Goal: Task Accomplishment & Management: Manage account settings

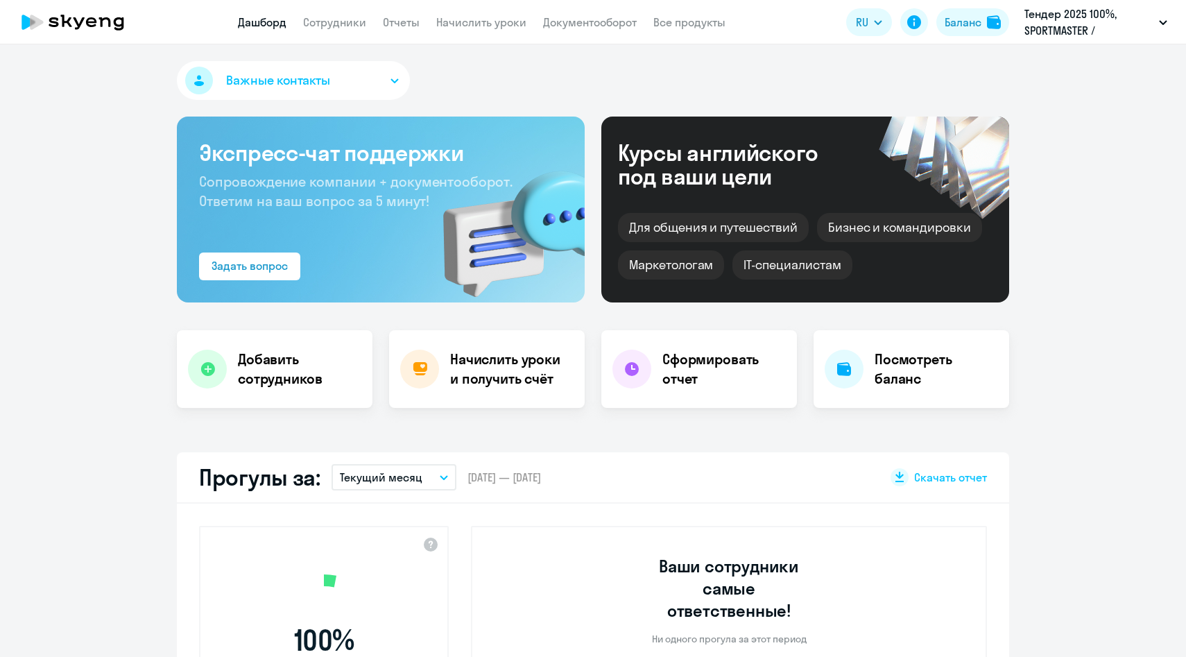
select select "30"
click at [319, 20] on link "Сотрудники" at bounding box center [334, 22] width 63 height 14
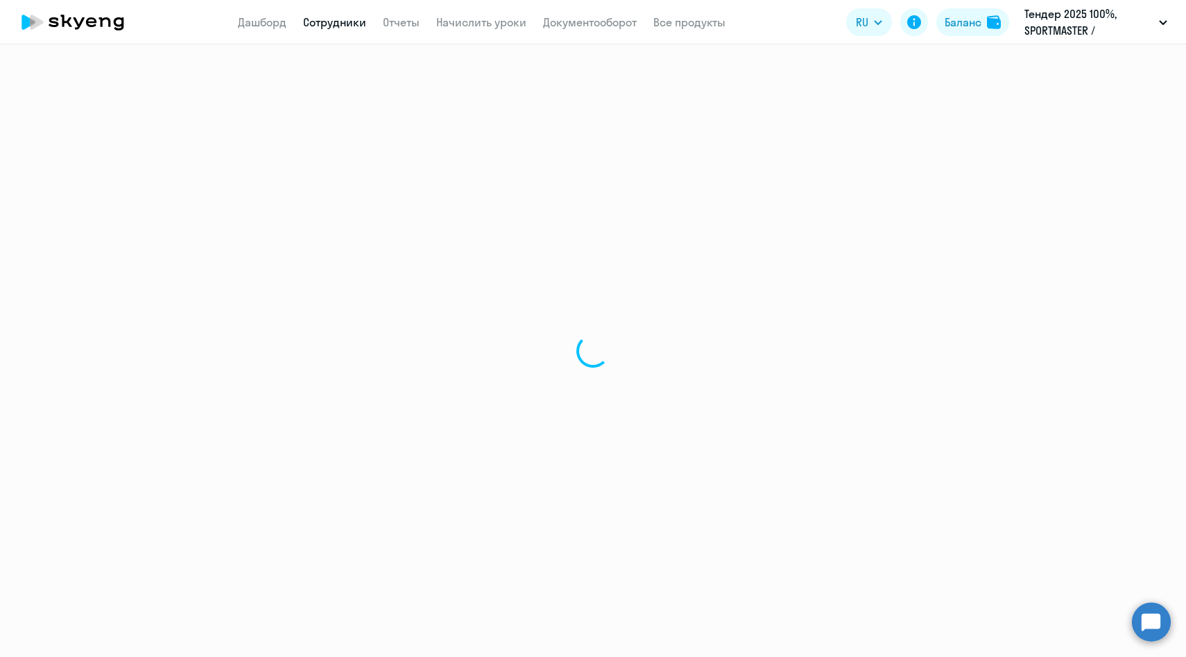
select select "30"
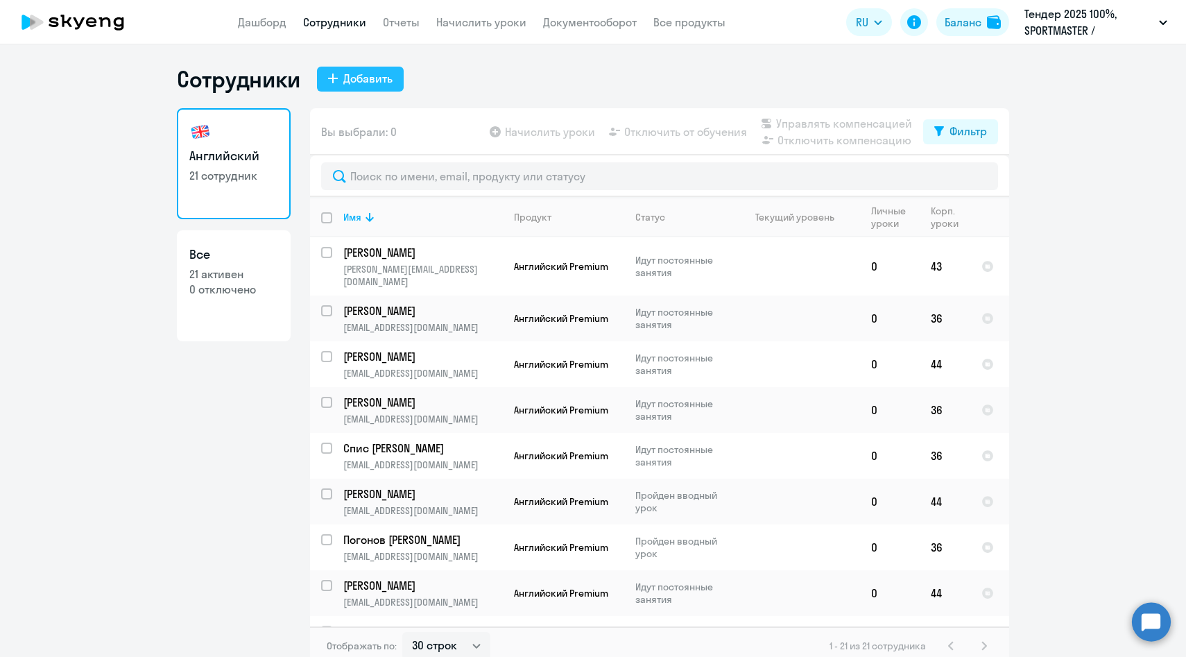
click at [368, 80] on div "Добавить" at bounding box center [367, 78] width 49 height 17
select select "english_adult_native_speaker"
select select "3"
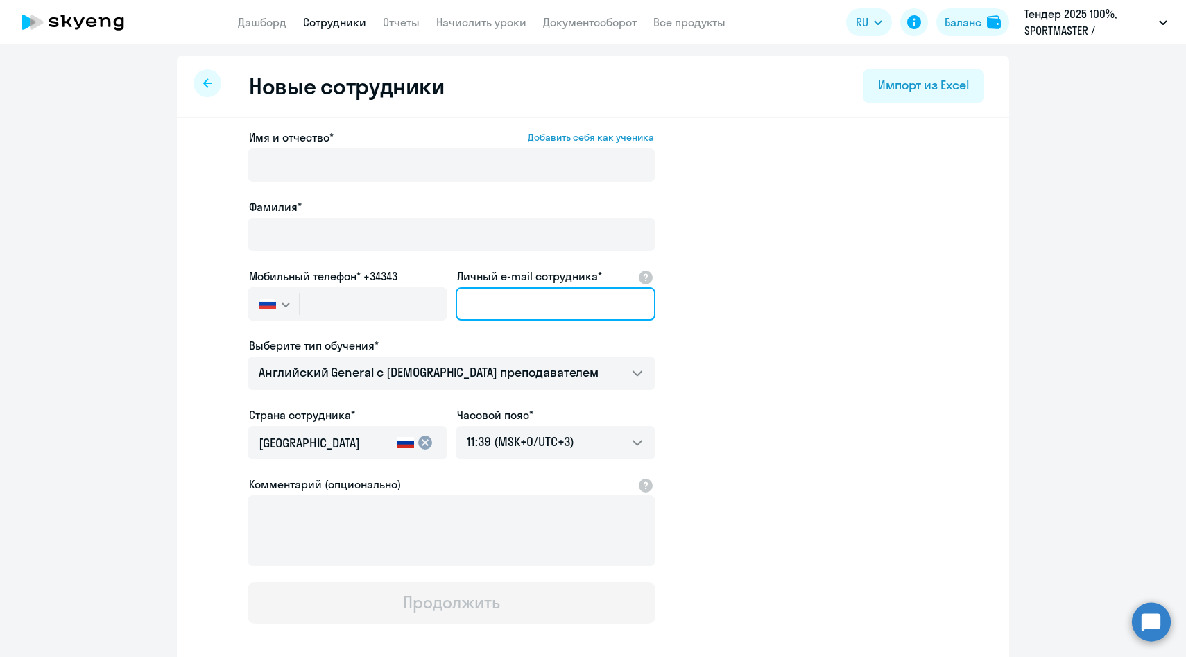
click at [525, 298] on input "Личный e-mail сотрудника*" at bounding box center [556, 303] width 200 height 33
paste input "[EMAIL_ADDRESS][DOMAIN_NAME]"
type input "[EMAIL_ADDRESS][DOMAIN_NAME]"
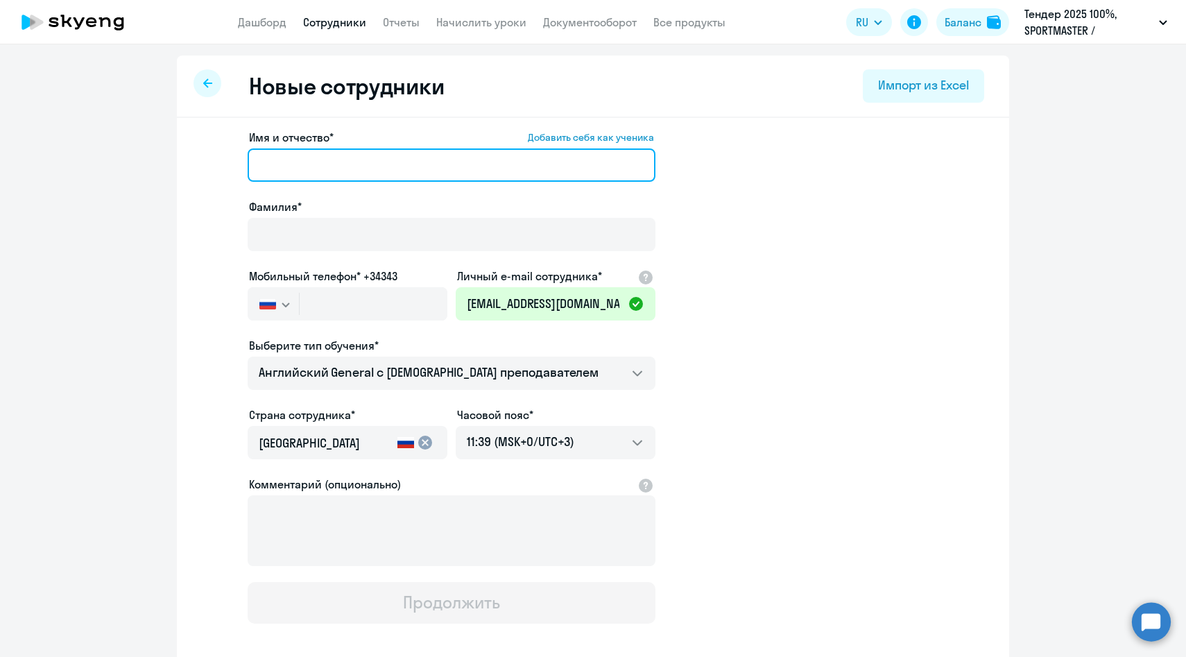
click at [271, 155] on input "Имя и отчество* Добавить себя как ученика" at bounding box center [452, 164] width 408 height 33
paste input "[PERSON_NAME]"
drag, startPoint x: 319, startPoint y: 164, endPoint x: 108, endPoint y: 123, distance: 214.8
click at [109, 124] on ng-component "Новые сотрудники Импорт из Excel Имя и отчество* Добавить себя как ученика Шуле…" at bounding box center [593, 391] width 1186 height 672
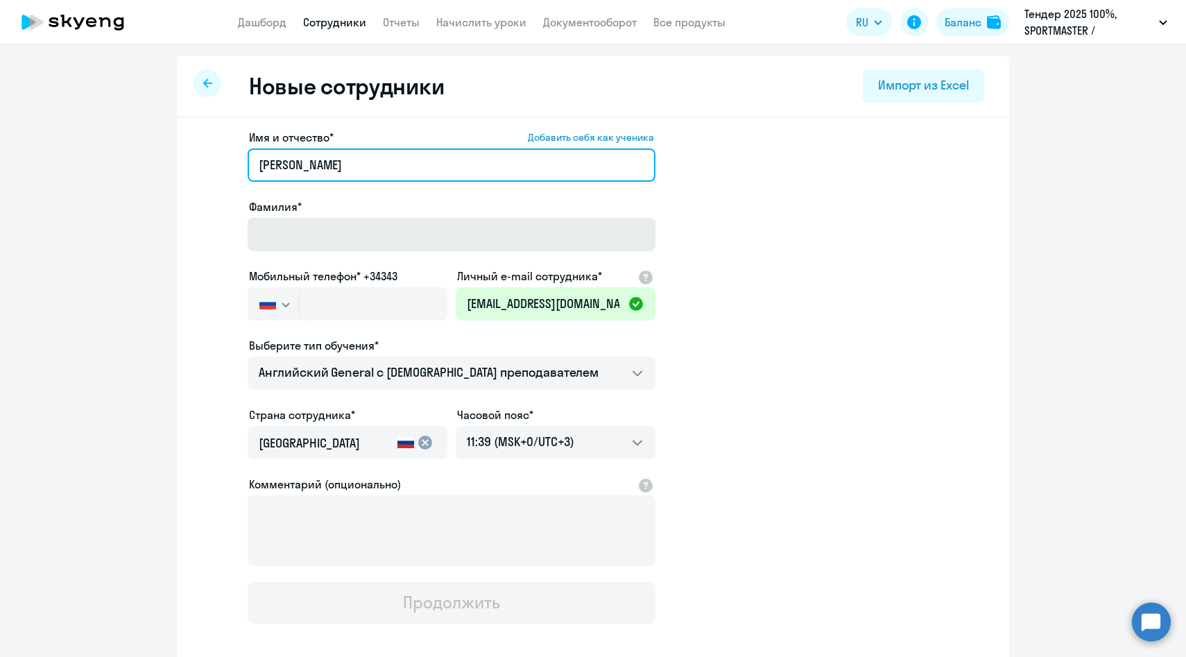
type input "Артем Сергеевич"
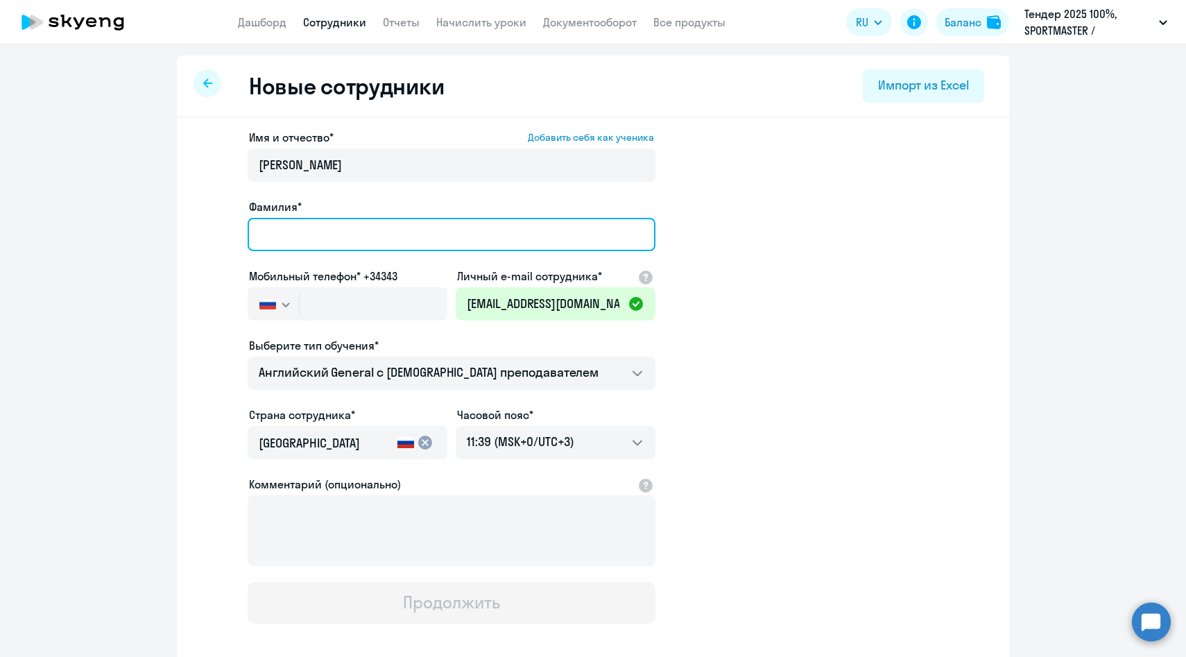
click at [273, 223] on input "Фамилия*" at bounding box center [452, 234] width 408 height 33
paste input "Шуленков"
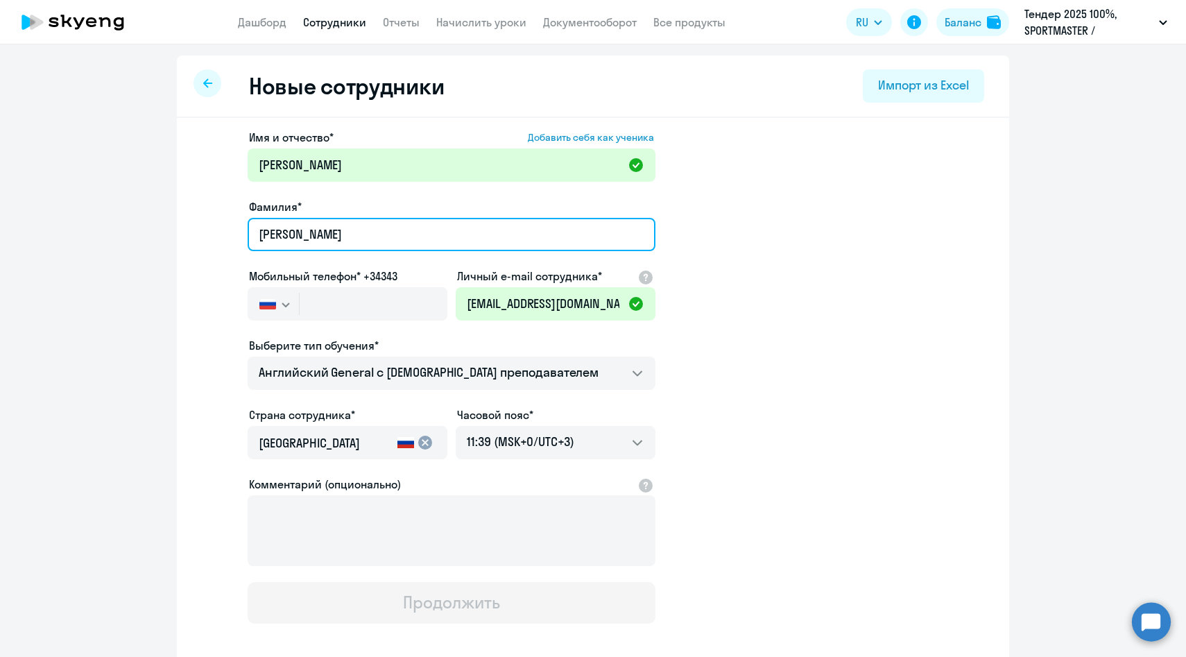
type input "Шуленков"
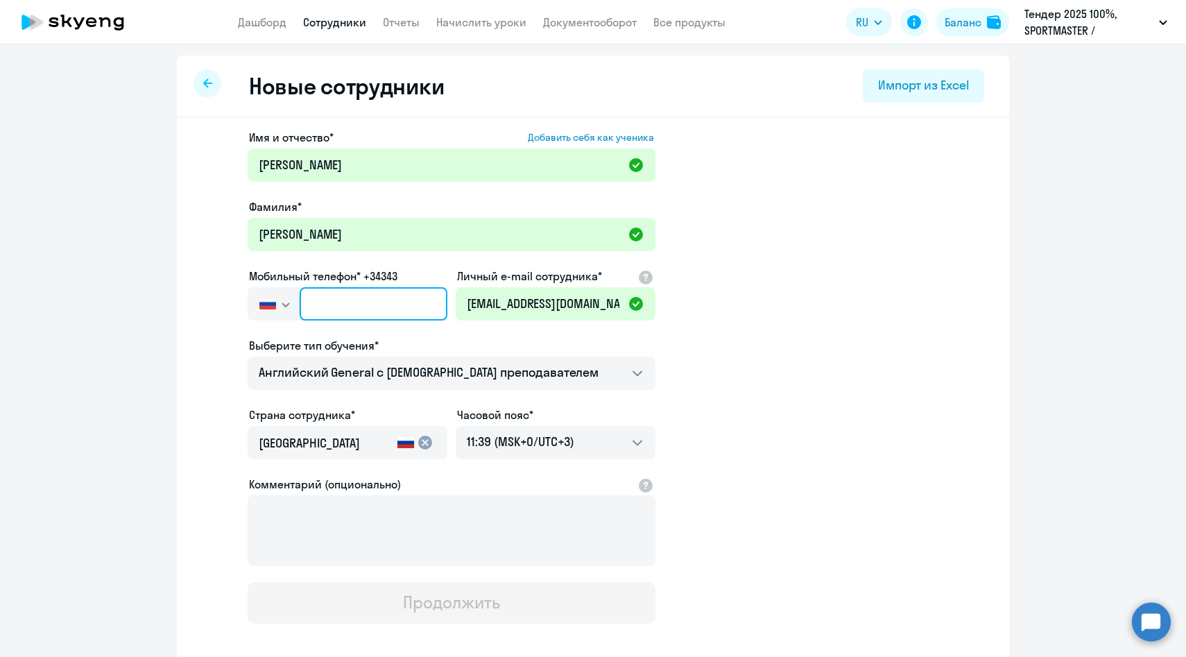
click at [337, 304] on input "text" at bounding box center [374, 303] width 148 height 33
paste input "+7 903 002-25-75"
type input "+7 903 002-25-75"
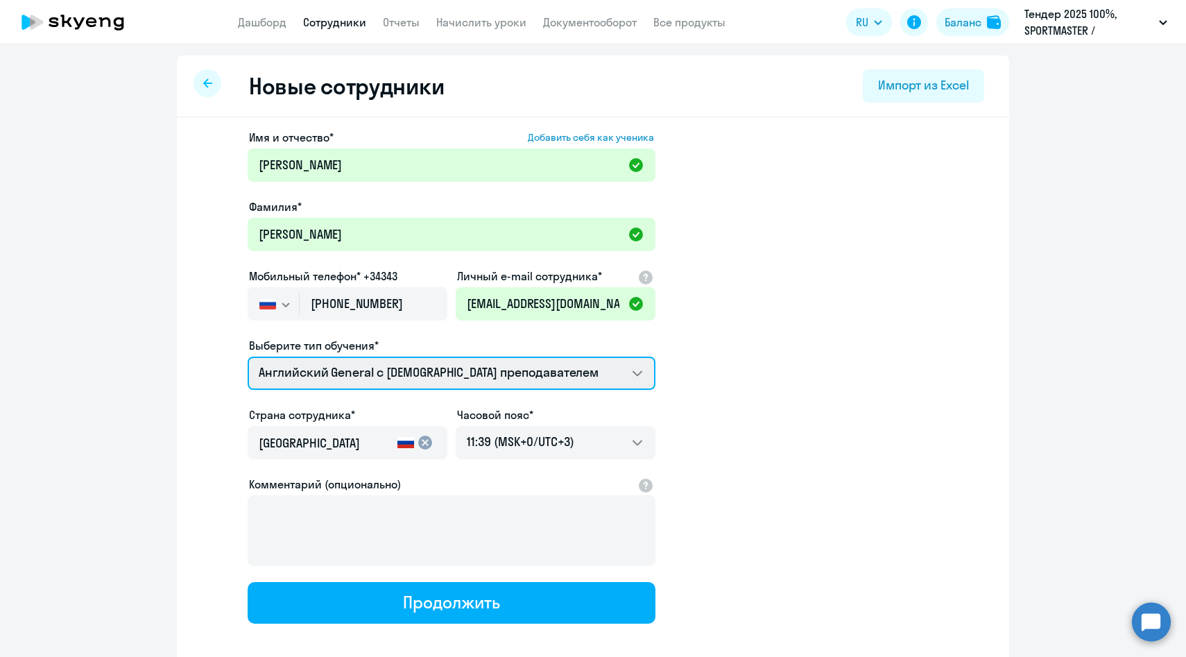
click at [350, 378] on select "Английский General с англоговорящим преподавателем Премиум английский с русског…" at bounding box center [452, 372] width 408 height 33
select select "english_adult_not_native_speaker_premium"
click at [248, 356] on select "Английский General с англоговорящим преподавателем Премиум английский с русског…" at bounding box center [452, 372] width 408 height 33
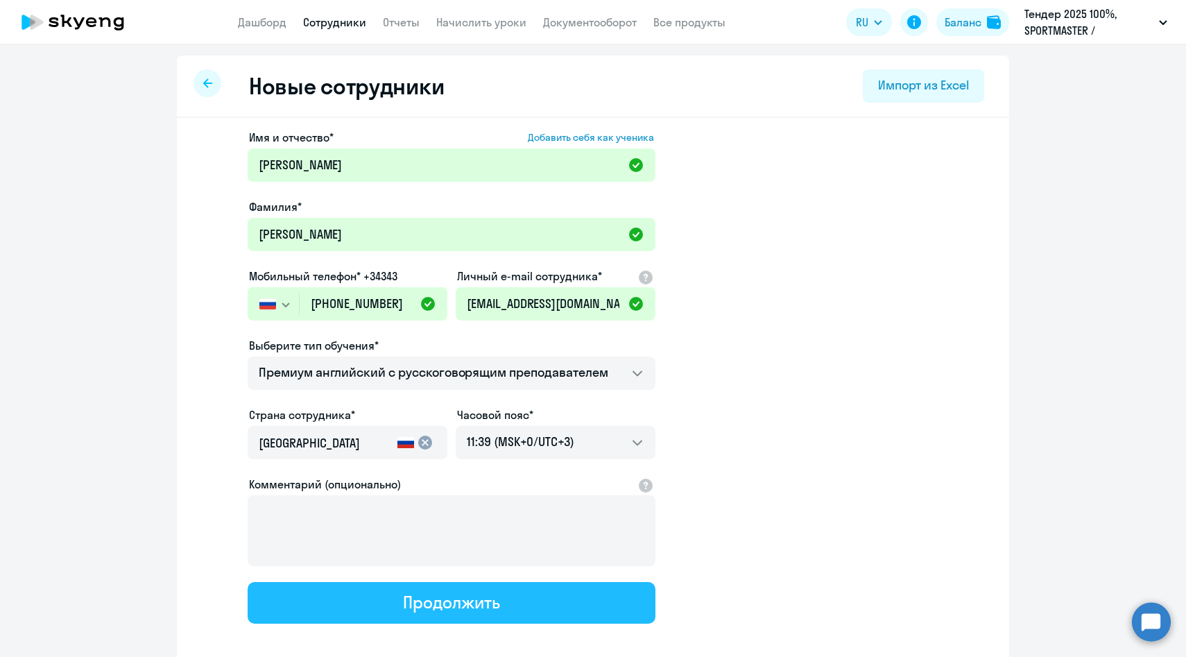
click at [356, 594] on button "Продолжить" at bounding box center [452, 603] width 408 height 42
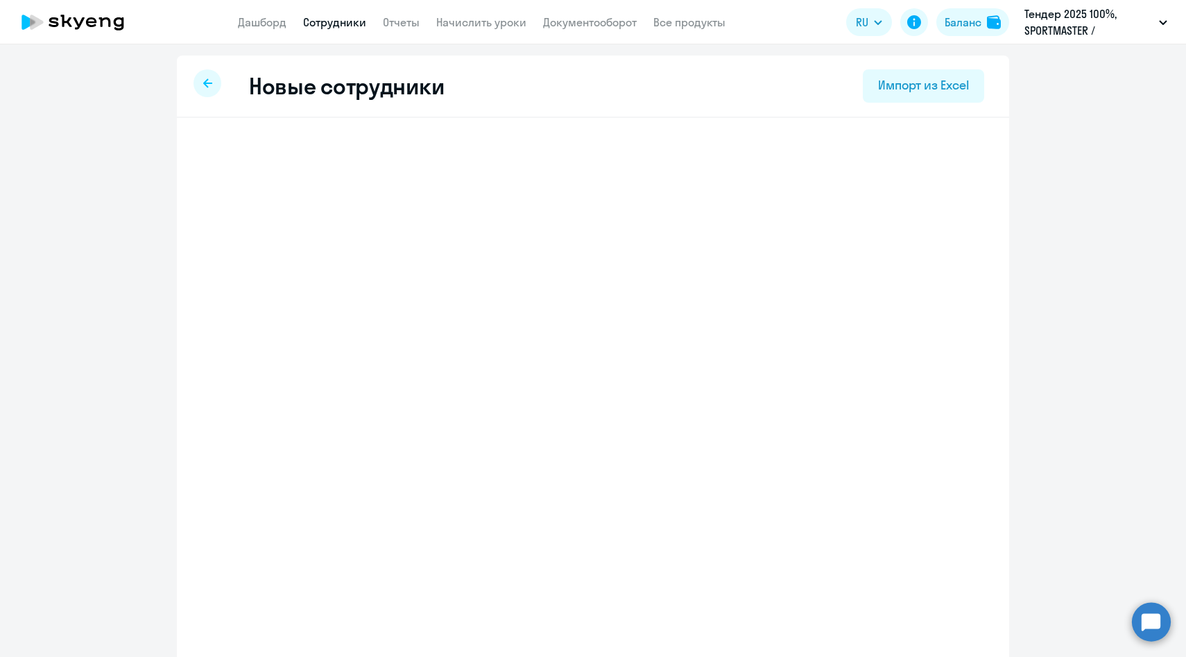
select select "english_adult_not_native_speaker_premium"
select select "3"
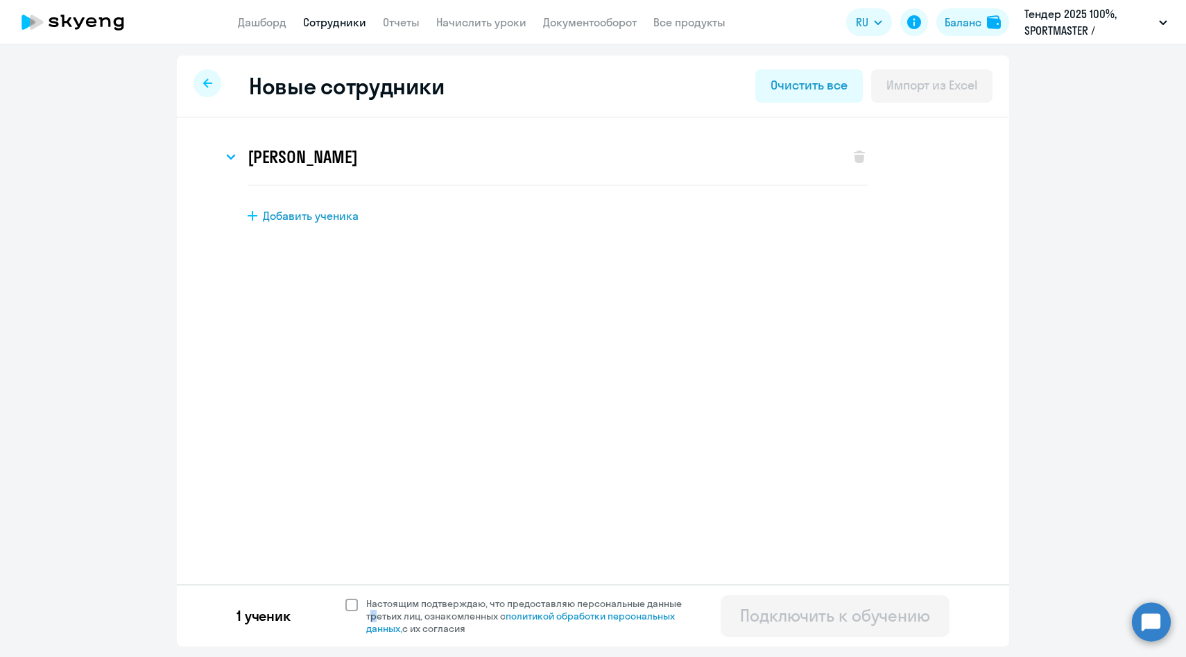
click at [368, 611] on span "Настоящим подтверждаю, что предоставляю персональные данные третьих лиц, ознако…" at bounding box center [532, 615] width 332 height 37
click at [359, 604] on span "Настоящим подтверждаю, что предоставляю персональные данные третьих лиц, ознако…" at bounding box center [528, 615] width 341 height 37
click at [345, 597] on input "Настоящим подтверждаю, что предоставляю персональные данные третьих лиц, ознако…" at bounding box center [345, 596] width 1 height 1
checkbox input "true"
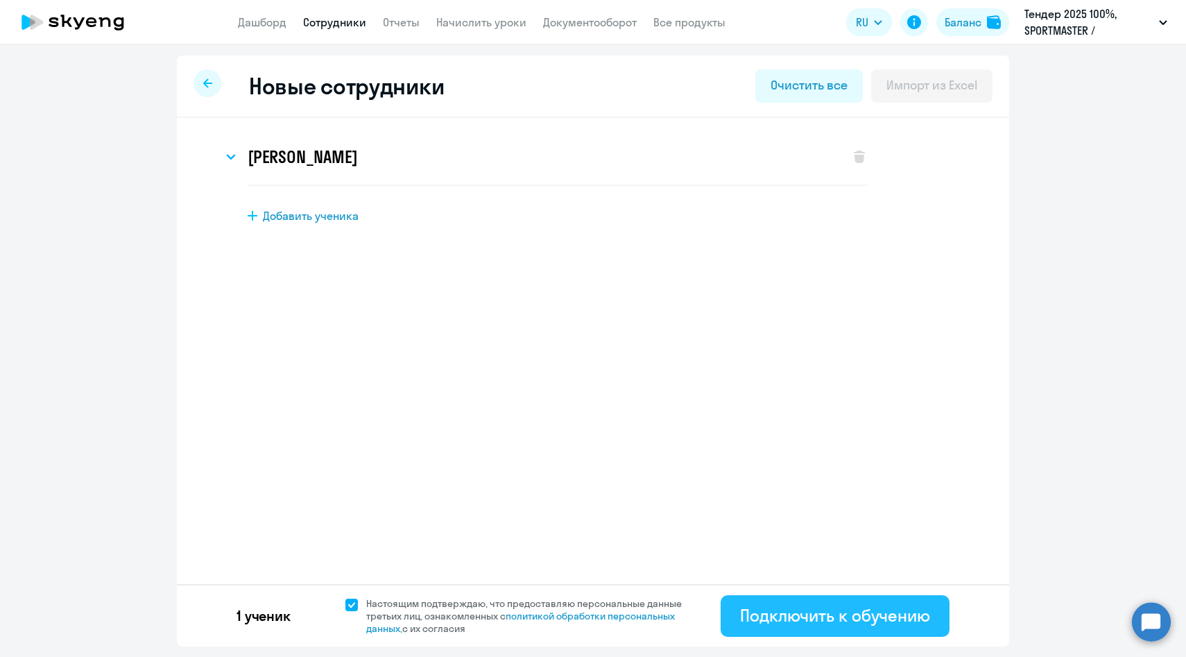
click at [803, 623] on div "Подключить к обучению" at bounding box center [835, 615] width 190 height 22
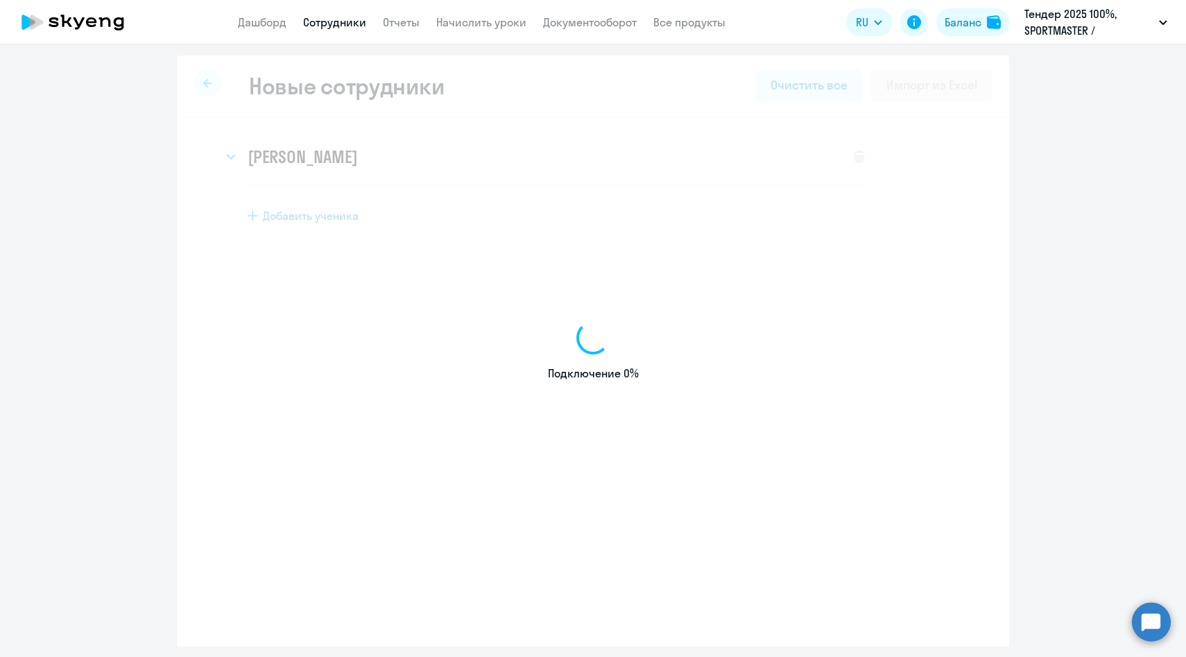
select select "english_adult_native_speaker"
select select "3"
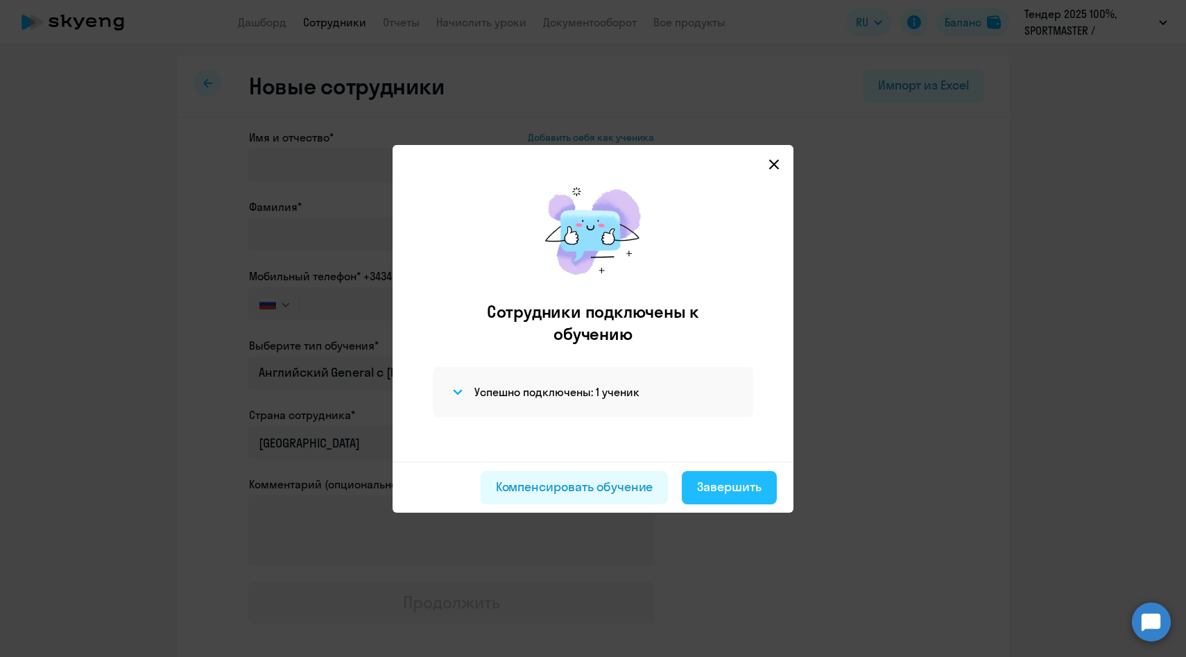
click at [717, 485] on div "Завершить" at bounding box center [729, 487] width 64 height 18
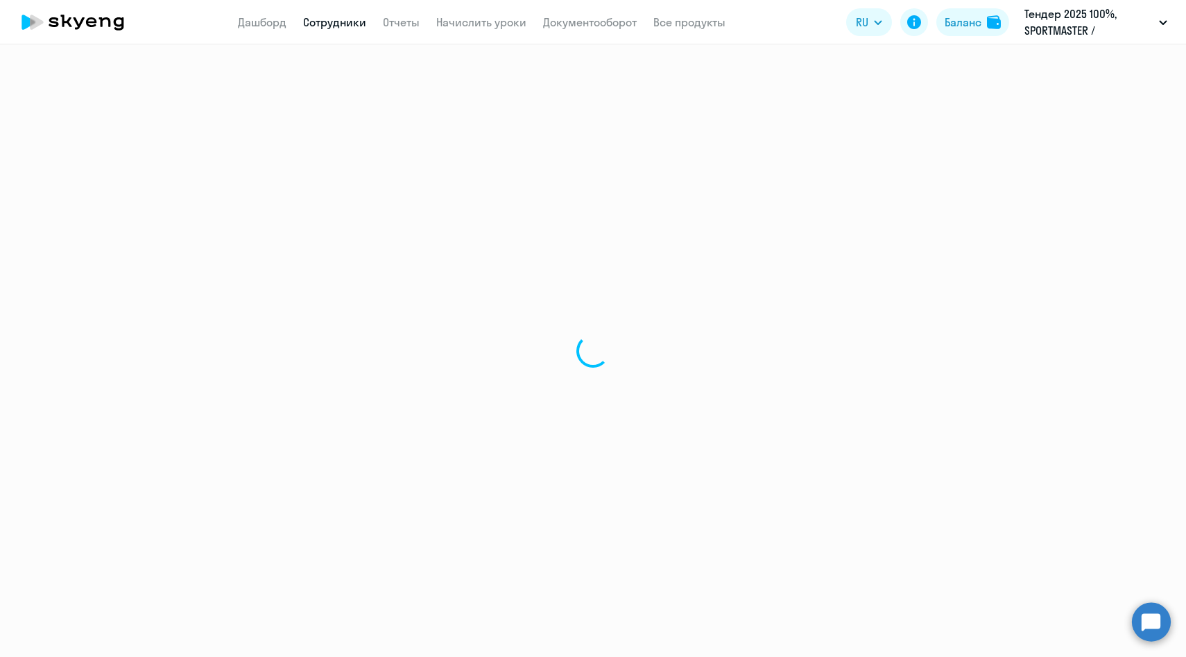
select select "30"
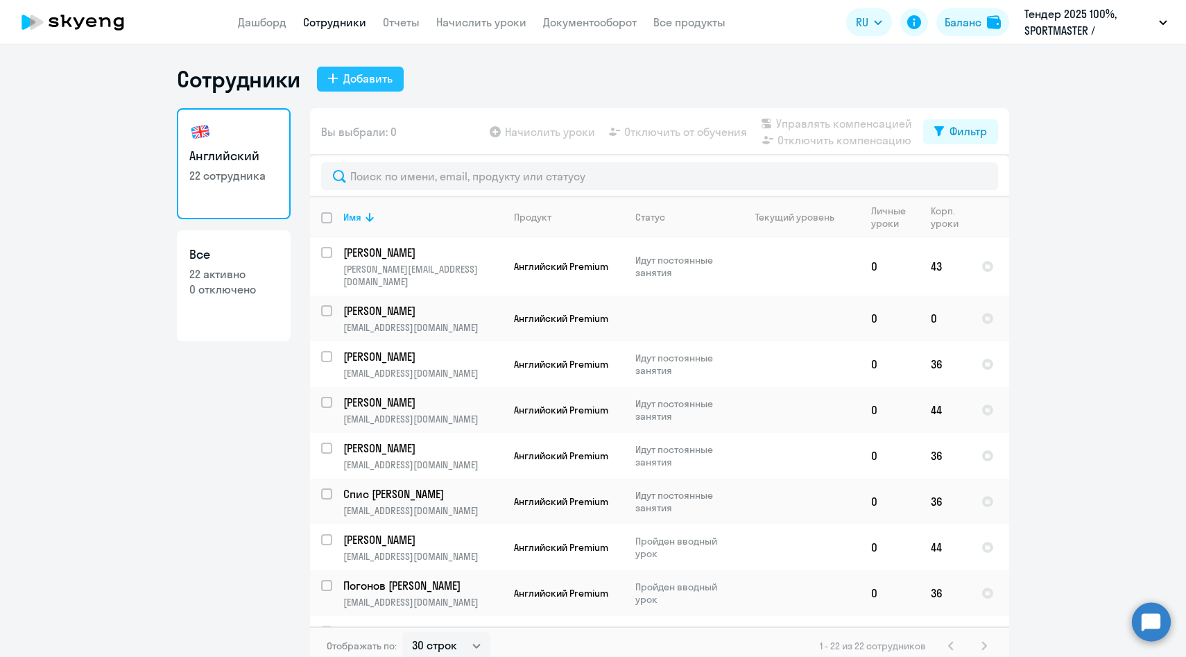
click at [363, 71] on div "Добавить" at bounding box center [367, 78] width 49 height 17
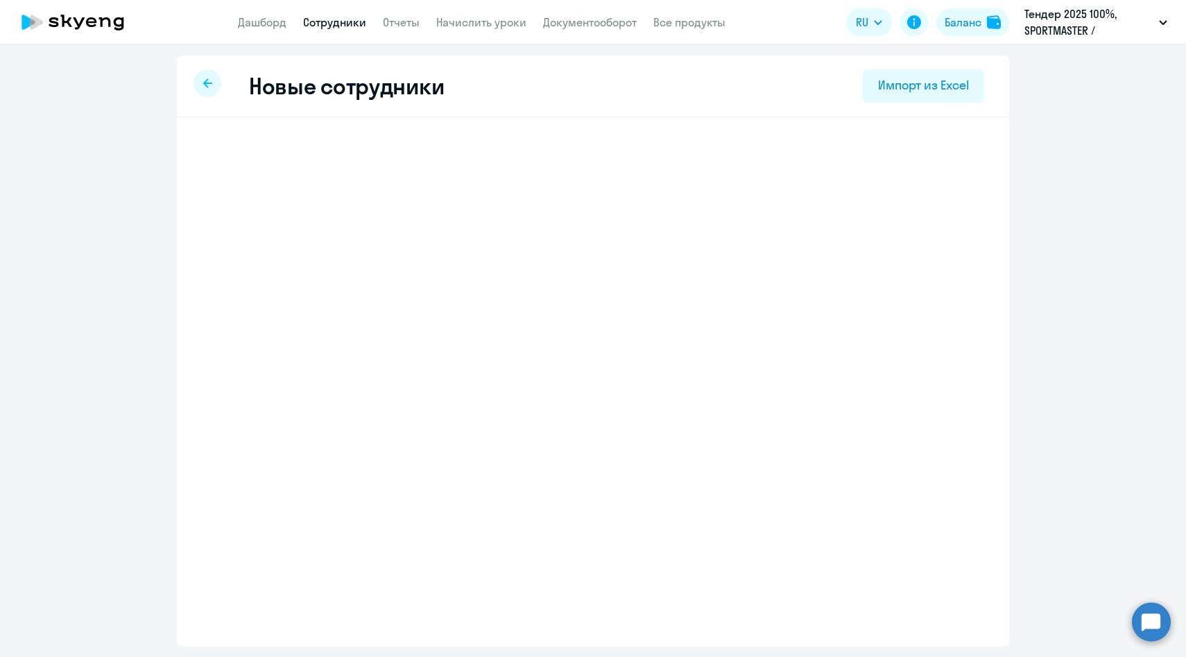
select select "english_adult_native_speaker"
select select "3"
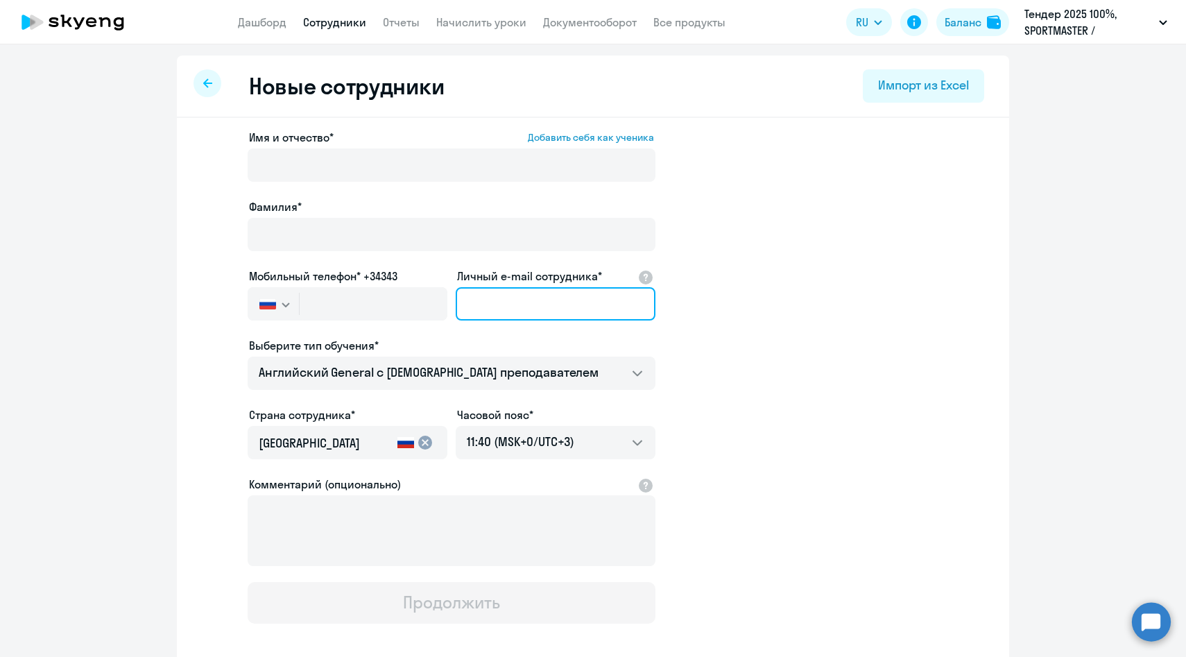
click at [514, 304] on input "Личный e-mail сотрудника*" at bounding box center [556, 303] width 200 height 33
paste input "mmatveeva@sportmasterlab.net"
type input "mmatveeva@sportmasterlab.net"
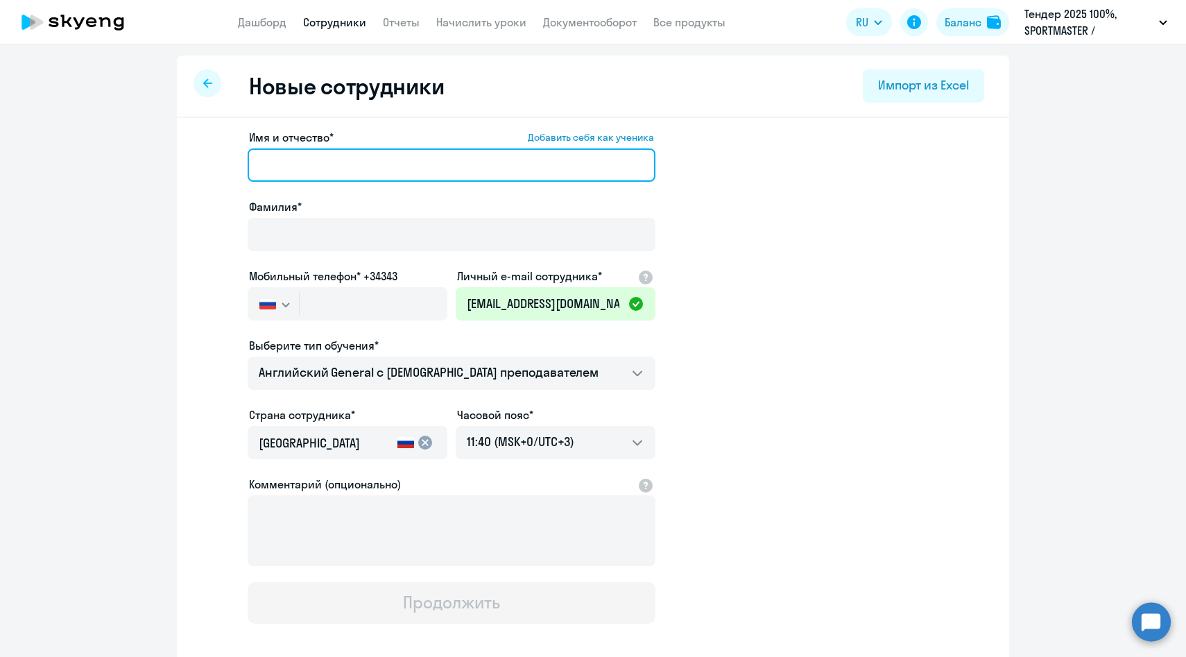
click at [391, 150] on input "Имя и отчество* Добавить себя как ученика" at bounding box center [452, 164] width 408 height 33
paste input "Матвеева Мария"
drag, startPoint x: 321, startPoint y: 165, endPoint x: 161, endPoint y: 147, distance: 161.2
click at [161, 147] on ng-component "Новые сотрудники Импорт из Excel Имя и отчество* Добавить себя как ученика Матв…" at bounding box center [593, 391] width 1186 height 672
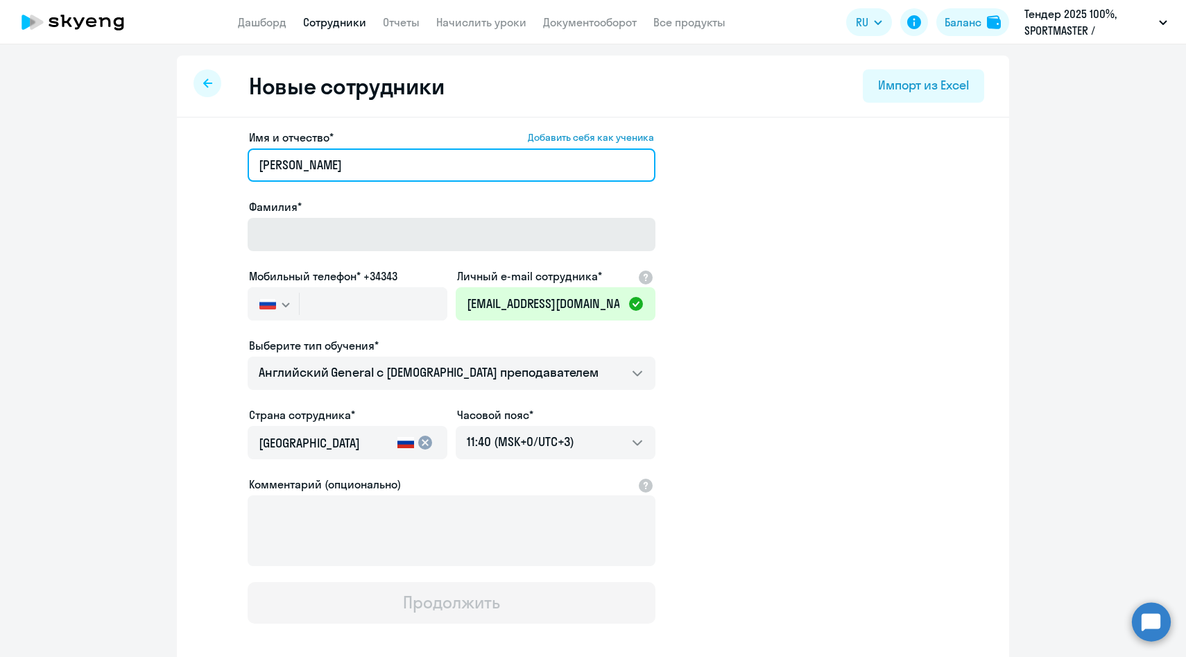
type input "Мария"
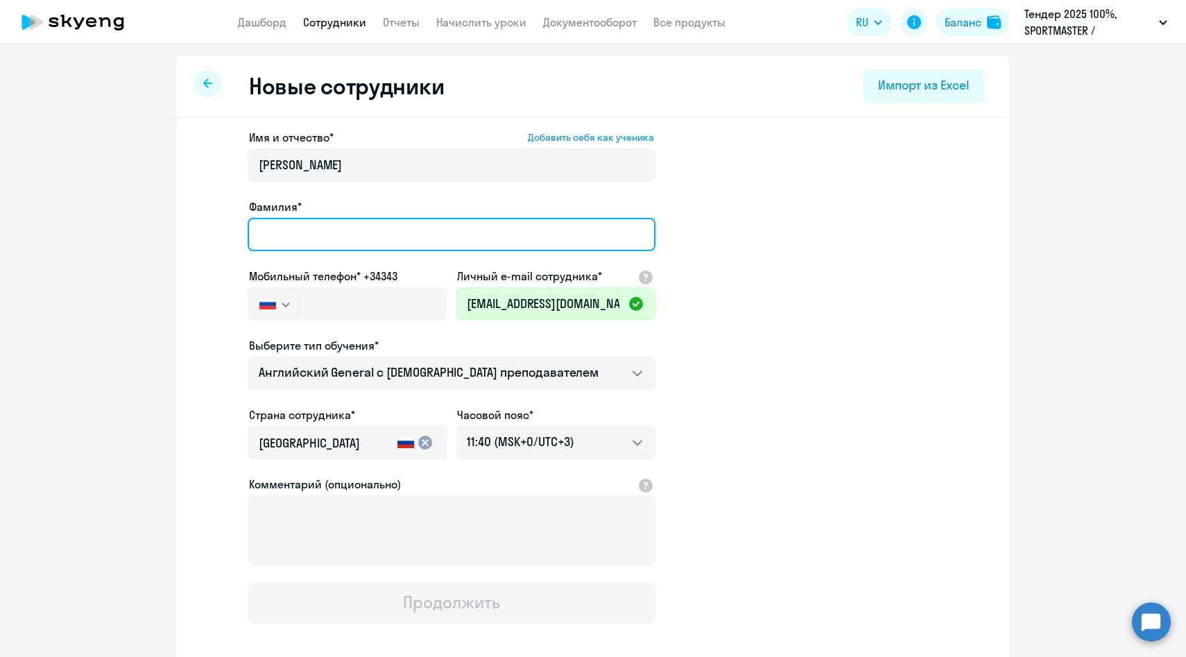
click at [258, 236] on input "Фамилия*" at bounding box center [452, 234] width 408 height 33
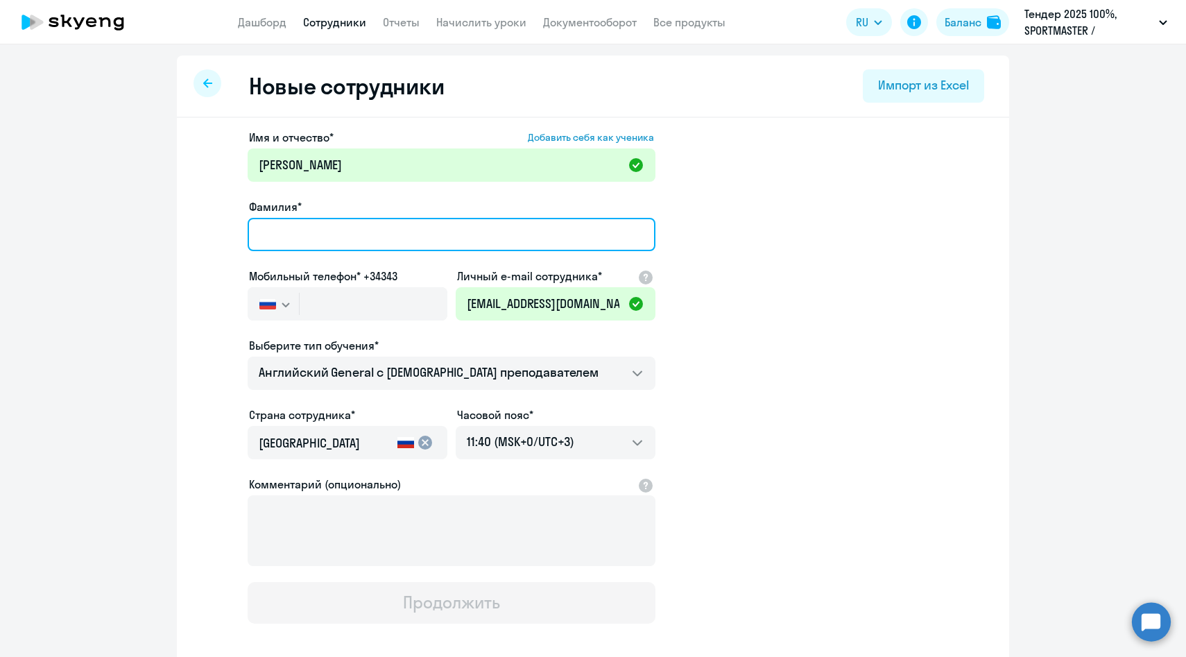
paste input "Матвеева"
type input "Матвеева"
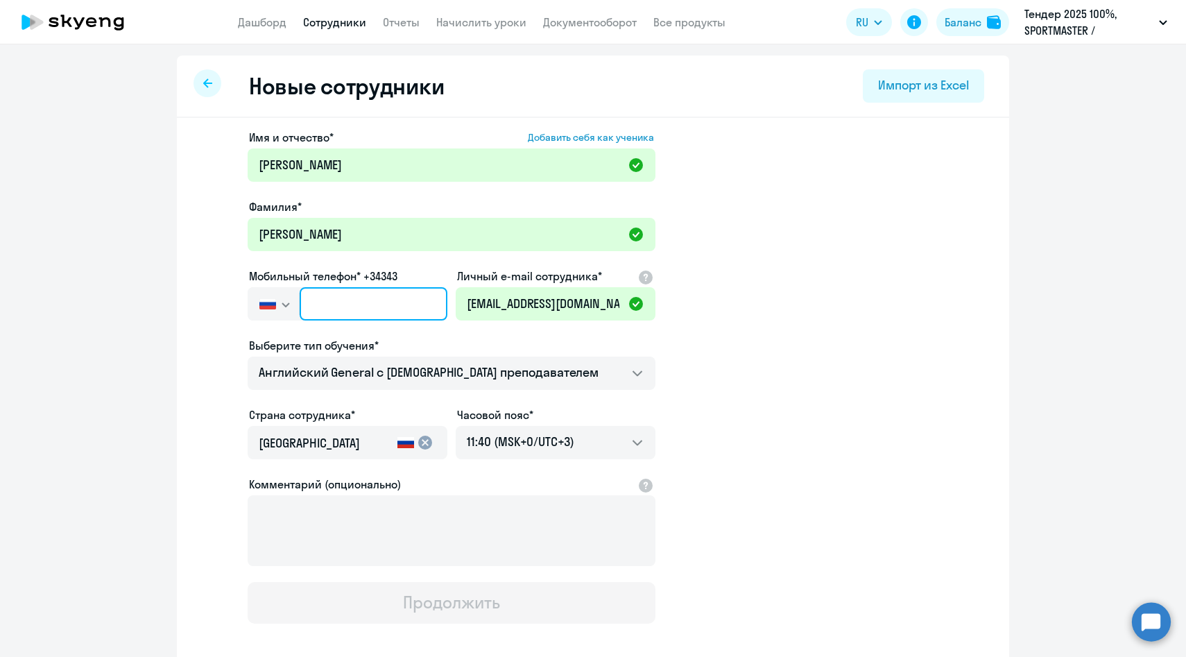
click at [333, 312] on input "text" at bounding box center [374, 303] width 148 height 33
paste input "+7 960 975-56-61"
type input "+7 960 975-56-61"
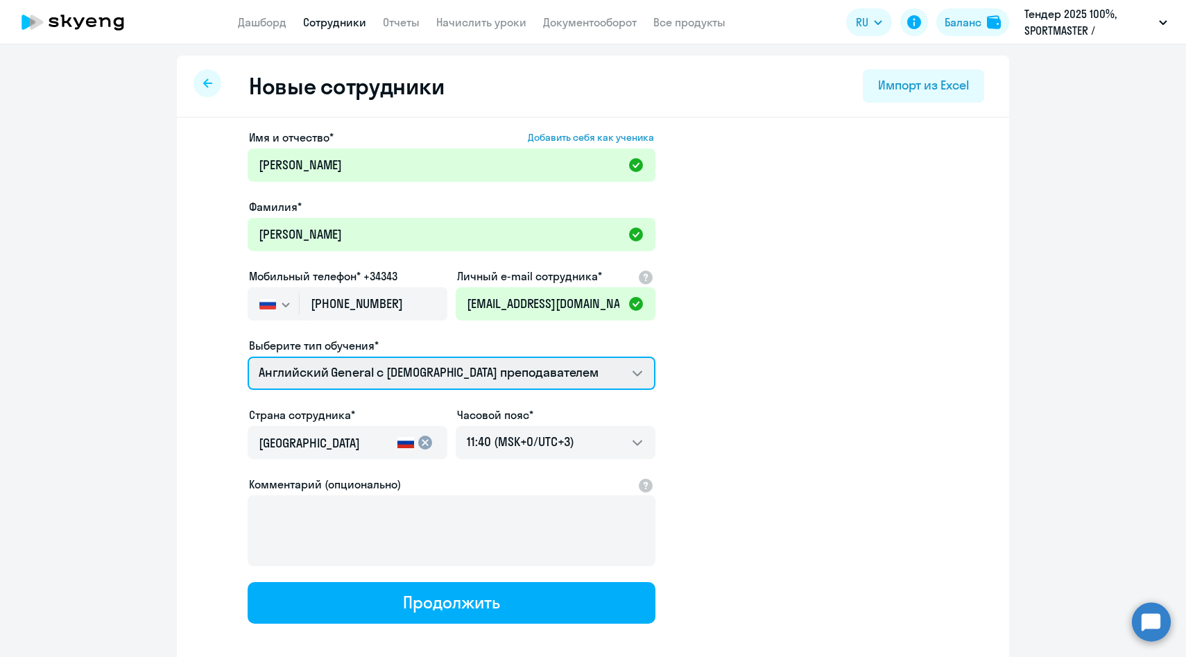
click at [359, 384] on select "Английский General с англоговорящим преподавателем Премиум английский с русског…" at bounding box center [452, 372] width 408 height 33
select select "english_adult_not_native_speaker_premium"
click at [248, 356] on select "Английский General с англоговорящим преподавателем Премиум английский с русског…" at bounding box center [452, 372] width 408 height 33
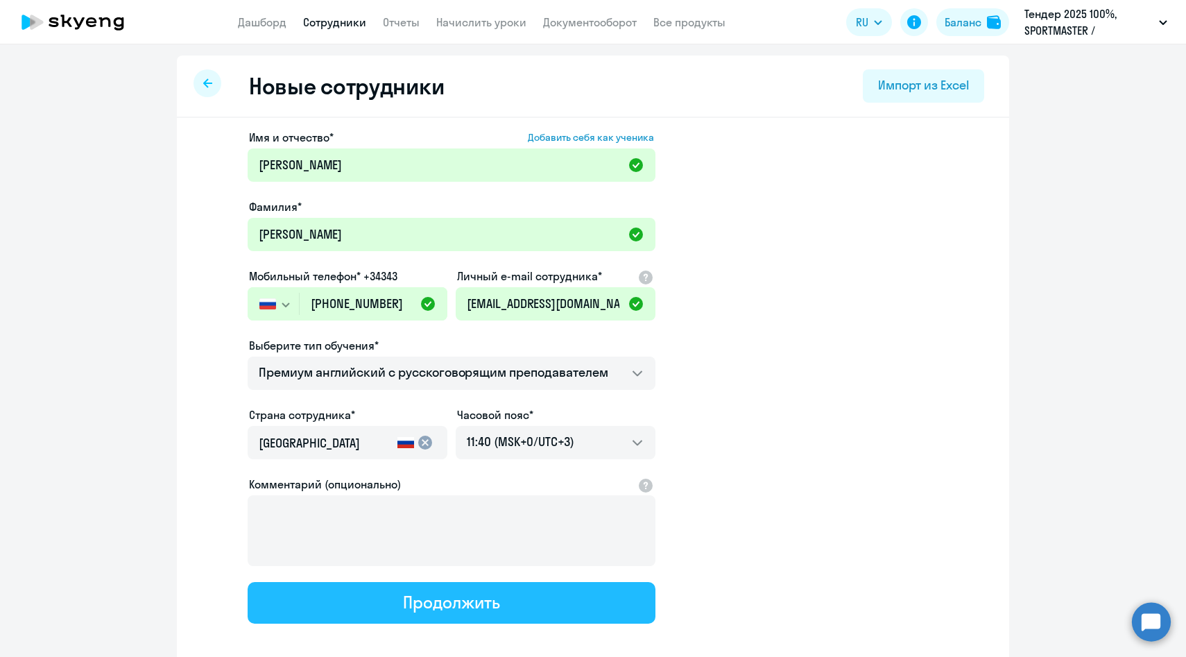
click at [403, 603] on div "Продолжить" at bounding box center [451, 602] width 96 height 22
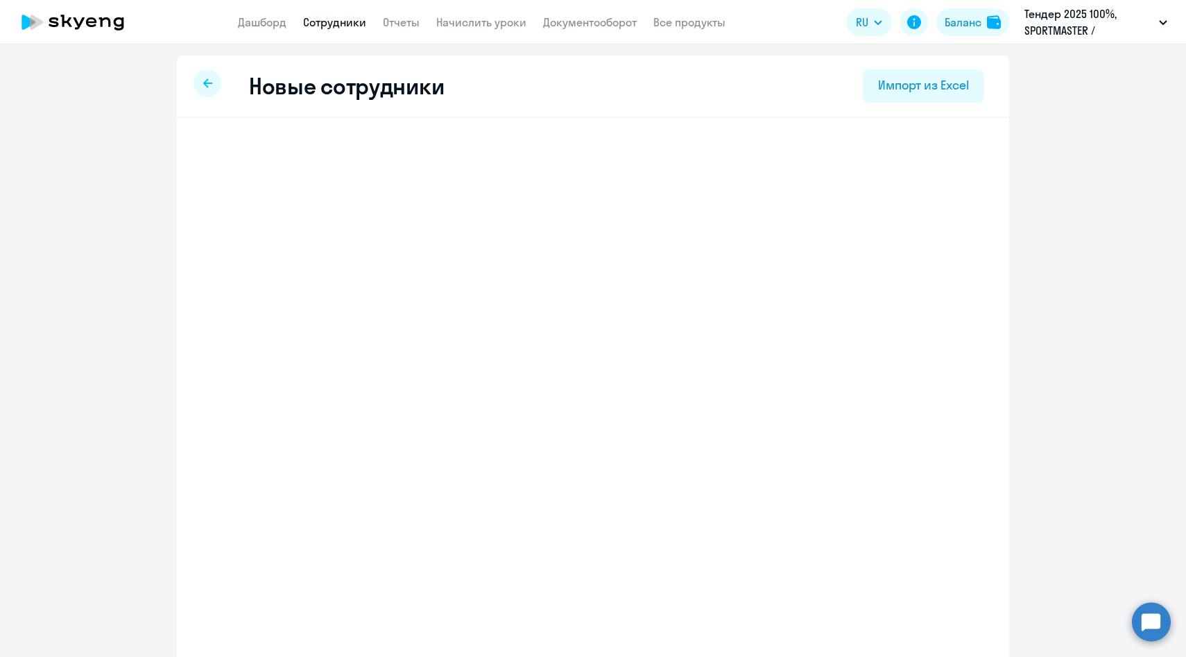
select select "english_adult_not_native_speaker_premium"
select select "3"
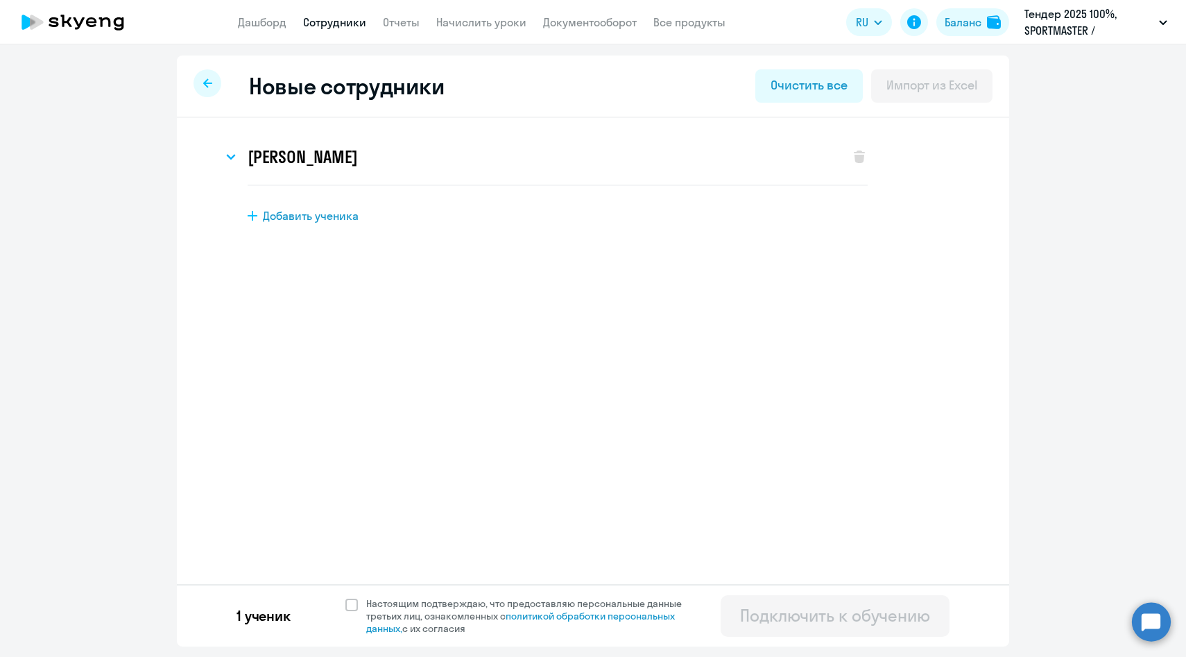
click at [402, 603] on span "Настоящим подтверждаю, что предоставляю персональные данные третьих лиц, ознако…" at bounding box center [532, 615] width 332 height 37
click at [345, 597] on input "Настоящим подтверждаю, что предоставляю персональные данные третьих лиц, ознако…" at bounding box center [345, 596] width 1 height 1
checkbox input "true"
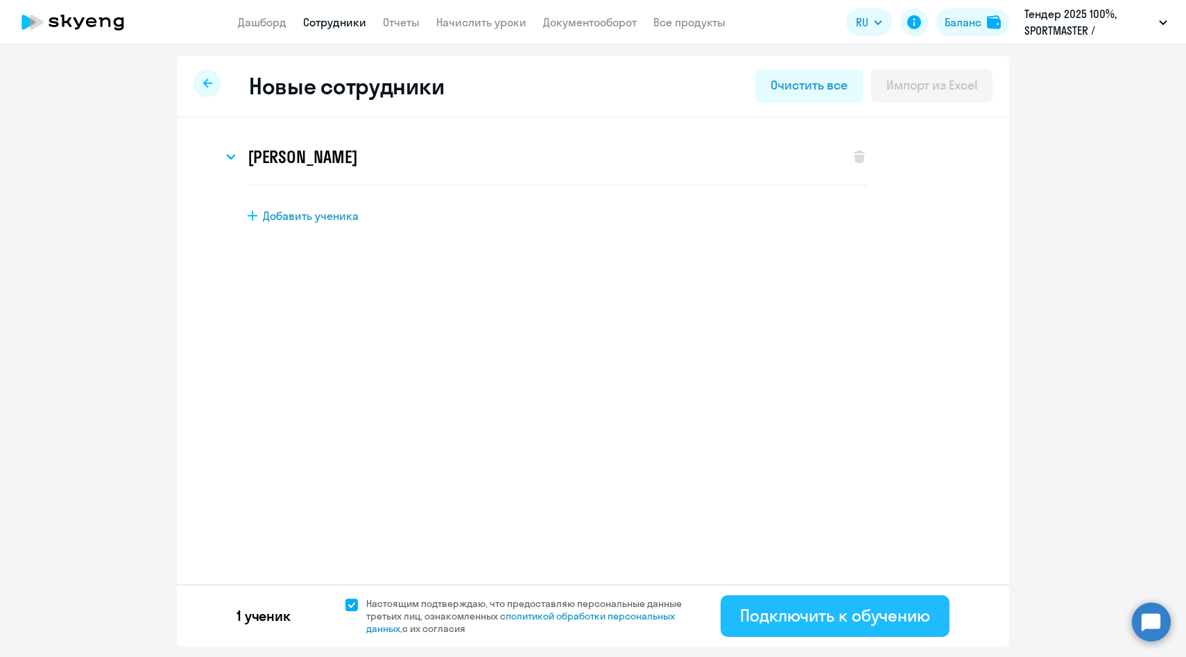
click at [758, 614] on div "Подключить к обучению" at bounding box center [835, 615] width 190 height 22
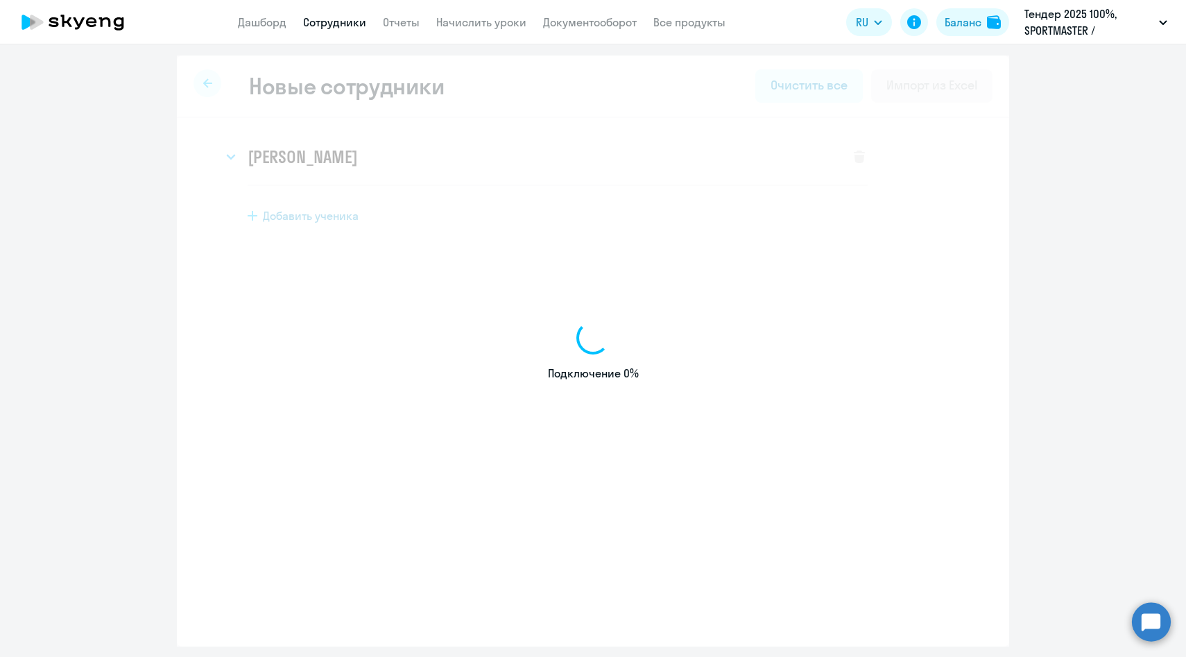
select select "english_adult_native_speaker"
select select "3"
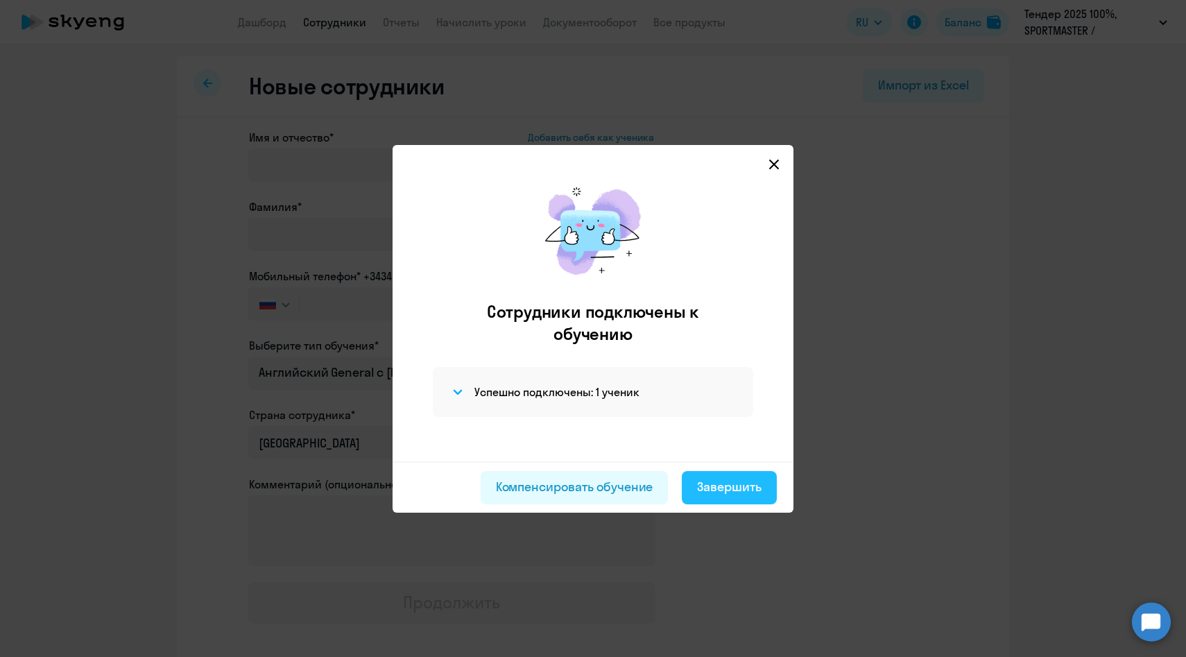
click at [714, 485] on div "Завершить" at bounding box center [729, 487] width 64 height 18
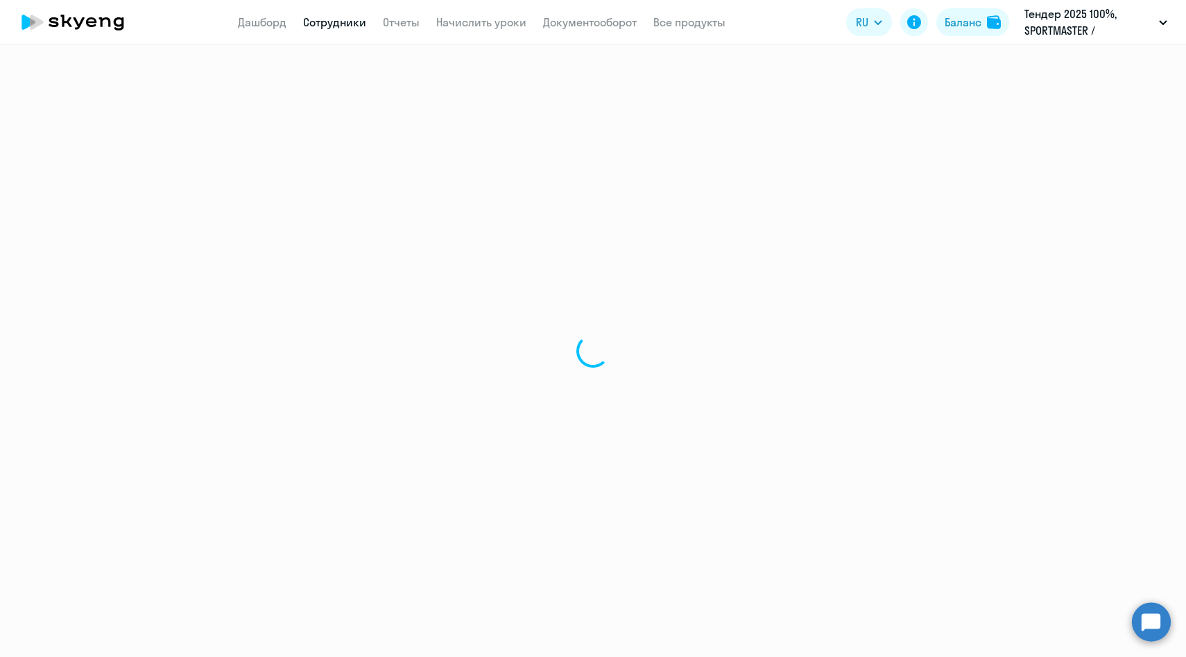
select select "30"
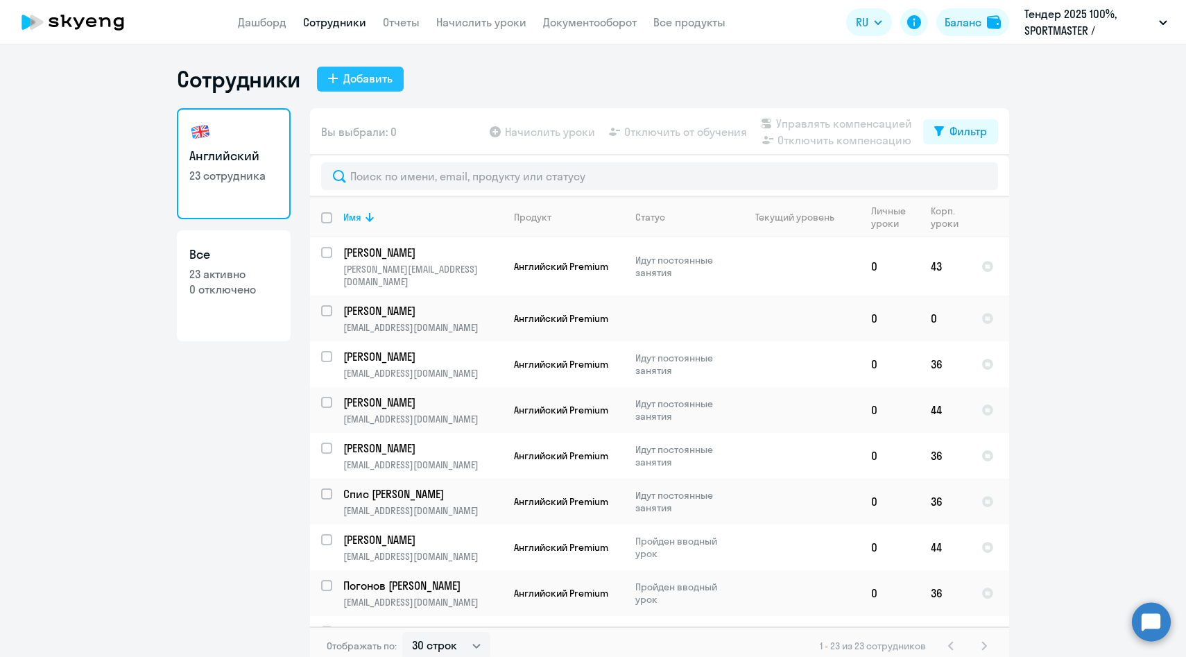
click at [362, 72] on div "Добавить" at bounding box center [367, 78] width 49 height 17
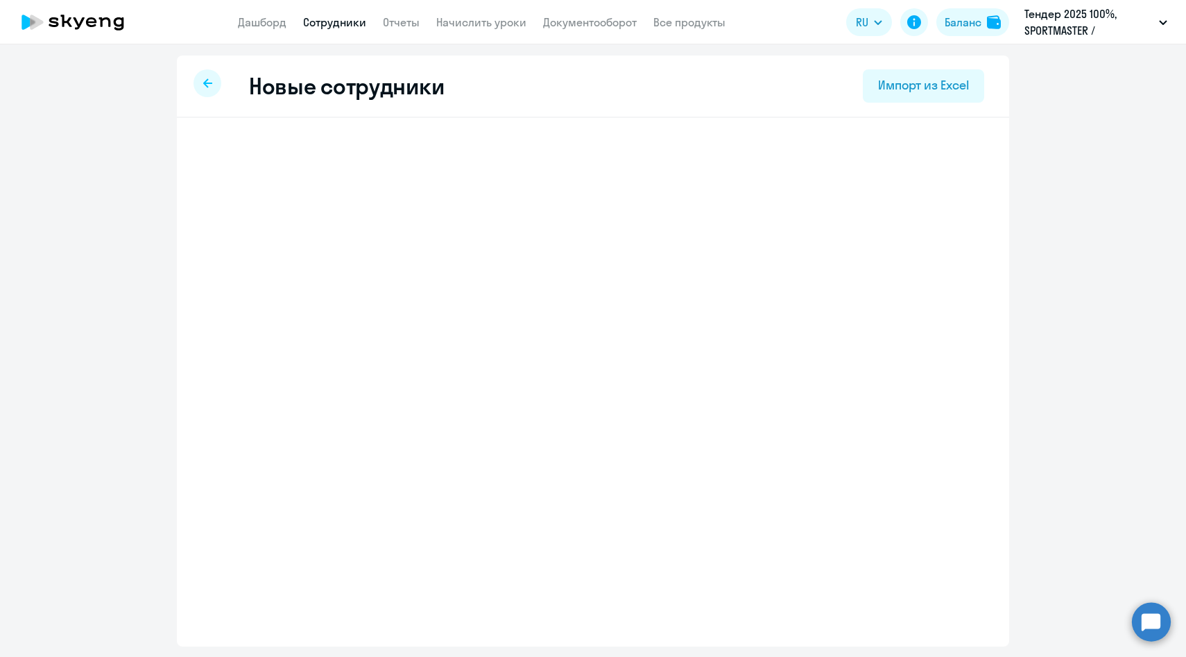
select select "english_adult_native_speaker"
select select "3"
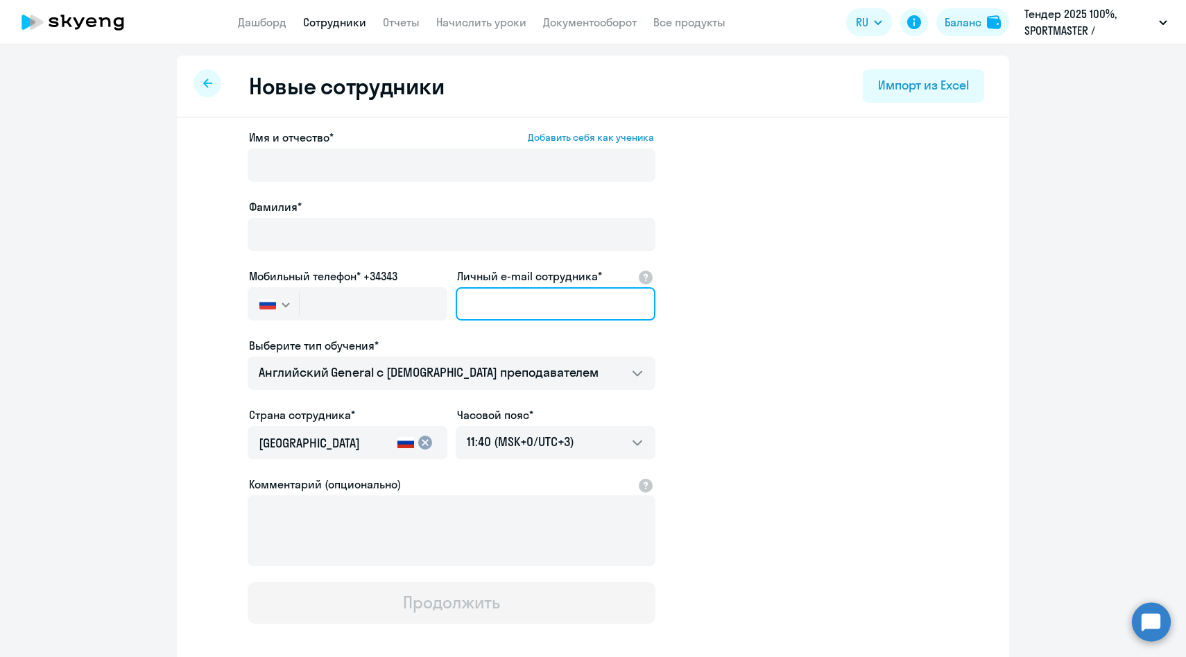
click at [556, 295] on input "Личный e-mail сотрудника*" at bounding box center [556, 303] width 200 height 33
paste input "VEpaneshnikova@sportmasterlab.net"
type input "VEpaneshnikova@sportmasterlab.net"
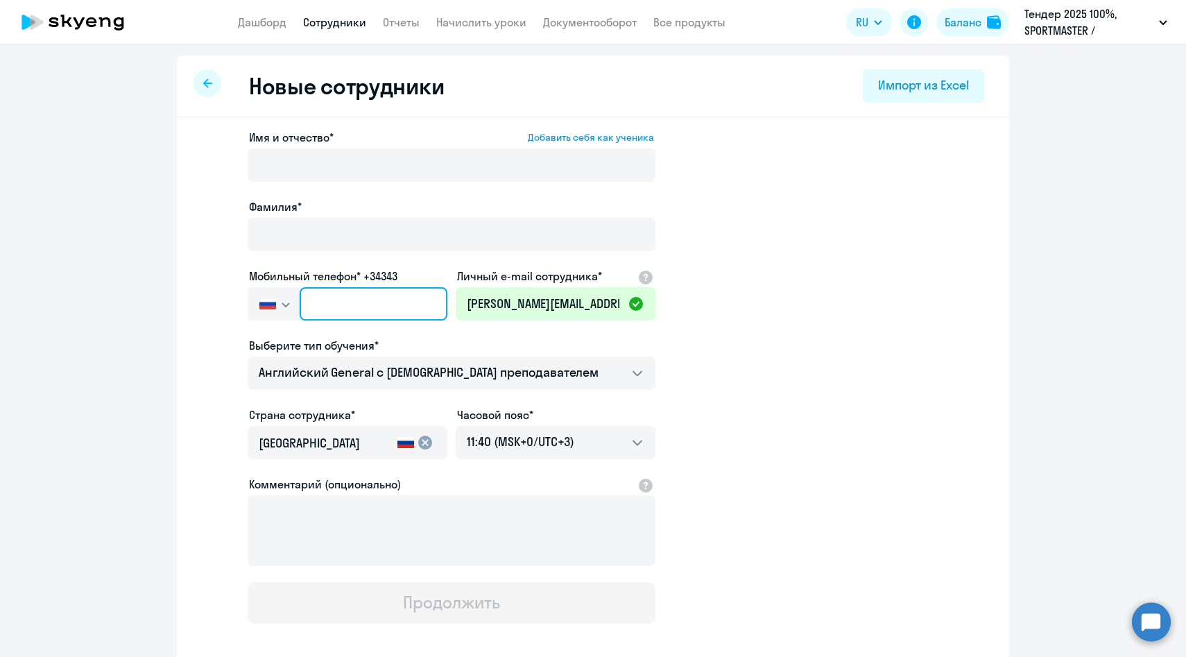
click at [325, 302] on input "text" at bounding box center [374, 303] width 148 height 33
paste input "+7 968 644-84-77"
type input "+7 968 644-84-77"
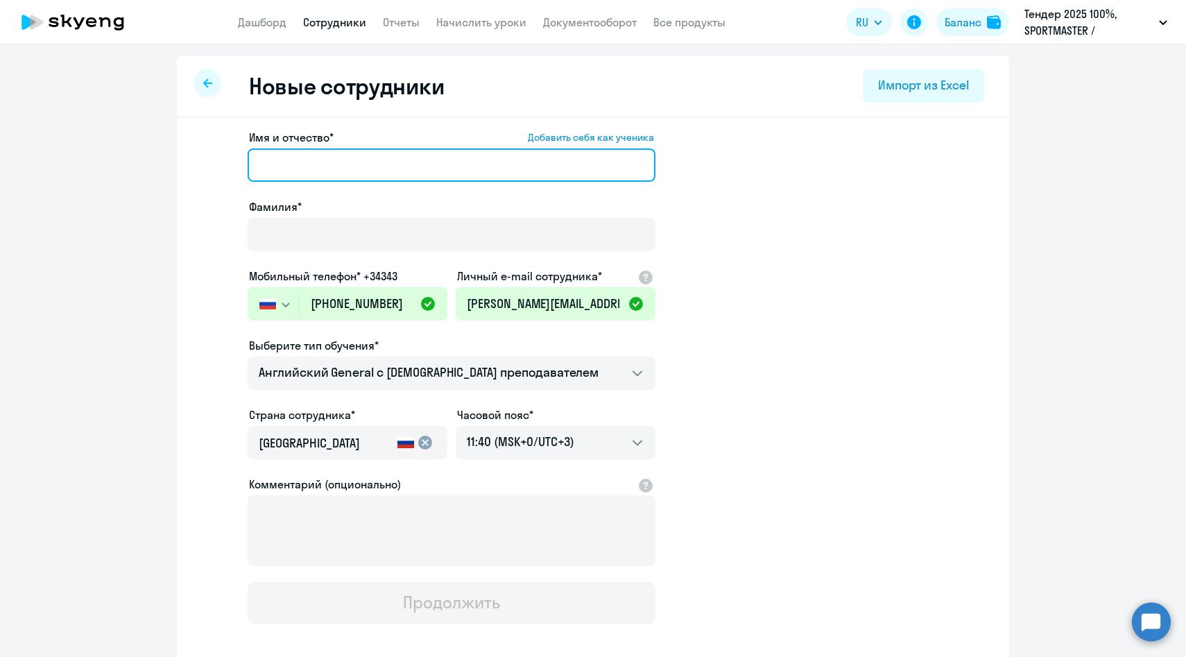
click at [278, 175] on input "Имя и отчество* Добавить себя как ученика" at bounding box center [452, 164] width 408 height 33
paste input "Епанешникова Виктория"
drag, startPoint x: 350, startPoint y: 160, endPoint x: 149, endPoint y: 143, distance: 201.1
click at [153, 147] on ng-component "Новые сотрудники Импорт из Excel Имя и отчество* Добавить себя как ученика Епан…" at bounding box center [593, 391] width 1186 height 672
type input "Виктория"
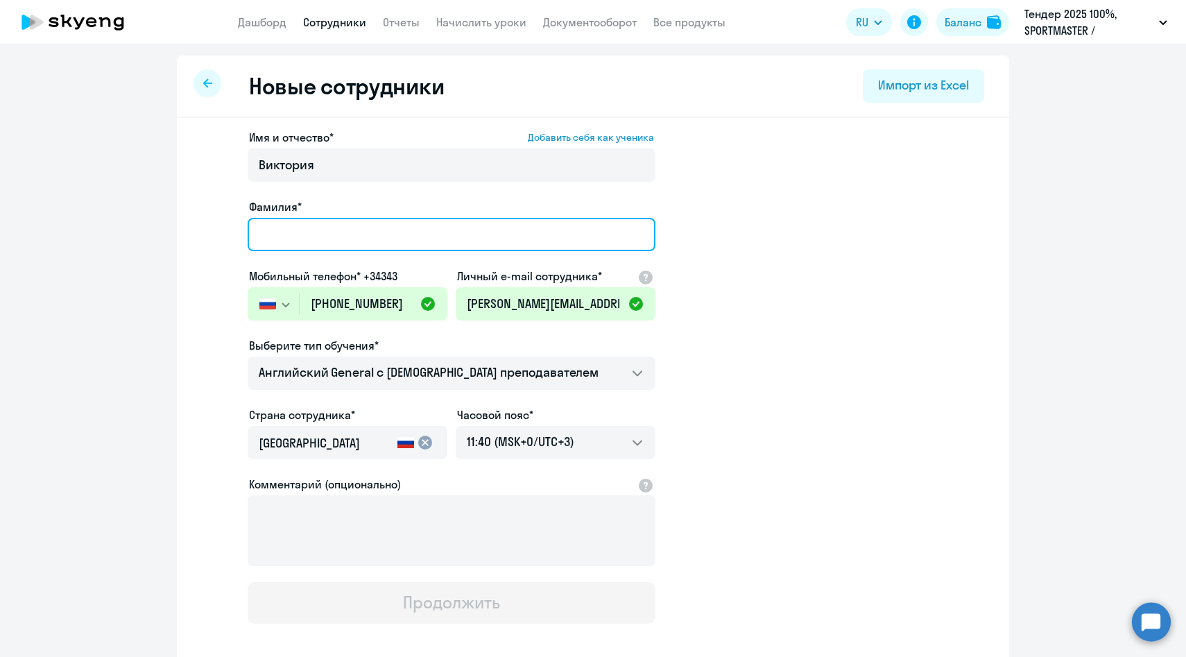
click at [304, 236] on input "Фамилия*" at bounding box center [452, 234] width 408 height 33
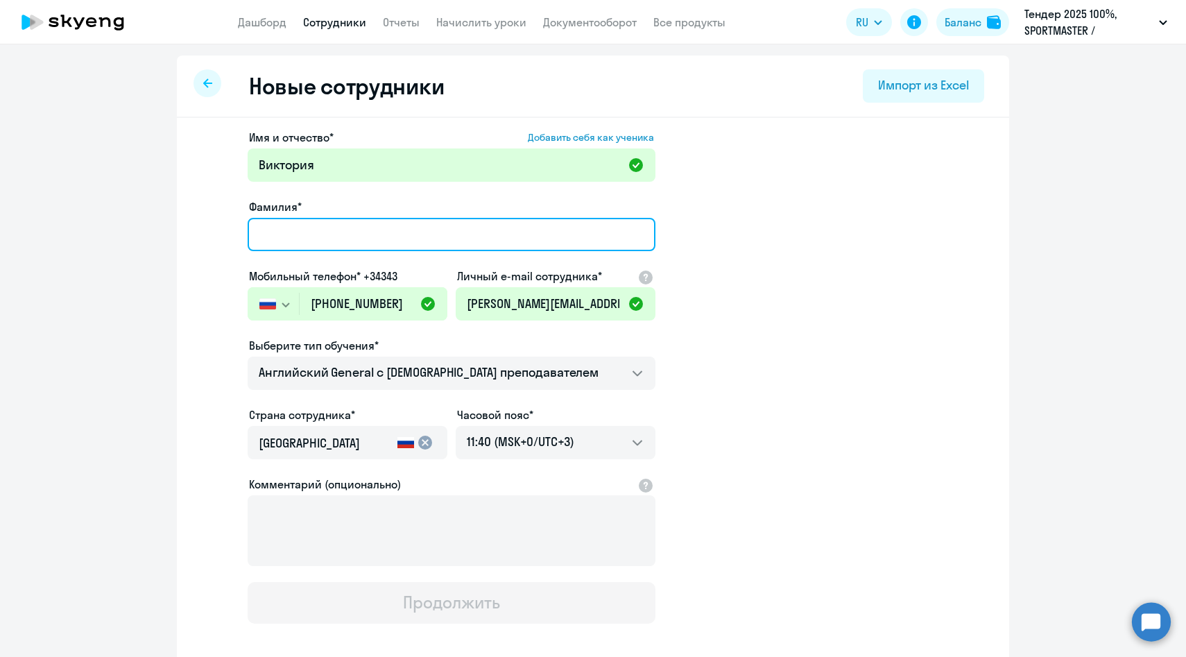
paste input "Епанешникова"
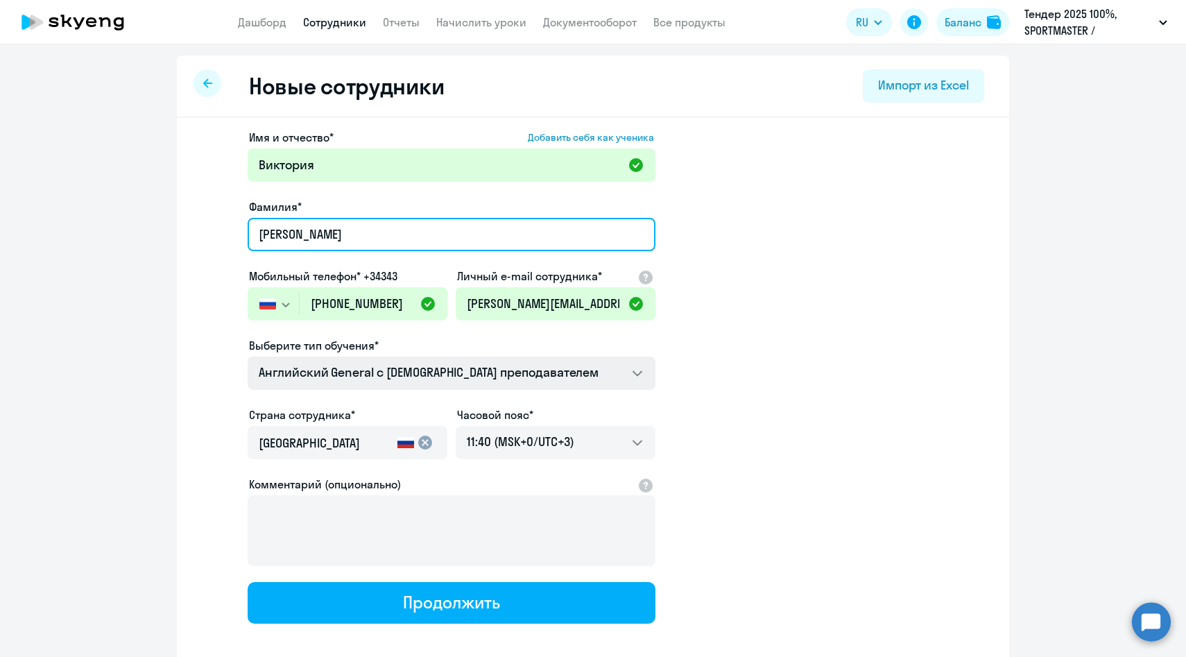
type input "Епанешникова"
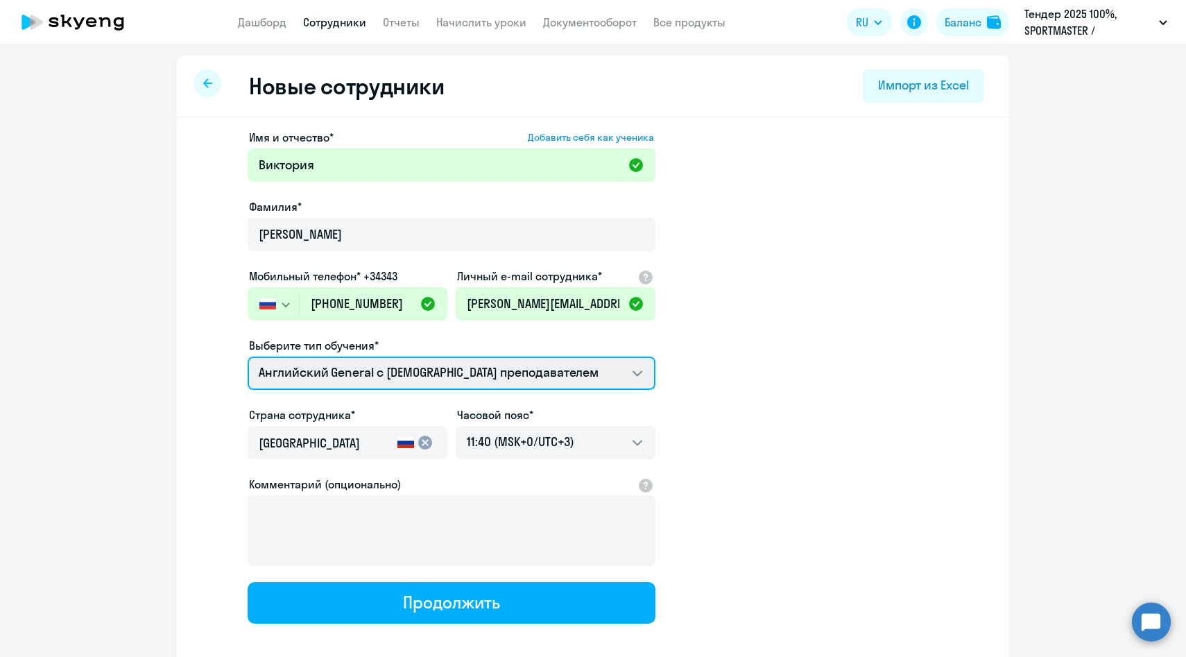
click at [345, 372] on select "Английский General с англоговорящим преподавателем Премиум английский с русског…" at bounding box center [452, 372] width 408 height 33
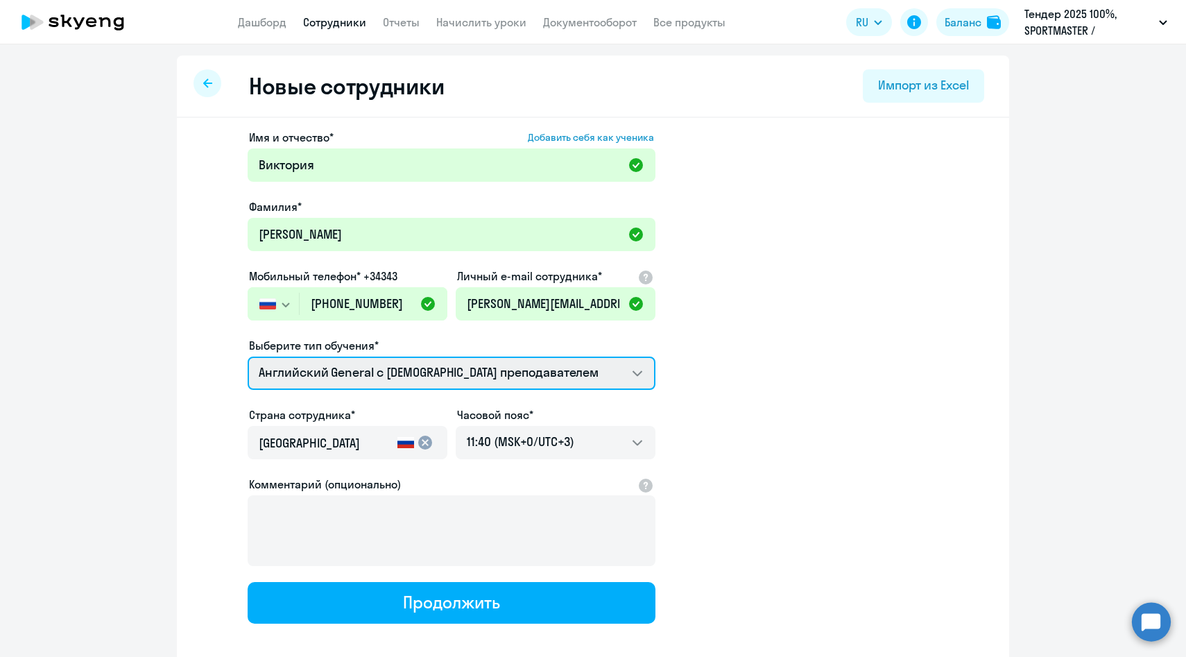
select select "english_adult_not_native_speaker_premium"
click at [248, 356] on select "Английский General с англоговорящим преподавателем Премиум английский с русског…" at bounding box center [452, 372] width 408 height 33
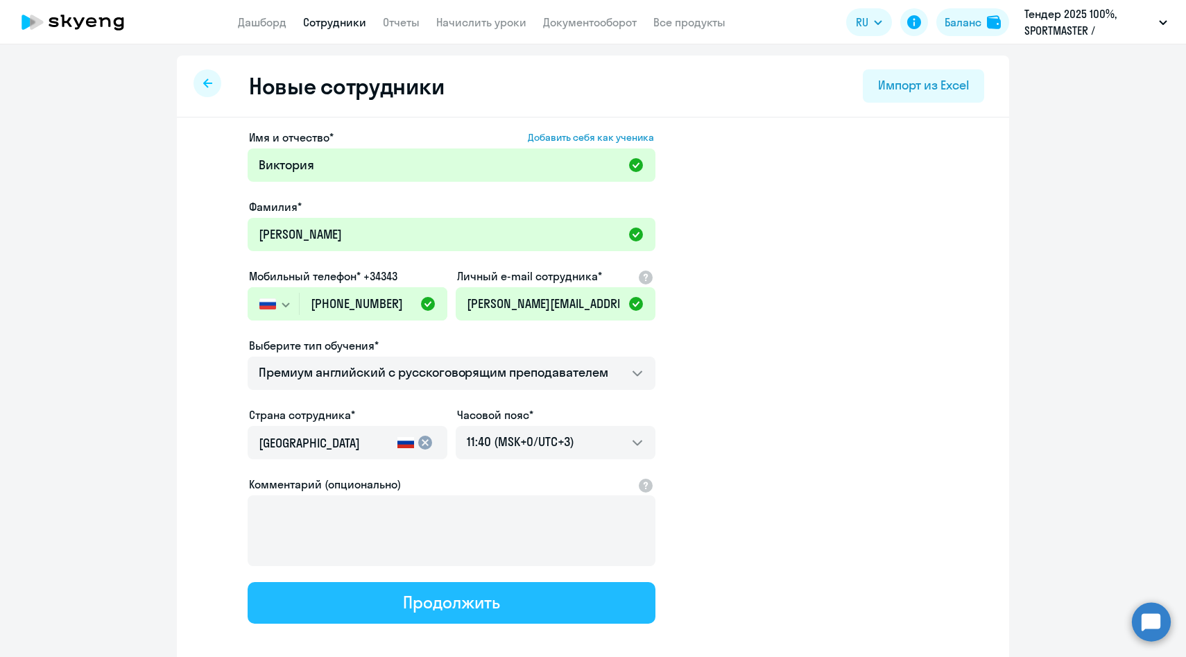
click at [375, 589] on button "Продолжить" at bounding box center [452, 603] width 408 height 42
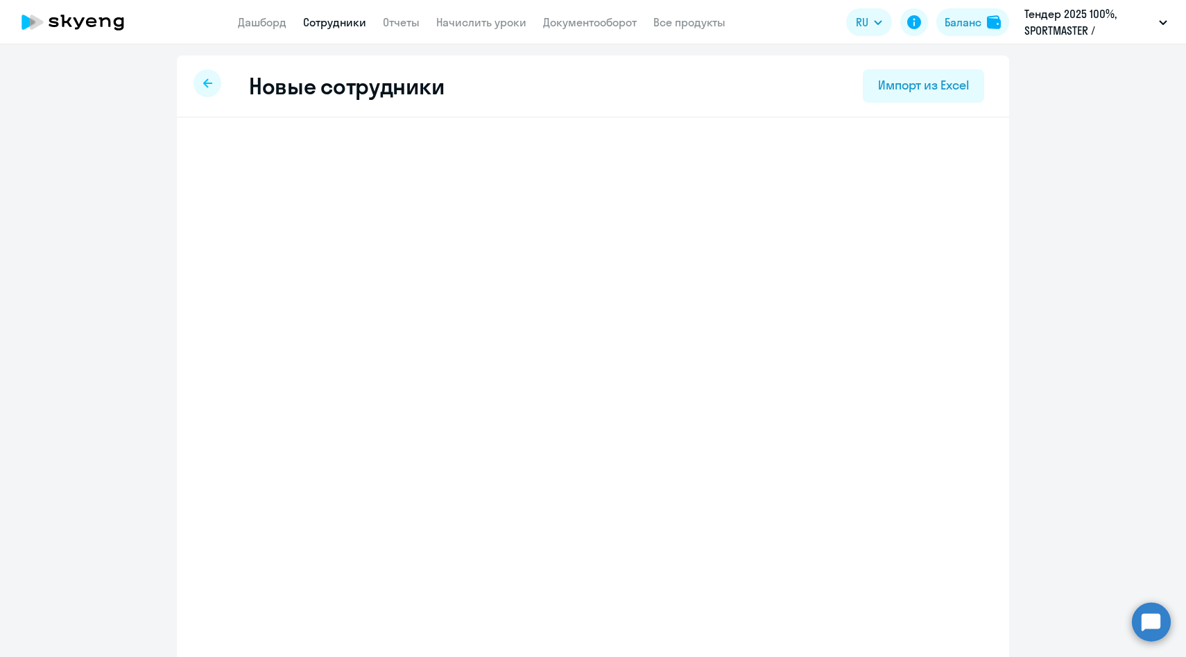
select select "english_adult_not_native_speaker_premium"
select select "3"
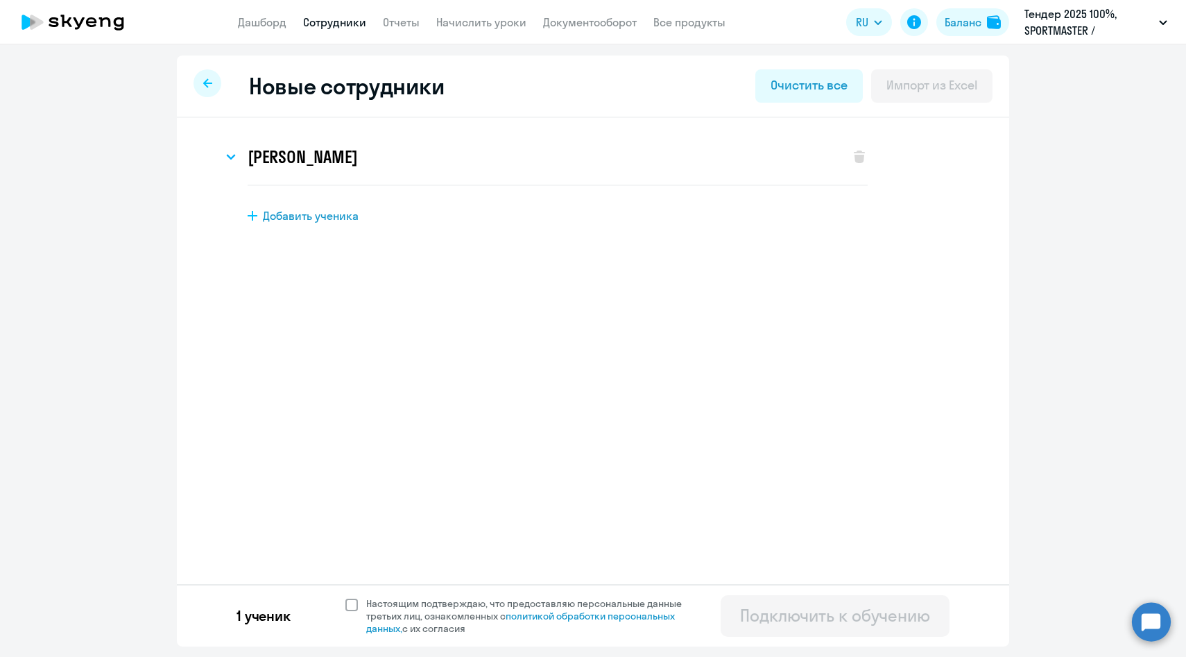
click at [379, 606] on span "Настоящим подтверждаю, что предоставляю персональные данные третьих лиц, ознако…" at bounding box center [532, 615] width 332 height 37
click at [345, 597] on input "Настоящим подтверждаю, что предоставляю персональные данные третьих лиц, ознако…" at bounding box center [345, 596] width 1 height 1
checkbox input "true"
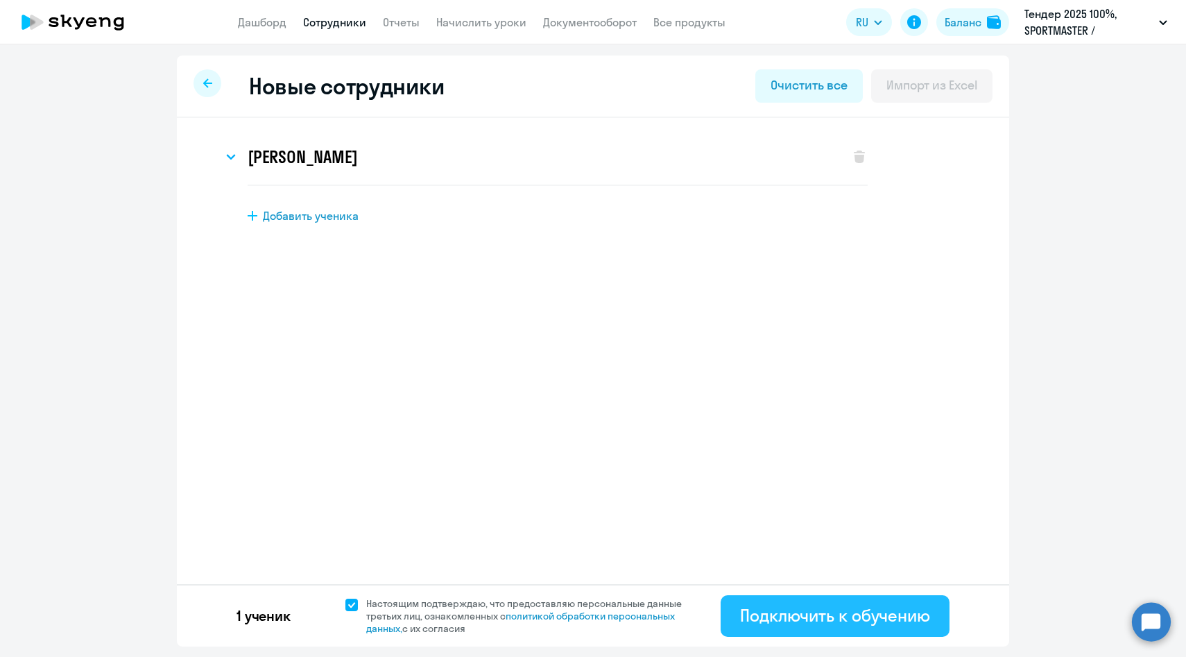
click at [777, 624] on div "Подключить к обучению" at bounding box center [835, 615] width 190 height 22
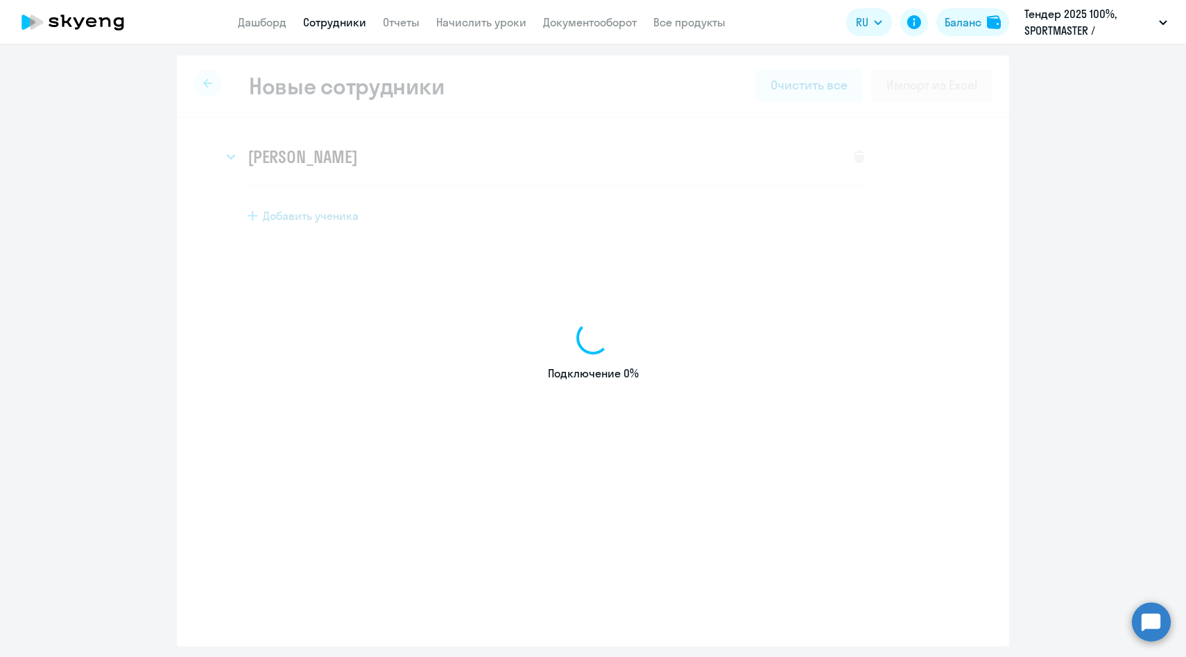
select select "english_adult_native_speaker"
select select "3"
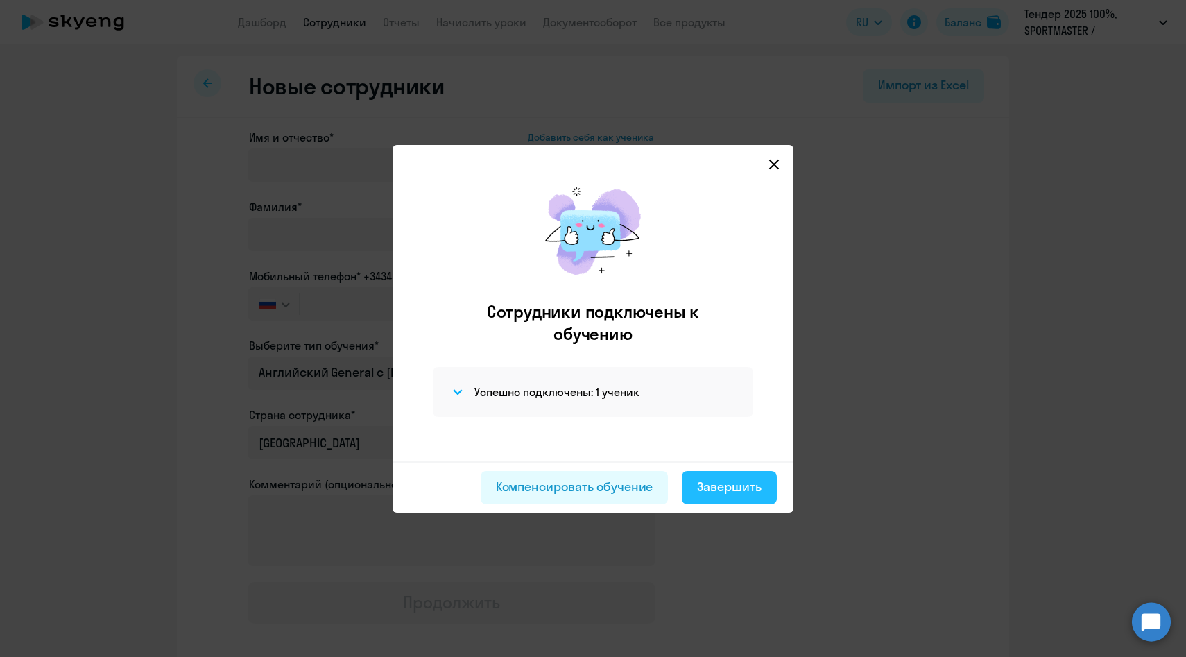
click at [706, 490] on div "Завершить" at bounding box center [729, 487] width 64 height 18
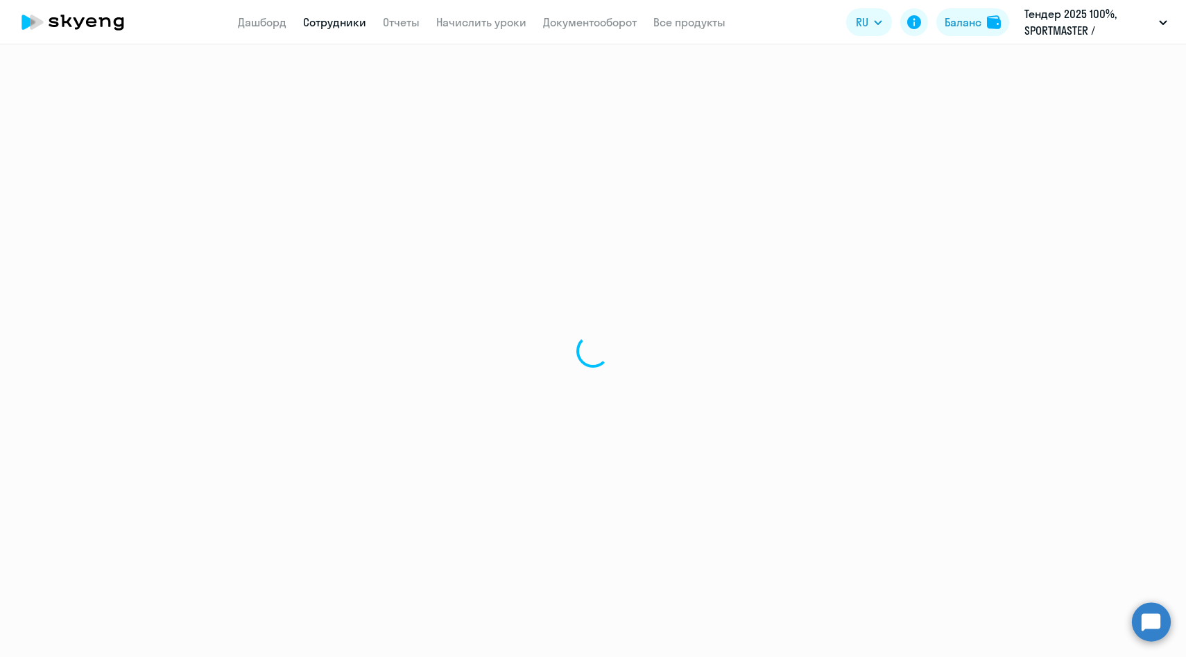
select select "30"
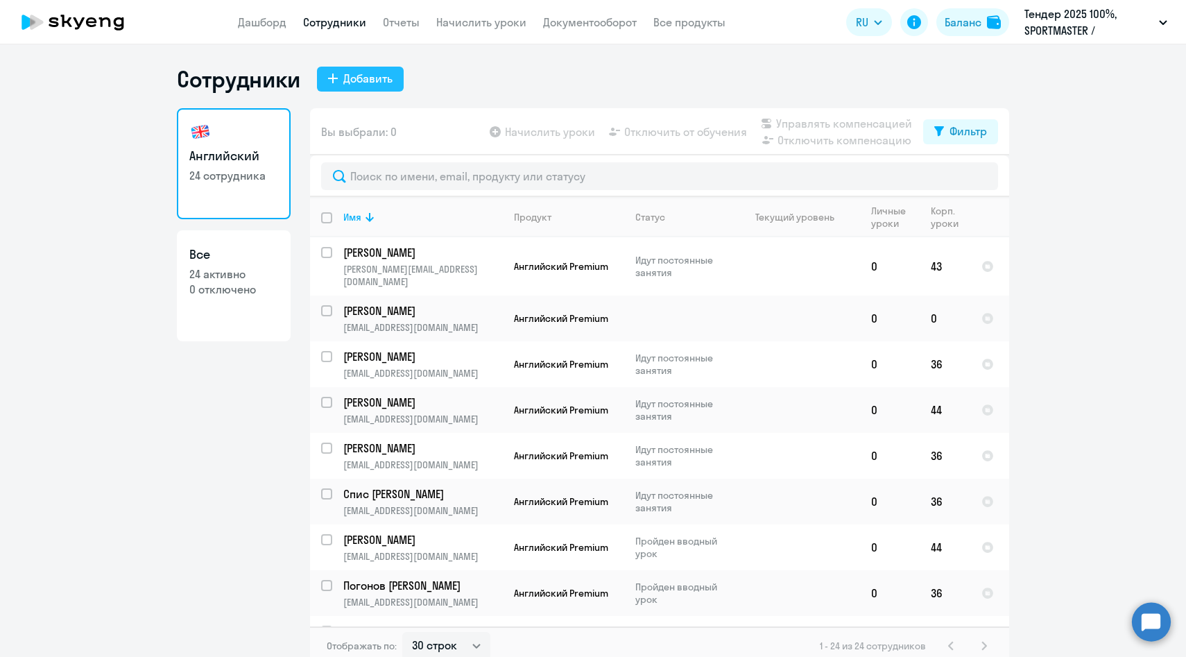
click at [352, 83] on div "Добавить" at bounding box center [367, 78] width 49 height 17
select select "english_adult_native_speaker"
select select "3"
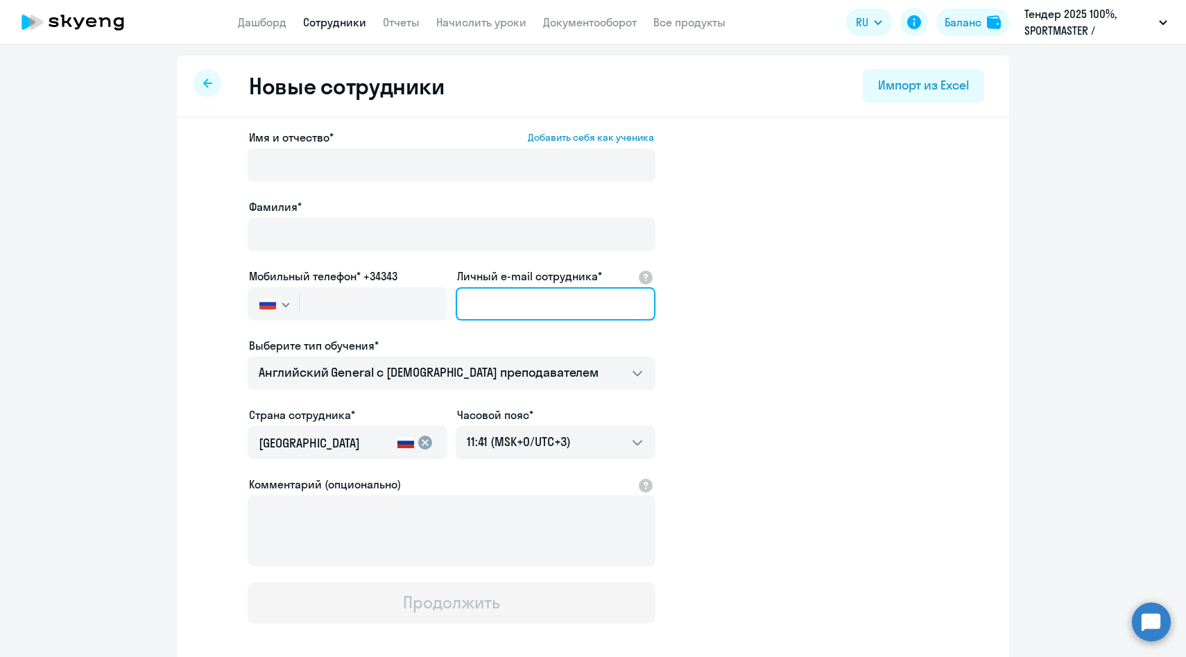
click at [504, 301] on input "Личный e-mail сотрудника*" at bounding box center [556, 303] width 200 height 33
paste input "bkurbanov@sportmasterlab.net"
type input "bkurbanov@sportmasterlab.net"
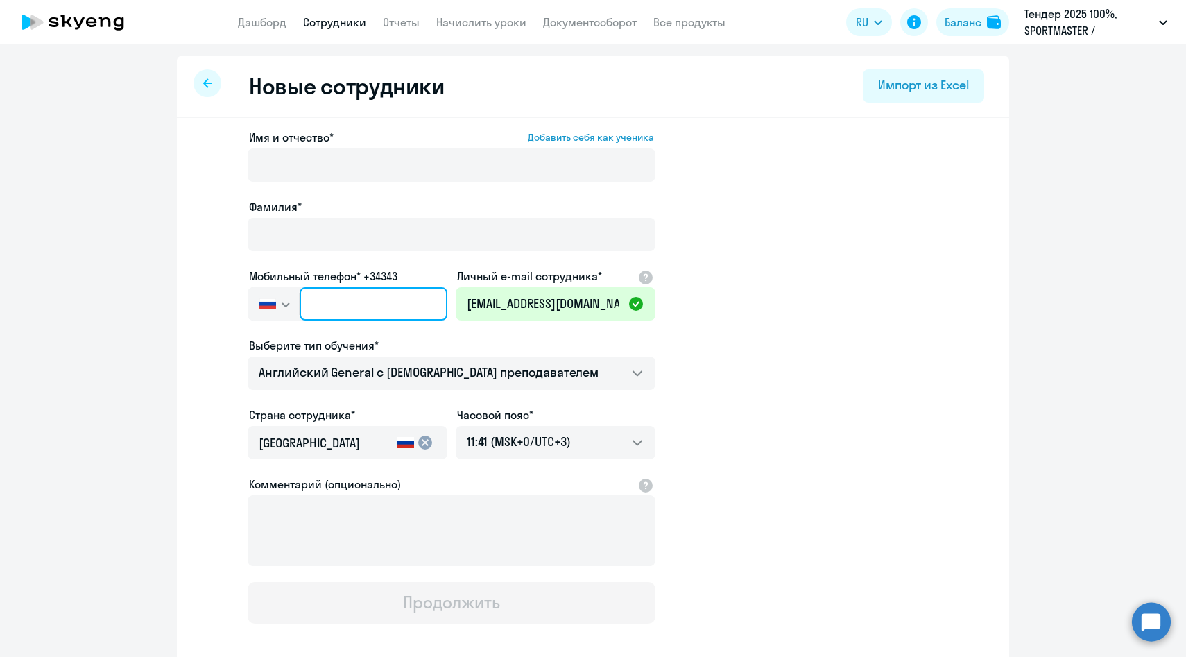
click at [341, 311] on input "text" at bounding box center [374, 303] width 148 height 33
paste input "+7 977 941-67-88"
type input "+7 977 941-67-88"
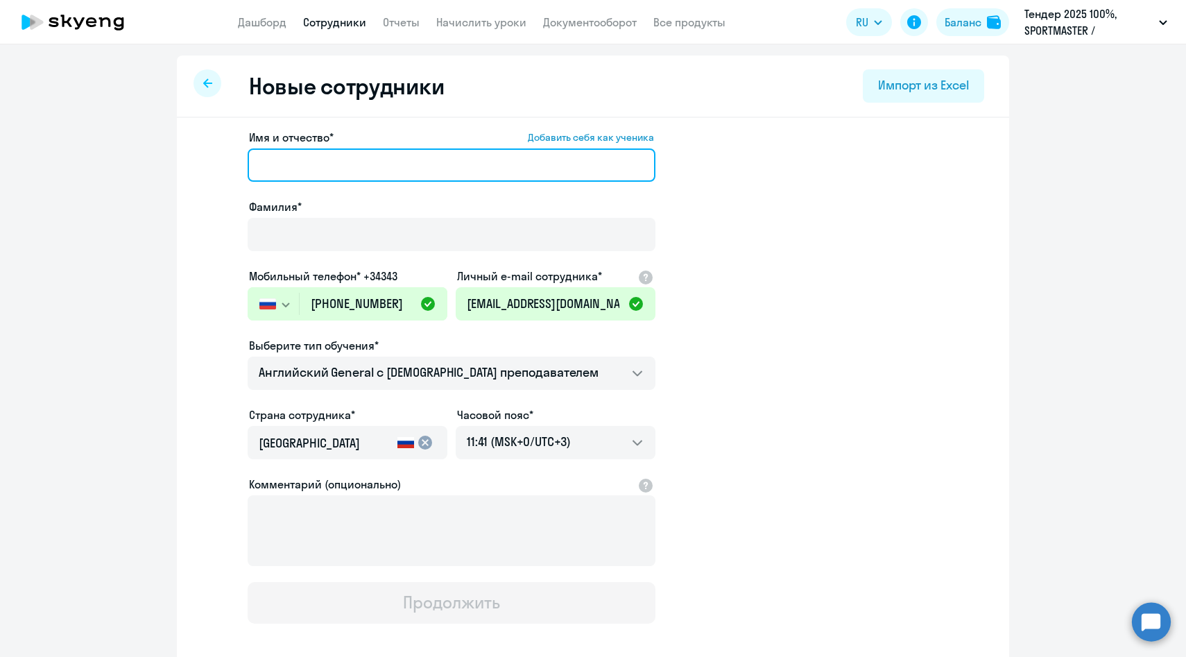
click at [293, 171] on input "Имя и отчество* Добавить себя как ученика" at bounding box center [452, 164] width 408 height 33
paste input "Курбавнов Батыр"
drag, startPoint x: 325, startPoint y: 162, endPoint x: 59, endPoint y: 133, distance: 267.2
click at [62, 136] on ng-component "Новые сотрудники Импорт из Excel Имя и отчество* Добавить себя как ученика Курб…" at bounding box center [593, 391] width 1186 height 672
type input "Батыр"
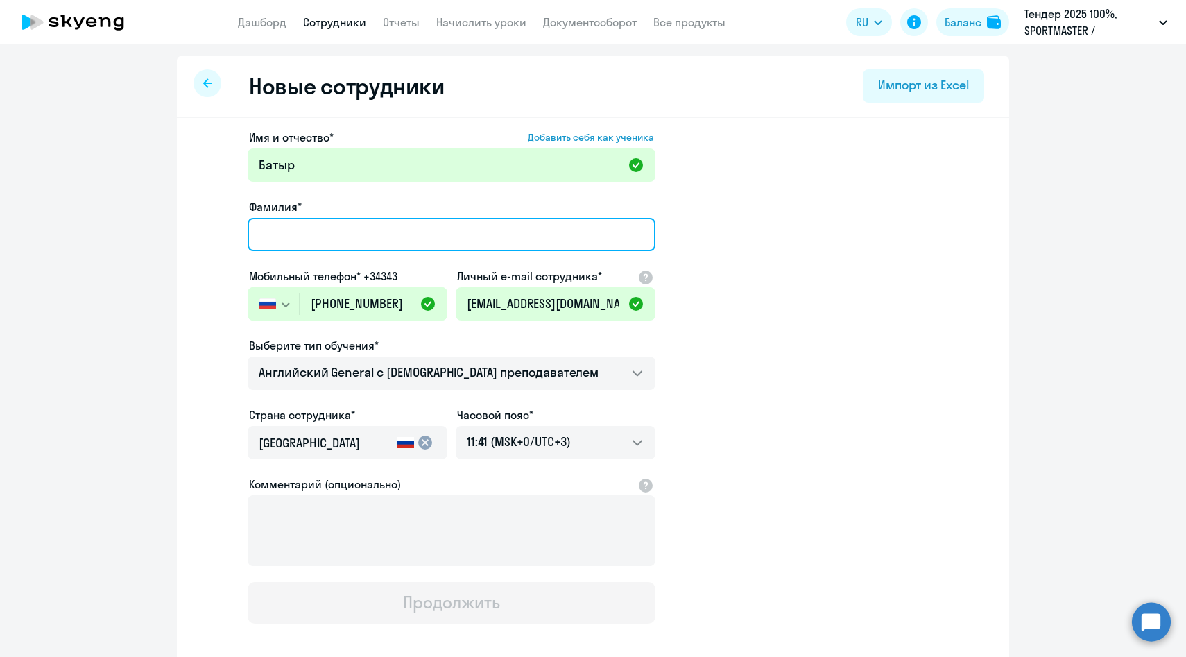
click at [270, 230] on input "Фамилия*" at bounding box center [452, 234] width 408 height 33
paste input "Курбавнов"
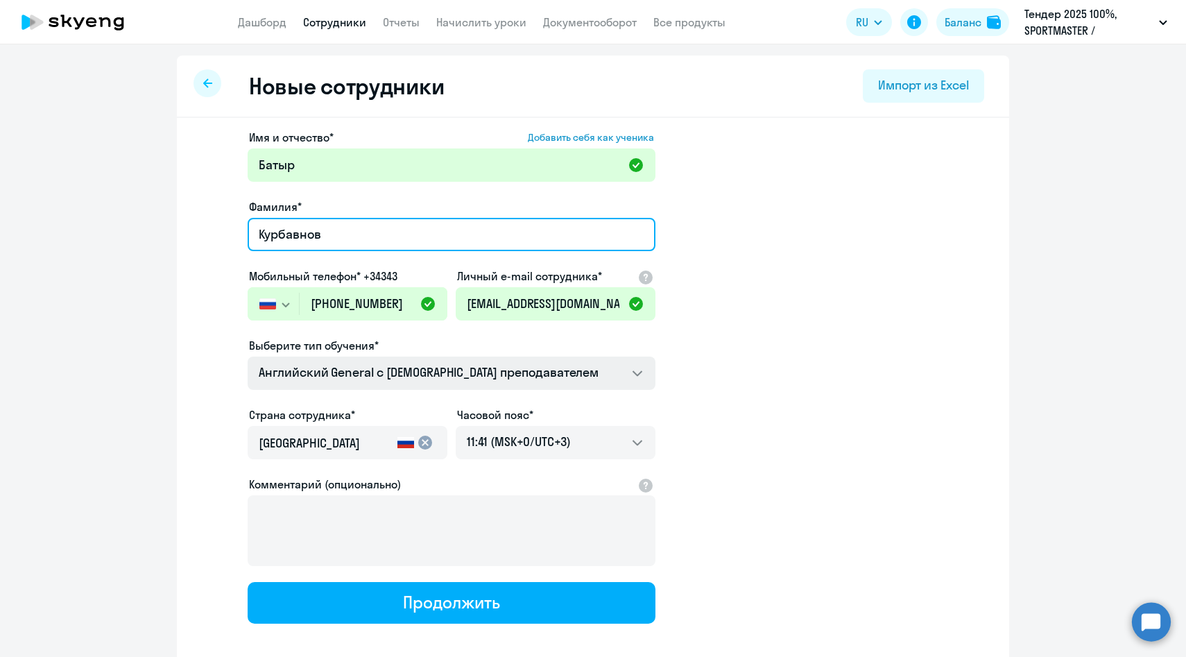
type input "Курбавнов"
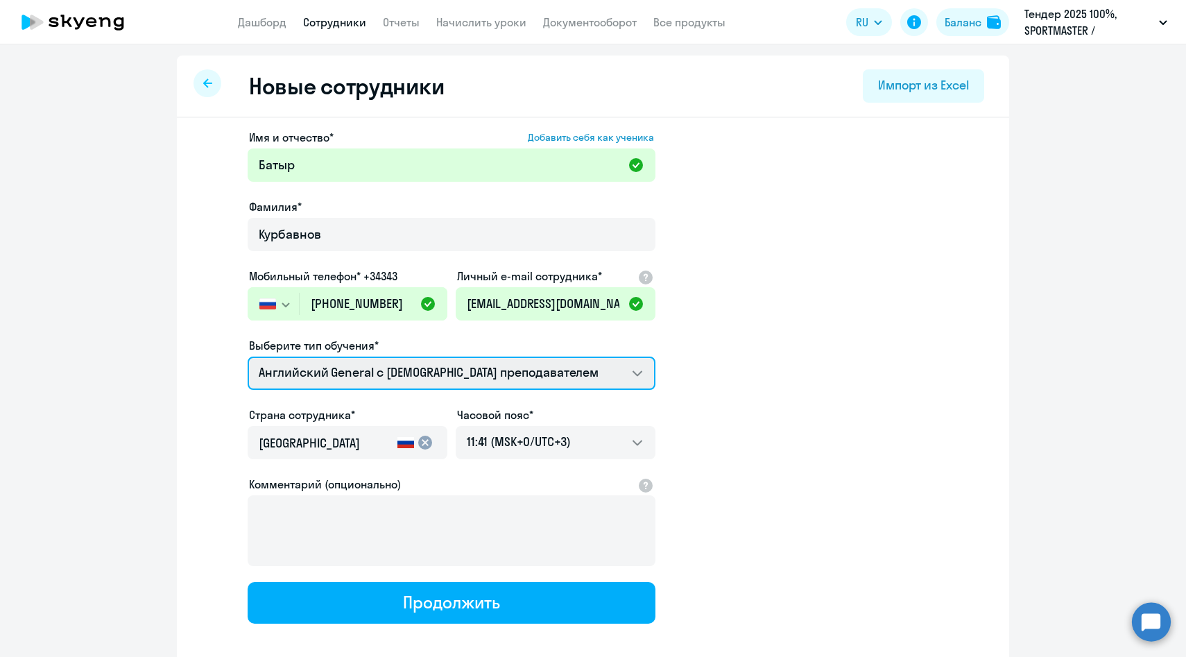
click at [335, 374] on select "Английский General с англоговорящим преподавателем Премиум английский с русског…" at bounding box center [452, 372] width 408 height 33
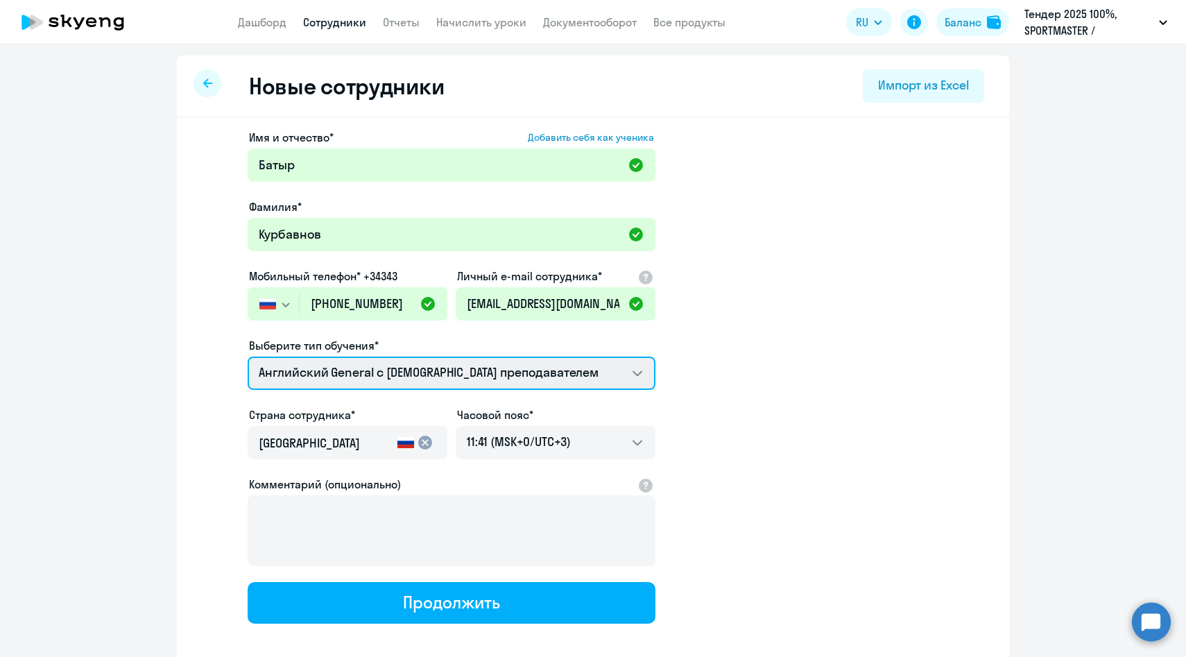
select select "english_adult_not_native_speaker_premium"
click at [248, 356] on select "Английский General с англоговорящим преподавателем Премиум английский с русског…" at bounding box center [452, 372] width 408 height 33
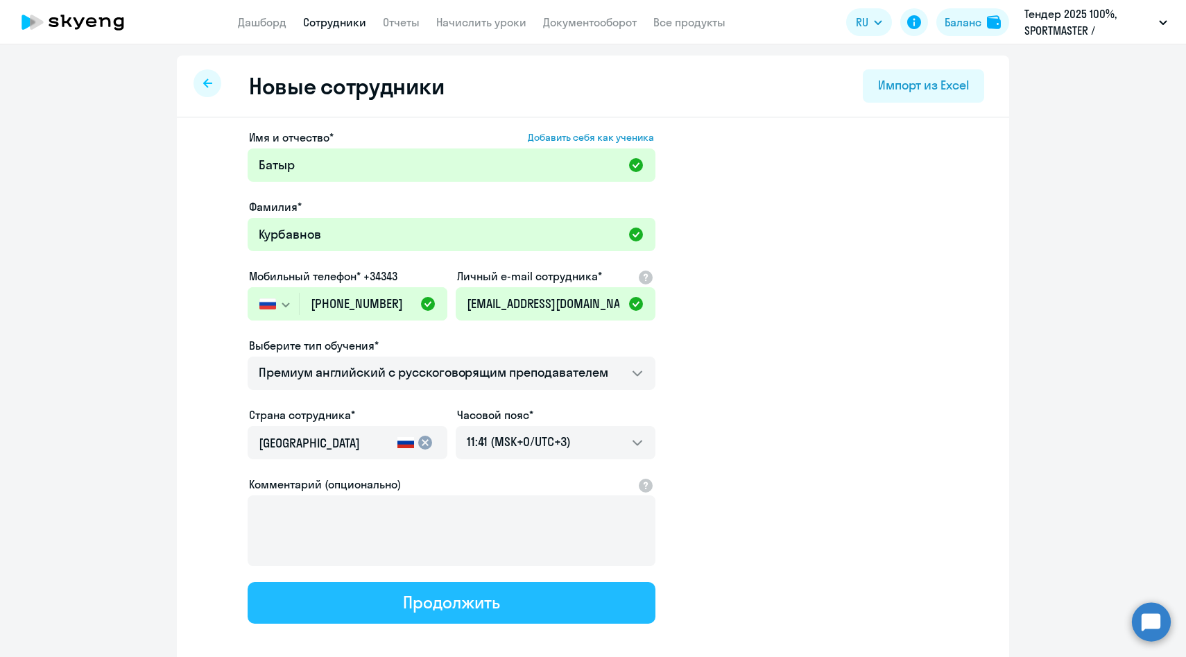
click at [361, 610] on button "Продолжить" at bounding box center [452, 603] width 408 height 42
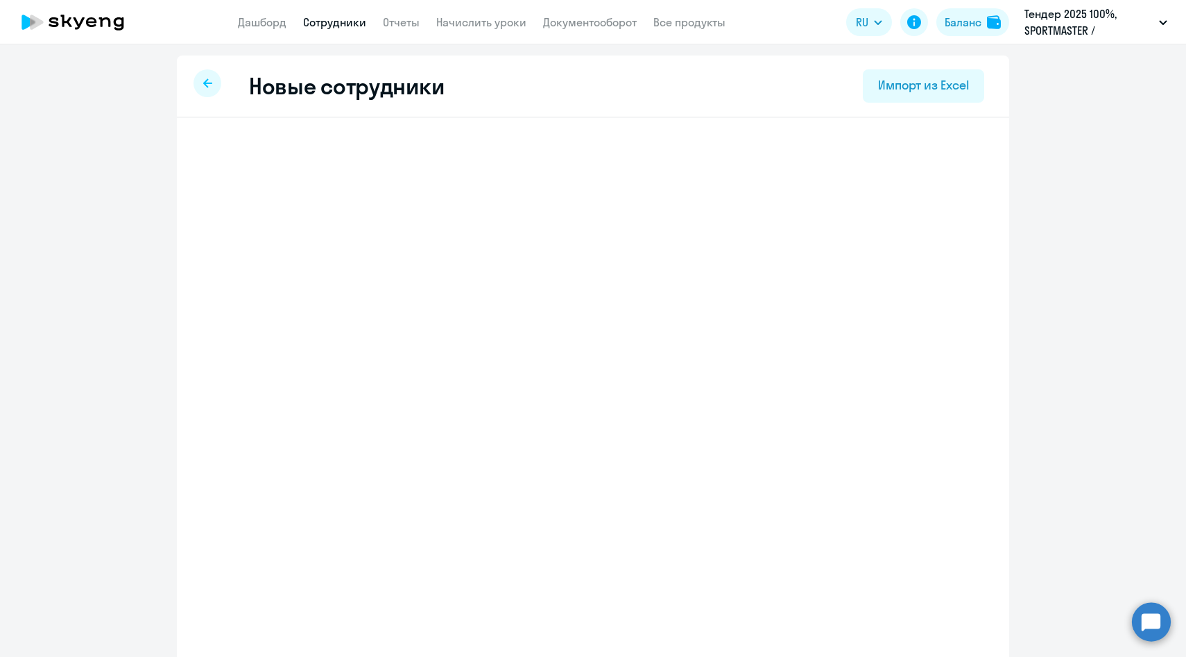
select select "english_adult_not_native_speaker_premium"
select select "3"
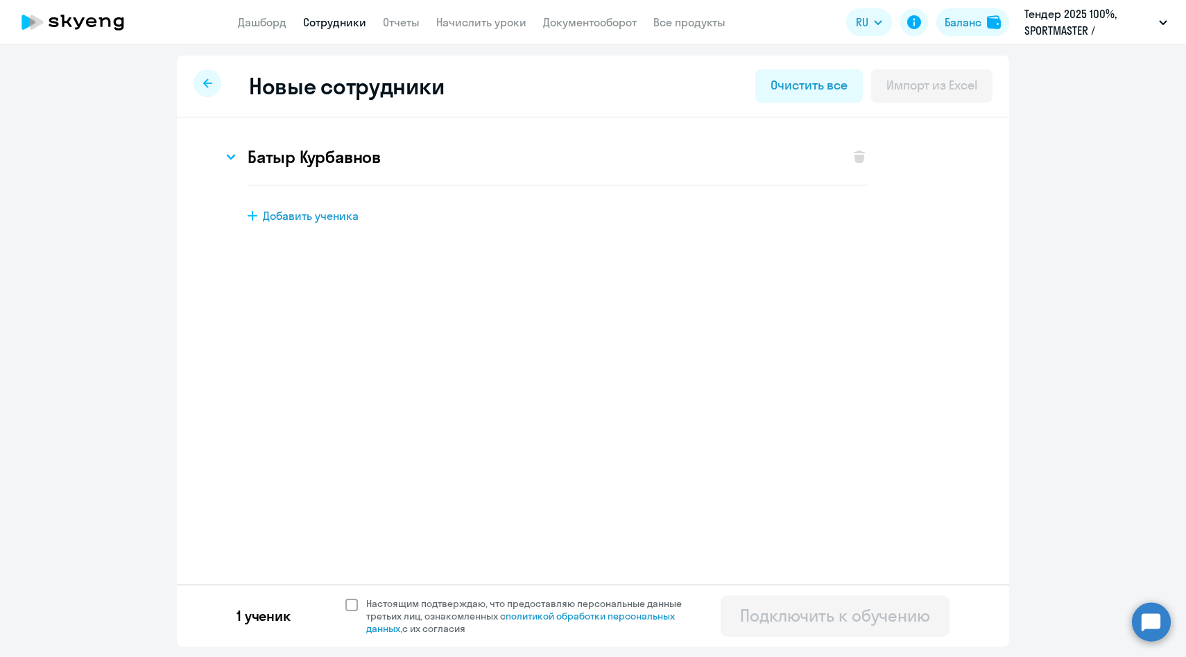
click at [370, 603] on span "Настоящим подтверждаю, что предоставляю персональные данные третьих лиц, ознако…" at bounding box center [532, 615] width 332 height 37
click at [345, 597] on input "Настоящим подтверждаю, что предоставляю персональные данные третьих лиц, ознако…" at bounding box center [345, 596] width 1 height 1
checkbox input "true"
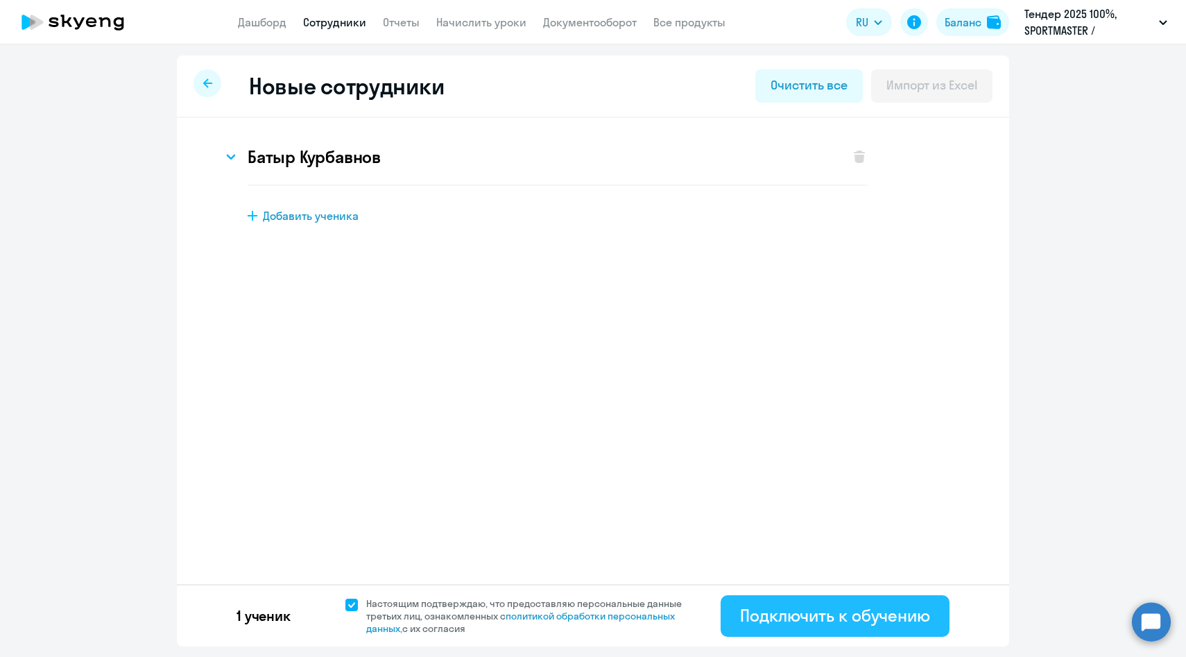
click at [786, 617] on div "Подключить к обучению" at bounding box center [835, 615] width 190 height 22
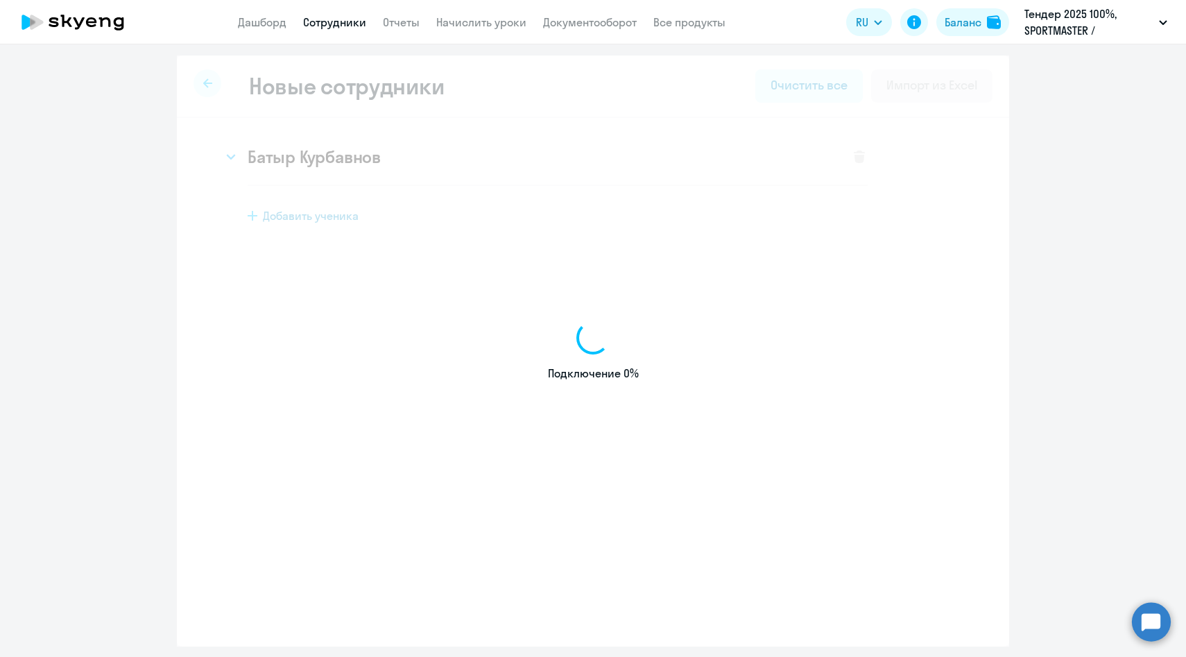
select select "english_adult_native_speaker"
select select "3"
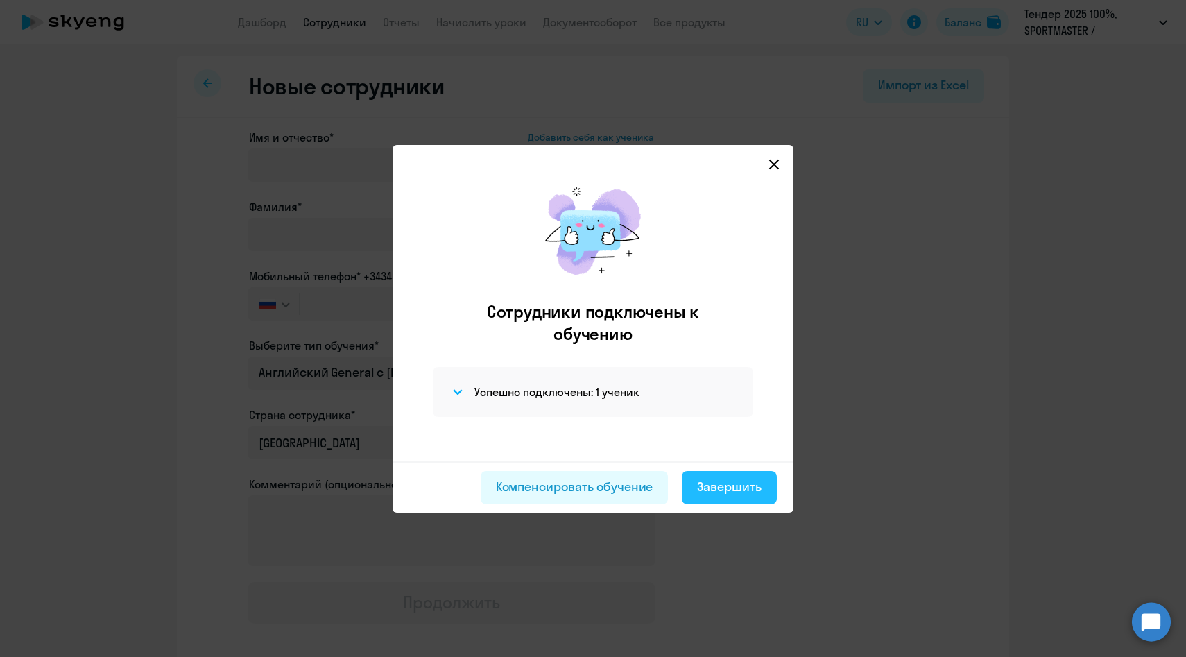
click at [721, 494] on div "Завершить" at bounding box center [729, 487] width 64 height 18
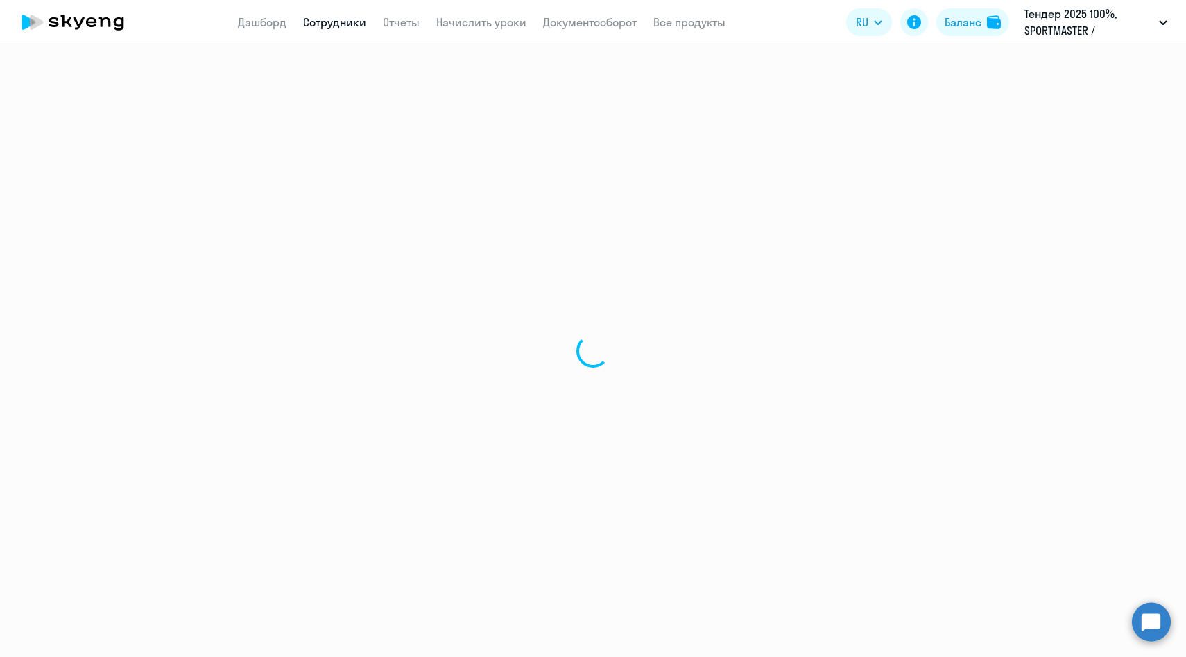
select select "30"
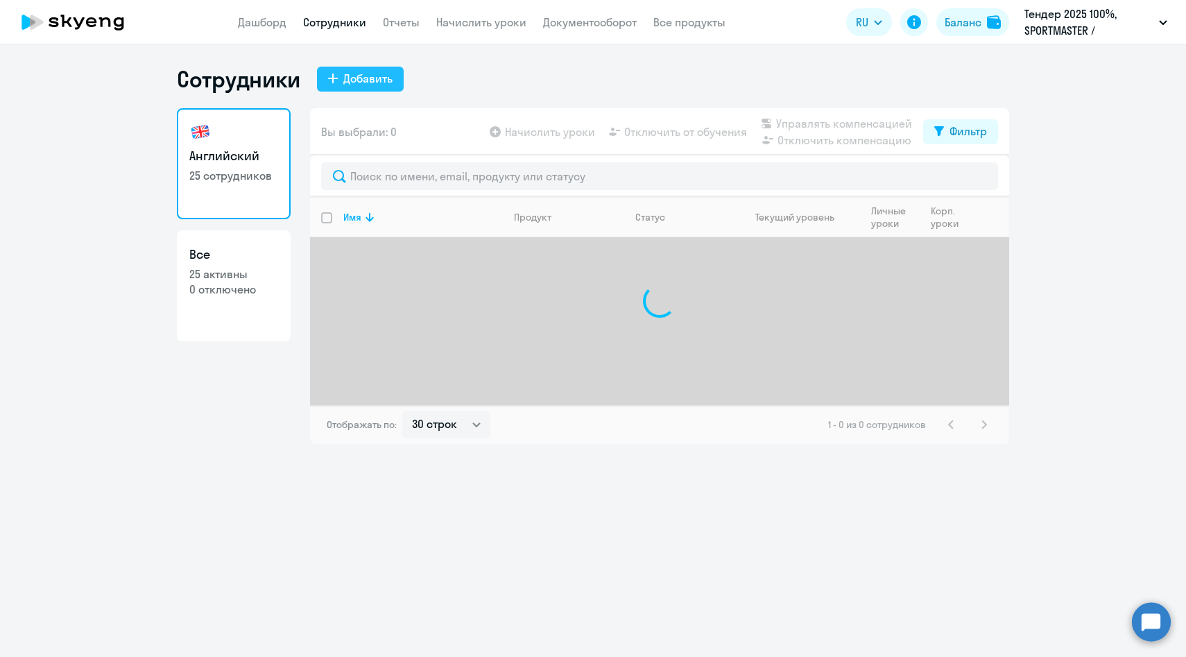
click at [364, 81] on div "Добавить" at bounding box center [367, 78] width 49 height 17
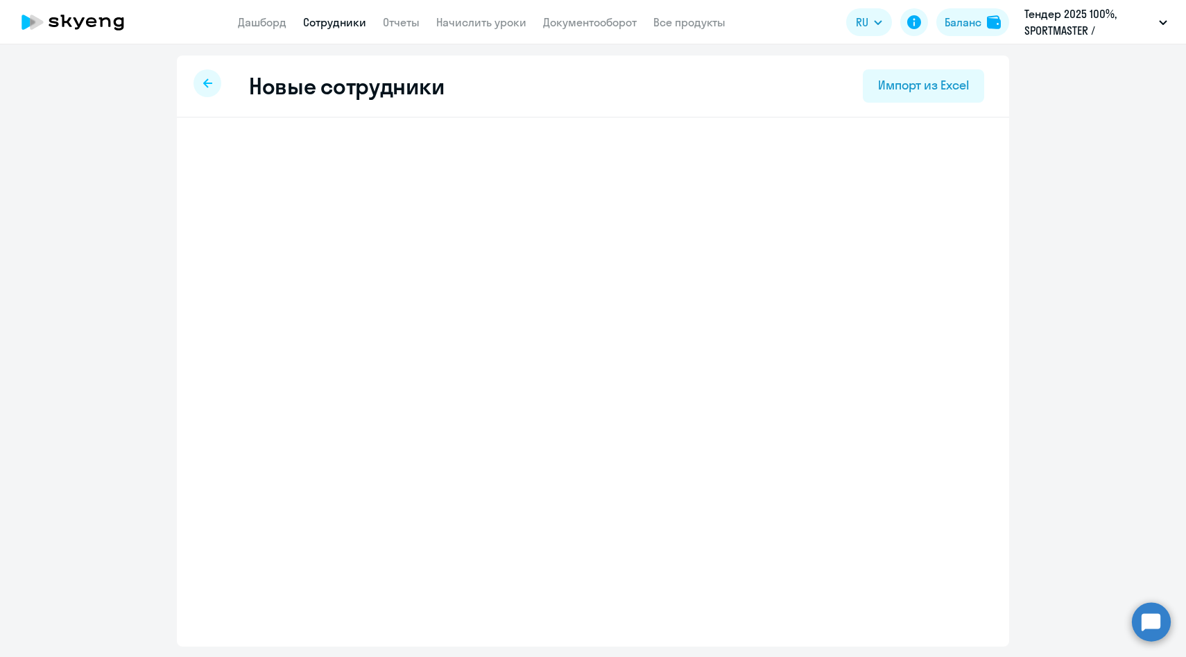
select select "english_adult_native_speaker"
select select "3"
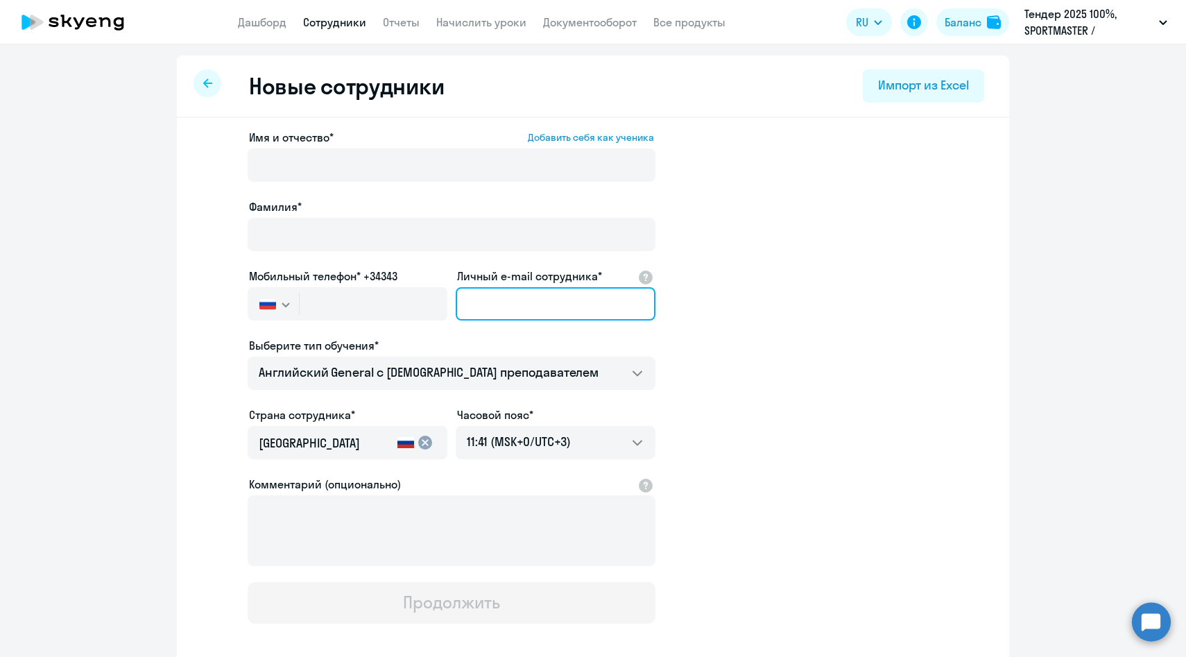
click at [536, 295] on input "Личный e-mail сотрудника*" at bounding box center [556, 303] width 200 height 33
paste input "Ikulikov@sportmasterlab.net"
type input "Ikulikov@sportmasterlab.net"
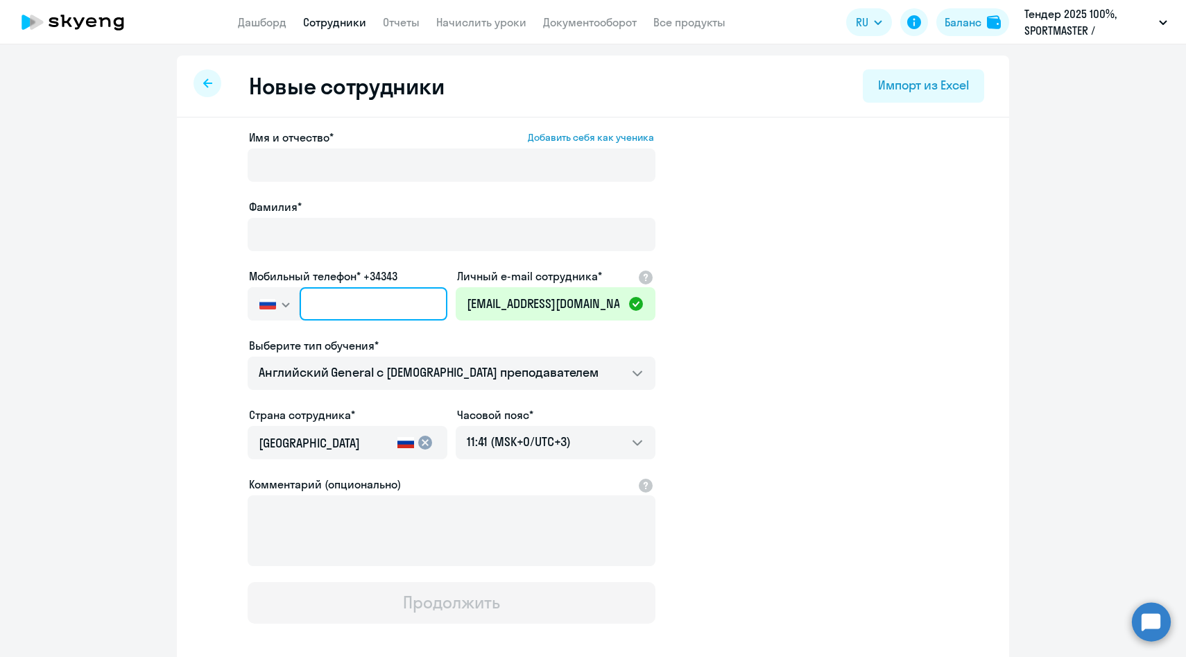
click at [341, 311] on input "text" at bounding box center [374, 303] width 148 height 33
paste input "+7 926 521-80-36"
type input "+7 926 521-80-36"
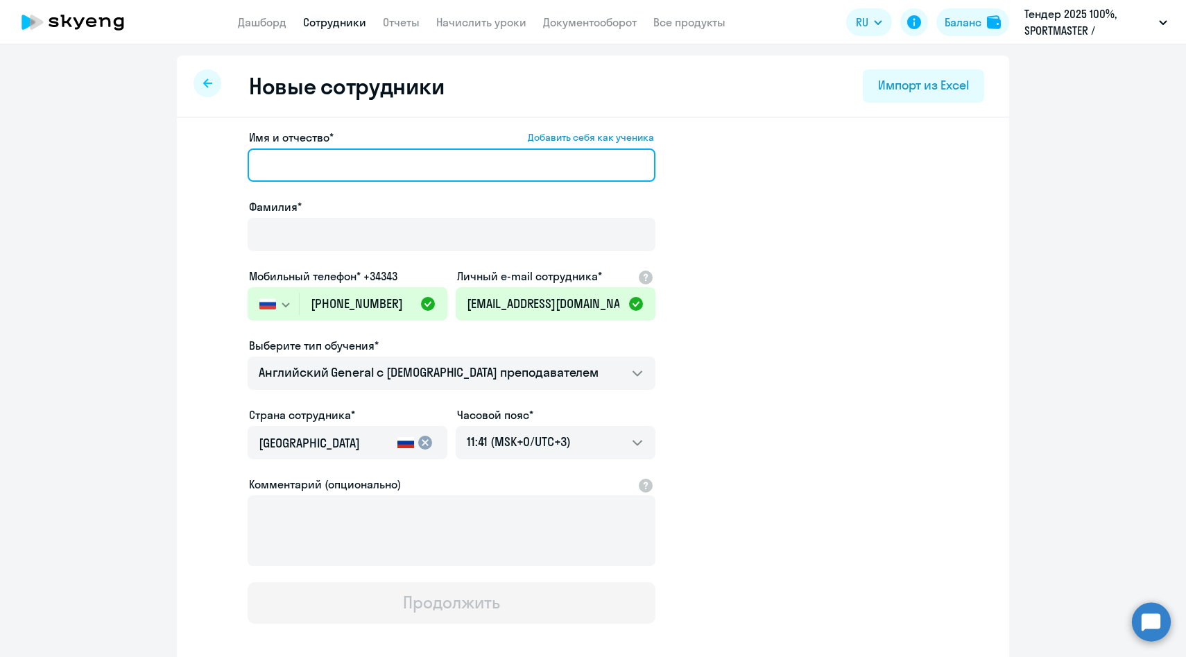
click at [302, 164] on input "Имя и отчество* Добавить себя как ученика" at bounding box center [452, 164] width 408 height 33
paste input "Куликов Игорь Николаевич"
drag, startPoint x: 308, startPoint y: 162, endPoint x: 94, endPoint y: 151, distance: 214.6
click at [94, 151] on ng-component "Новые сотрудники Импорт из Excel Имя и отчество* Добавить себя как ученика Кули…" at bounding box center [593, 391] width 1186 height 672
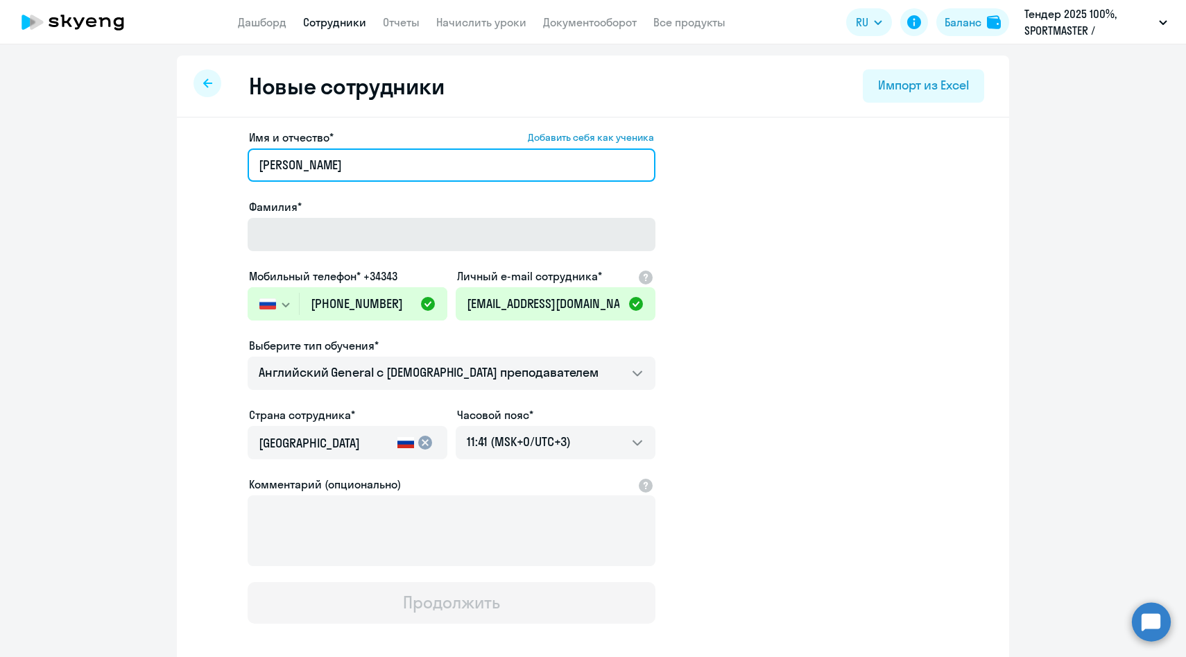
type input "Игорь Николаевич"
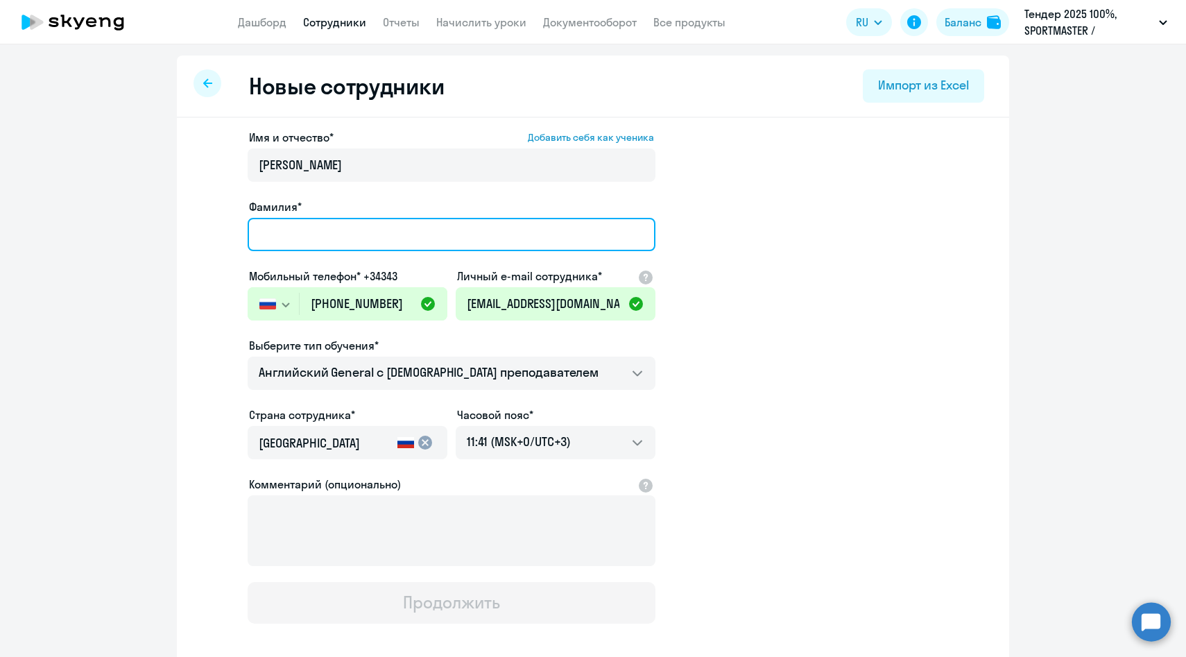
click at [260, 243] on input "Фамилия*" at bounding box center [452, 234] width 408 height 33
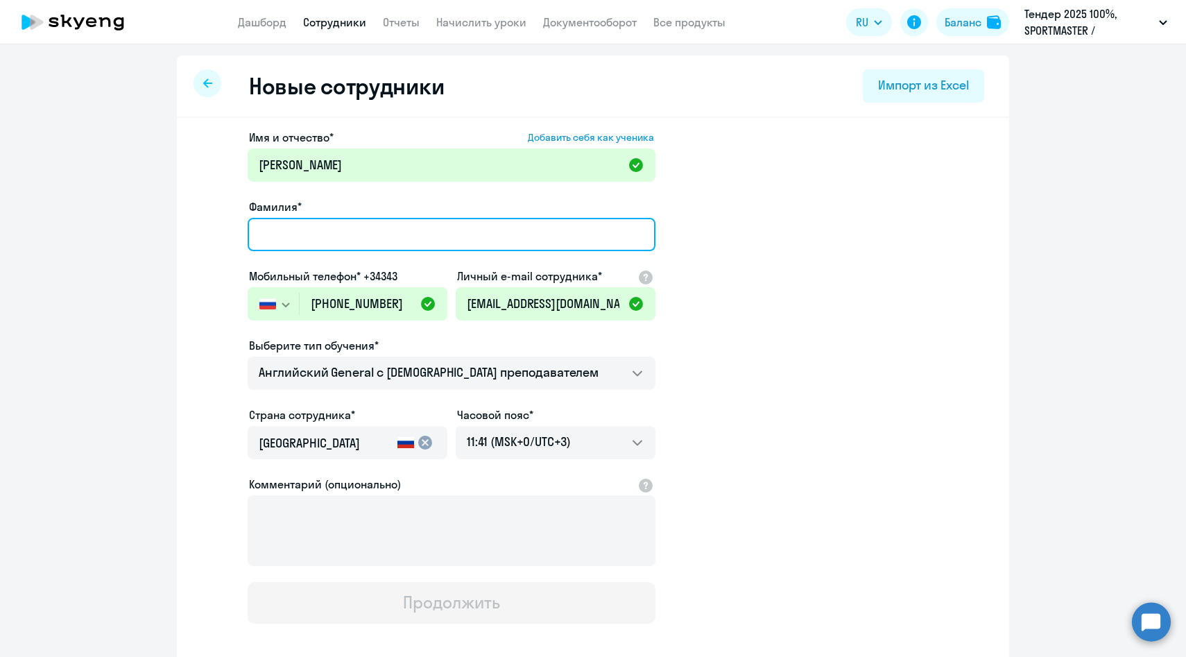
paste input "Куликов"
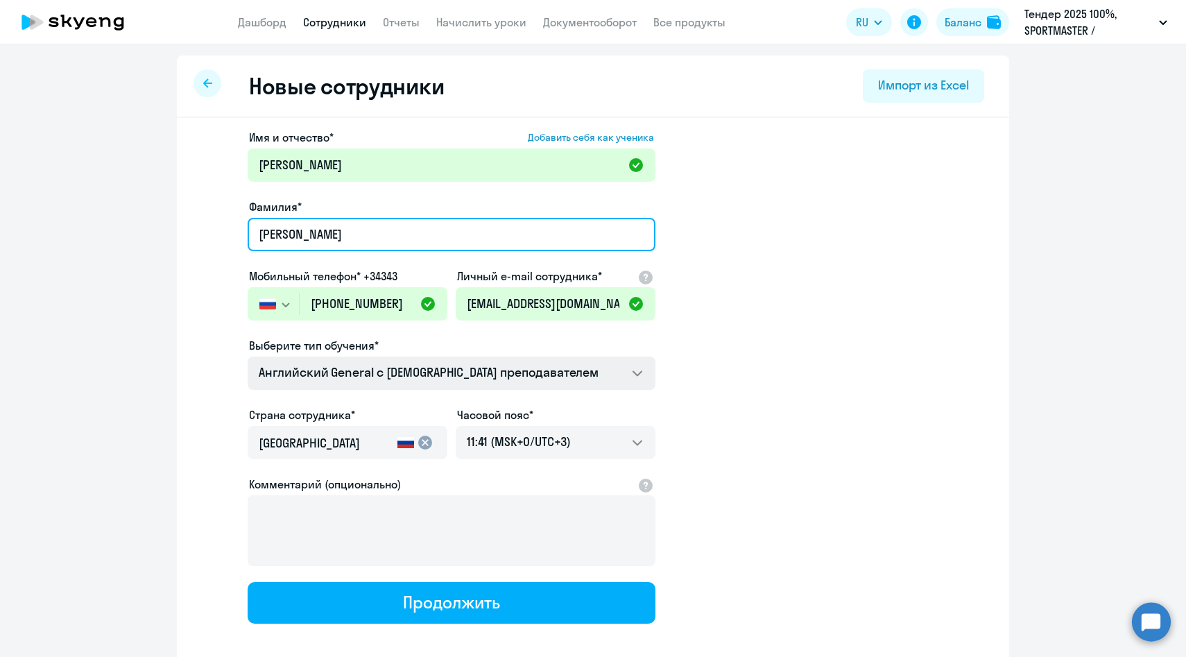
type input "Куликов"
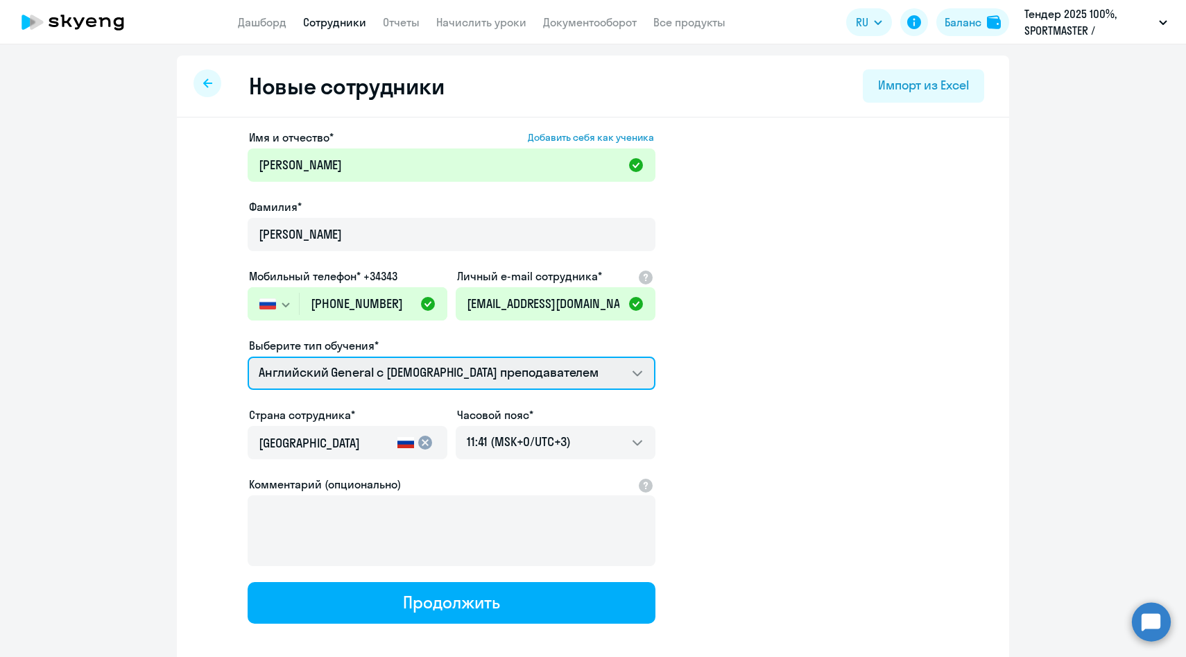
click at [311, 368] on select "Английский General с англоговорящим преподавателем Премиум английский с русског…" at bounding box center [452, 372] width 408 height 33
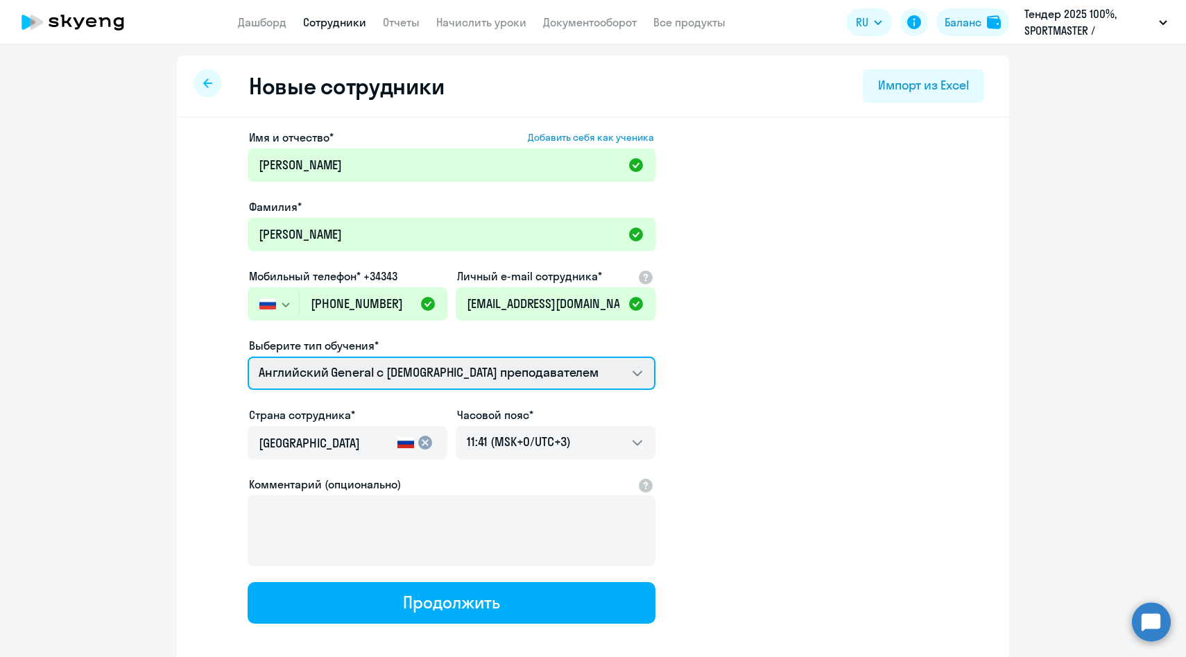
select select "english_adult_not_native_speaker_premium"
click at [248, 356] on select "Английский General с англоговорящим преподавателем Премиум английский с русског…" at bounding box center [452, 372] width 408 height 33
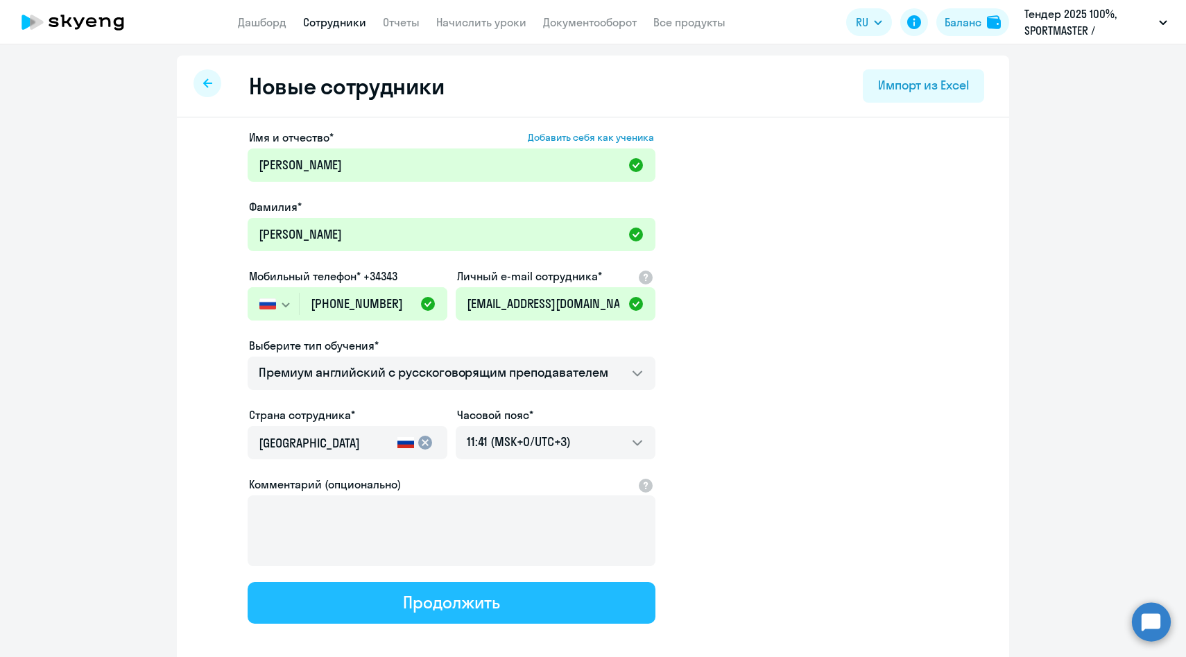
click at [346, 605] on button "Продолжить" at bounding box center [452, 603] width 408 height 42
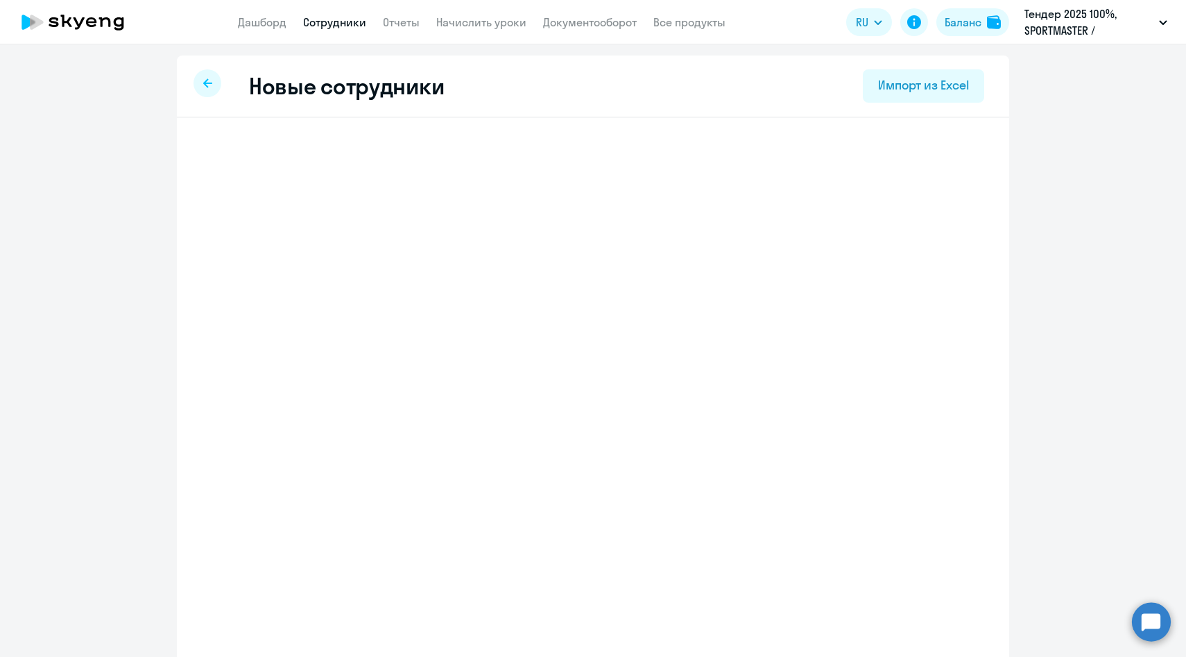
select select "english_adult_not_native_speaker_premium"
select select "3"
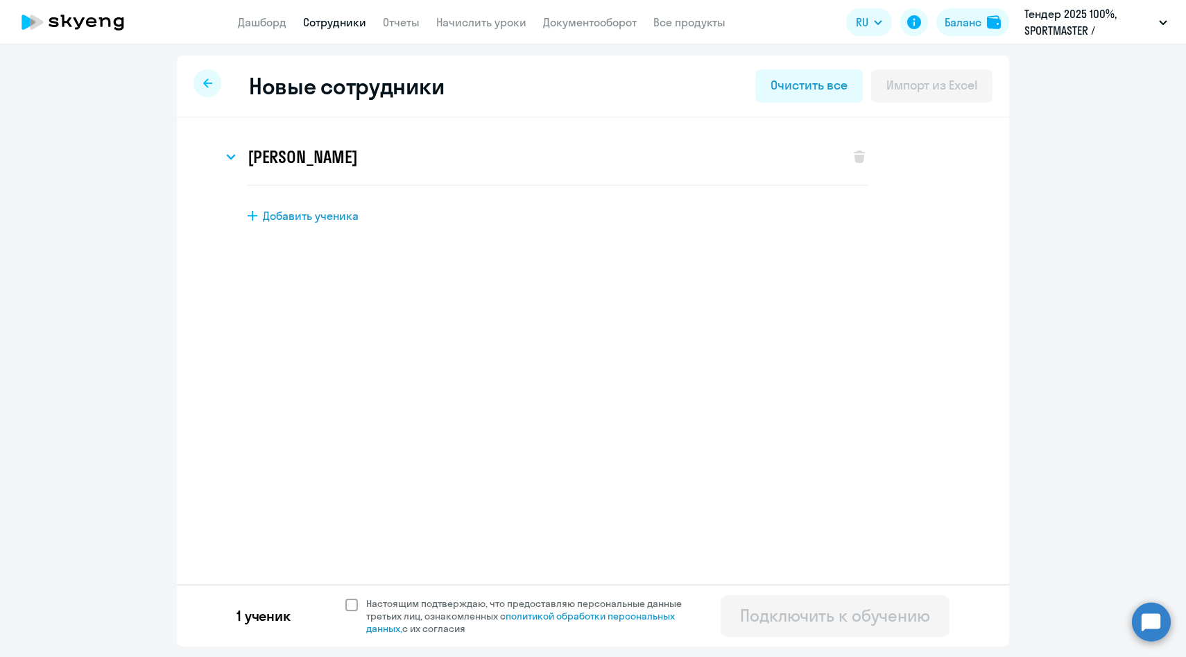
click at [366, 603] on span "Настоящим подтверждаю, что предоставляю персональные данные третьих лиц, ознако…" at bounding box center [532, 615] width 332 height 37
click at [345, 597] on input "Настоящим подтверждаю, что предоставляю персональные данные третьих лиц, ознако…" at bounding box center [345, 596] width 1 height 1
checkbox input "true"
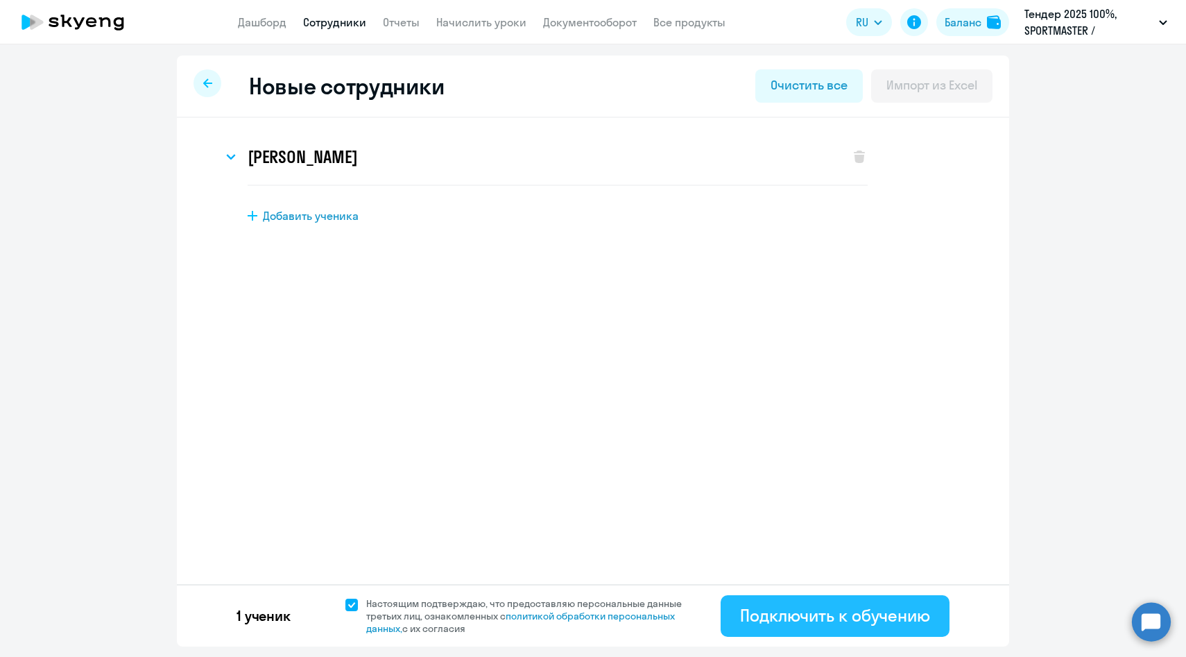
click at [757, 613] on div "Подключить к обучению" at bounding box center [835, 615] width 190 height 22
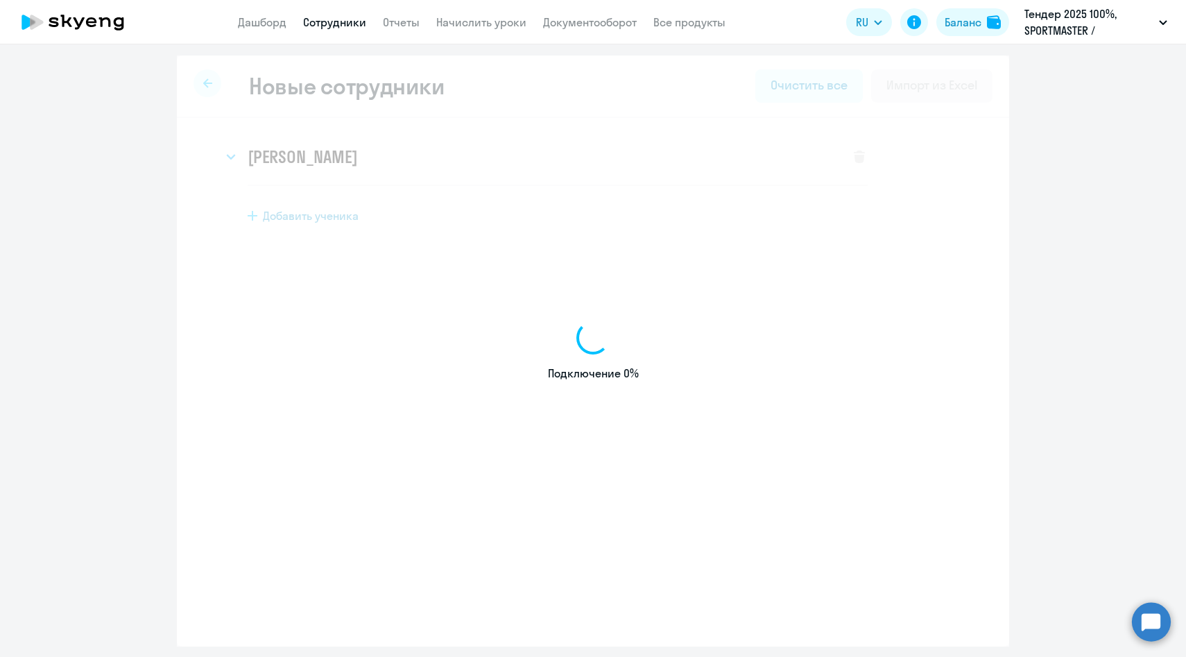
select select "english_adult_native_speaker"
select select "3"
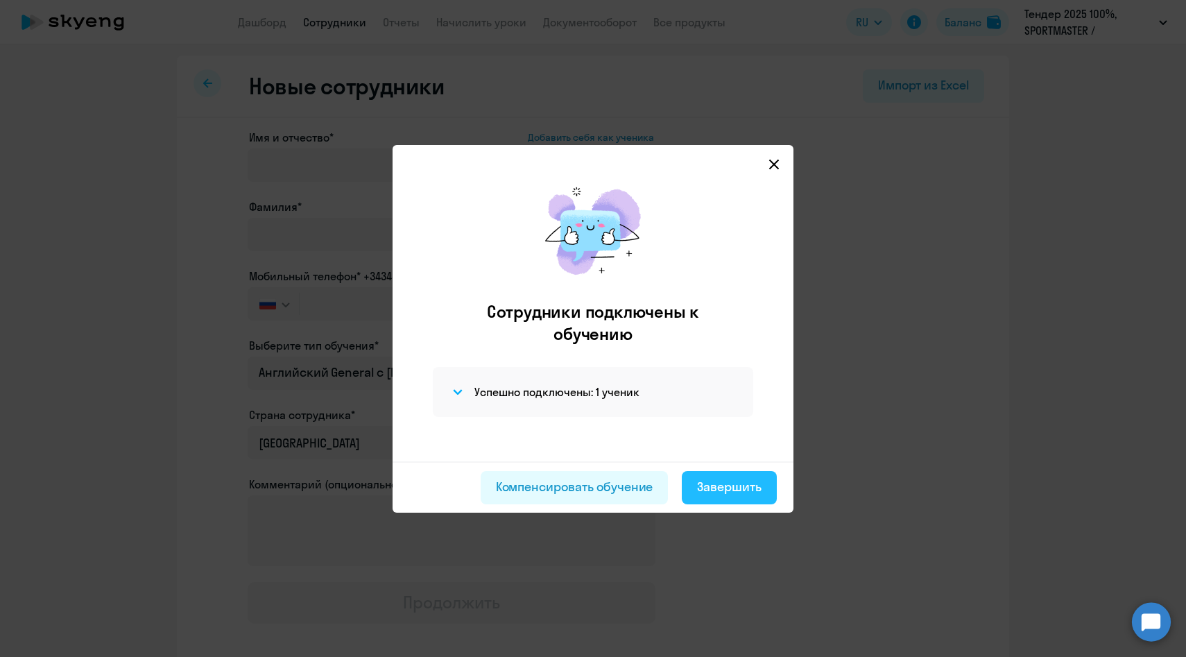
click at [749, 484] on div "Завершить" at bounding box center [729, 487] width 64 height 18
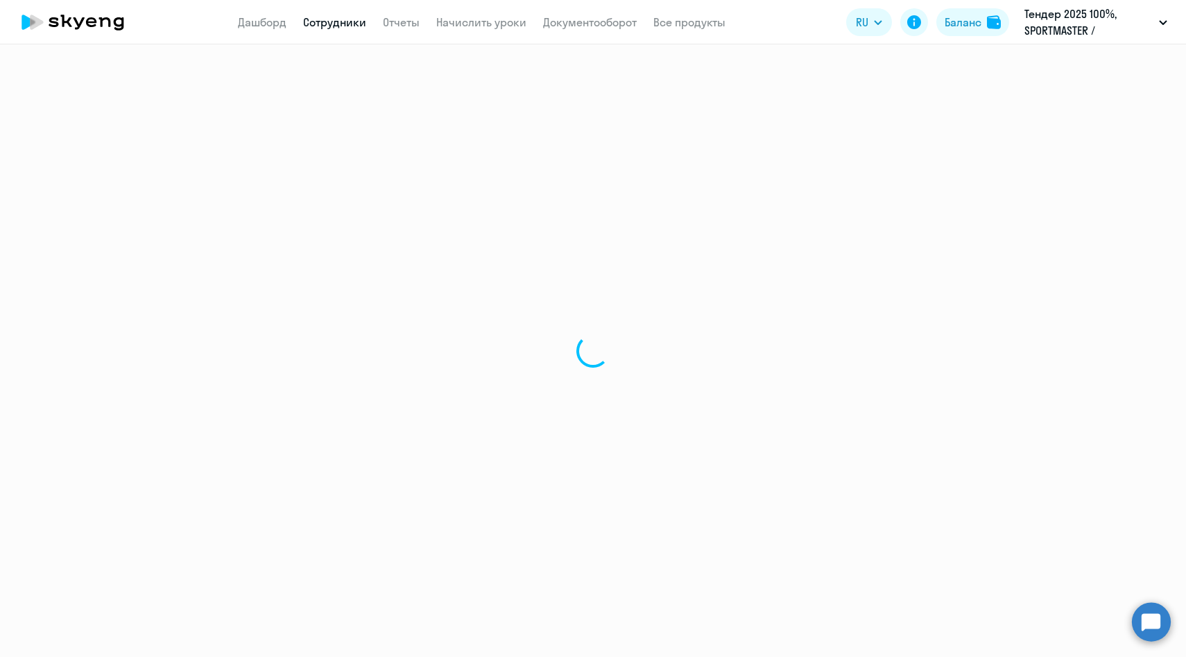
select select "30"
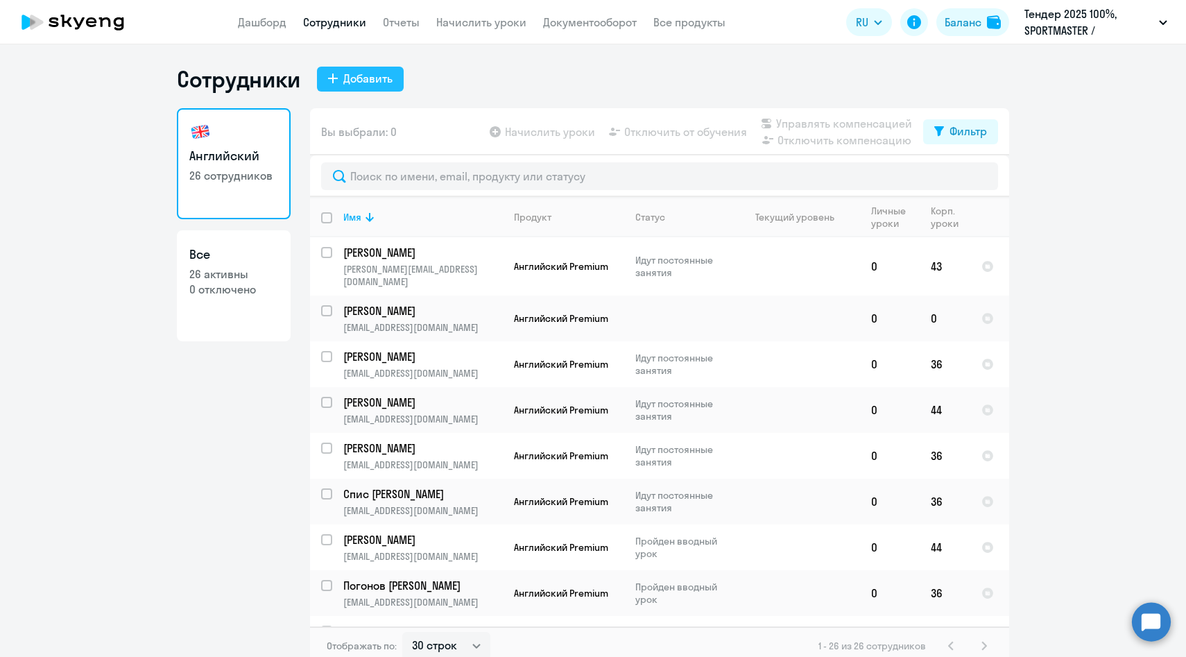
click at [353, 79] on div "Добавить" at bounding box center [367, 78] width 49 height 17
select select "english_adult_native_speaker"
select select "3"
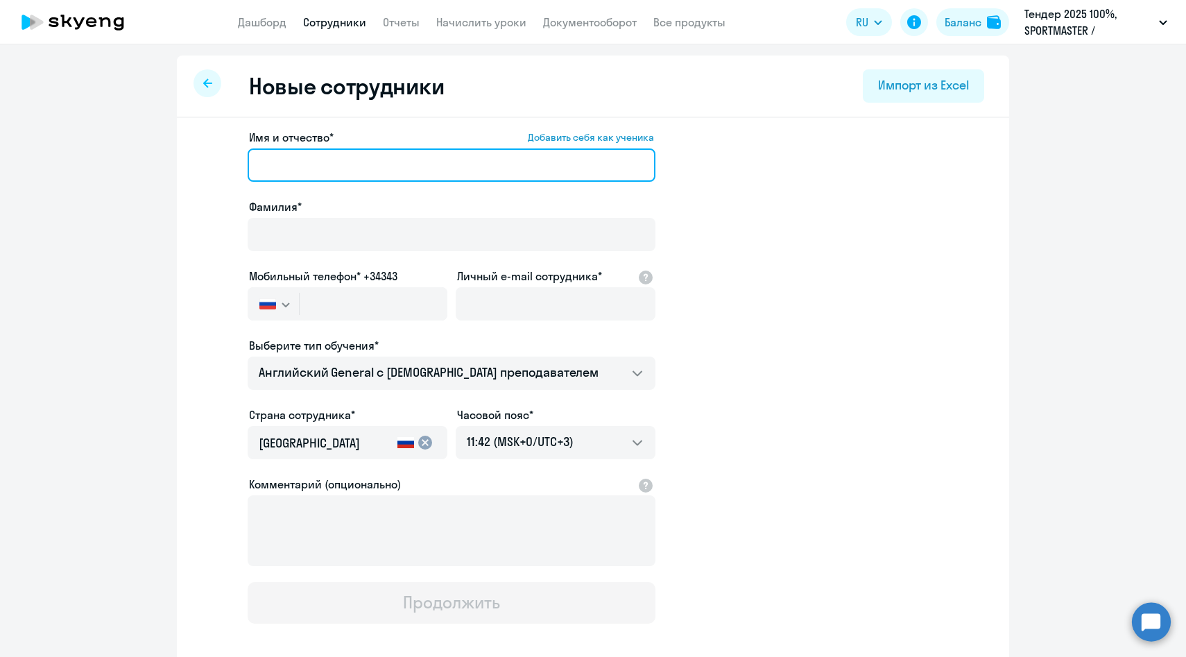
click at [419, 165] on input "Имя и отчество* Добавить себя как ученика" at bounding box center [452, 164] width 408 height 33
paste input "Митрофанов Станислав"
drag, startPoint x: 336, startPoint y: 166, endPoint x: 162, endPoint y: 148, distance: 175.1
click at [162, 149] on ng-component "Новые сотрудники Импорт из Excel Имя и отчество* Добавить себя как ученика Митр…" at bounding box center [593, 391] width 1186 height 672
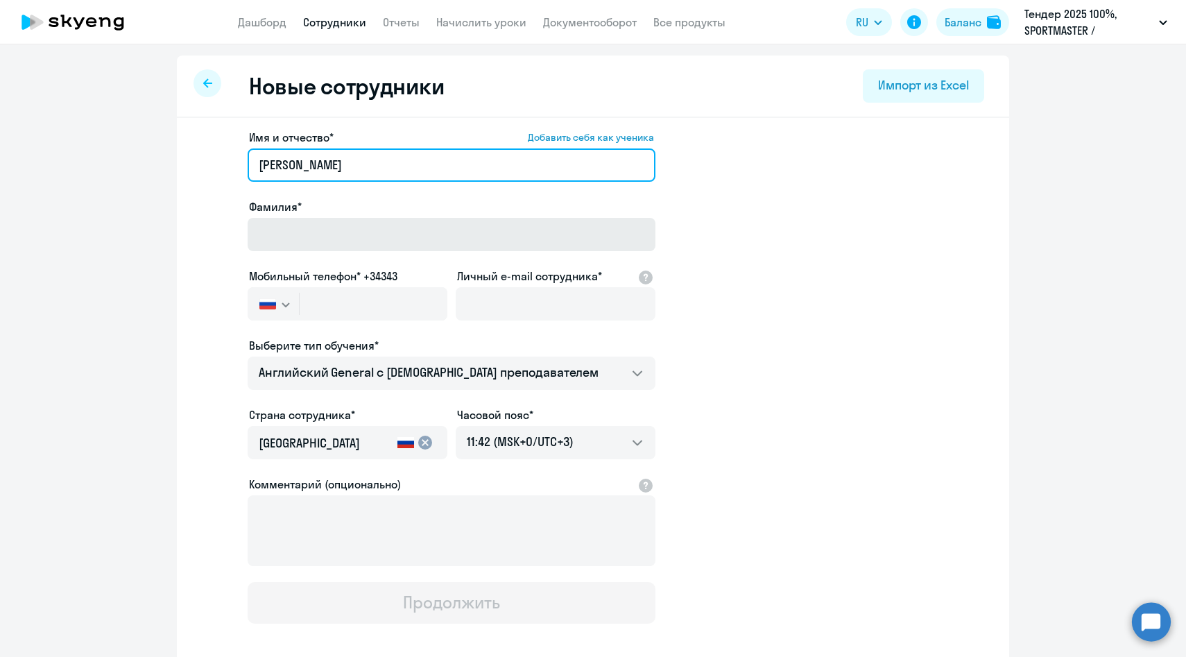
type input "Станислав"
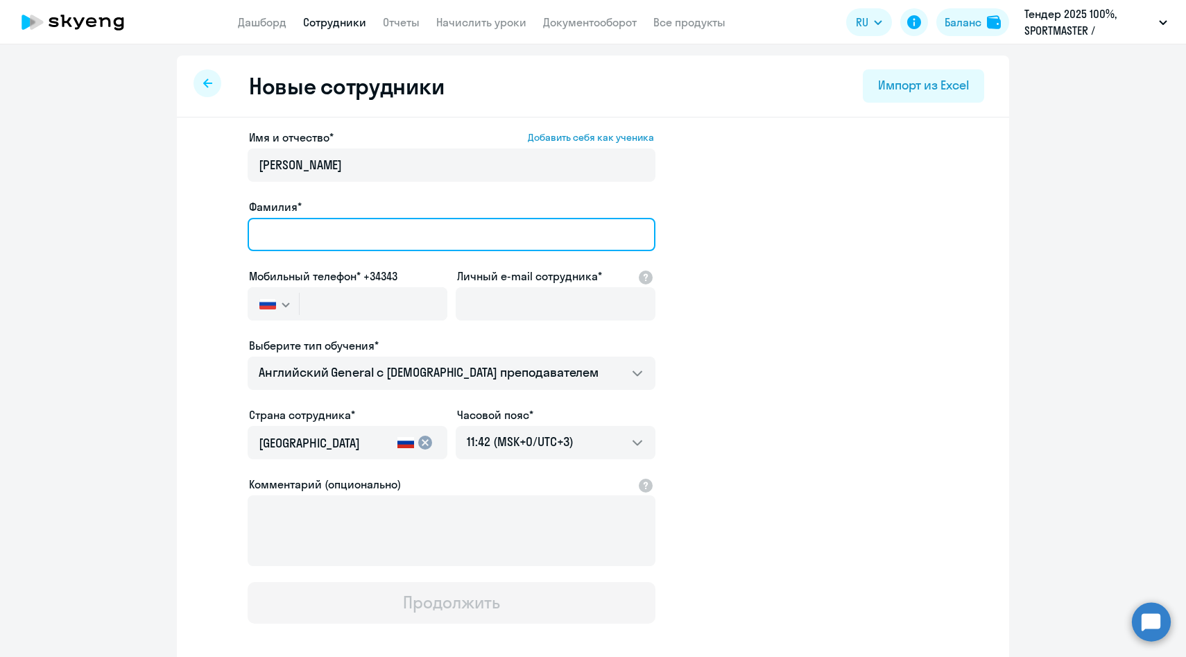
click at [280, 230] on input "Фамилия*" at bounding box center [452, 234] width 408 height 33
paste input "Митрофанов"
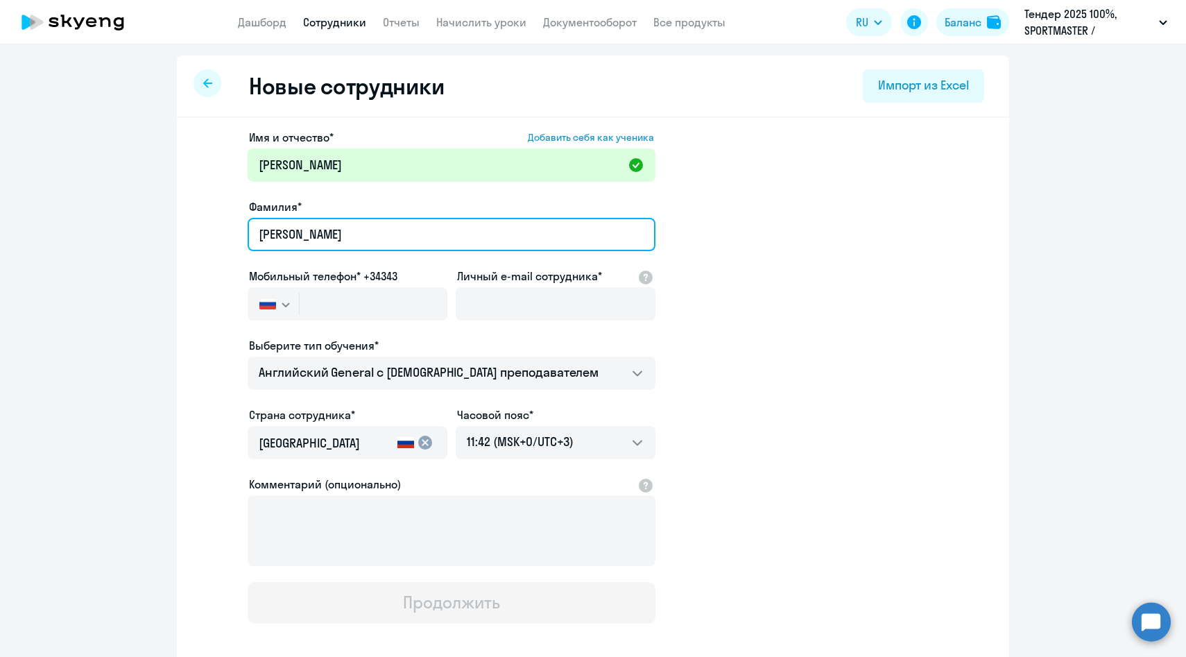
type input "Митрофанов"
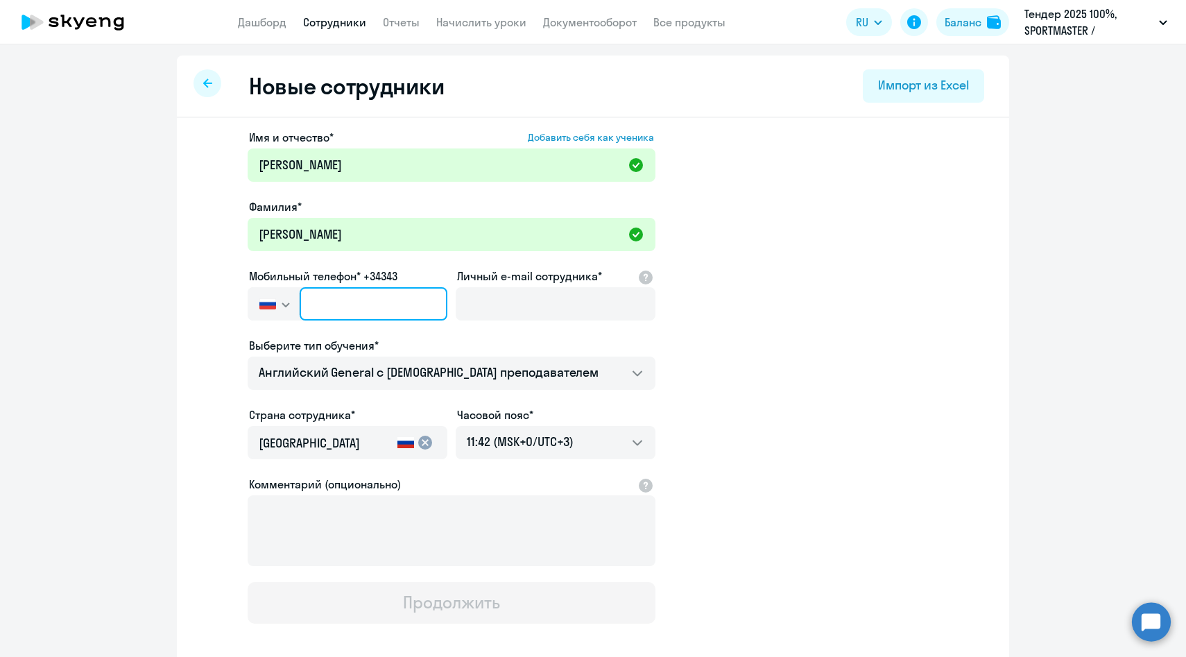
click at [347, 297] on input "text" at bounding box center [374, 303] width 148 height 33
paste input "+7 926 437-13-95"
type input "+7 926 437-13-95"
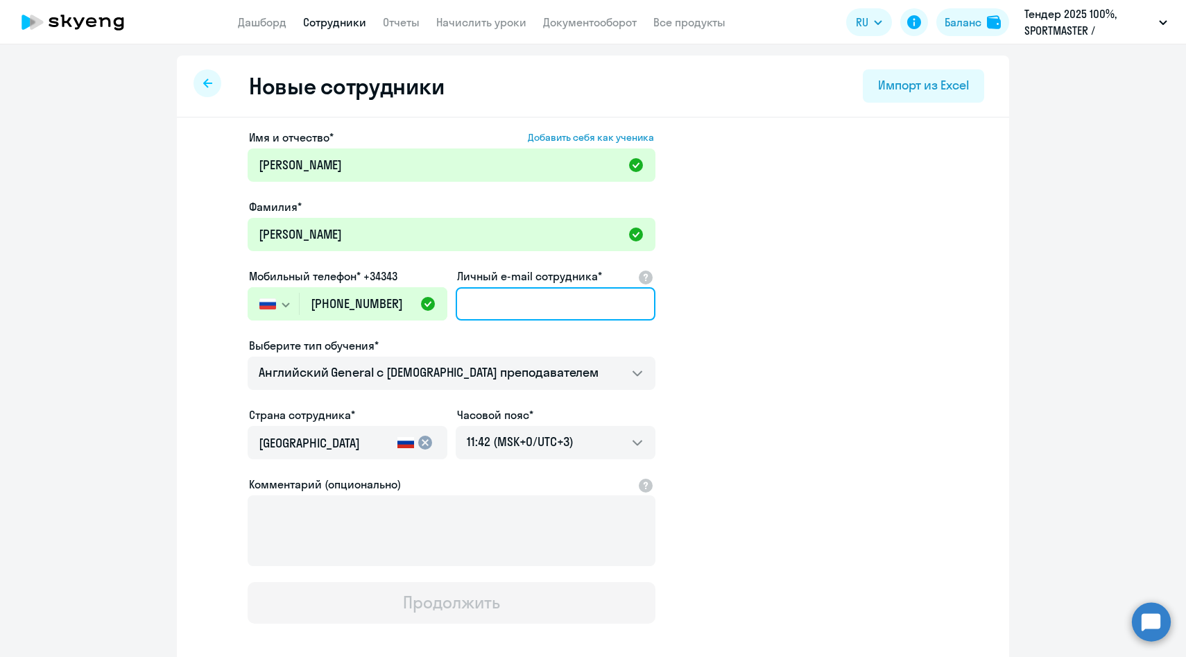
click at [492, 311] on input "Личный e-mail сотрудника*" at bounding box center [556, 303] width 200 height 33
paste input "smitrofanov@sportmasterlab.net"
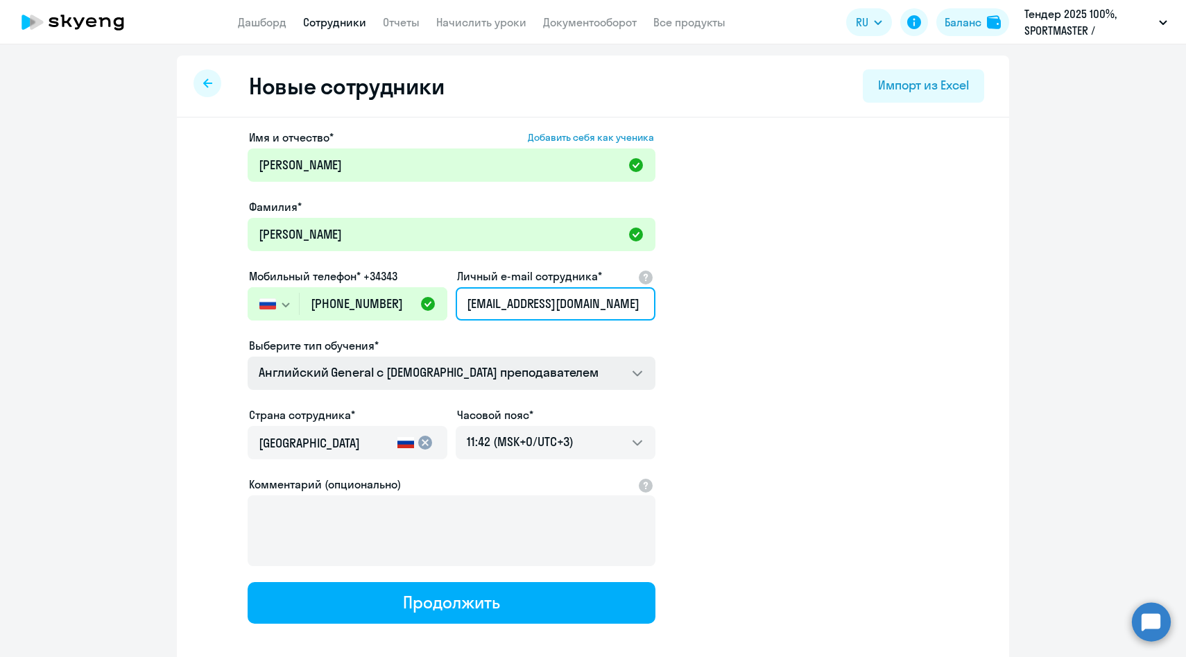
type input "smitrofanov@sportmasterlab.net"
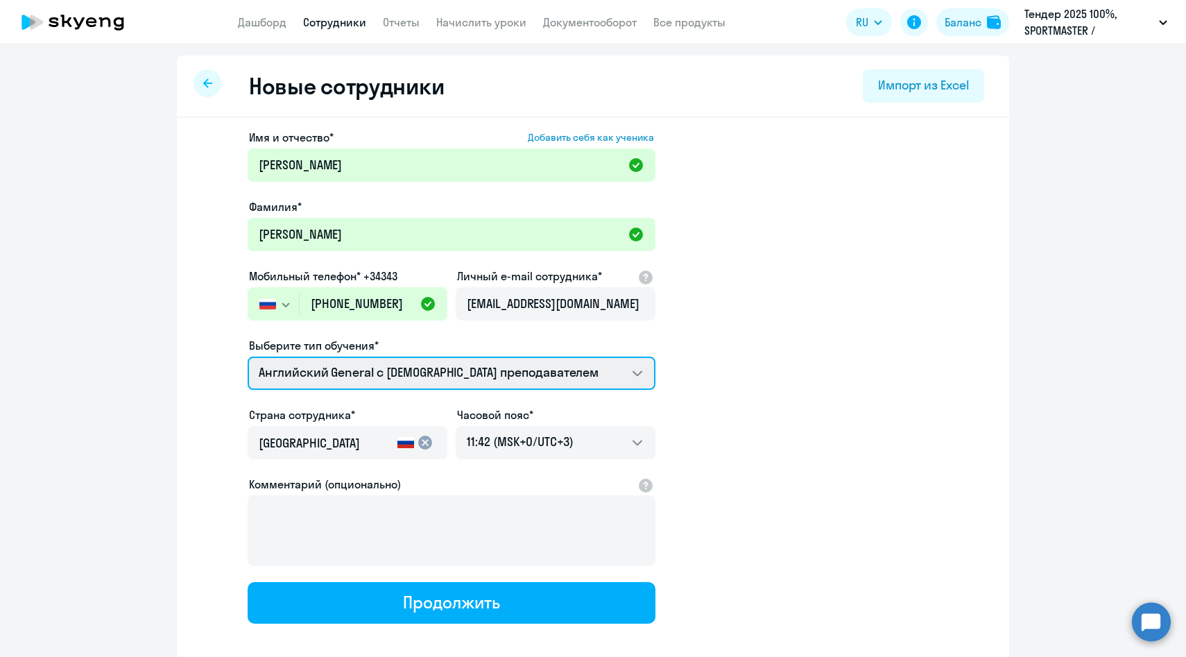
click at [429, 368] on select "Английский General с англоговорящим преподавателем Премиум английский с русског…" at bounding box center [452, 372] width 408 height 33
select select "english_adult_not_native_speaker_premium"
click at [248, 356] on select "Английский General с англоговорящим преподавателем Премиум английский с русског…" at bounding box center [452, 372] width 408 height 33
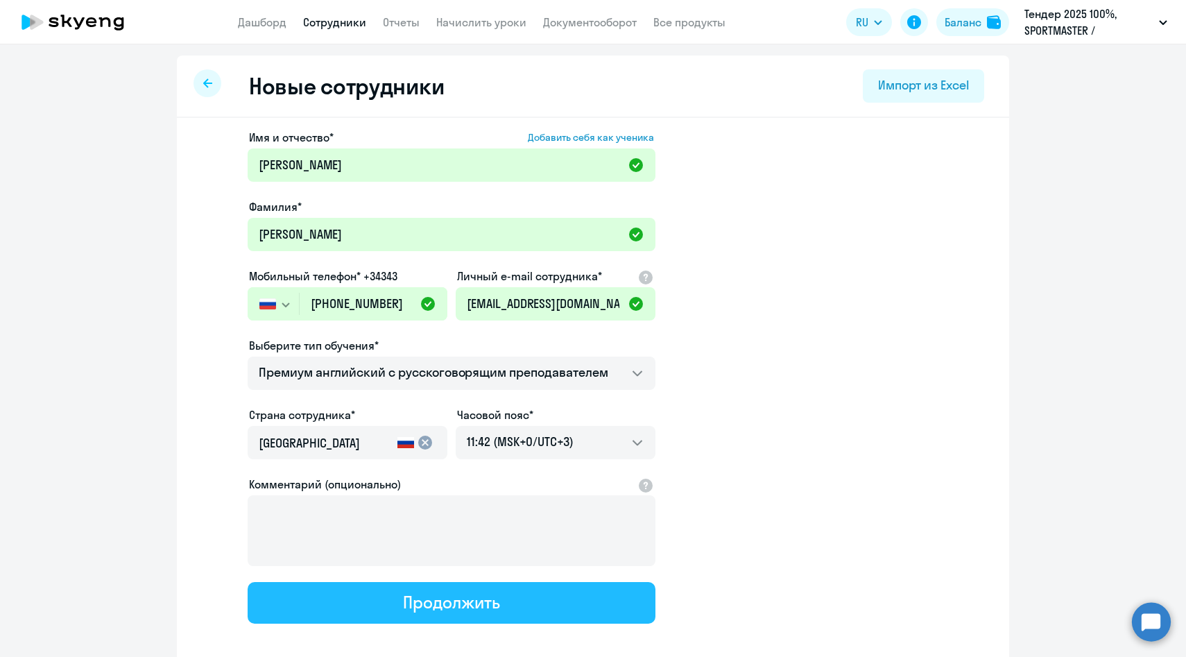
click at [399, 598] on button "Продолжить" at bounding box center [452, 603] width 408 height 42
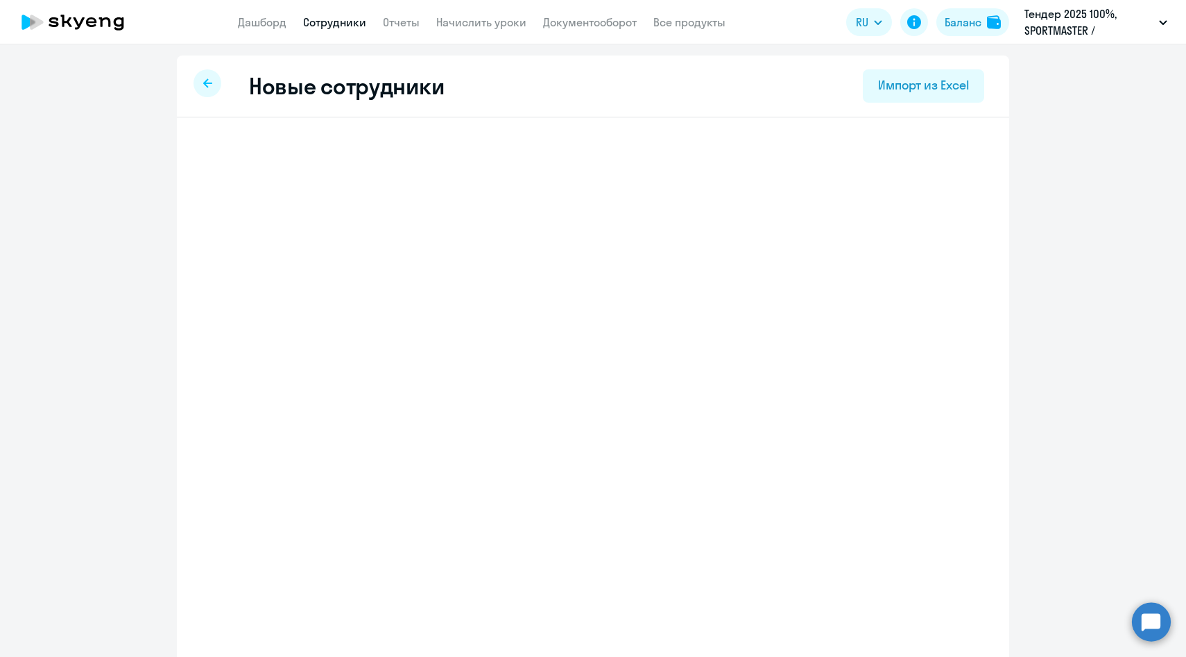
select select "english_adult_not_native_speaker_premium"
select select "3"
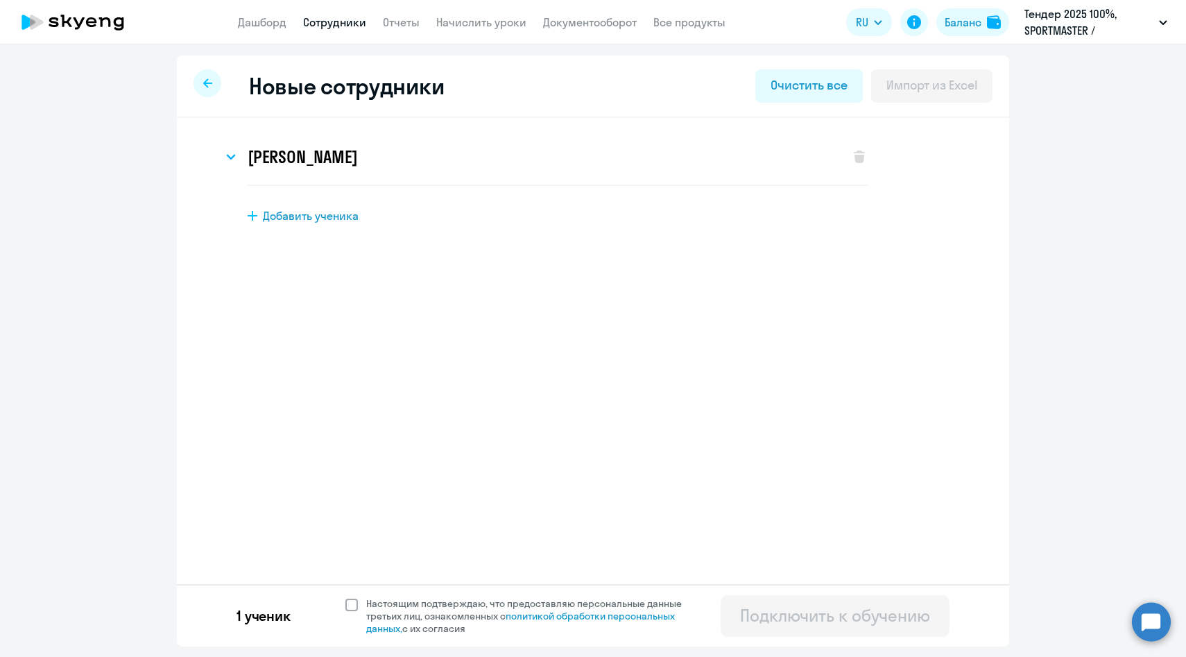
click at [397, 601] on span "Настоящим подтверждаю, что предоставляю персональные данные третьих лиц, ознако…" at bounding box center [532, 615] width 332 height 37
click at [345, 597] on input "Настоящим подтверждаю, что предоставляю персональные данные третьих лиц, ознако…" at bounding box center [345, 596] width 1 height 1
checkbox input "true"
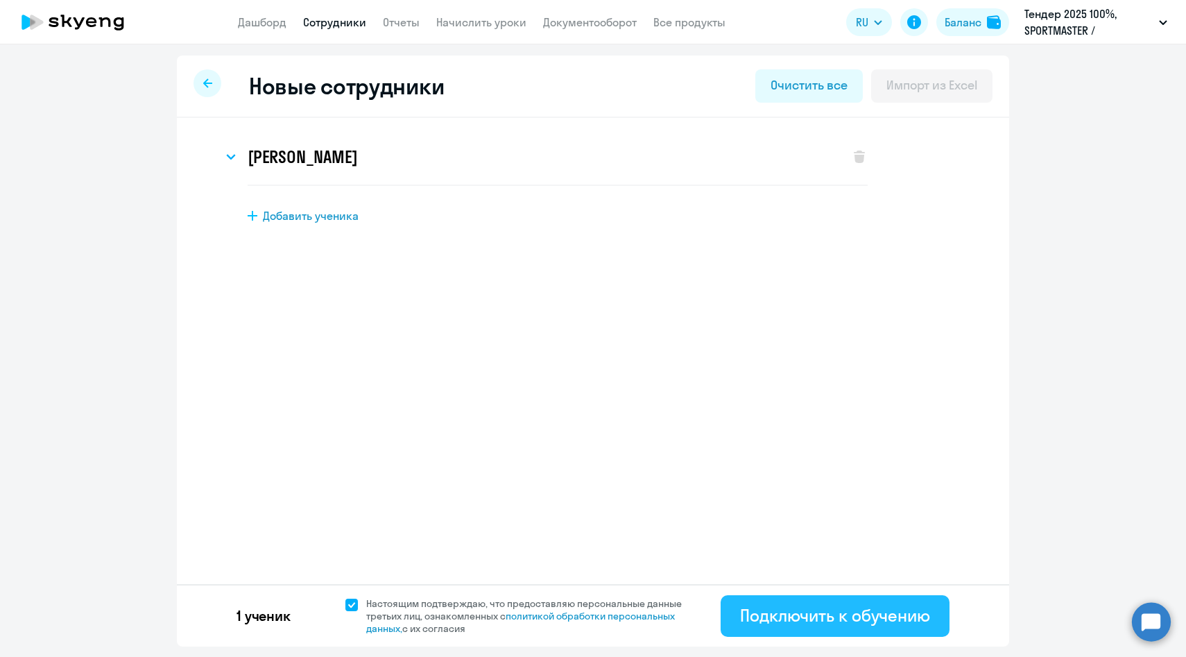
click at [771, 613] on div "Подключить к обучению" at bounding box center [835, 615] width 190 height 22
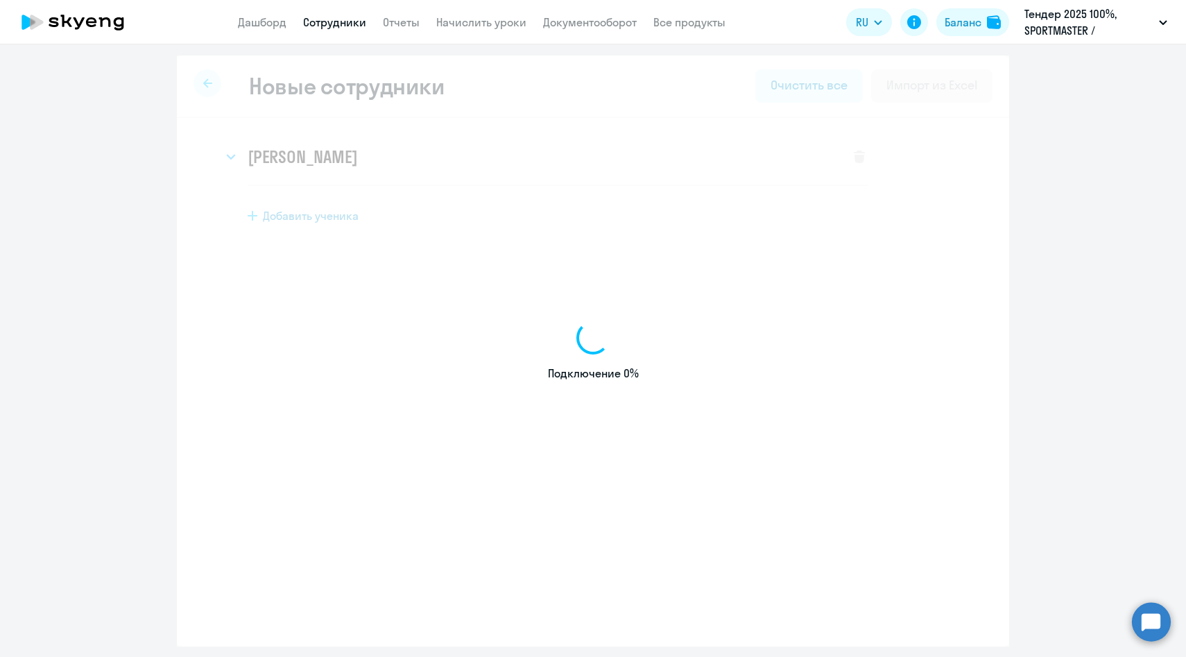
select select "english_adult_native_speaker"
select select "3"
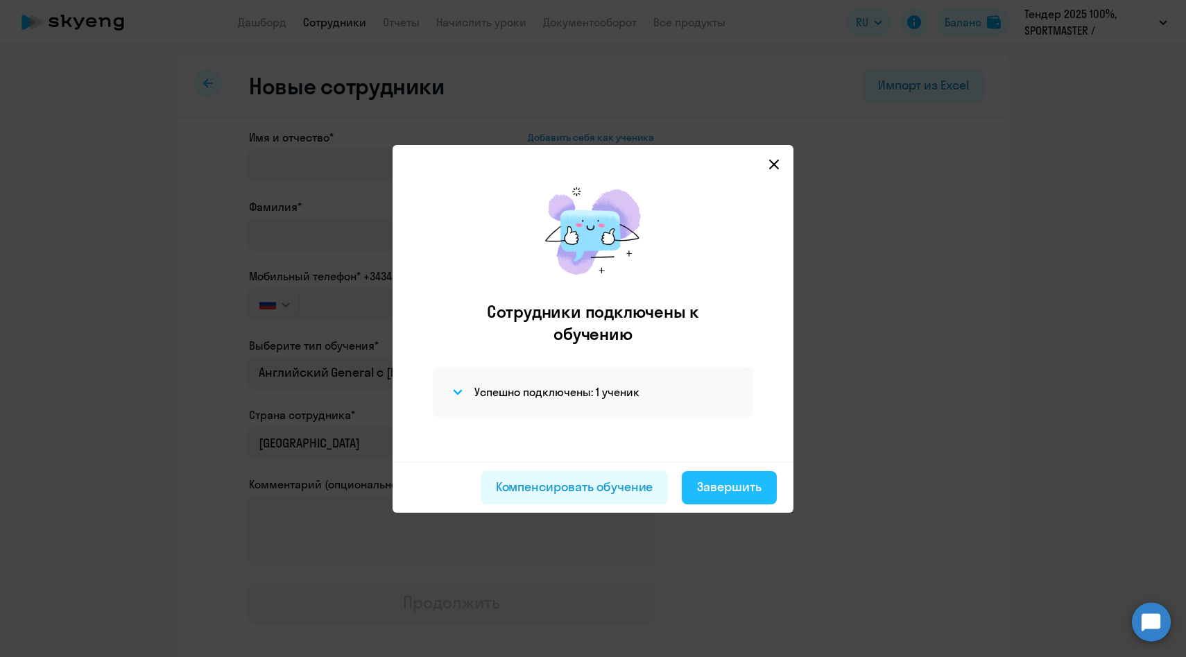
click at [720, 490] on div "Завершить" at bounding box center [729, 487] width 64 height 18
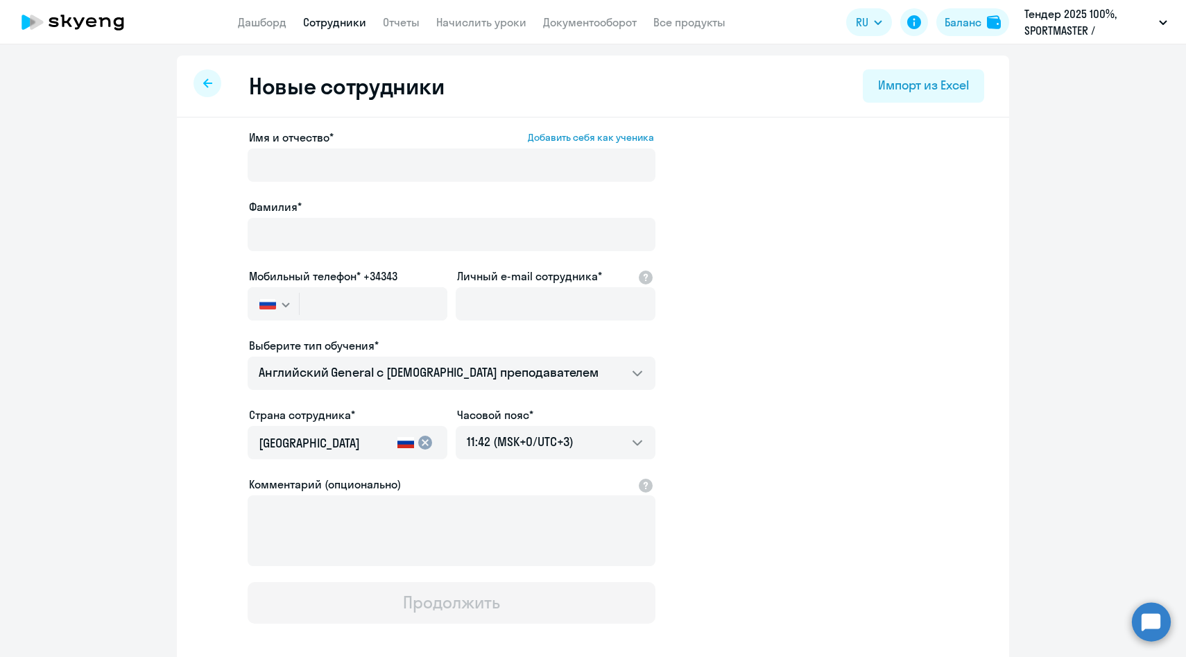
select select "30"
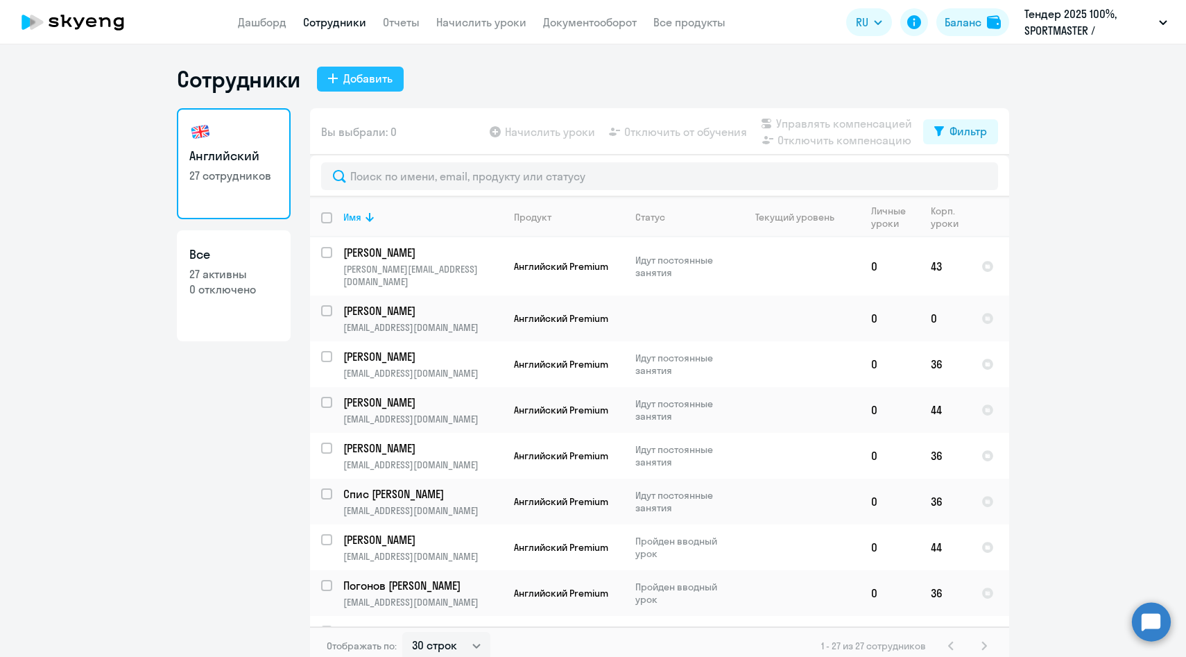
click at [347, 72] on div "Добавить" at bounding box center [367, 78] width 49 height 17
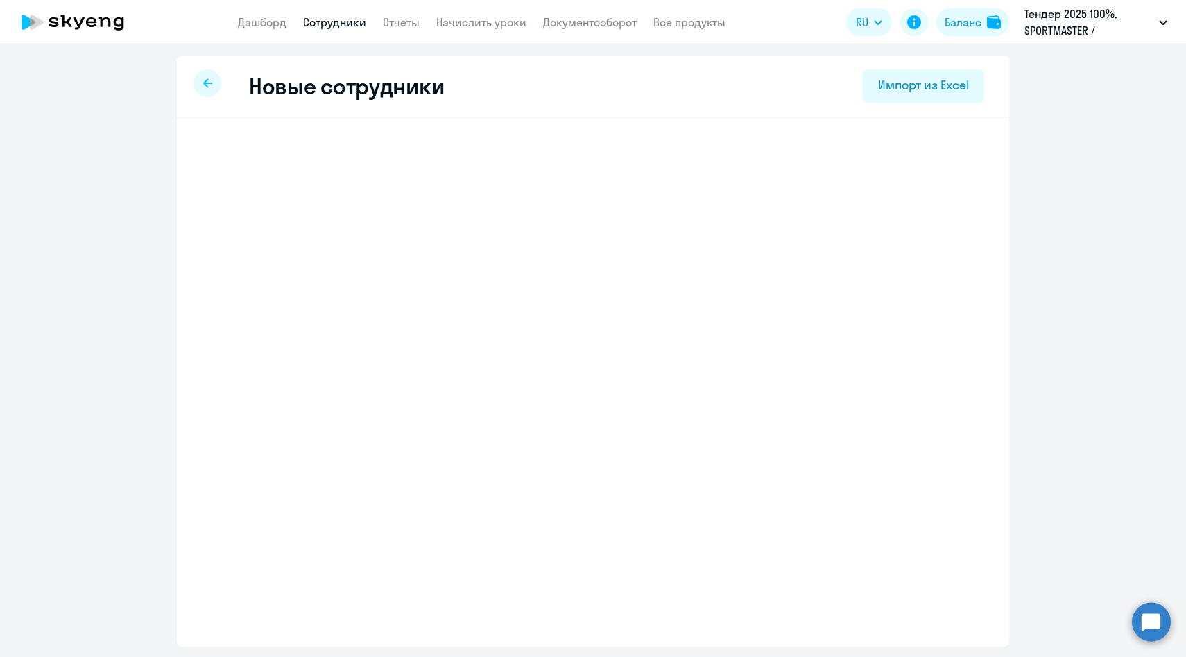
select select "english_adult_native_speaker"
select select "3"
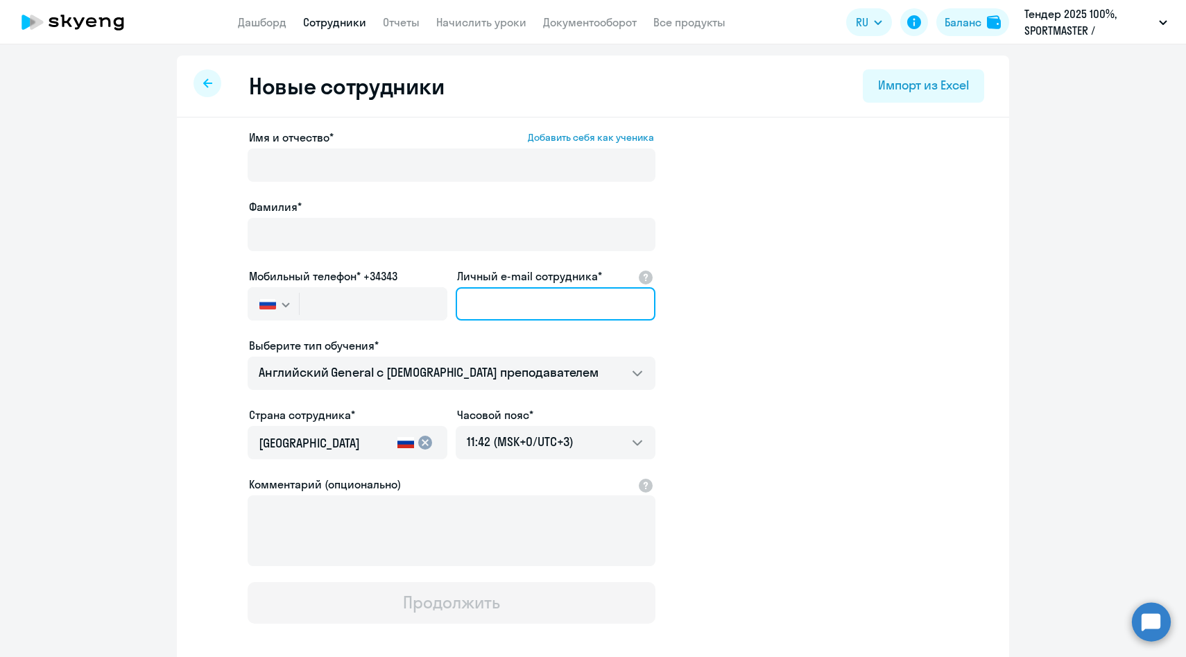
click at [517, 305] on input "Личный e-mail сотрудника*" at bounding box center [556, 303] width 200 height 33
paste input "EPlaksina@sportmaster.ru"
type input "EPlaksina@sportmaster.ru"
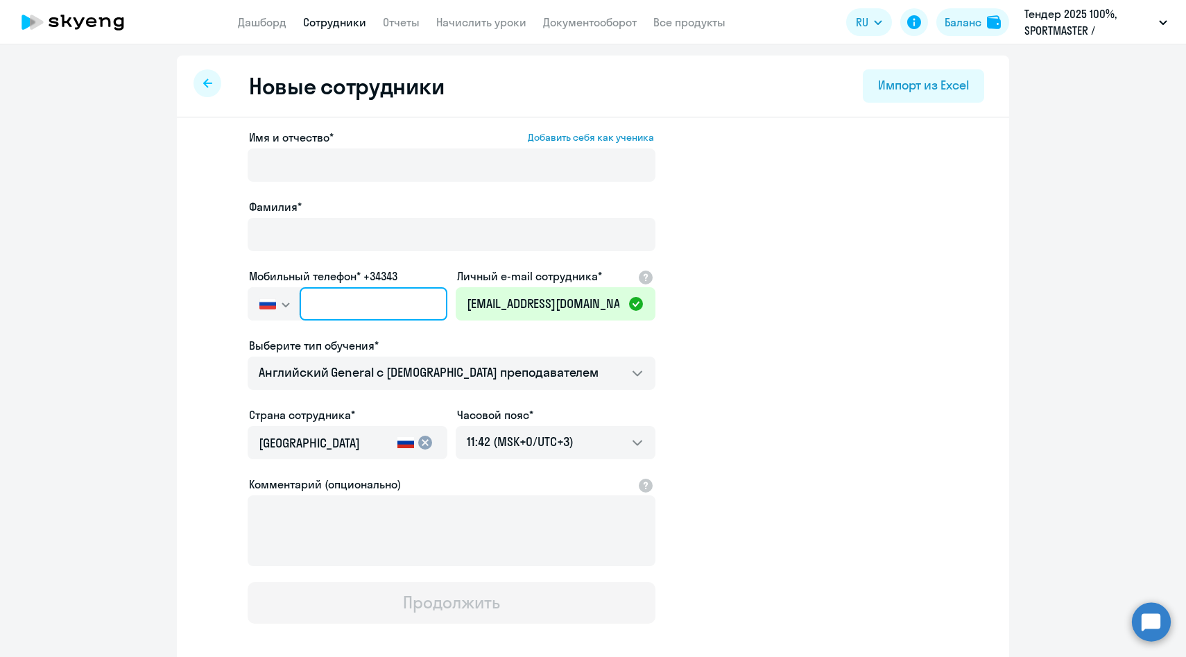
click at [313, 299] on input "text" at bounding box center [374, 303] width 148 height 33
paste input "+7 921 591-93-79"
type input "+7 921 591-93-79"
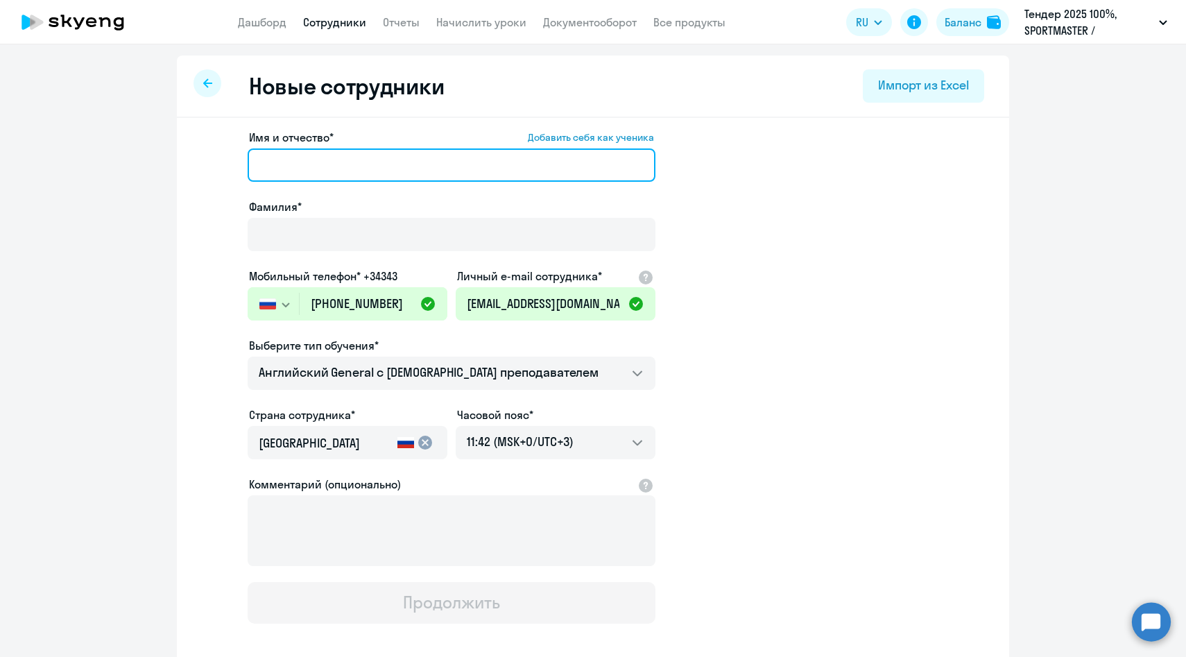
click at [285, 160] on input "Имя и отчество* Добавить себя как ученика" at bounding box center [452, 164] width 408 height 33
paste input "Плаксина Елизавета"
drag, startPoint x: 320, startPoint y: 166, endPoint x: 126, endPoint y: 157, distance: 193.7
click at [130, 161] on ng-component "Новые сотрудники Импорт из Excel Имя и отчество* Добавить себя как ученика Плак…" at bounding box center [593, 391] width 1186 height 672
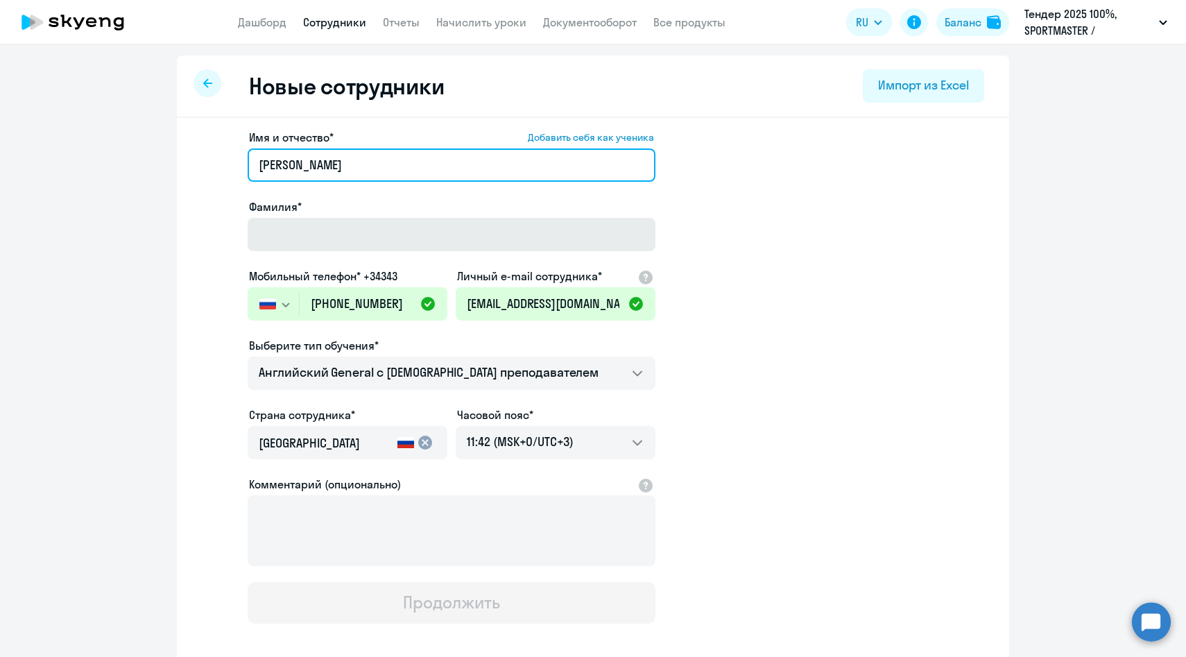
type input "Елизавета"
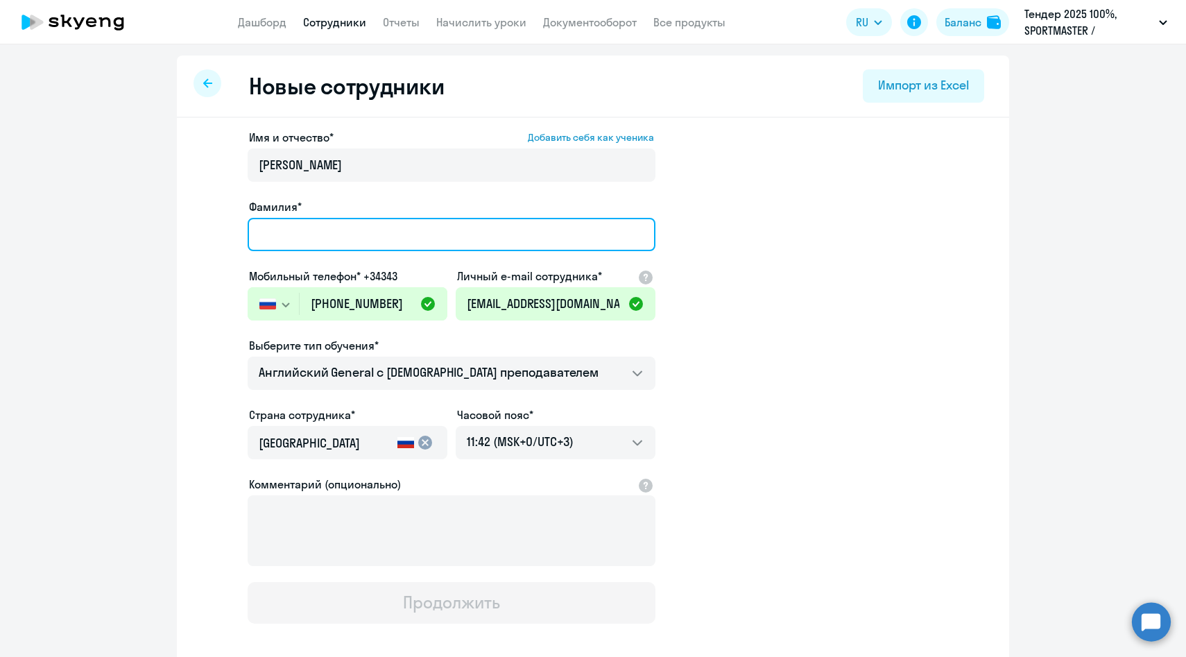
click at [277, 226] on input "Фамилия*" at bounding box center [452, 234] width 408 height 33
paste input "Плаксина"
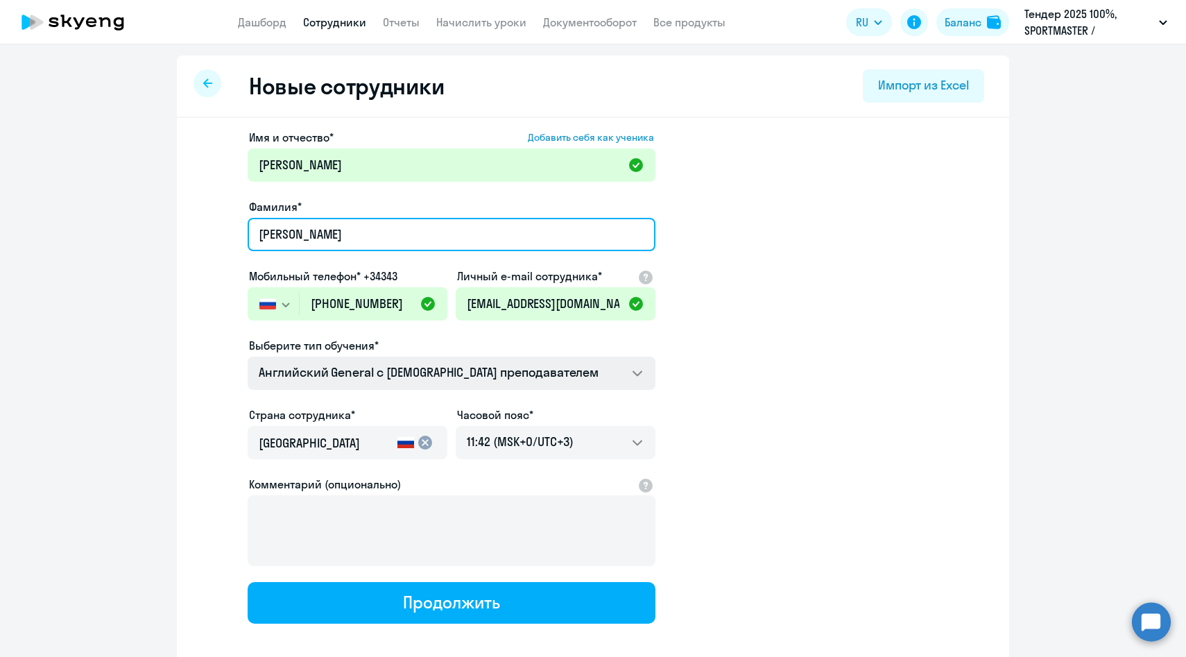
type input "Плаксина"
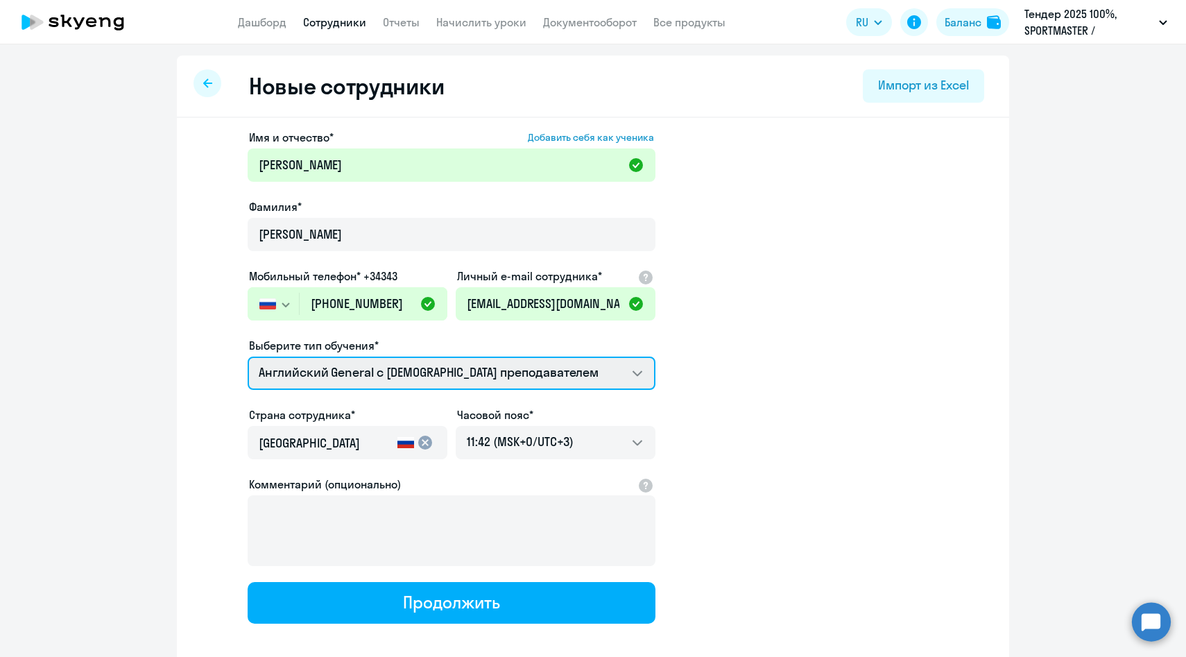
click at [316, 375] on select "Английский General с англоговорящим преподавателем Премиум английский с русског…" at bounding box center [452, 372] width 408 height 33
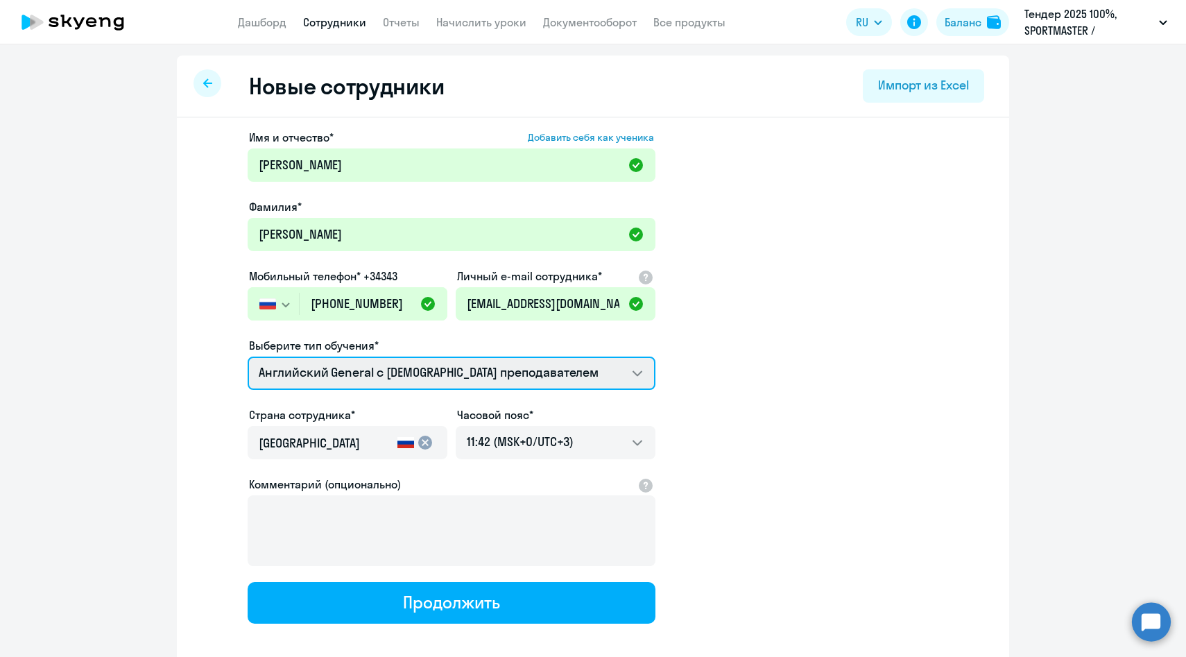
select select "english_adult_not_native_speaker_premium"
click at [248, 356] on select "Английский General с англоговорящим преподавателем Премиум английский с русског…" at bounding box center [452, 372] width 408 height 33
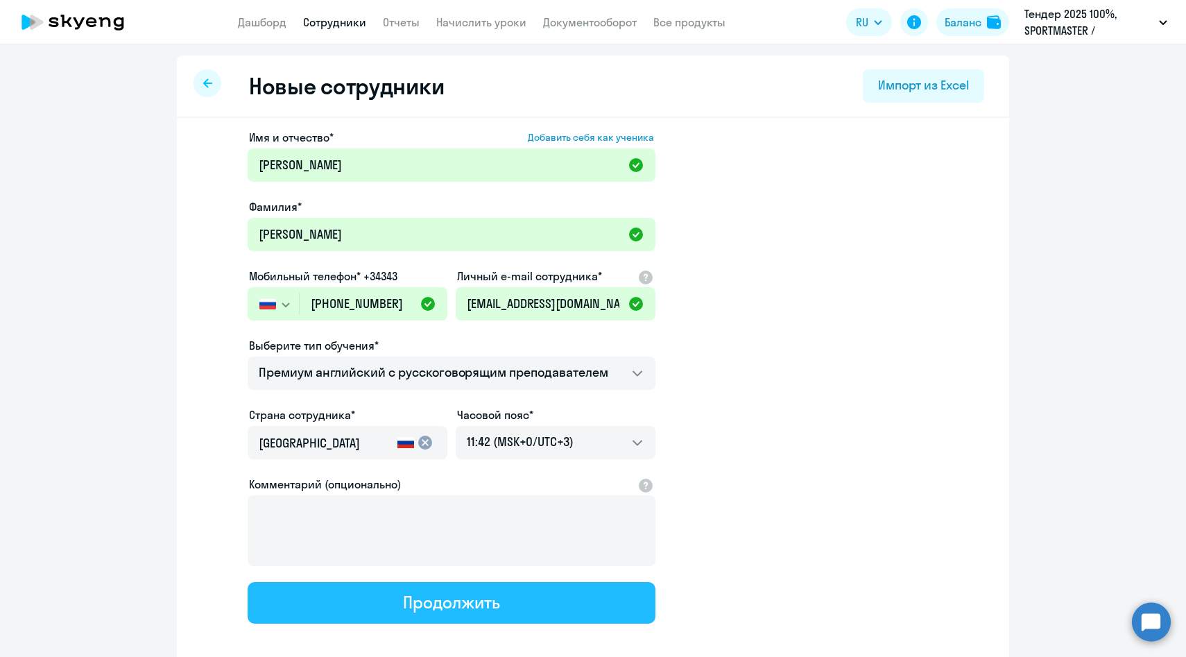
click at [307, 590] on button "Продолжить" at bounding box center [452, 603] width 408 height 42
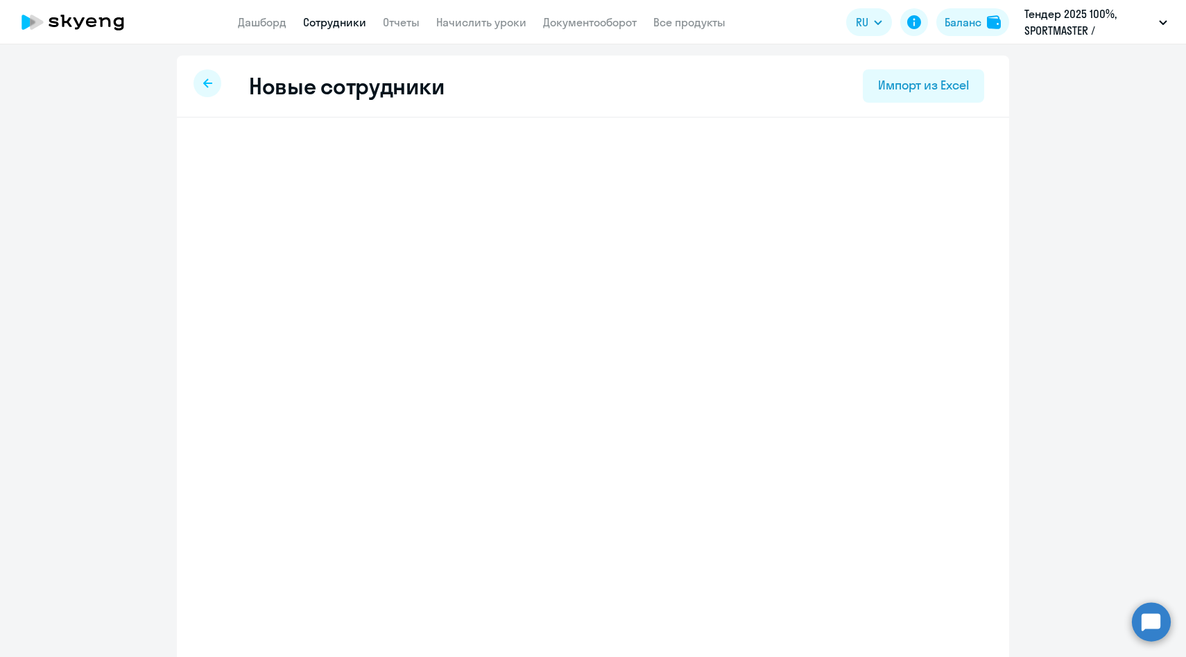
select select "english_adult_not_native_speaker_premium"
select select "3"
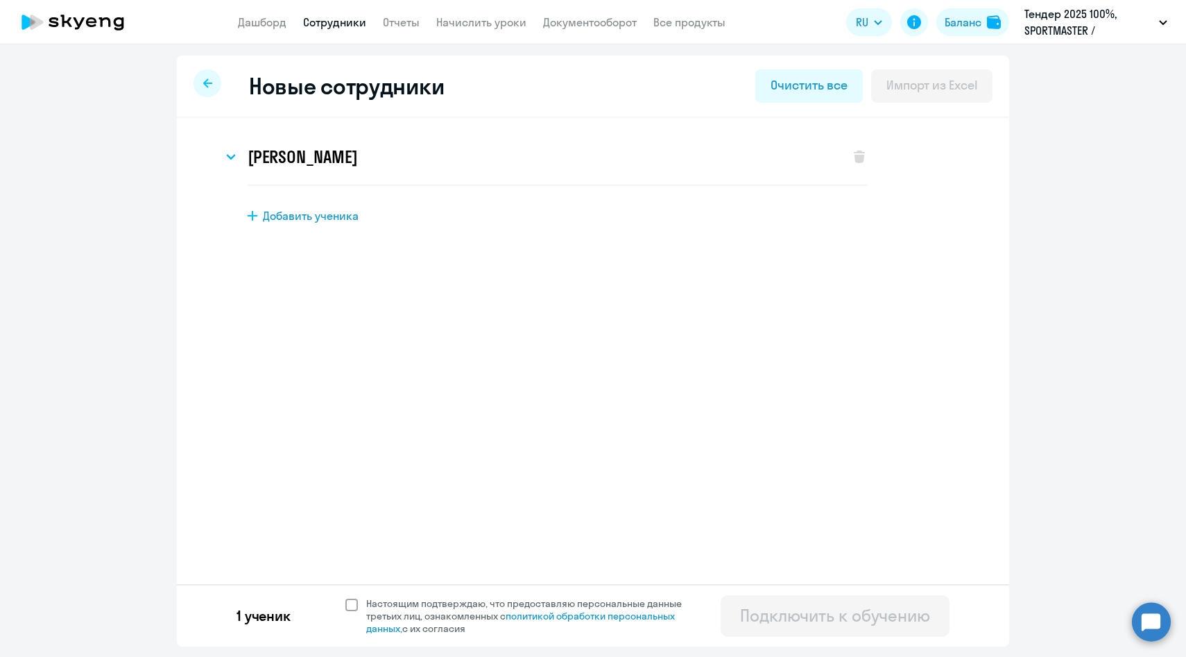
click at [359, 602] on span "Настоящим подтверждаю, что предоставляю персональные данные третьих лиц, ознако…" at bounding box center [528, 615] width 341 height 37
click at [345, 597] on input "Настоящим подтверждаю, что предоставляю персональные данные третьих лиц, ознако…" at bounding box center [345, 596] width 1 height 1
checkbox input "true"
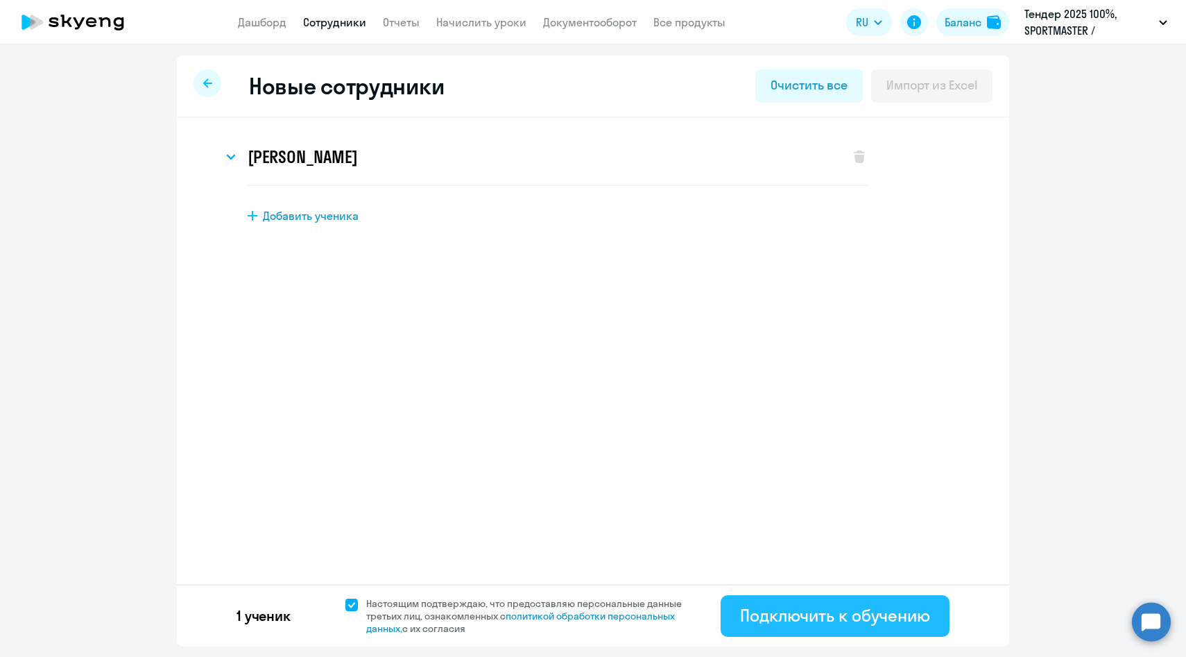
click at [769, 599] on button "Подключить к обучению" at bounding box center [835, 616] width 229 height 42
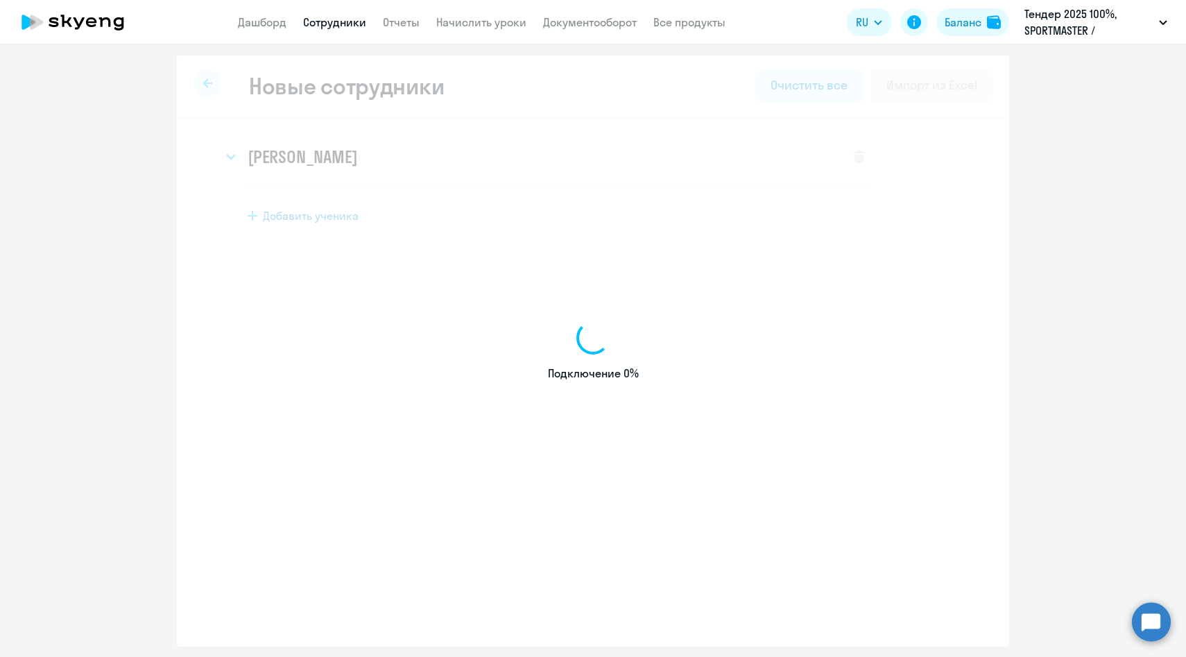
select select "english_adult_native_speaker"
select select "3"
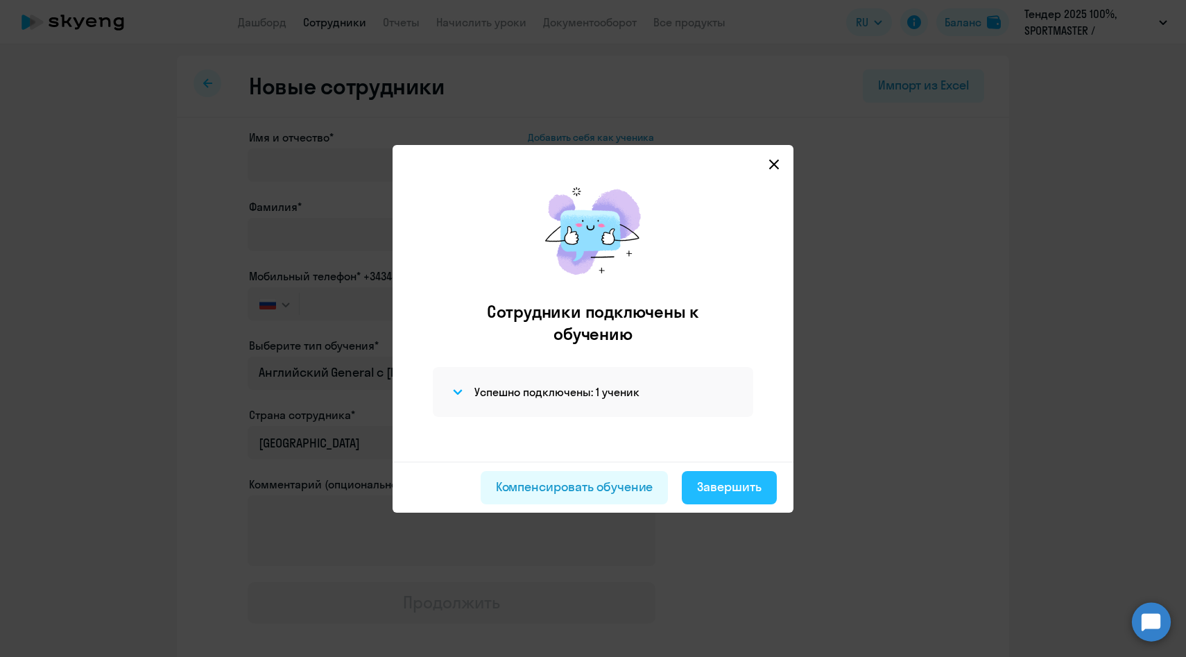
click at [708, 501] on button "Завершить" at bounding box center [729, 487] width 95 height 33
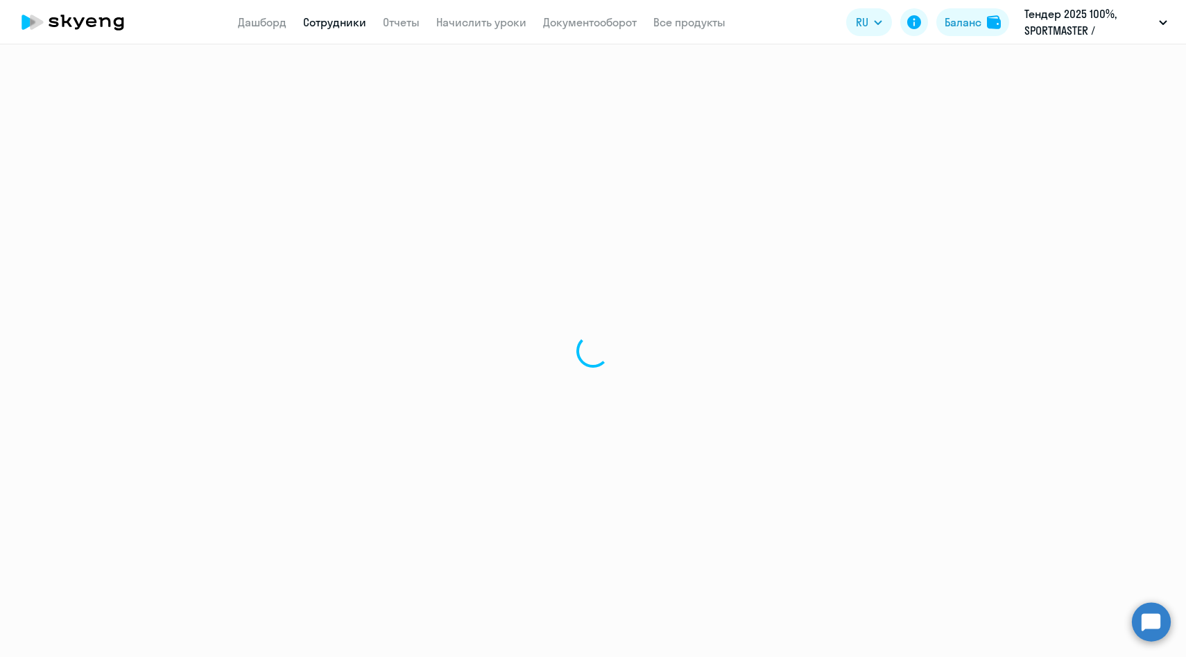
select select "30"
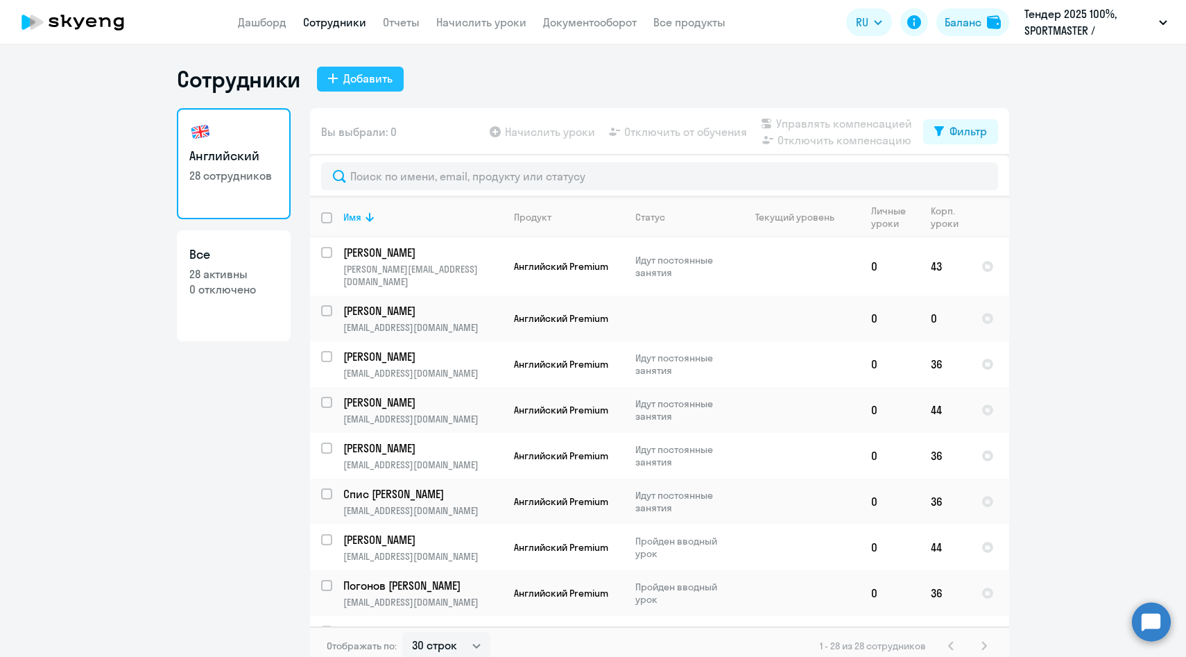
click at [377, 83] on div "Добавить" at bounding box center [367, 78] width 49 height 17
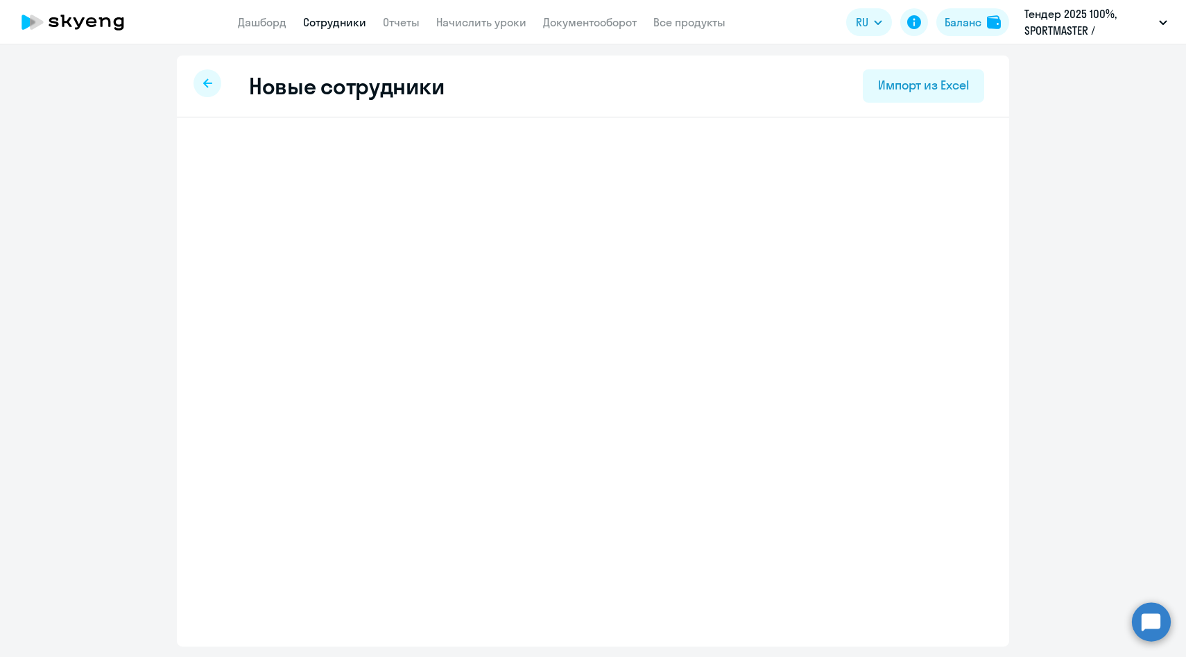
select select "english_adult_native_speaker"
select select "3"
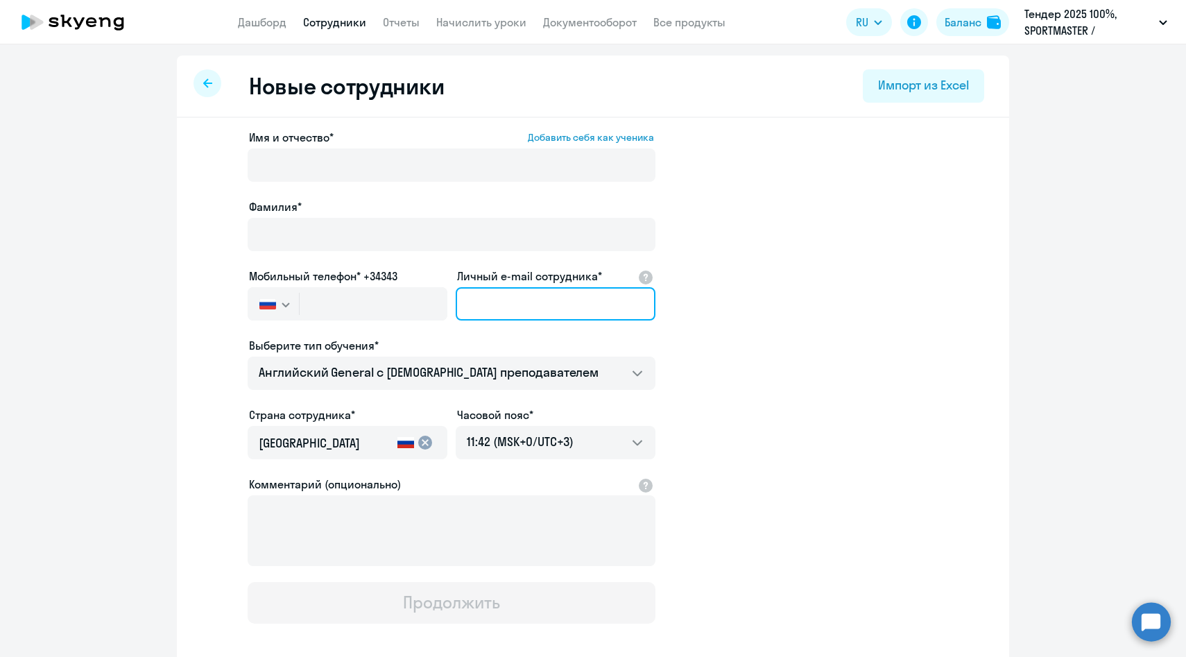
click at [558, 307] on input "Личный e-mail сотрудника*" at bounding box center [556, 303] width 200 height 33
paste input "akrytsovkin@sportmasterlab.net"
type input "akrytsovkin@sportmasterlab.net"
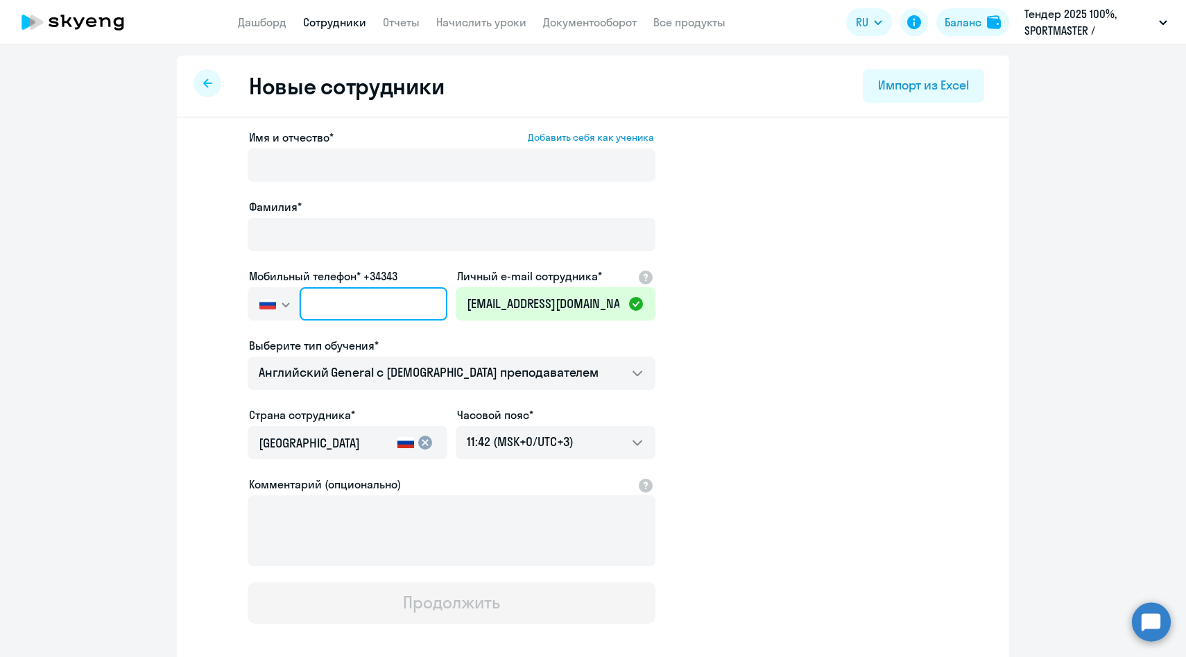
click at [317, 301] on input "text" at bounding box center [374, 303] width 148 height 33
paste input "+7 926 554-66-21"
type input "+7 926 554-66-21"
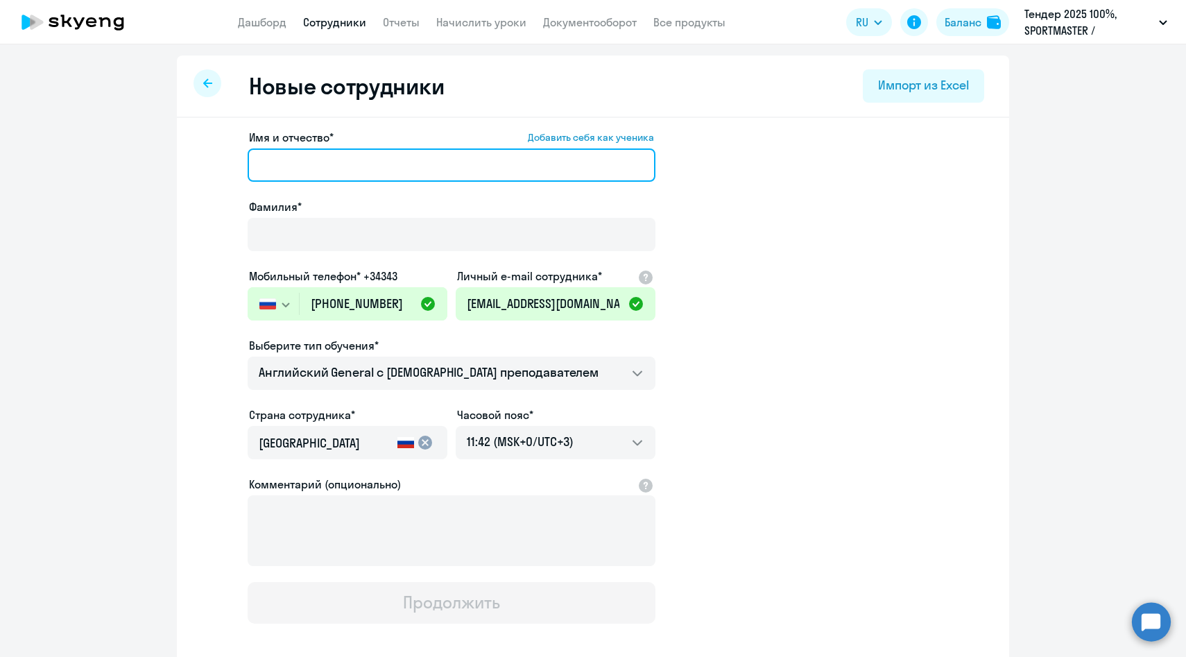
click at [301, 157] on input "Имя и отчество* Добавить себя как ученика" at bounding box center [452, 164] width 408 height 33
paste input "Крыцовкин Александр Геннадьевич"
drag, startPoint x: 329, startPoint y: 164, endPoint x: 111, endPoint y: 144, distance: 219.3
click at [117, 146] on ng-component "Новые сотрудники Импорт из Excel Имя и отчество* Добавить себя как ученика Крыц…" at bounding box center [593, 391] width 1186 height 672
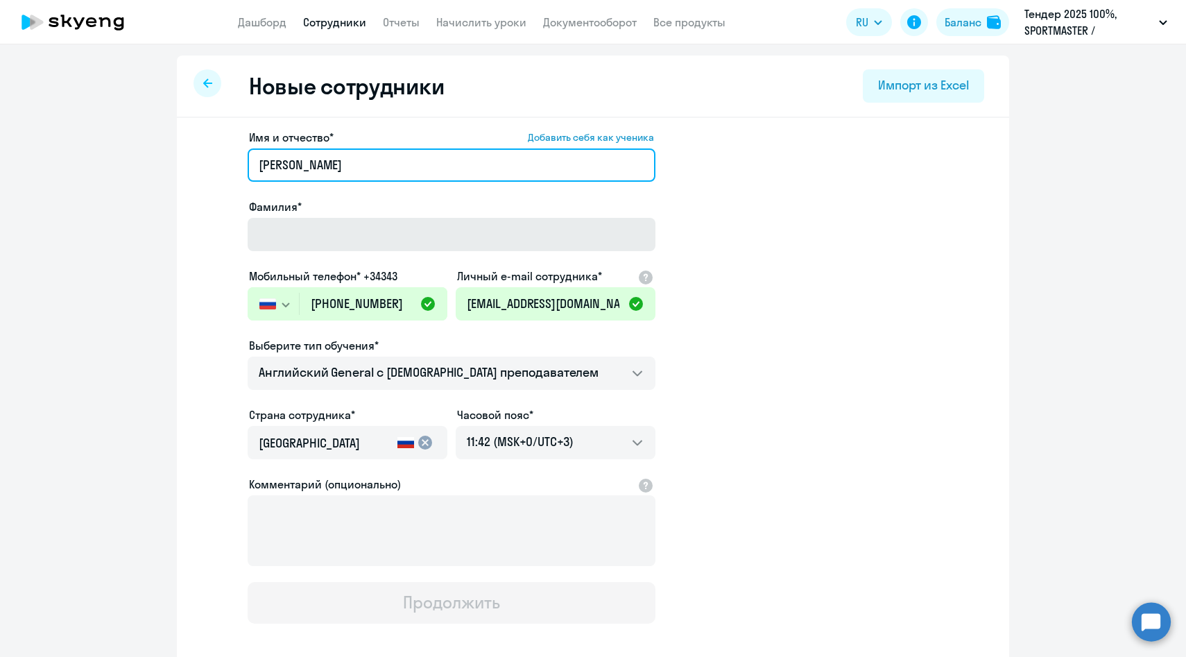
type input "Александр Геннадьевич"
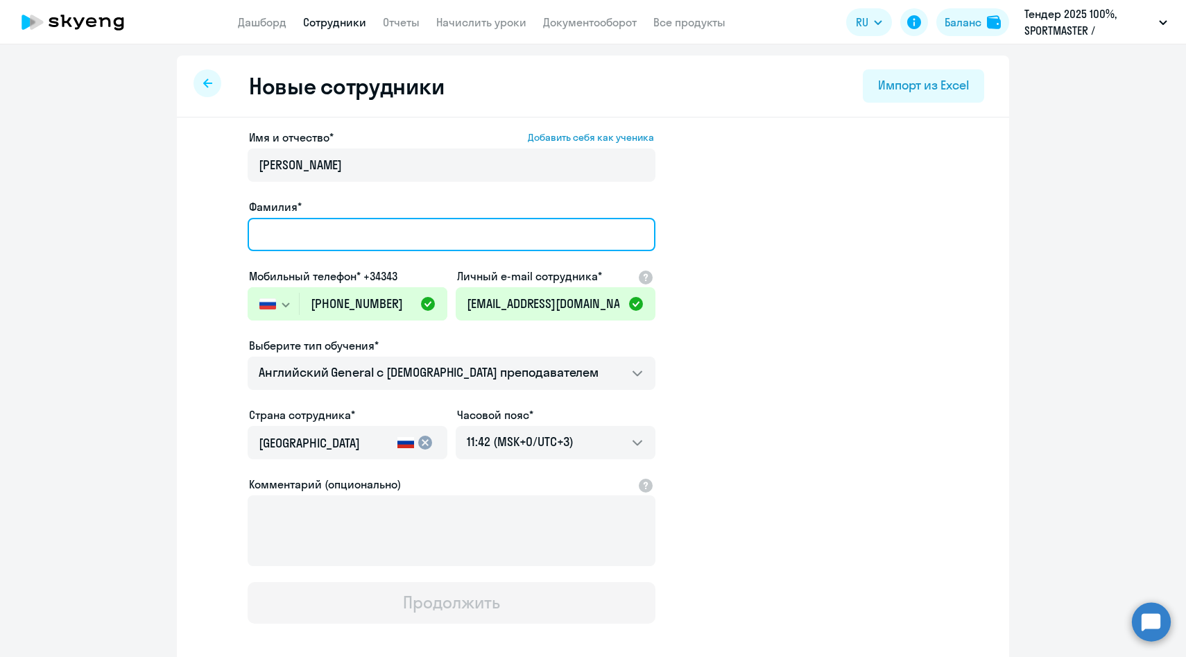
click at [274, 227] on input "Фамилия*" at bounding box center [452, 234] width 408 height 33
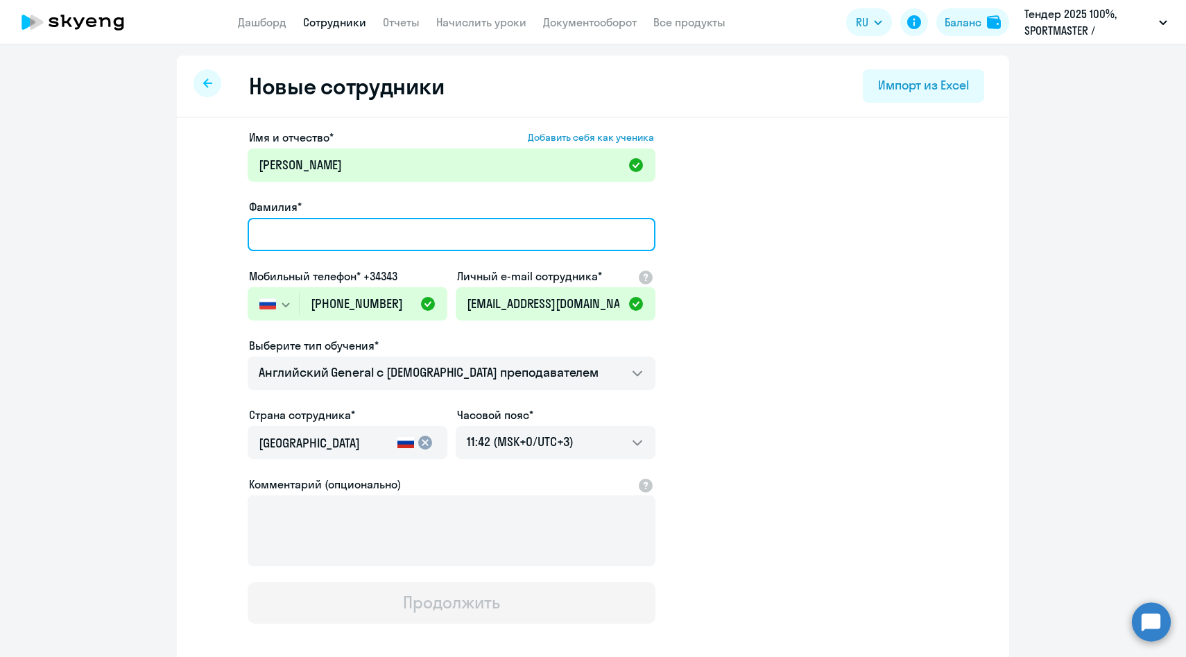
paste input "Крыцовкин"
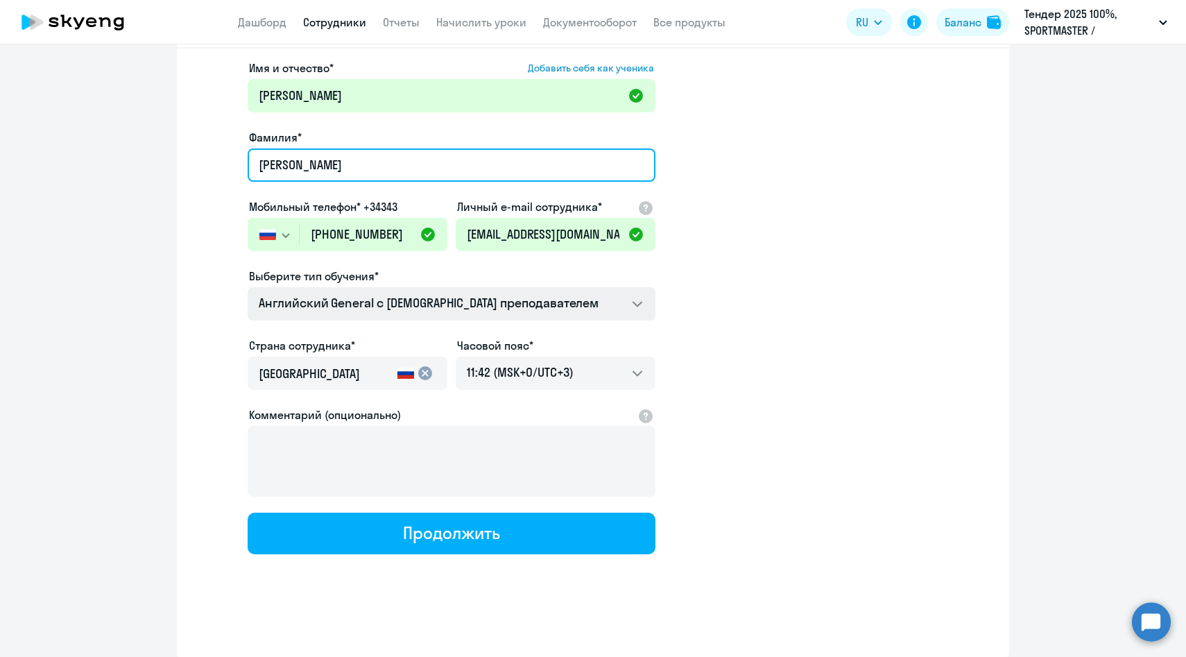
scroll to position [70, 0]
type input "Крыцовкин"
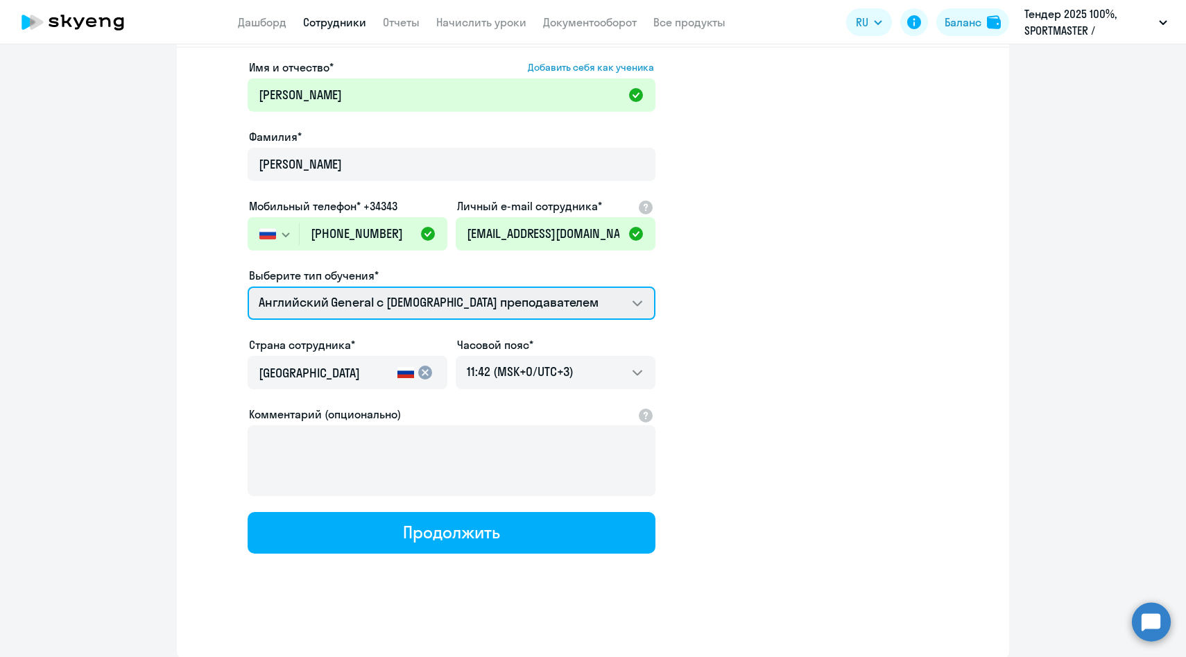
click at [325, 293] on select "Английский General с англоговорящим преподавателем Премиум английский с русског…" at bounding box center [452, 302] width 408 height 33
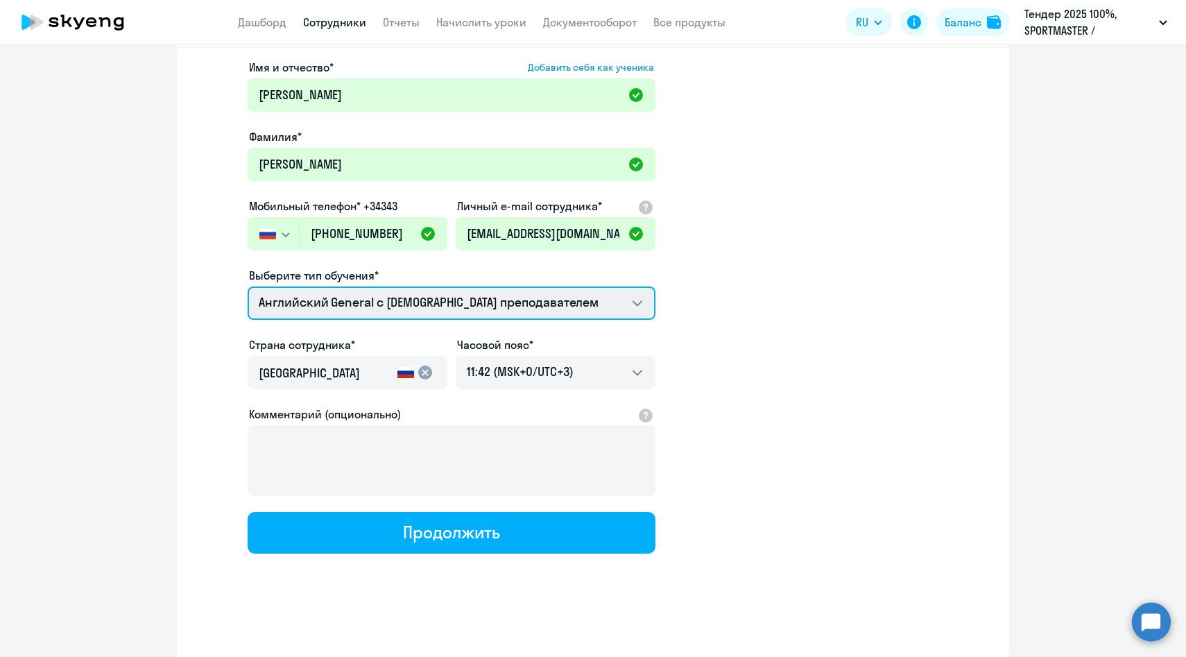
select select "english_adult_not_native_speaker_premium"
click at [248, 286] on select "Английский General с англоговорящим преподавателем Премиум английский с русског…" at bounding box center [452, 302] width 408 height 33
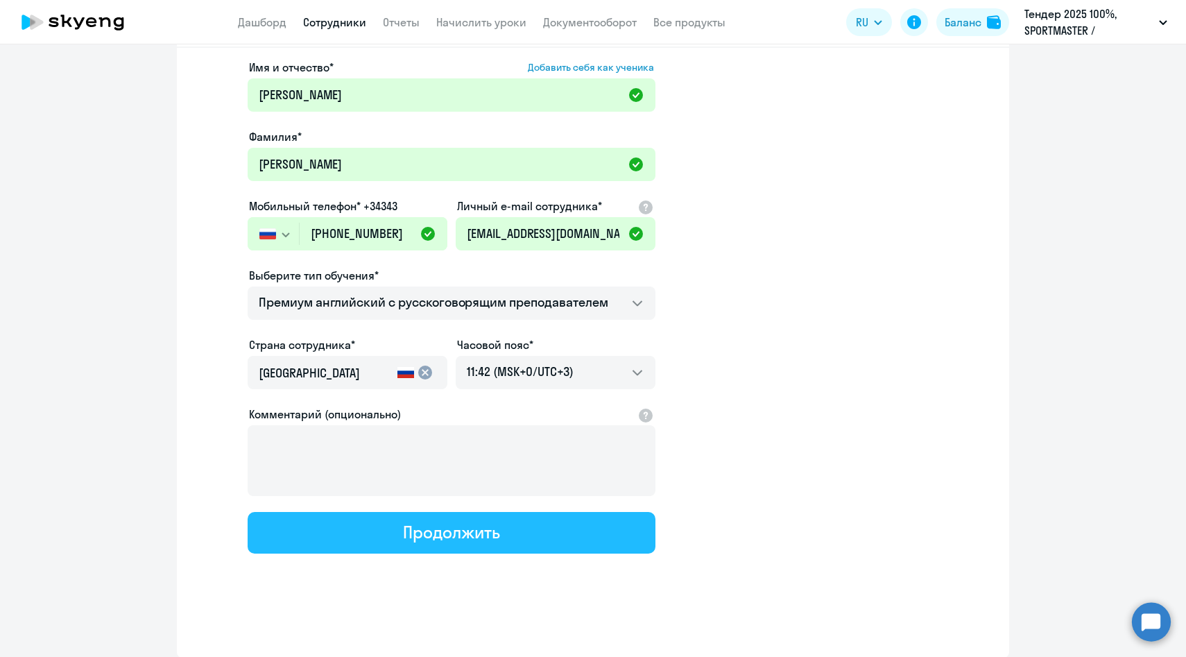
click at [398, 528] on button "Продолжить" at bounding box center [452, 533] width 408 height 42
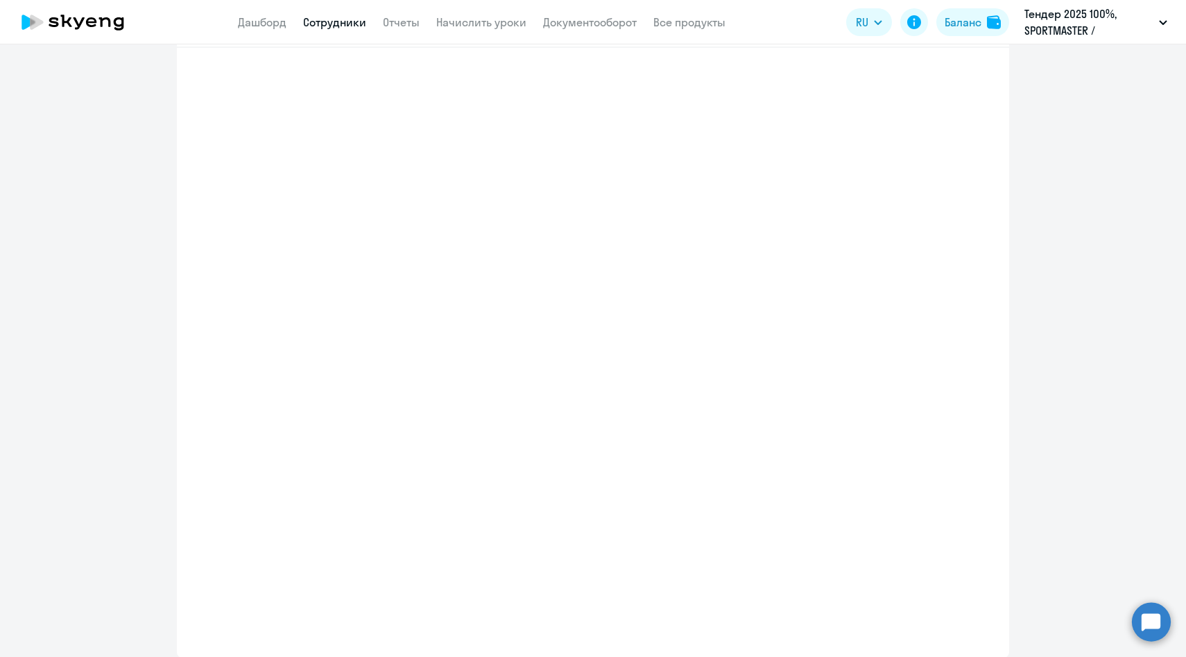
select select "english_adult_not_native_speaker_premium"
select select "3"
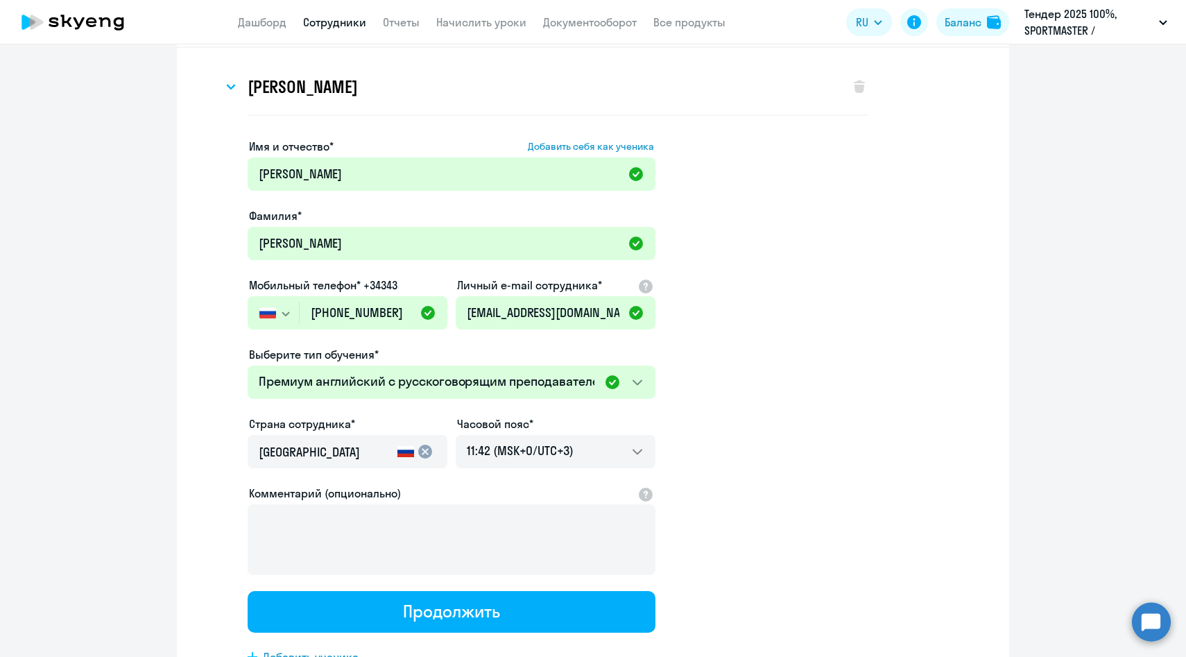
scroll to position [0, 0]
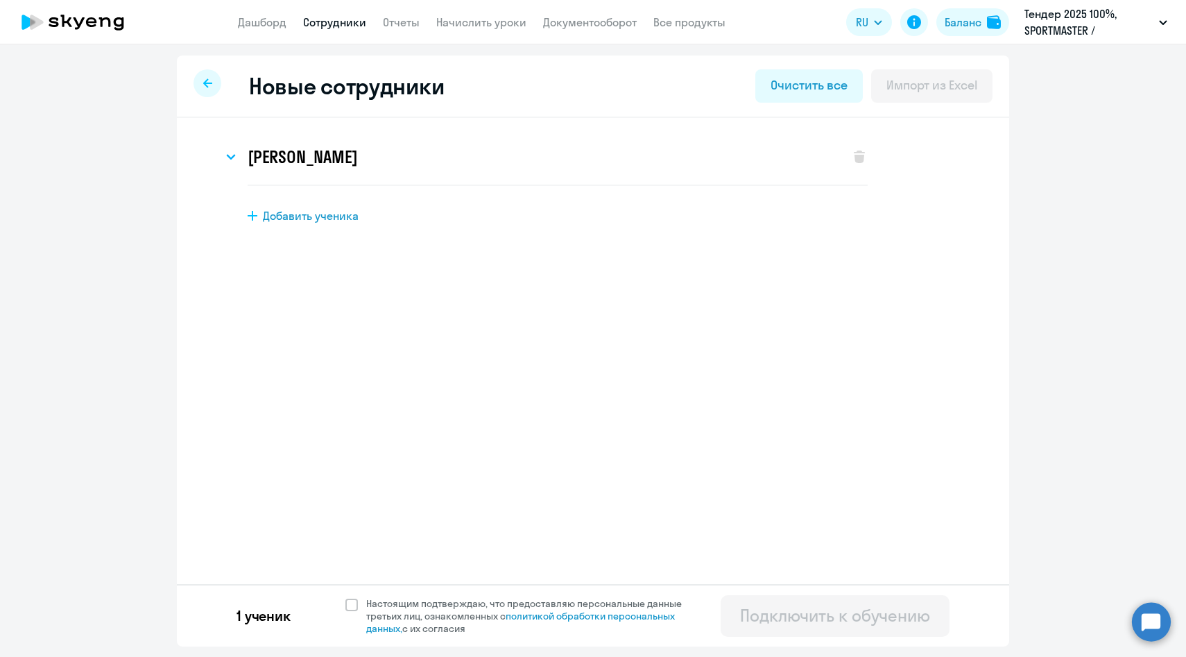
click at [377, 596] on div "1 ученик Настоящим подтверждаю, что предоставляю персональные данные третьих ли…" at bounding box center [593, 615] width 832 height 62
click at [383, 608] on span "Настоящим подтверждаю, что предоставляю персональные данные третьих лиц, ознако…" at bounding box center [532, 615] width 332 height 37
click at [345, 597] on input "Настоящим подтверждаю, что предоставляю персональные данные третьих лиц, ознако…" at bounding box center [345, 596] width 1 height 1
checkbox input "true"
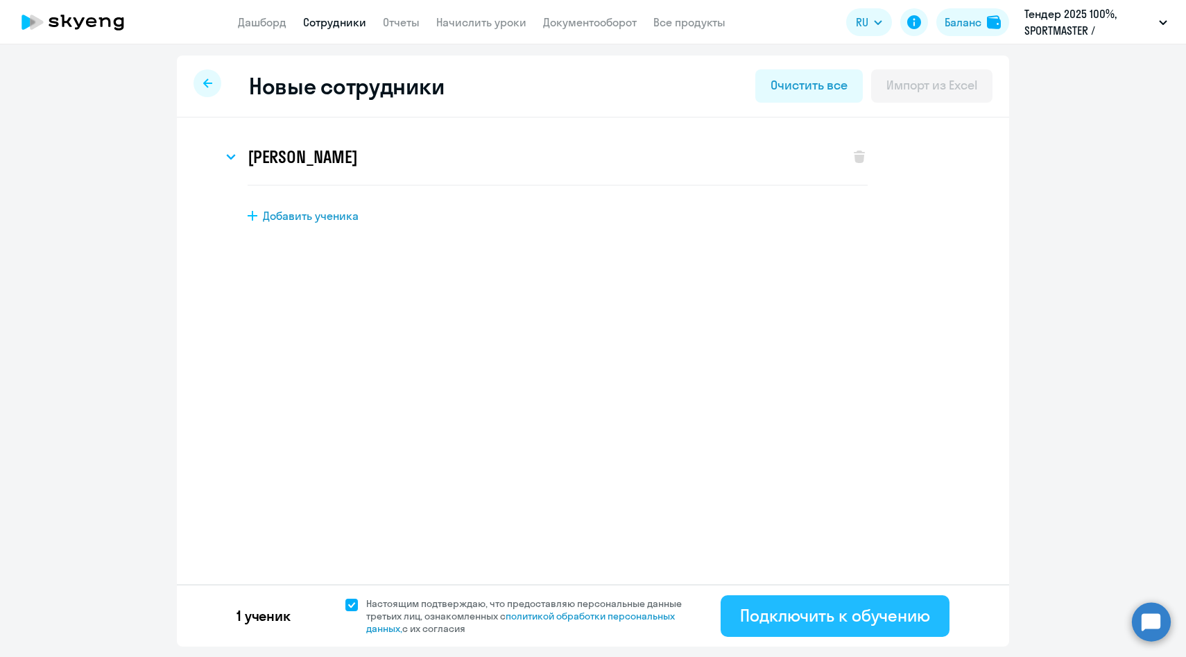
click at [844, 614] on div "Подключить к обучению" at bounding box center [835, 615] width 190 height 22
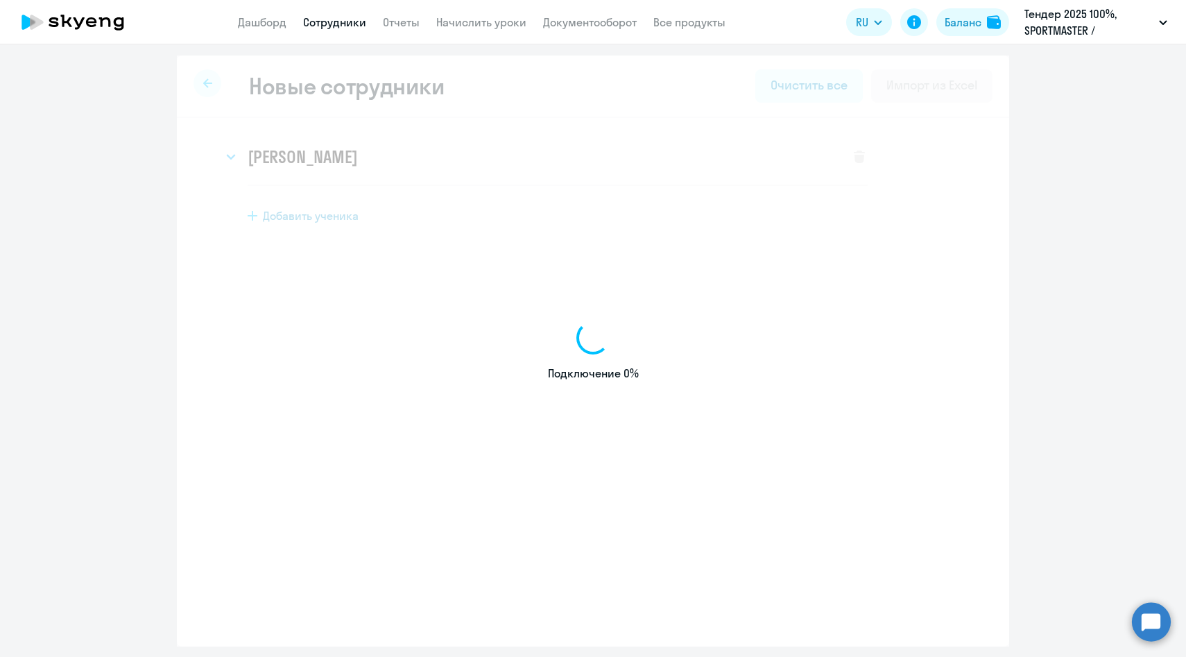
select select "english_adult_native_speaker"
select select "3"
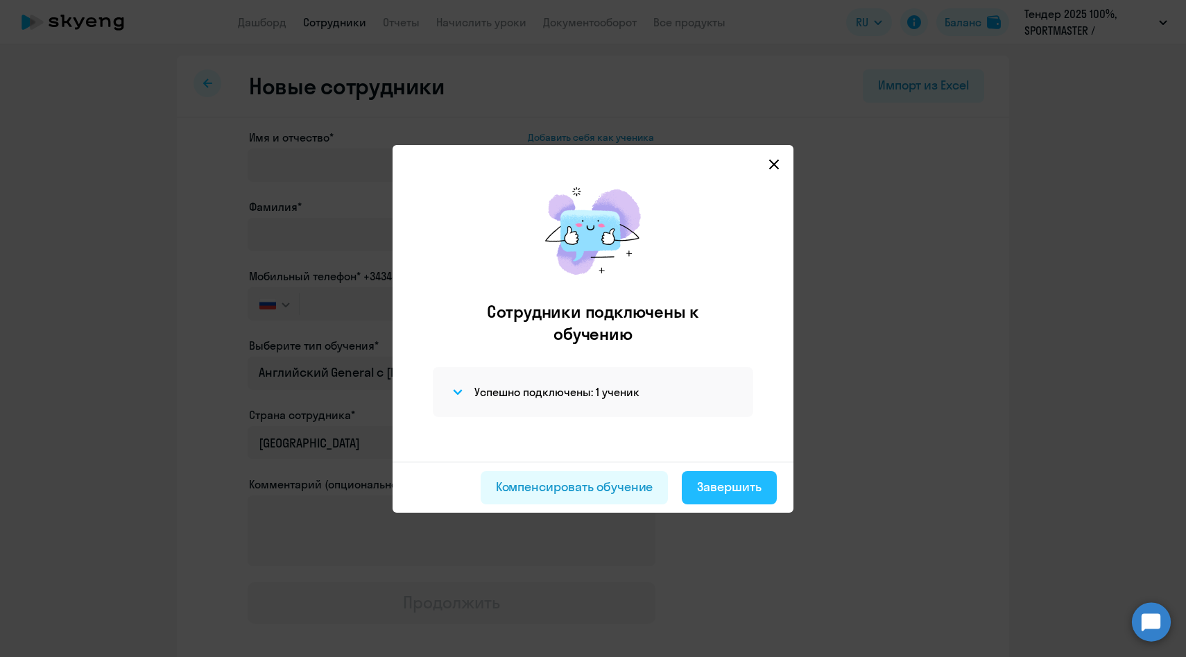
click at [749, 493] on div "Завершить" at bounding box center [729, 487] width 64 height 18
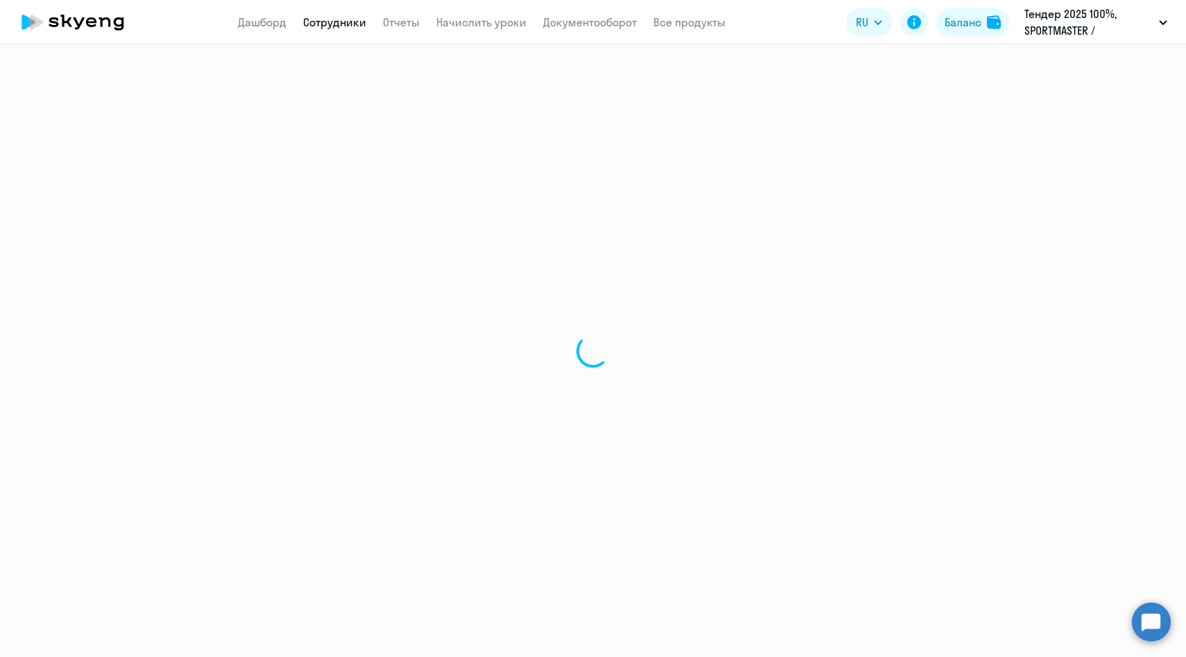
select select "30"
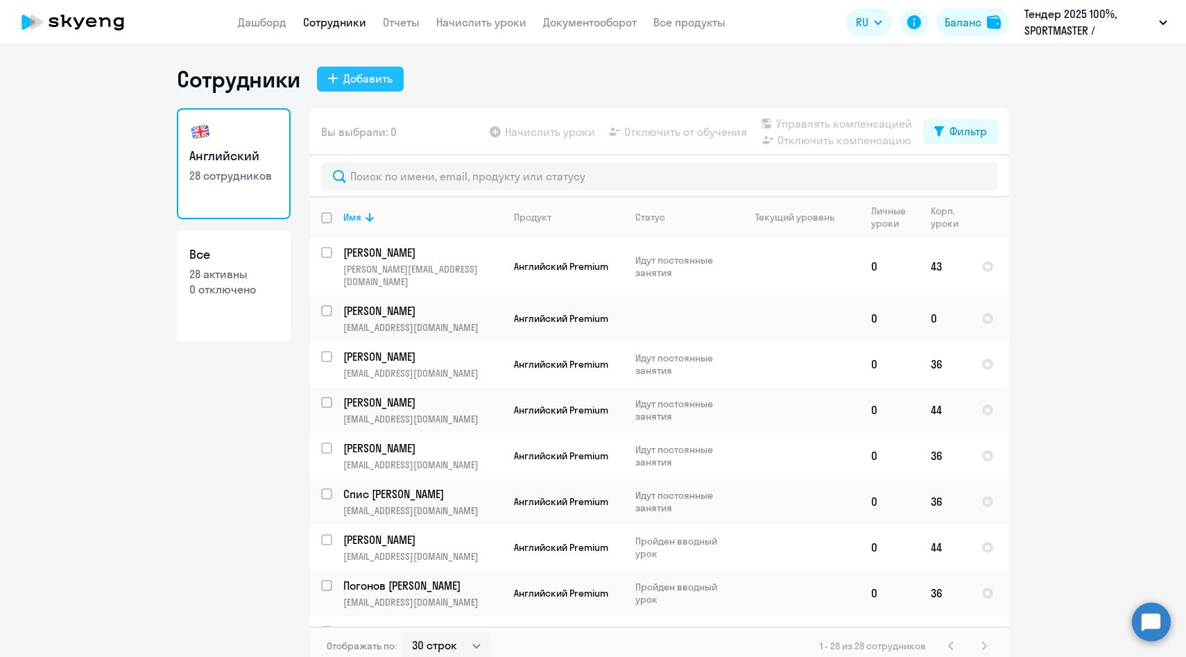
click at [358, 81] on div "Добавить" at bounding box center [367, 78] width 49 height 17
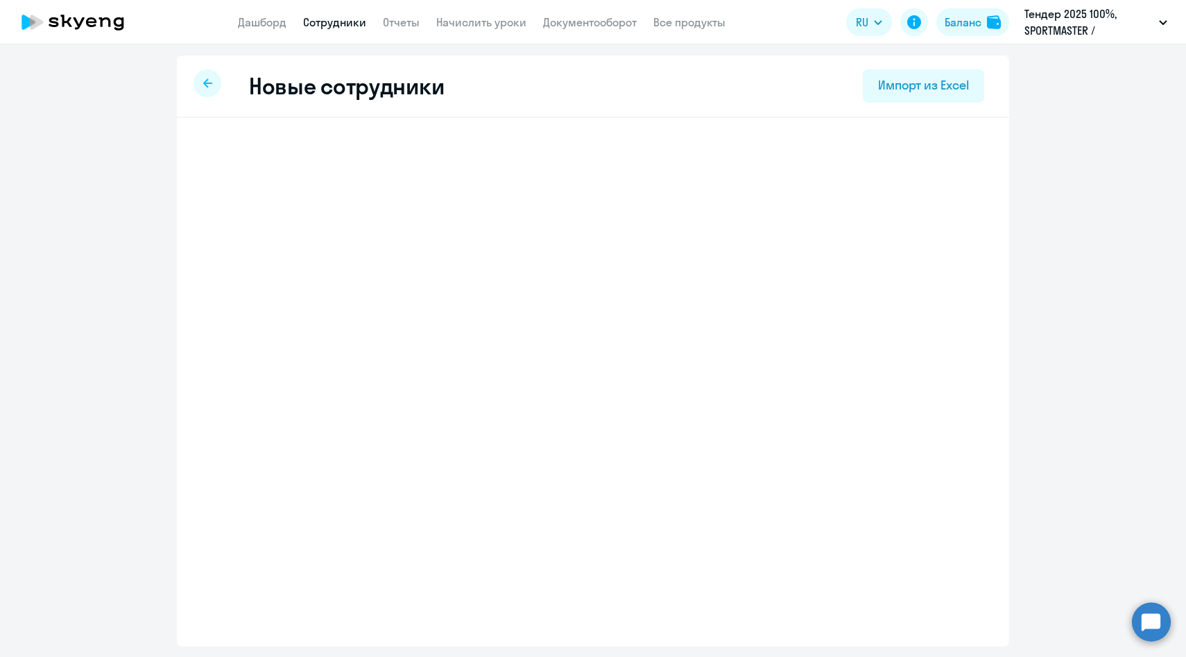
select select "english_adult_native_speaker"
select select "3"
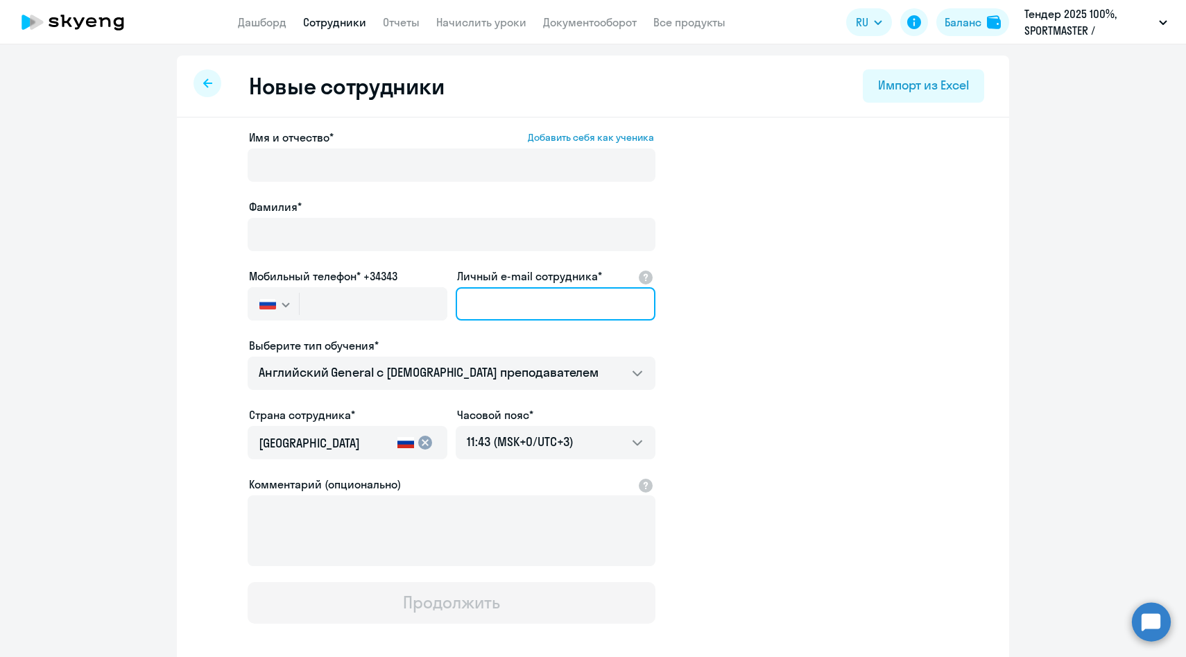
click at [529, 304] on input "Личный e-mail сотрудника*" at bounding box center [556, 303] width 200 height 33
paste input "ASalakhov@sportmasterlab.net"
type input "ASalakhov@sportmasterlab.net"
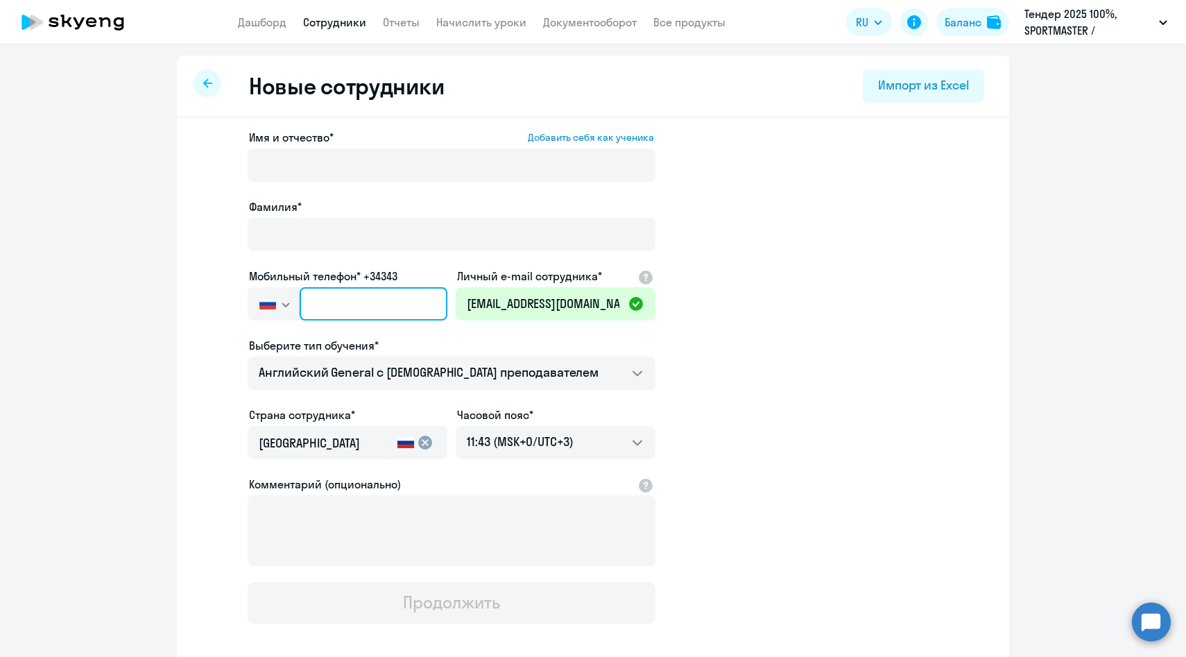
click at [318, 311] on input "text" at bounding box center [374, 303] width 148 height 33
paste input "+7 900 322-08-31"
type input "+7 900 322-08-31"
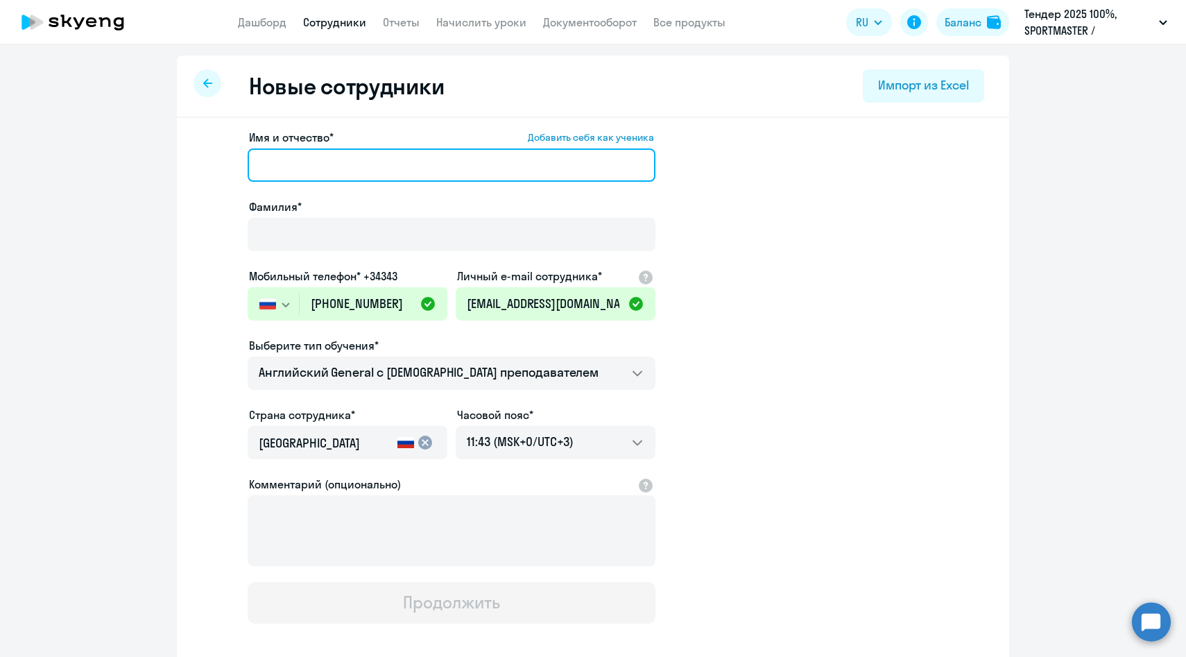
click at [297, 150] on input "Имя и отчество* Добавить себя как ученика" at bounding box center [452, 164] width 408 height 33
paste input "Салахов Амир"
drag, startPoint x: 310, startPoint y: 166, endPoint x: 135, endPoint y: 158, distance: 174.9
click at [137, 159] on ng-component "Новые сотрудники Импорт из Excel Имя и отчество* Добавить себя как ученика Сала…" at bounding box center [593, 391] width 1186 height 672
type input "Амир"
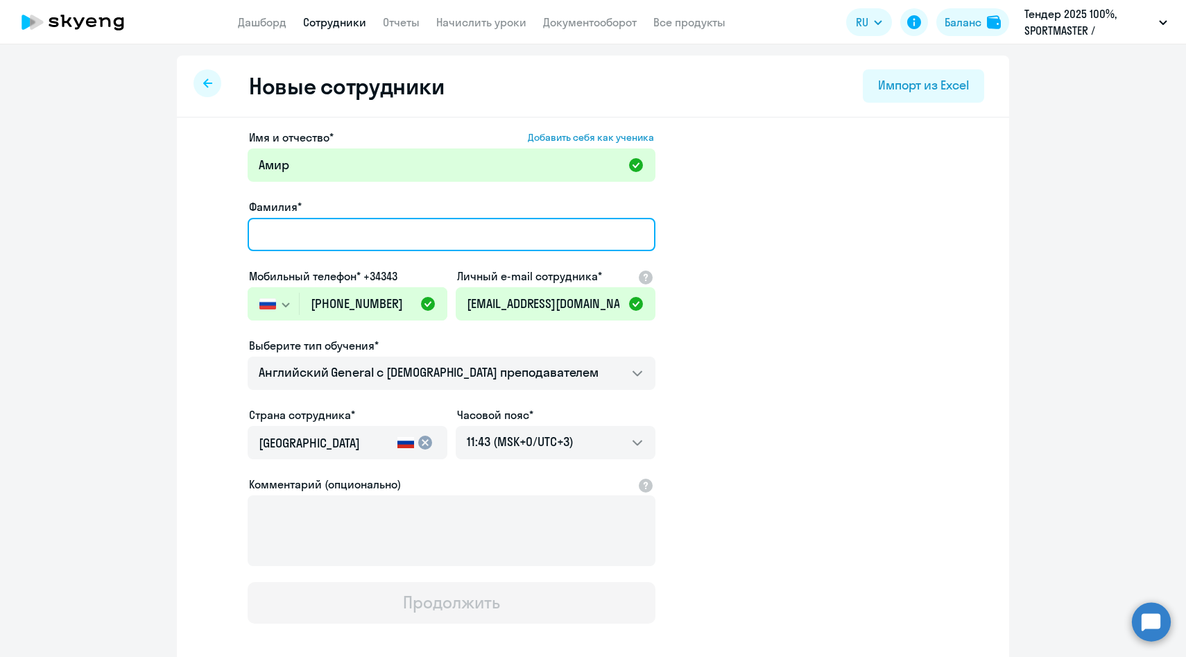
click at [295, 239] on input "Фамилия*" at bounding box center [452, 234] width 408 height 33
paste input "Салахов"
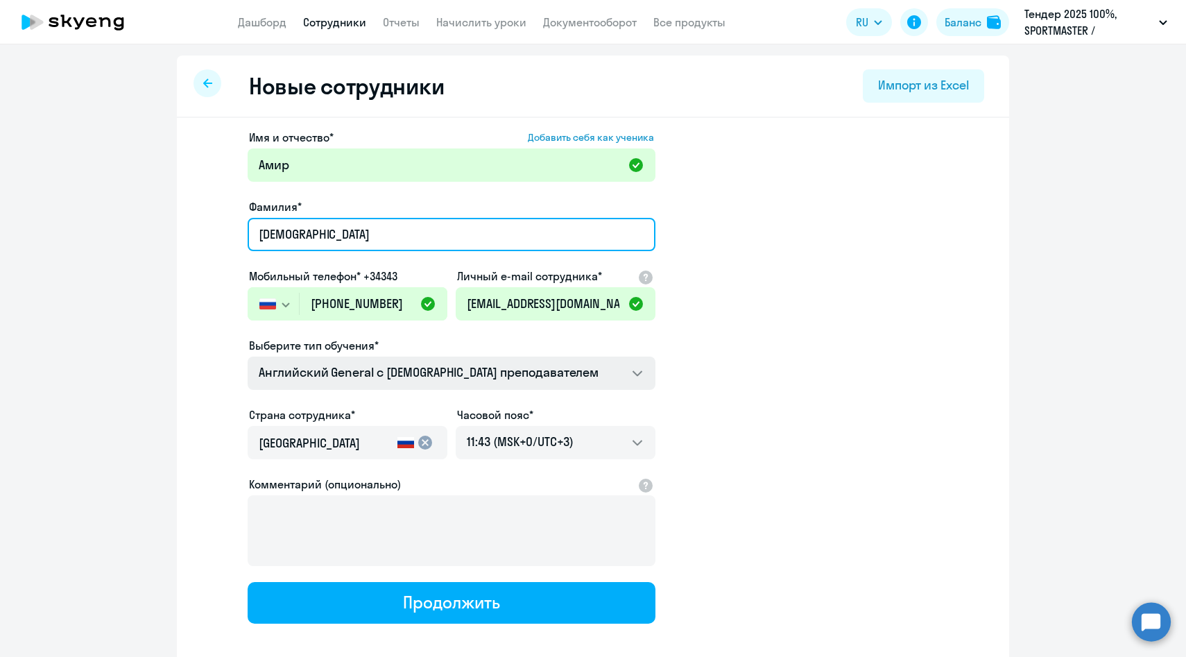
type input "Салахов"
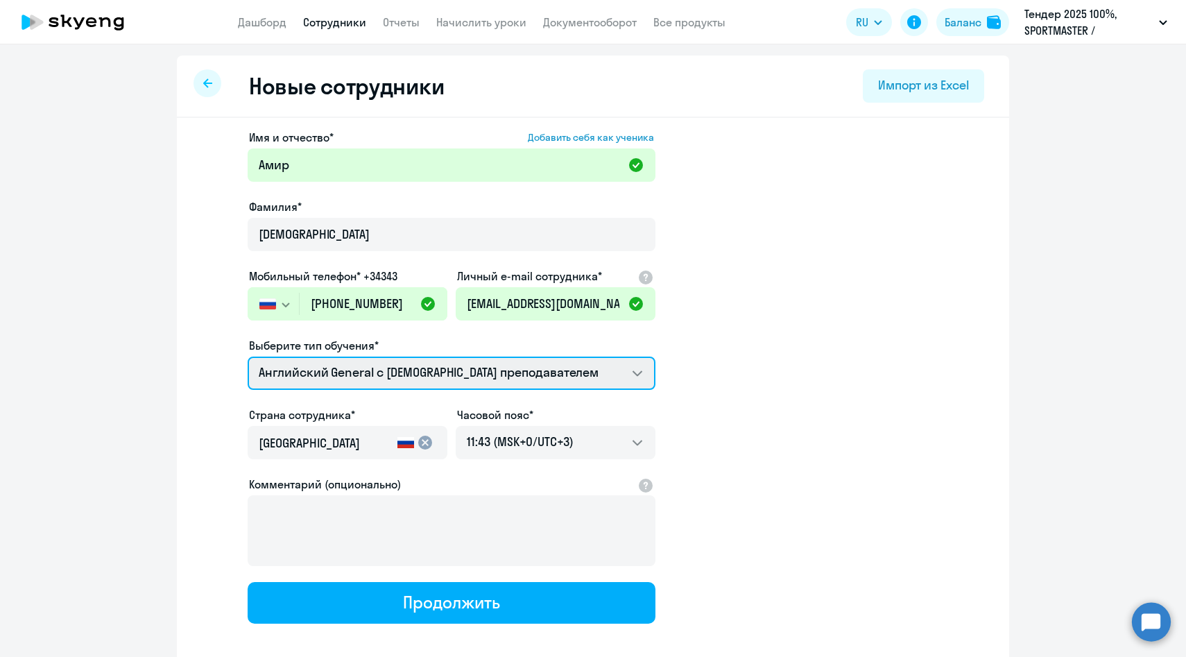
click at [347, 374] on select "Английский General с англоговорящим преподавателем Премиум английский с русског…" at bounding box center [452, 372] width 408 height 33
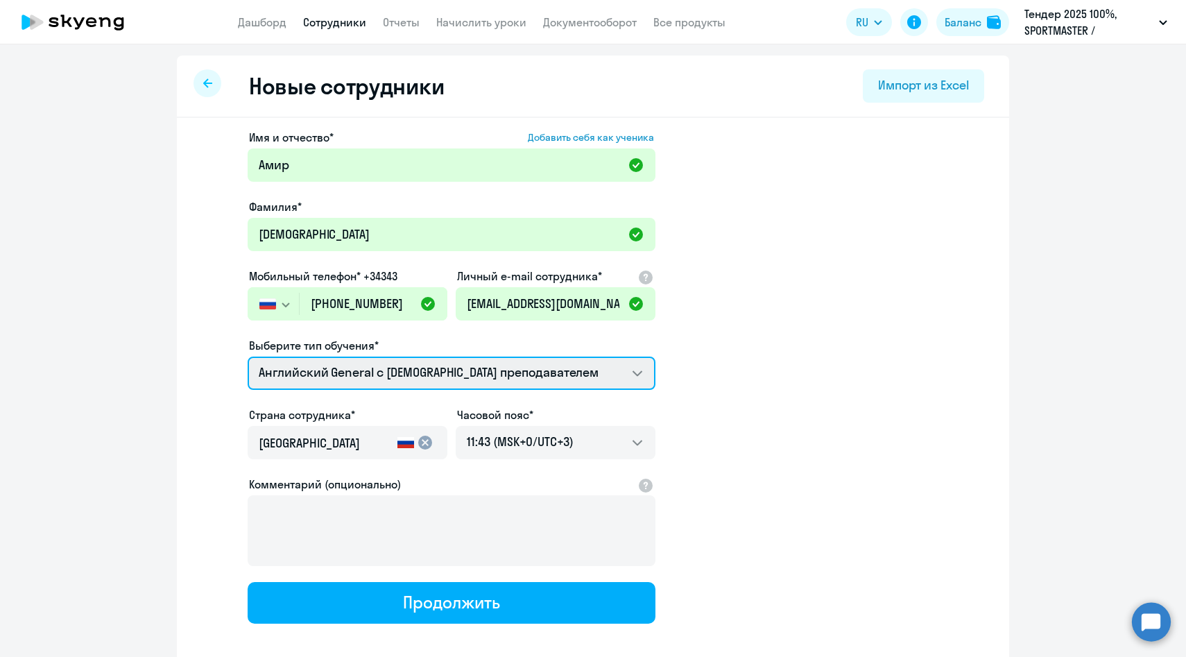
select select "english_adult_not_native_speaker_premium"
click at [248, 356] on select "Английский General с англоговорящим преподавателем Премиум английский с русског…" at bounding box center [452, 372] width 408 height 33
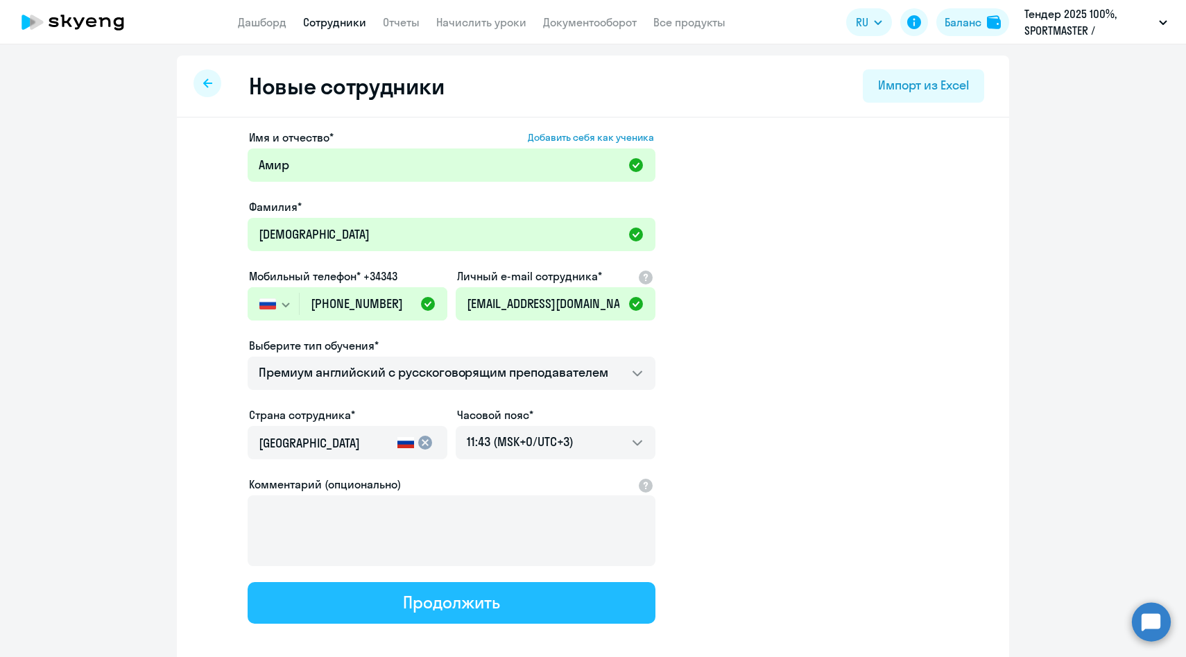
click at [384, 599] on button "Продолжить" at bounding box center [452, 603] width 408 height 42
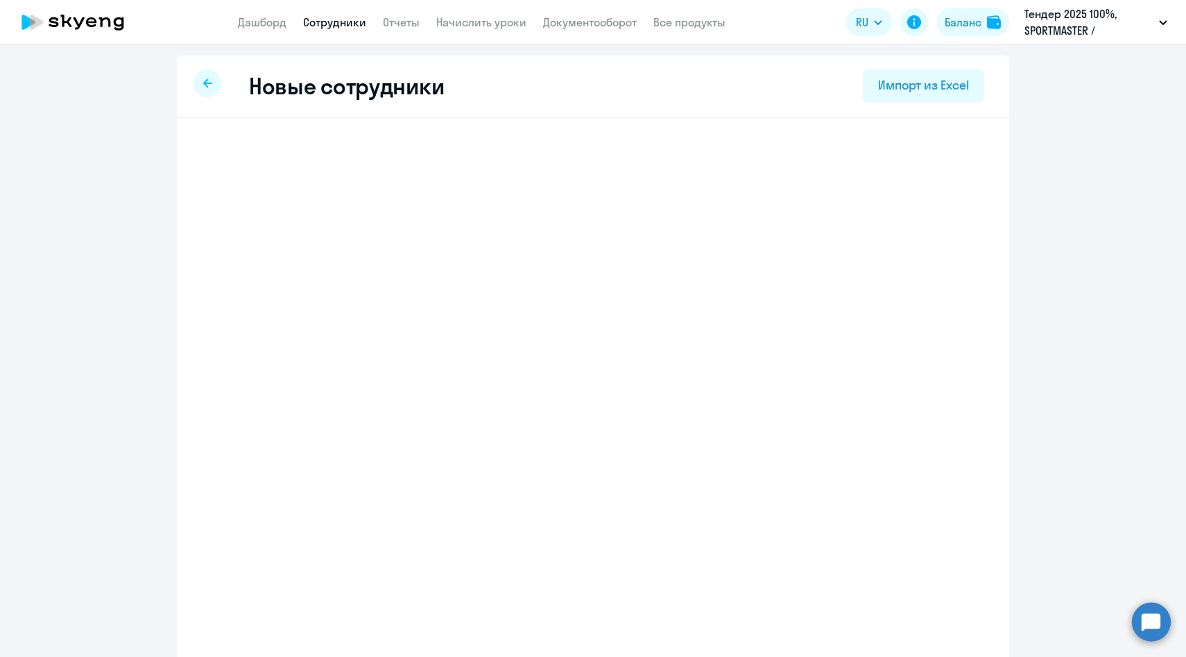
select select "english_adult_not_native_speaker_premium"
select select "3"
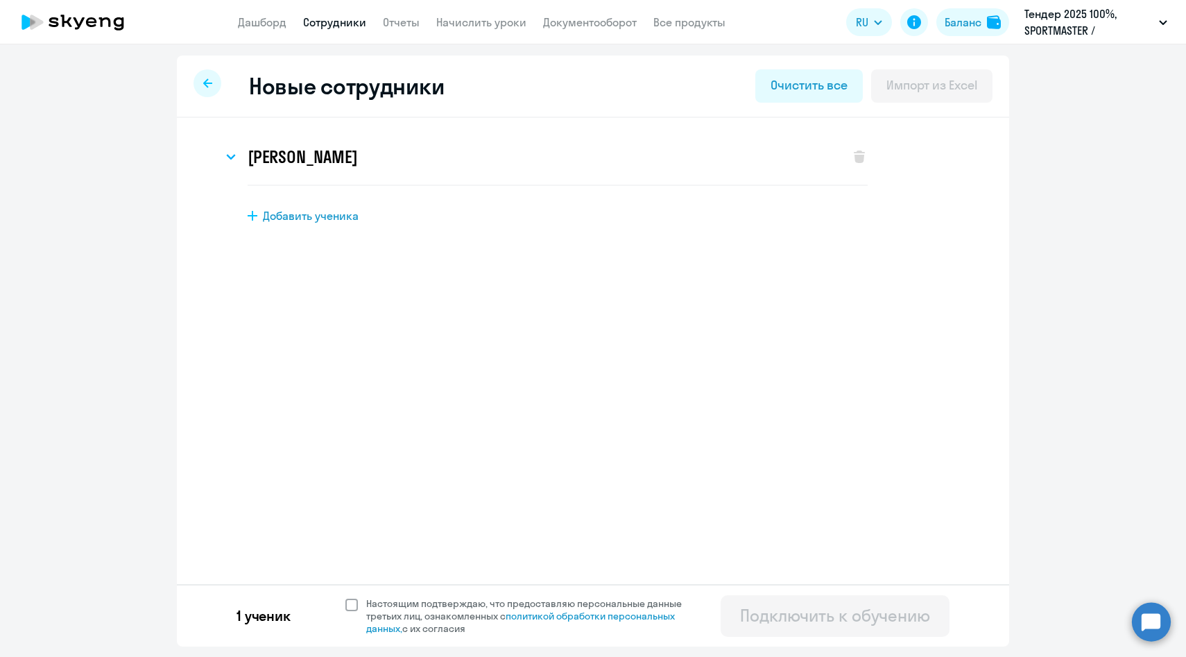
click at [393, 599] on span "Настоящим подтверждаю, что предоставляю персональные данные третьих лиц, ознако…" at bounding box center [532, 615] width 332 height 37
click at [345, 597] on input "Настоящим подтверждаю, что предоставляю персональные данные третьих лиц, ознако…" at bounding box center [345, 596] width 1 height 1
checkbox input "true"
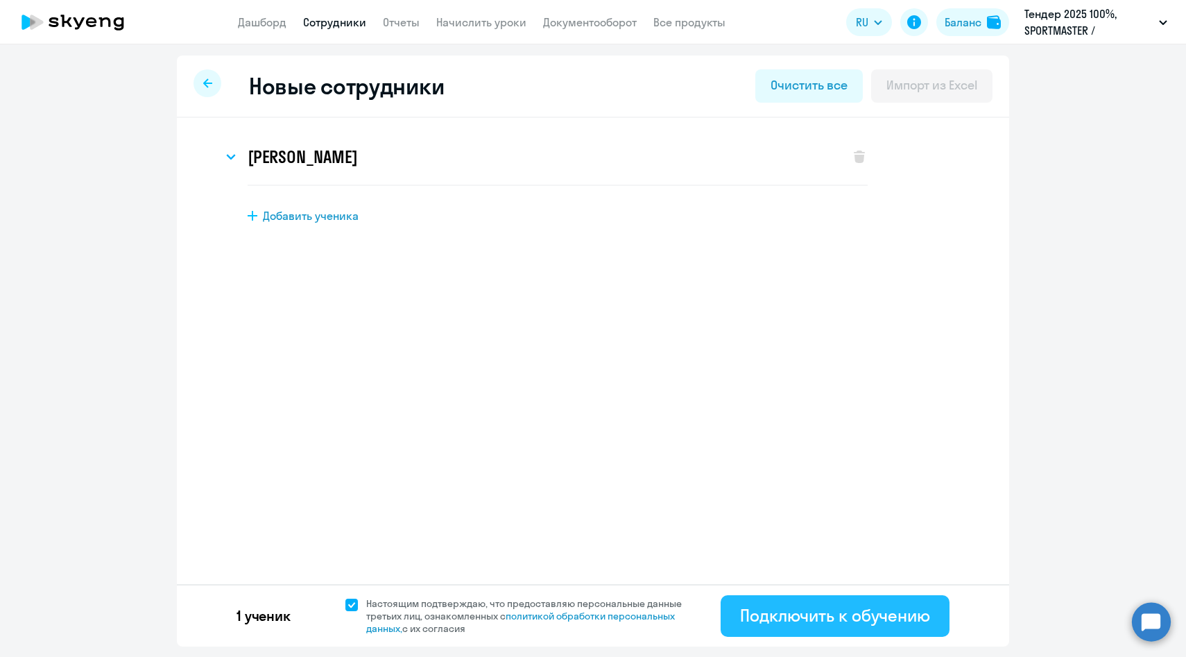
click at [745, 612] on div "Подключить к обучению" at bounding box center [835, 615] width 190 height 22
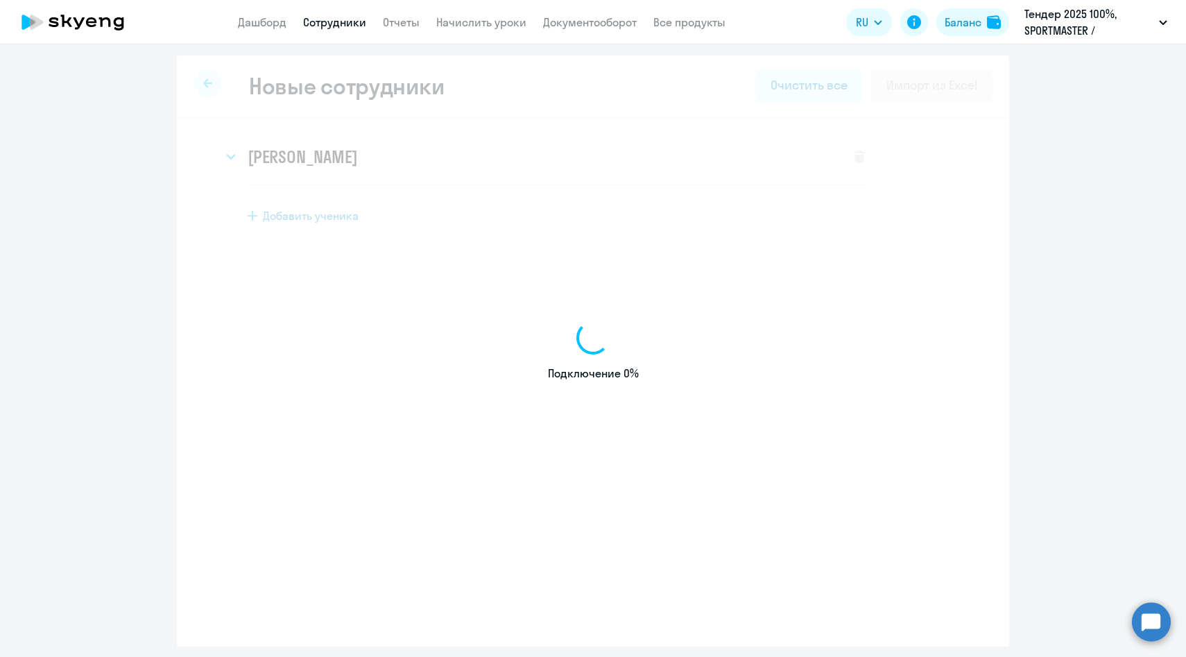
select select "english_adult_native_speaker"
select select "3"
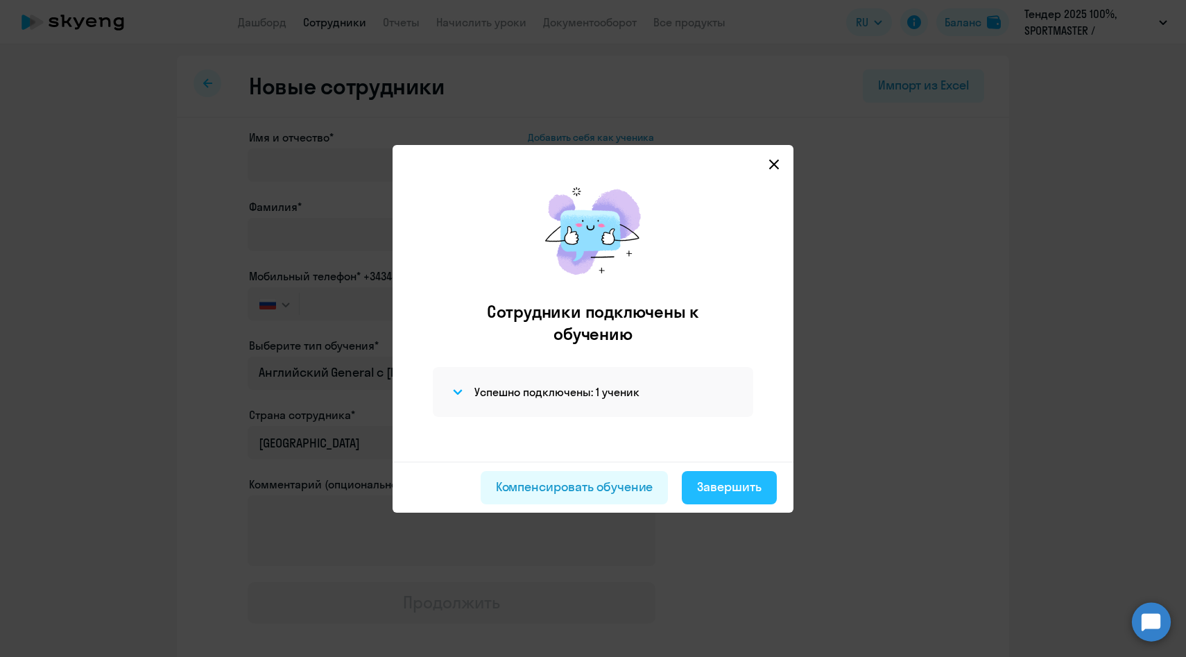
click at [725, 481] on div "Завершить" at bounding box center [729, 487] width 64 height 18
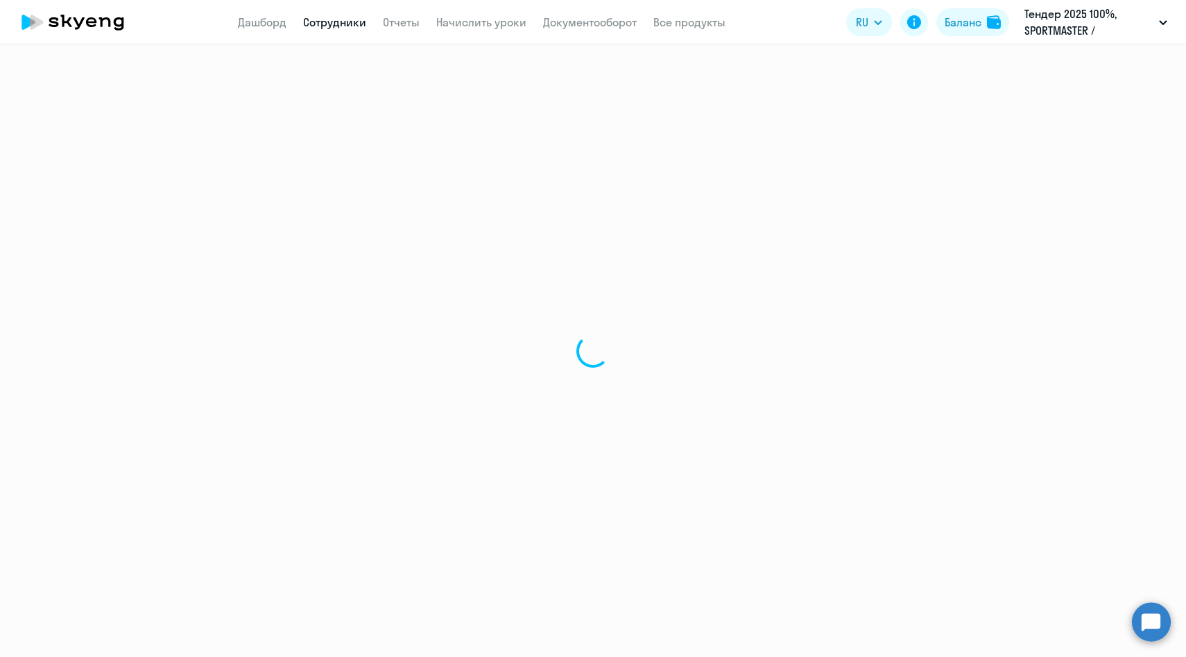
select select "30"
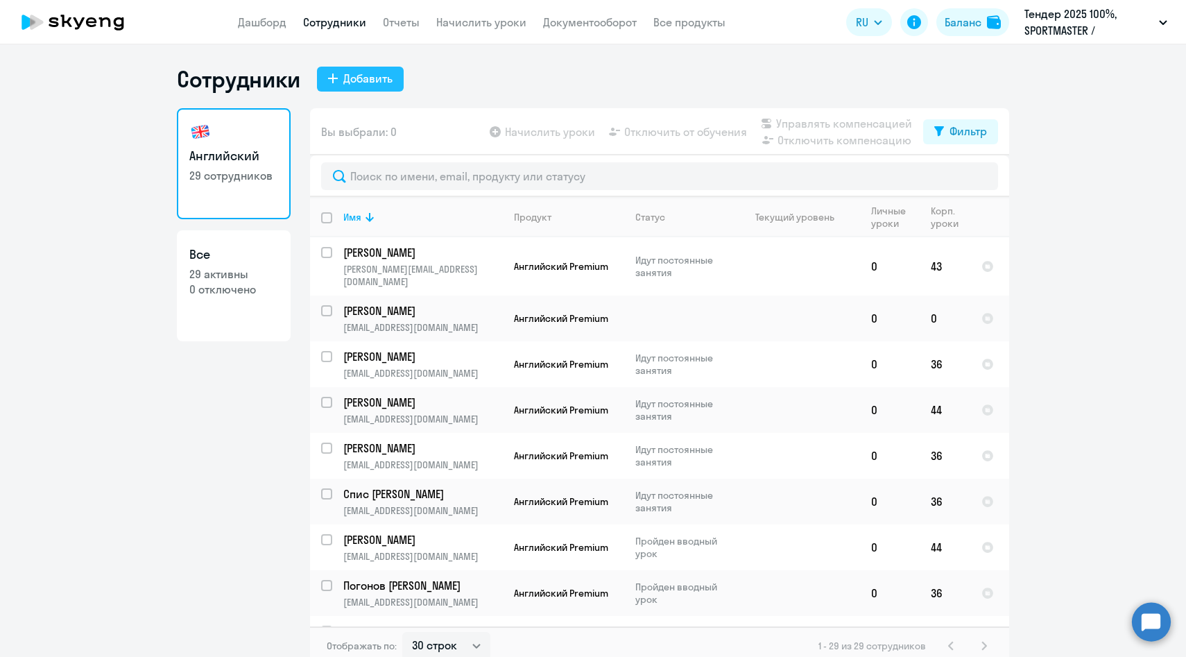
click at [353, 83] on div "Добавить" at bounding box center [367, 78] width 49 height 17
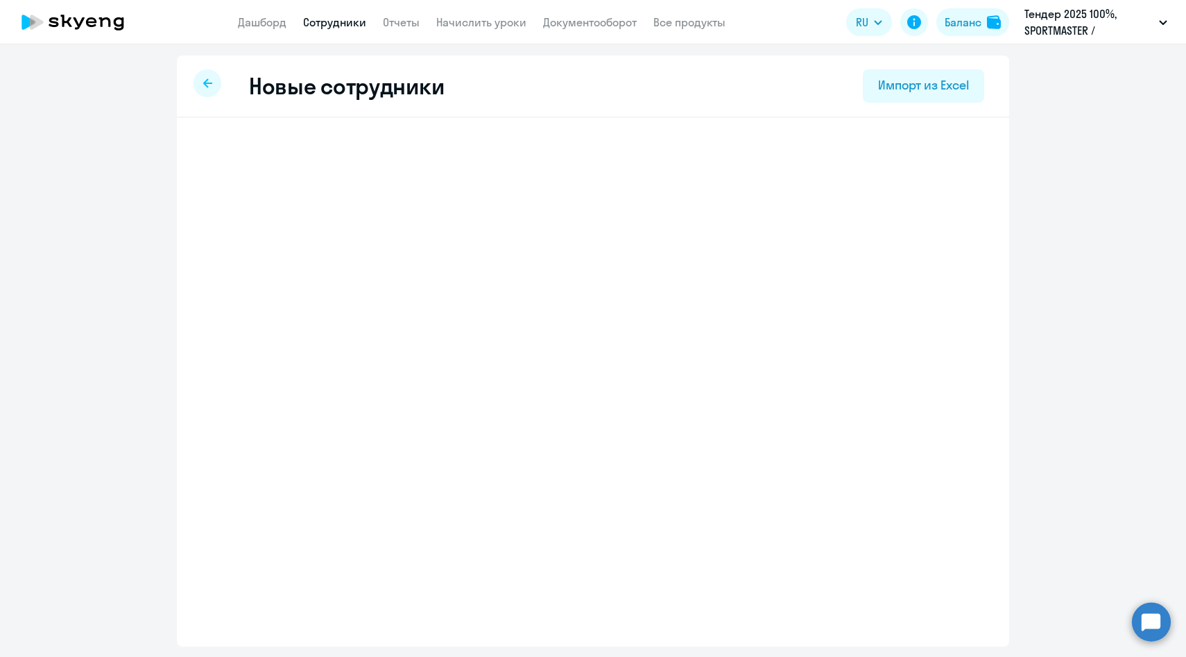
select select "english_adult_native_speaker"
select select "3"
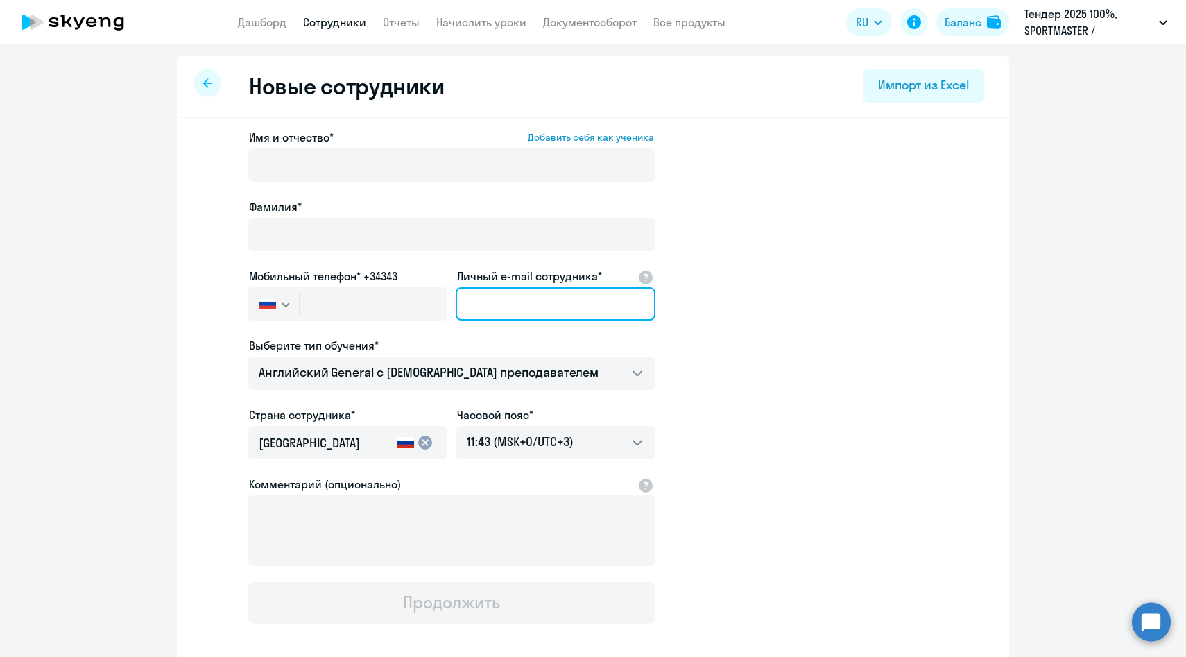
click at [494, 301] on input "Личный e-mail сотрудника*" at bounding box center [556, 303] width 200 height 33
paste input "EkSoloveva@sportmasterlab.net"
type input "EkSoloveva@sportmasterlab.net"
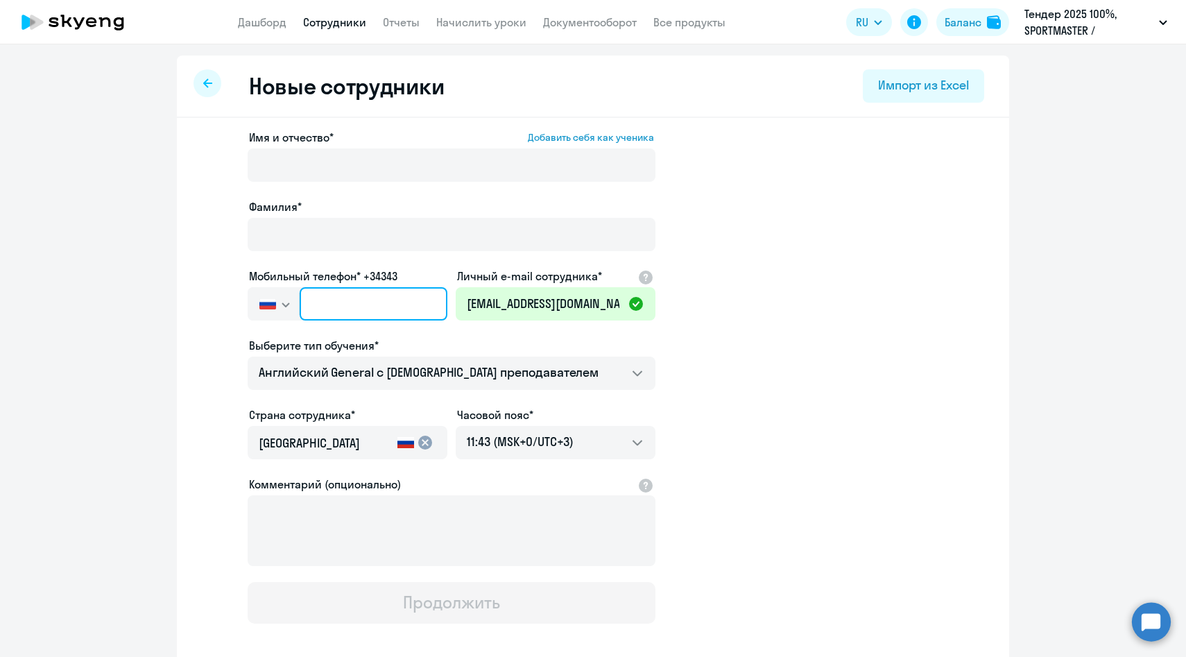
click at [319, 307] on input "text" at bounding box center [374, 303] width 148 height 33
paste input "+7 926 236-45-40"
type input "+7 926 236-45-40"
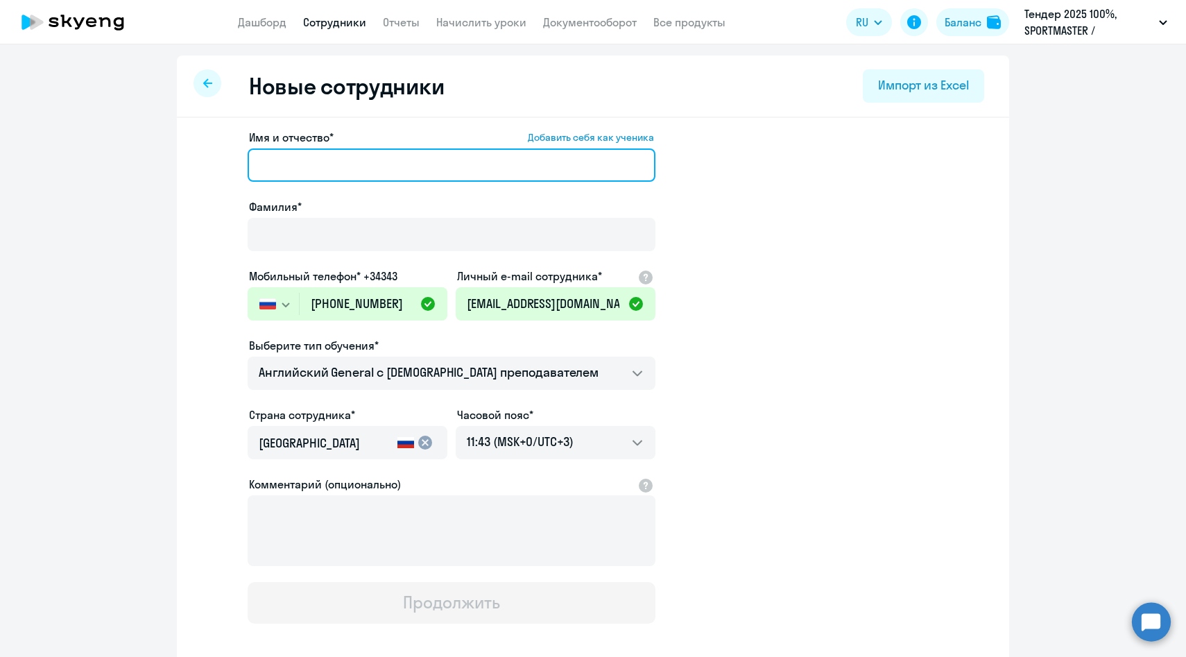
click at [325, 165] on input "Имя и отчество* Добавить себя как ученика" at bounding box center [452, 164] width 408 height 33
paste input "Соловьева Екатерина"
drag, startPoint x: 325, startPoint y: 164, endPoint x: 145, endPoint y: 160, distance: 179.7
click at [145, 160] on ng-component "Новые сотрудники Импорт из Excel Имя и отчество* Добавить себя как ученика Соло…" at bounding box center [593, 391] width 1186 height 672
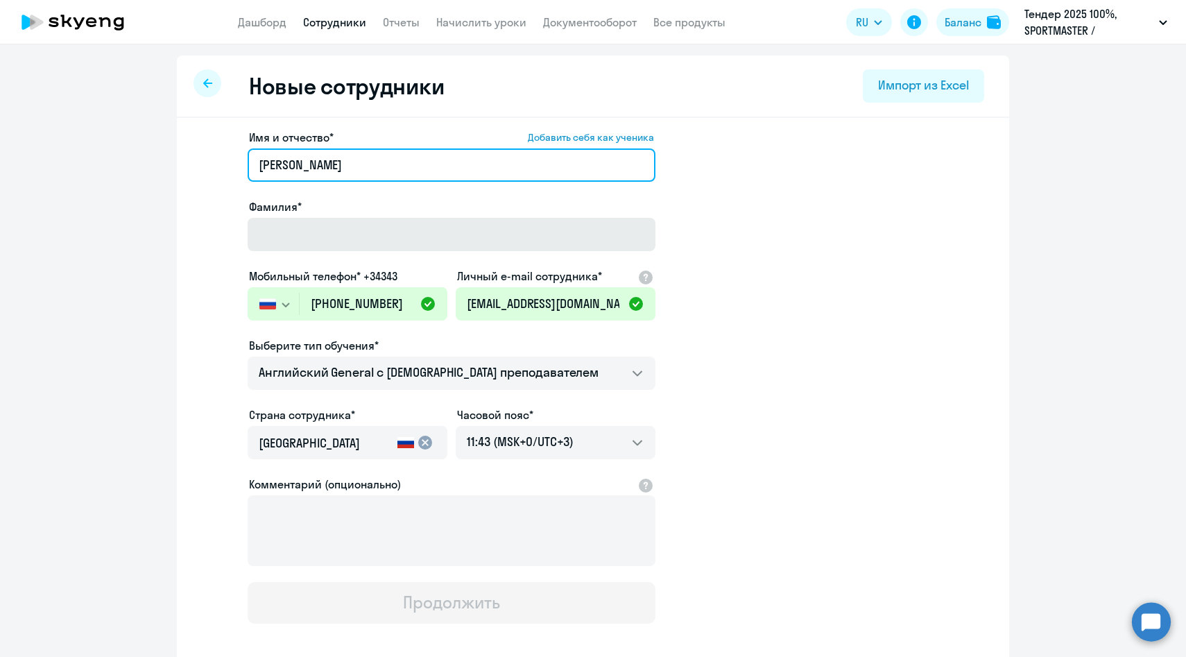
type input "Екатерина"
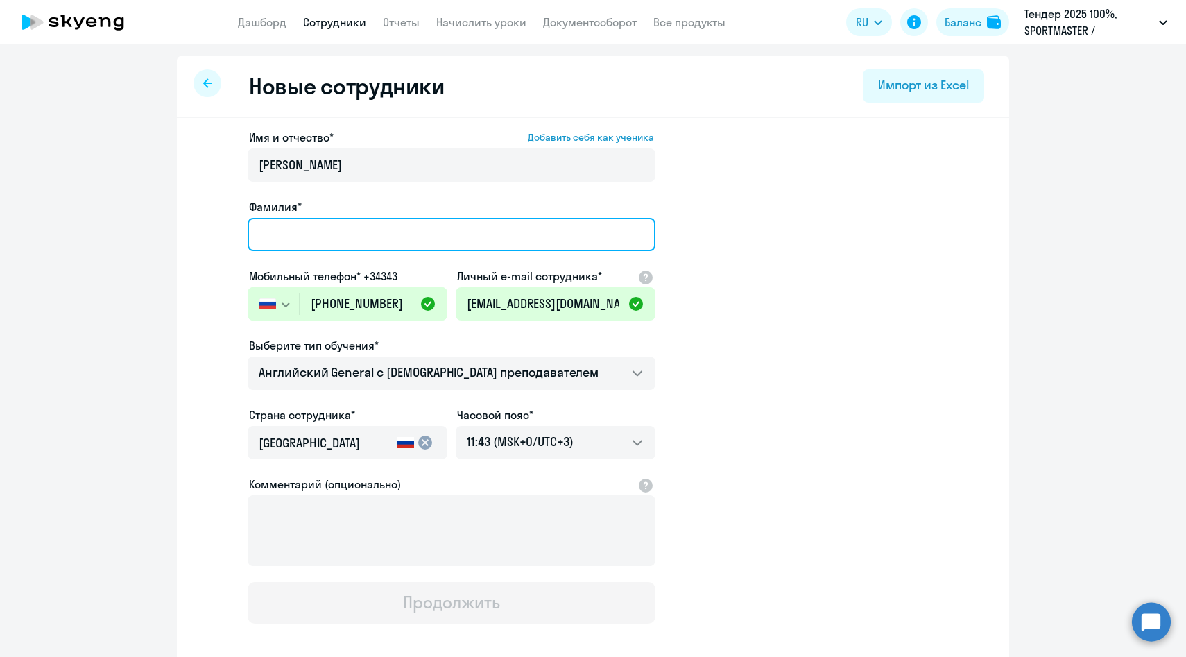
click at [309, 231] on input "Фамилия*" at bounding box center [452, 234] width 408 height 33
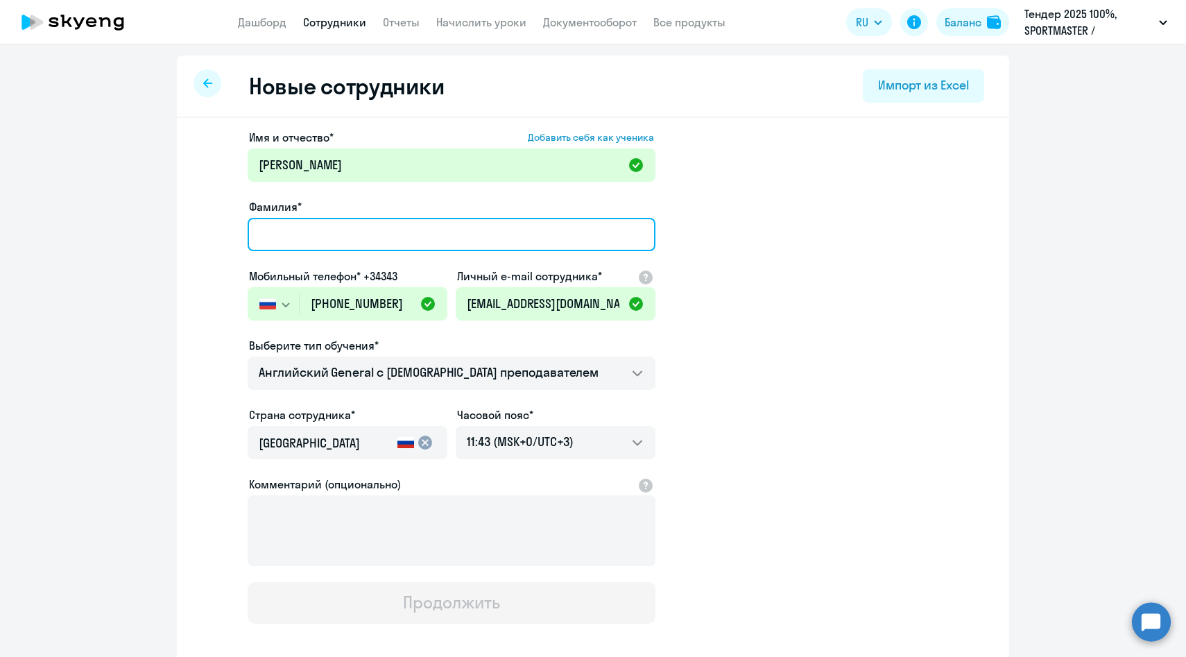
paste input "Соловьева"
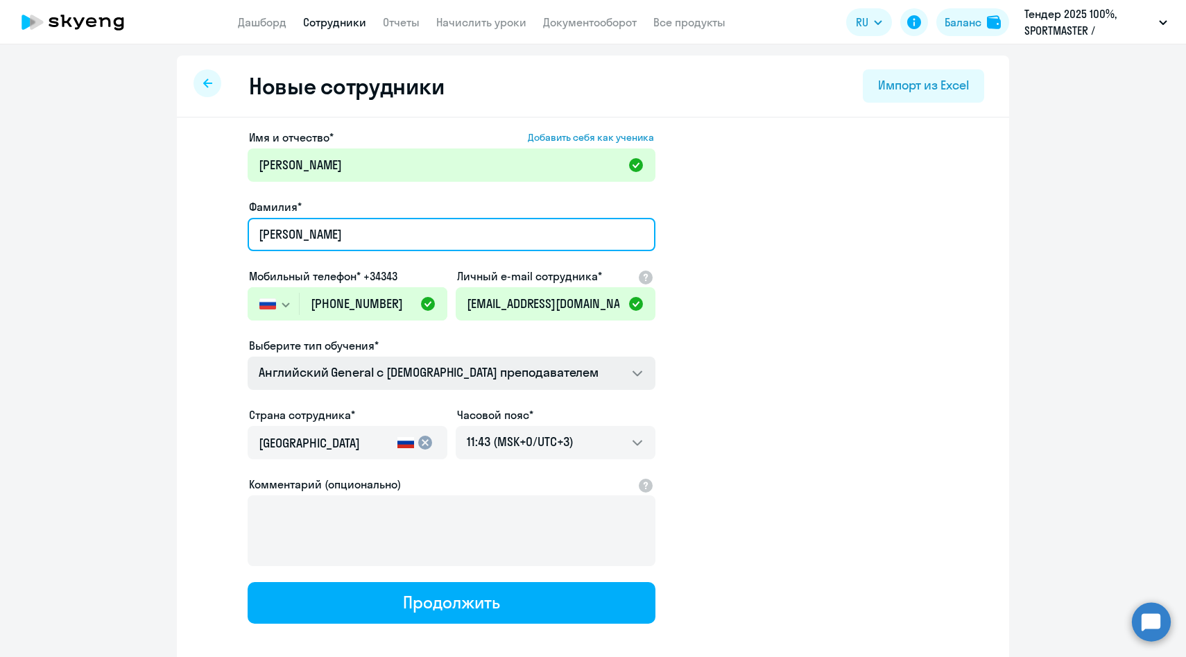
type input "Соловьева"
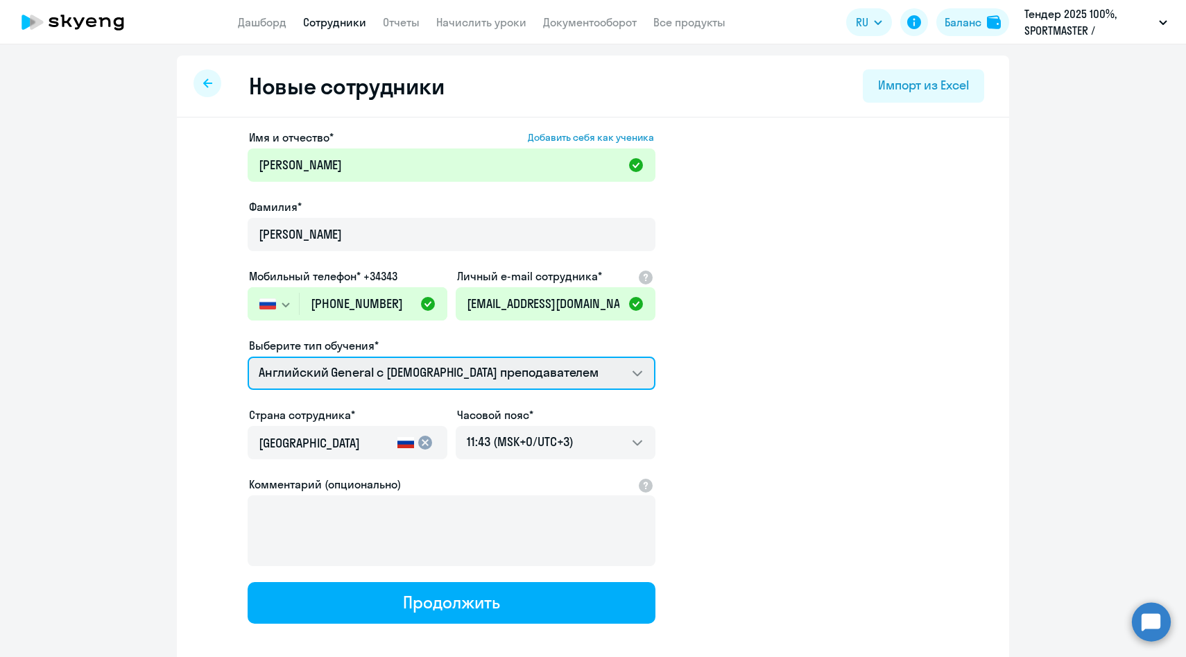
click at [321, 375] on select "Английский General с англоговорящим преподавателем Премиум английский с русског…" at bounding box center [452, 372] width 408 height 33
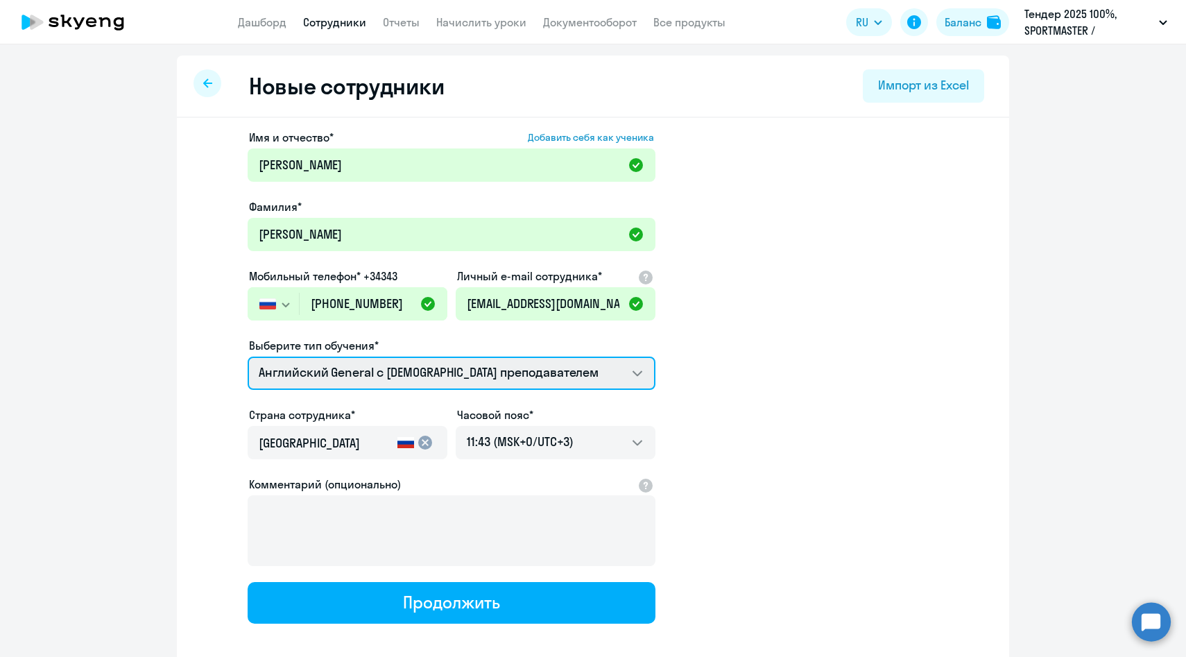
select select "english_adult_not_native_speaker_premium"
click at [248, 356] on select "Английский General с англоговорящим преподавателем Премиум английский с русског…" at bounding box center [452, 372] width 408 height 33
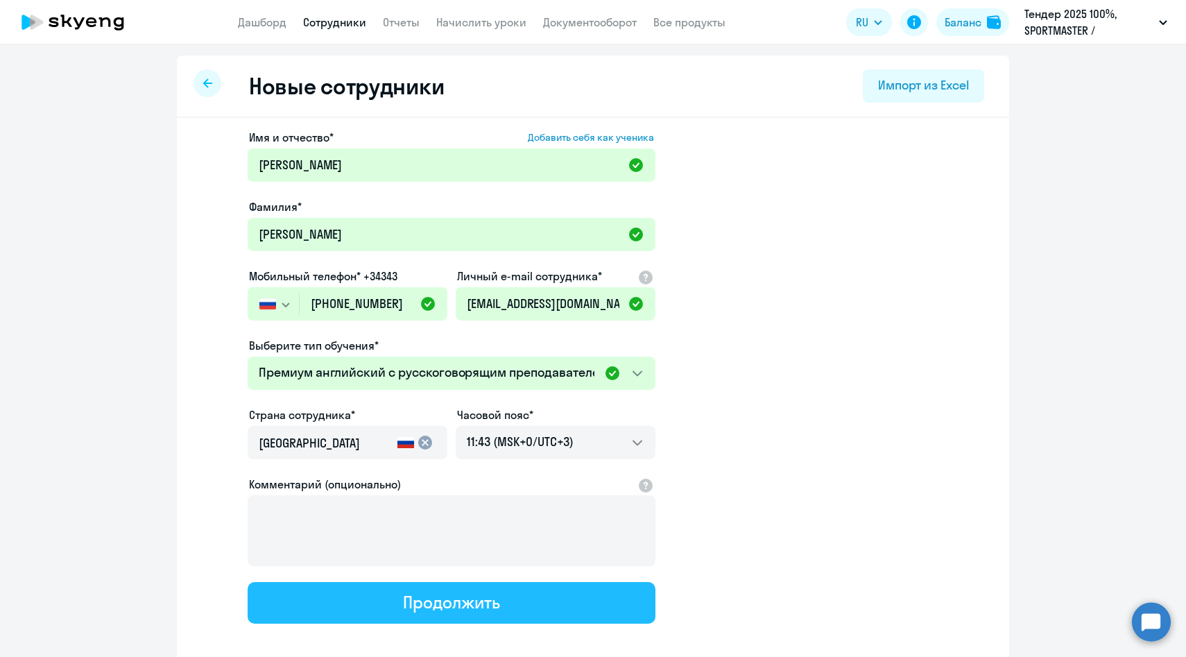
click at [386, 601] on button "Продолжить" at bounding box center [452, 603] width 408 height 42
select select "english_adult_not_native_speaker_premium"
select select "3"
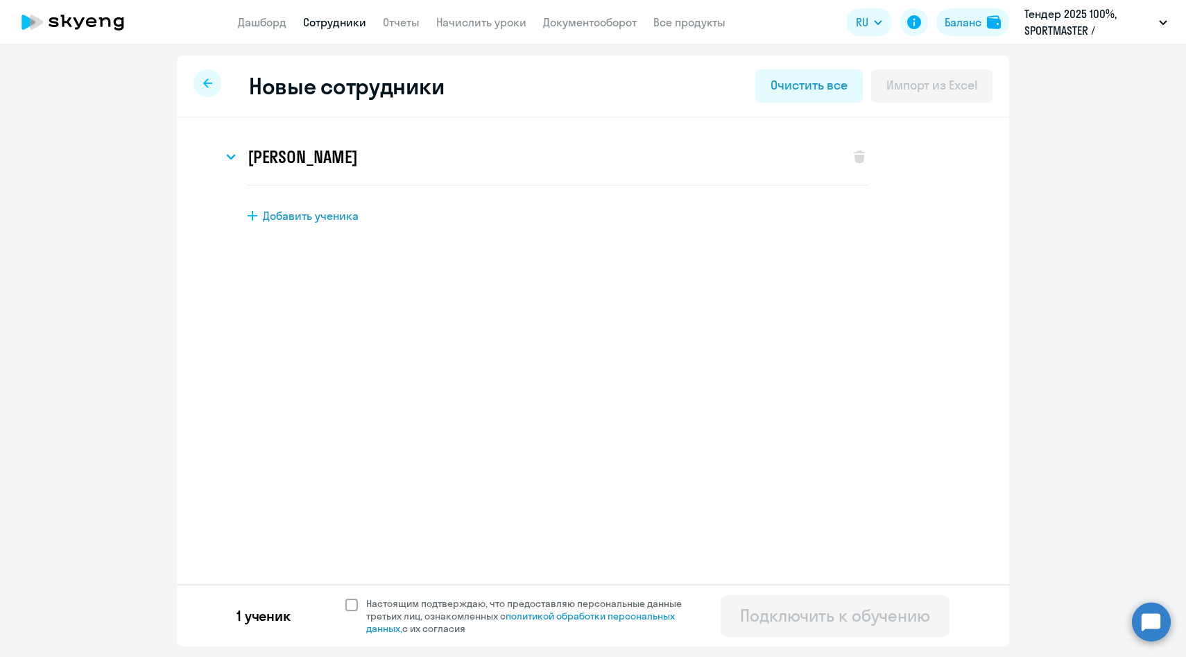
click at [377, 608] on span "Настоящим подтверждаю, что предоставляю персональные данные третьих лиц, ознако…" at bounding box center [532, 615] width 332 height 37
click at [345, 597] on input "Настоящим подтверждаю, что предоставляю персональные данные третьих лиц, ознако…" at bounding box center [345, 596] width 1 height 1
checkbox input "true"
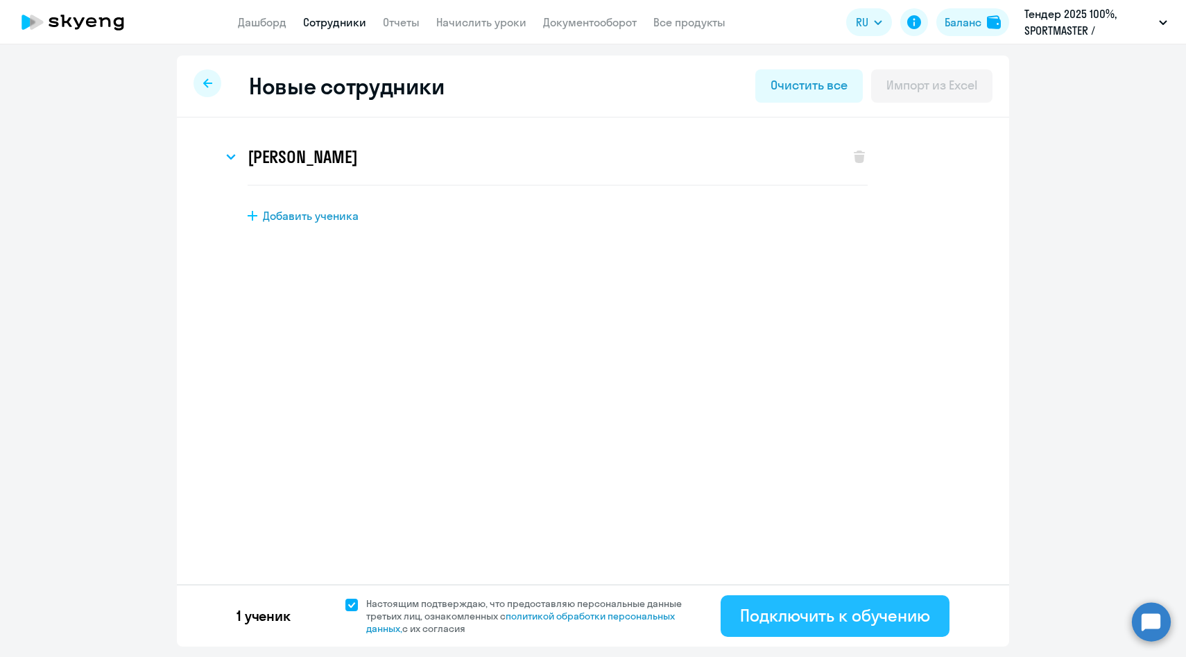
click at [762, 607] on div "Подключить к обучению" at bounding box center [835, 615] width 190 height 22
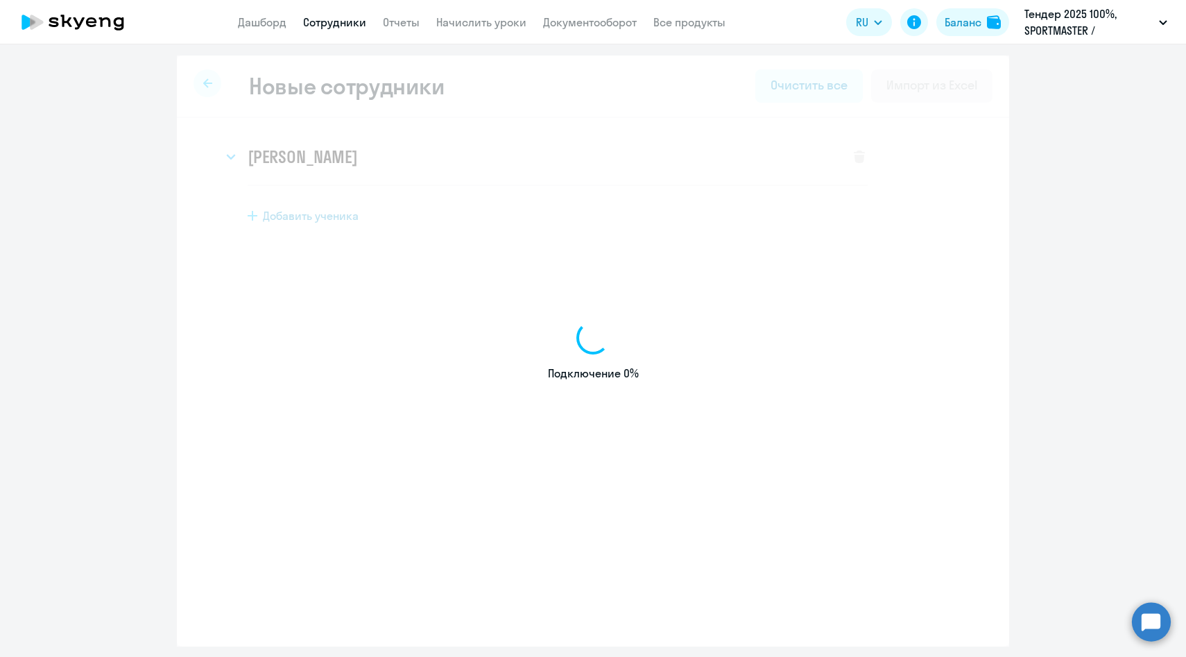
select select "english_adult_native_speaker"
select select "3"
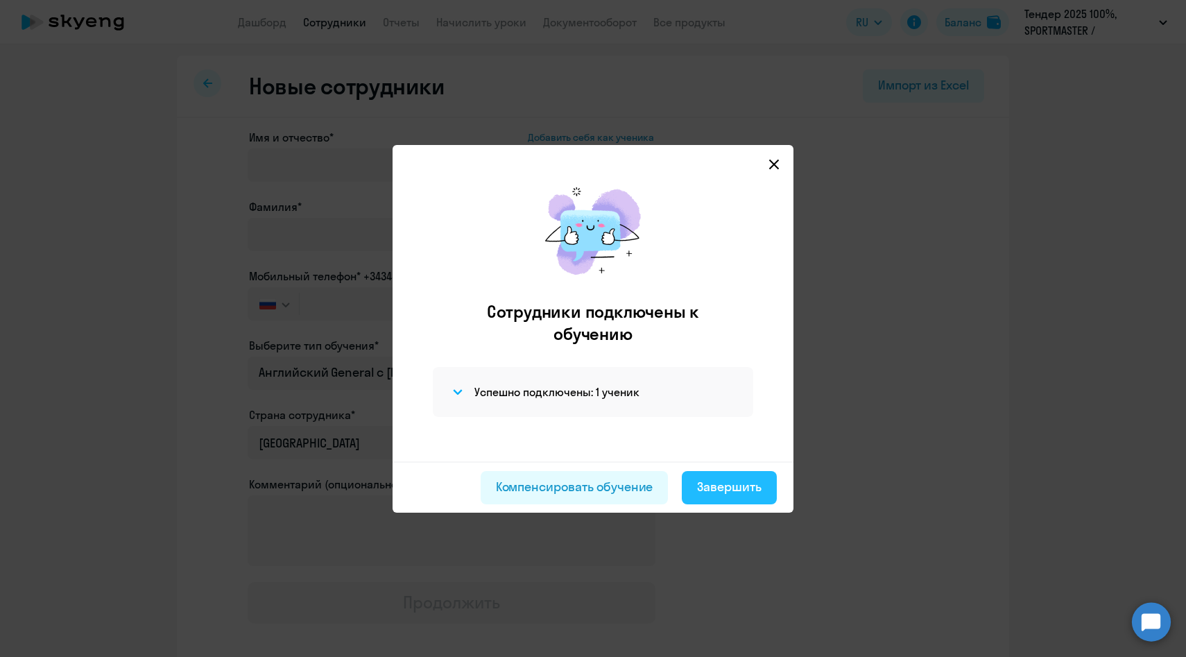
click at [697, 488] on div "Завершить" at bounding box center [729, 487] width 64 height 18
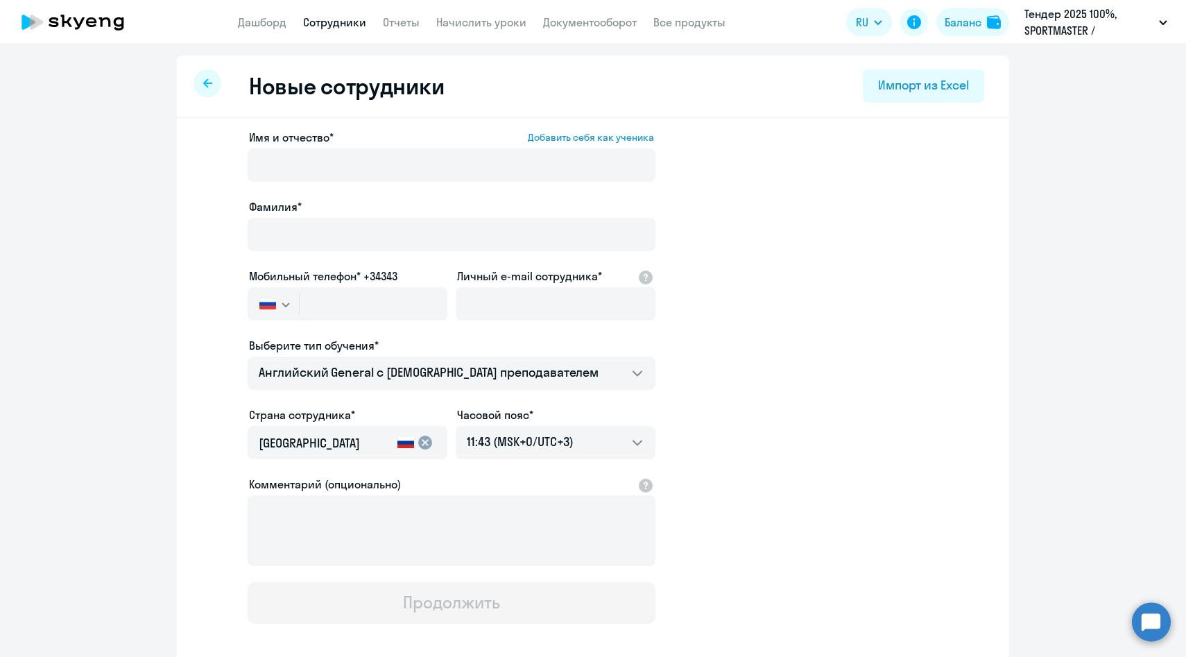
select select "30"
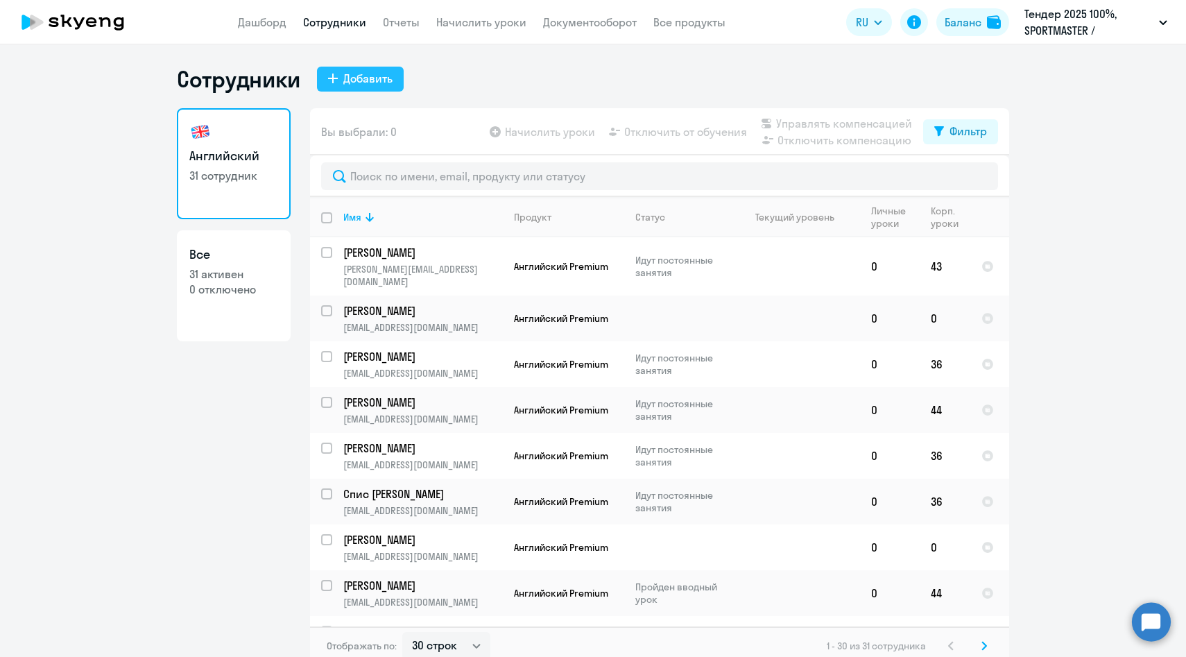
click at [359, 91] on button "Добавить" at bounding box center [360, 79] width 87 height 25
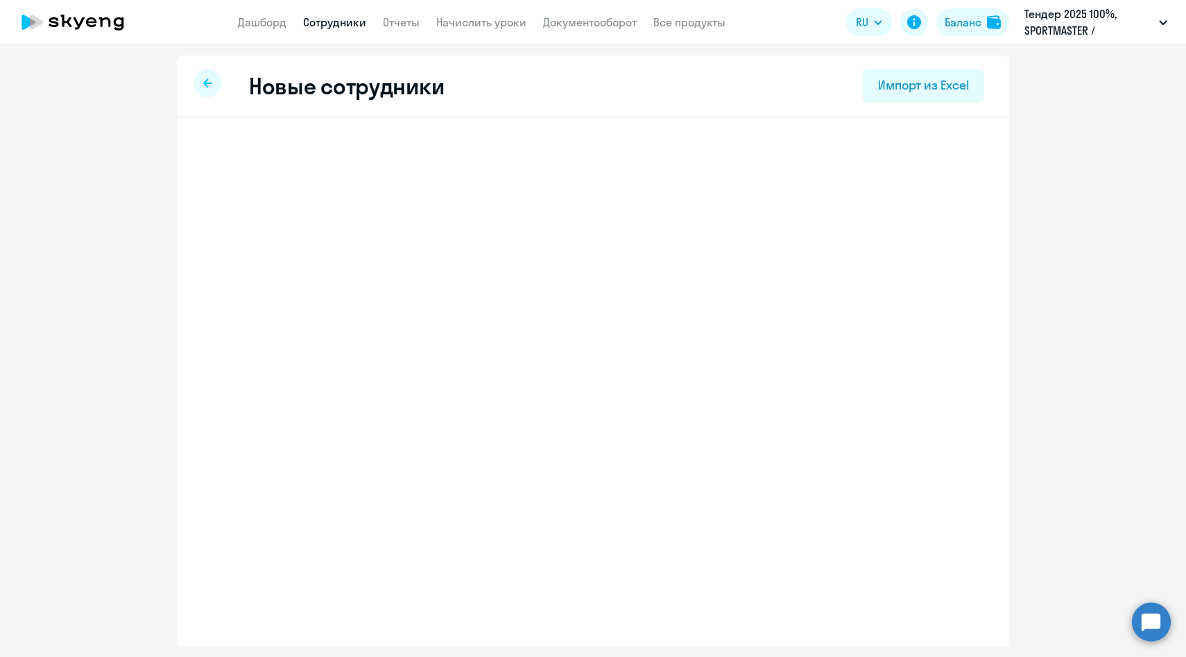
select select "english_adult_native_speaker"
select select "3"
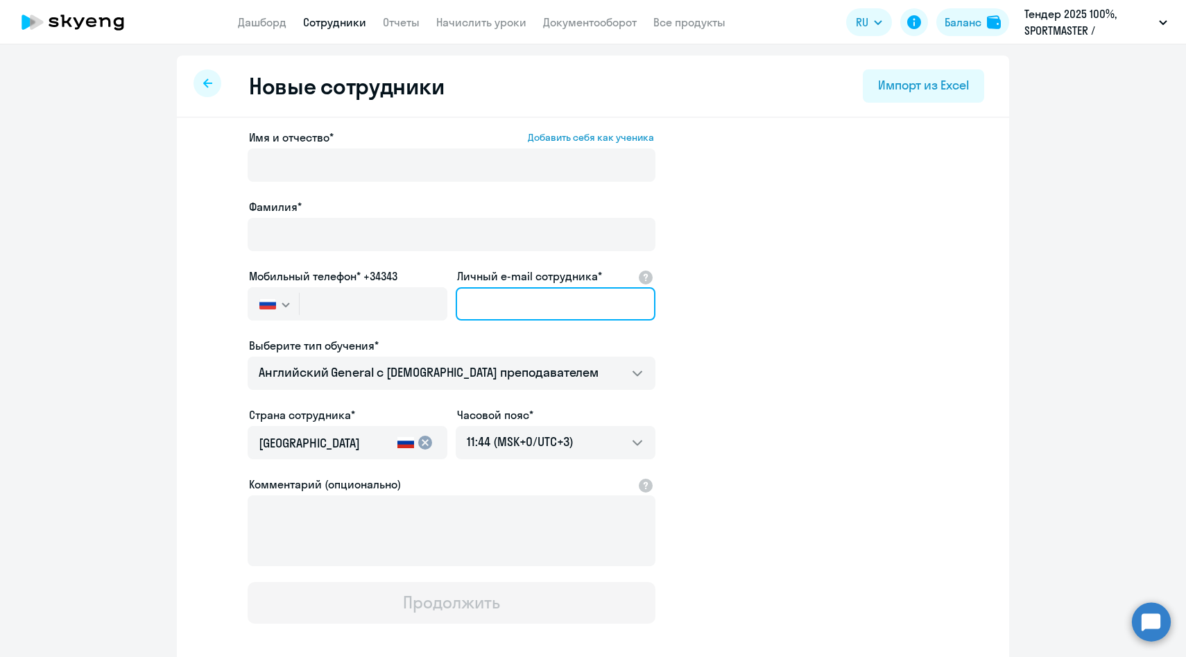
click at [493, 301] on input "Личный e-mail сотрудника*" at bounding box center [556, 303] width 200 height 33
paste input "akuzmichev@sportmasterlab.net"
type input "akuzmichev@sportmasterlab.net"
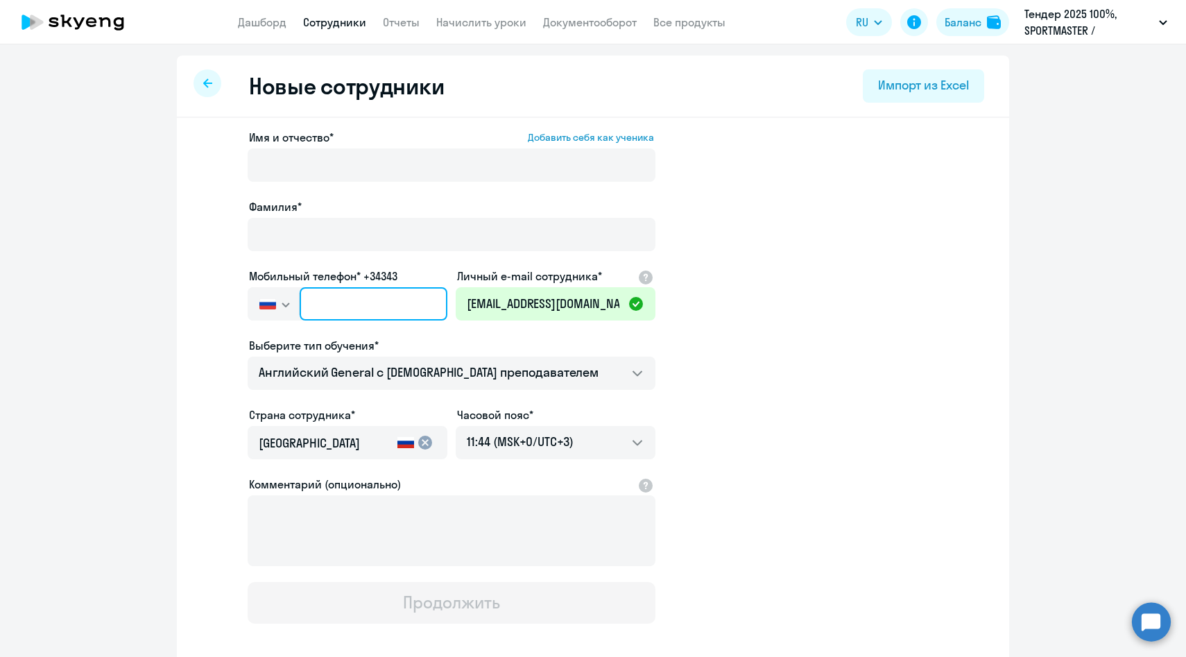
click at [352, 302] on input "text" at bounding box center [374, 303] width 148 height 33
paste input "+7 968 096-92-44"
type input "+7 968 096-92-44"
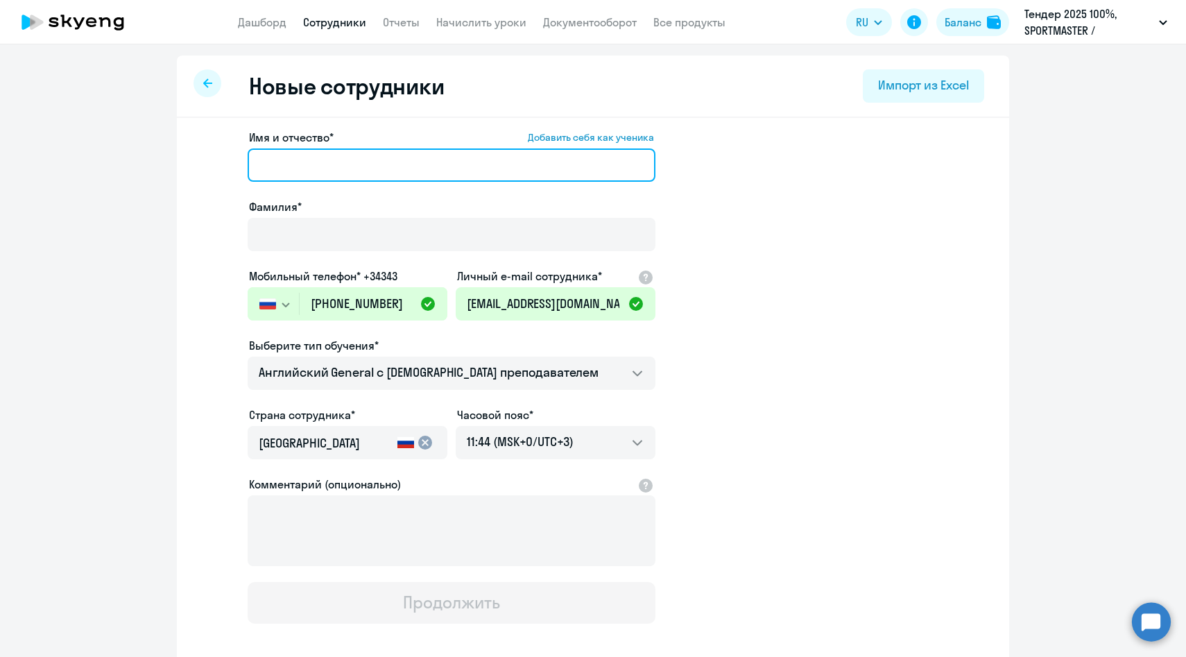
click at [359, 173] on input "Имя и отчество* Добавить себя как ученика" at bounding box center [452, 164] width 408 height 33
paste input "Кузьмичев Александр"
drag, startPoint x: 325, startPoint y: 164, endPoint x: 144, endPoint y: 157, distance: 181.1
click at [144, 157] on ng-component "Новые сотрудники Импорт из Excel Имя и отчество* Добавить себя как ученика Кузь…" at bounding box center [593, 391] width 1186 height 672
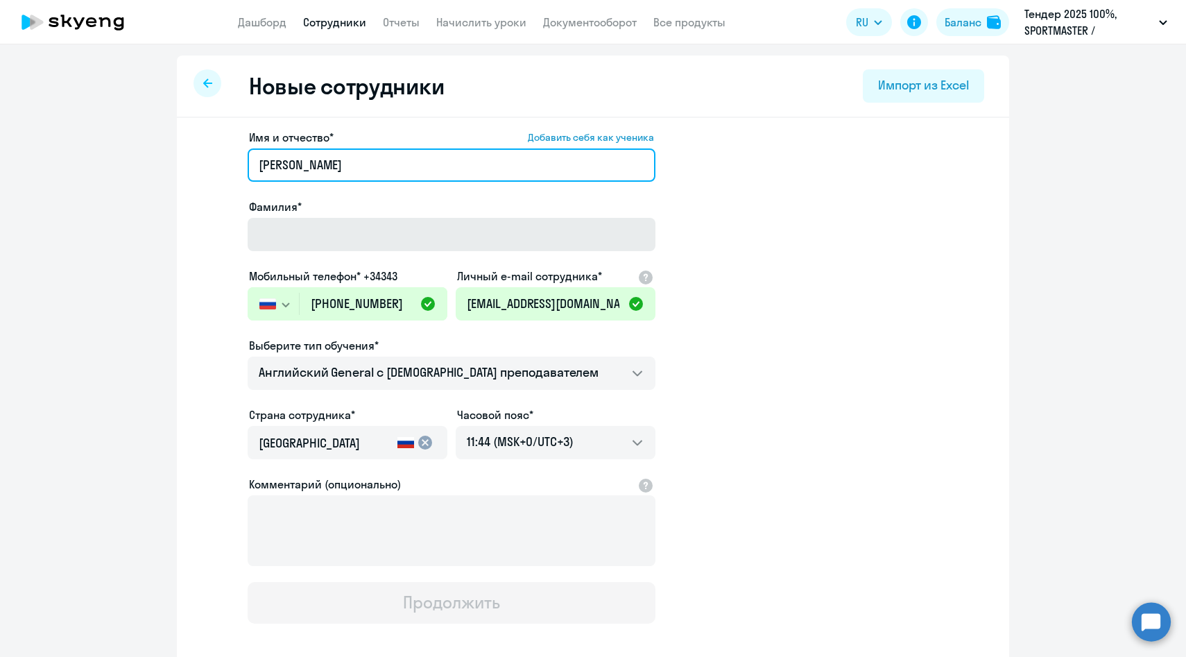
type input "Александр"
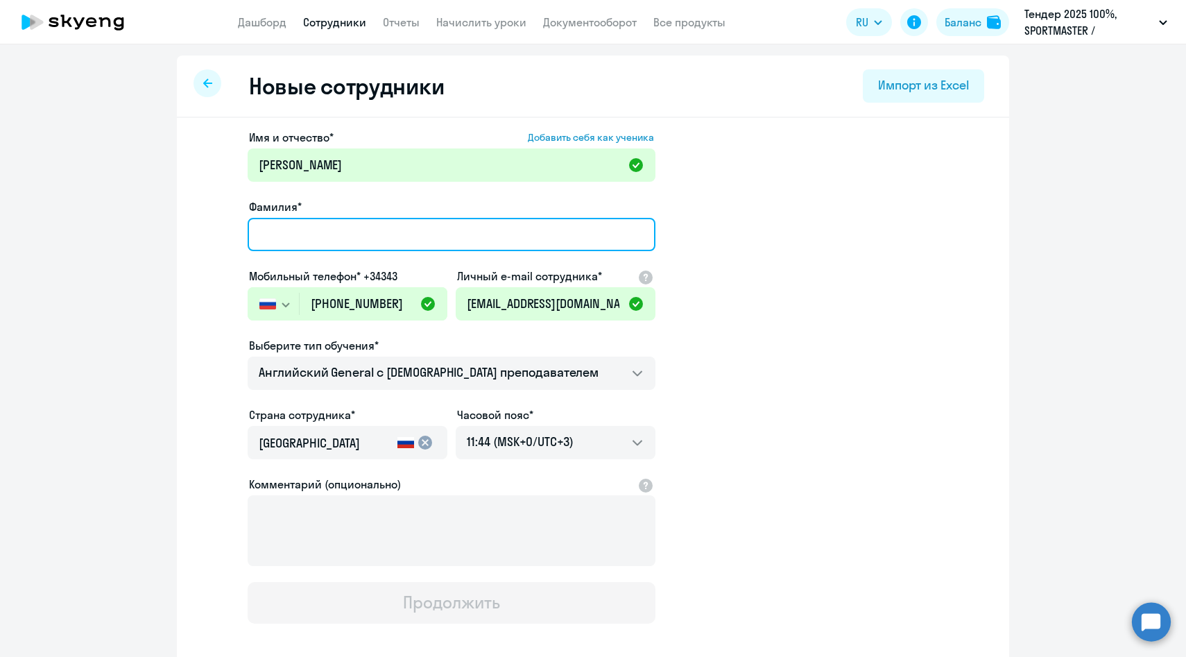
click at [313, 236] on input "Фамилия*" at bounding box center [452, 234] width 408 height 33
paste input "Кузьмичев"
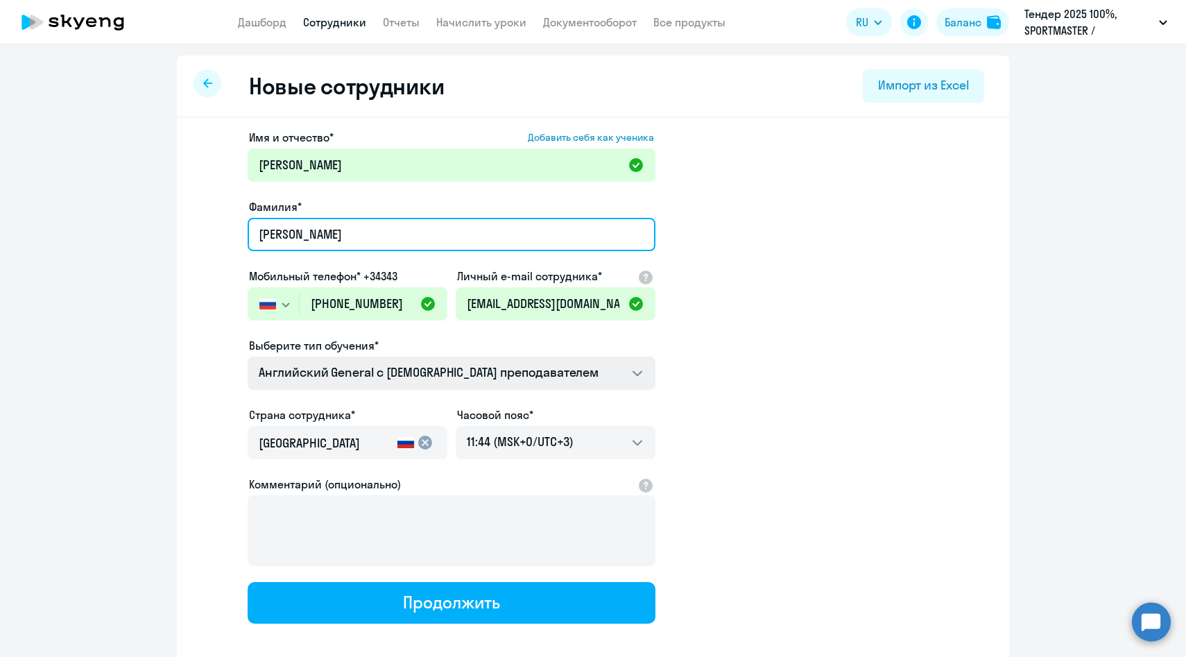
type input "Кузьмичев"
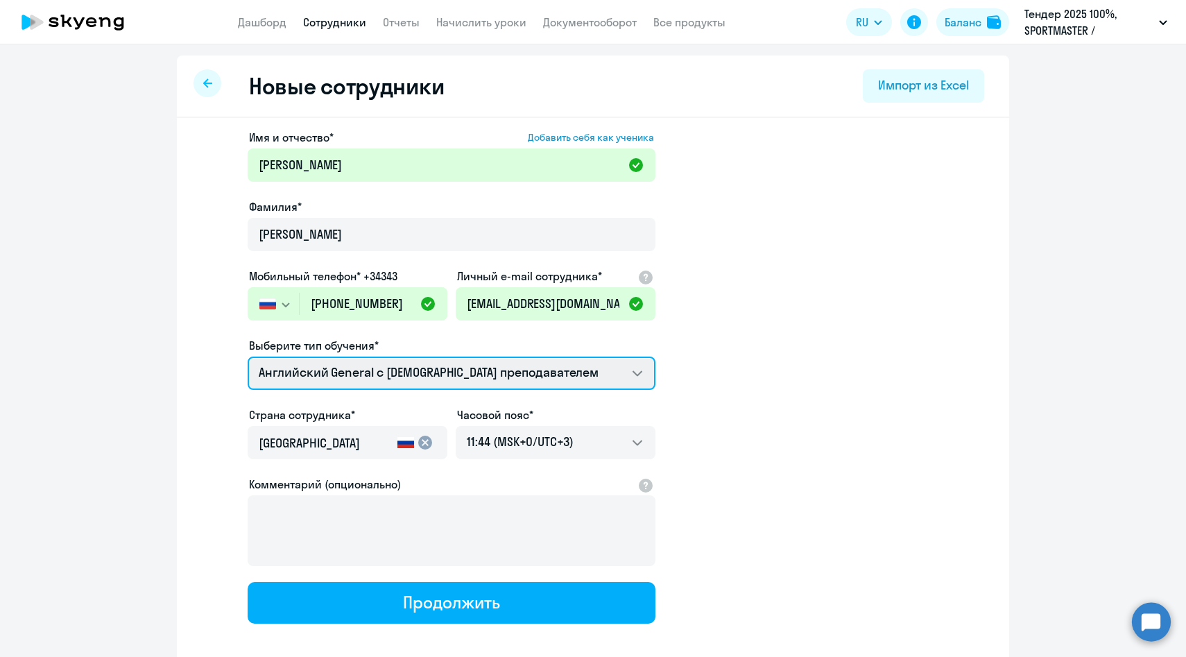
click at [298, 367] on select "Английский General с англоговорящим преподавателем Премиум английский с русског…" at bounding box center [452, 372] width 408 height 33
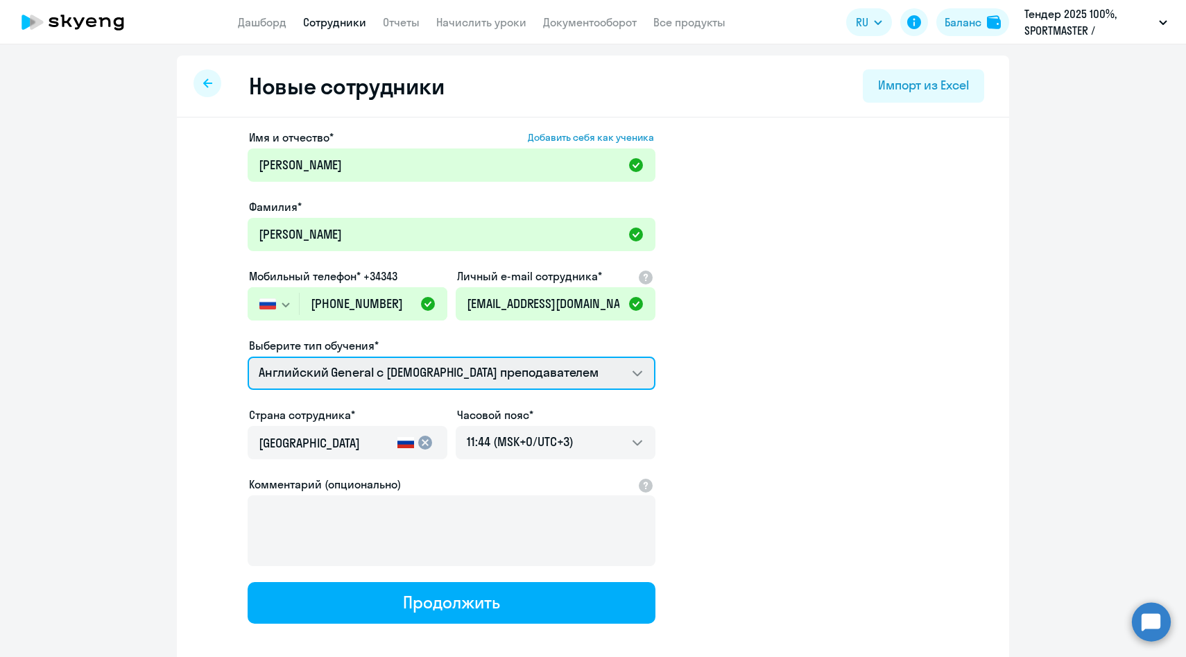
select select "english_adult_not_native_speaker_premium"
click at [248, 356] on select "Английский General с англоговорящим преподавателем Премиум английский с русског…" at bounding box center [452, 372] width 408 height 33
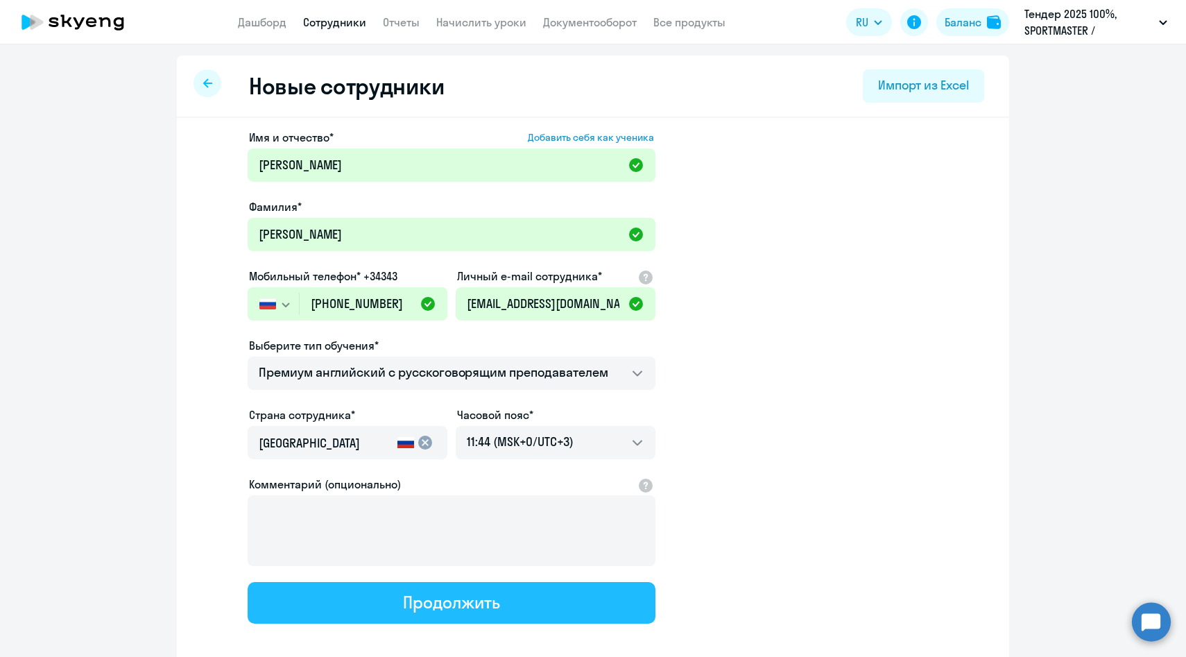
click at [368, 596] on button "Продолжить" at bounding box center [452, 603] width 408 height 42
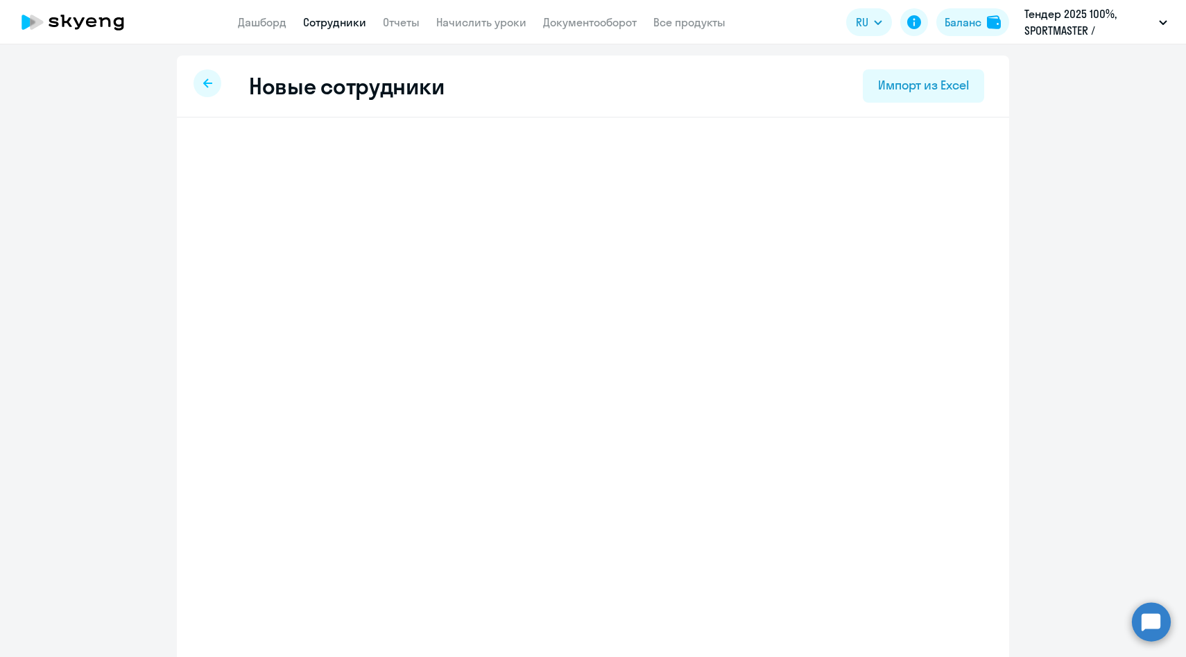
select select "english_adult_not_native_speaker_premium"
select select "3"
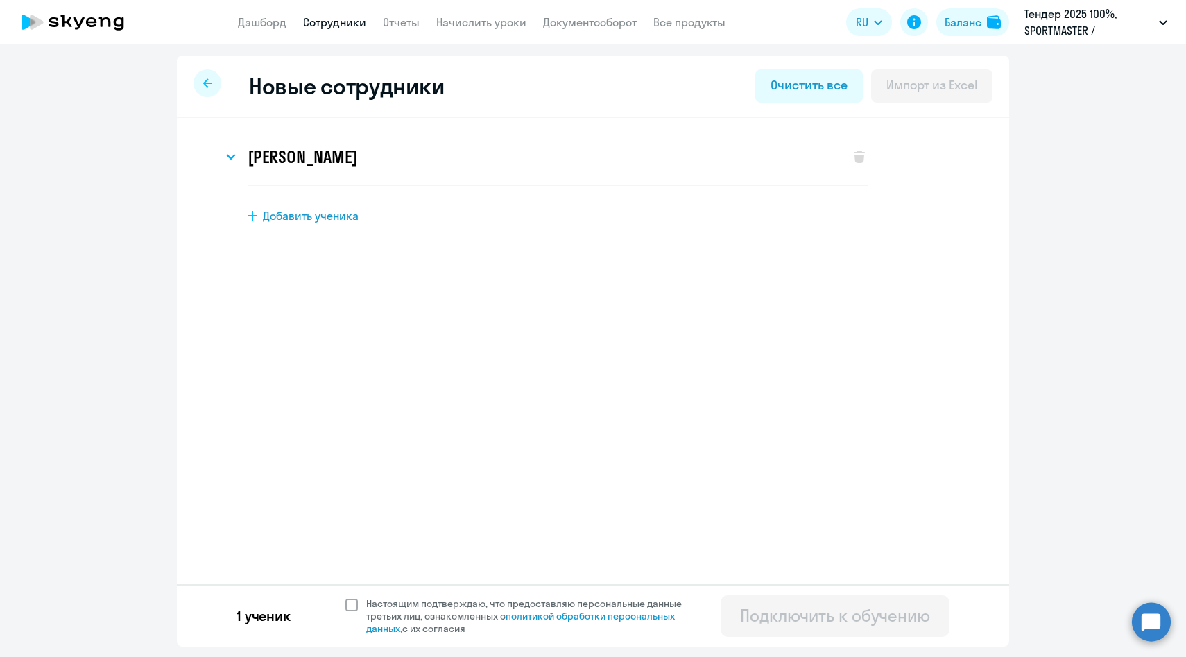
click at [386, 603] on span "Настоящим подтверждаю, что предоставляю персональные данные третьих лиц, ознако…" at bounding box center [532, 615] width 332 height 37
click at [345, 597] on input "Настоящим подтверждаю, что предоставляю персональные данные третьих лиц, ознако…" at bounding box center [345, 596] width 1 height 1
checkbox input "true"
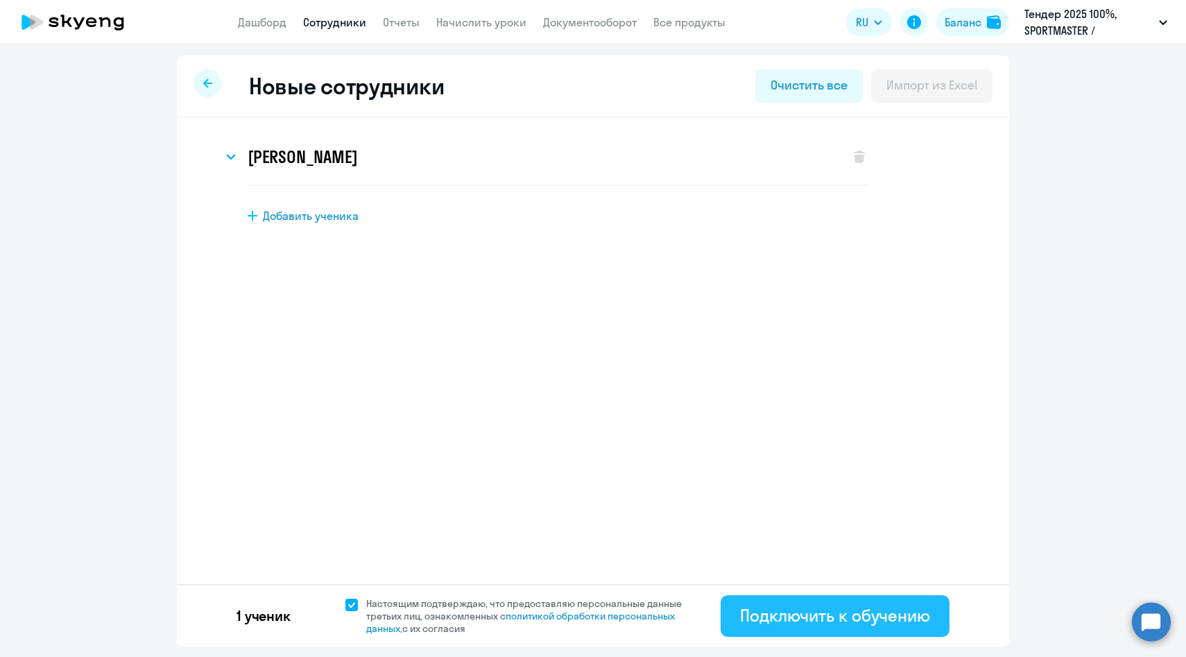
click at [809, 613] on div "Подключить к обучению" at bounding box center [835, 615] width 190 height 22
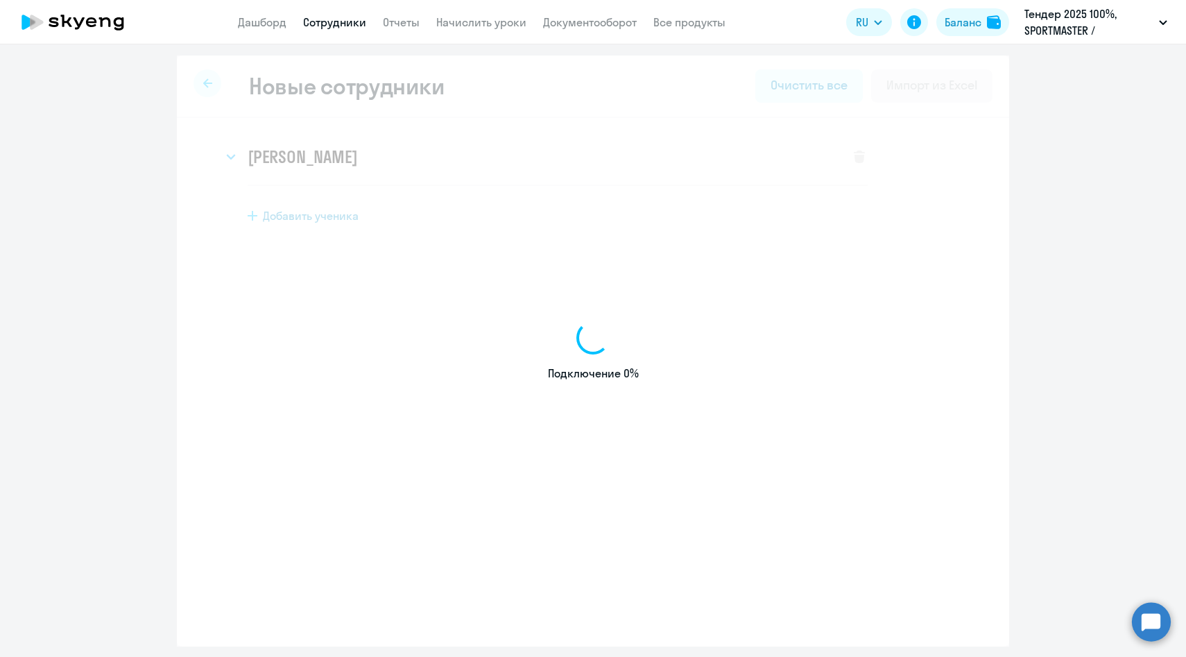
select select "english_adult_native_speaker"
select select "3"
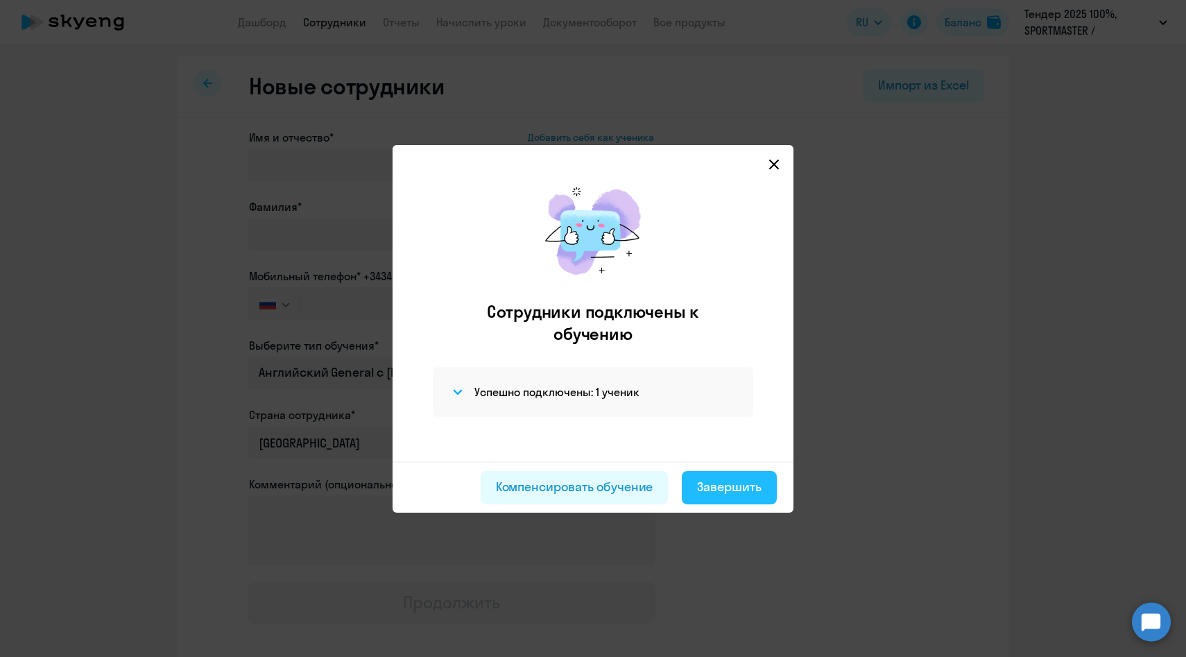
click at [746, 478] on div "Завершить" at bounding box center [729, 487] width 64 height 18
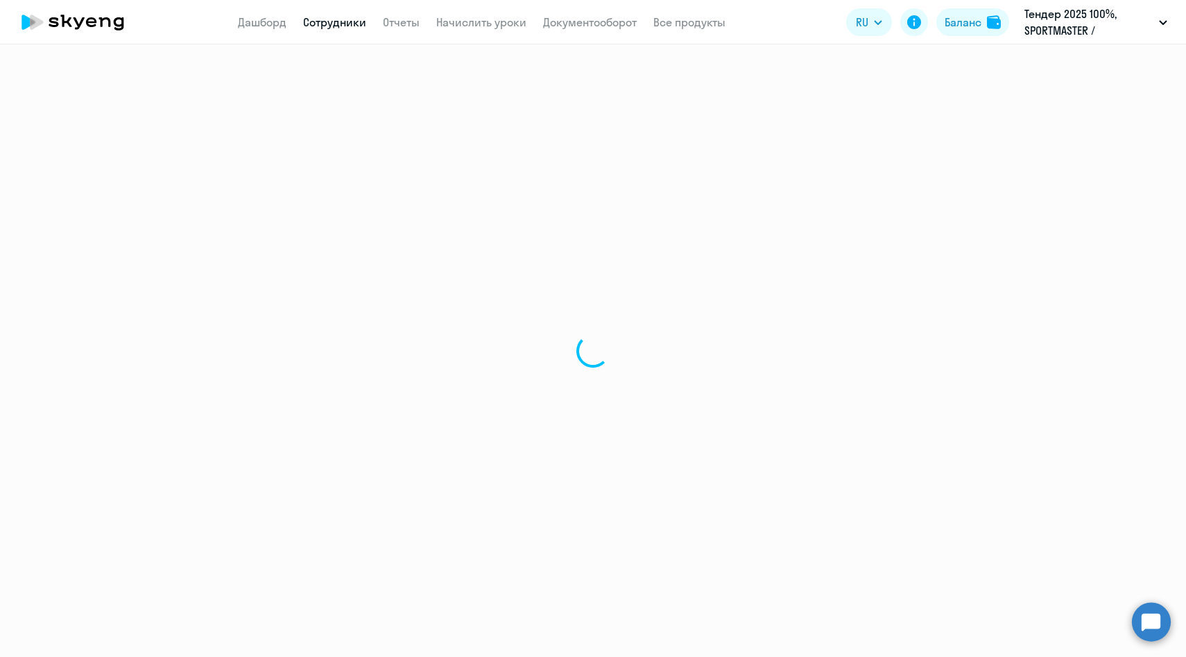
select select "30"
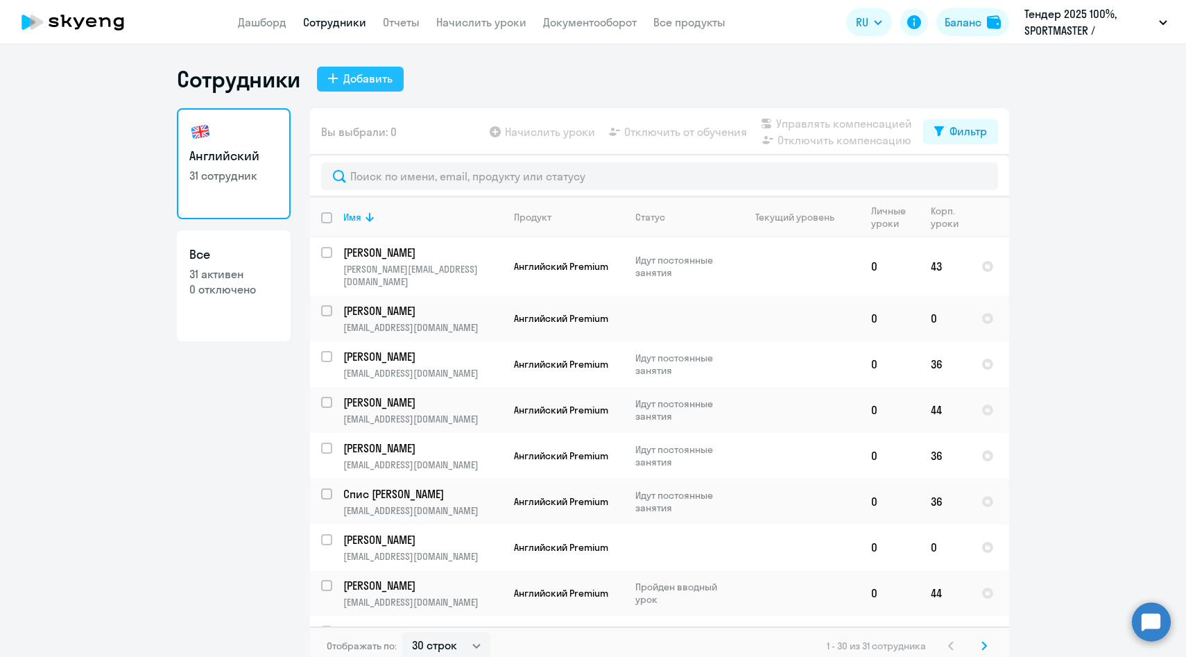
click at [363, 83] on div "Добавить" at bounding box center [367, 78] width 49 height 17
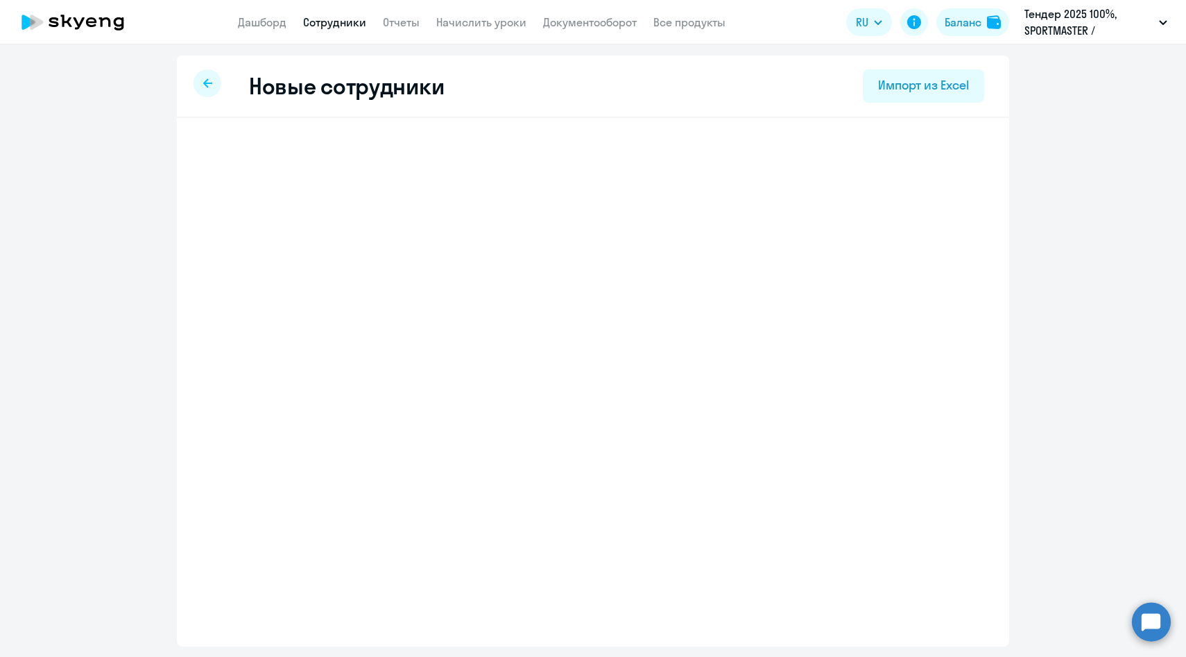
select select "english_adult_native_speaker"
select select "3"
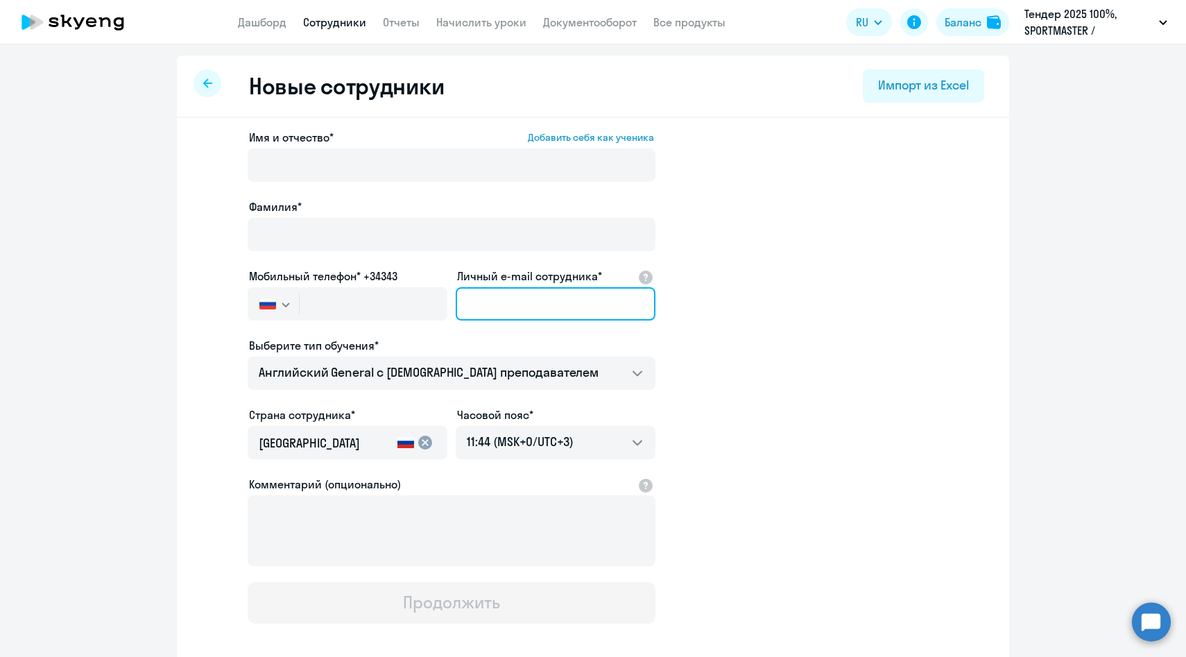
click at [492, 298] on input "Личный e-mail сотрудника*" at bounding box center [556, 303] width 200 height 33
paste input "EBekreneva@sportmasterlab.net"
type input "EBekreneva@sportmasterlab.net"
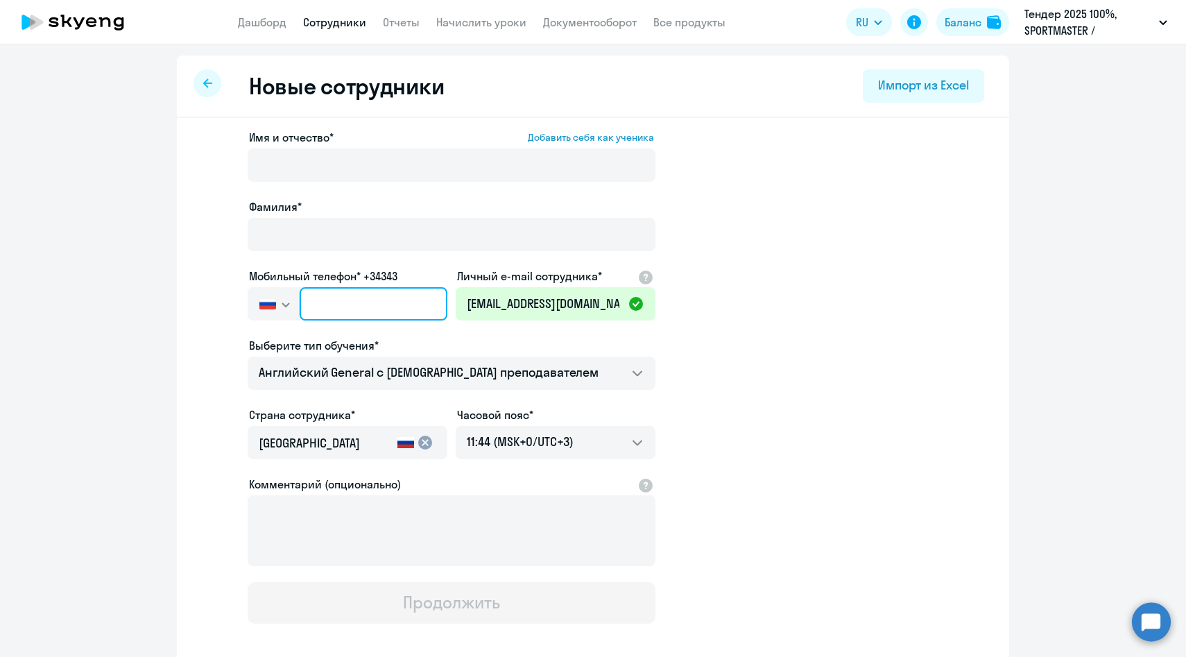
click at [327, 308] on input "text" at bounding box center [374, 303] width 148 height 33
paste input "+7 901 482-87-19"
type input "+7 901 482-87-19"
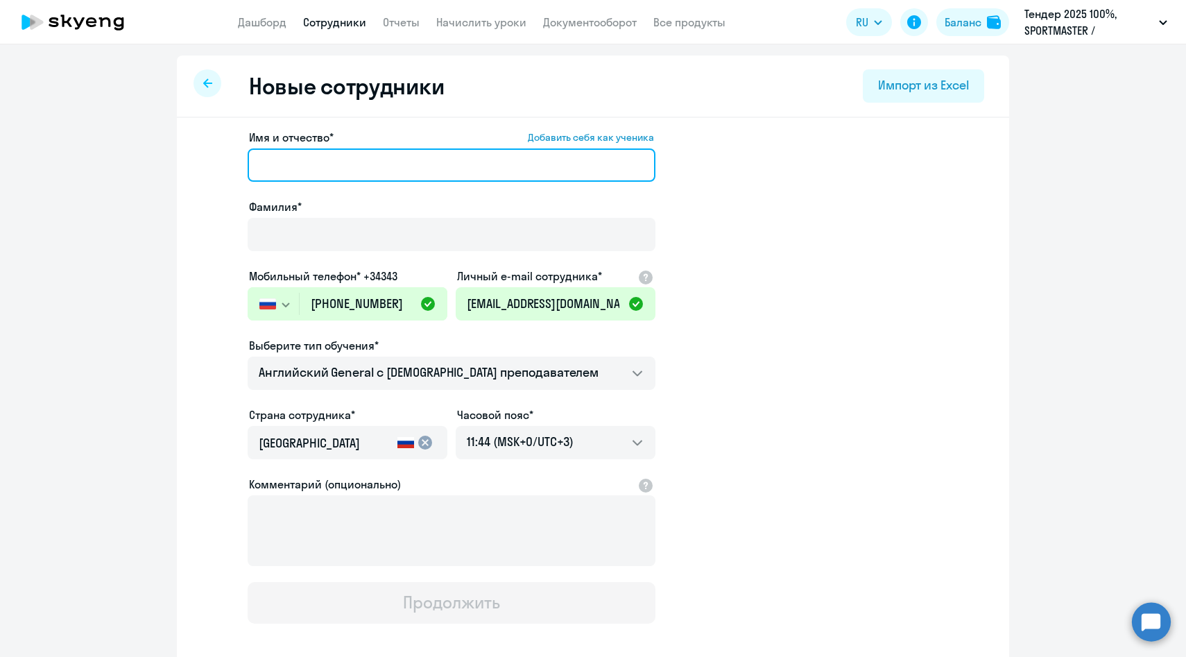
click at [347, 153] on input "Имя и отчество* Добавить себя как ученика" at bounding box center [452, 164] width 408 height 33
paste input "Бекренева Екатерина"
drag, startPoint x: 325, startPoint y: 164, endPoint x: 101, endPoint y: 137, distance: 225.6
click at [106, 139] on ng-component "Новые сотрудники Импорт из Excel Имя и отчество* Добавить себя как ученика Бекр…" at bounding box center [593, 391] width 1186 height 672
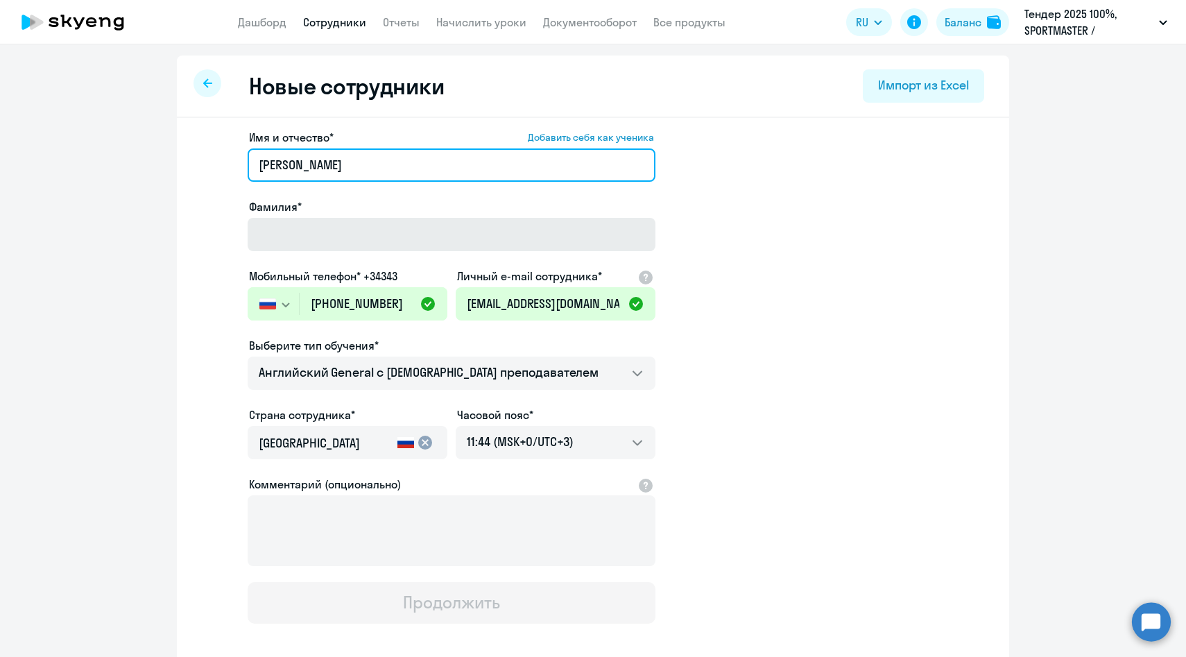
type input "Екатерина"
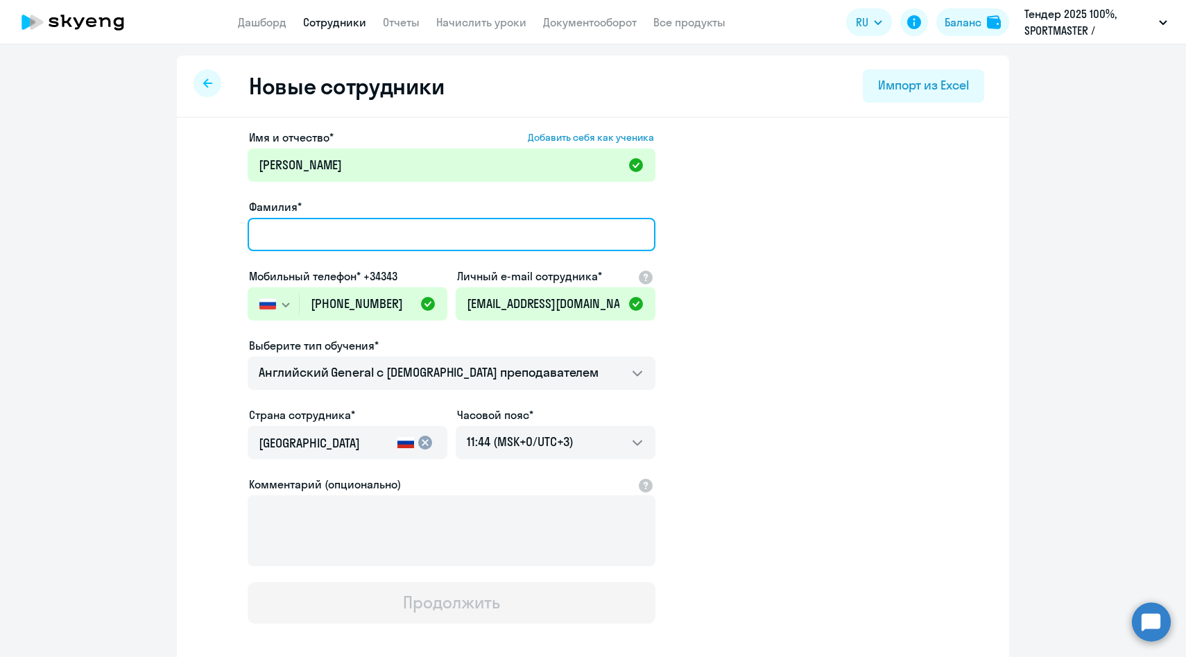
click at [289, 235] on input "Фамилия*" at bounding box center [452, 234] width 408 height 33
paste input "Бекренева"
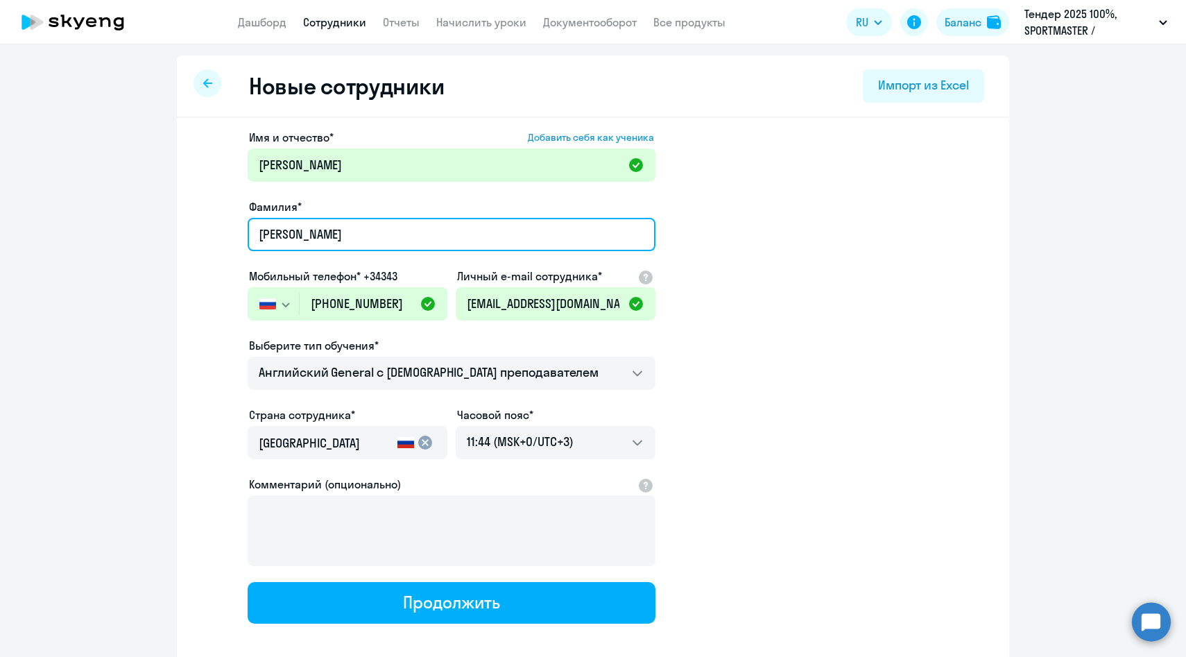
scroll to position [70, 0]
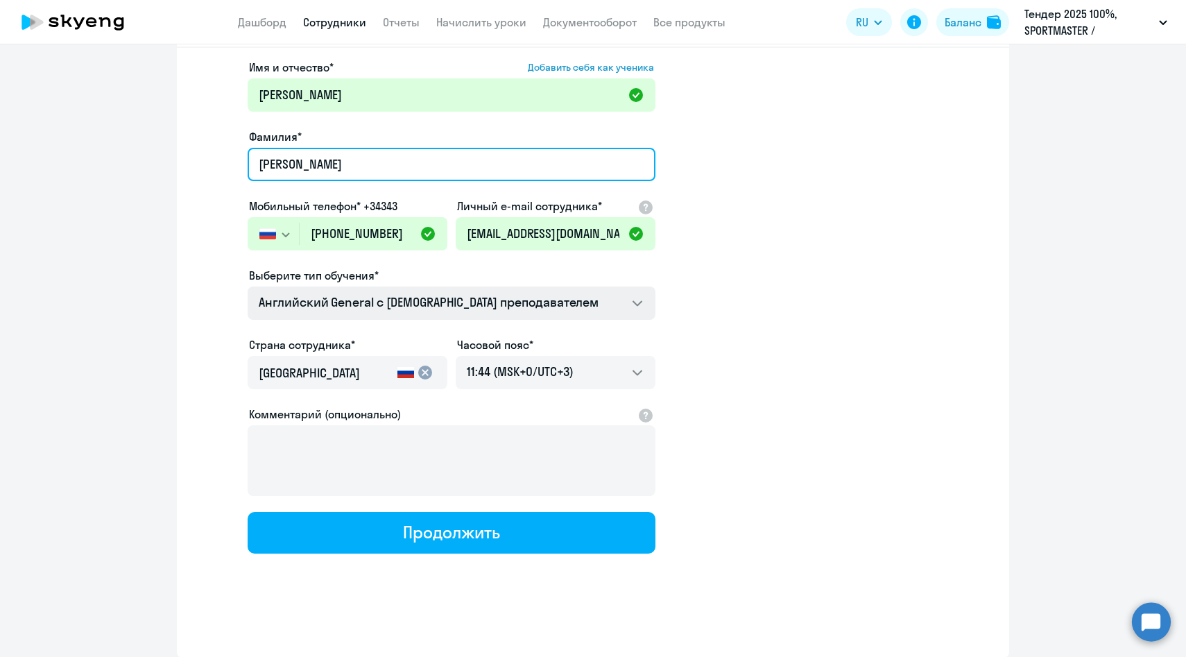
type input "Бекренева"
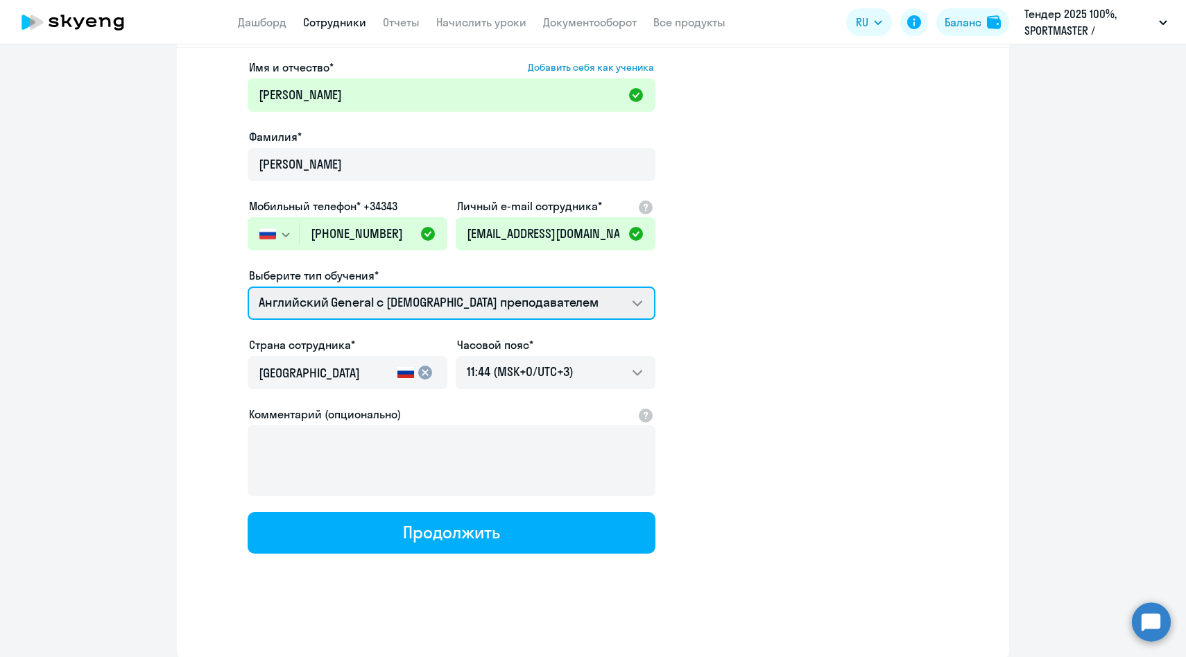
click at [310, 296] on select "Английский General с англоговорящим преподавателем Премиум английский с русског…" at bounding box center [452, 302] width 408 height 33
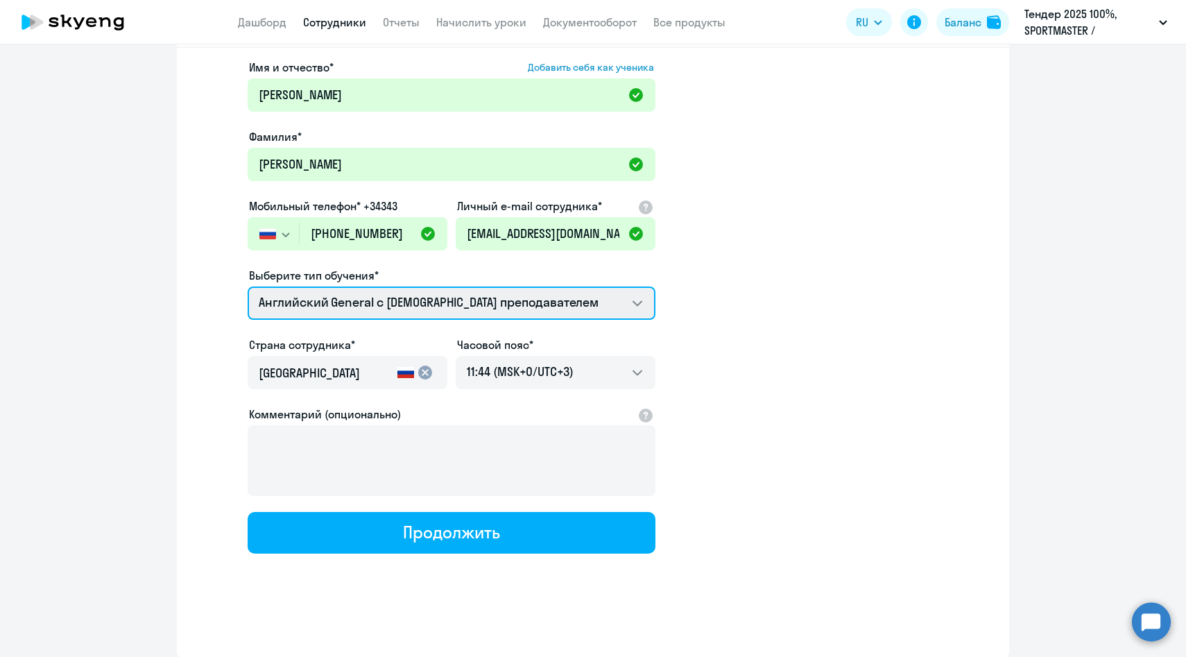
select select "english_adult_not_native_speaker_premium"
click at [248, 286] on select "Английский General с англоговорящим преподавателем Премиум английский с русског…" at bounding box center [452, 302] width 408 height 33
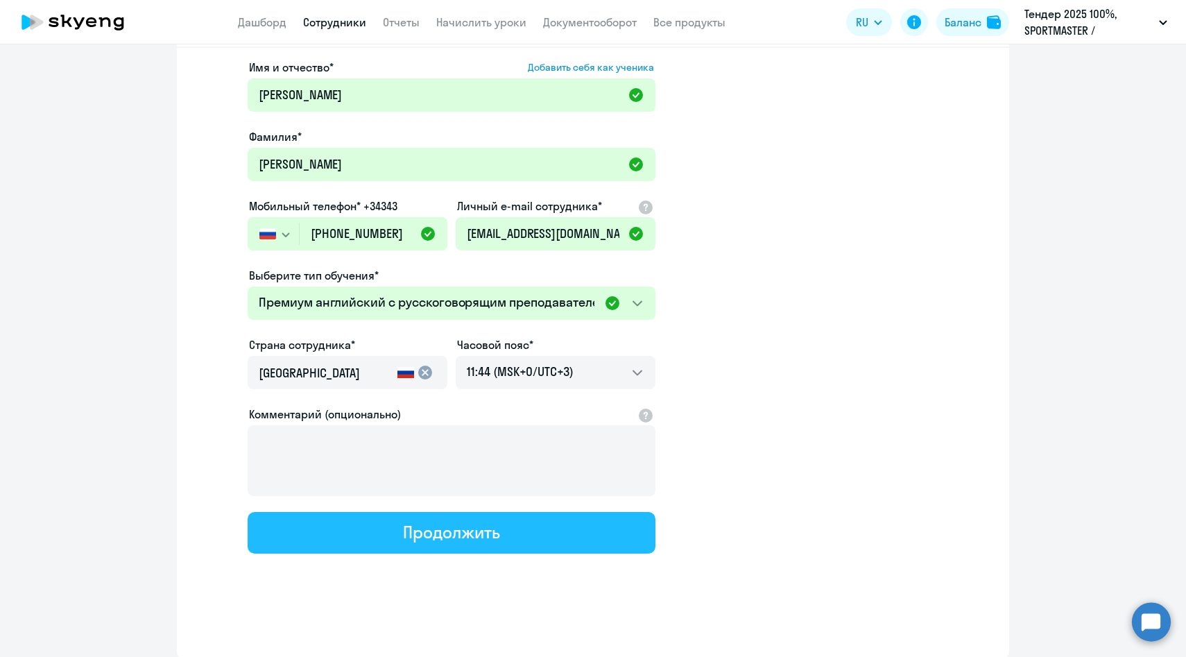
click at [354, 546] on button "Продолжить" at bounding box center [452, 533] width 408 height 42
select select "english_adult_not_native_speaker_premium"
select select "3"
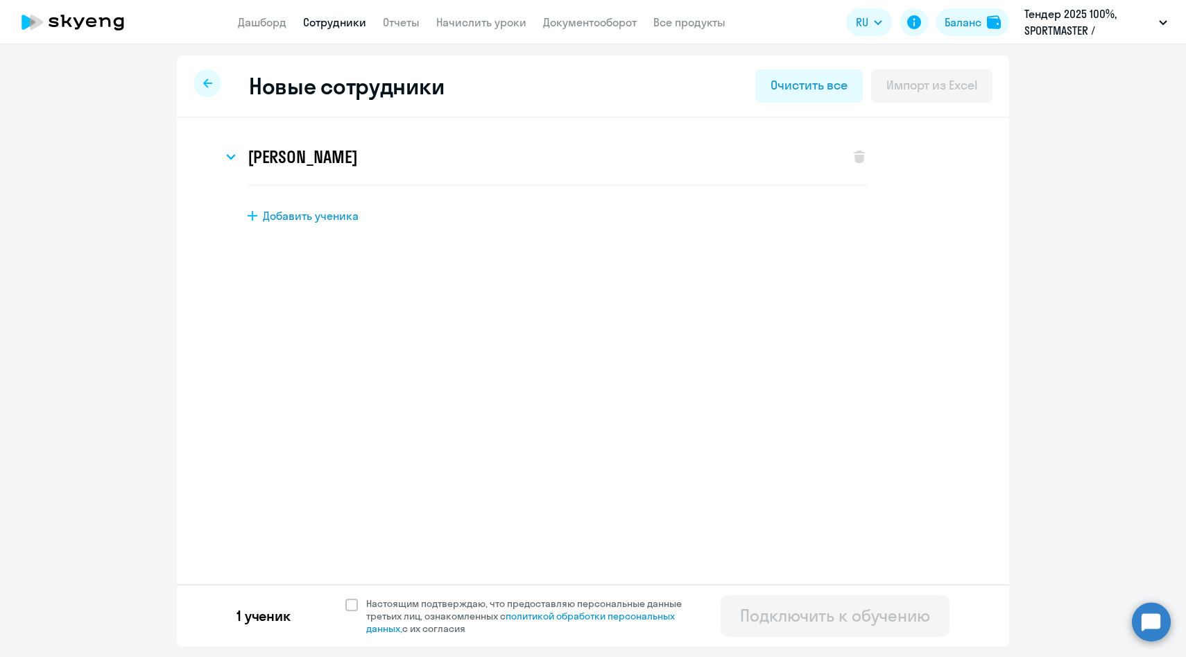
scroll to position [0, 0]
click at [352, 608] on span at bounding box center [351, 605] width 12 height 12
click at [345, 597] on input "Настоящим подтверждаю, что предоставляю персональные данные третьих лиц, ознако…" at bounding box center [345, 596] width 1 height 1
checkbox input "true"
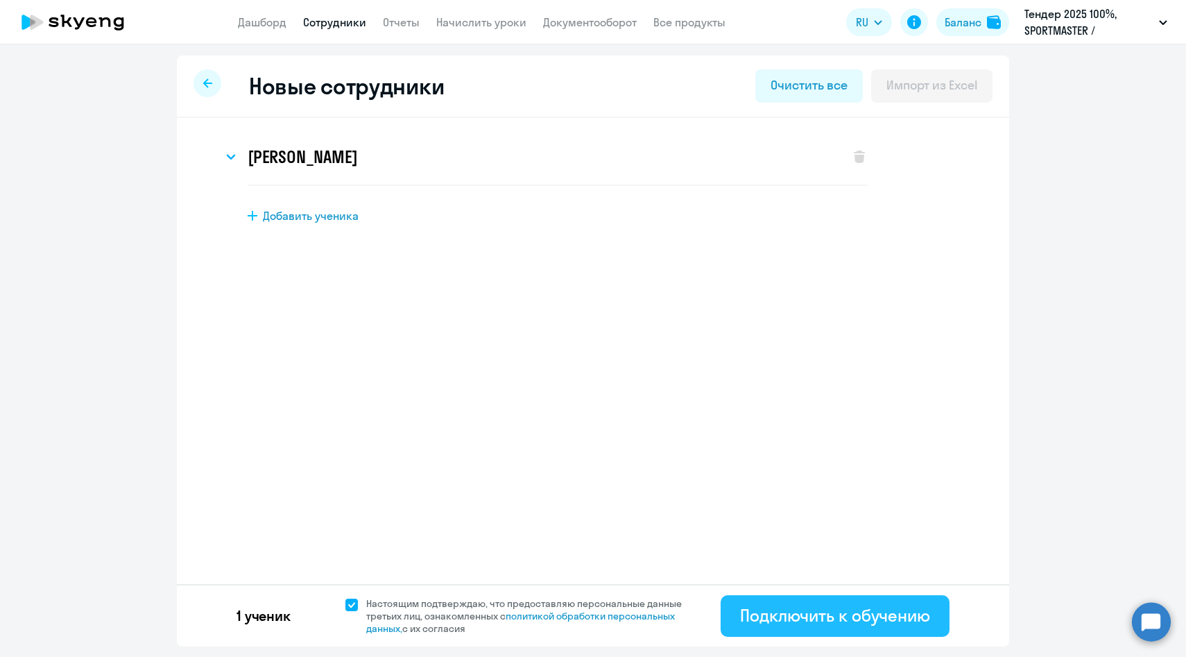
click at [751, 621] on div "Подключить к обучению" at bounding box center [835, 615] width 190 height 22
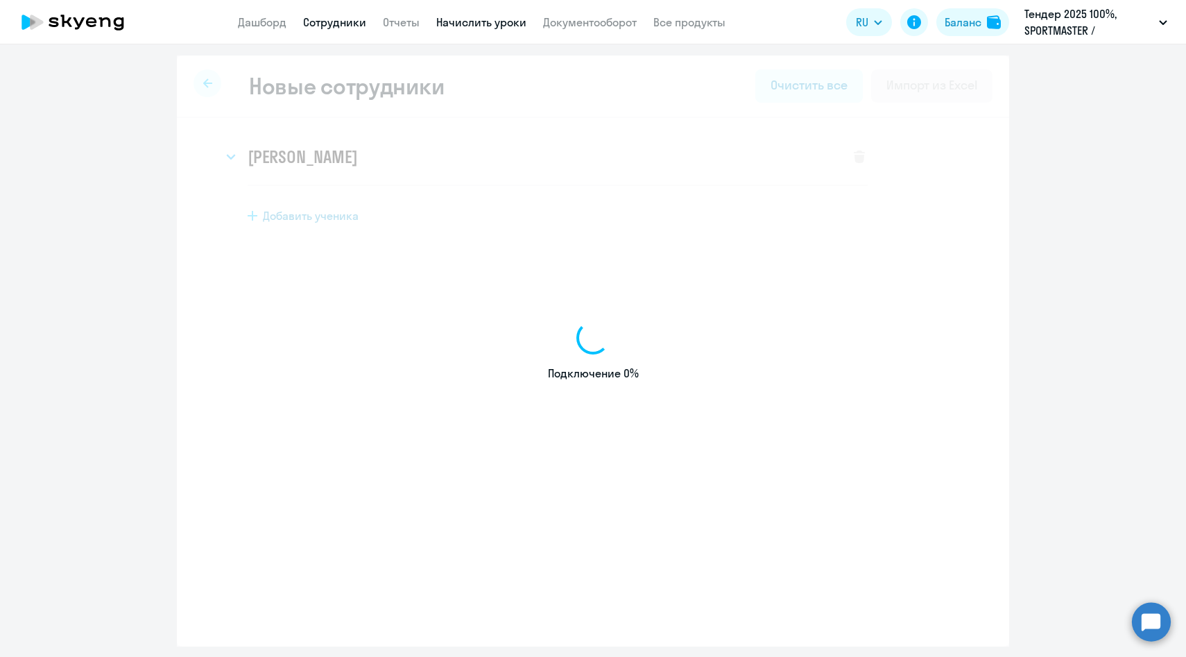
select select "english_adult_native_speaker"
select select "3"
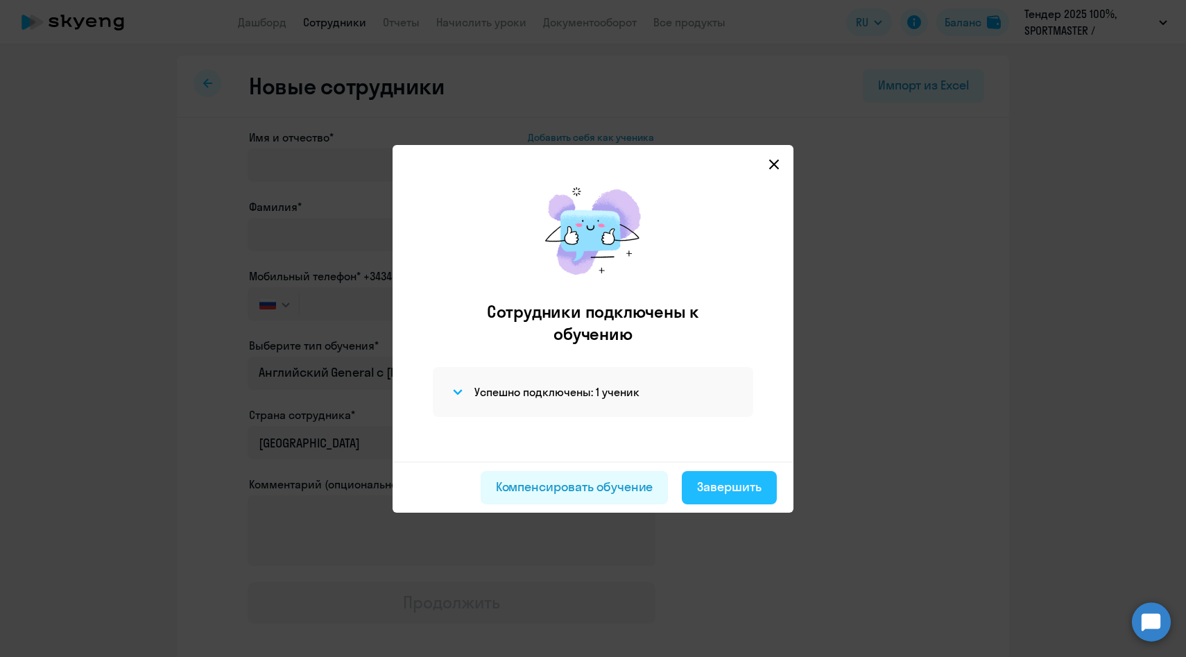
click at [710, 494] on div "Завершить" at bounding box center [729, 487] width 64 height 18
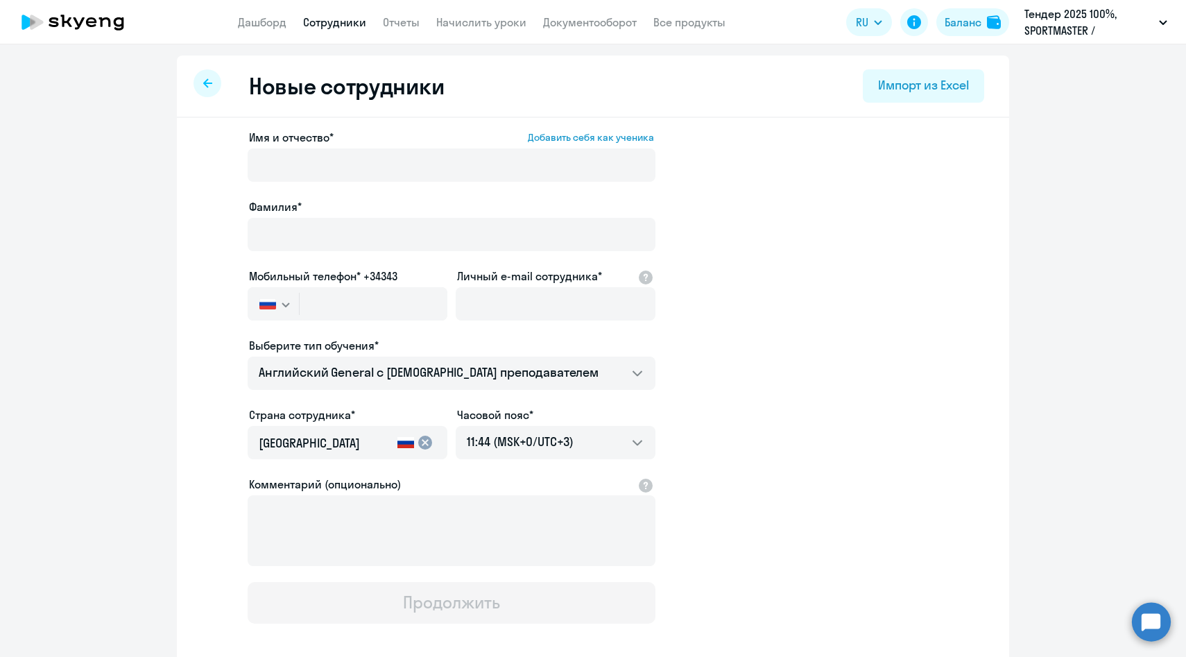
select select "30"
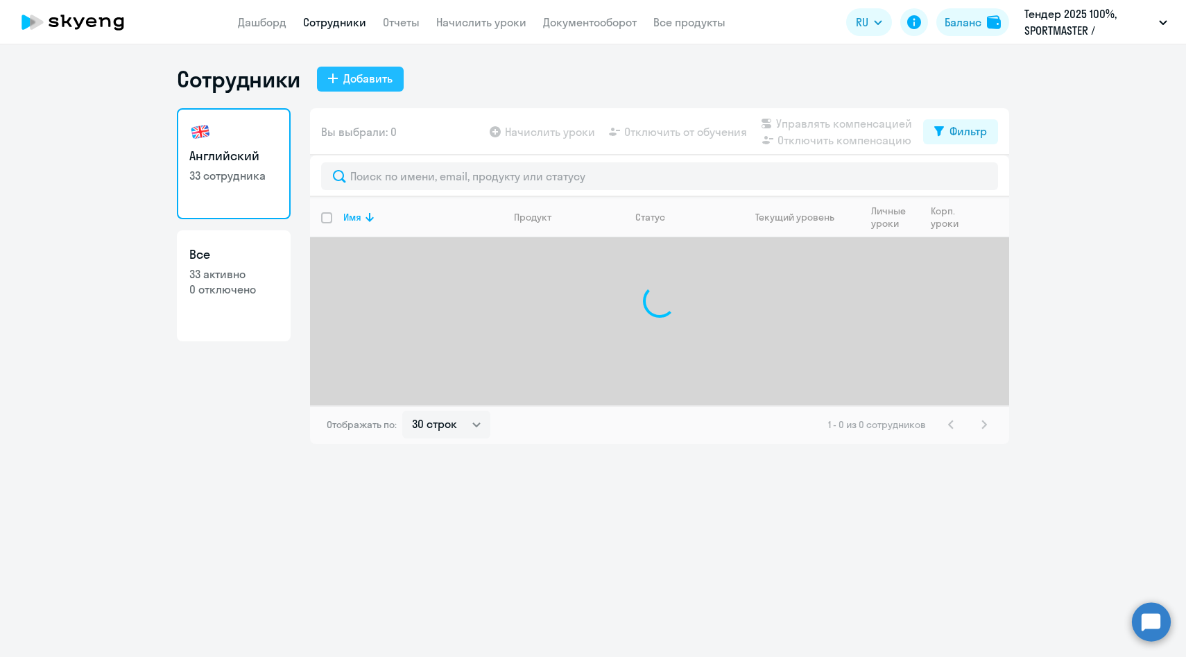
click at [345, 75] on div "Добавить" at bounding box center [367, 78] width 49 height 17
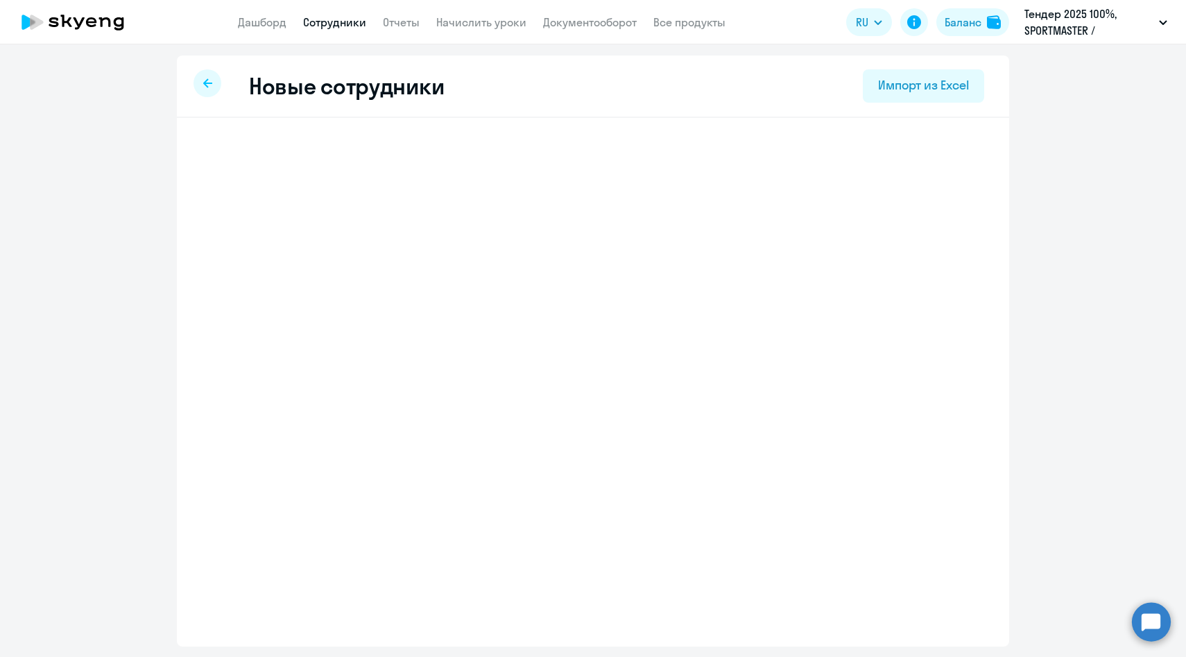
select select "english_adult_native_speaker"
select select "3"
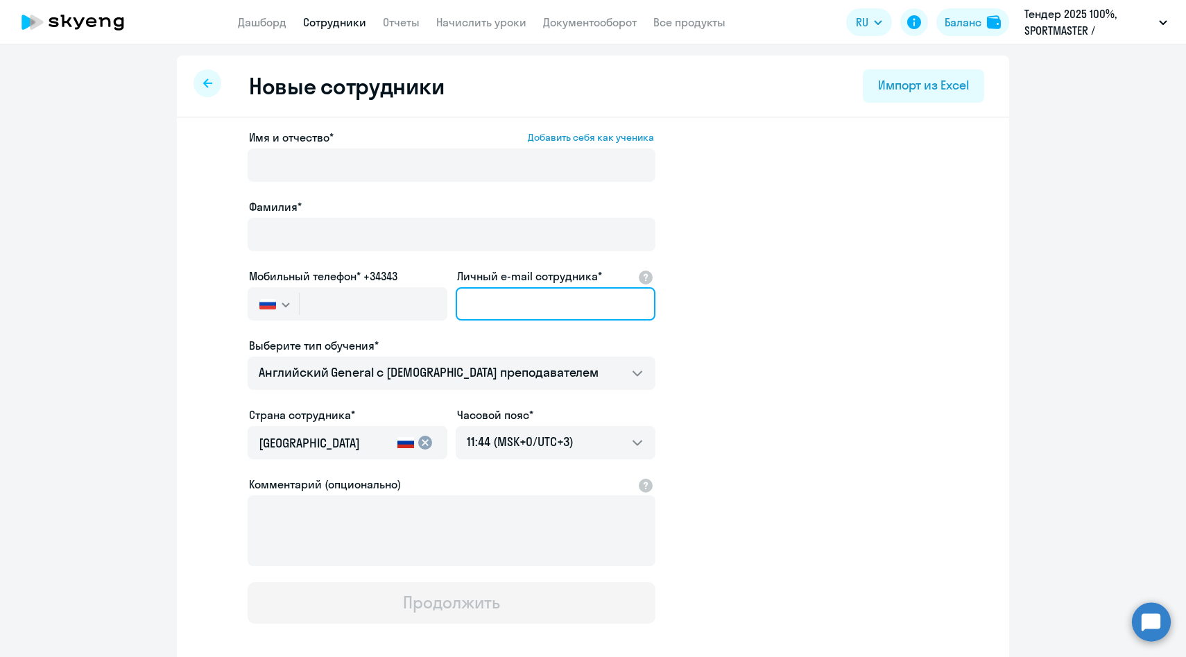
click at [492, 302] on input "Личный e-mail сотрудника*" at bounding box center [556, 303] width 200 height 33
paste input "VSKornilova@sportmasterlab.net"
type input "VSKornilova@sportmasterlab.net"
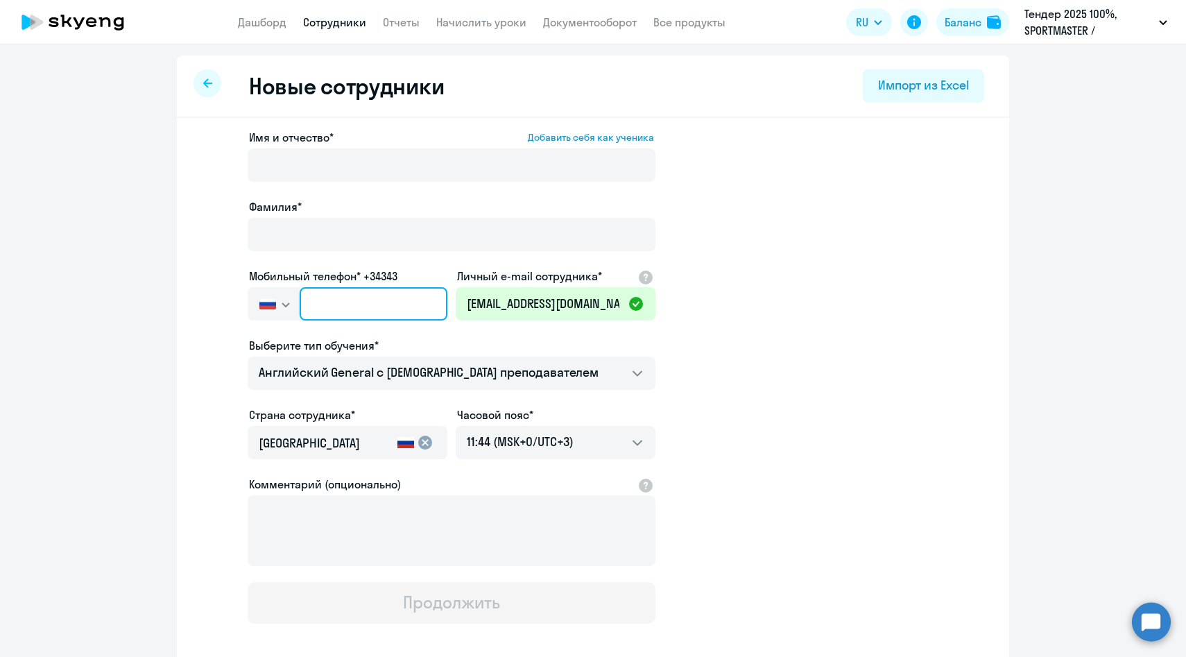
click at [344, 318] on input "text" at bounding box center [374, 303] width 148 height 33
paste input "+7 916 939-46-56"
type input "+7 916 939-46-56"
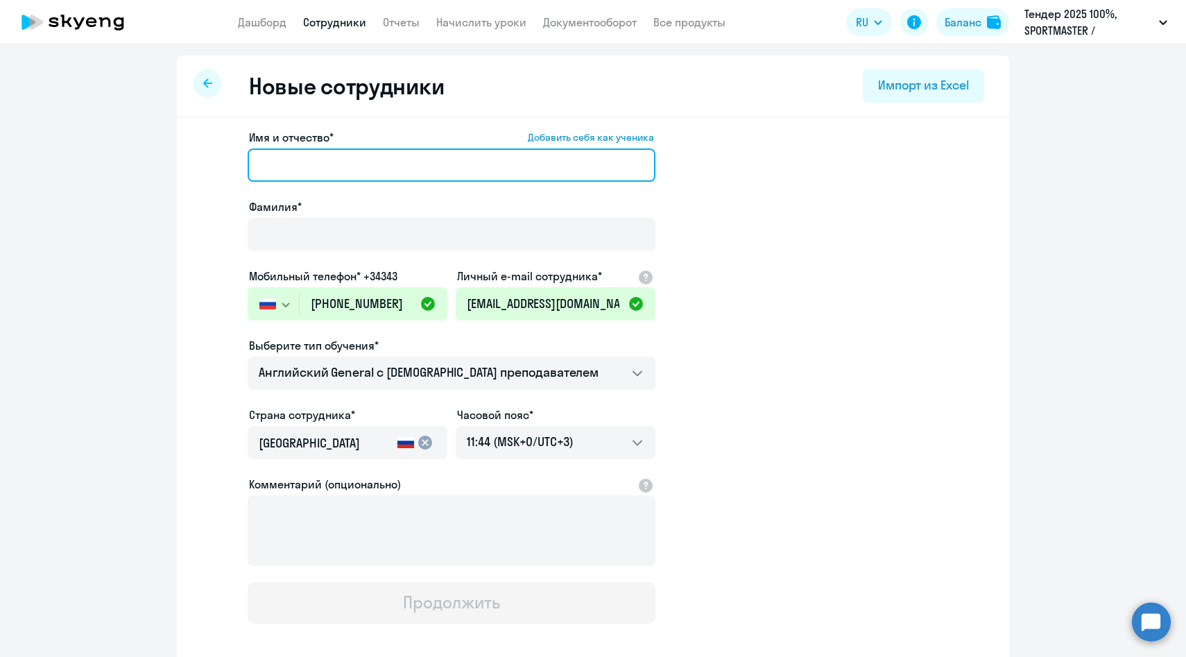
click at [341, 166] on input "Имя и отчество* Добавить себя как ученика" at bounding box center [452, 164] width 408 height 33
paste input "Корнилова Валерия"
drag, startPoint x: 326, startPoint y: 166, endPoint x: 130, endPoint y: 143, distance: 196.9
click at [130, 143] on ng-component "Новые сотрудники Импорт из Excel Имя и отчество* Добавить себя как ученика Корн…" at bounding box center [593, 391] width 1186 height 672
type input "Валерия"
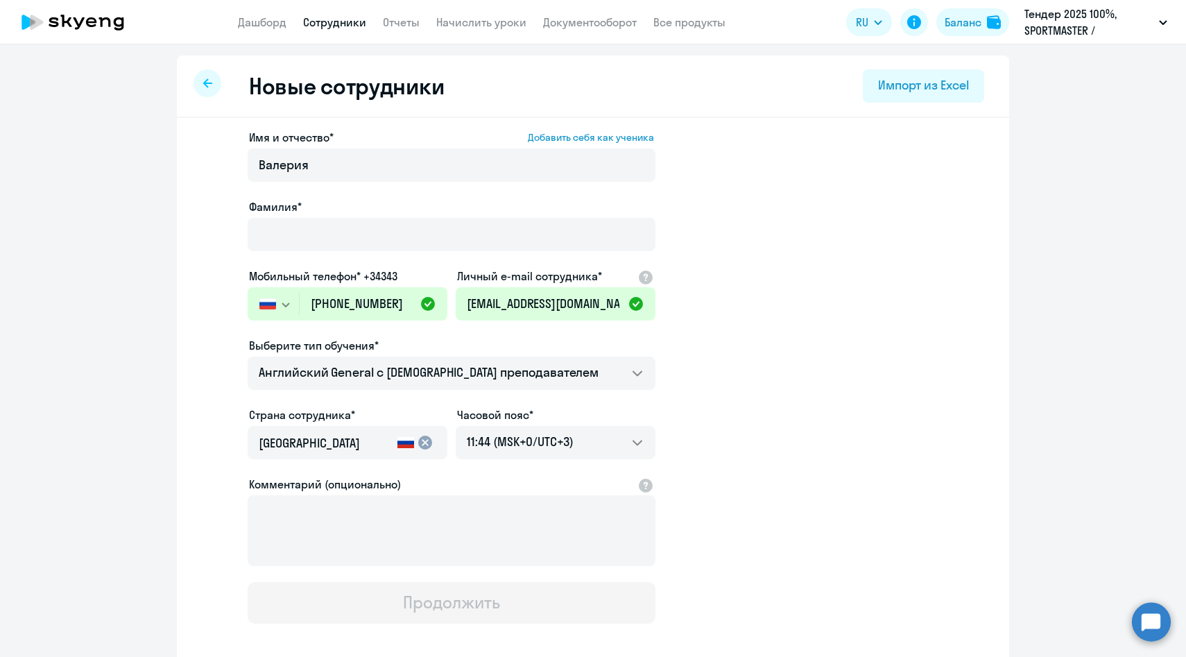
click at [347, 254] on div at bounding box center [452, 254] width 408 height 6
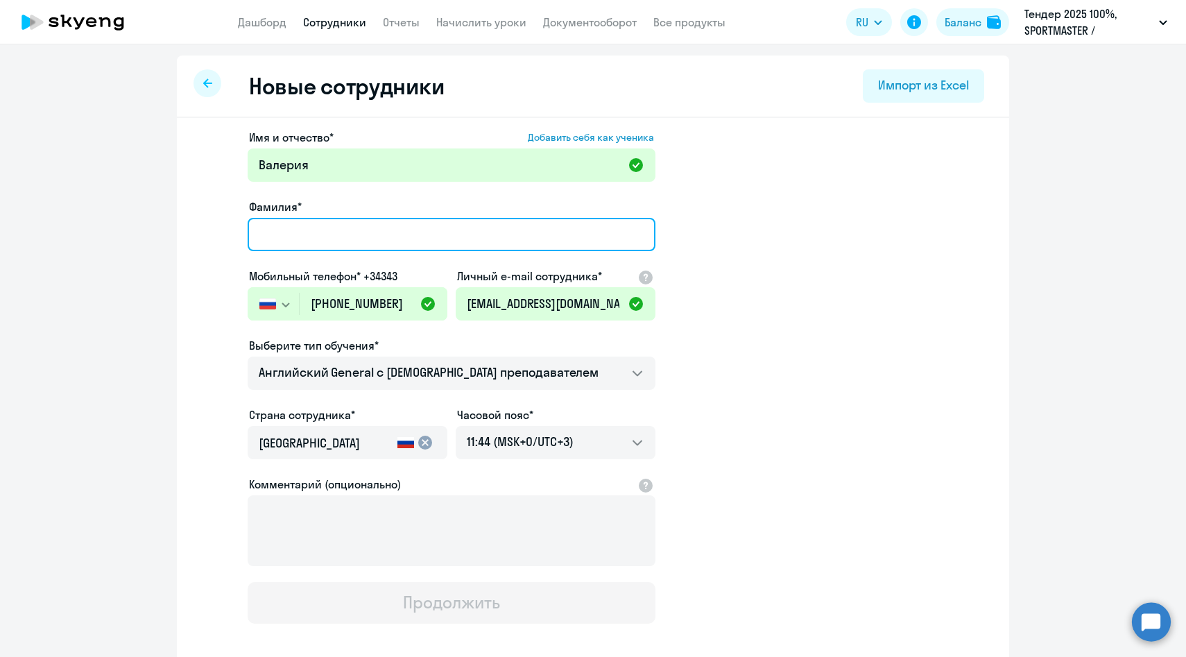
click at [344, 236] on input "Фамилия*" at bounding box center [452, 234] width 408 height 33
paste input "Корнилова"
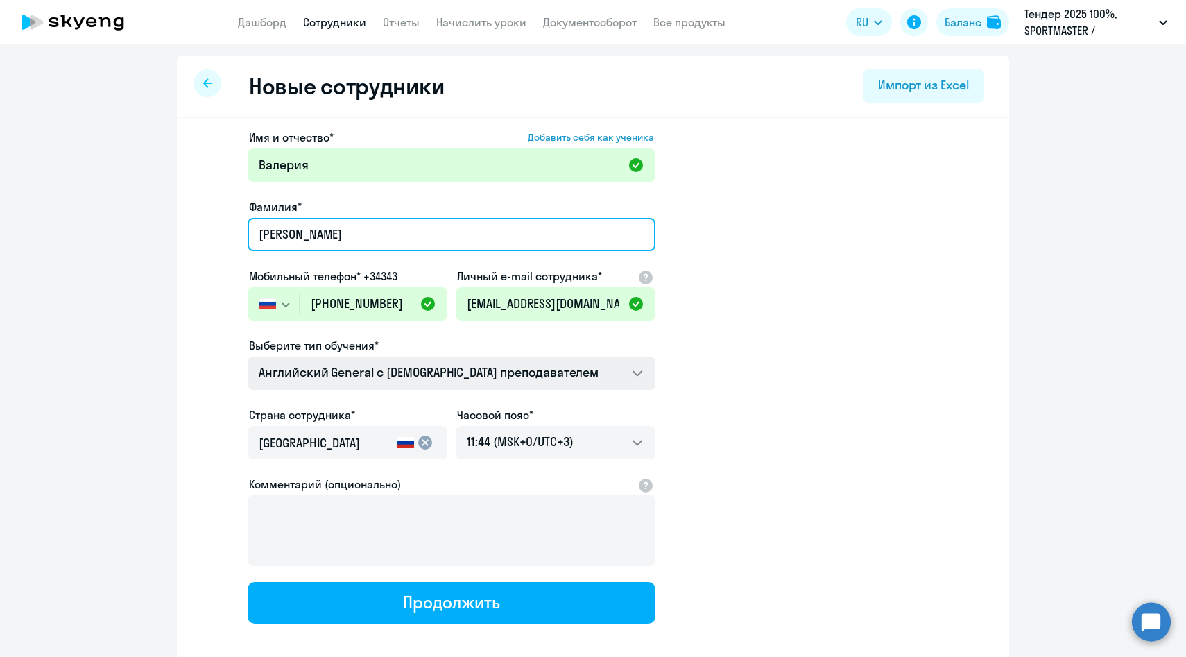
type input "Корнилова"
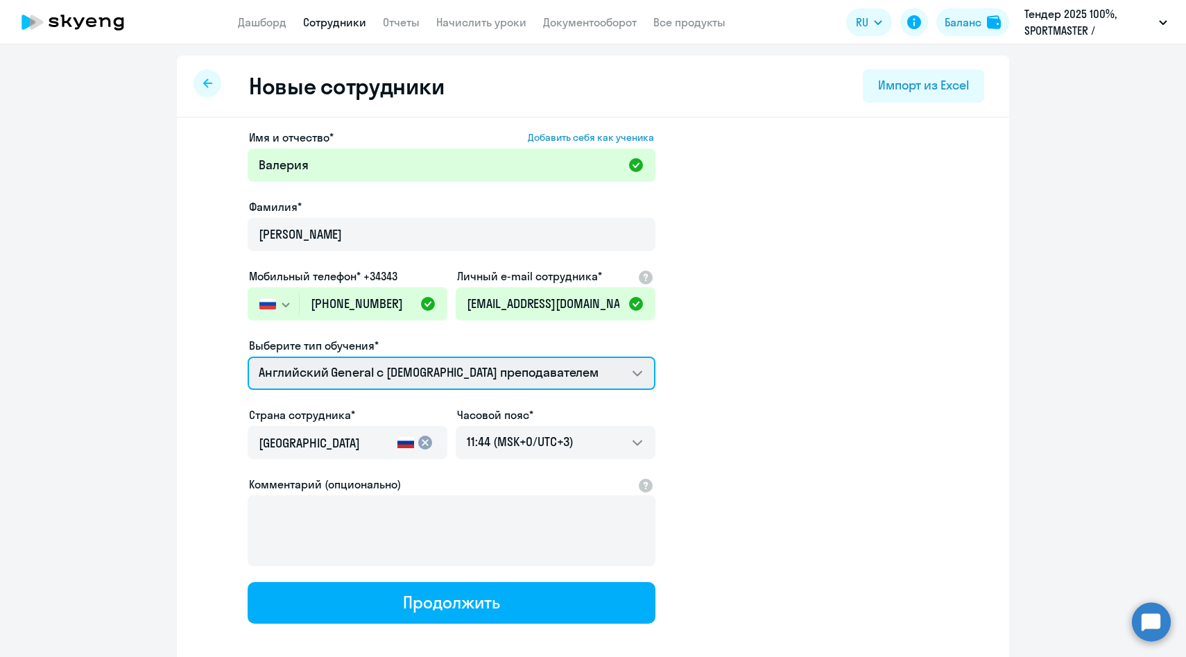
click at [350, 366] on select "Английский General с англоговорящим преподавателем Премиум английский с русског…" at bounding box center [452, 372] width 408 height 33
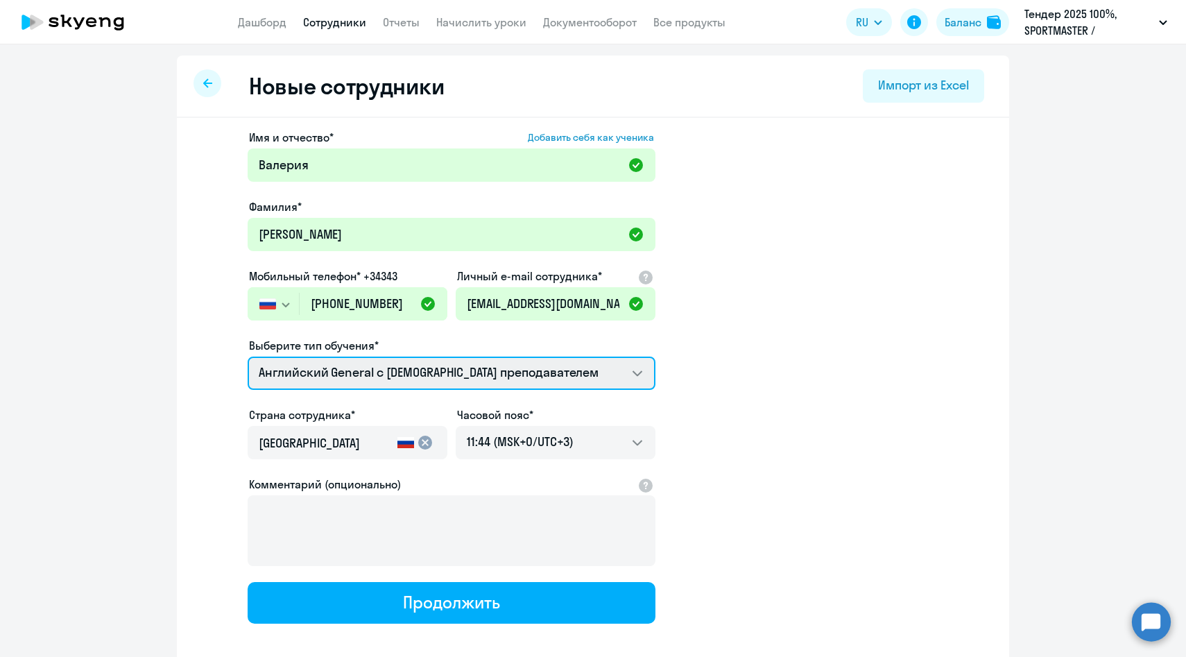
select select "english_adult_not_native_speaker_premium"
click at [248, 356] on select "Английский General с англоговорящим преподавателем Премиум английский с русског…" at bounding box center [452, 372] width 408 height 33
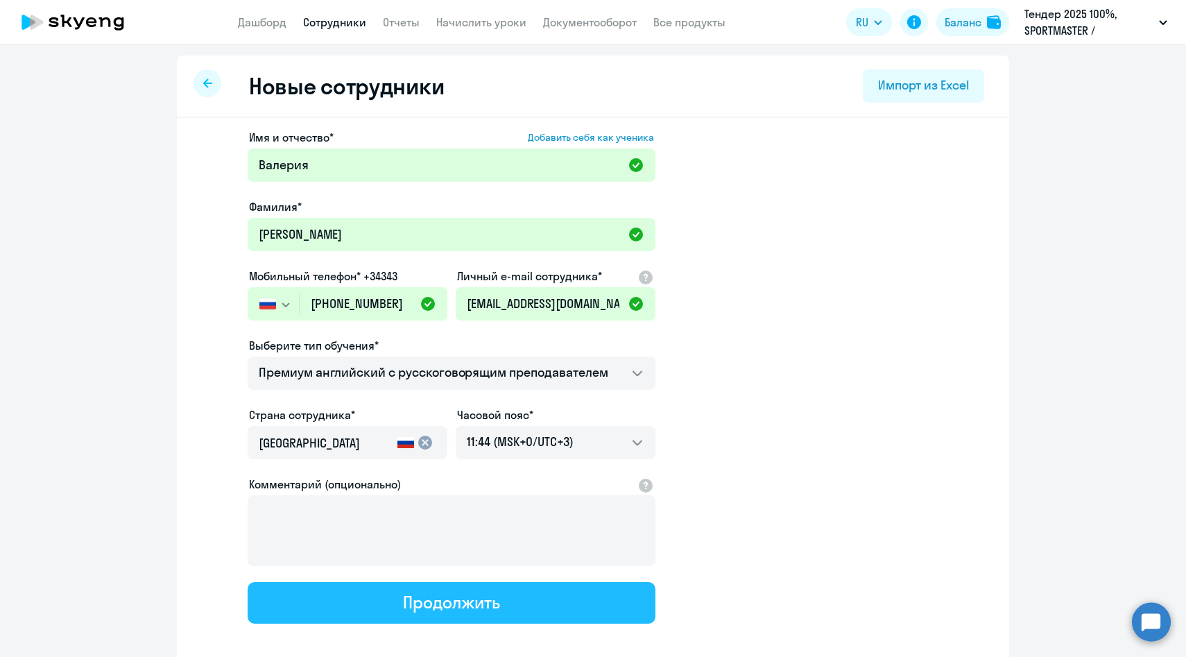
click at [378, 596] on button "Продолжить" at bounding box center [452, 603] width 408 height 42
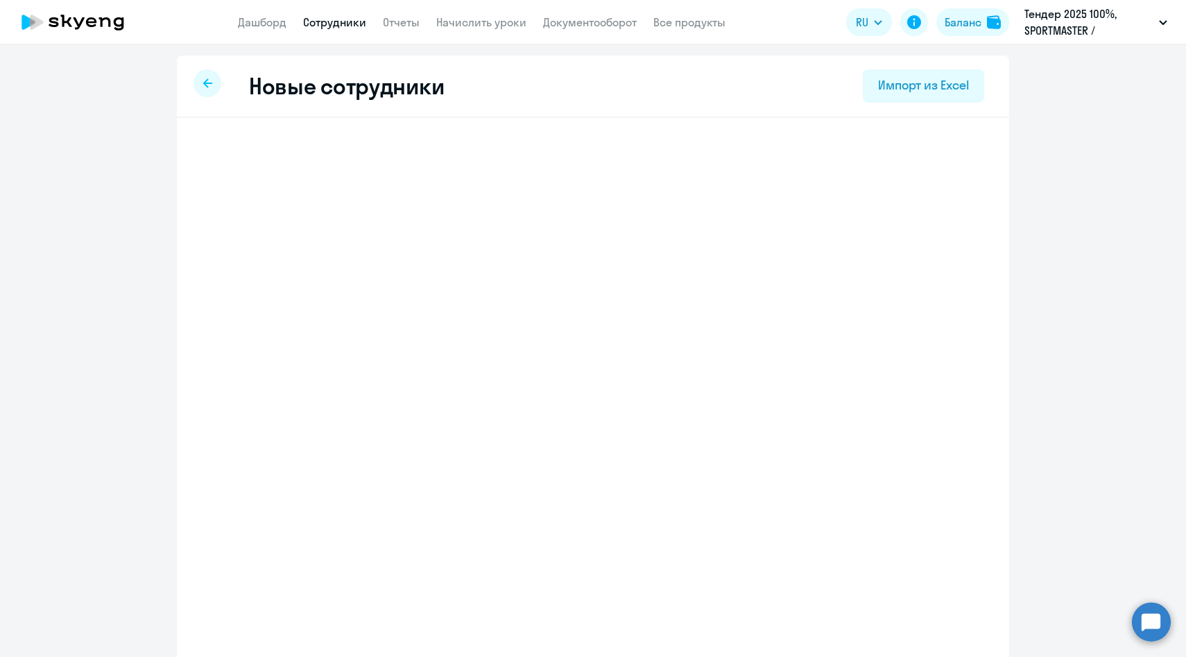
select select "english_adult_not_native_speaker_premium"
select select "3"
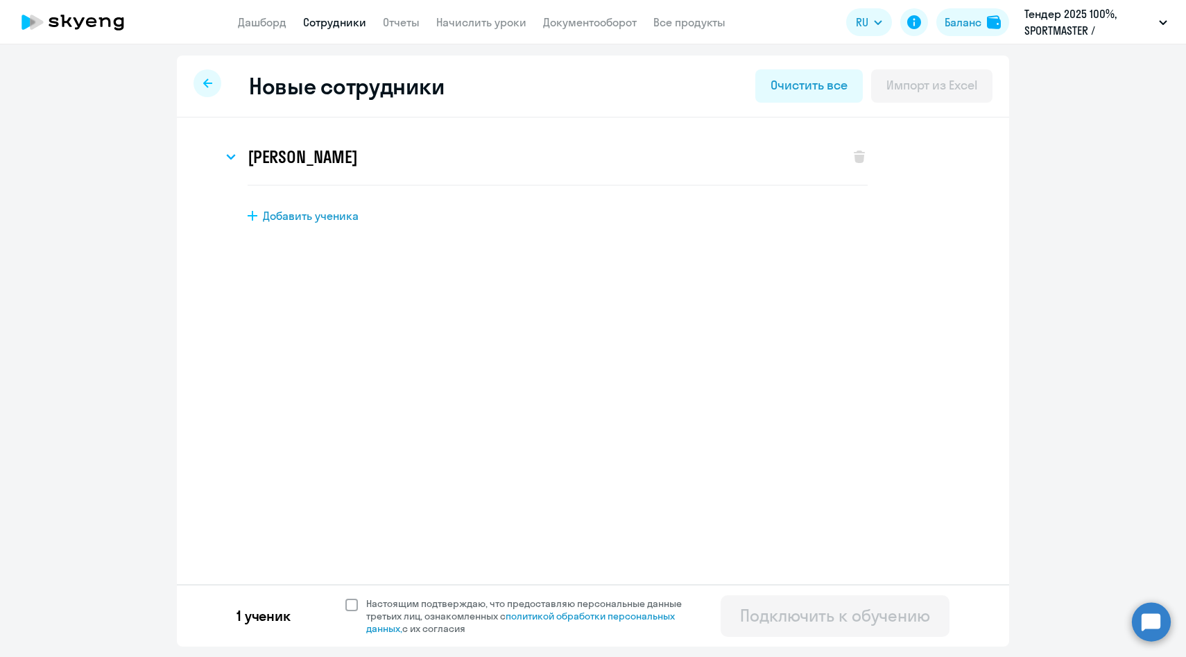
click at [366, 608] on span "Настоящим подтверждаю, что предоставляю персональные данные третьих лиц, ознако…" at bounding box center [532, 615] width 332 height 37
click at [345, 597] on input "Настоящим подтверждаю, что предоставляю персональные данные третьих лиц, ознако…" at bounding box center [345, 596] width 1 height 1
checkbox input "true"
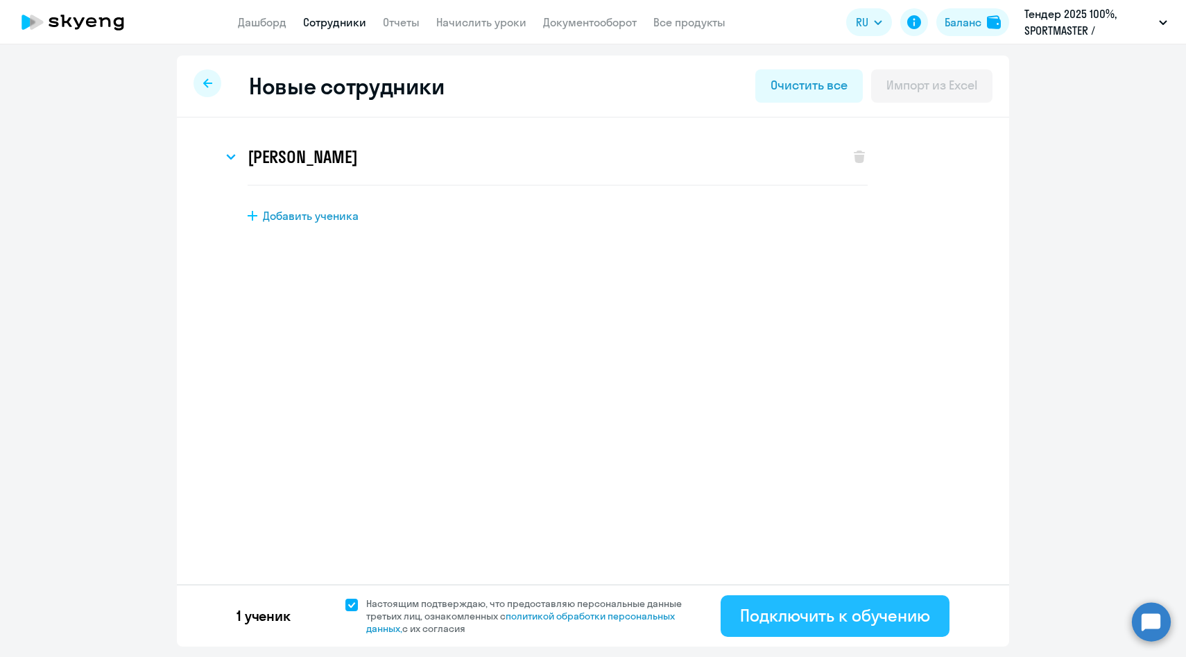
click at [811, 614] on div "Подключить к обучению" at bounding box center [835, 615] width 190 height 22
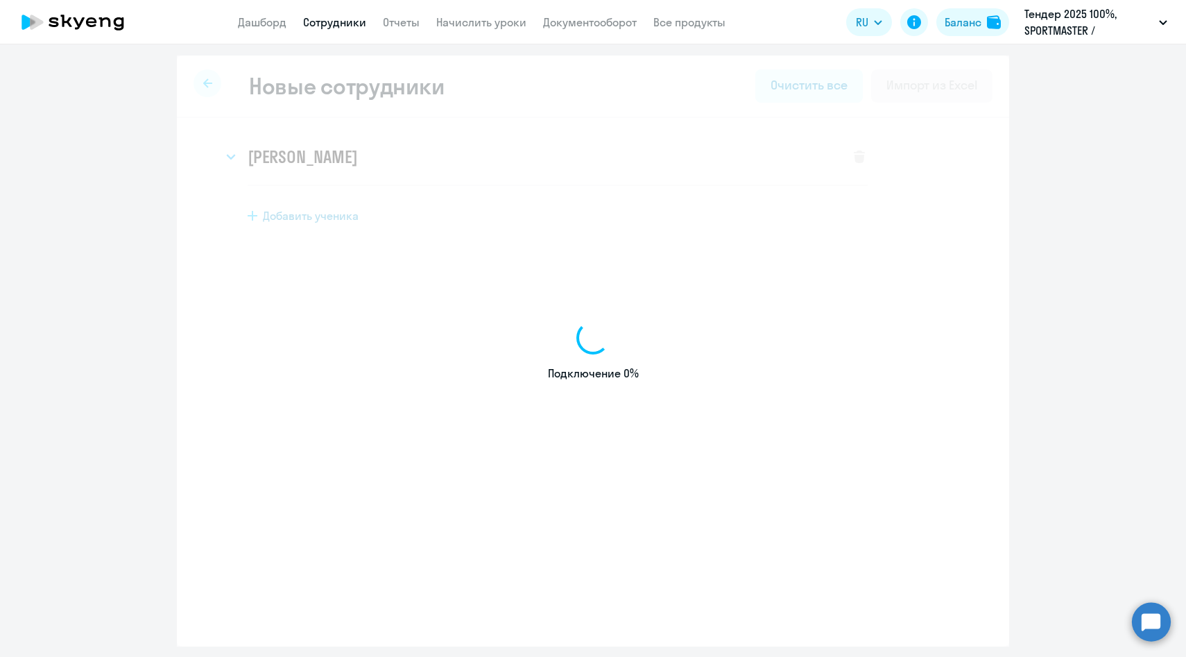
select select "english_adult_native_speaker"
select select "3"
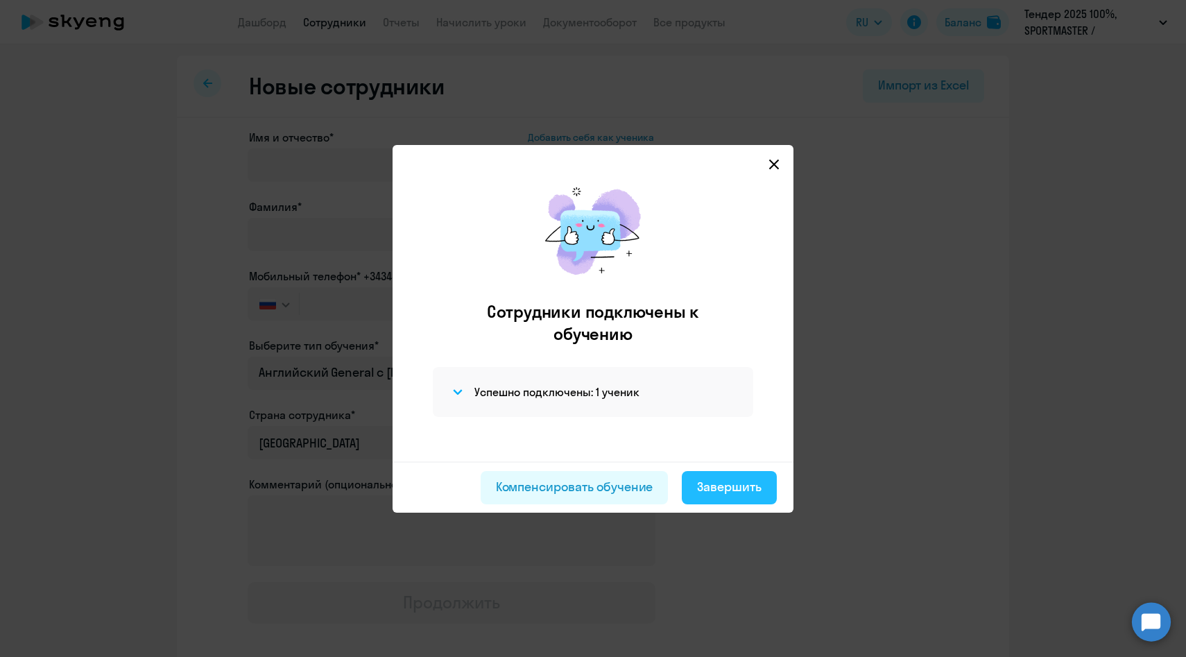
click at [740, 492] on div "Завершить" at bounding box center [729, 487] width 64 height 18
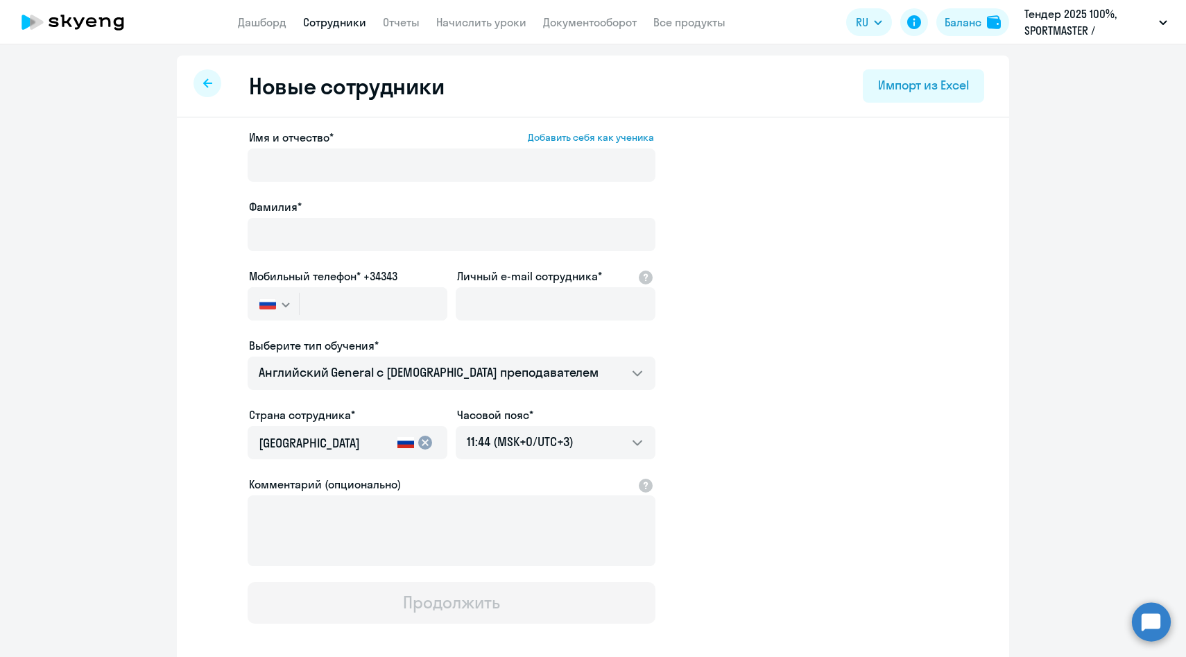
select select "30"
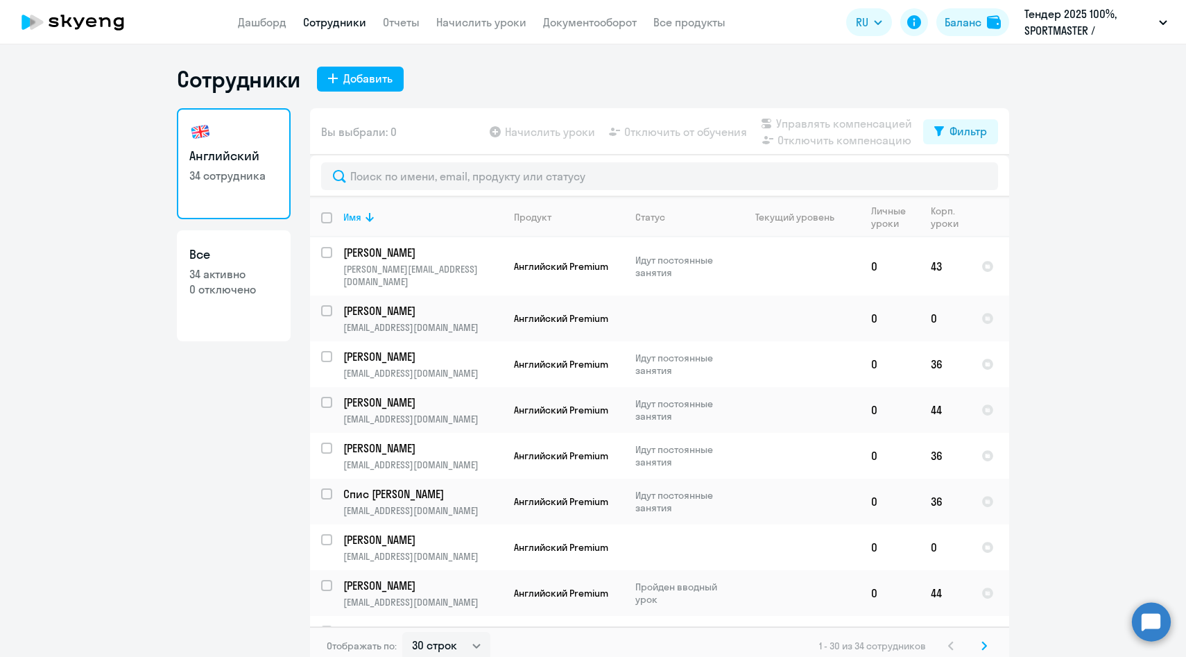
click at [352, 93] on div "Сотрудники Добавить Английский 34 сотрудника Все 34 активно 0 отключено Вы выбр…" at bounding box center [593, 365] width 832 height 600
click at [357, 81] on div "Добавить" at bounding box center [367, 78] width 49 height 17
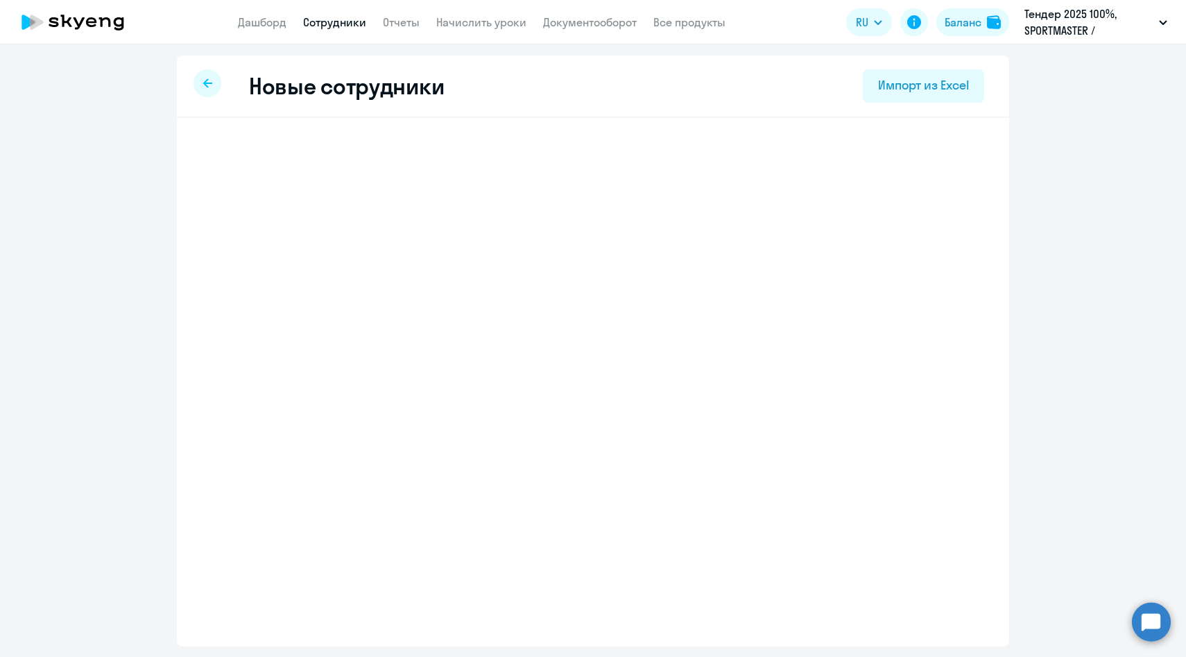
select select "english_adult_native_speaker"
select select "3"
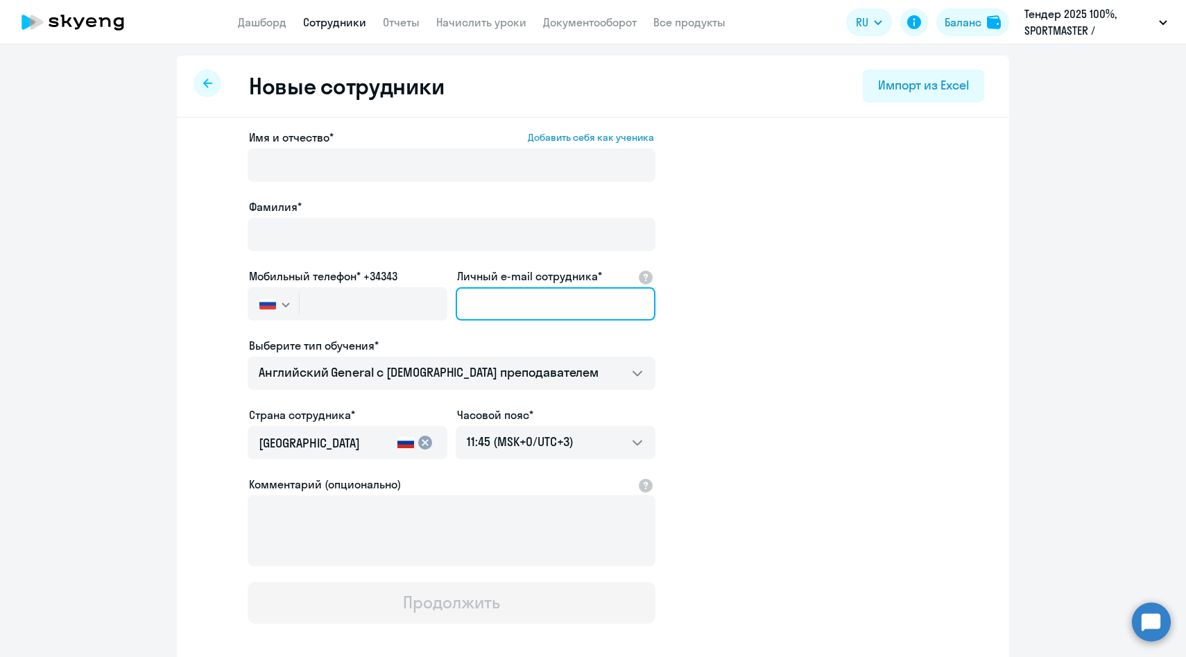
click at [585, 313] on input "Личный e-mail сотрудника*" at bounding box center [556, 303] width 200 height 33
paste input "OVasilenko@sportmaster.ru"
type input "OVasilenko@sportmaster.ru"
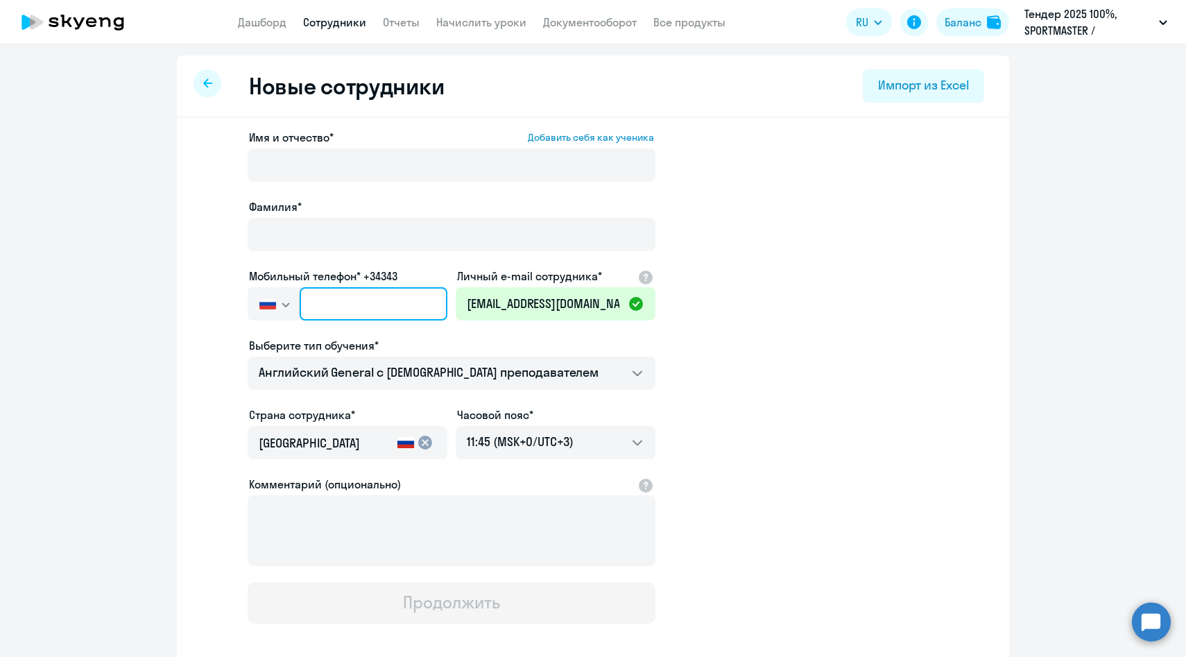
click at [388, 304] on input "text" at bounding box center [374, 303] width 148 height 33
paste input "+7 926 178-40-47"
type input "+7 926 178-40-47"
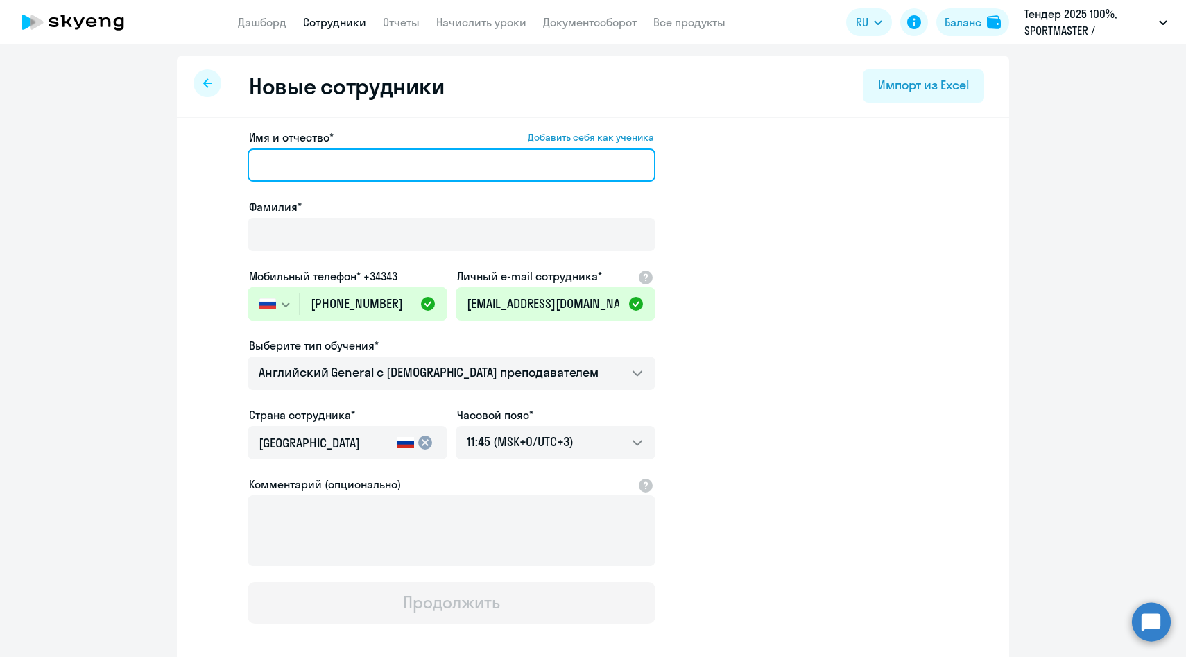
click at [352, 157] on input "Имя и отчество* Добавить себя как ученика" at bounding box center [452, 164] width 408 height 33
paste input "Василенко Ольга"
drag, startPoint x: 325, startPoint y: 163, endPoint x: 132, endPoint y: 155, distance: 193.6
click at [132, 155] on ng-component "Новые сотрудники Импорт из Excel Имя и отчество* Добавить себя как ученика Васи…" at bounding box center [593, 391] width 1186 height 672
type input "Ольга"
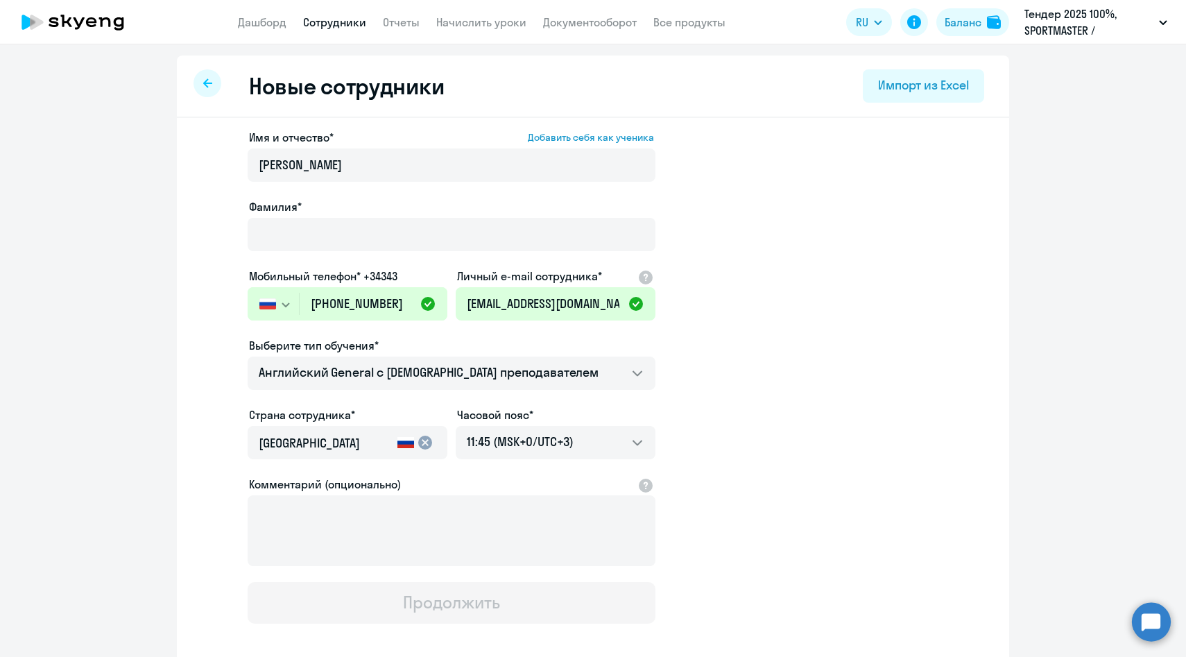
click at [339, 266] on div "Имя и отчество* Добавить себя как ученика Ольга Фамилия* Мобильный телефон* +34…" at bounding box center [452, 376] width 408 height 494
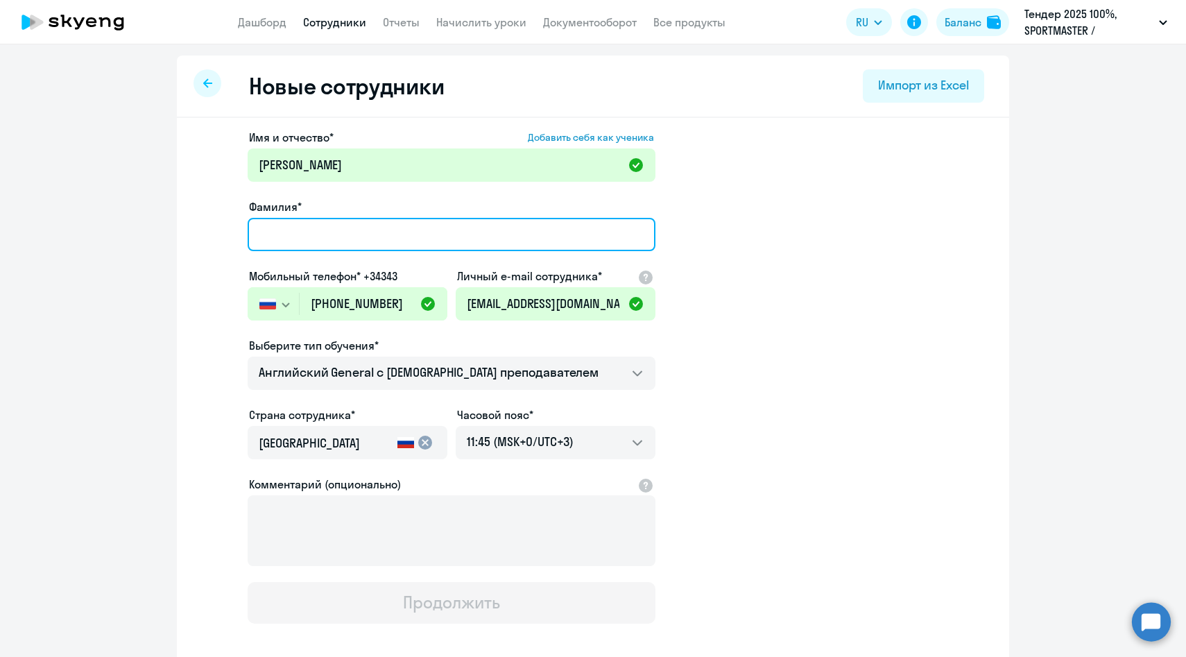
click at [335, 244] on input "Фамилия*" at bounding box center [452, 234] width 408 height 33
paste input "Василенко"
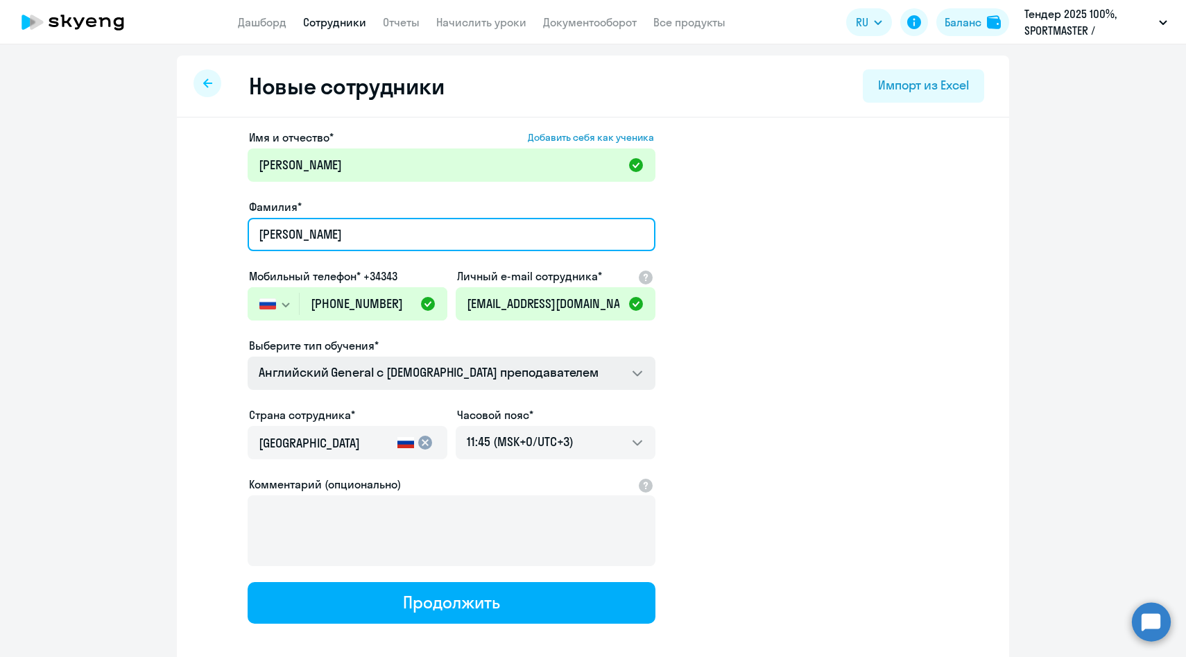
type input "Василенко"
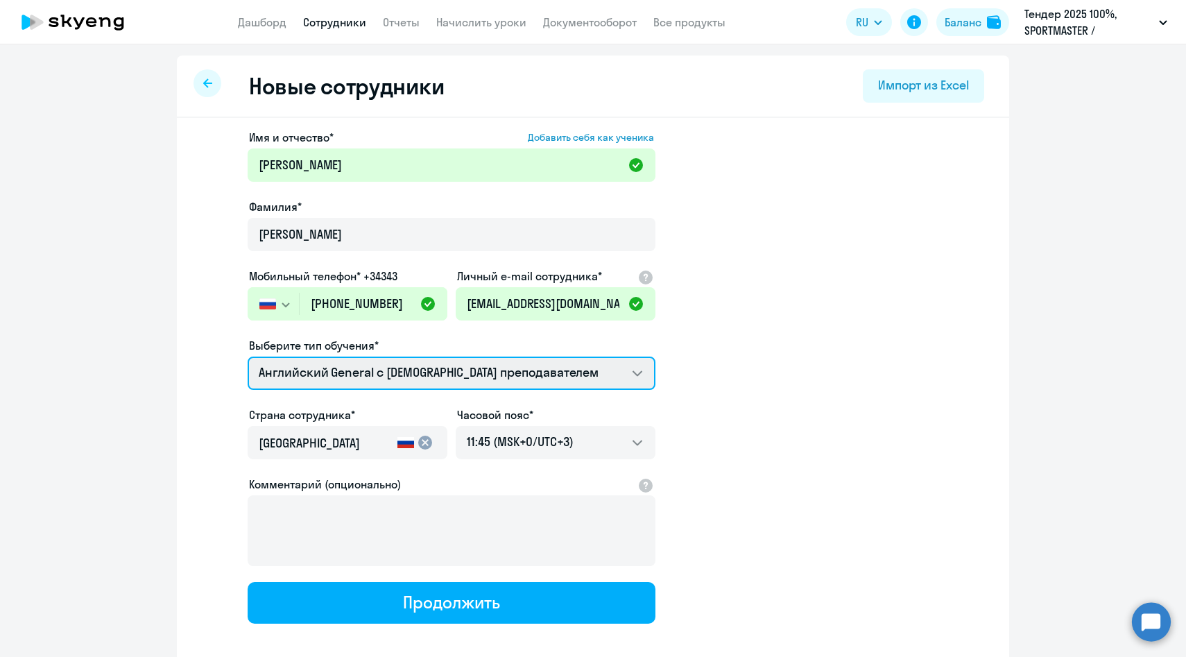
click at [365, 368] on select "Английский General с англоговорящим преподавателем Премиум английский с русског…" at bounding box center [452, 372] width 408 height 33
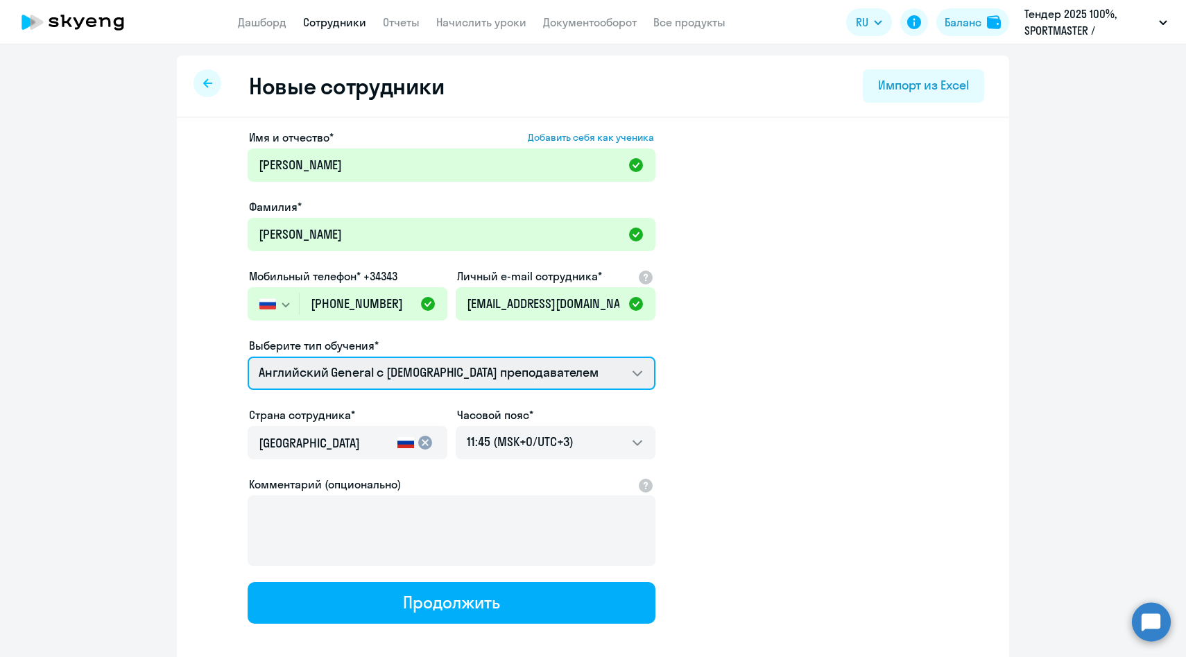
select select "english_adult_not_native_speaker_premium"
click at [248, 356] on select "Английский General с англоговорящим преподавателем Премиум английский с русског…" at bounding box center [452, 372] width 408 height 33
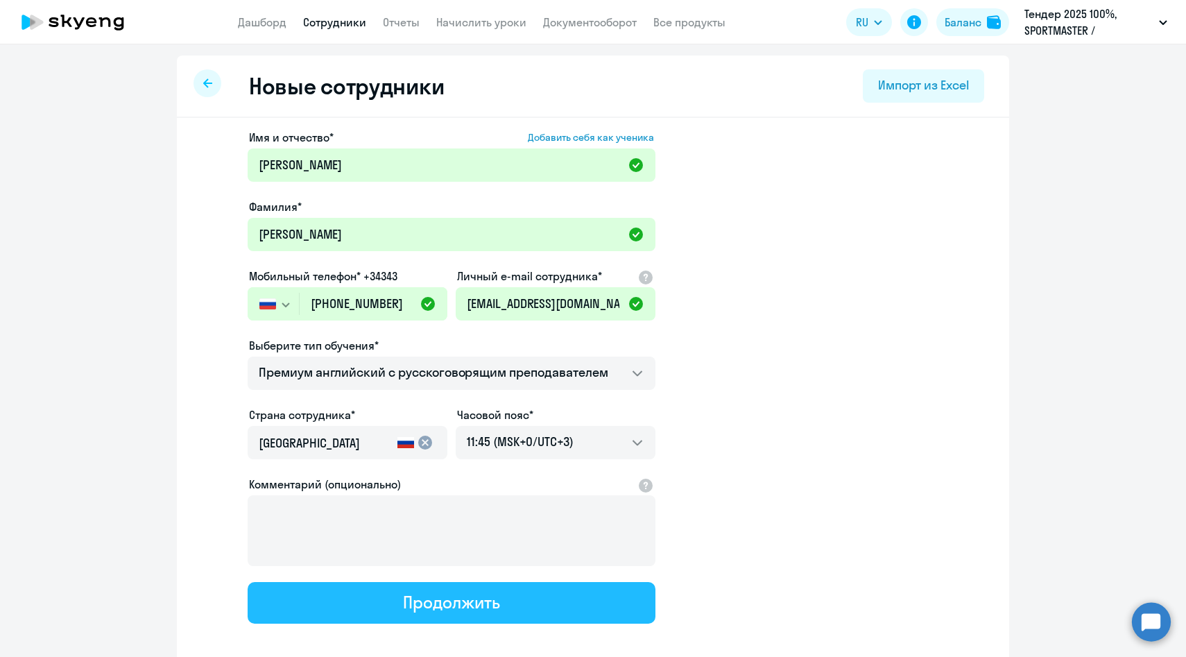
click at [402, 592] on button "Продолжить" at bounding box center [452, 603] width 408 height 42
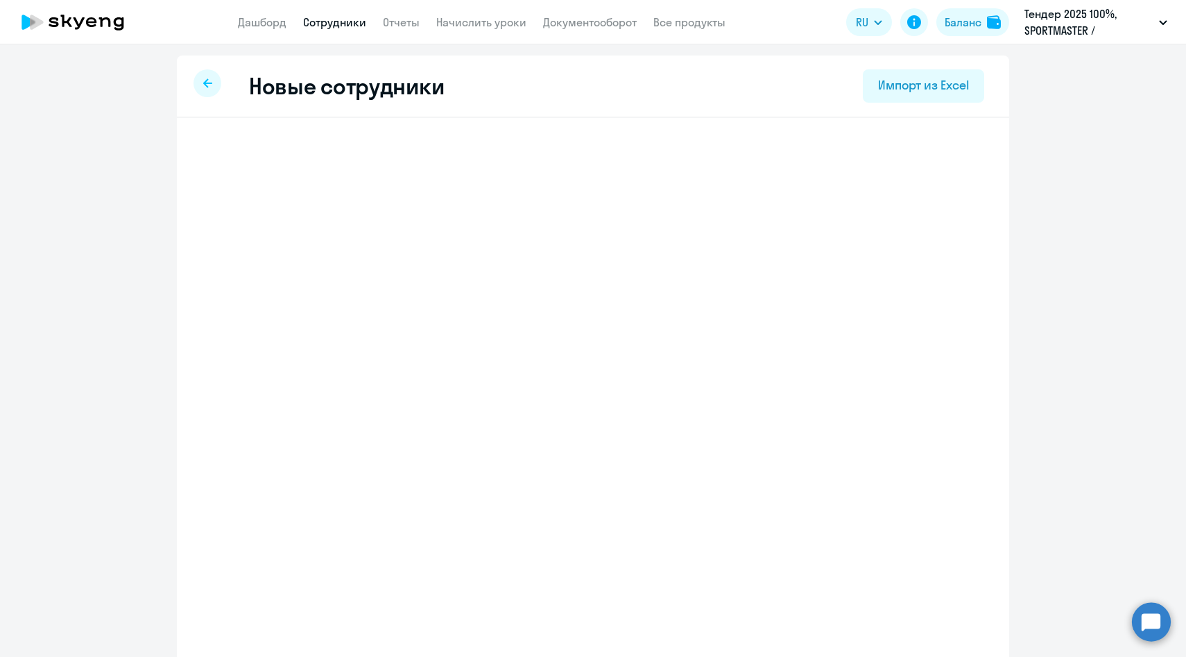
select select "english_adult_not_native_speaker_premium"
select select "3"
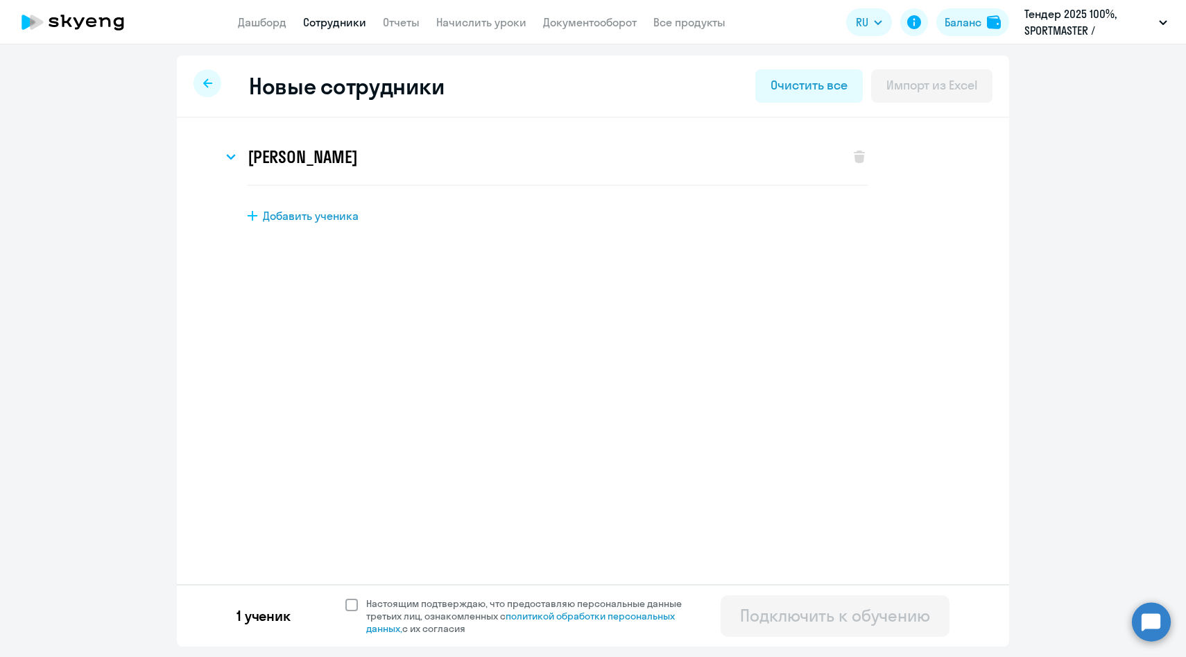
click at [399, 605] on span "Настоящим подтверждаю, что предоставляю персональные данные третьих лиц, ознако…" at bounding box center [532, 615] width 332 height 37
click at [345, 597] on input "Настоящим подтверждаю, что предоставляю персональные данные третьих лиц, ознако…" at bounding box center [345, 596] width 1 height 1
checkbox input "true"
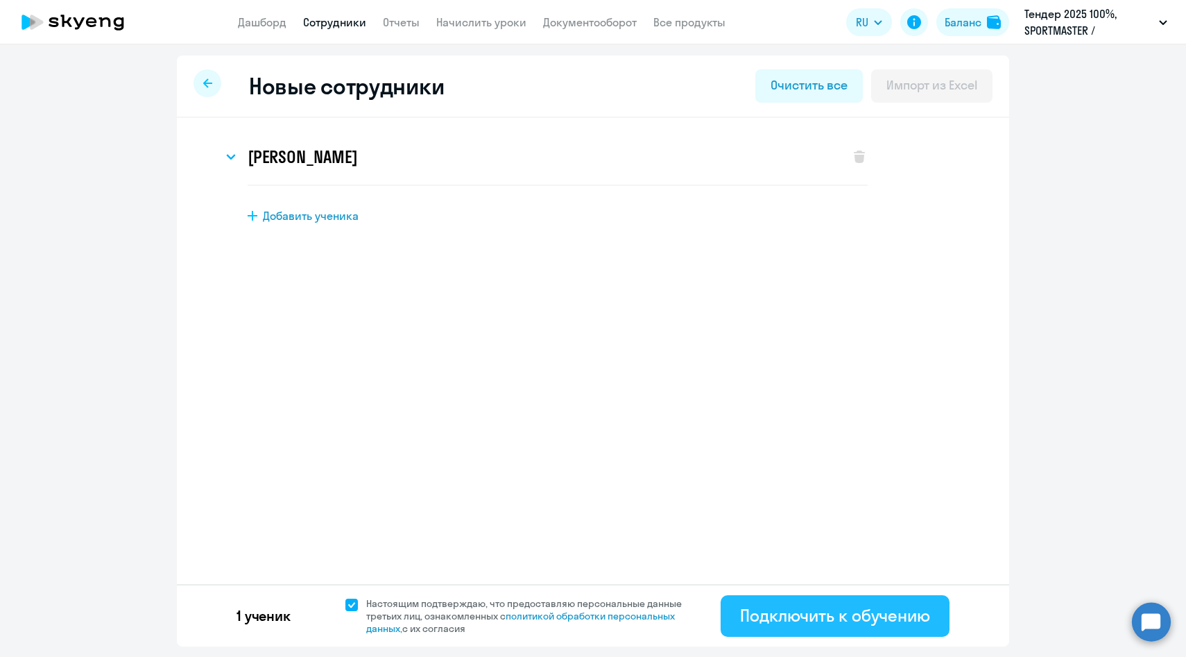
click at [748, 610] on div "Подключить к обучению" at bounding box center [835, 615] width 190 height 22
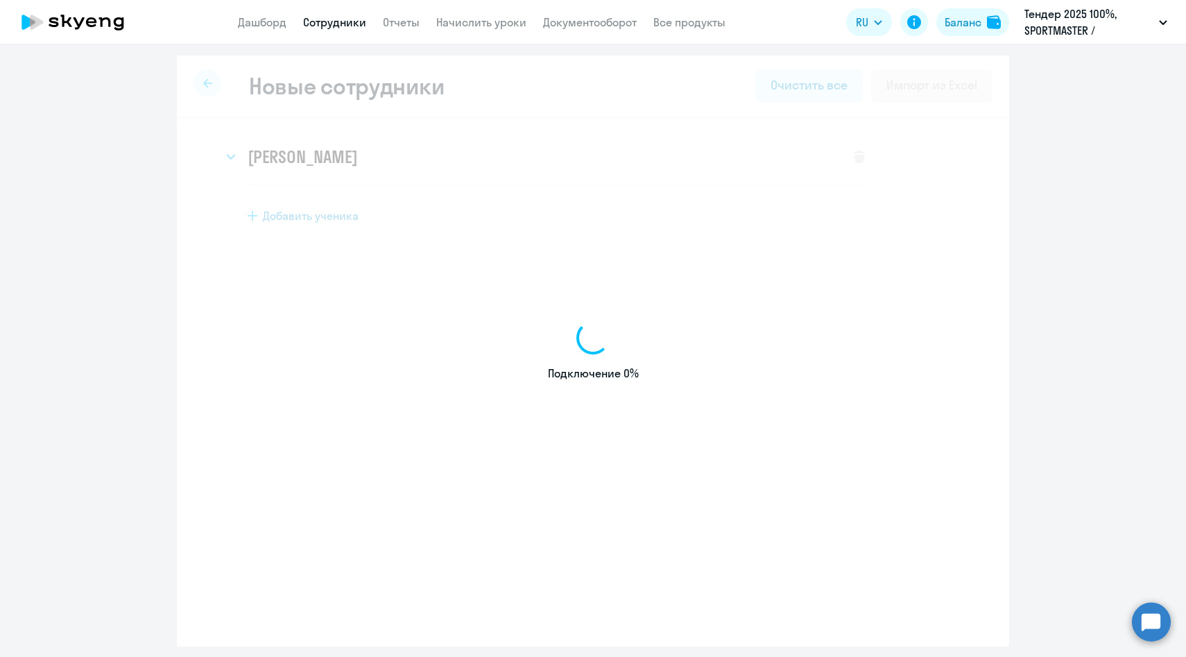
select select "english_adult_native_speaker"
select select "3"
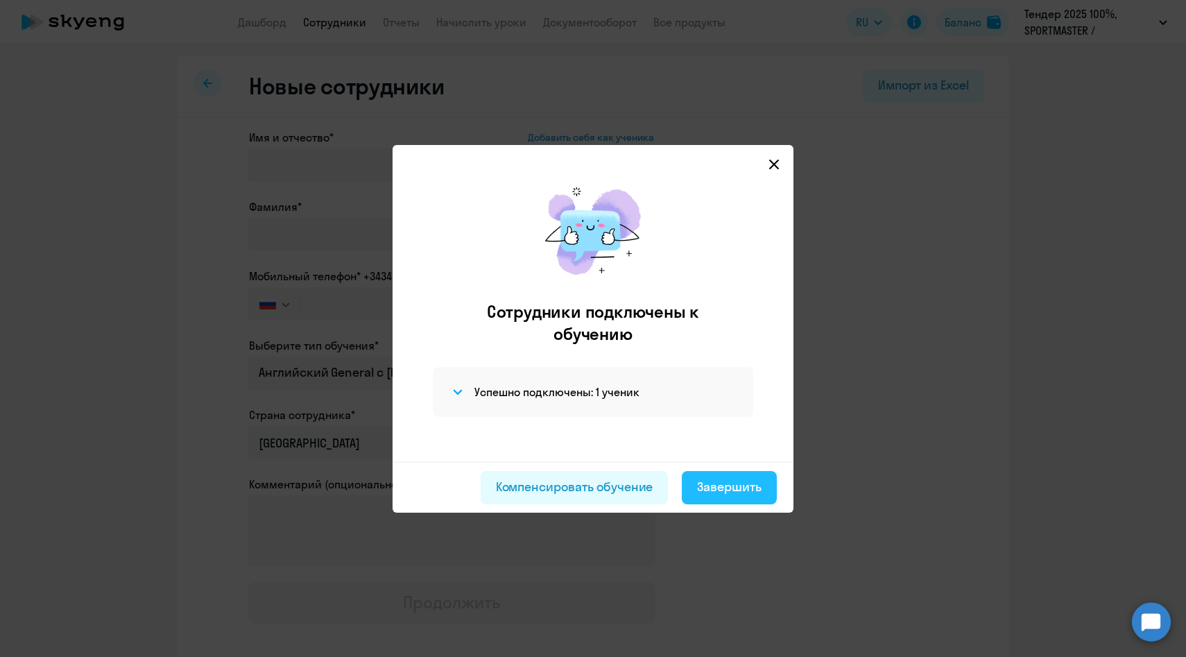
click at [754, 493] on div "Завершить" at bounding box center [729, 487] width 64 height 18
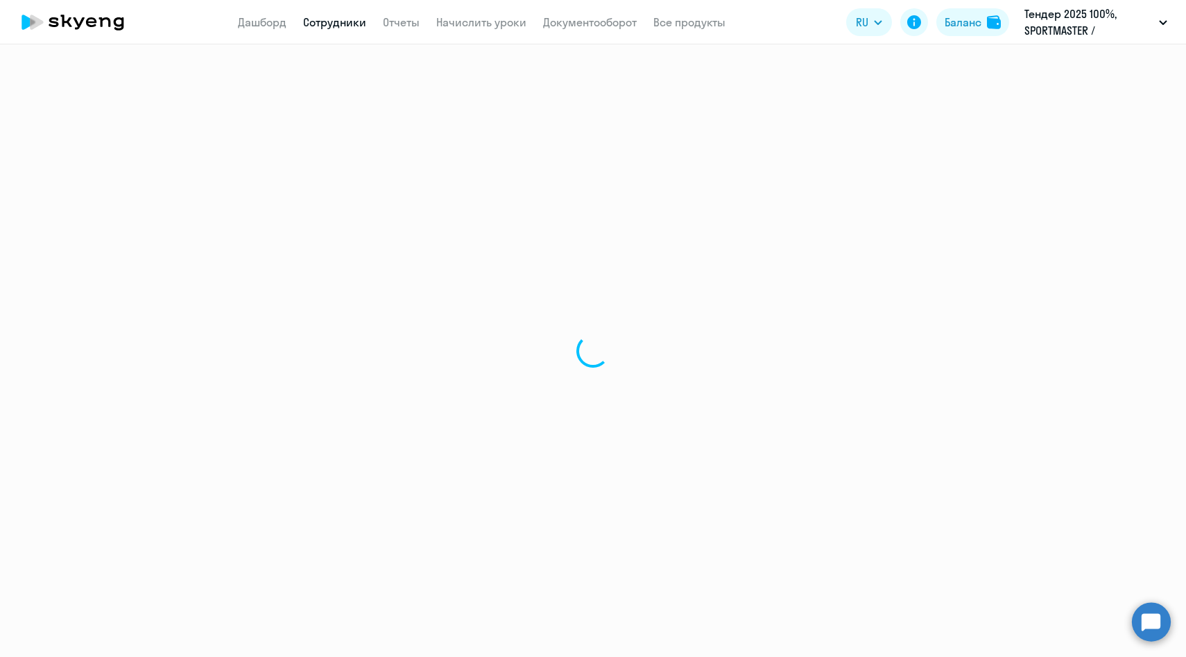
select select "30"
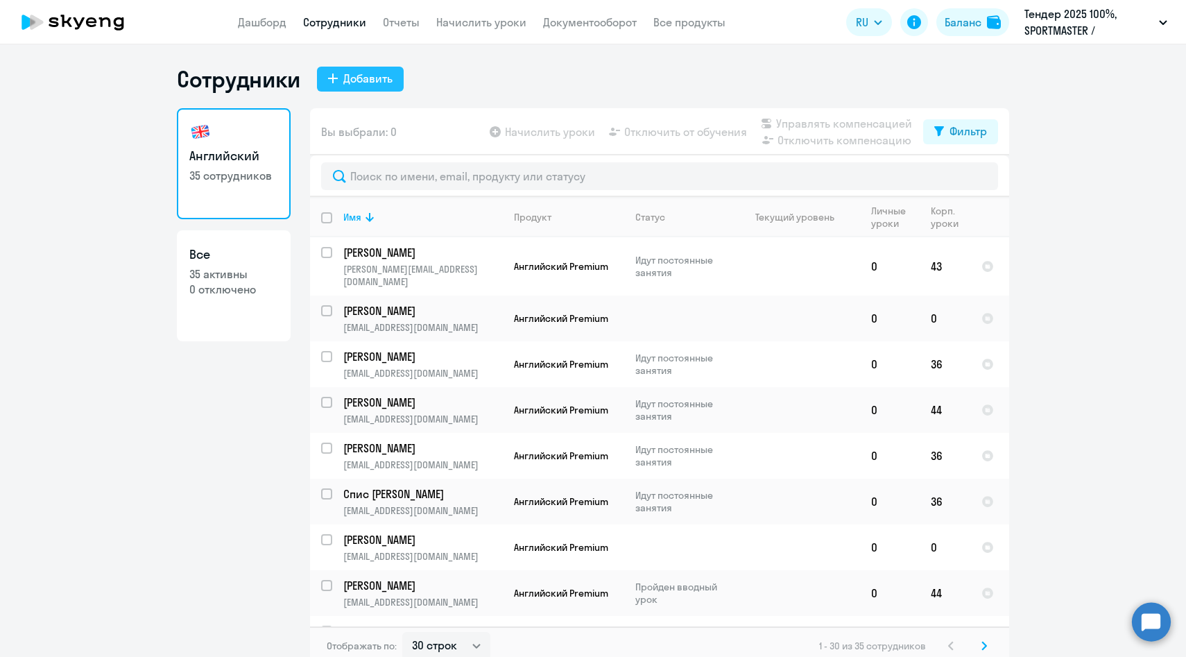
click at [337, 87] on button "Добавить" at bounding box center [360, 79] width 87 height 25
select select "english_adult_native_speaker"
select select "3"
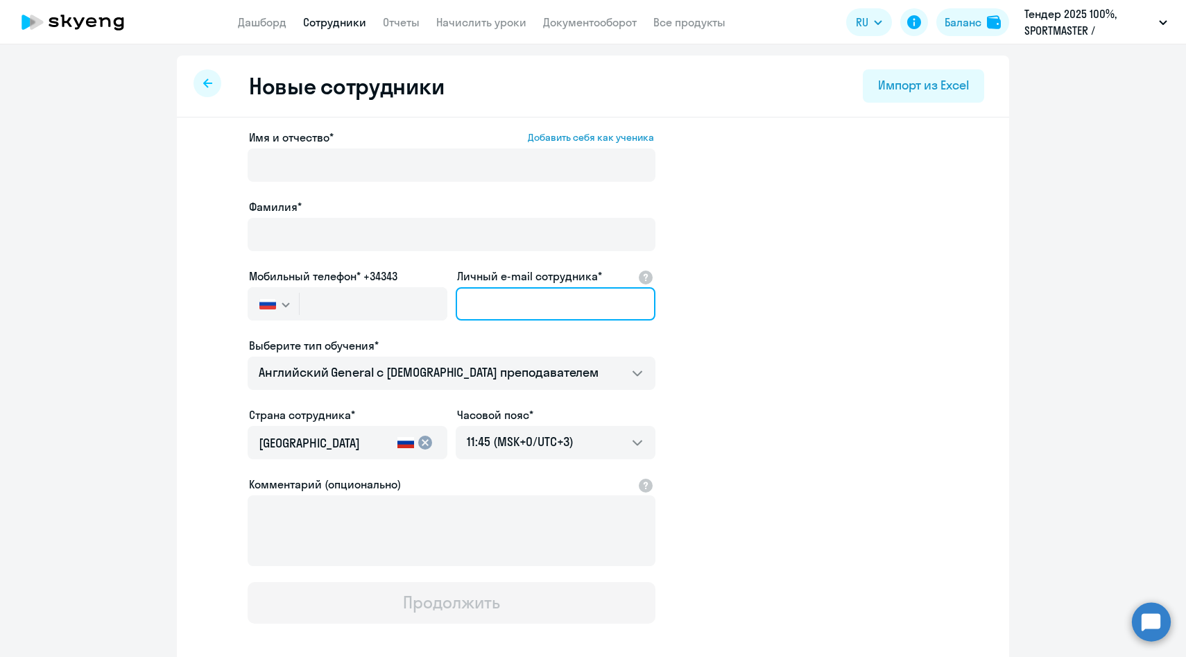
click at [510, 300] on input "Личный e-mail сотрудника*" at bounding box center [556, 303] width 200 height 33
paste input "EKuzmenko@sportmaster.ru"
type input "EKuzmenko@sportmaster.ru"
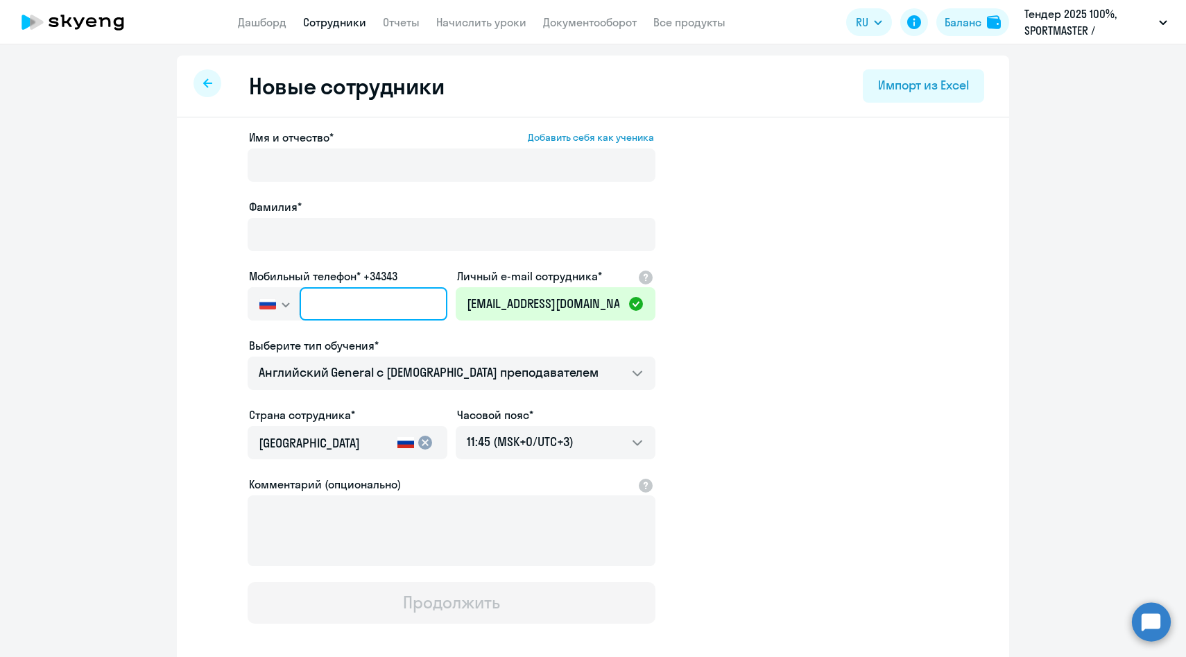
click at [408, 302] on input "text" at bounding box center [374, 303] width 148 height 33
paste input "+7 926 967-50-91"
type input "+7 926 967-50-91"
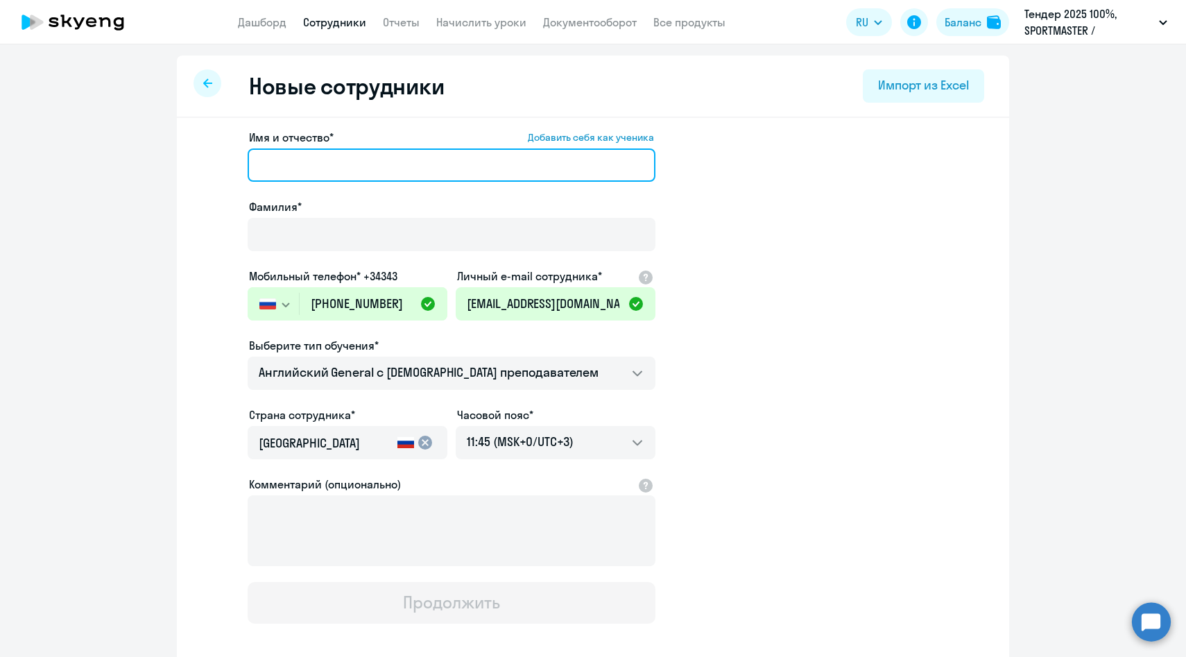
click at [300, 171] on input "Имя и отчество* Добавить себя как ученика" at bounding box center [452, 164] width 408 height 33
paste input "Кузьменко Евгений"
drag, startPoint x: 324, startPoint y: 166, endPoint x: 85, endPoint y: 157, distance: 239.5
click at [85, 157] on ng-component "Новые сотрудники Импорт из Excel Имя и отчество* Добавить себя как ученика Кузь…" at bounding box center [593, 391] width 1186 height 672
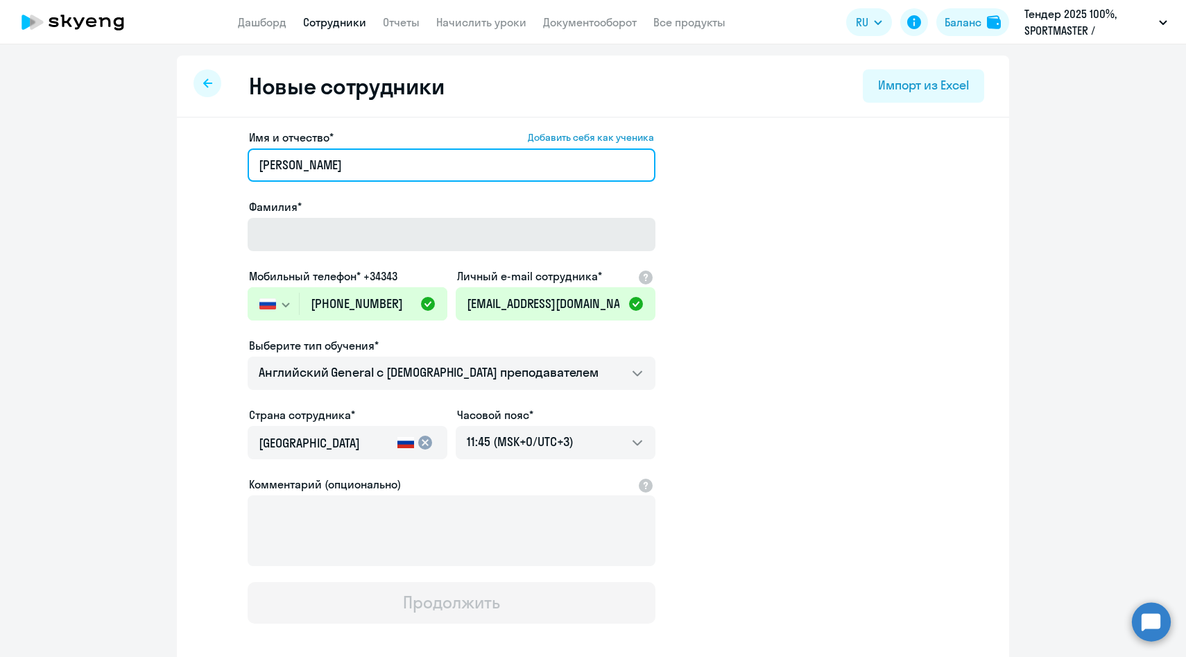
type input "Евгений"
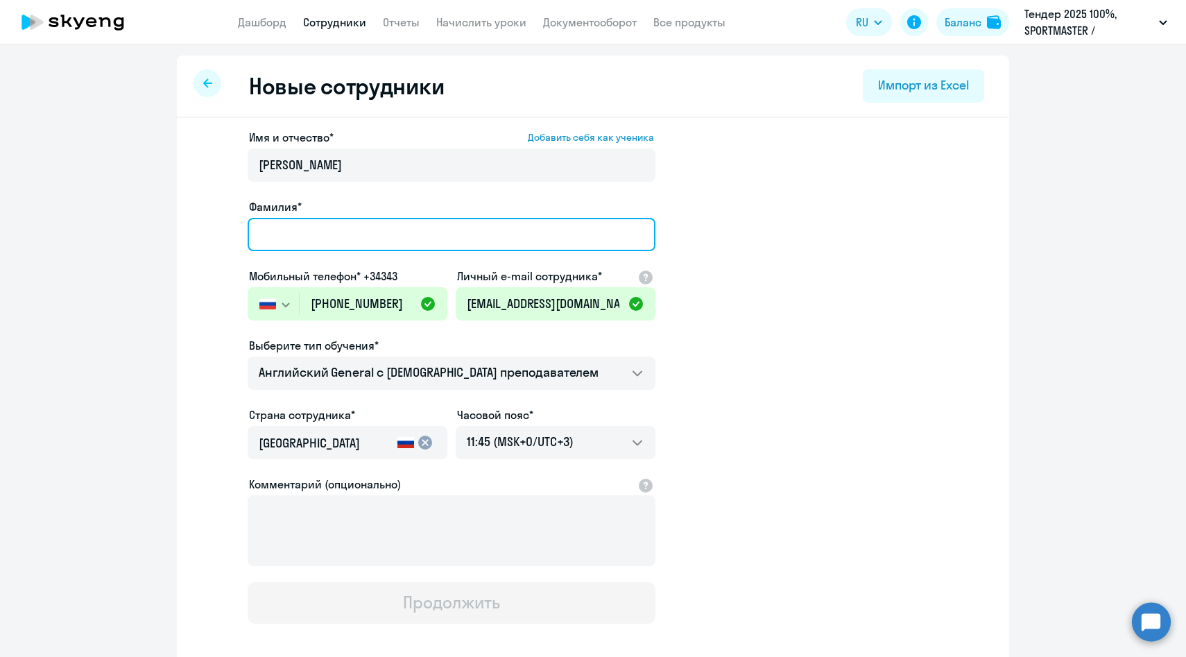
click at [282, 228] on input "Фамилия*" at bounding box center [452, 234] width 408 height 33
paste input "Кузьменко"
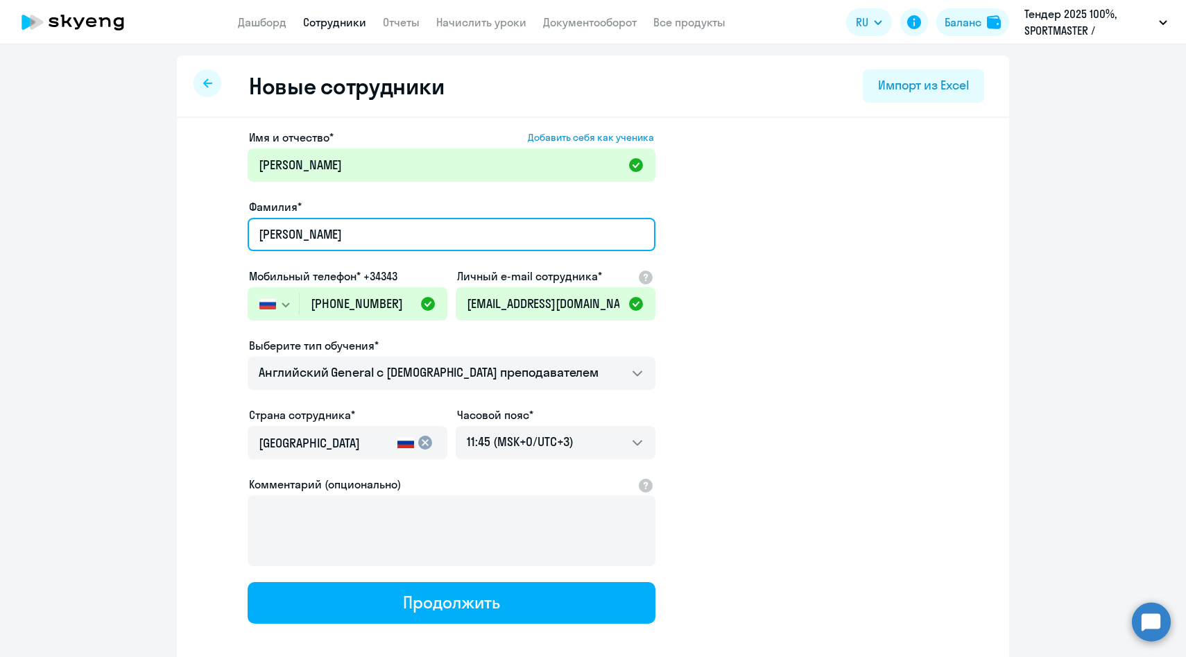
scroll to position [70, 0]
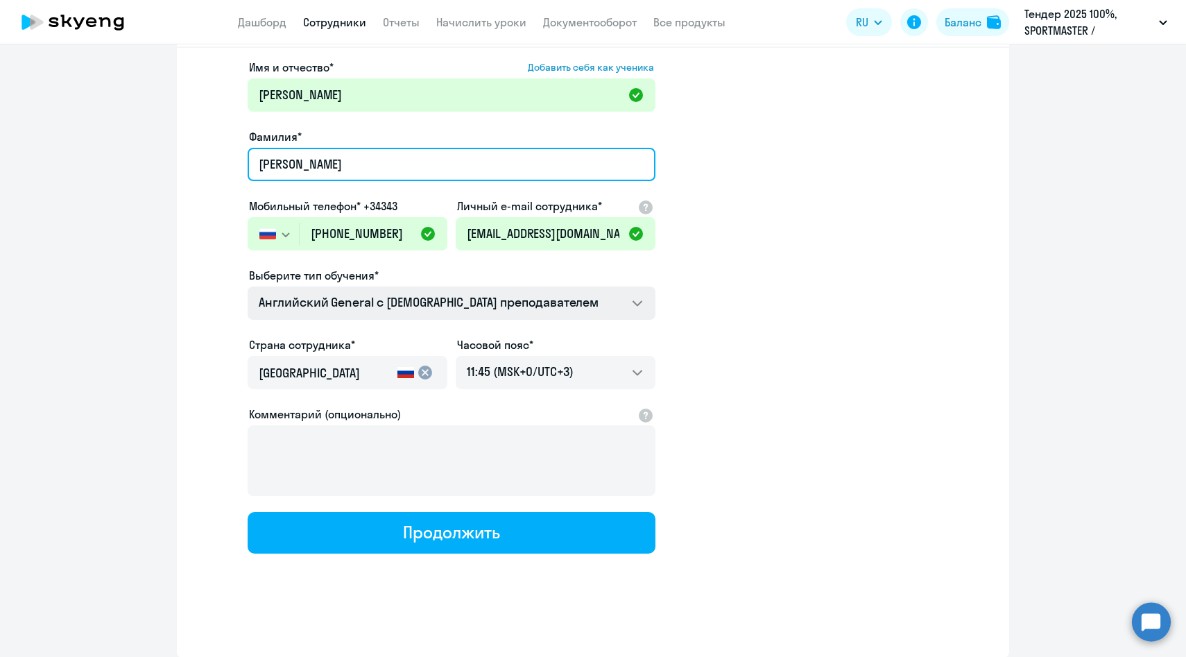
type input "Кузьменко"
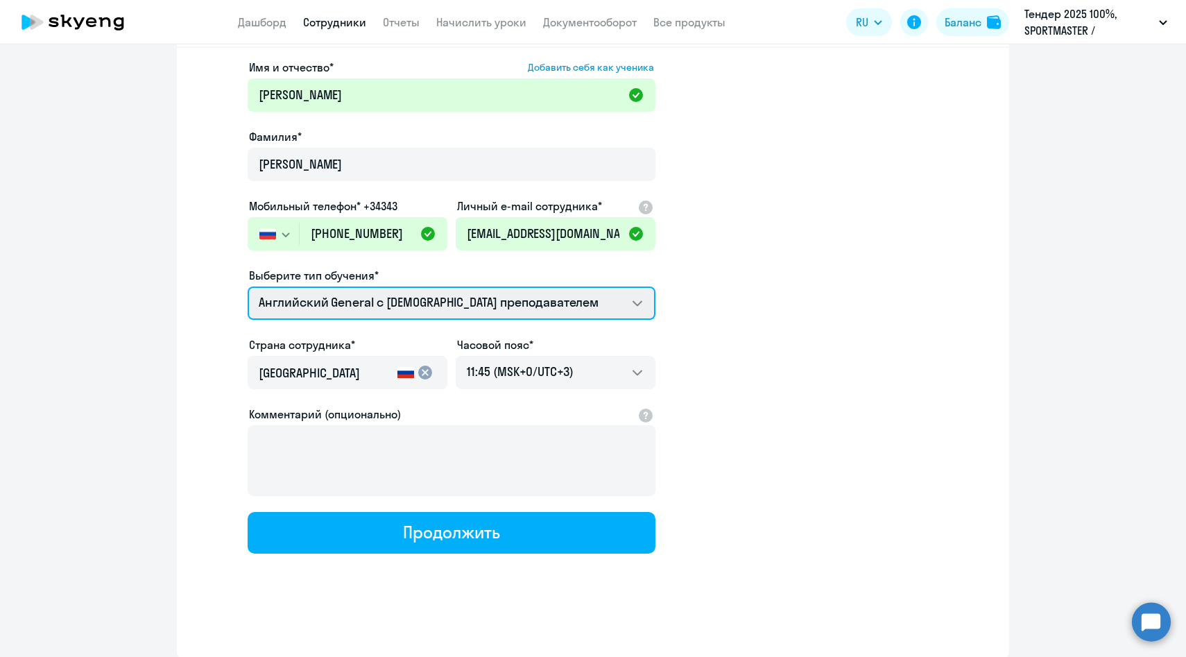
click at [303, 302] on select "Английский General с англоговорящим преподавателем Премиум английский с русског…" at bounding box center [452, 302] width 408 height 33
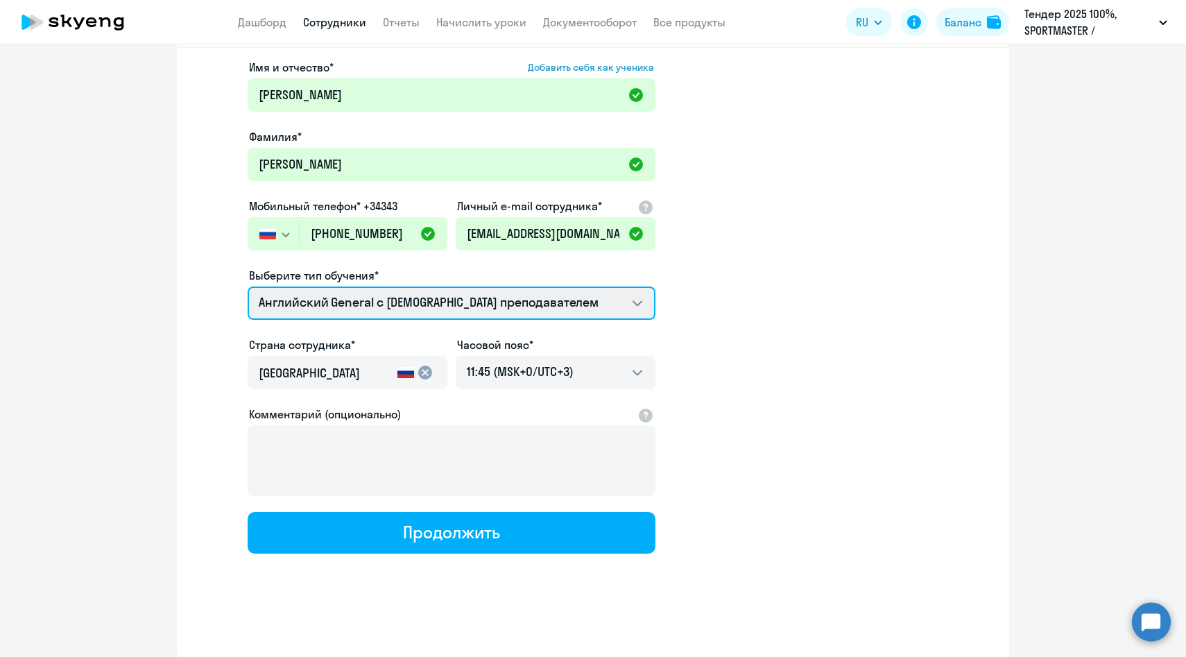
select select "english_adult_not_native_speaker_premium"
click at [248, 286] on select "Английский General с англоговорящим преподавателем Премиум английский с русског…" at bounding box center [452, 302] width 408 height 33
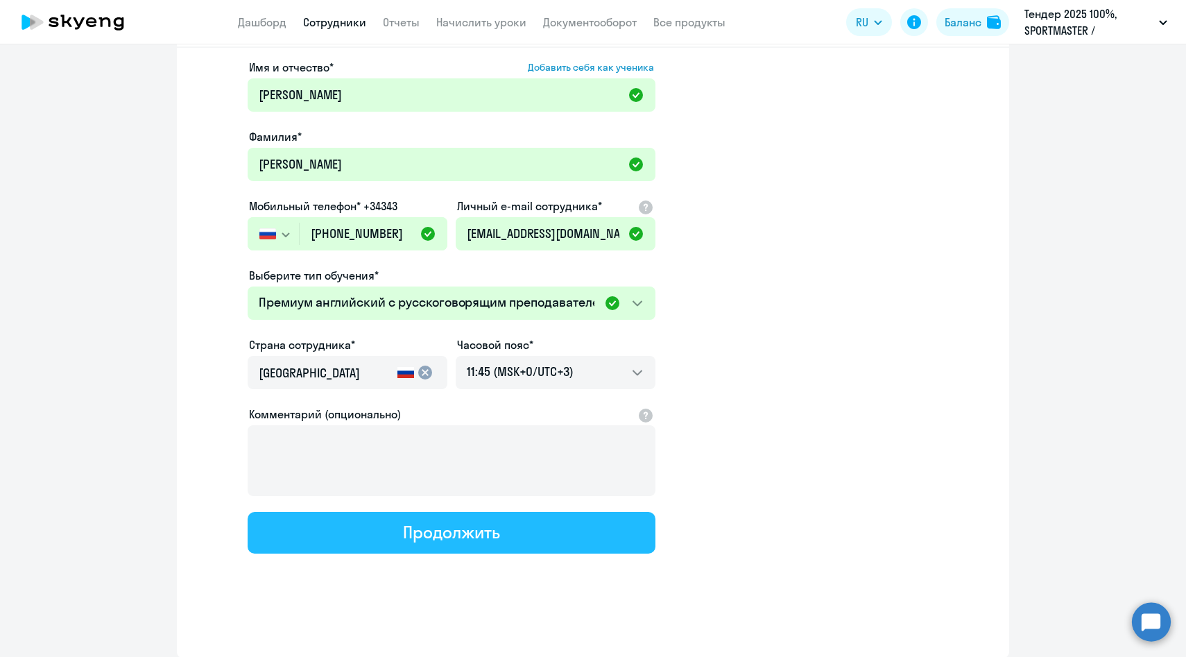
click at [403, 538] on div "Продолжить" at bounding box center [451, 532] width 96 height 22
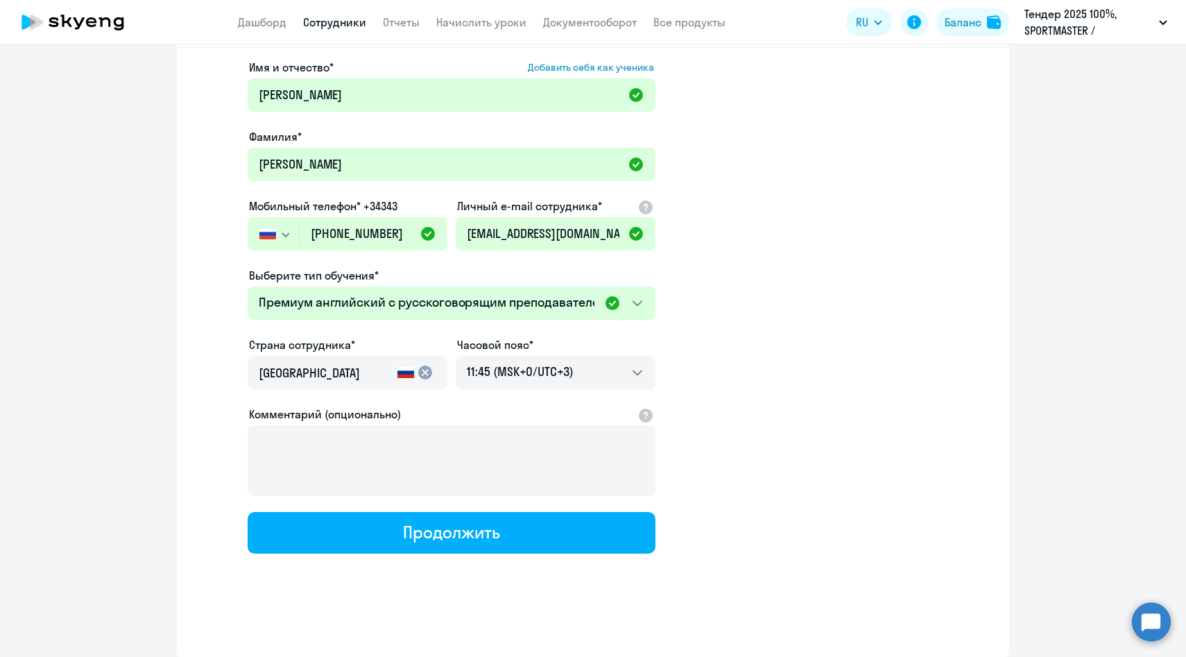
select select "english_adult_not_native_speaker_premium"
select select "3"
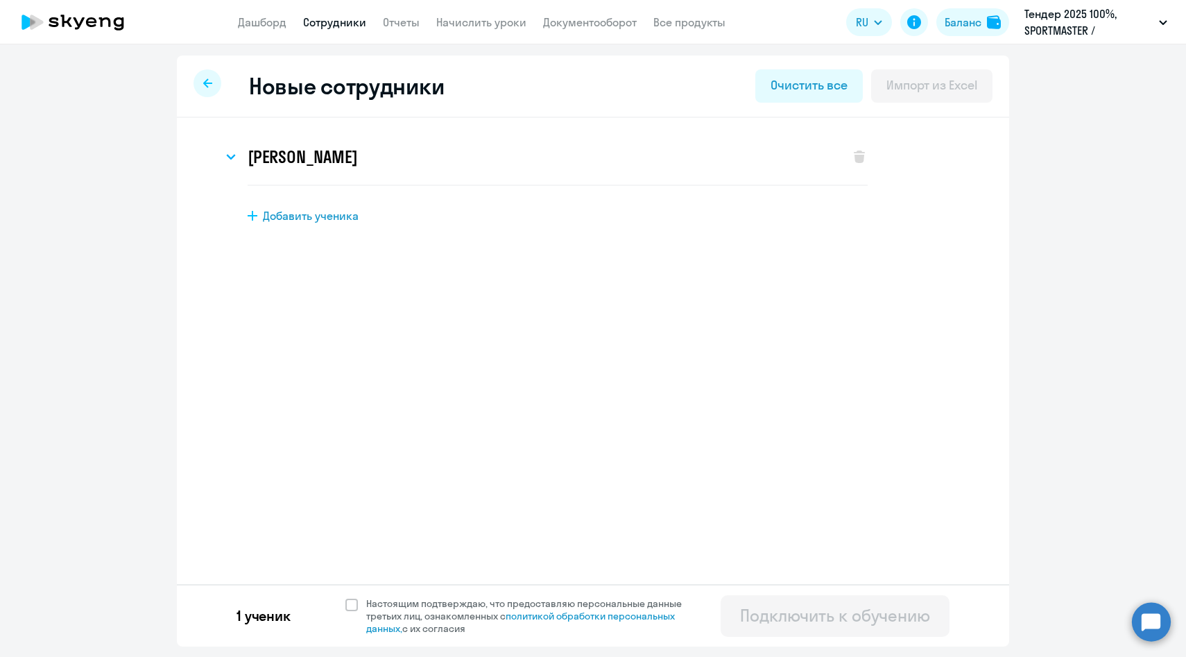
scroll to position [0, 0]
click at [370, 604] on span "Настоящим подтверждаю, что предоставляю персональные данные третьих лиц, ознако…" at bounding box center [532, 615] width 332 height 37
click at [345, 597] on input "Настоящим подтверждаю, что предоставляю персональные данные третьих лиц, ознако…" at bounding box center [345, 596] width 1 height 1
checkbox input "true"
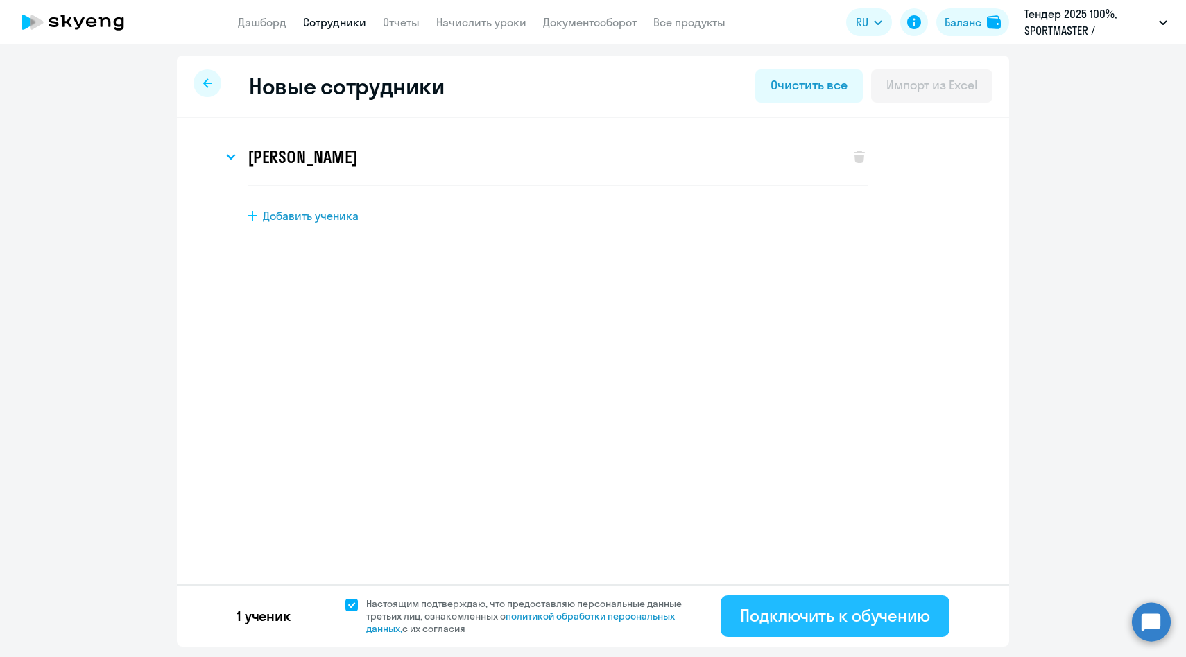
click at [799, 618] on div "Подключить к обучению" at bounding box center [835, 615] width 190 height 22
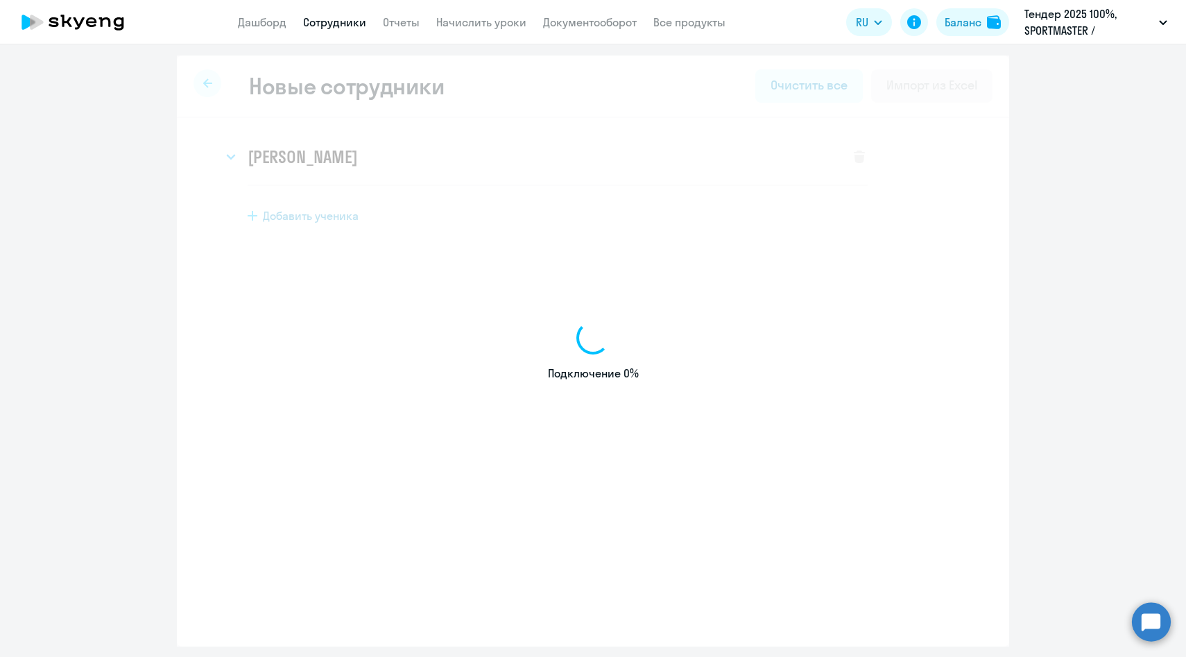
select select "english_adult_native_speaker"
select select "3"
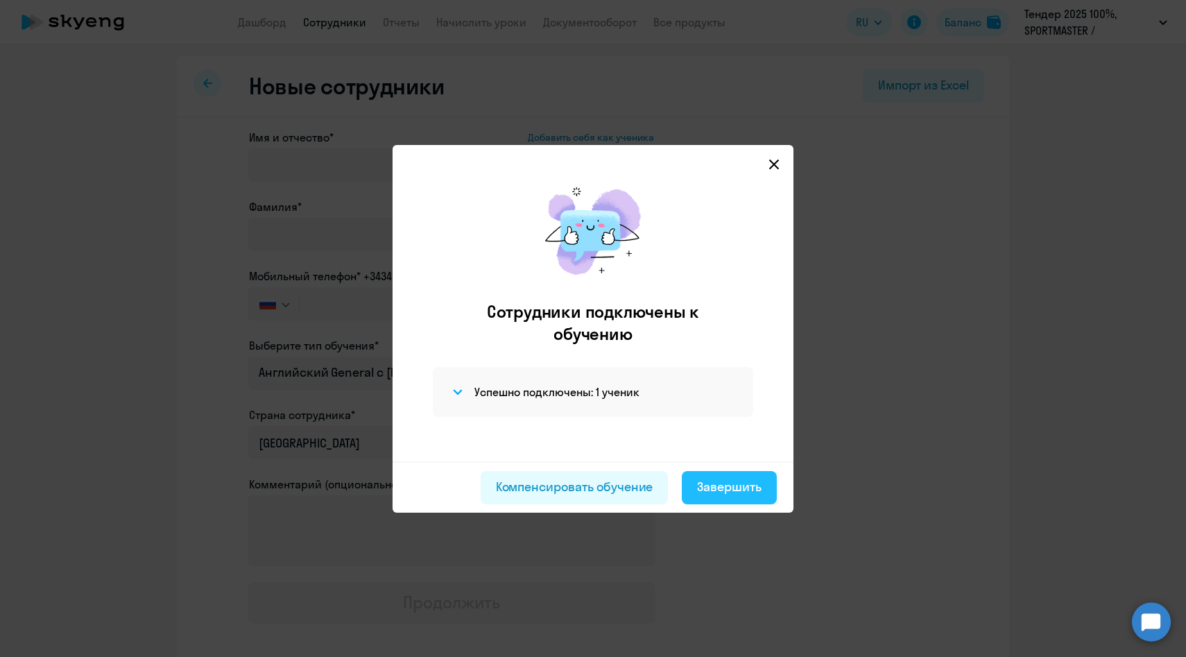
click at [752, 492] on div "Завершить" at bounding box center [729, 487] width 64 height 18
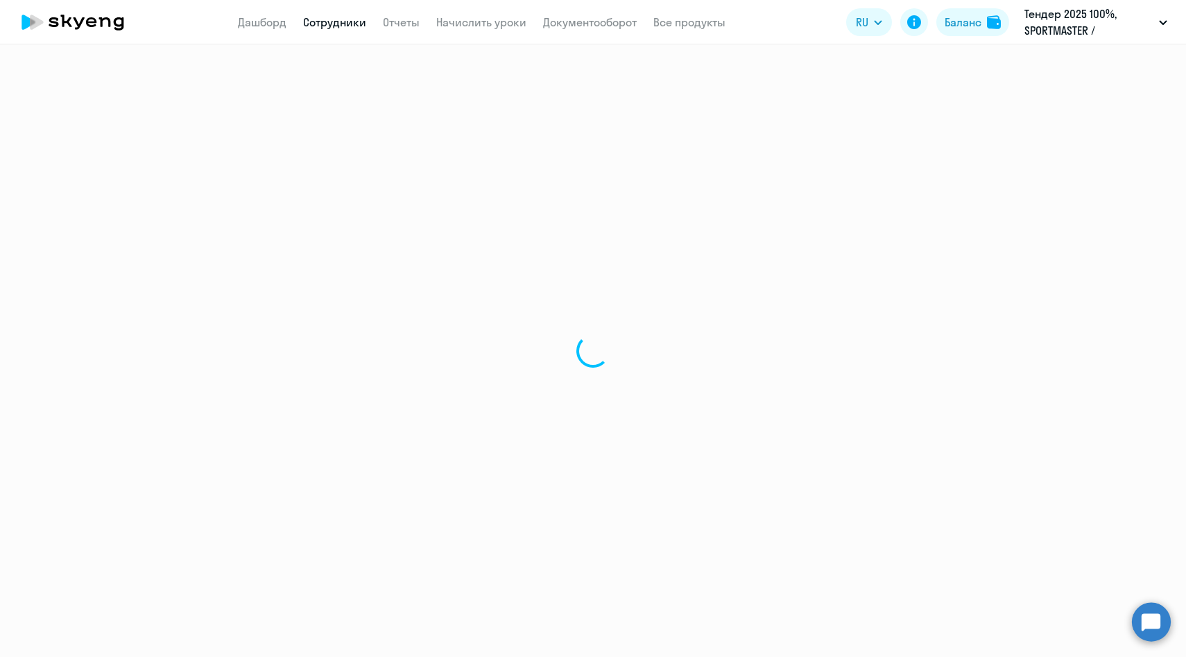
select select "30"
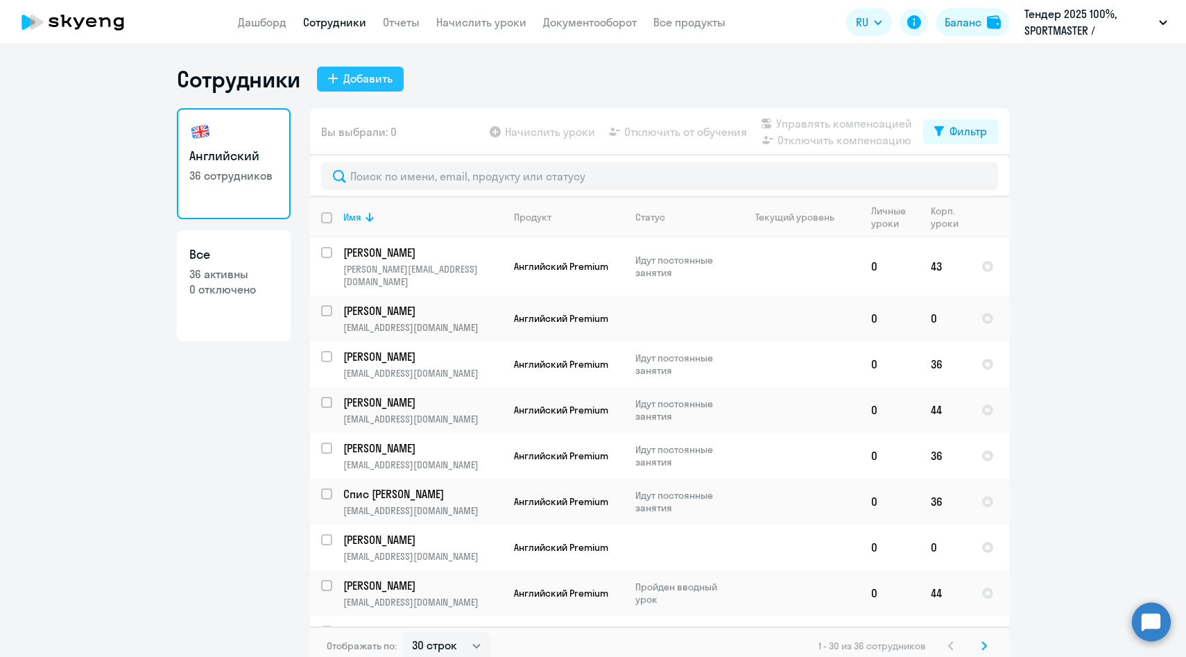
click at [347, 79] on div "Добавить" at bounding box center [367, 78] width 49 height 17
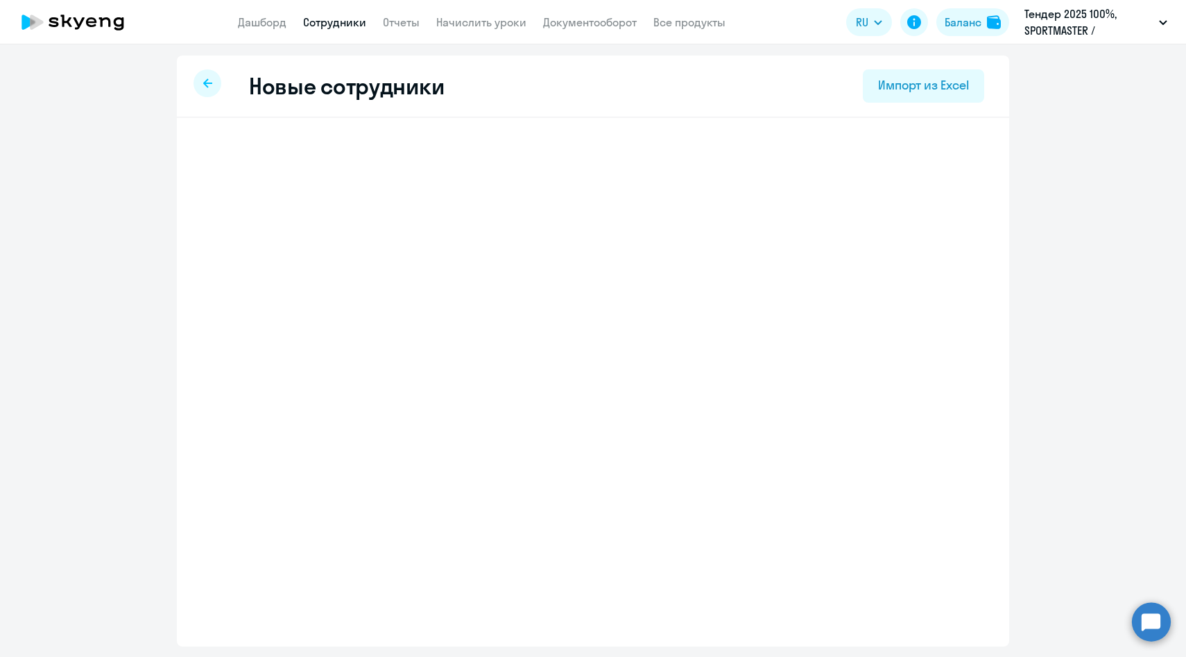
select select "english_adult_native_speaker"
select select "3"
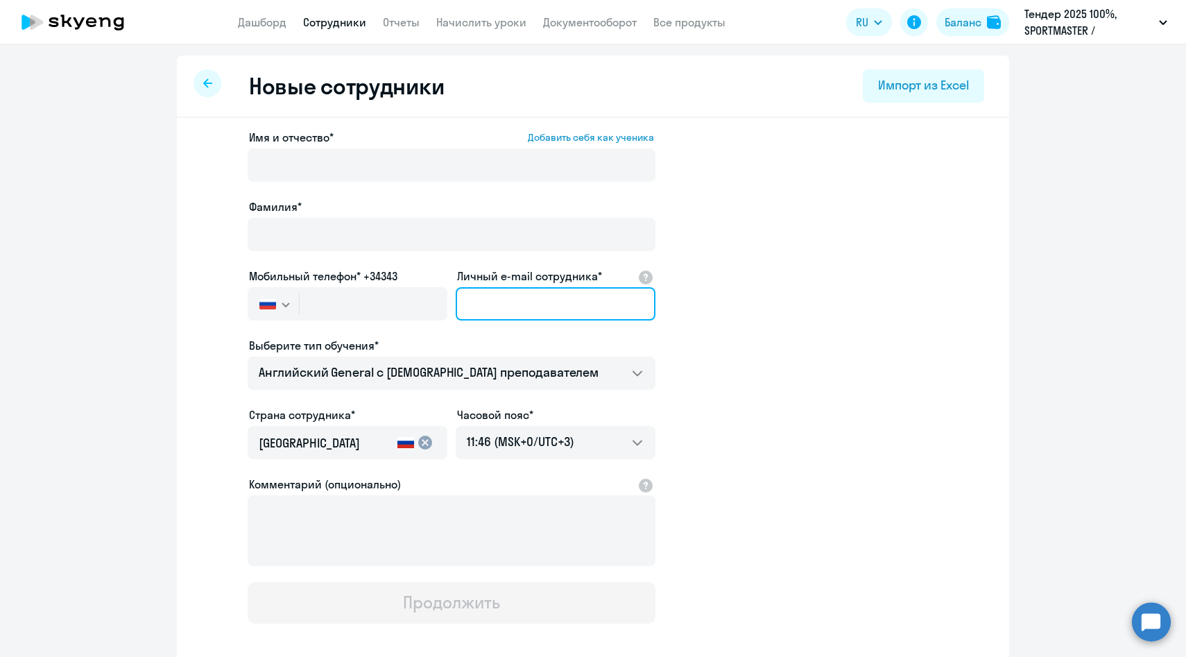
click at [523, 303] on input "Личный e-mail сотрудника*" at bounding box center [556, 303] width 200 height 33
paste input "ELazareva@sportmaster.ru"
type input "ELazareva@sportmaster.ru"
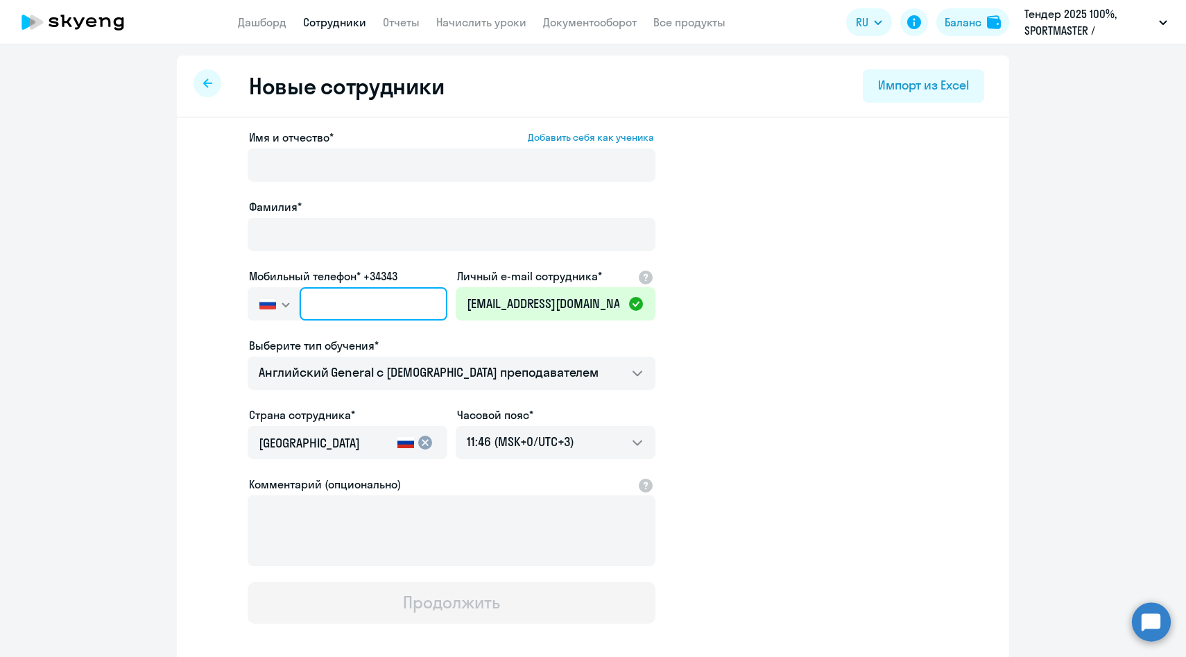
click at [373, 302] on input "text" at bounding box center [374, 303] width 148 height 33
paste input "+7 903 141-00-05"
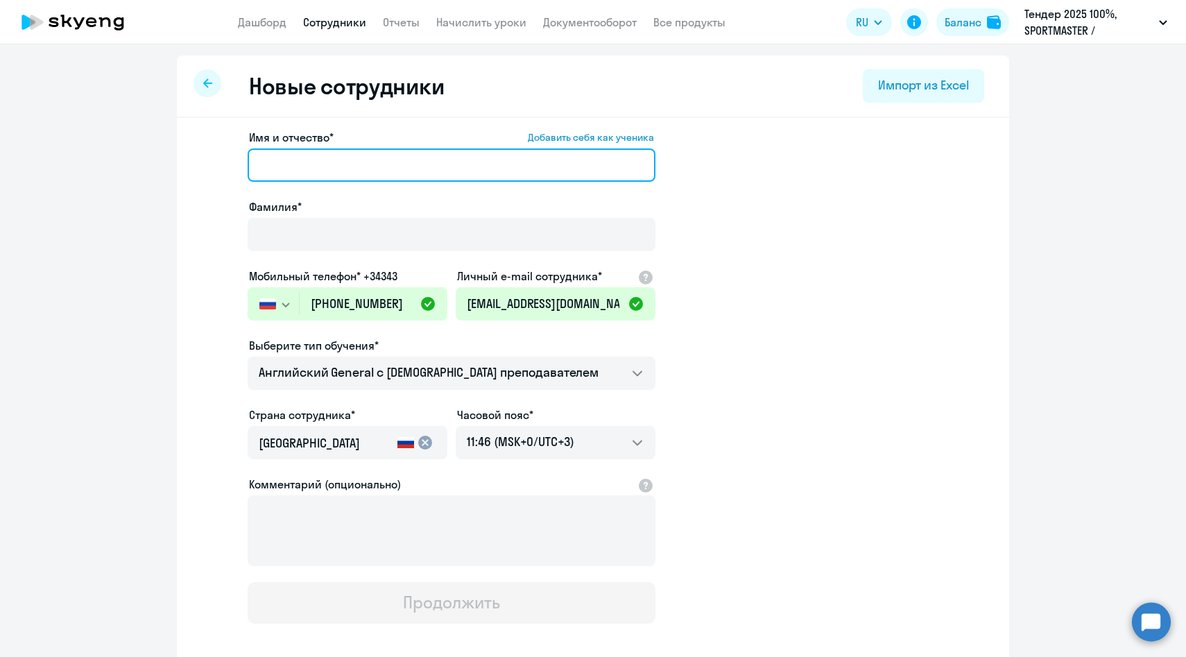
click at [352, 173] on input "Имя и отчество* Добавить себя как ученика" at bounding box center [452, 164] width 408 height 33
paste input "Лазарева Екатерина"
drag, startPoint x: 318, startPoint y: 165, endPoint x: 123, endPoint y: 157, distance: 195.1
click at [126, 160] on ng-component "Новые сотрудники Импорт из Excel Имя и отчество* Добавить себя как ученика Лаза…" at bounding box center [593, 391] width 1186 height 672
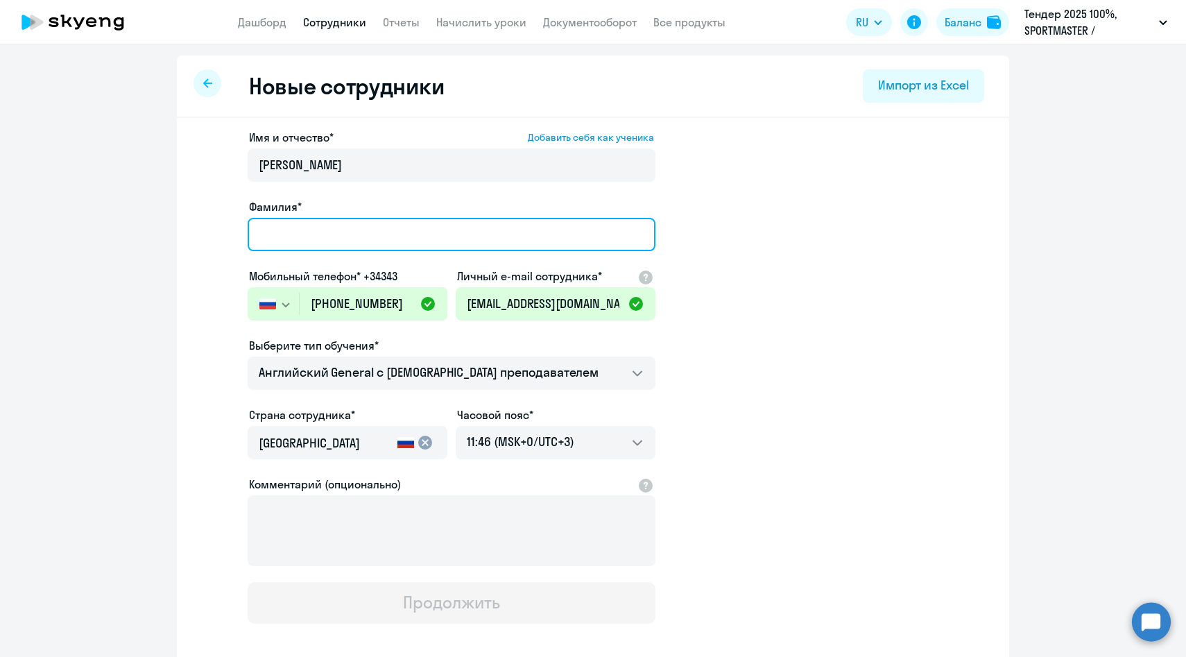
click at [340, 238] on input "Фамилия*" at bounding box center [452, 234] width 408 height 33
paste input "Лазарева"
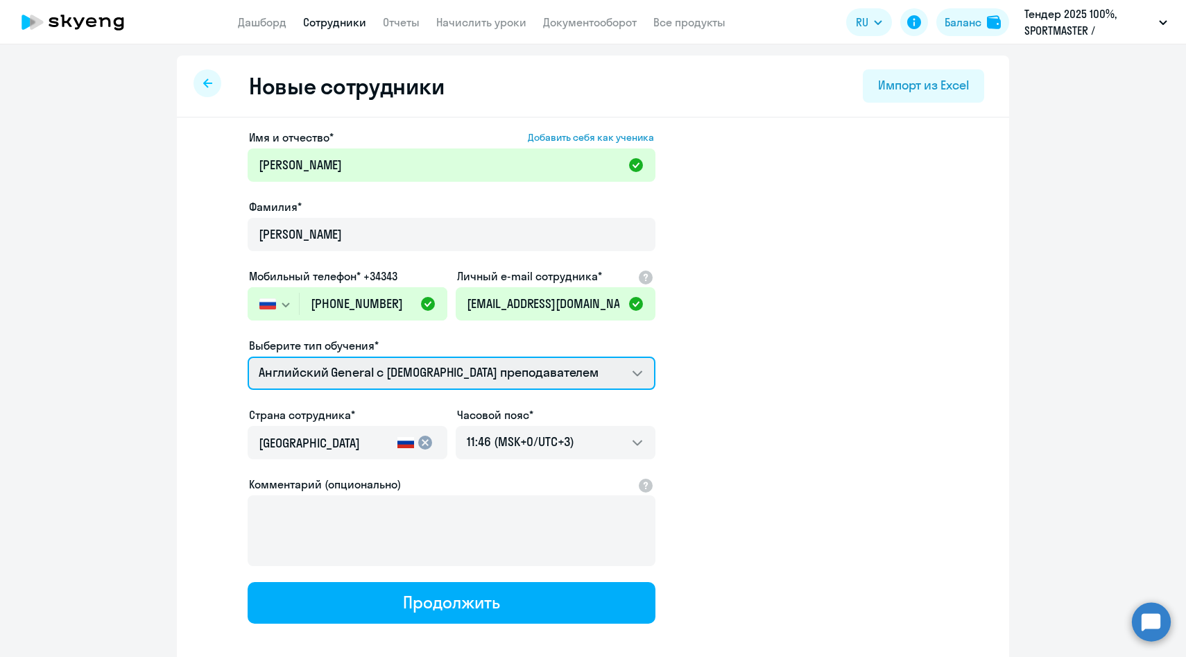
click at [356, 376] on select "Английский General с англоговорящим преподавателем Премиум английский с русског…" at bounding box center [452, 372] width 408 height 33
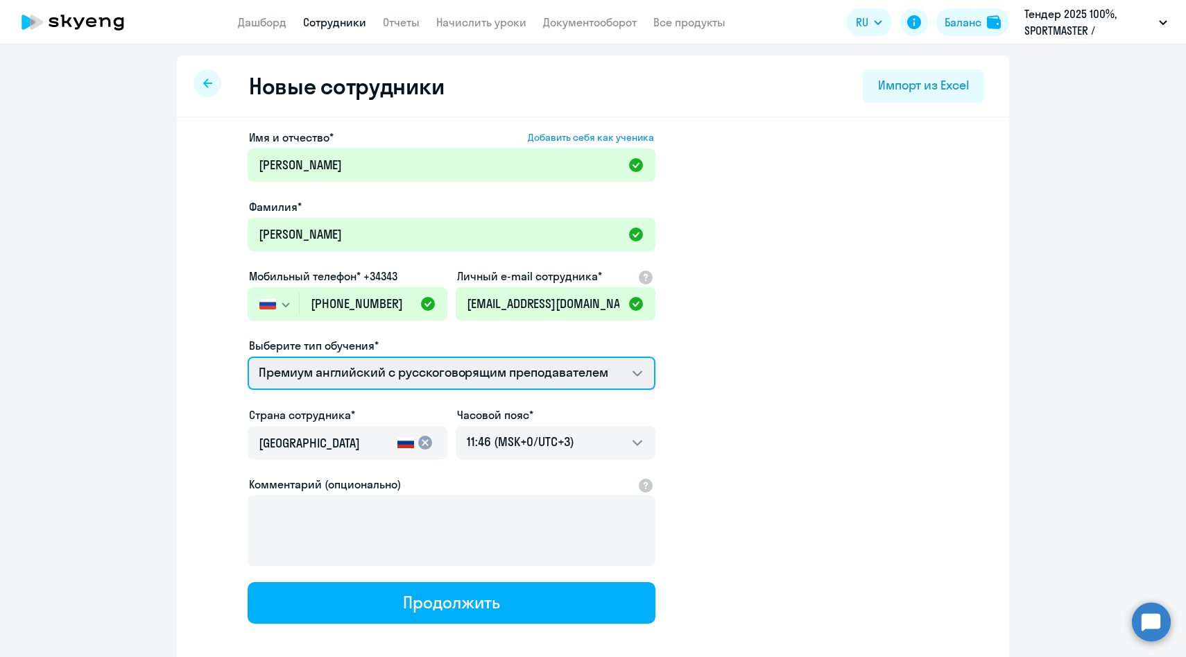
click at [248, 356] on select "Английский General с англоговорящим преподавателем Премиум английский с русског…" at bounding box center [452, 372] width 408 height 33
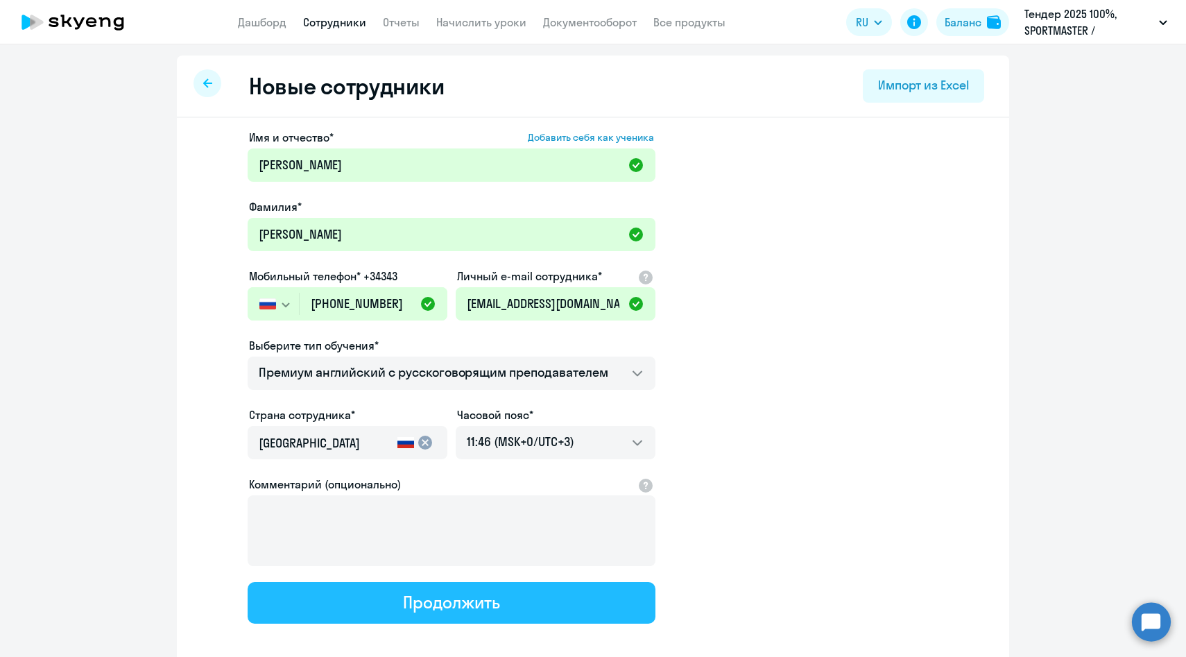
click at [348, 592] on button "Продолжить" at bounding box center [452, 603] width 408 height 42
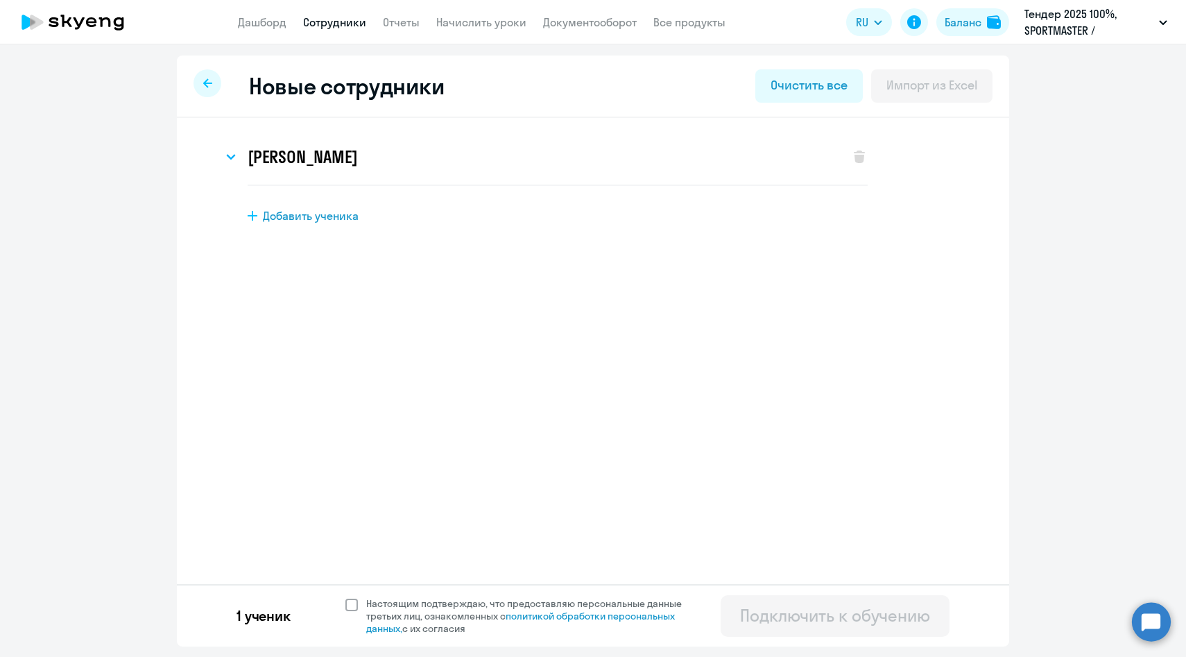
click at [379, 600] on span "Настоящим подтверждаю, что предоставляю персональные данные третьих лиц, ознако…" at bounding box center [532, 615] width 332 height 37
click at [345, 597] on input "Настоящим подтверждаю, что предоставляю персональные данные третьих лиц, ознако…" at bounding box center [345, 596] width 1 height 1
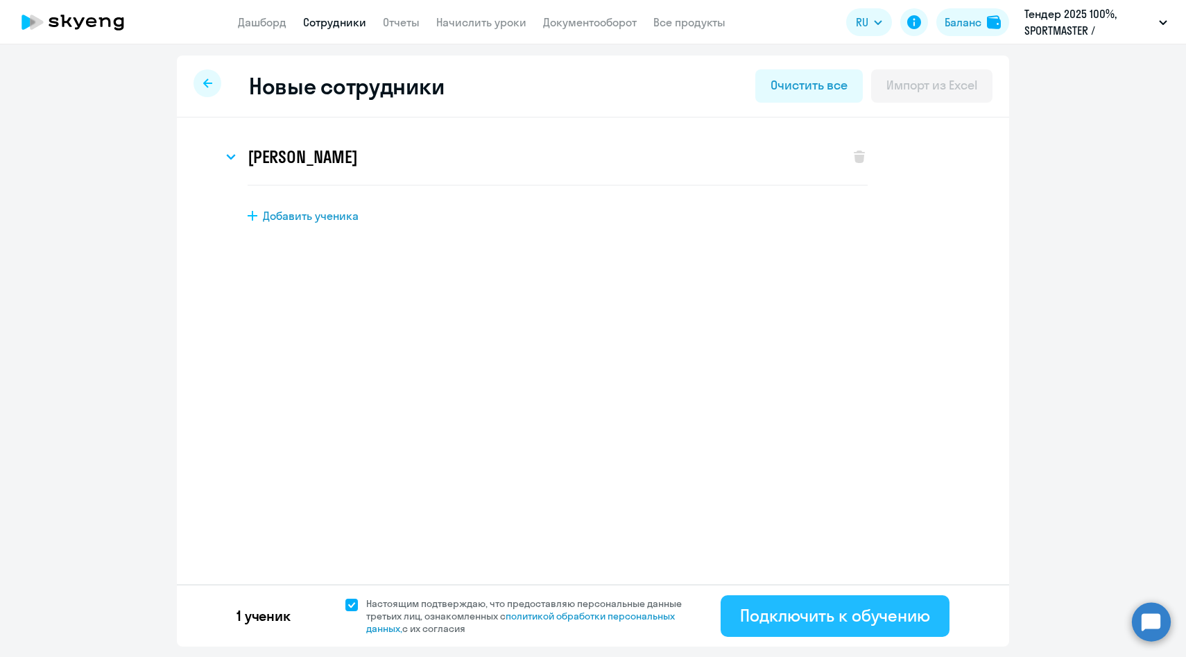
click at [766, 614] on div "Подключить к обучению" at bounding box center [835, 615] width 190 height 22
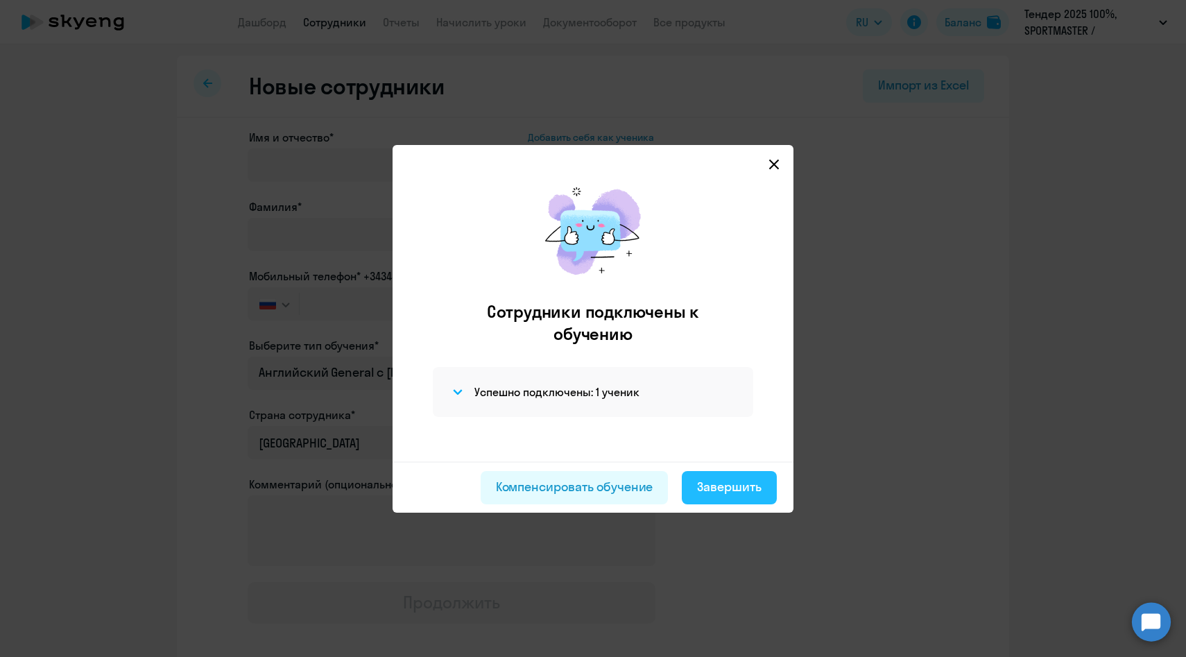
click at [726, 484] on div "Завершить" at bounding box center [729, 487] width 64 height 18
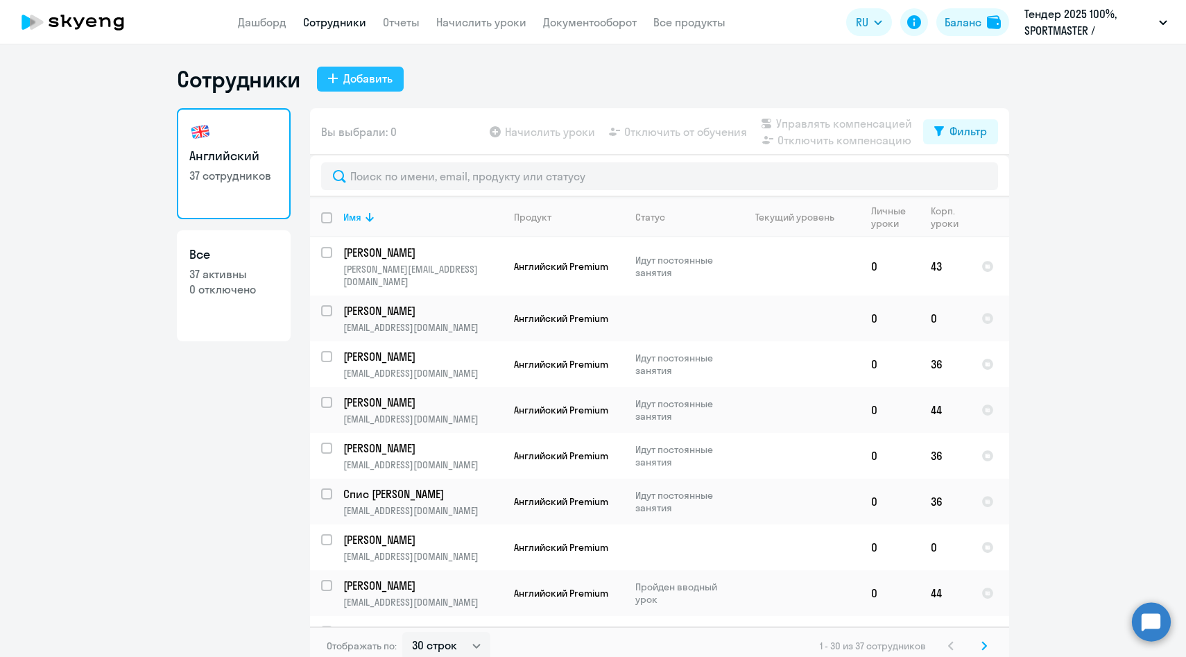
click at [372, 73] on div "Добавить" at bounding box center [367, 78] width 49 height 17
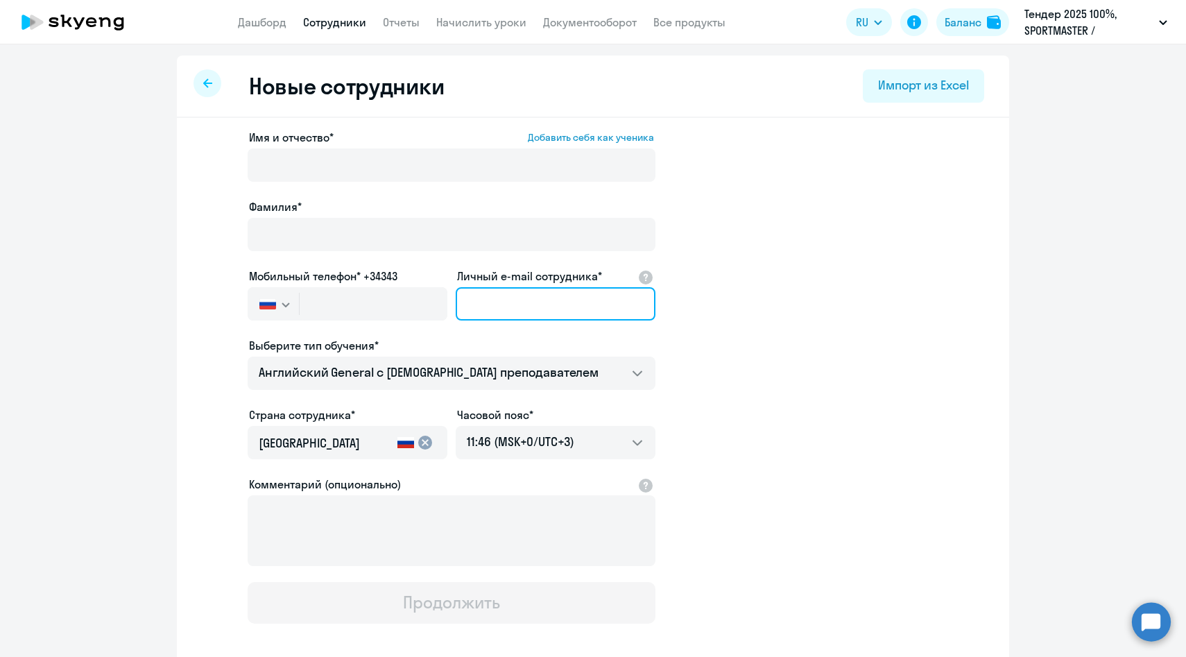
click at [614, 310] on input "Личный e-mail сотрудника*" at bounding box center [556, 303] width 200 height 33
paste input "mfrolova@sportmaster.ru"
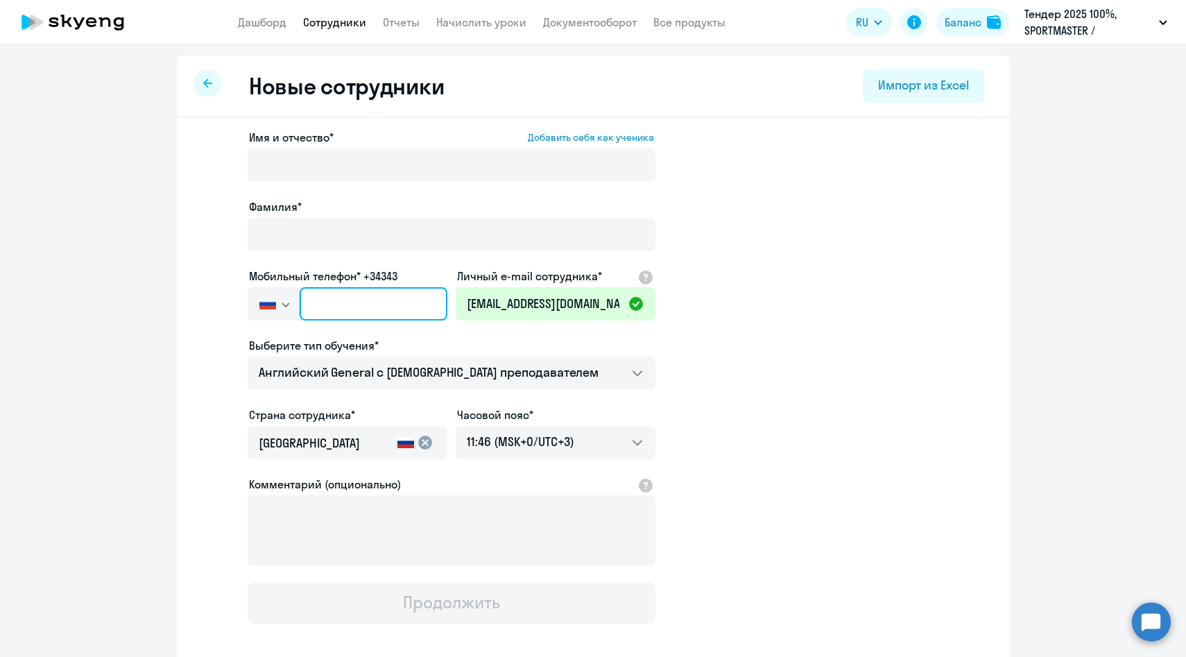
click at [394, 300] on input "text" at bounding box center [374, 303] width 148 height 33
paste input "+7 916 087-25-37"
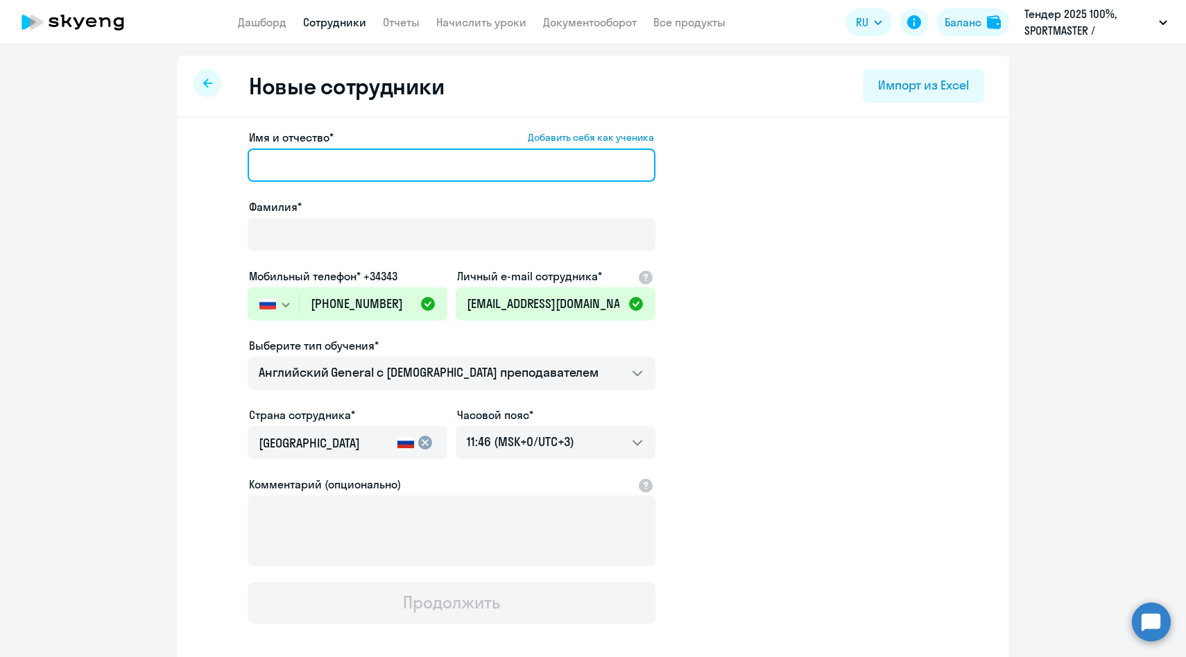
click at [350, 157] on input "Имя и отчество* Добавить себя как ученика" at bounding box center [452, 164] width 408 height 33
paste input "Мария Фролова"
drag, startPoint x: 301, startPoint y: 163, endPoint x: 169, endPoint y: 161, distance: 131.8
click at [169, 161] on ng-component "Новые сотрудники Импорт из Excel Имя и отчество* Добавить себя как ученика Мари…" at bounding box center [593, 391] width 1186 height 672
click at [298, 158] on input "Фролова" at bounding box center [452, 164] width 408 height 33
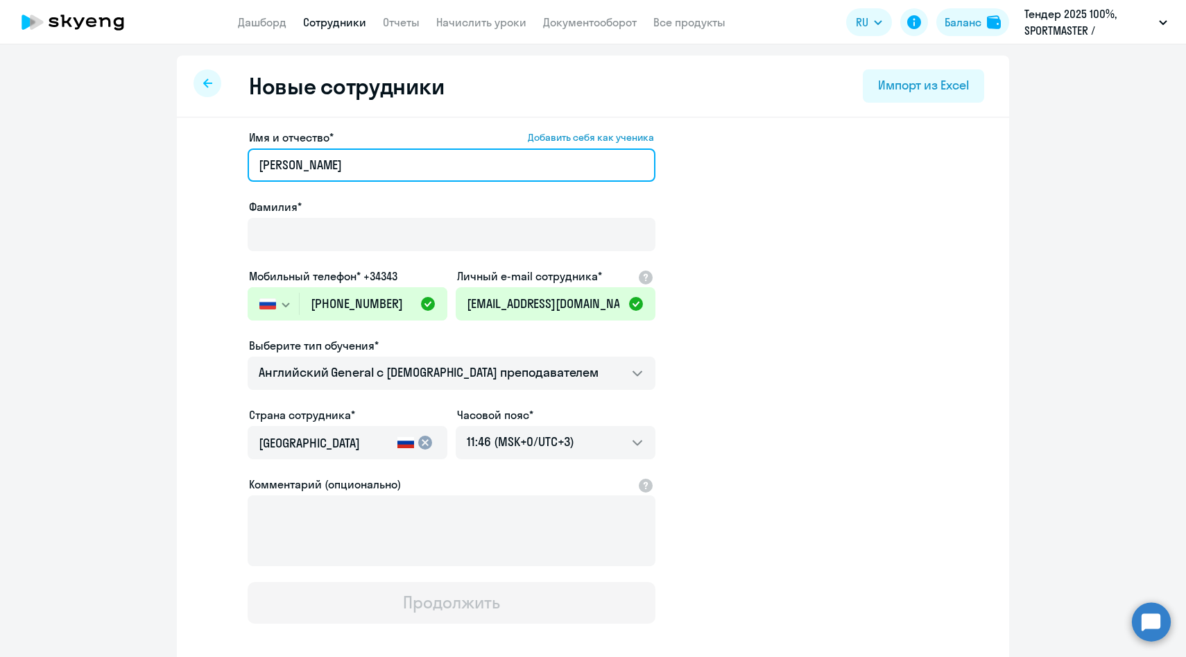
click at [298, 158] on input "Фролова" at bounding box center [452, 164] width 408 height 33
paste input "Мария"
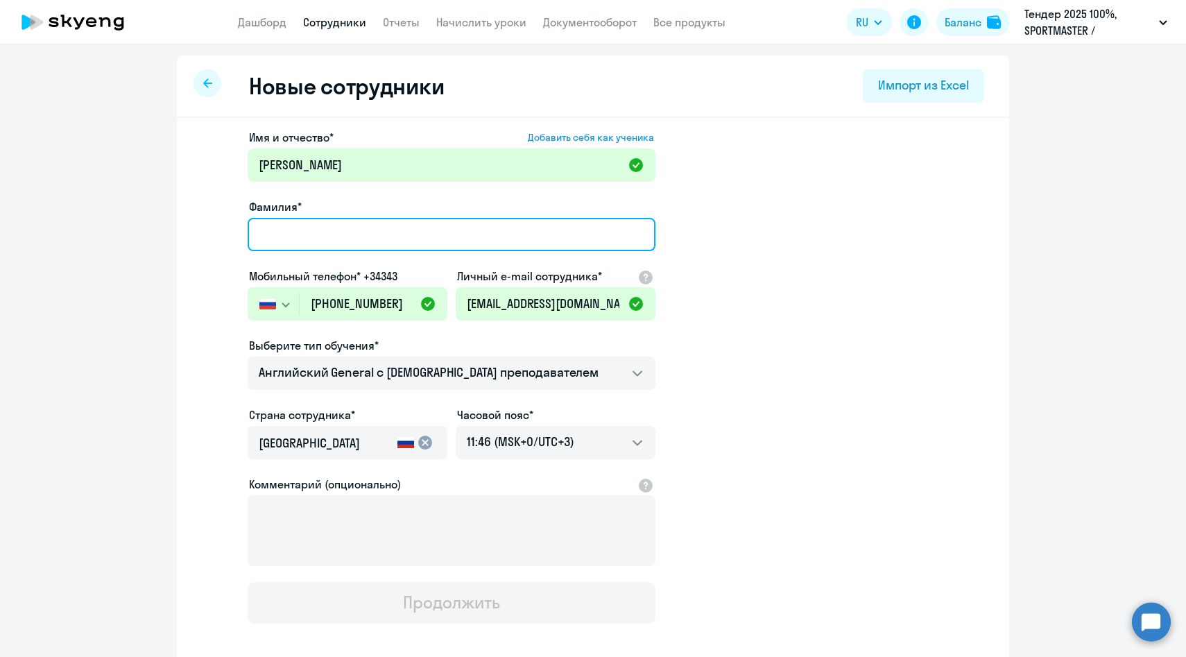
click at [287, 230] on input "Фамилия*" at bounding box center [452, 234] width 408 height 33
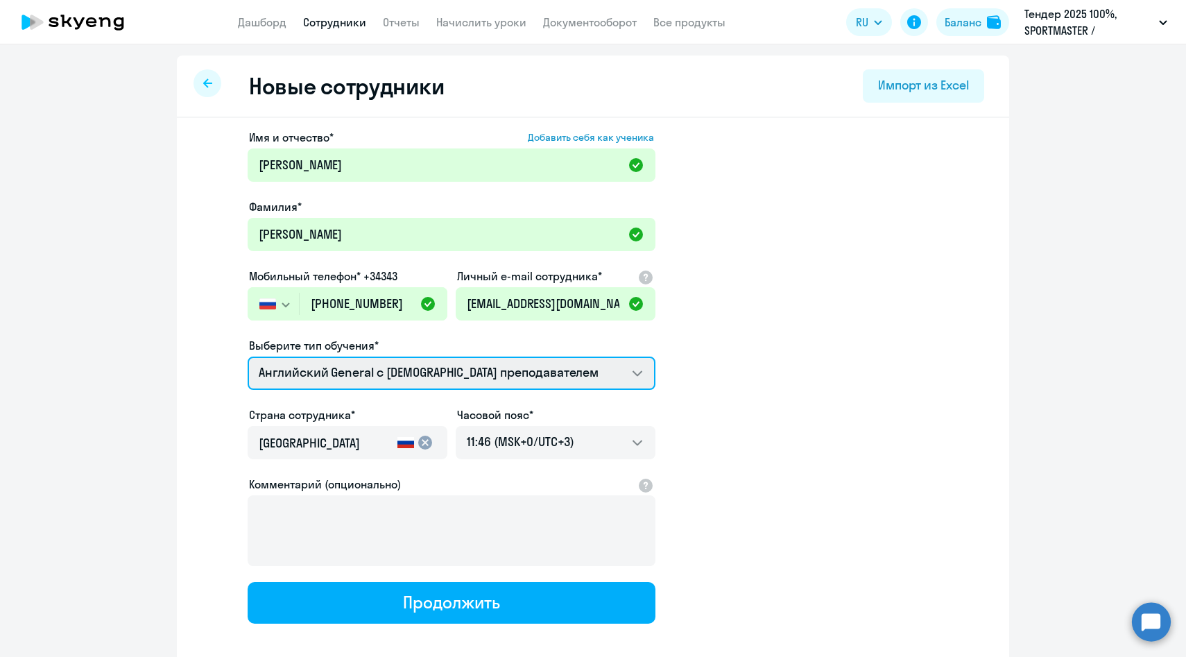
click at [383, 375] on select "Английский General с англоговорящим преподавателем Премиум английский с русског…" at bounding box center [452, 372] width 408 height 33
click at [248, 356] on select "Английский General с англоговорящим преподавателем Премиум английский с русског…" at bounding box center [452, 372] width 408 height 33
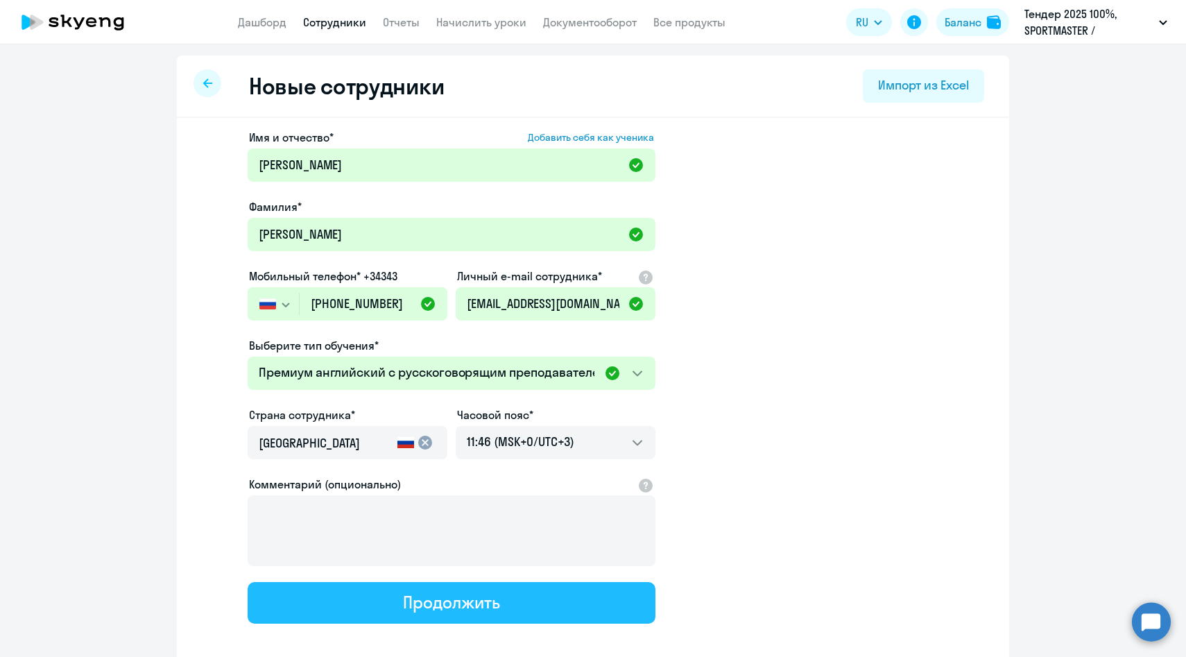
click at [372, 588] on button "Продолжить" at bounding box center [452, 603] width 408 height 42
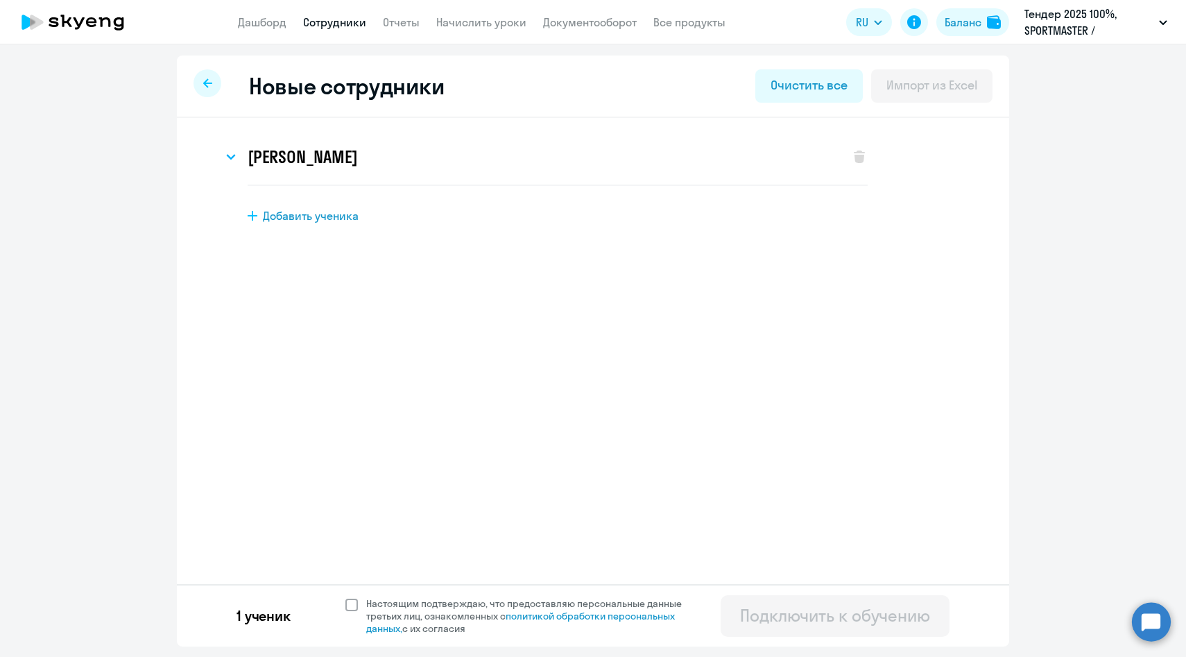
click at [358, 603] on span "Настоящим подтверждаю, что предоставляю персональные данные третьих лиц, ознако…" at bounding box center [528, 615] width 341 height 37
click at [345, 597] on input "Настоящим подтверждаю, что предоставляю персональные данные третьих лиц, ознако…" at bounding box center [345, 596] width 1 height 1
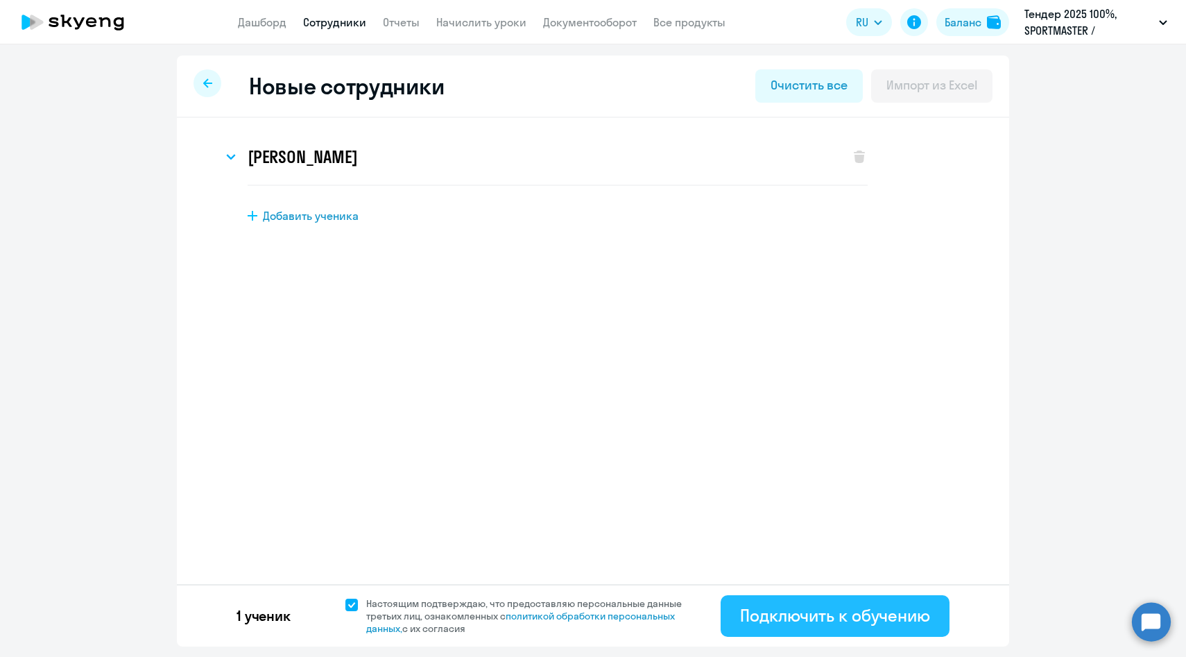
click at [768, 608] on div "Подключить к обучению" at bounding box center [835, 615] width 190 height 22
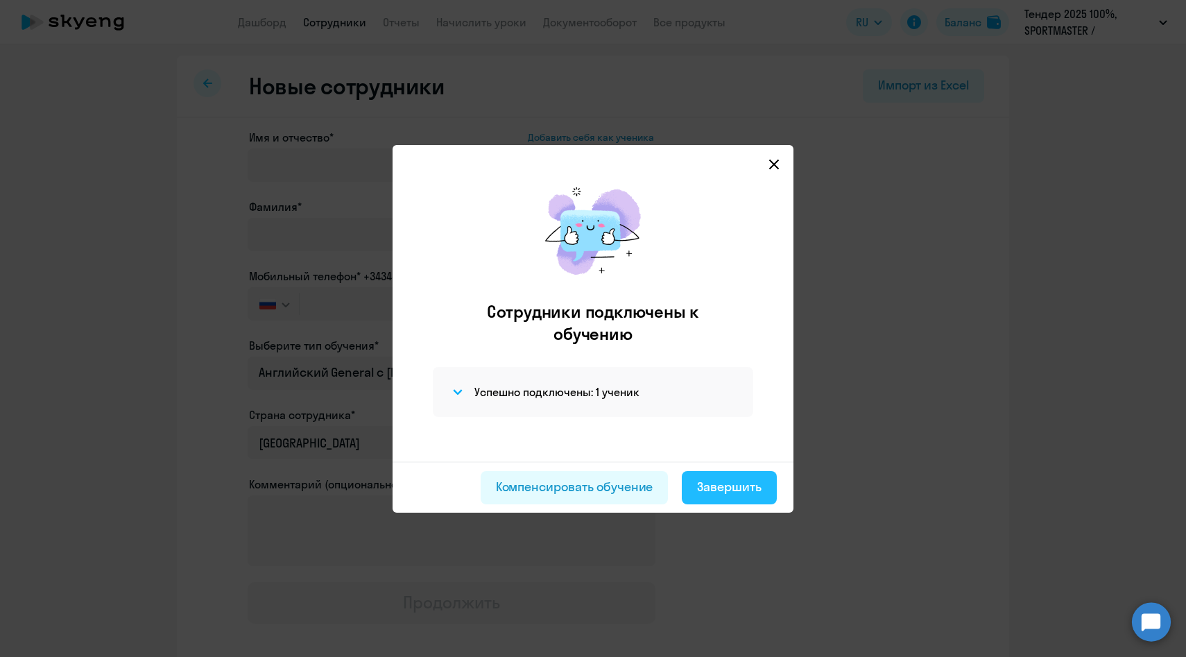
click at [709, 488] on div "Завершить" at bounding box center [729, 487] width 64 height 18
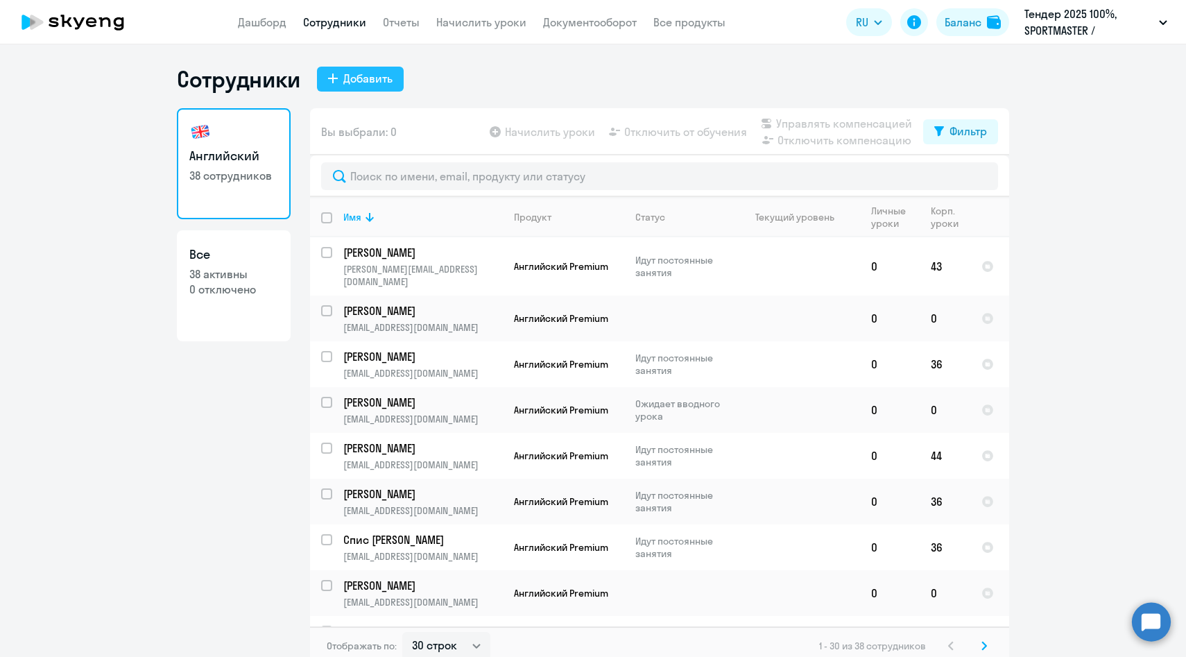
click at [342, 87] on button "Добавить" at bounding box center [360, 79] width 87 height 25
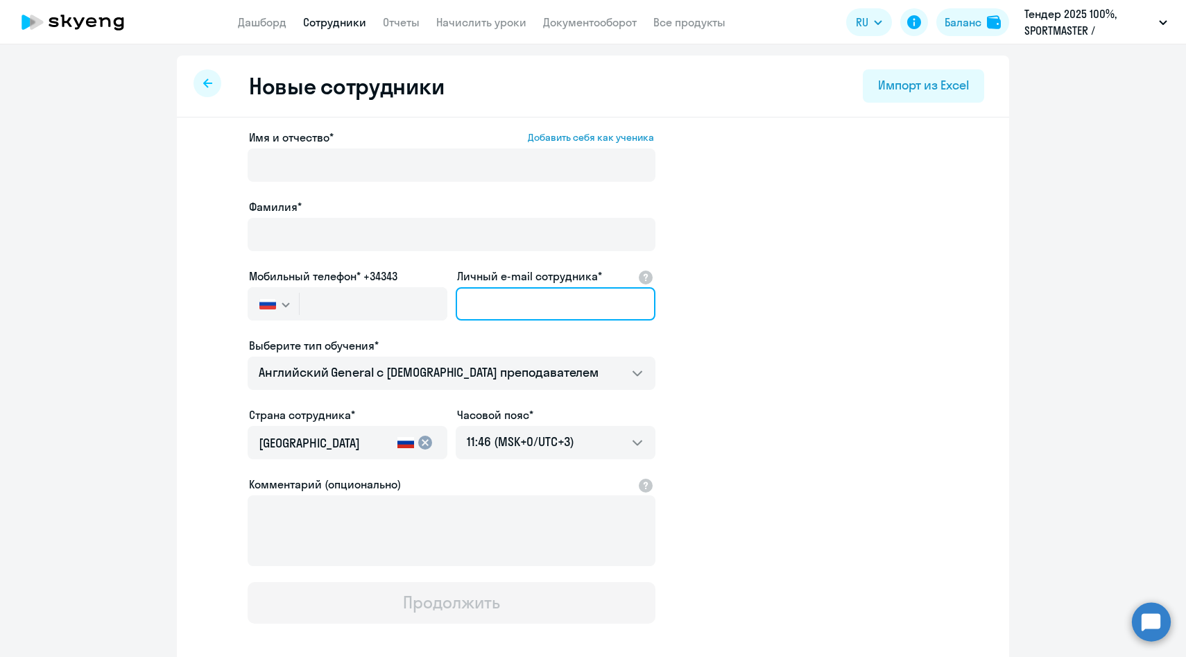
click at [526, 299] on input "Личный e-mail сотрудника*" at bounding box center [556, 303] width 200 height 33
paste input "ekositsyna@sportmaster.ru"
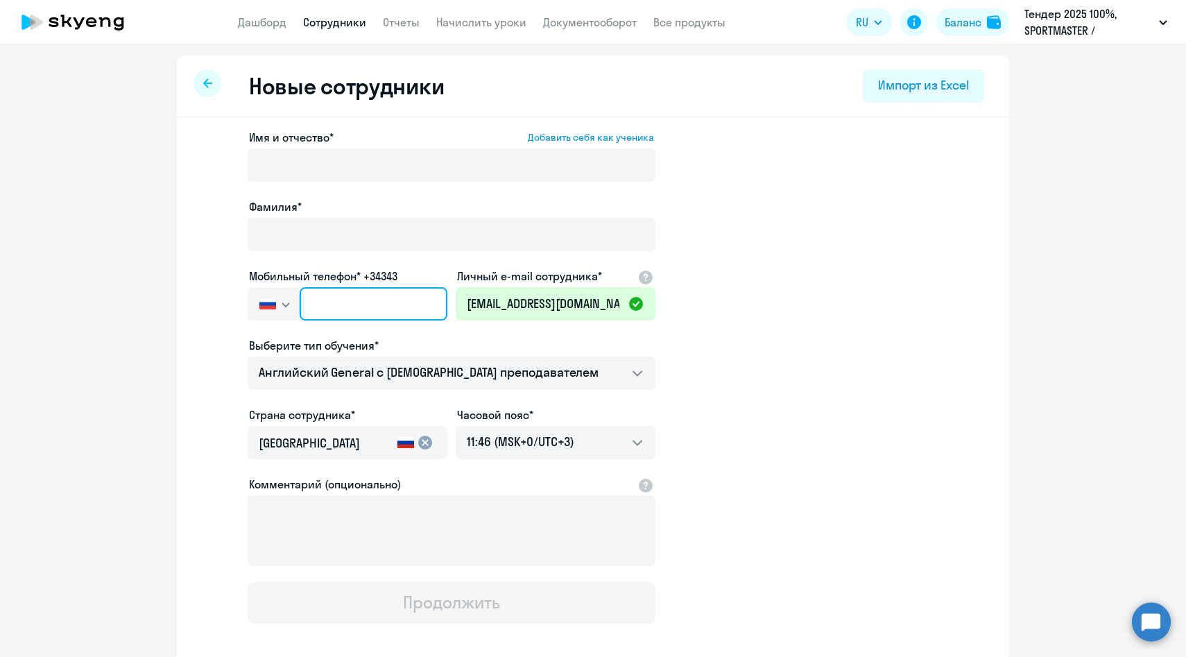
click at [345, 306] on input "text" at bounding box center [374, 303] width 148 height 33
paste input "+7 926 342-56-45"
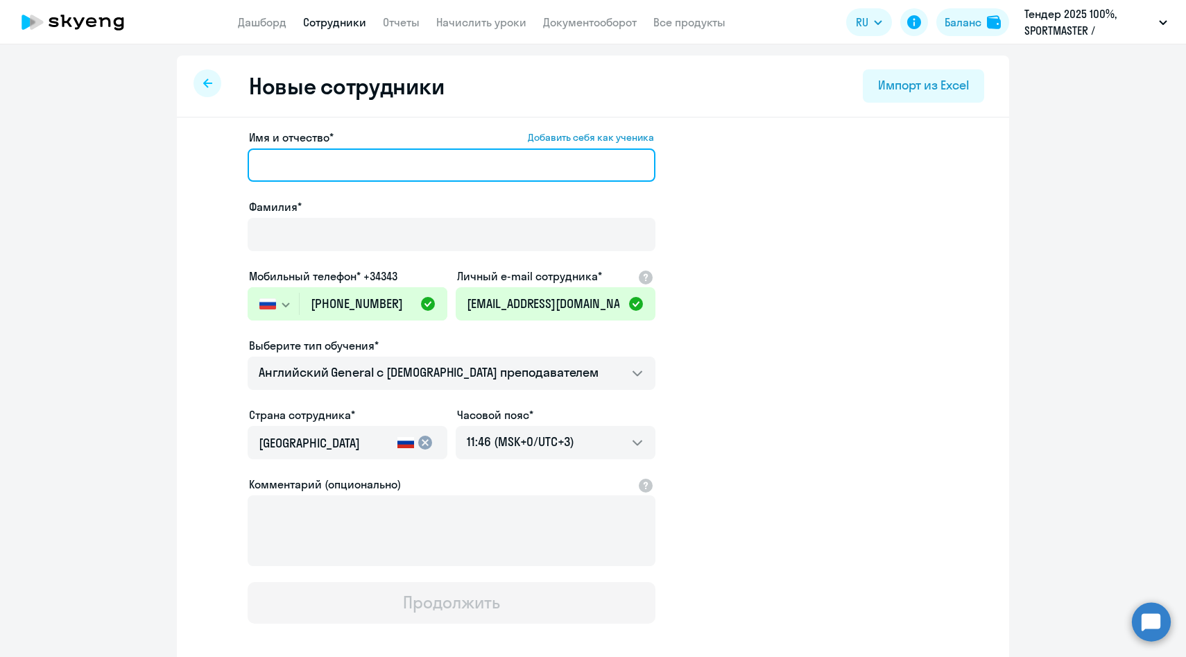
click at [300, 164] on input "Имя и отчество* Добавить себя как ученика" at bounding box center [452, 164] width 408 height 33
paste input "Косицына Елена"
drag, startPoint x: 318, startPoint y: 166, endPoint x: 150, endPoint y: 148, distance: 168.2
click at [150, 148] on ng-component "Новые сотрудники Импорт из Excel Имя и отчество* Добавить себя как ученика Коси…" at bounding box center [593, 391] width 1186 height 672
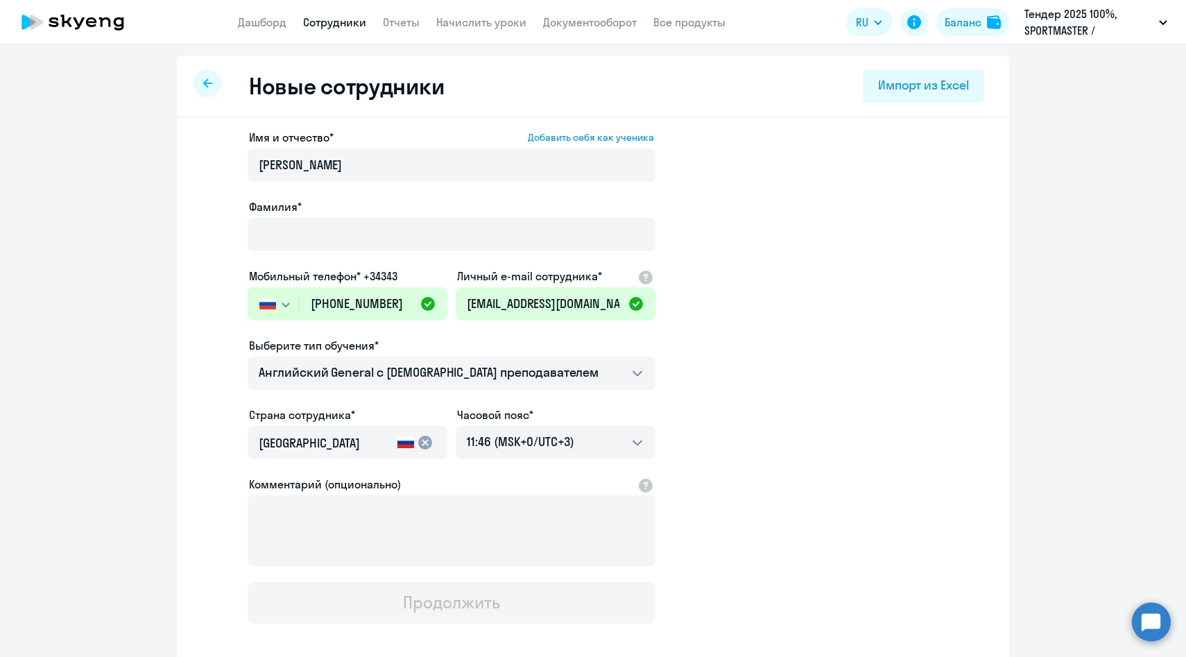
click at [329, 217] on div "Фамилия*" at bounding box center [452, 227] width 408 height 58
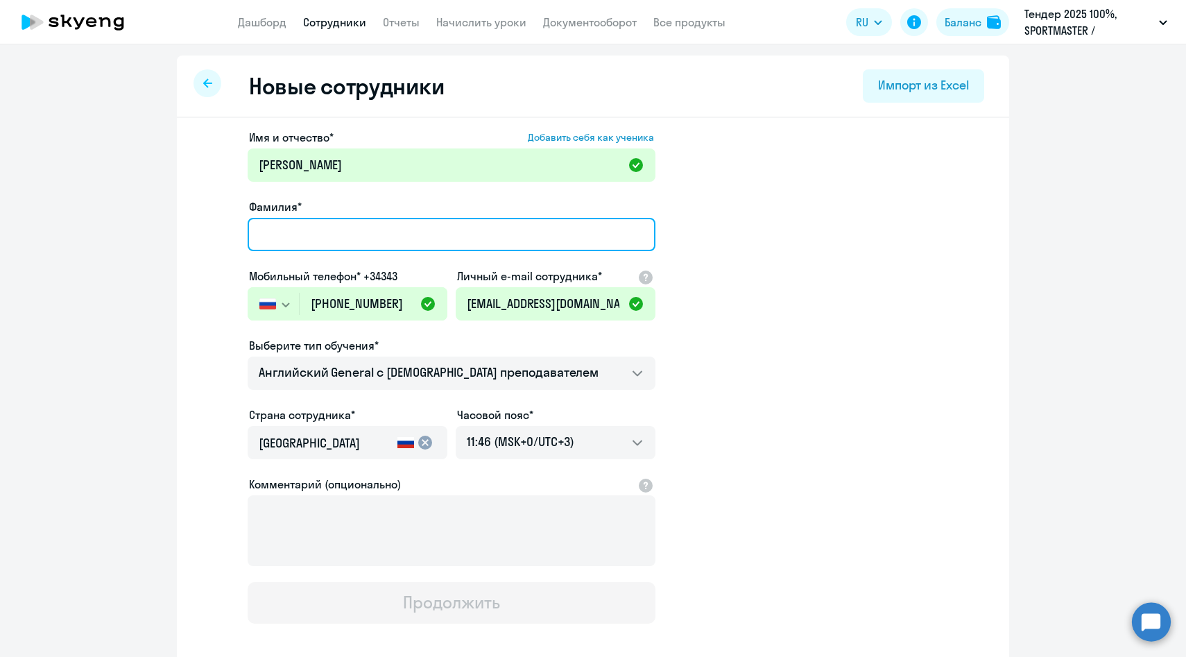
click at [329, 235] on input "Фамилия*" at bounding box center [452, 234] width 408 height 33
paste input "Косицына"
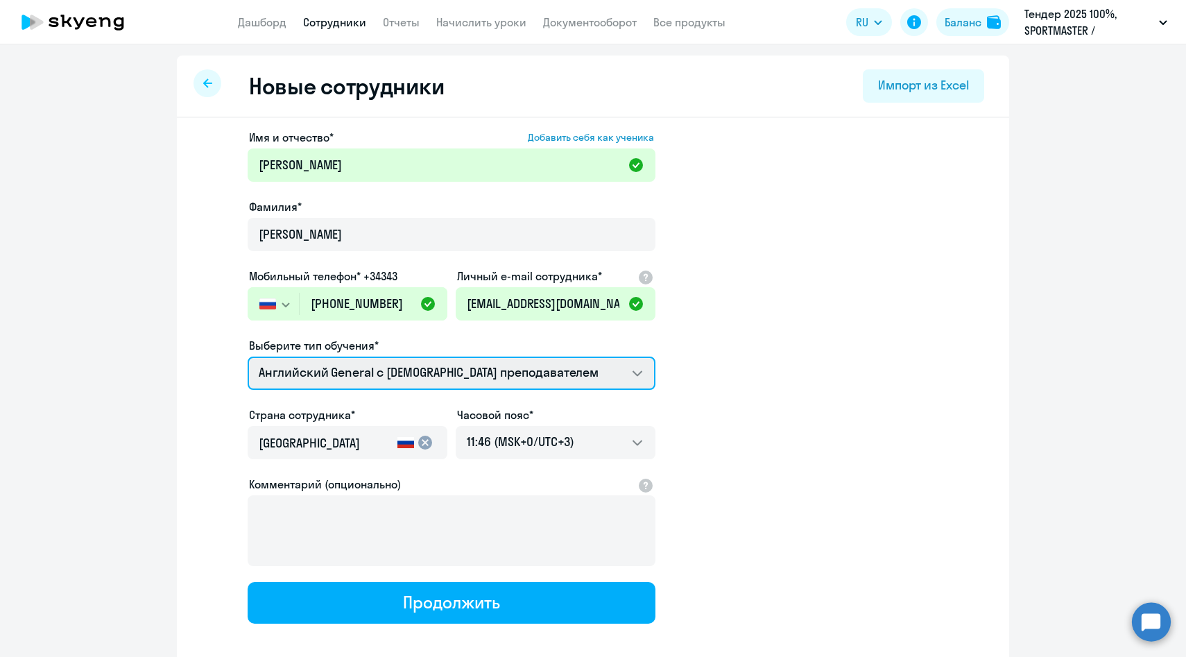
click at [319, 372] on select "Английский General с англоговорящим преподавателем Премиум английский с русског…" at bounding box center [452, 372] width 408 height 33
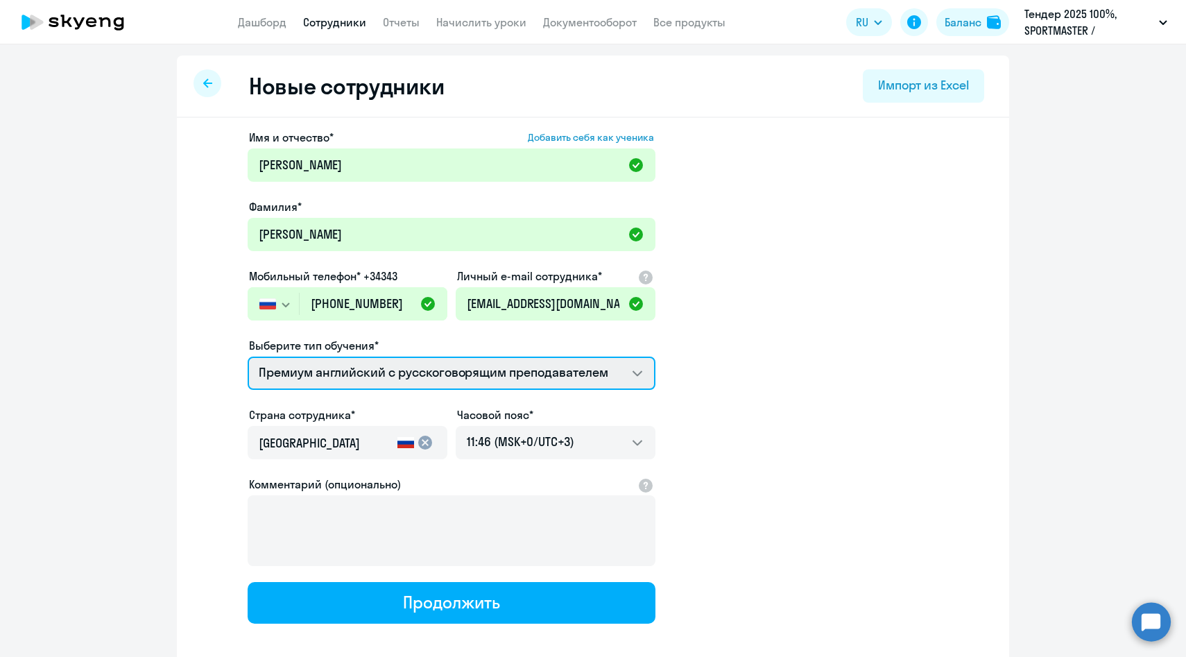
click at [248, 356] on select "Английский General с англоговорящим преподавателем Премиум английский с русског…" at bounding box center [452, 372] width 408 height 33
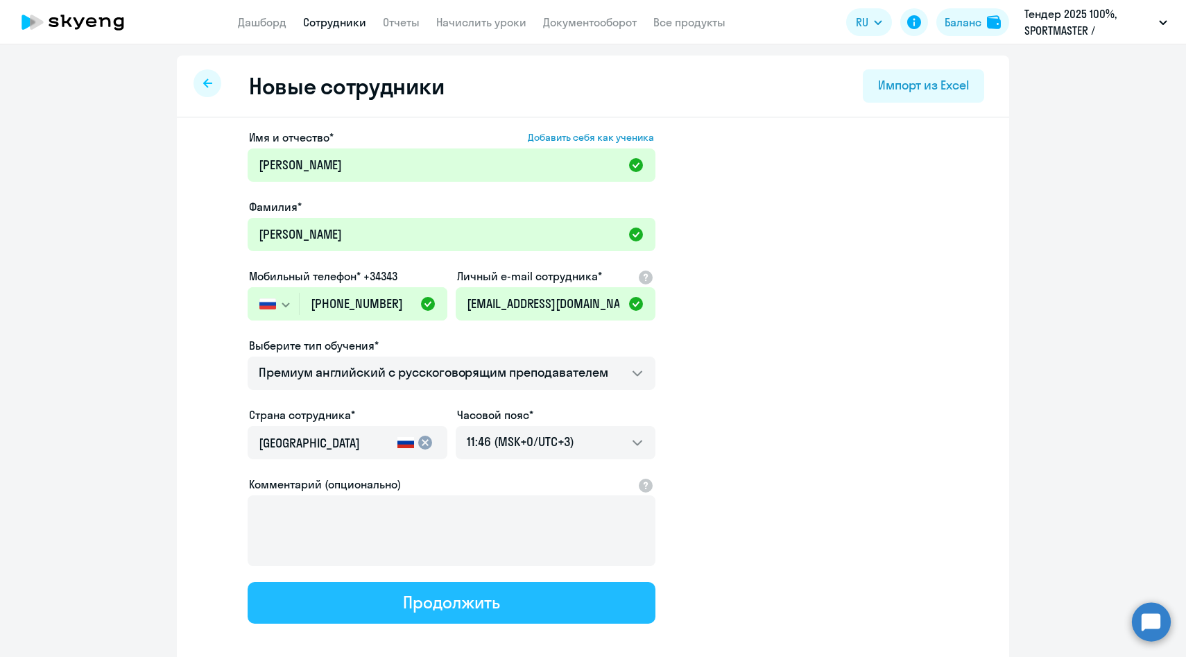
click at [378, 605] on button "Продолжить" at bounding box center [452, 603] width 408 height 42
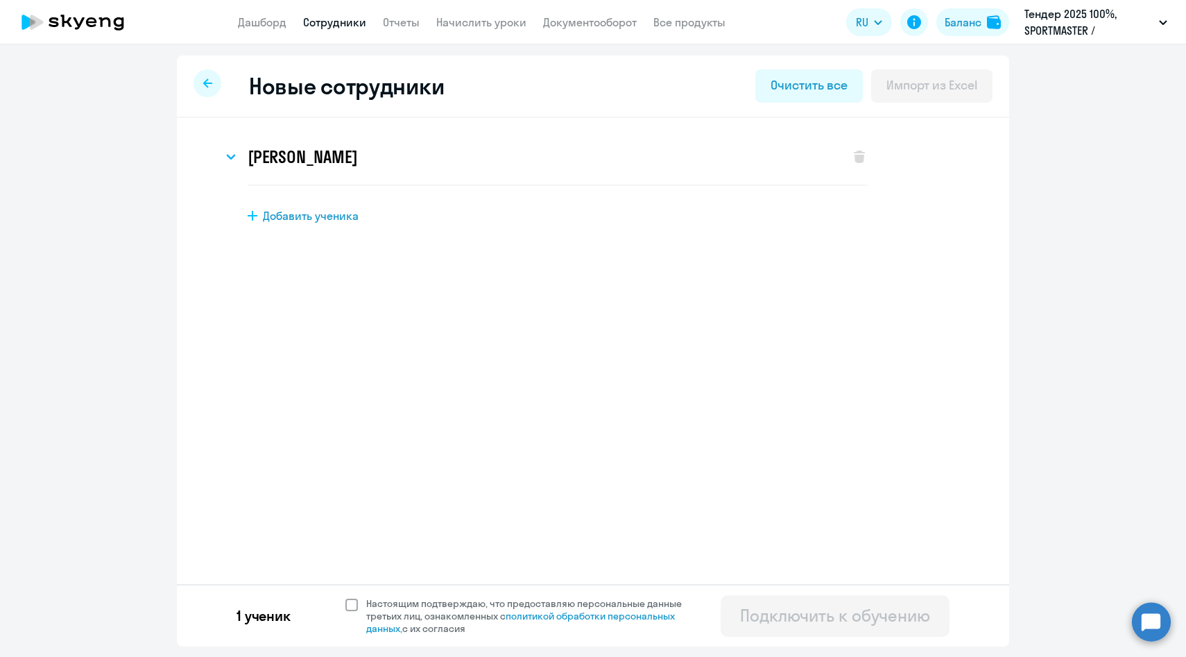
click at [377, 597] on span "Настоящим подтверждаю, что предоставляю персональные данные третьих лиц, ознако…" at bounding box center [532, 615] width 332 height 37
click at [345, 597] on input "Настоящим подтверждаю, что предоставляю персональные данные третьих лиц, ознако…" at bounding box center [345, 596] width 1 height 1
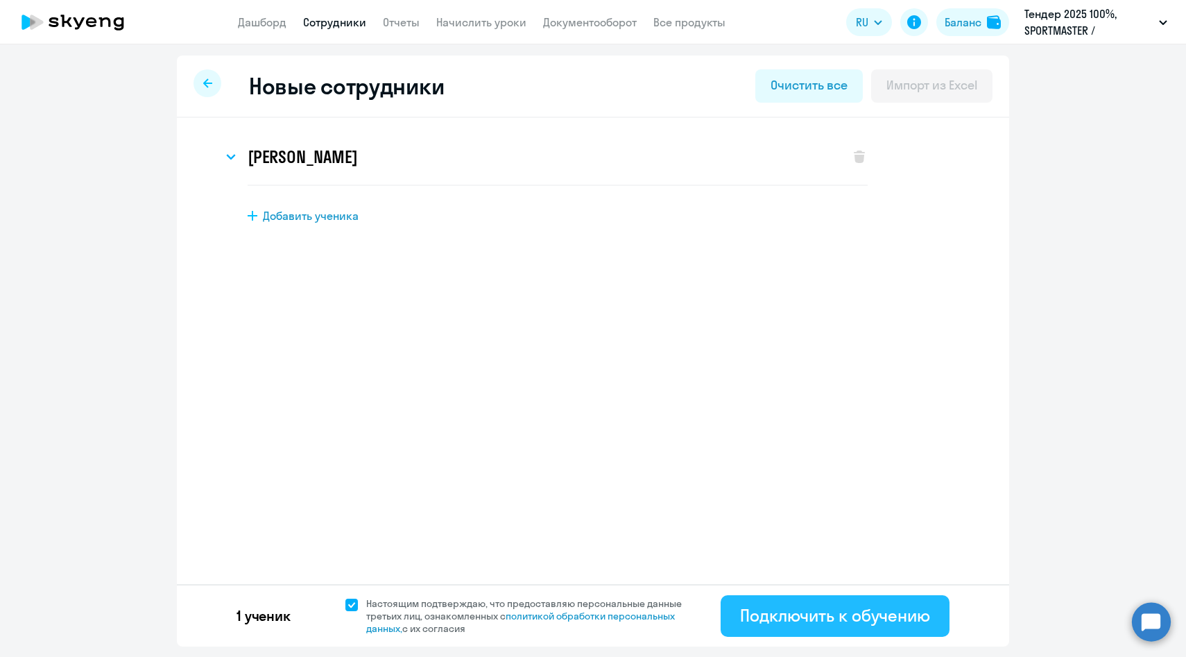
click at [736, 615] on button "Подключить к обучению" at bounding box center [835, 616] width 229 height 42
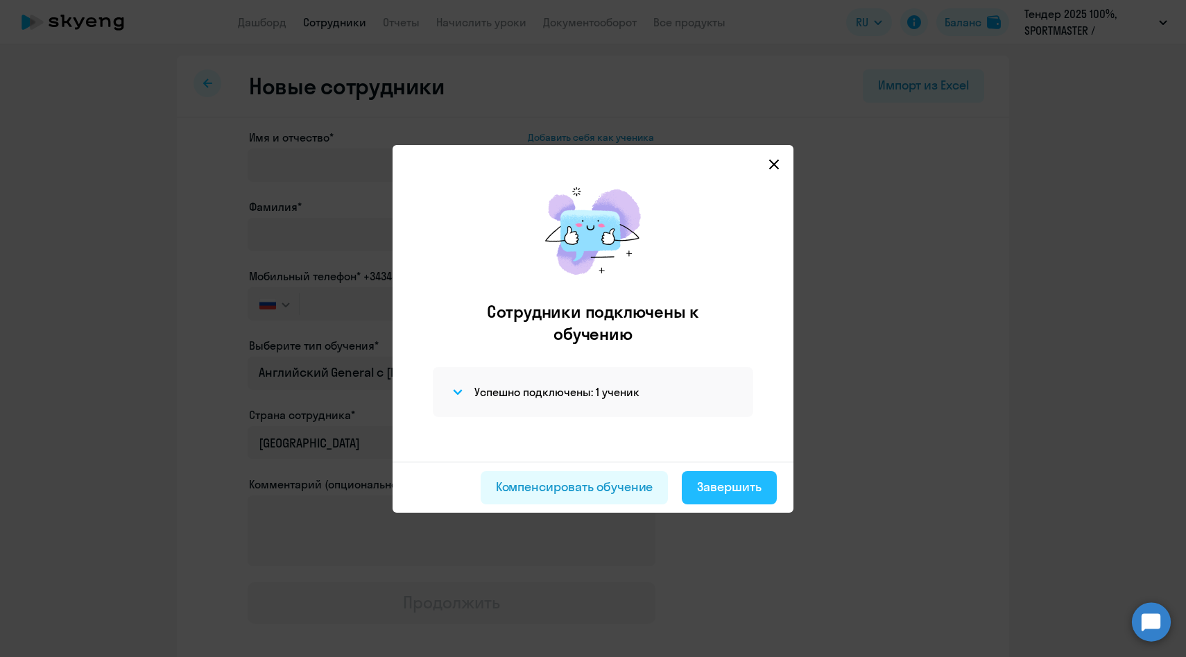
click at [714, 481] on div "Завершить" at bounding box center [729, 487] width 64 height 18
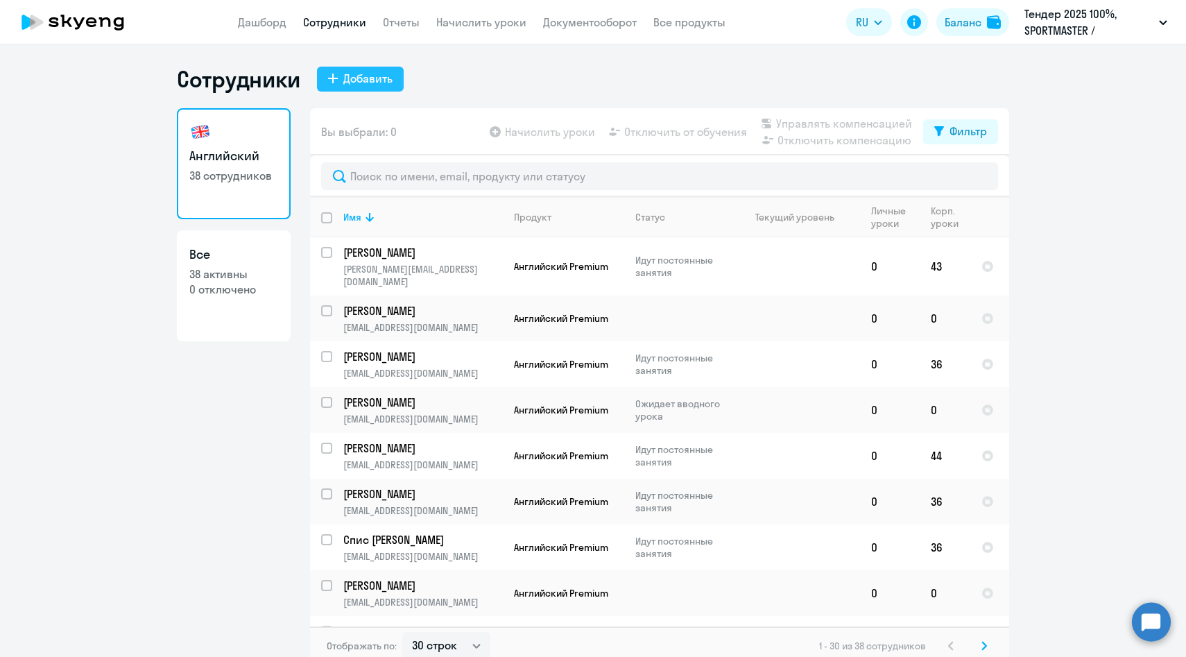
click at [344, 85] on div "Добавить" at bounding box center [367, 78] width 49 height 17
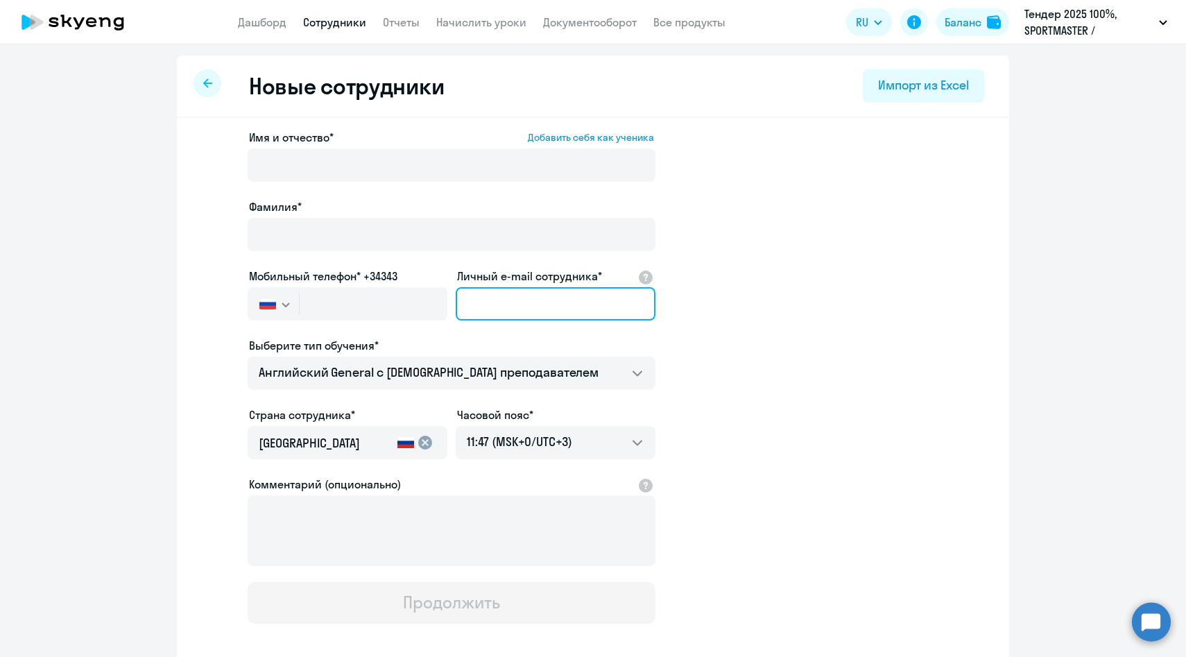
click at [530, 308] on input "Личный e-mail сотрудника*" at bounding box center [556, 303] width 200 height 33
paste input "AKoroteev@sportmaster.ru"
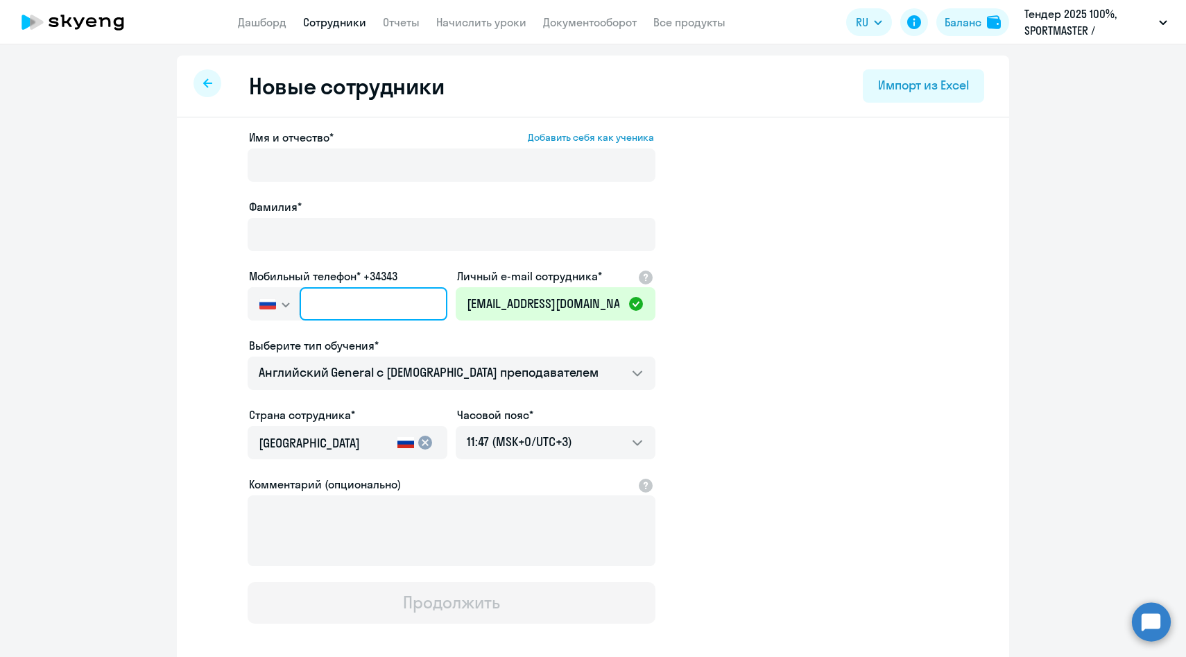
click at [334, 303] on input "text" at bounding box center [374, 303] width 148 height 33
paste input "+7 965 388-41-50"
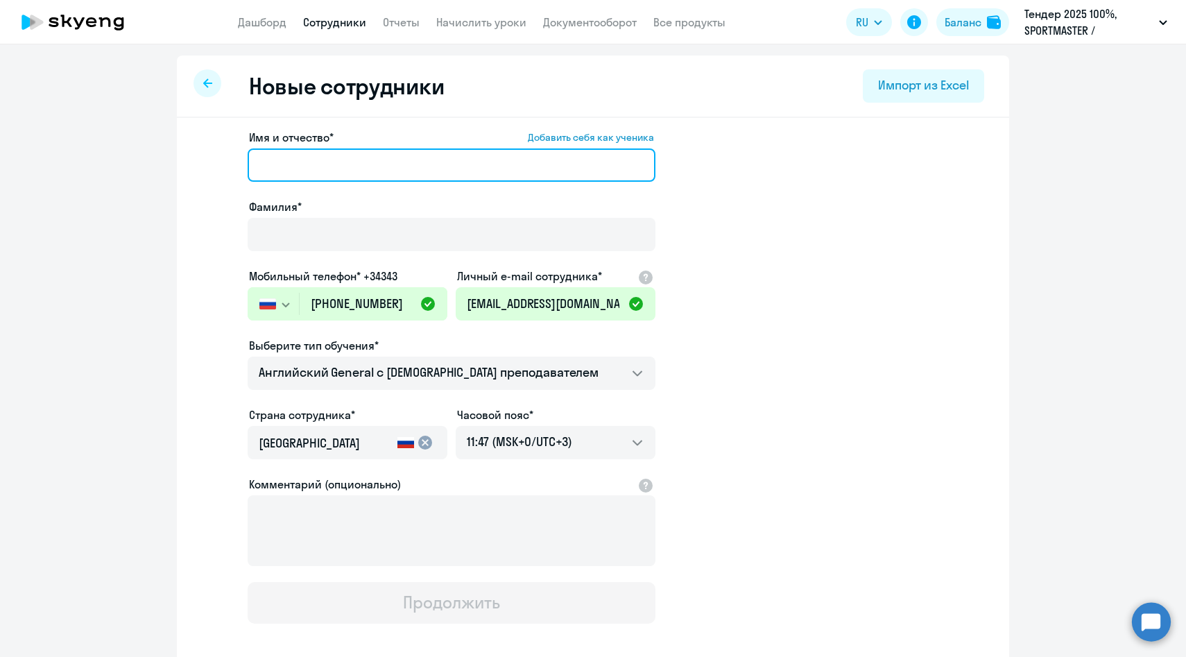
click at [352, 156] on input "Имя и отчество* Добавить себя как ученика" at bounding box center [452, 164] width 408 height 33
paste input "Коротеев Алексей"
drag, startPoint x: 316, startPoint y: 167, endPoint x: 168, endPoint y: 137, distance: 150.7
click at [156, 149] on ng-component "Новые сотрудники Импорт из Excel Имя и отчество* Добавить себя как ученика Коро…" at bounding box center [593, 391] width 1186 height 672
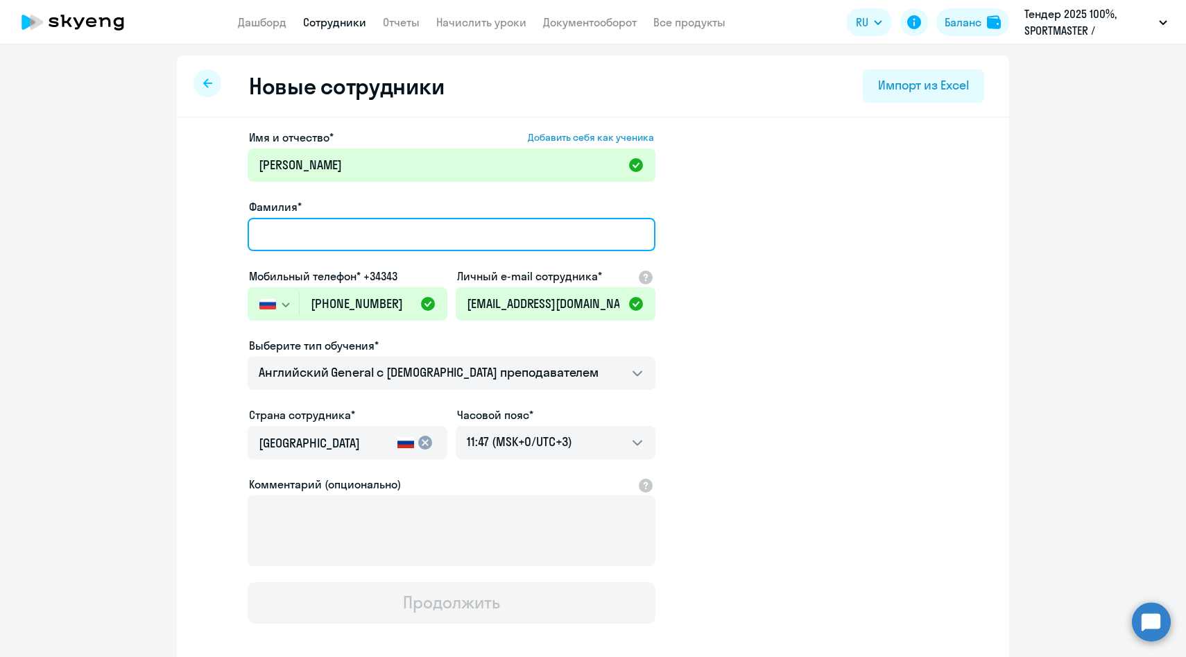
click at [361, 237] on input "Фамилия*" at bounding box center [452, 234] width 408 height 33
paste input "Коротеев"
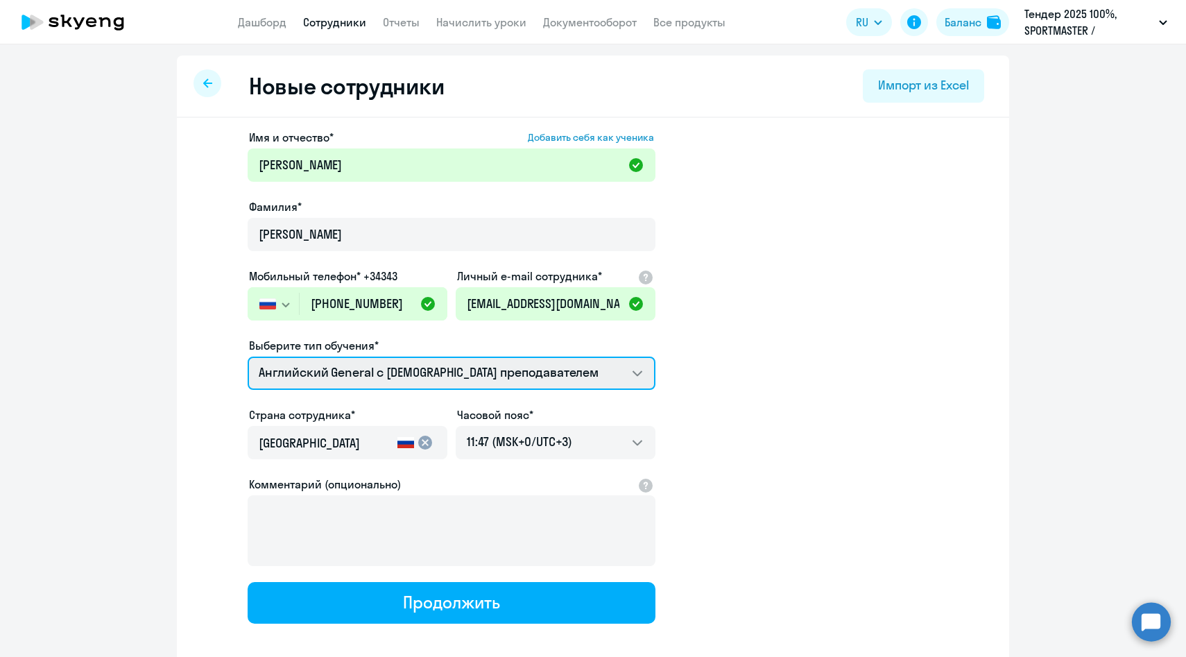
click at [354, 371] on select "Английский General с англоговорящим преподавателем Премиум английский с русског…" at bounding box center [452, 372] width 408 height 33
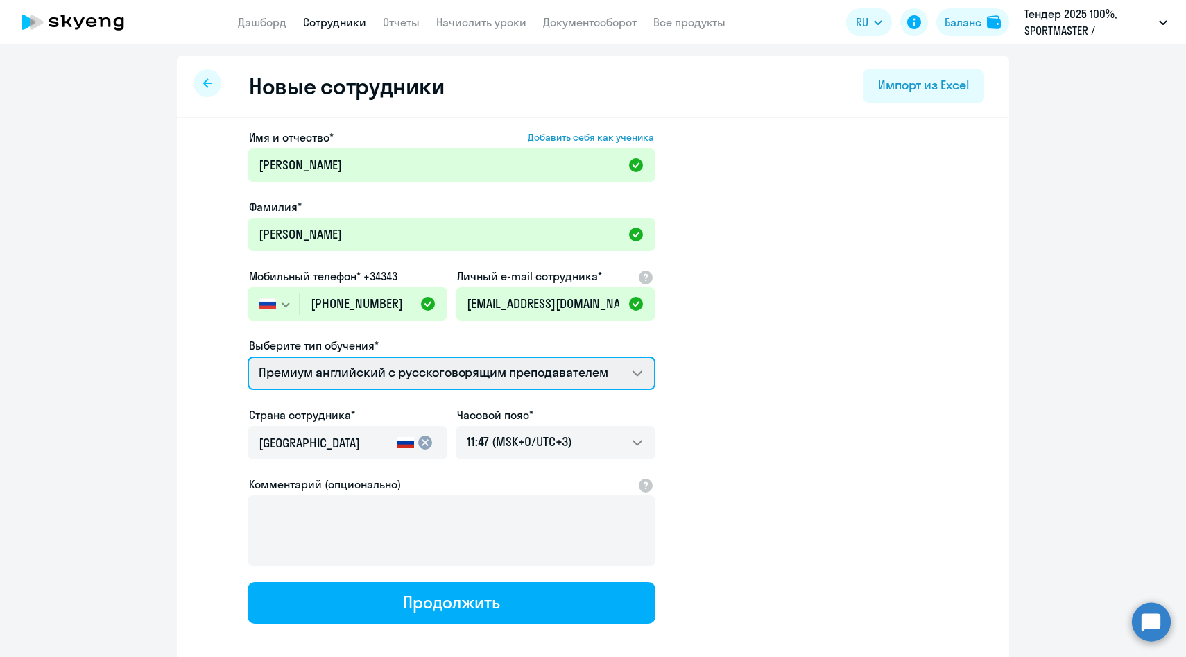
click at [248, 356] on select "Английский General с англоговорящим преподавателем Премиум английский с русског…" at bounding box center [452, 372] width 408 height 33
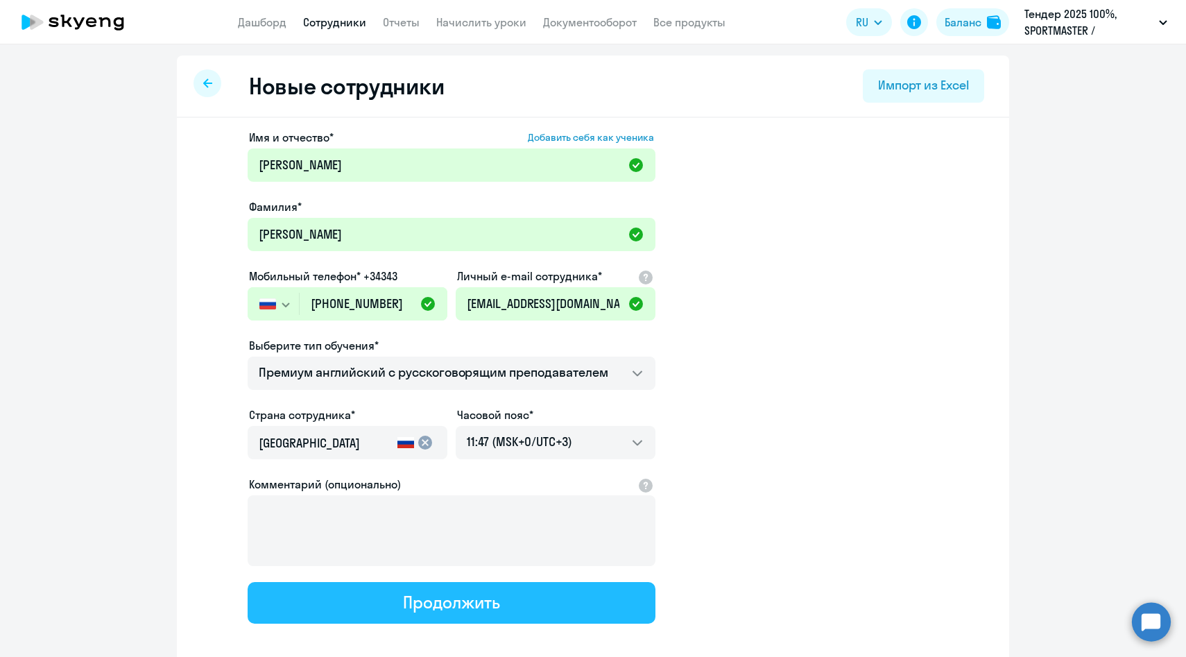
click at [375, 599] on button "Продолжить" at bounding box center [452, 603] width 408 height 42
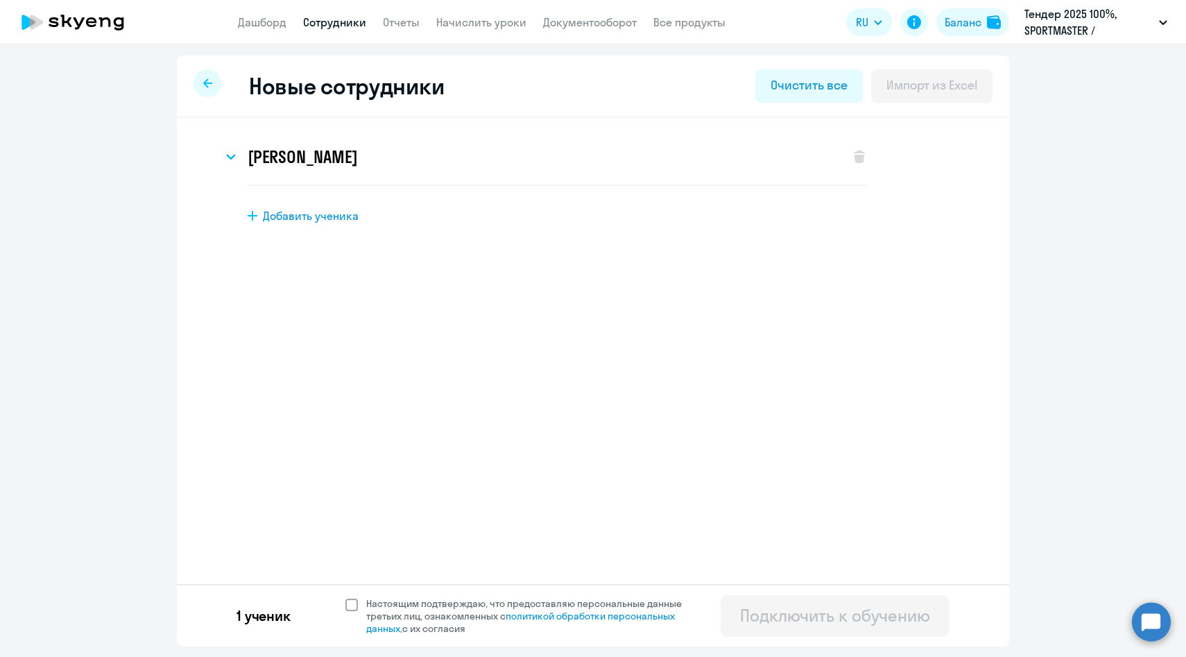
click at [368, 598] on span "Настоящим подтверждаю, что предоставляю персональные данные третьих лиц, ознако…" at bounding box center [532, 615] width 332 height 37
click at [345, 597] on input "Настоящим подтверждаю, что предоставляю персональные данные третьих лиц, ознако…" at bounding box center [345, 596] width 1 height 1
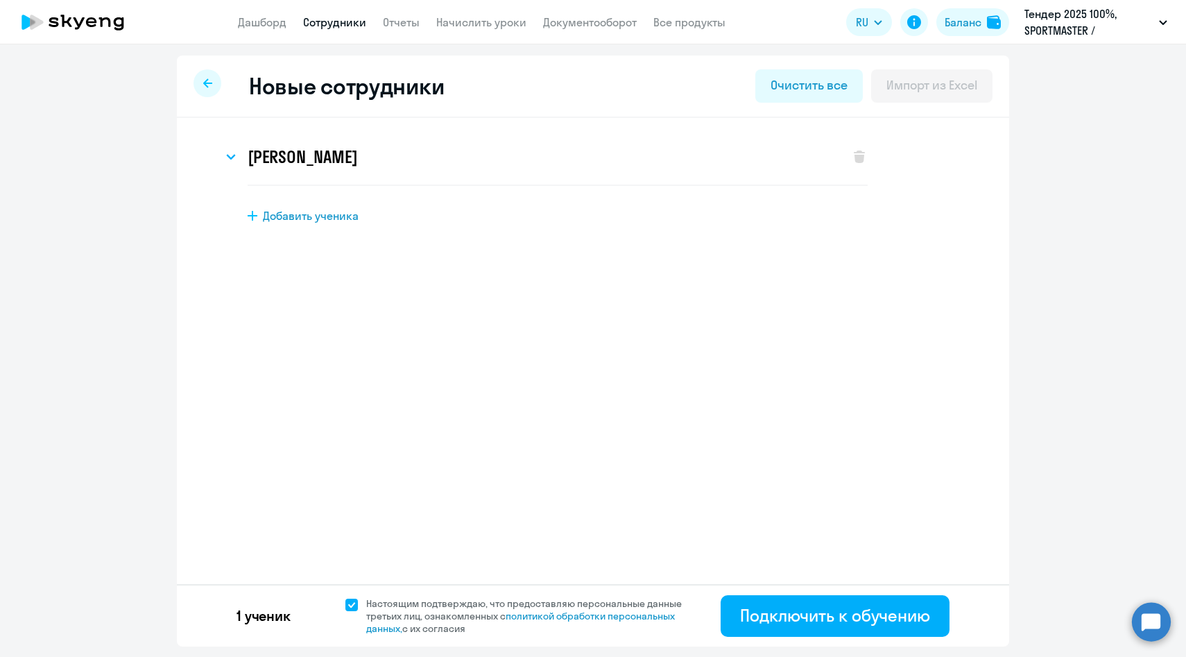
click at [716, 612] on div "1 ученик Настоящим подтверждаю, что предоставляю персональные данные третьих ли…" at bounding box center [593, 615] width 832 height 62
click at [734, 612] on button "Подключить к обучению" at bounding box center [835, 616] width 229 height 42
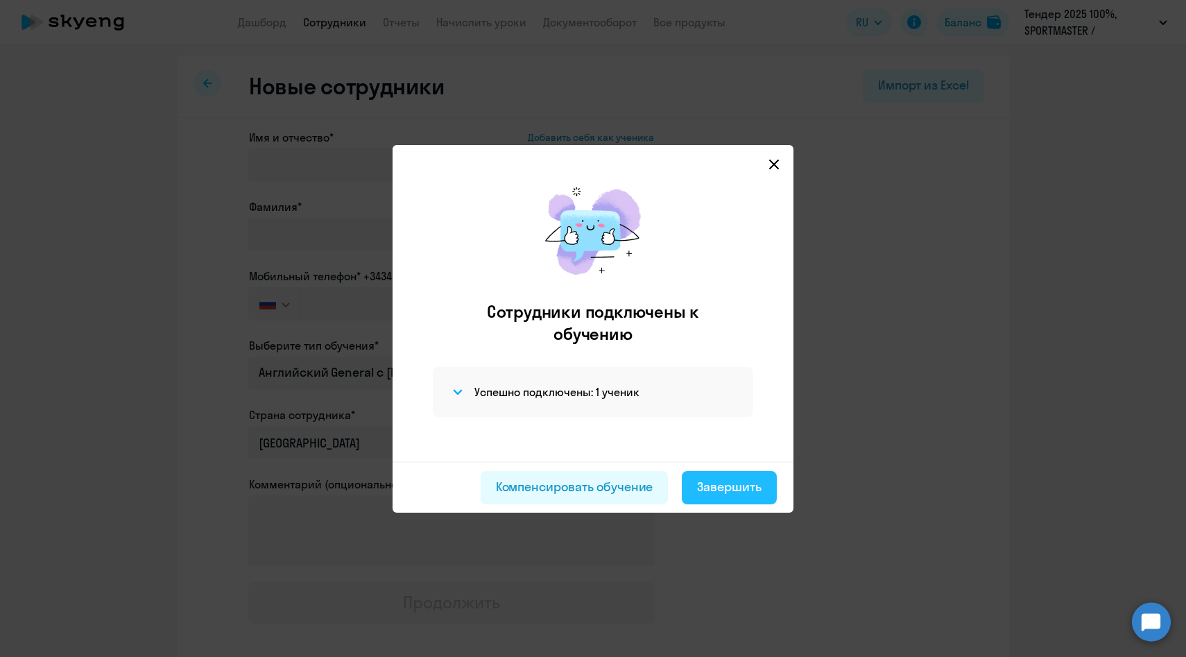
click at [741, 489] on div "Завершить" at bounding box center [729, 487] width 64 height 18
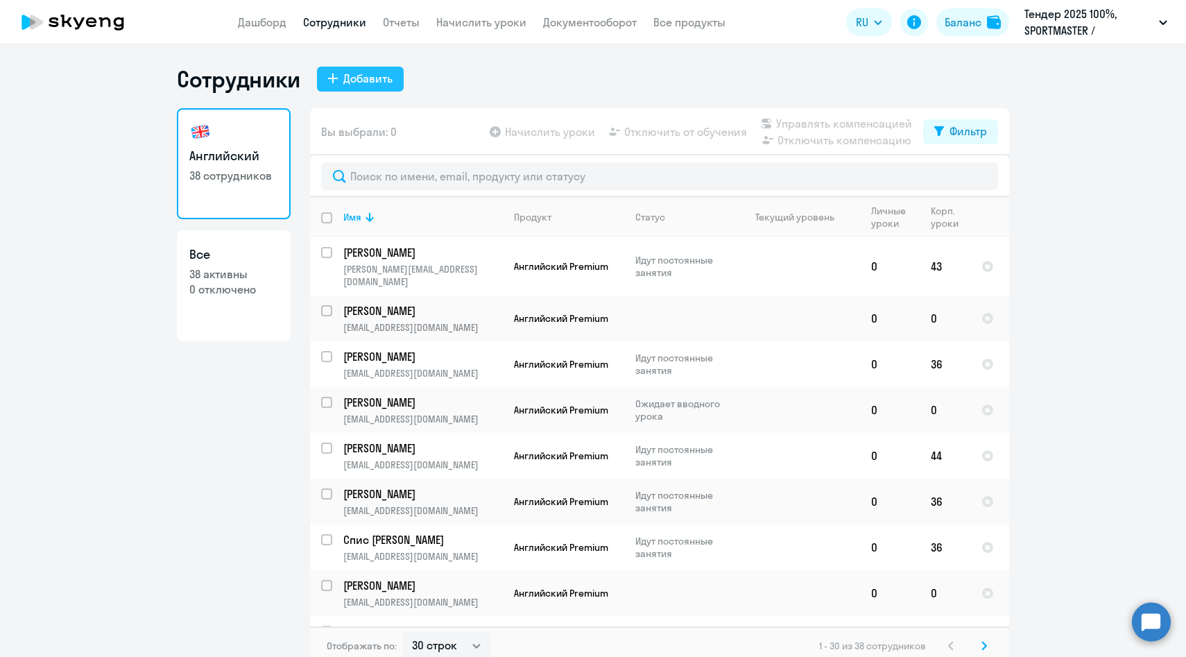
click at [355, 79] on div "Добавить" at bounding box center [367, 78] width 49 height 17
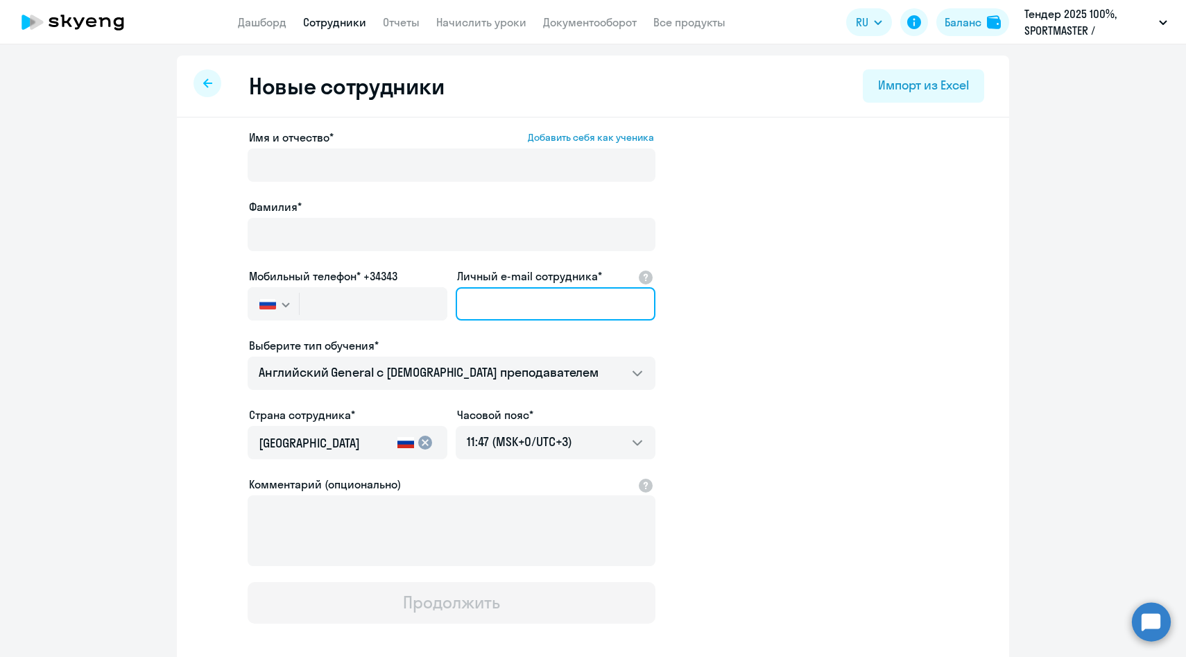
click at [490, 287] on input "Личный e-mail сотрудника*" at bounding box center [556, 303] width 200 height 33
paste input "MZubova@sportmaster.ru"
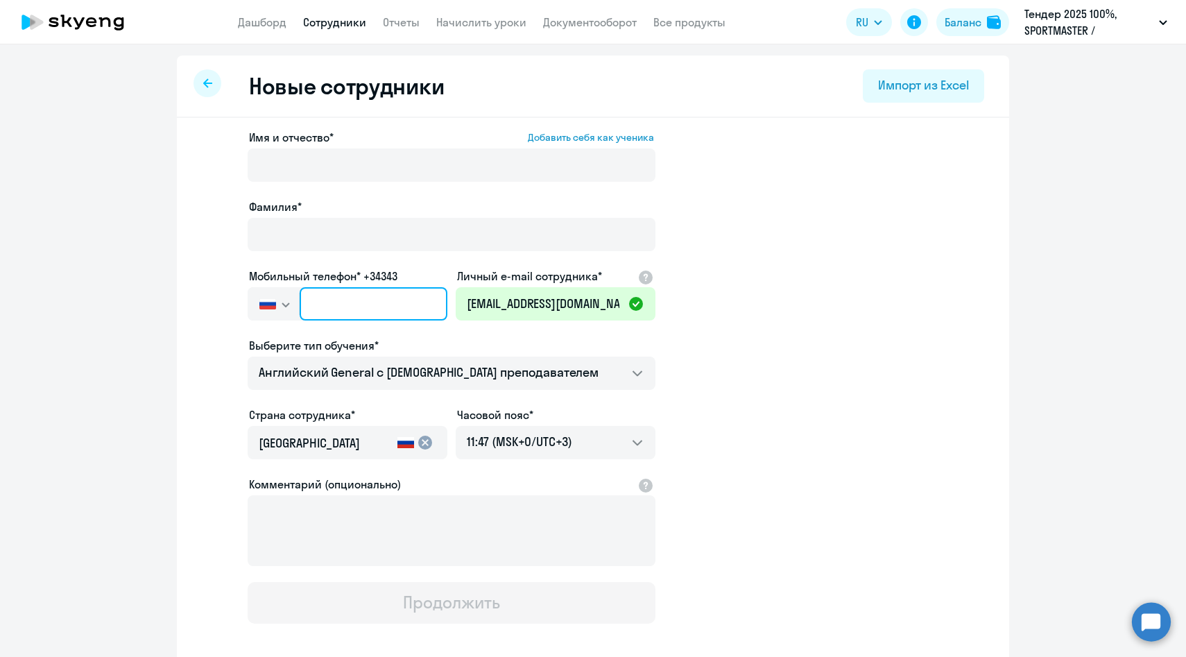
click at [335, 303] on input "text" at bounding box center [374, 303] width 148 height 33
paste input "+7 926 083-21-25"
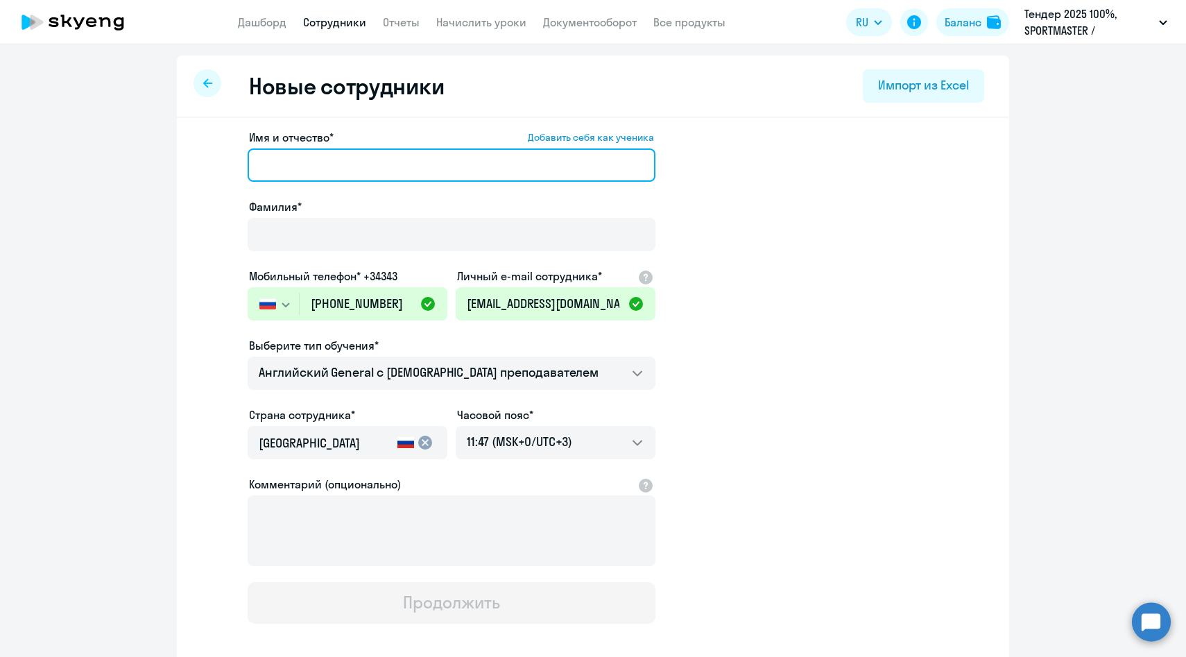
click at [298, 169] on input "Имя и отчество* Добавить себя как ученика" at bounding box center [452, 164] width 408 height 33
paste input "Зубова Мария"
drag, startPoint x: 304, startPoint y: 164, endPoint x: 97, endPoint y: 130, distance: 210.0
click at [103, 132] on ng-component "Новые сотрудники Импорт из Excel Имя и отчество* Добавить себя как ученика Зубо…" at bounding box center [593, 391] width 1186 height 672
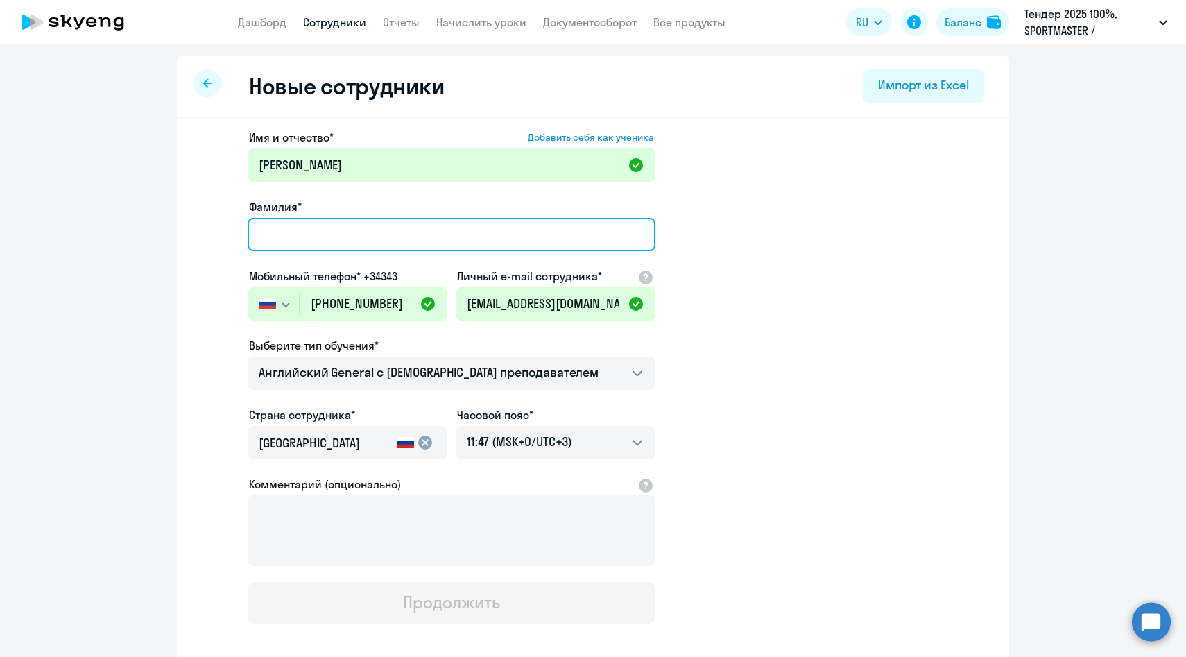
click at [329, 223] on input "Фамилия*" at bounding box center [452, 234] width 408 height 33
paste input "Зубова"
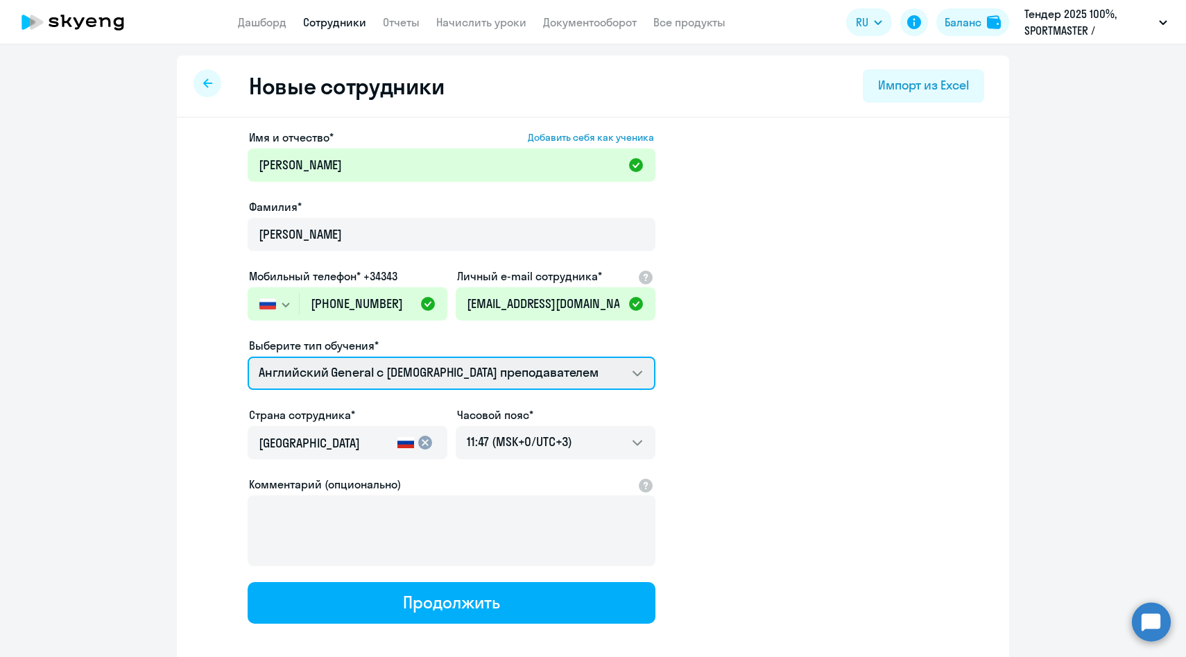
click at [304, 382] on select "Английский General с англоговорящим преподавателем Премиум английский с русског…" at bounding box center [452, 372] width 408 height 33
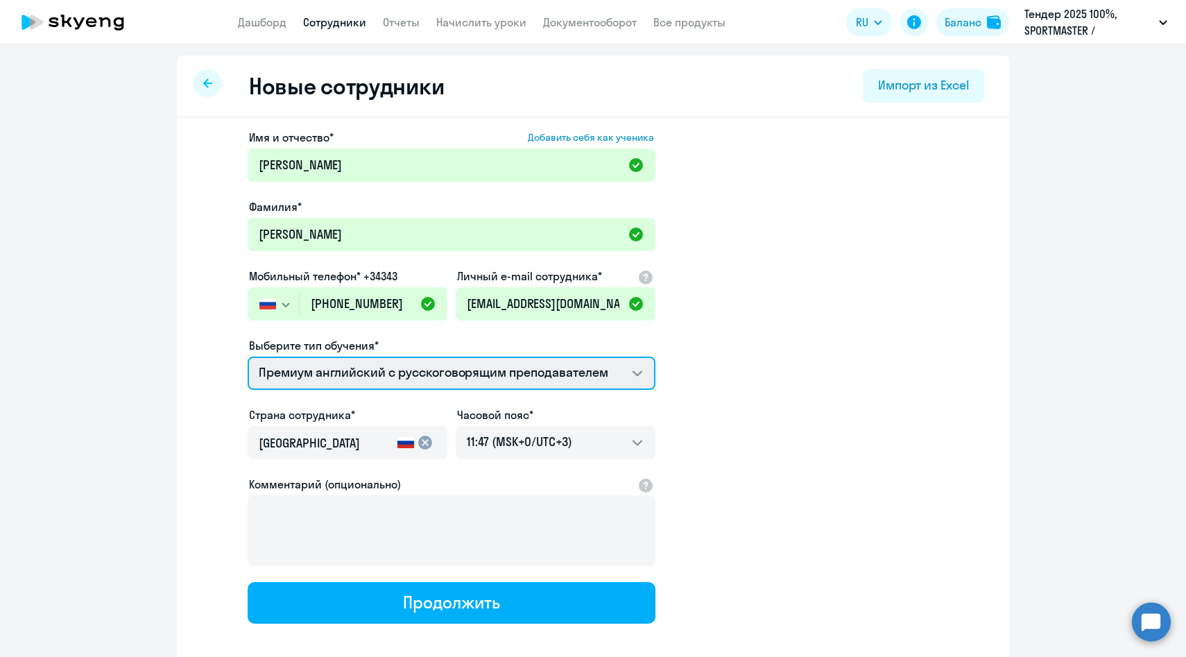
click at [248, 356] on select "Английский General с англоговорящим преподавателем Премиум английский с русског…" at bounding box center [452, 372] width 408 height 33
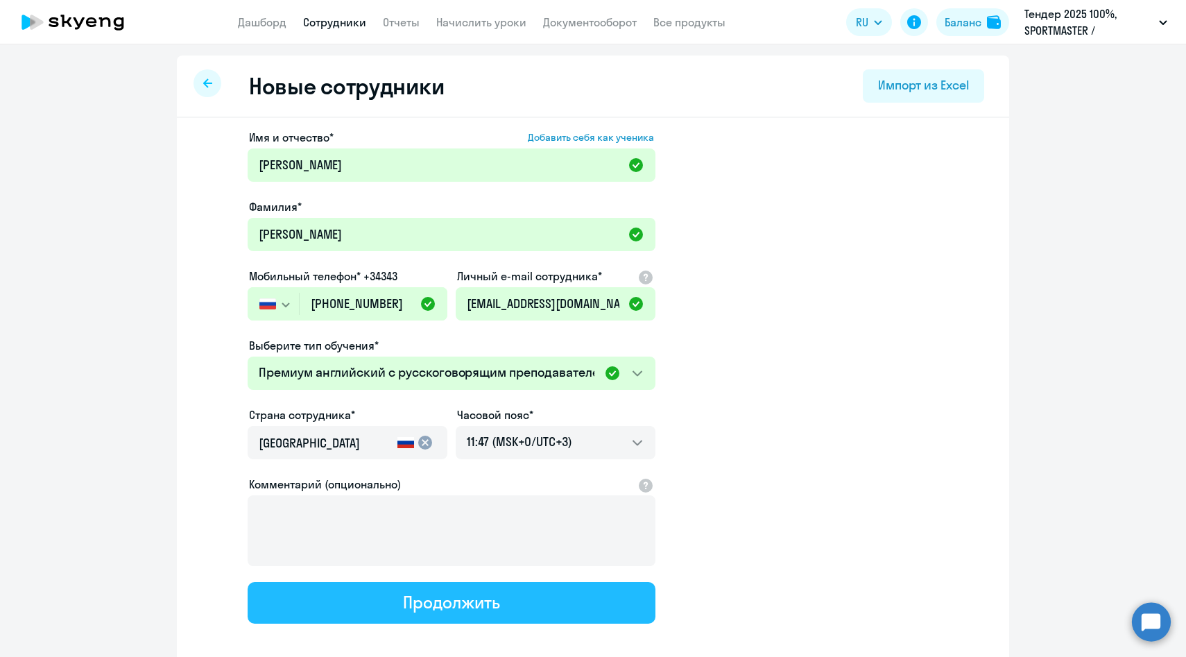
click at [315, 596] on button "Продолжить" at bounding box center [452, 603] width 408 height 42
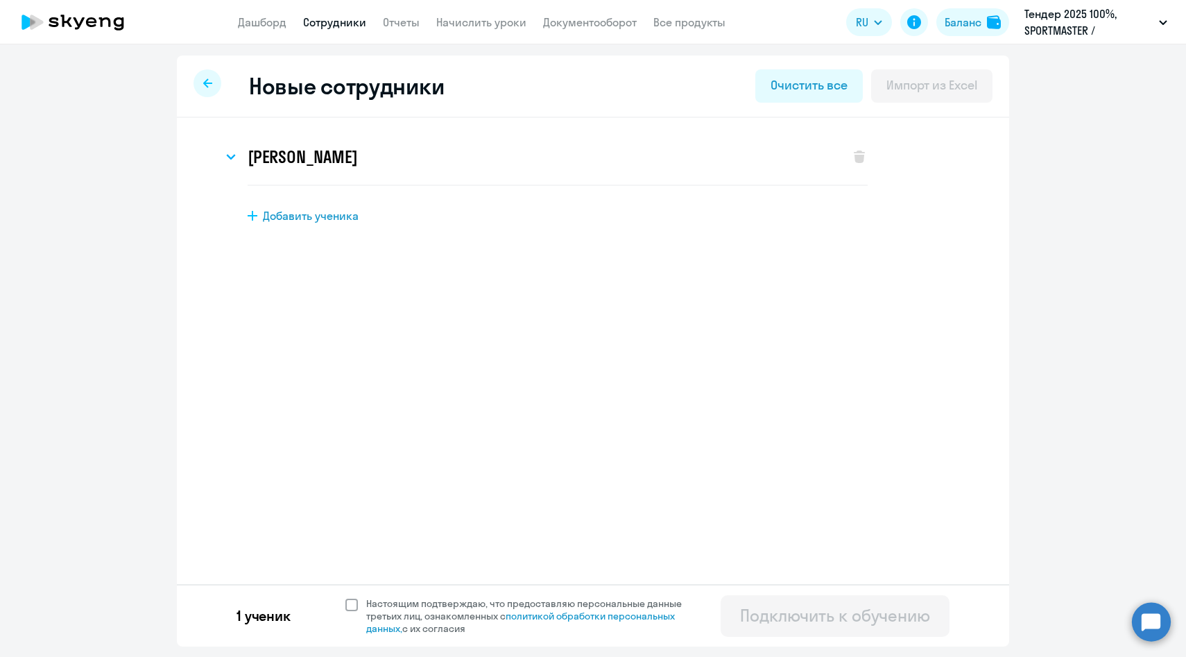
click at [364, 604] on span "Настоящим подтверждаю, что предоставляю персональные данные третьих лиц, ознако…" at bounding box center [528, 615] width 341 height 37
click at [345, 597] on input "Настоящим подтверждаю, что предоставляю персональные данные третьих лиц, ознако…" at bounding box center [345, 596] width 1 height 1
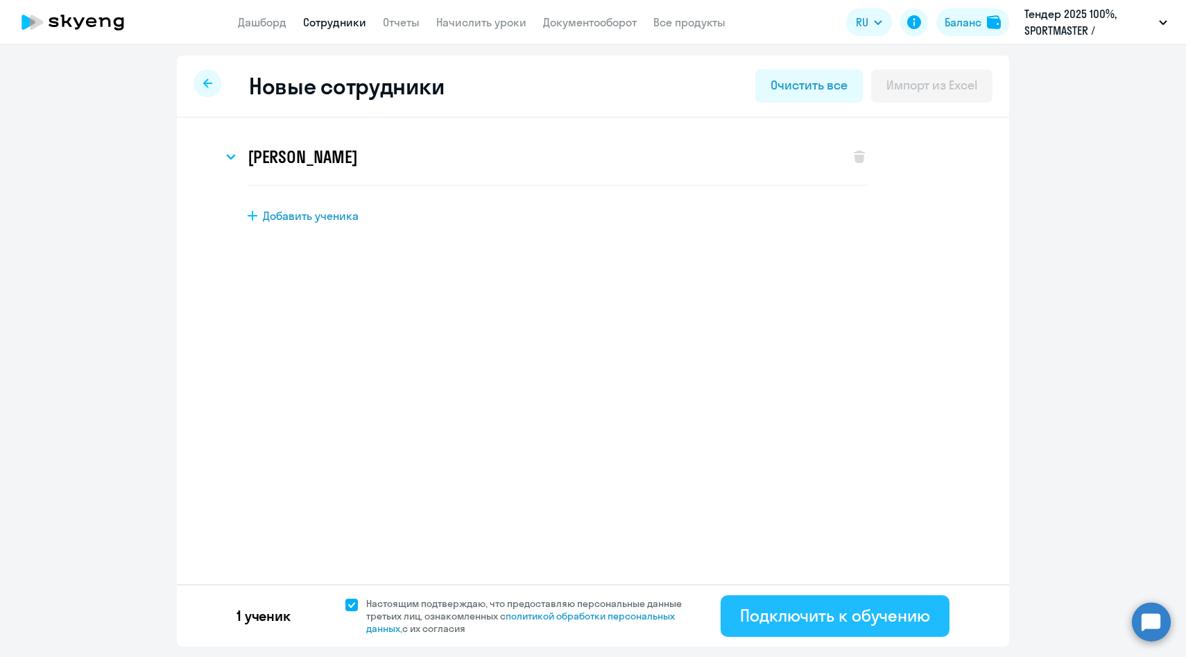
click at [812, 600] on button "Подключить к обучению" at bounding box center [835, 616] width 229 height 42
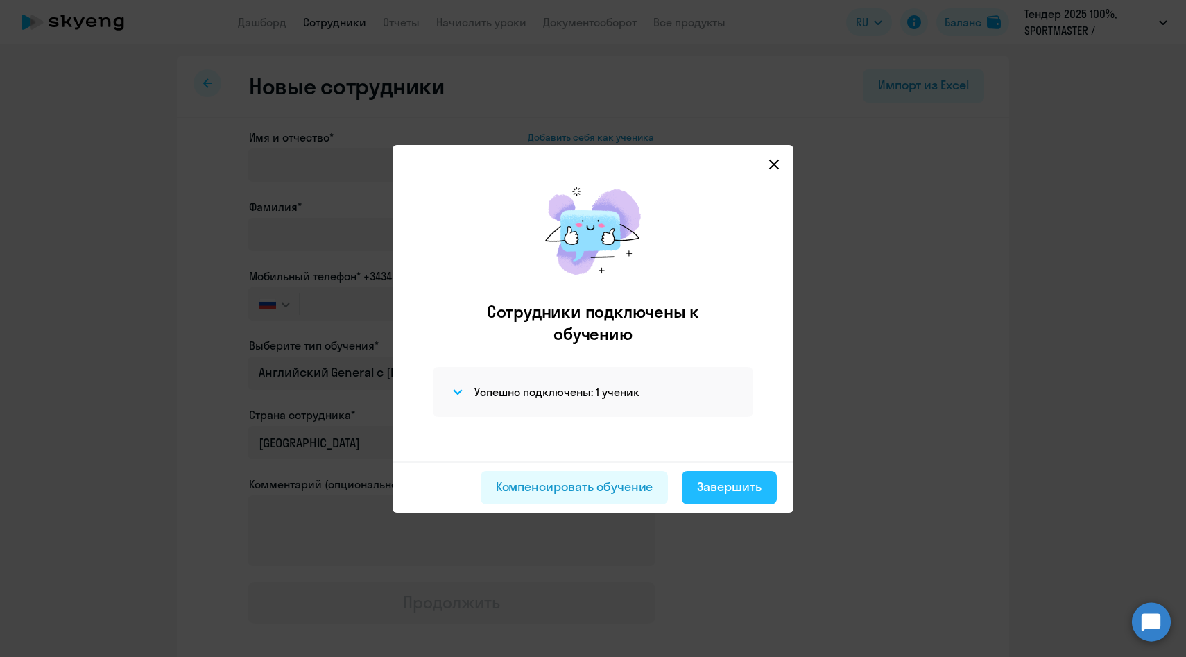
click at [718, 494] on div "Завершить" at bounding box center [729, 487] width 64 height 18
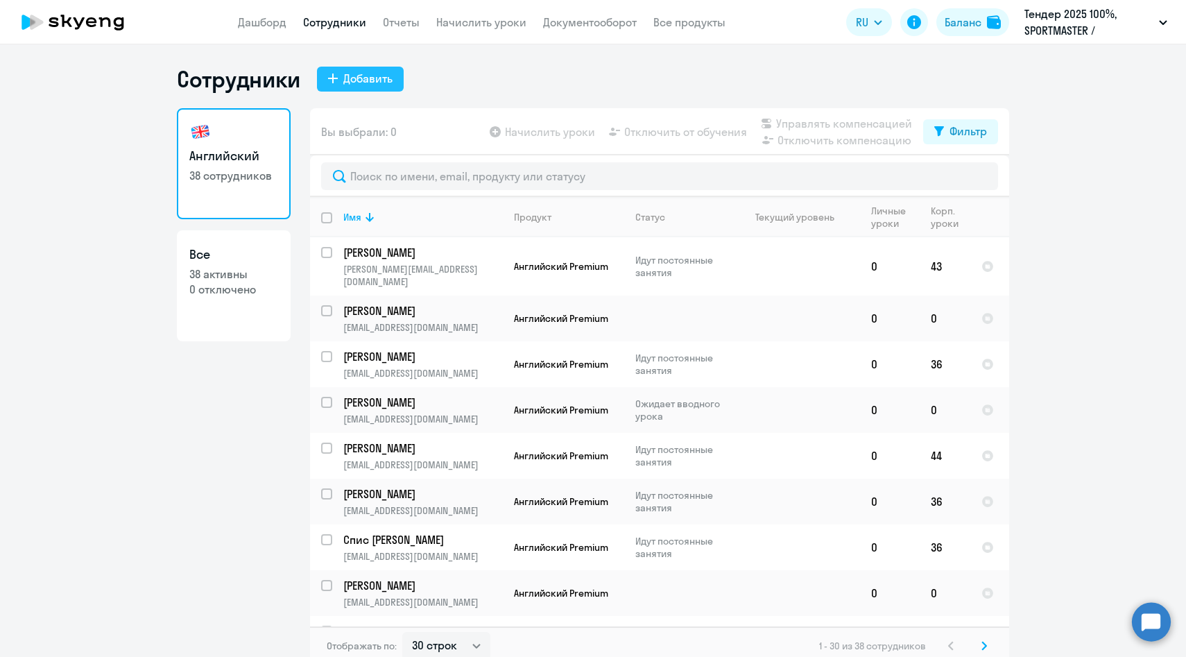
click at [340, 71] on button "Добавить" at bounding box center [360, 79] width 87 height 25
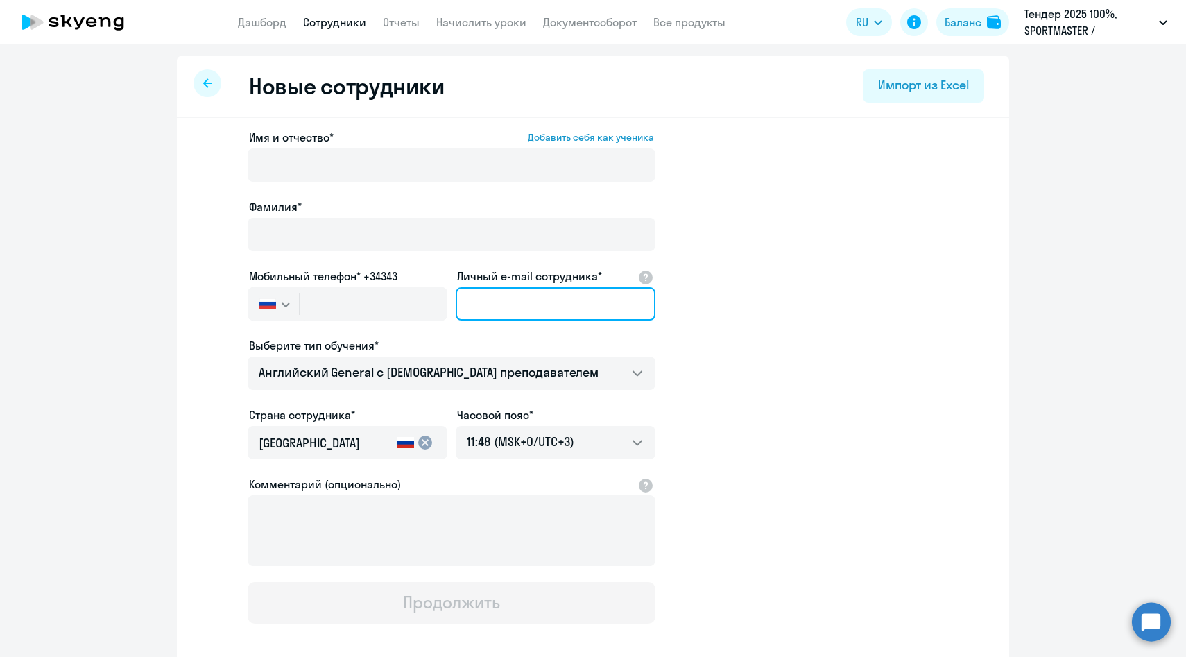
click at [507, 318] on input "Личный e-mail сотрудника*" at bounding box center [556, 303] width 200 height 33
paste input "AErmolina@sportmaster.ru"
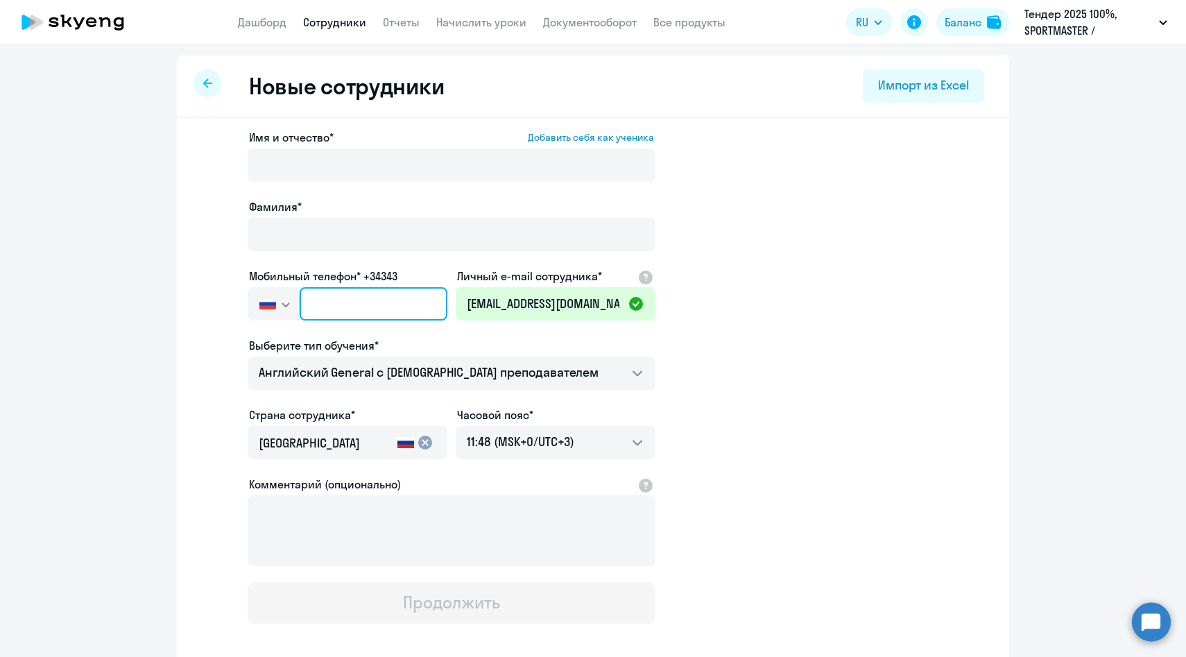
click at [360, 307] on input "text" at bounding box center [374, 303] width 148 height 33
paste input "+7 925 206-85-35"
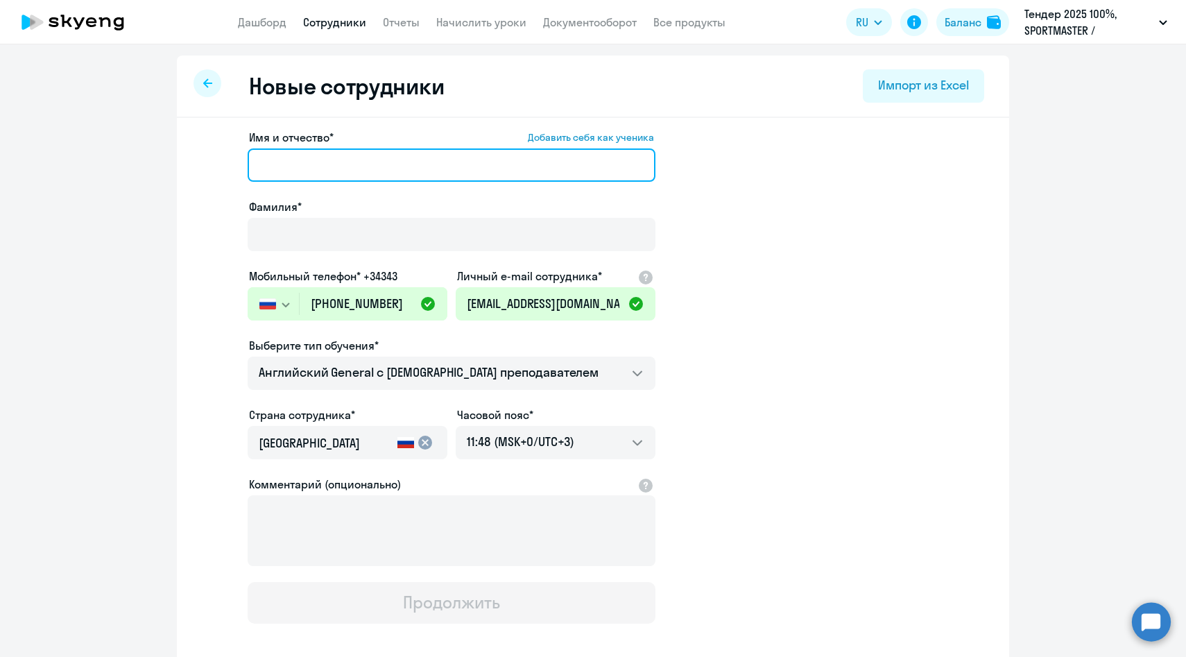
click at [300, 151] on input "Имя и отчество* Добавить себя как ученика" at bounding box center [452, 164] width 408 height 33
paste input "Ермолина Анастасия"
drag, startPoint x: 320, startPoint y: 163, endPoint x: 128, endPoint y: 144, distance: 193.0
click at [128, 144] on ng-component "Новые сотрудники Импорт из Excel Имя и отчество* Добавить себя как ученика Ермо…" at bounding box center [593, 391] width 1186 height 672
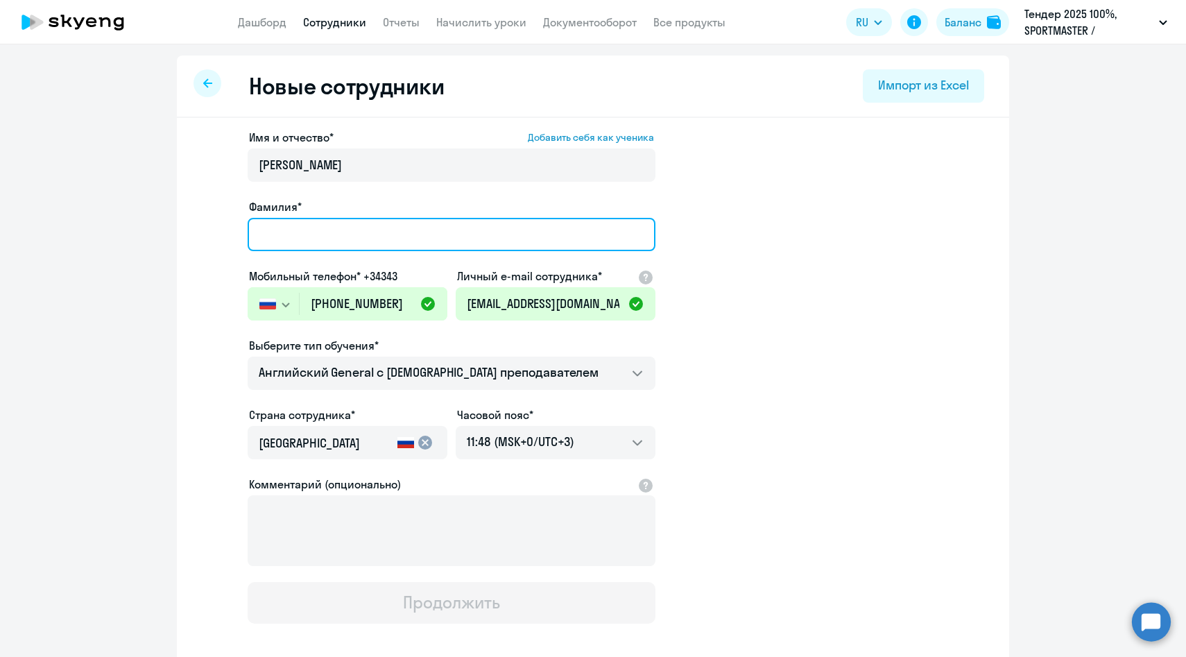
click at [316, 250] on input "Фамилия*" at bounding box center [452, 234] width 408 height 33
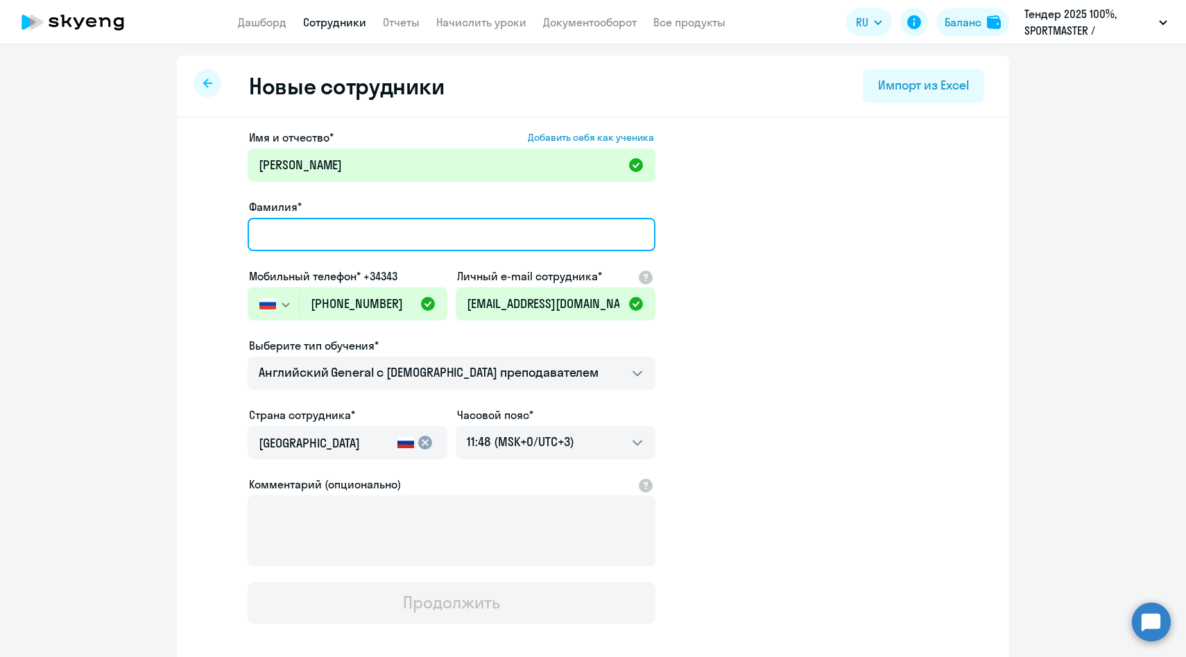
paste input "Ермолина"
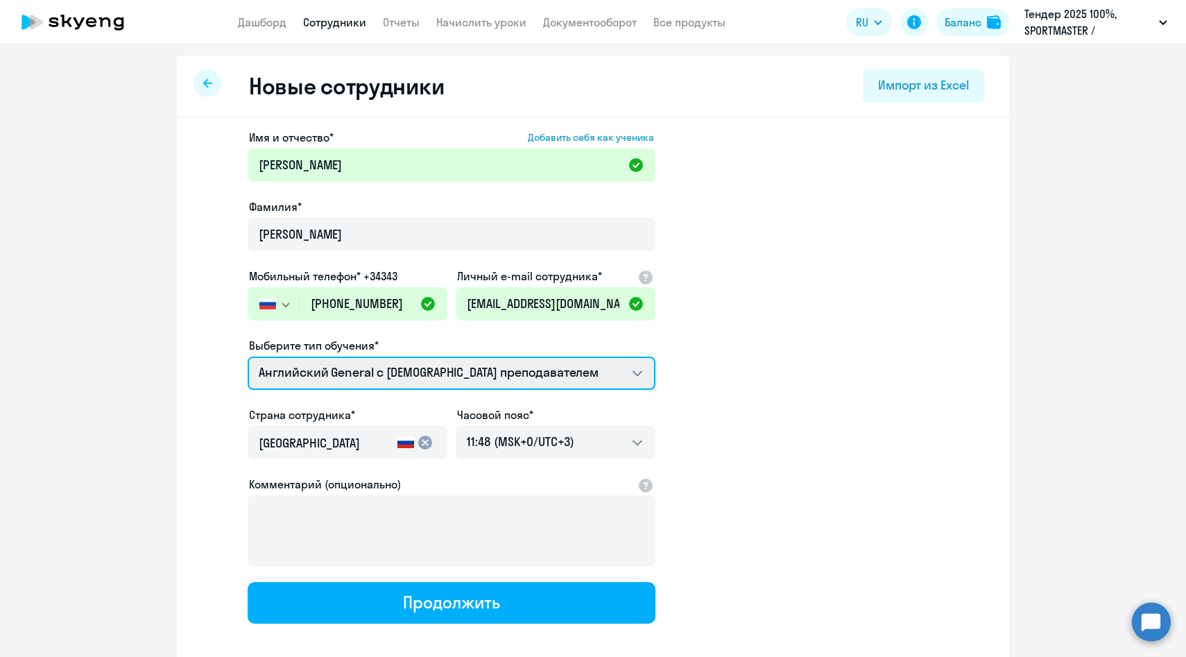
click at [316, 368] on select "Английский General с англоговорящим преподавателем Премиум английский с русског…" at bounding box center [452, 372] width 408 height 33
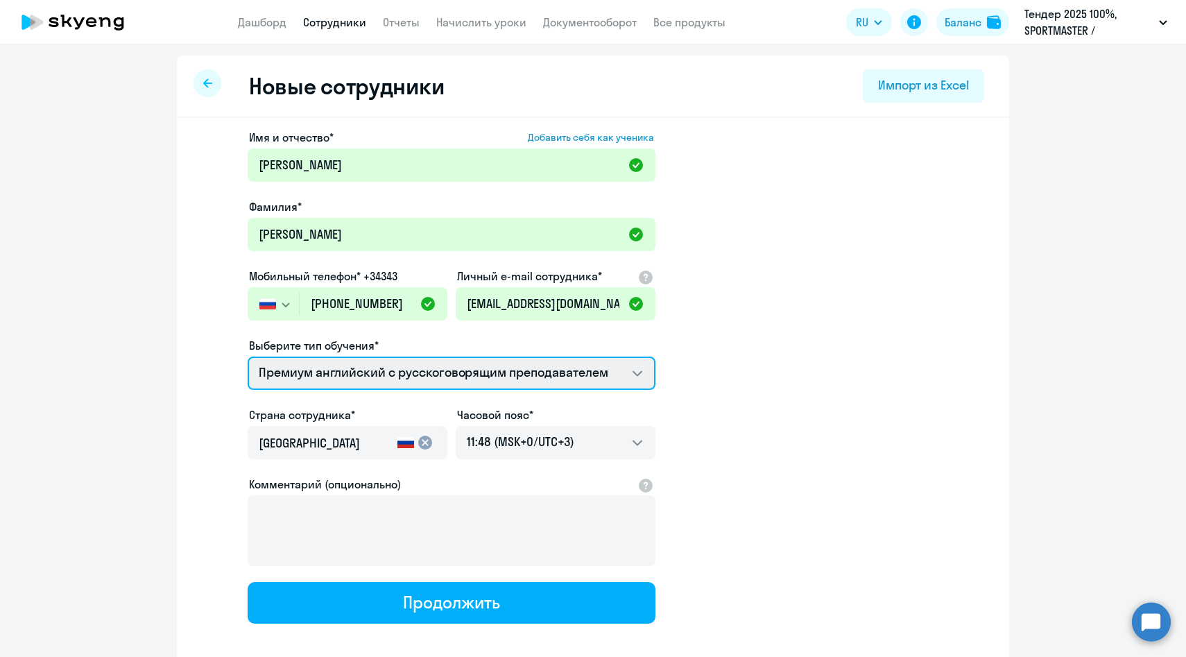
click at [248, 356] on select "Английский General с англоговорящим преподавателем Премиум английский с русског…" at bounding box center [452, 372] width 408 height 33
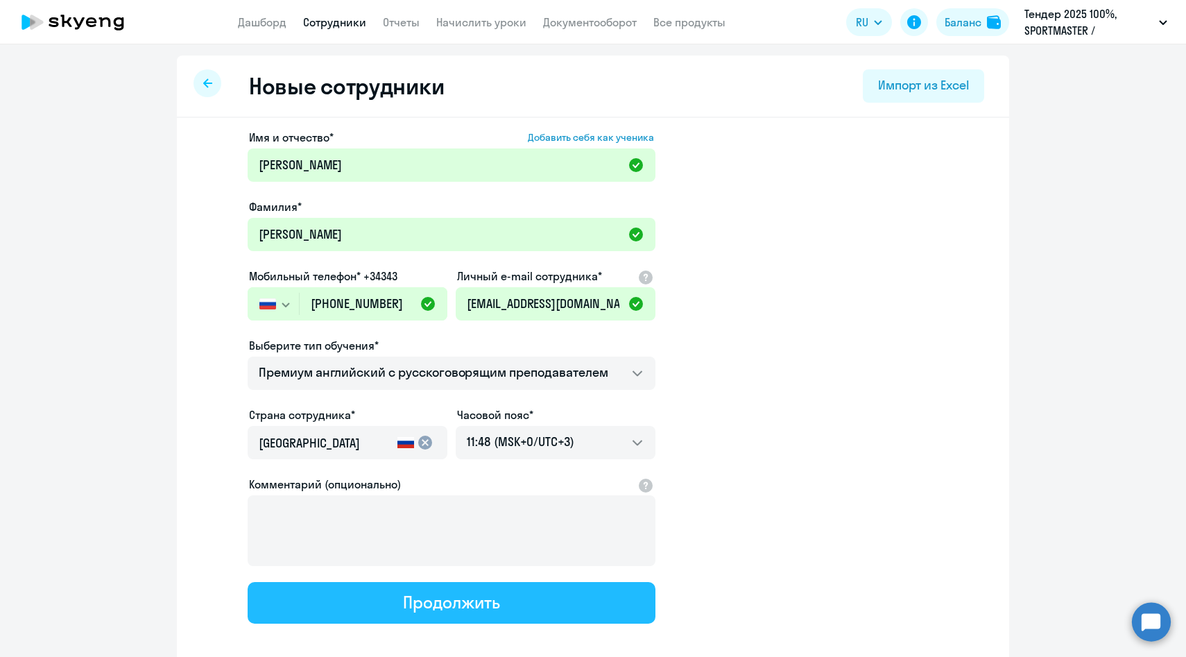
click at [396, 613] on button "Продолжить" at bounding box center [452, 603] width 408 height 42
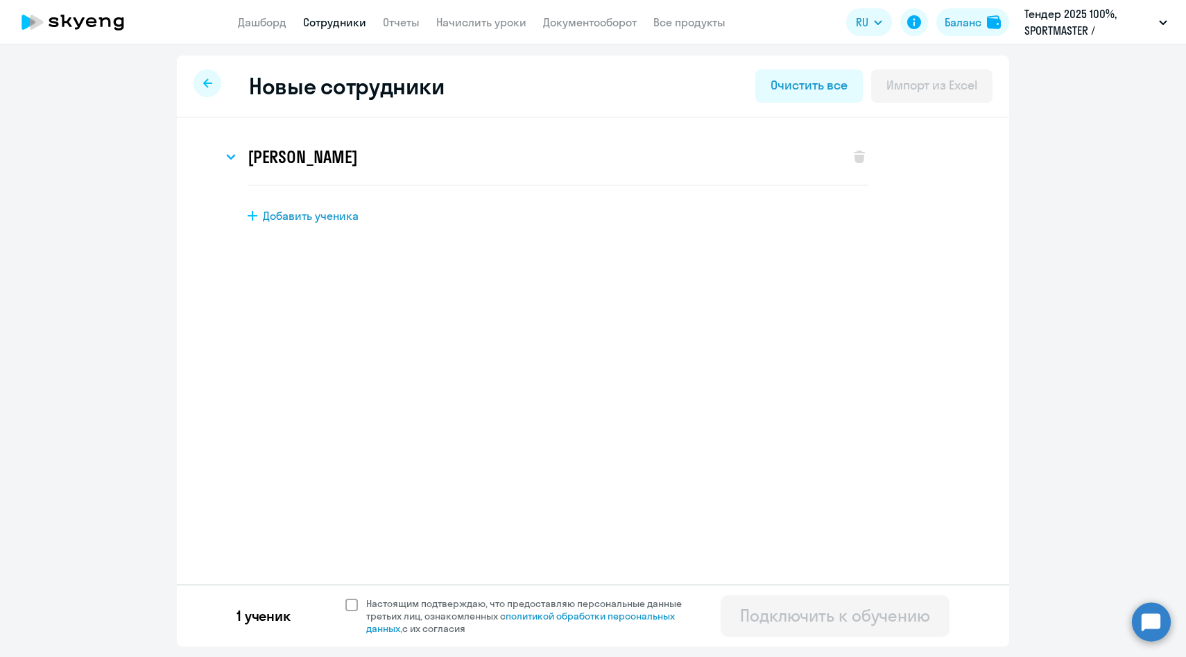
click at [390, 599] on span "Настоящим подтверждаю, что предоставляю персональные данные третьих лиц, ознако…" at bounding box center [532, 615] width 332 height 37
click at [345, 597] on input "Настоящим подтверждаю, что предоставляю персональные данные третьих лиц, ознако…" at bounding box center [345, 596] width 1 height 1
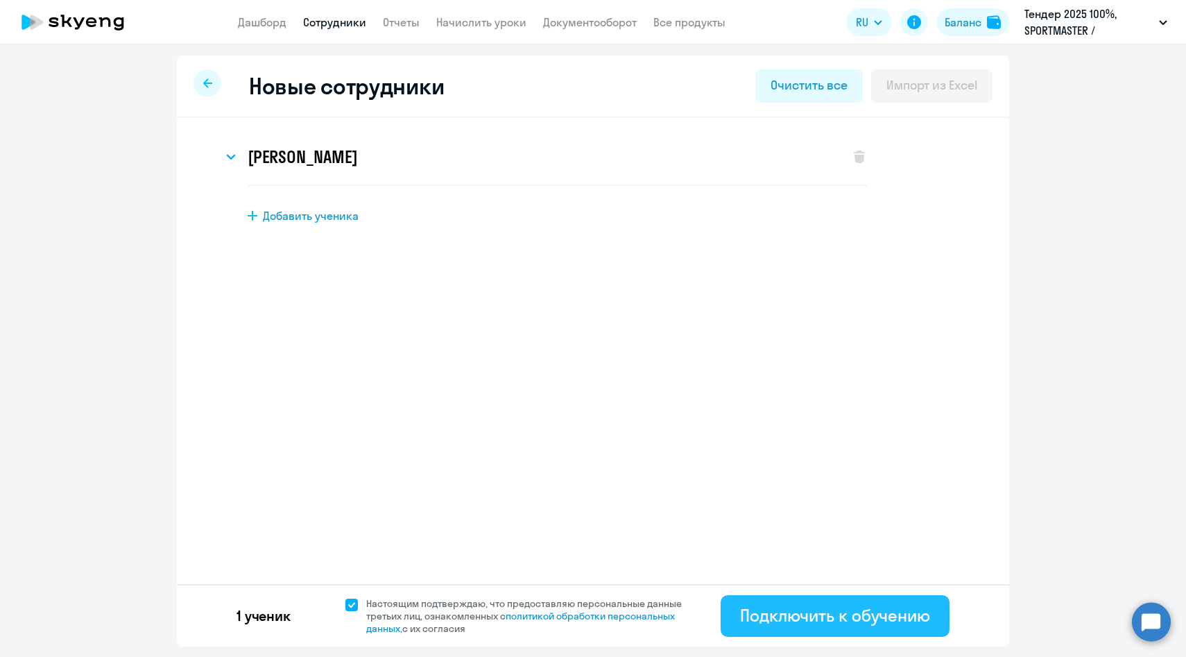
click at [784, 612] on div "Подключить к обучению" at bounding box center [835, 615] width 190 height 22
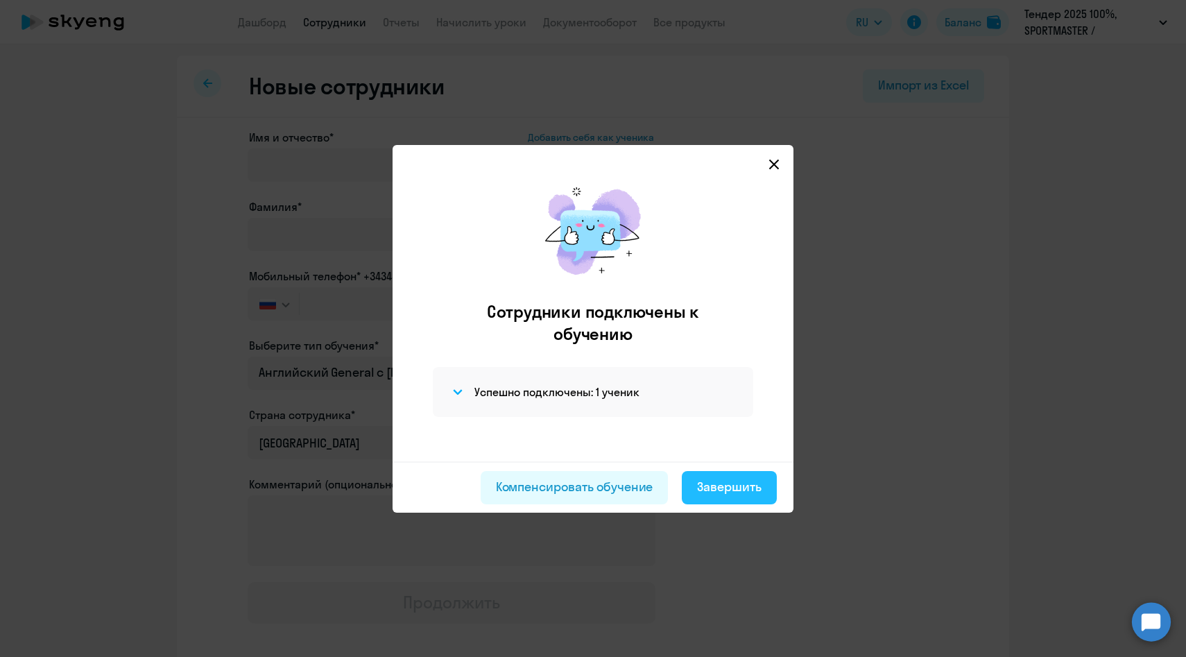
click at [735, 487] on div "Завершить" at bounding box center [729, 487] width 64 height 18
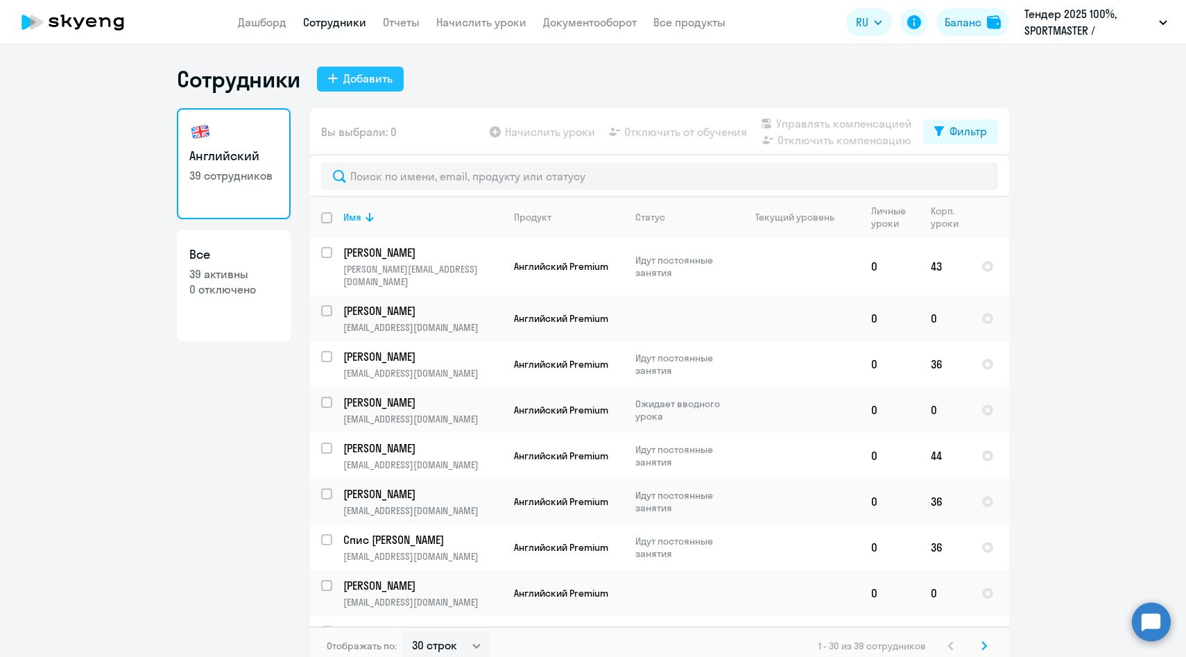
click at [347, 83] on div "Добавить" at bounding box center [367, 78] width 49 height 17
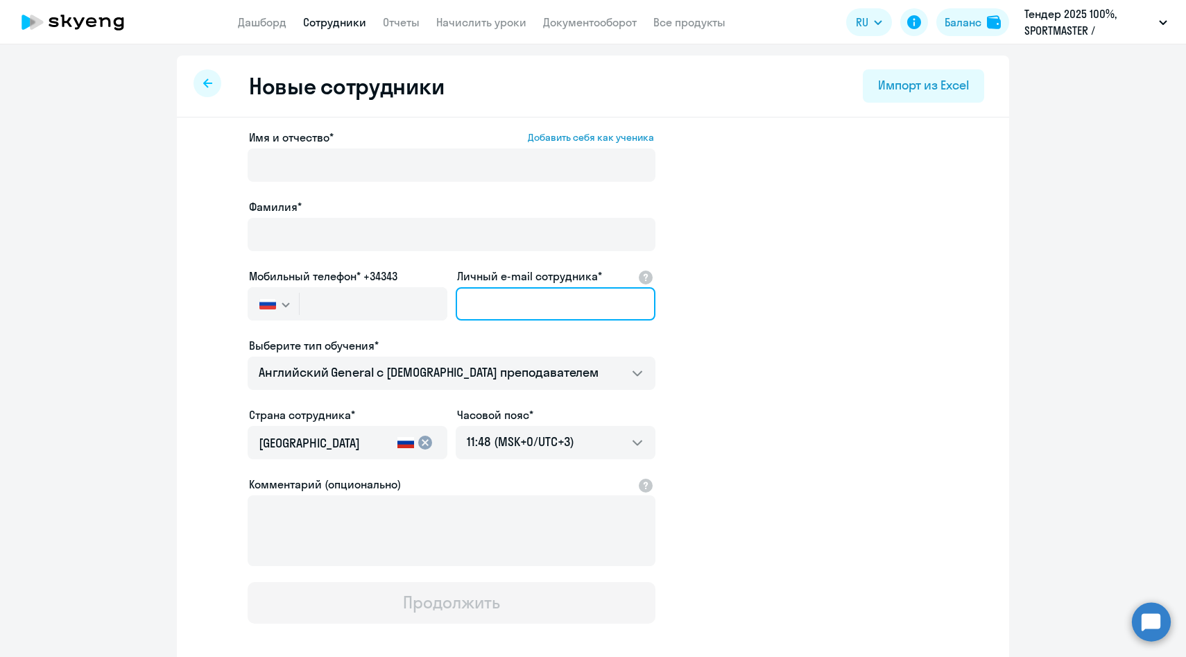
click at [507, 299] on input "Личный e-mail сотрудника*" at bounding box center [556, 303] width 200 height 33
paste input "VSamoylova@sportmaster.ru"
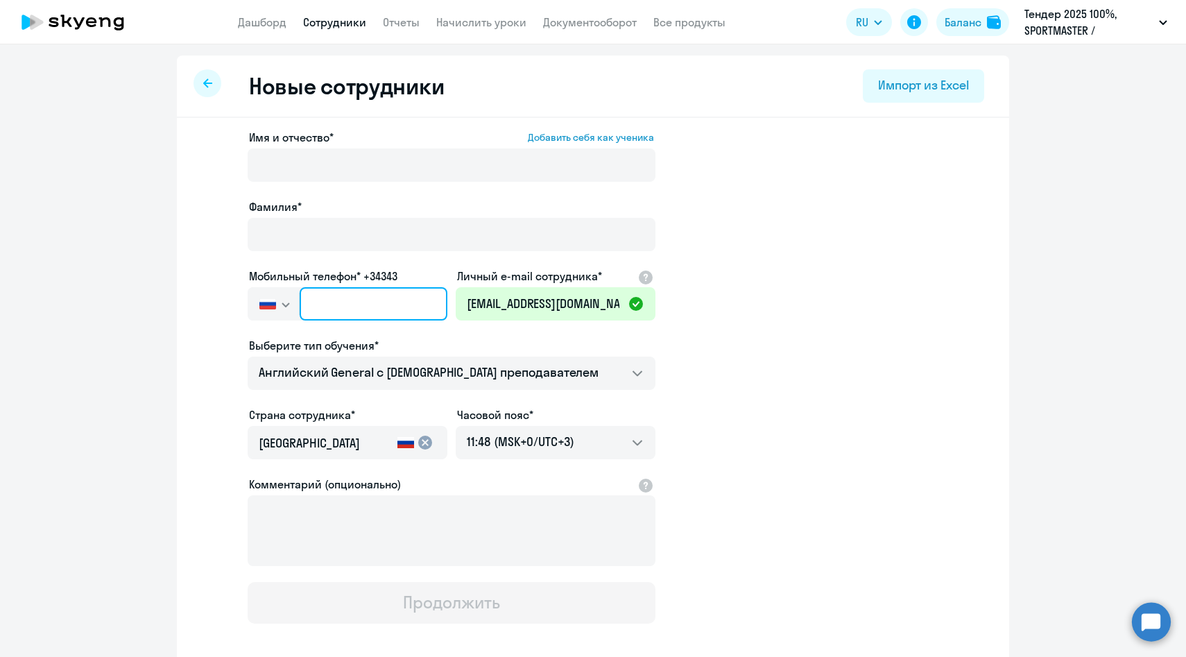
click at [352, 305] on input "text" at bounding box center [374, 303] width 148 height 33
paste input "+7 915 825-89-06"
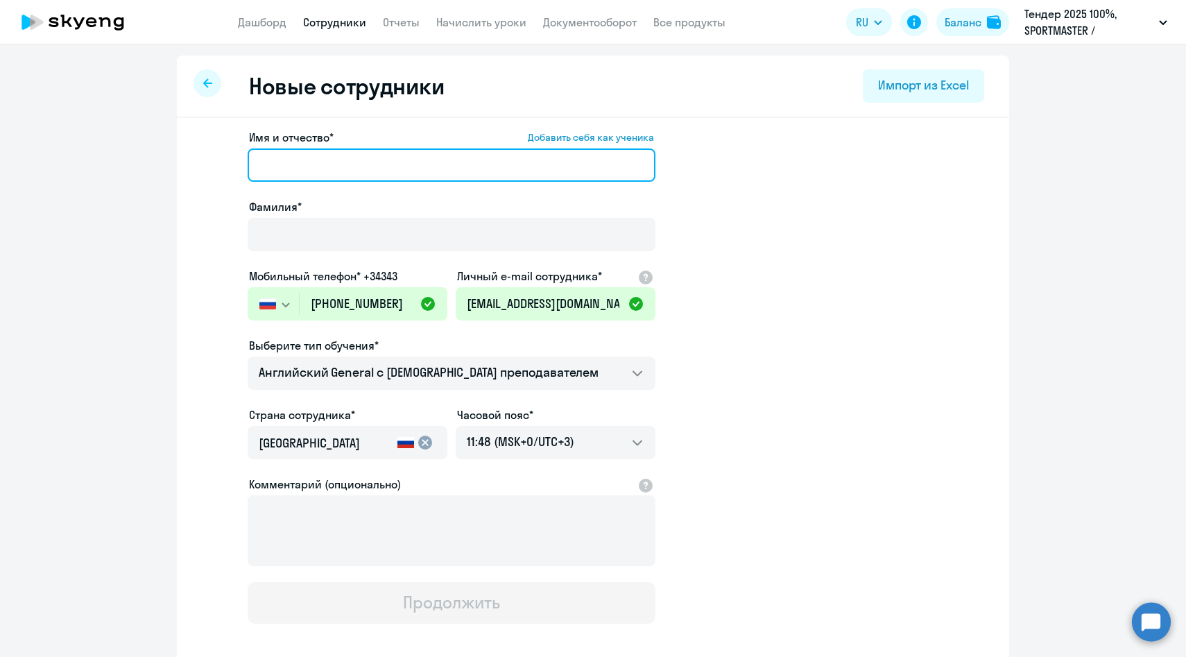
click at [325, 158] on input "Имя и отчество* Добавить себя как ученика" at bounding box center [452, 164] width 408 height 33
paste input "Самойлова Виктория"
drag, startPoint x: 327, startPoint y: 162, endPoint x: 176, endPoint y: 152, distance: 150.8
click at [177, 152] on div "Имя и отчество* Добавить себя как ученика Самойлова Виктория Фамилия* Мобильный…" at bounding box center [593, 423] width 832 height 610
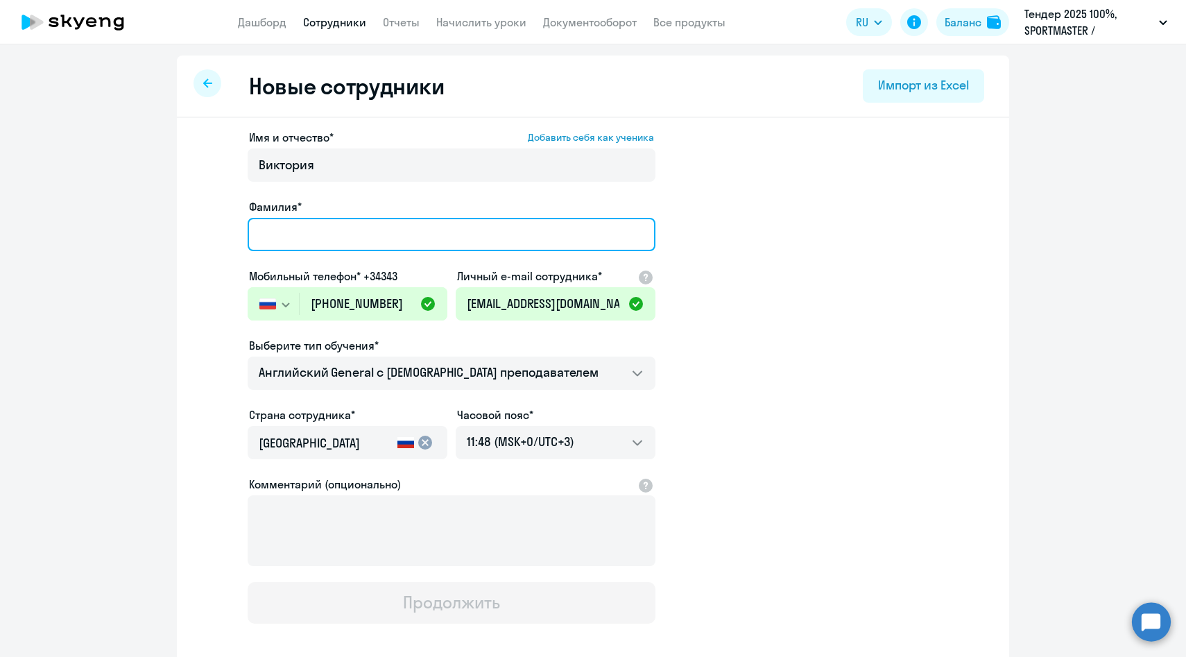
click at [321, 220] on input "Фамилия*" at bounding box center [452, 234] width 408 height 33
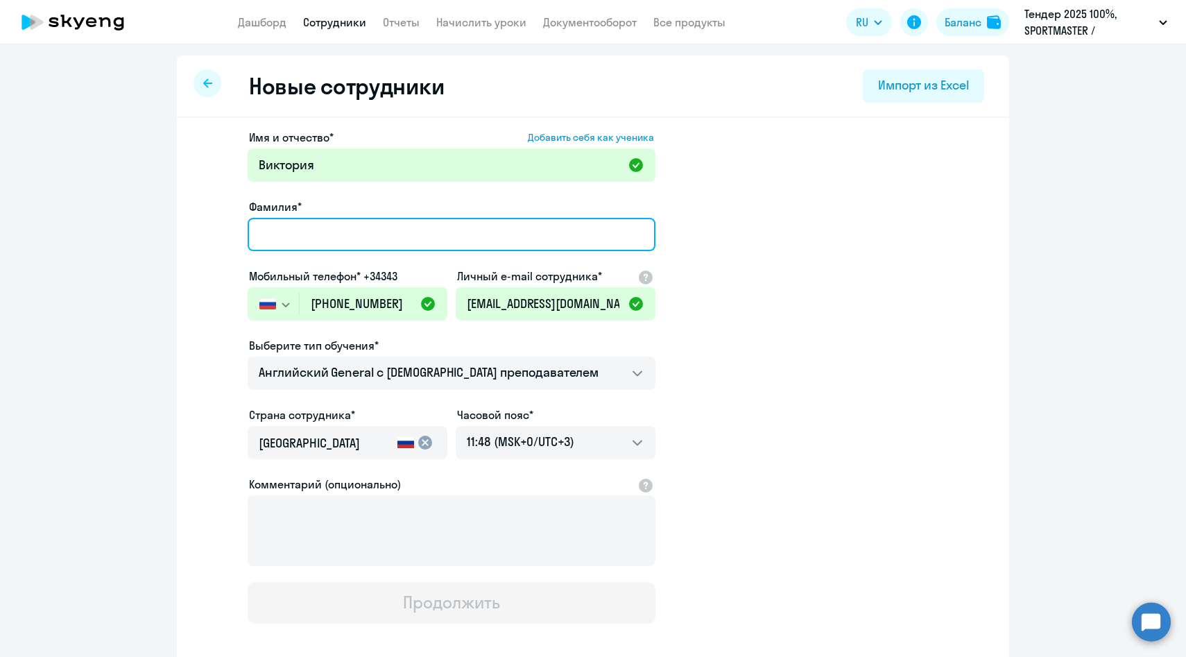
paste input "Самойлова"
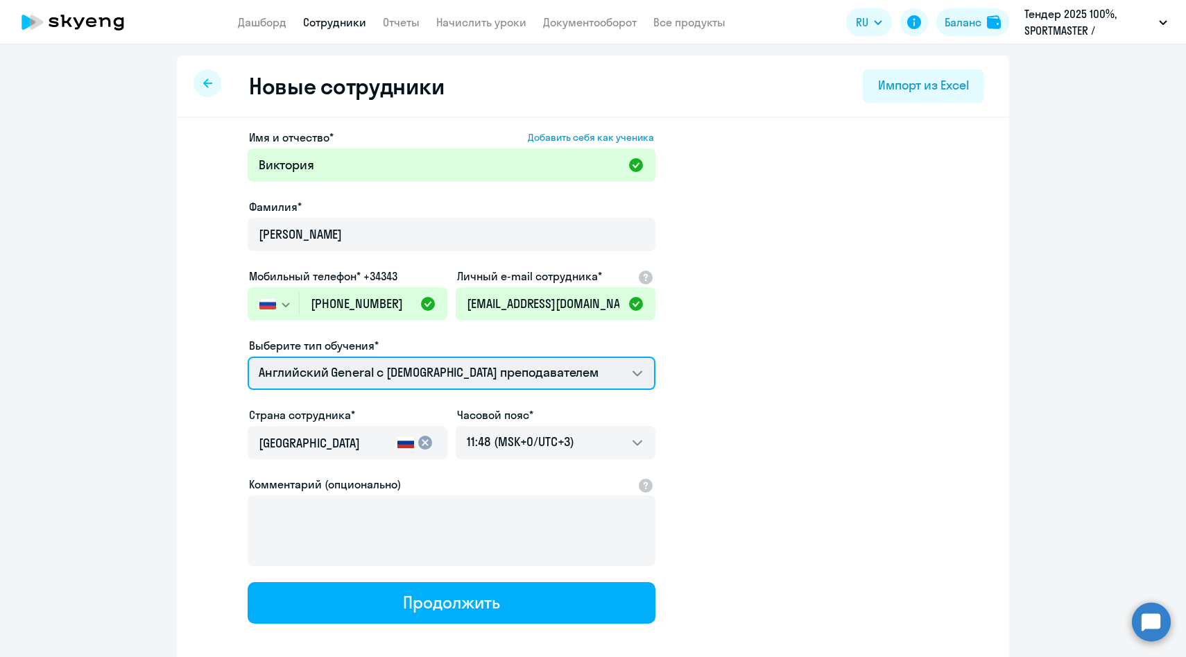
click at [336, 360] on select "Английский General с англоговорящим преподавателем Премиум английский с русског…" at bounding box center [452, 372] width 408 height 33
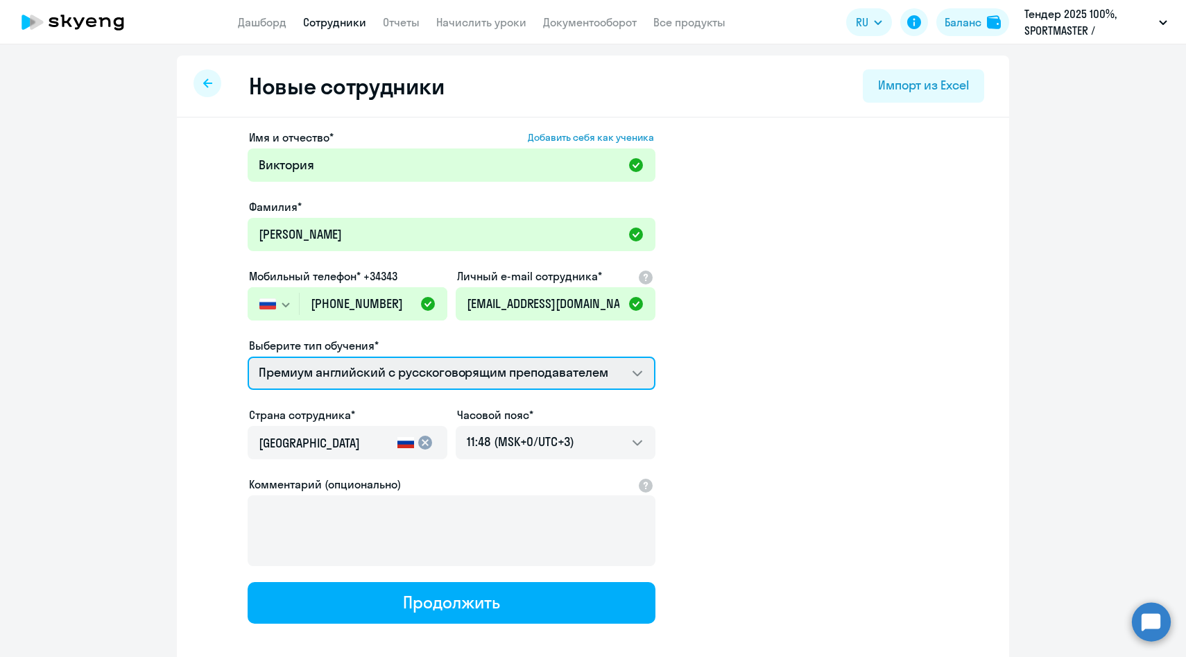
click at [248, 356] on select "Английский General с англоговорящим преподавателем Премиум английский с русског…" at bounding box center [452, 372] width 408 height 33
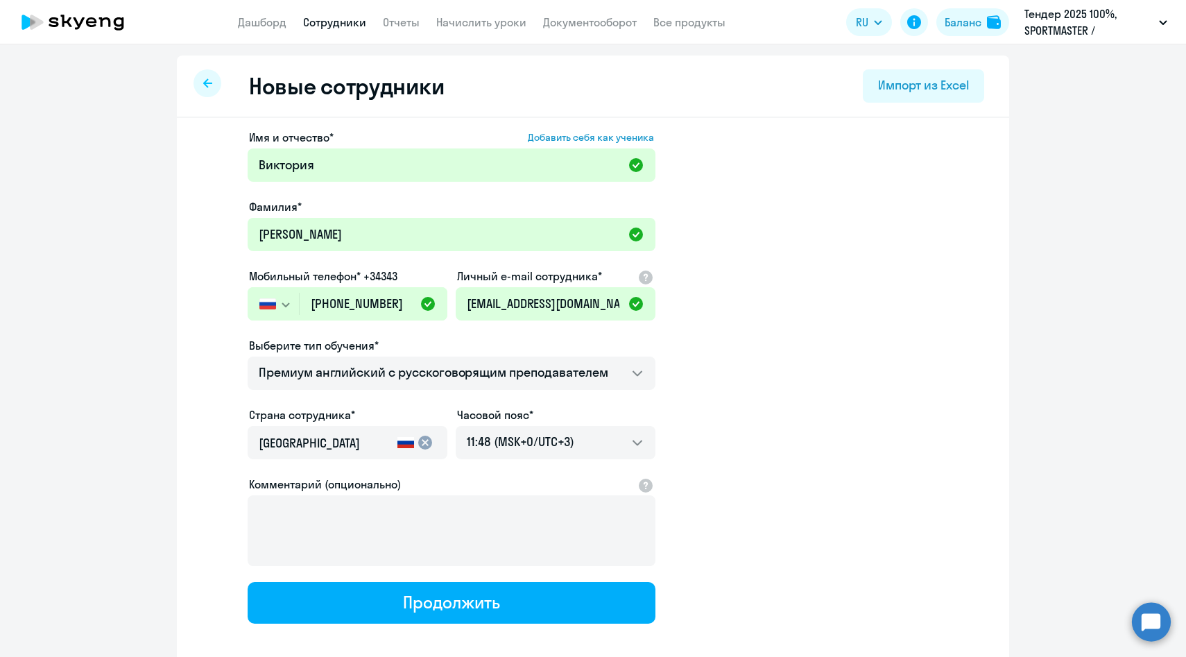
click at [381, 626] on div "Имя и отчество* Добавить себя как ученика Виктория Фамилия* Самойлова Мобильный…" at bounding box center [593, 423] width 832 height 610
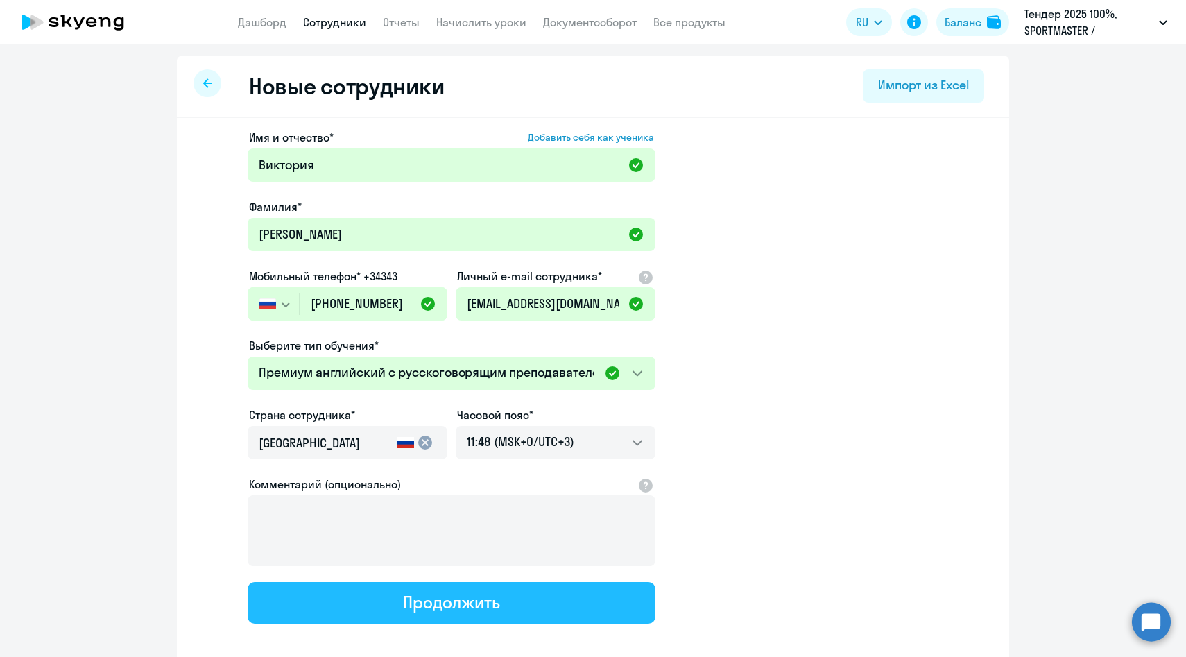
click at [380, 617] on button "Продолжить" at bounding box center [452, 603] width 408 height 42
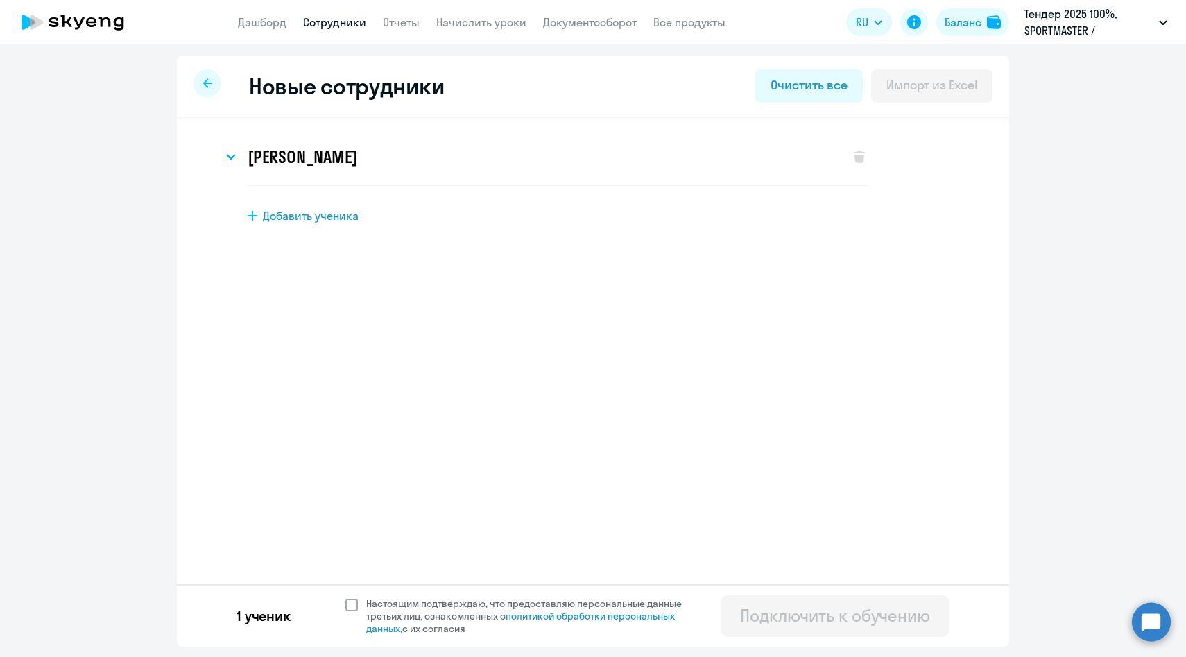
click at [380, 600] on span "Настоящим подтверждаю, что предоставляю персональные данные третьих лиц, ознако…" at bounding box center [532, 615] width 332 height 37
click at [345, 597] on input "Настоящим подтверждаю, что предоставляю персональные данные третьих лиц, ознако…" at bounding box center [345, 596] width 1 height 1
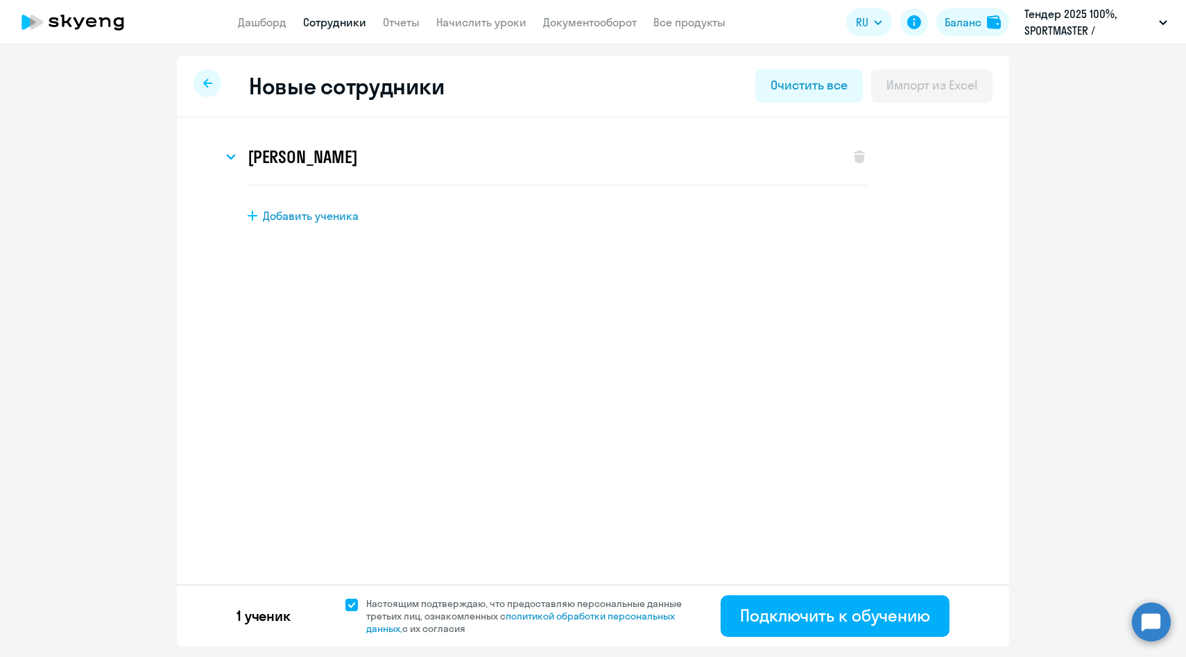
select select "english_adult_not_native_speaker_premium"
select select "3"
click at [737, 612] on button "Подключить к обучению" at bounding box center [835, 616] width 229 height 42
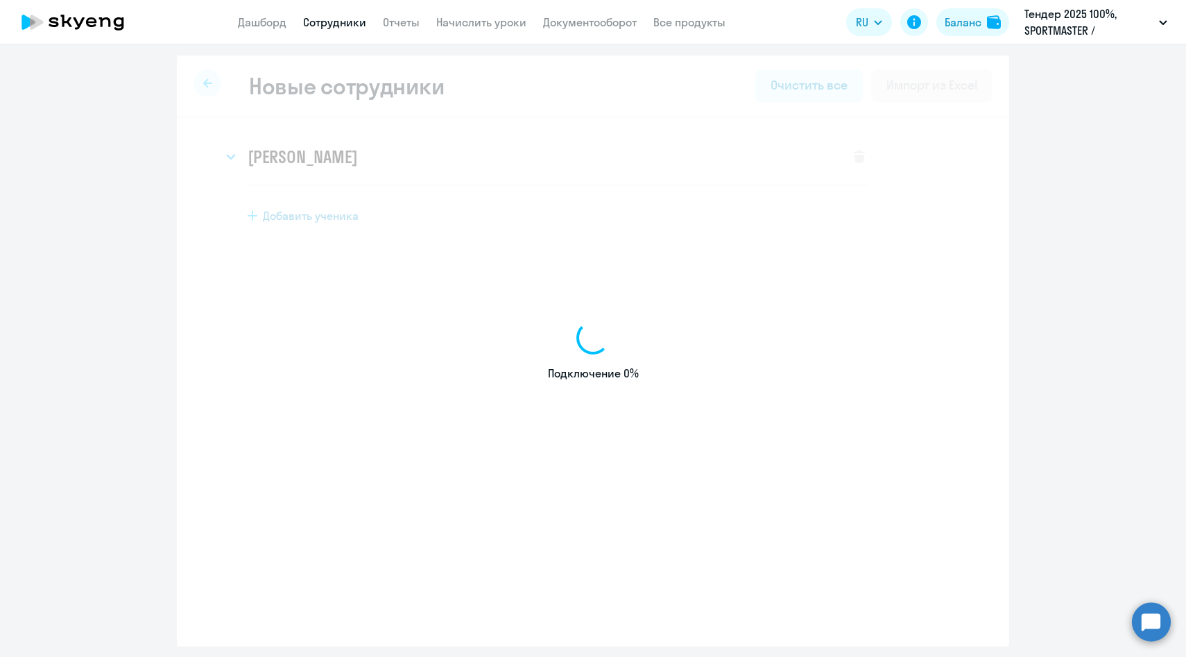
select select "english_adult_native_speaker"
select select "3"
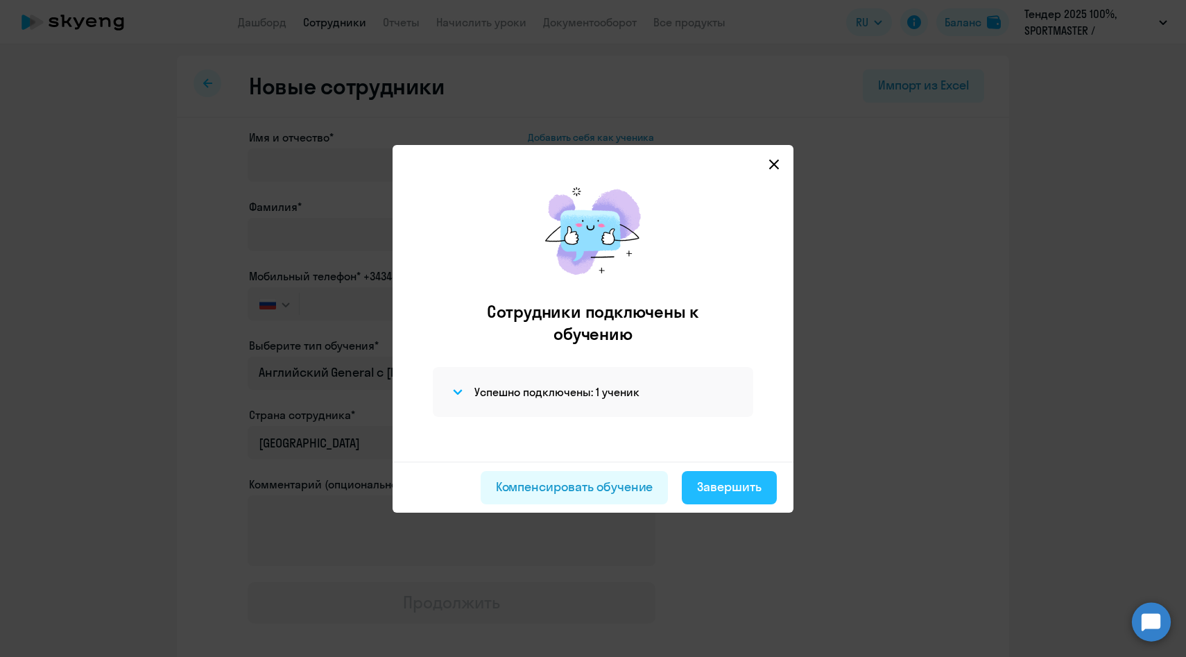
click at [719, 492] on div "Завершить" at bounding box center [729, 487] width 64 height 18
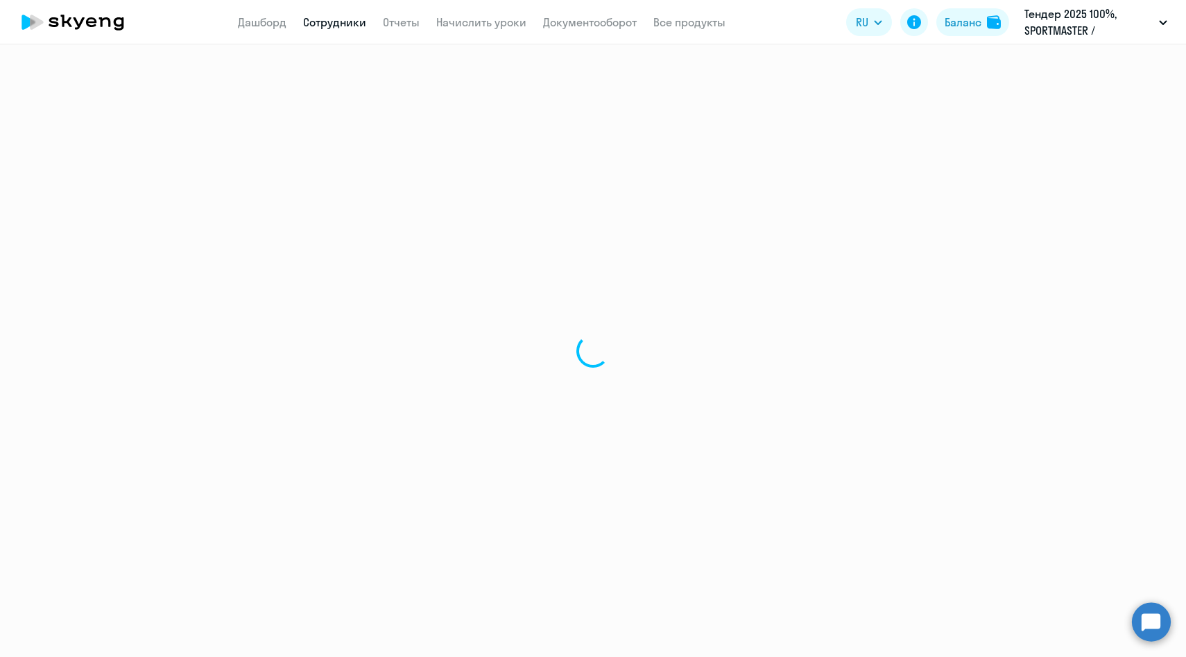
select select "30"
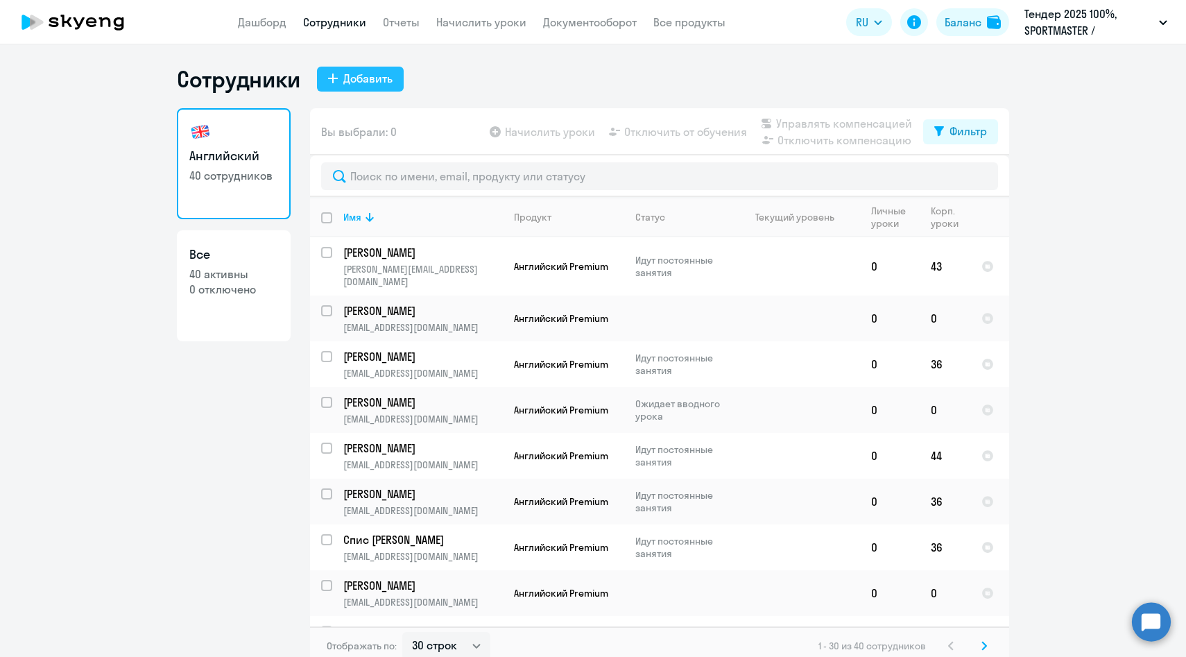
click at [368, 80] on div "Добавить" at bounding box center [367, 78] width 49 height 17
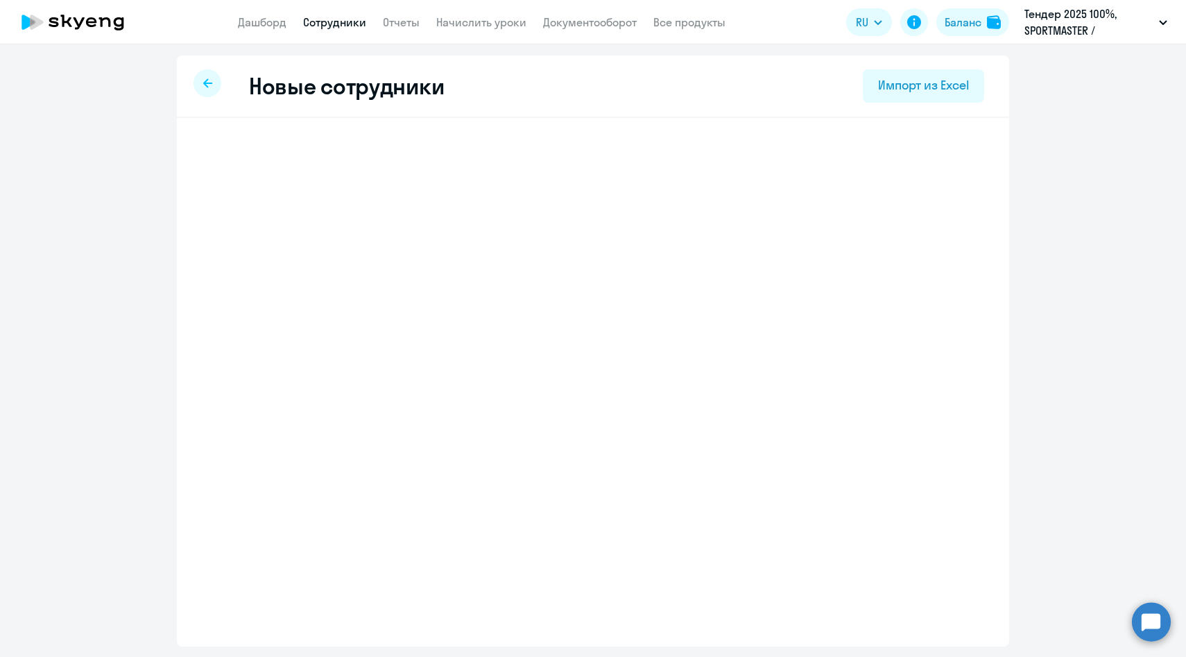
select select "english_adult_native_speaker"
select select "3"
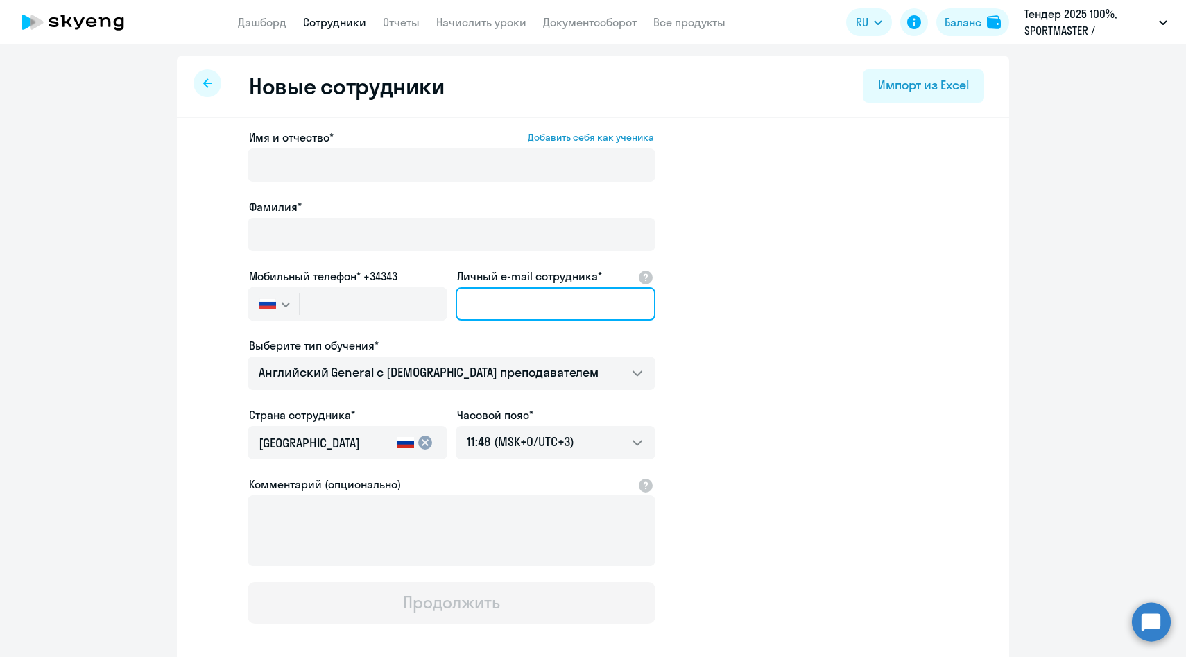
click at [499, 307] on input "Личный e-mail сотрудника*" at bounding box center [556, 303] width 200 height 33
paste input "PApostolov@sportmaster.ru"
type input "PApostolov@sportmaster.ru"
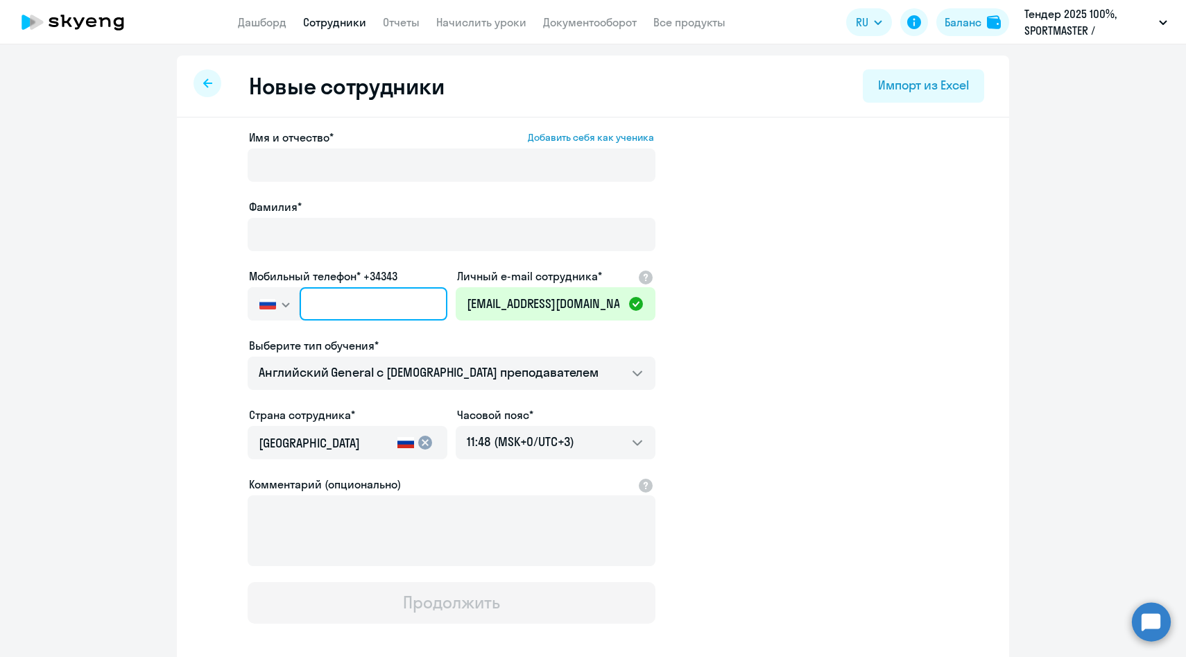
click at [368, 300] on input "text" at bounding box center [374, 303] width 148 height 33
paste input "+7 926 412-21-49"
type input "+7 926 412-21-49"
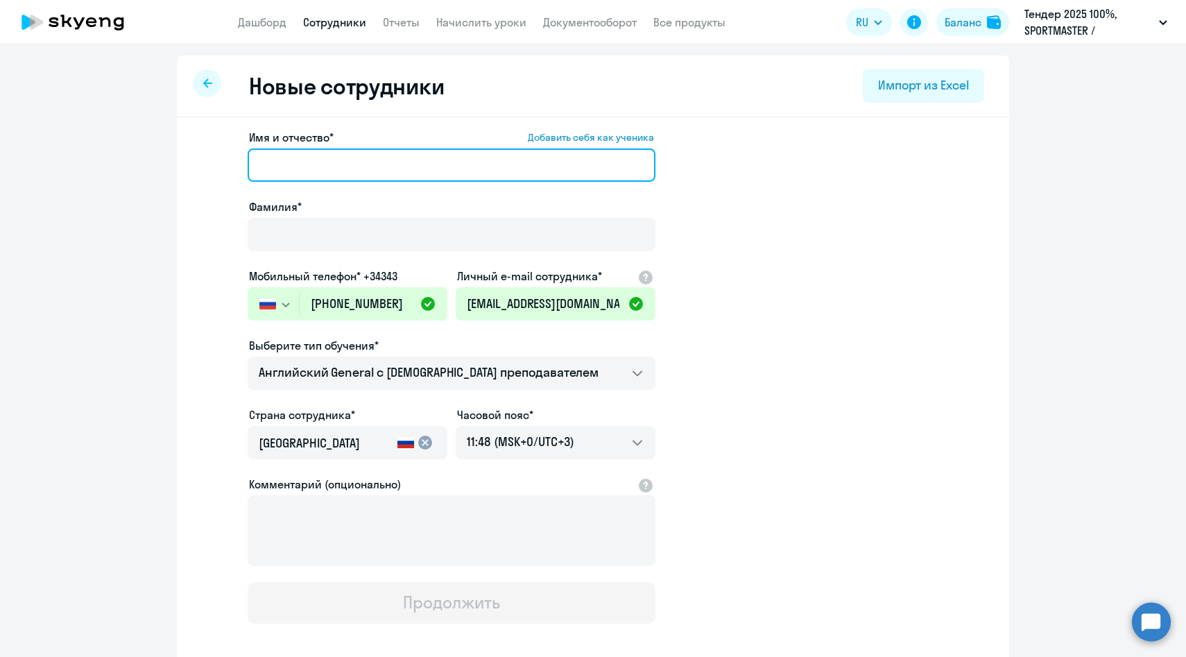
click at [280, 172] on input "Имя и отчество* Добавить себя как ученика" at bounding box center [452, 164] width 408 height 33
paste input "Апостолов Павел"
drag, startPoint x: 322, startPoint y: 162, endPoint x: 121, endPoint y: 138, distance: 201.9
click at [125, 140] on ng-component "Новые сотрудники Импорт из Excel Имя и отчество* Добавить себя как ученика Апос…" at bounding box center [593, 391] width 1186 height 672
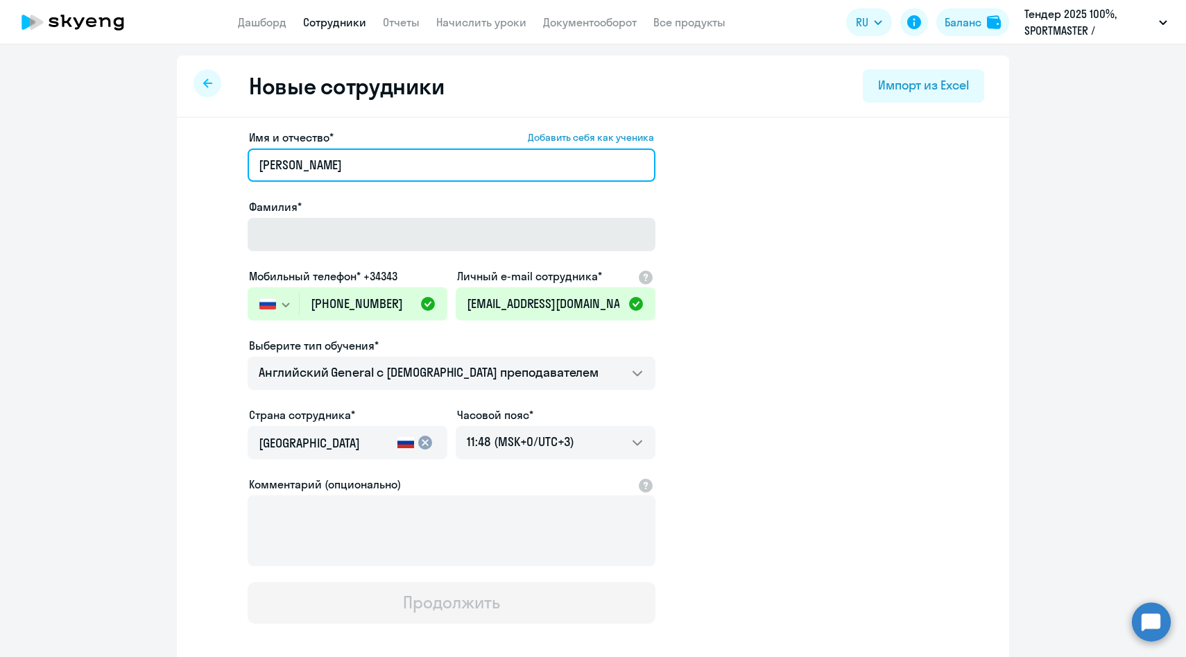
type input "Павел"
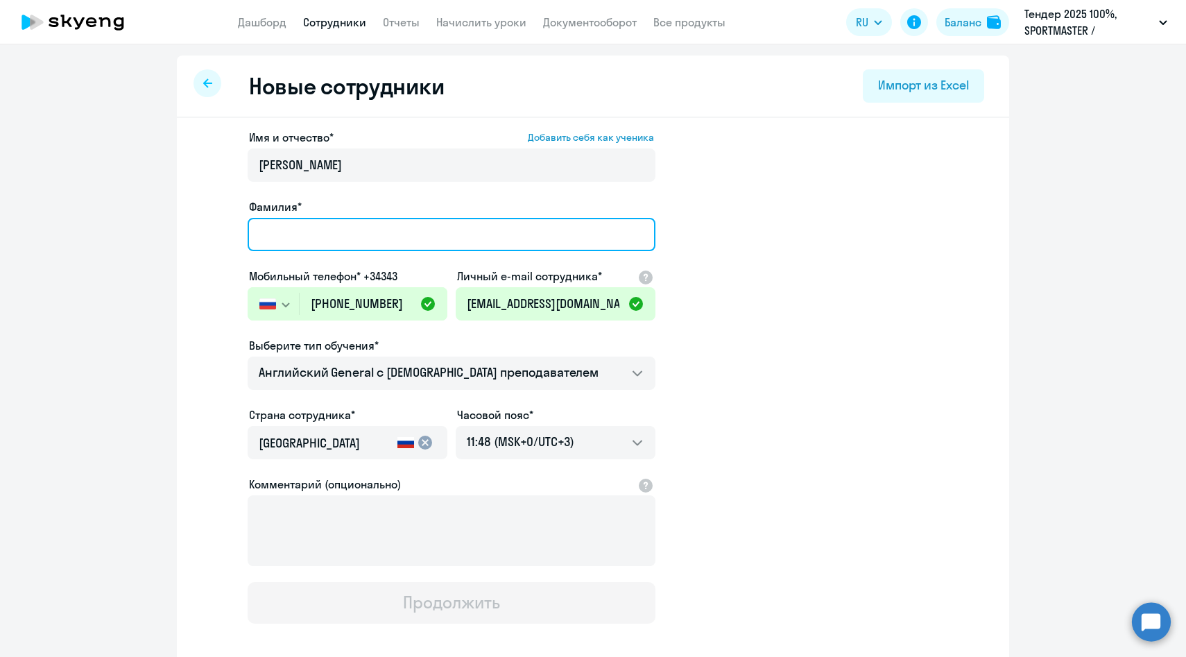
click at [306, 233] on input "Фамилия*" at bounding box center [452, 234] width 408 height 33
paste input "Апостолов"
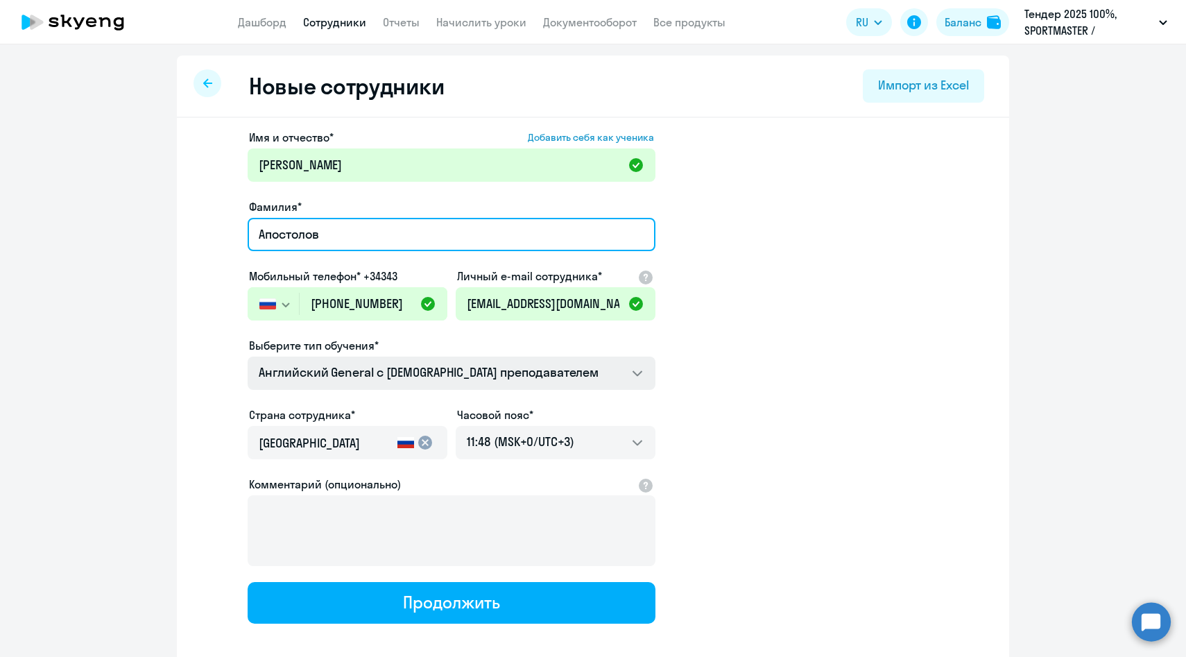
type input "Апостолов"
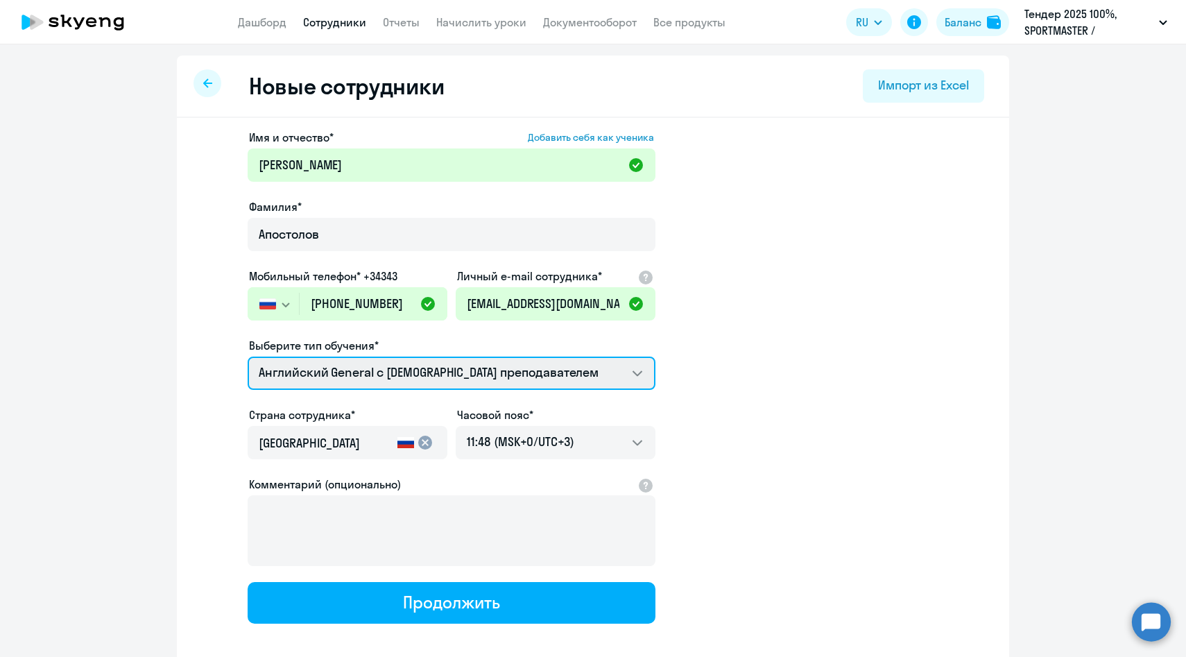
click at [343, 376] on select "Английский General с англоговорящим преподавателем Премиум английский с русског…" at bounding box center [452, 372] width 408 height 33
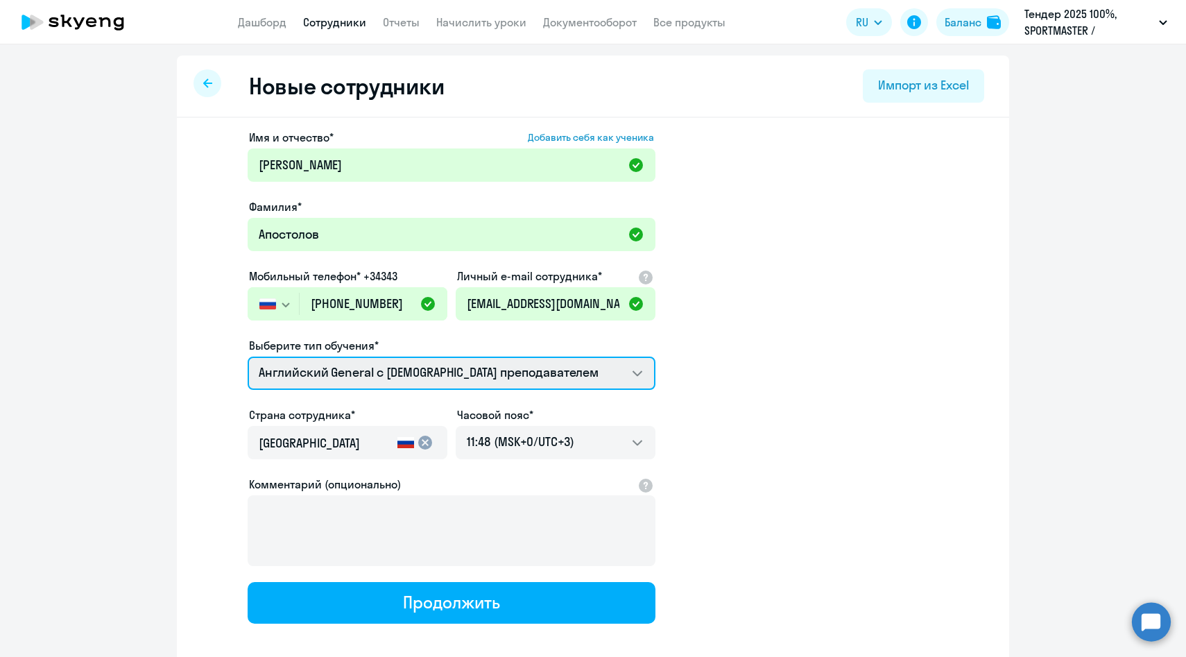
select select "english_adult_not_native_speaker_premium"
click at [248, 356] on select "Английский General с англоговорящим преподавателем Премиум английский с русског…" at bounding box center [452, 372] width 408 height 33
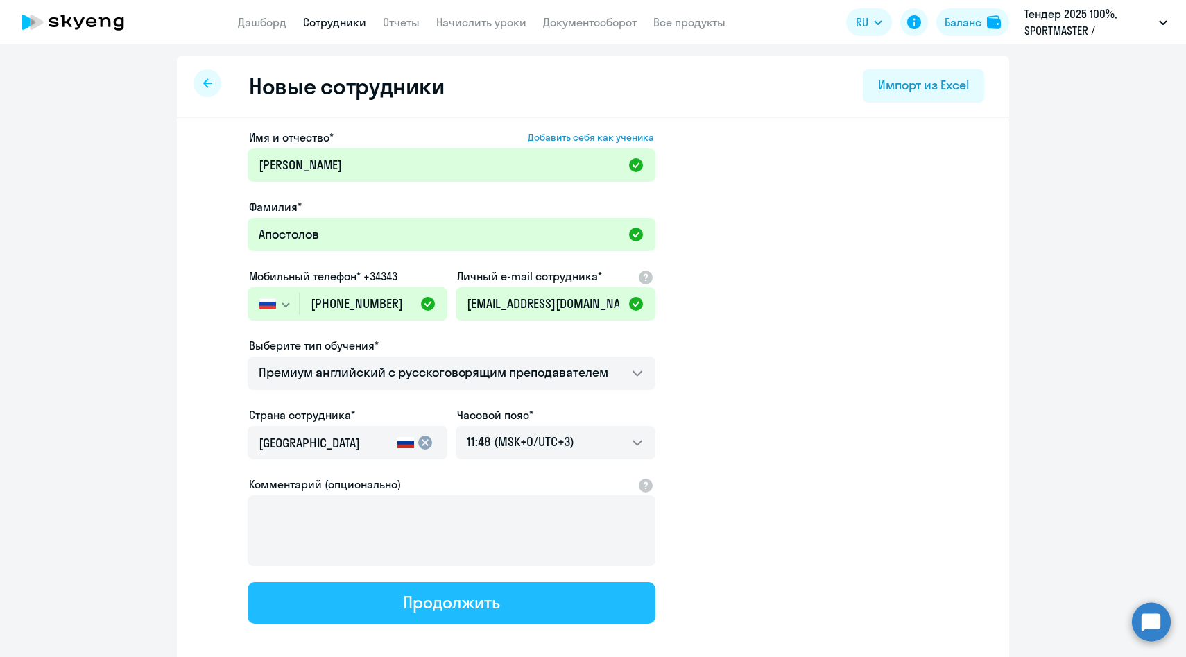
click at [338, 599] on button "Продолжить" at bounding box center [452, 603] width 408 height 42
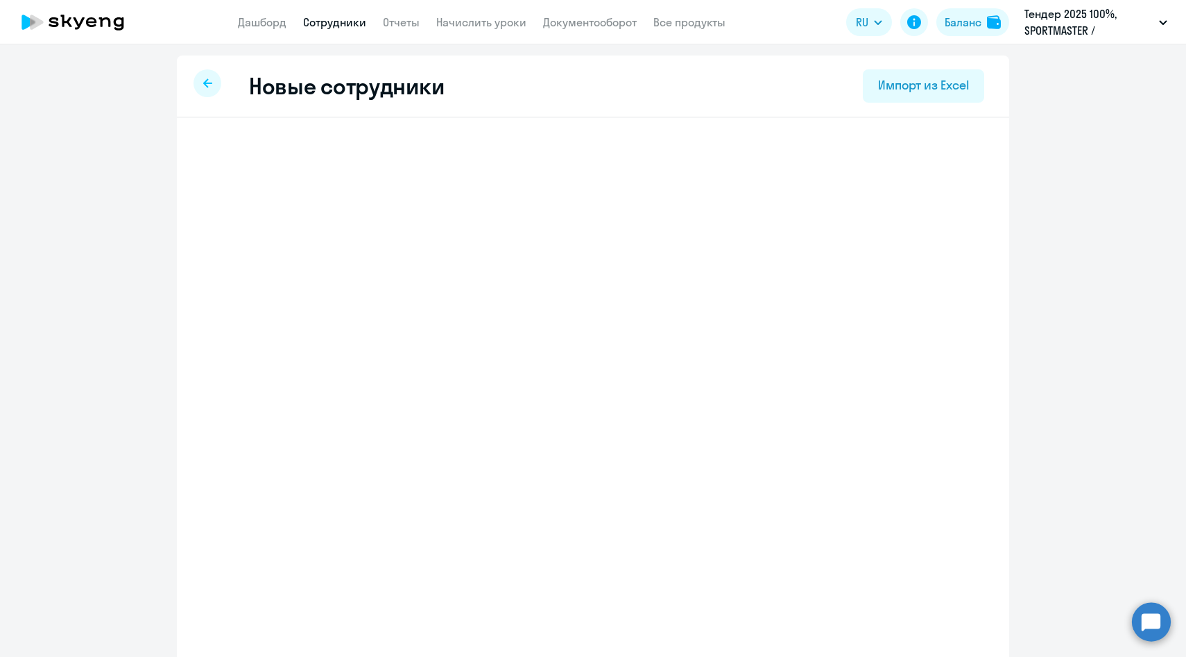
select select "english_adult_not_native_speaker_premium"
select select "3"
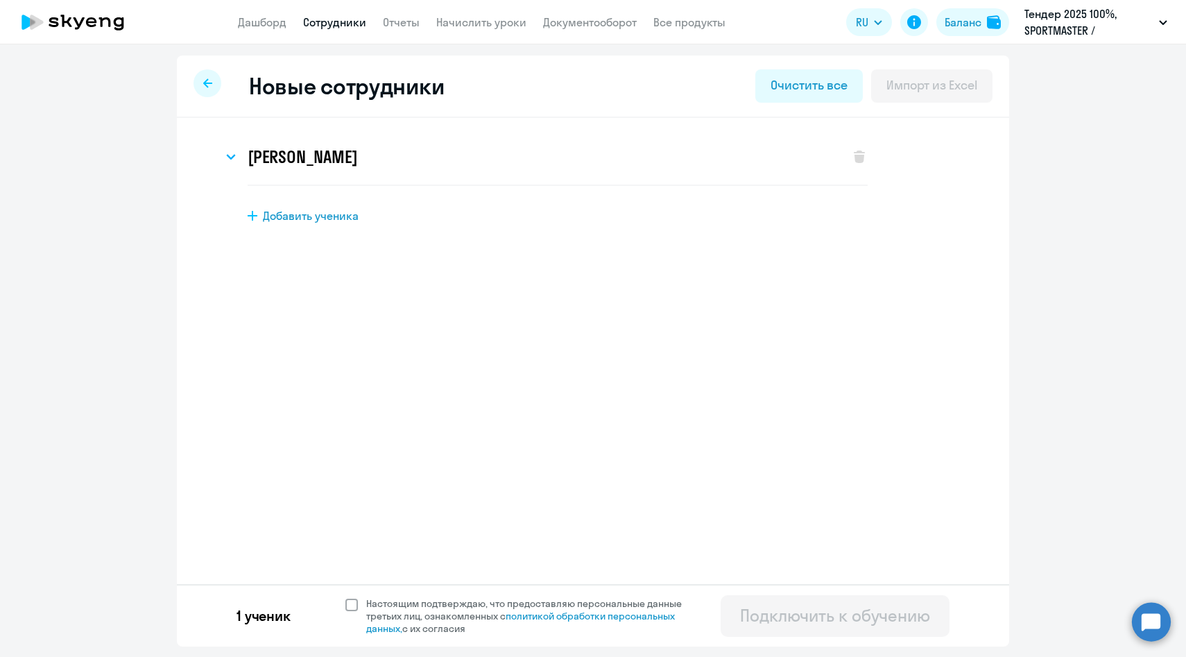
click at [374, 606] on span "Настоящим подтверждаю, что предоставляю персональные данные третьих лиц, ознако…" at bounding box center [532, 615] width 332 height 37
click at [345, 597] on input "Настоящим подтверждаю, что предоставляю персональные данные третьих лиц, ознако…" at bounding box center [345, 596] width 1 height 1
checkbox input "true"
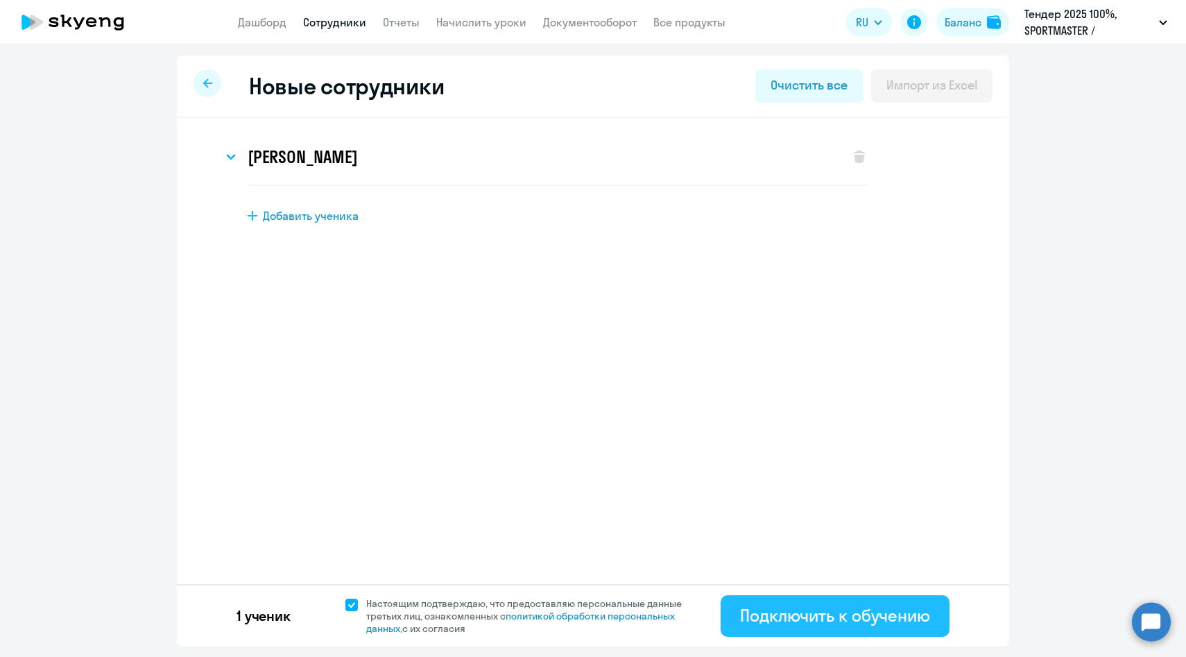
click at [805, 612] on div "Подключить к обучению" at bounding box center [835, 615] width 190 height 22
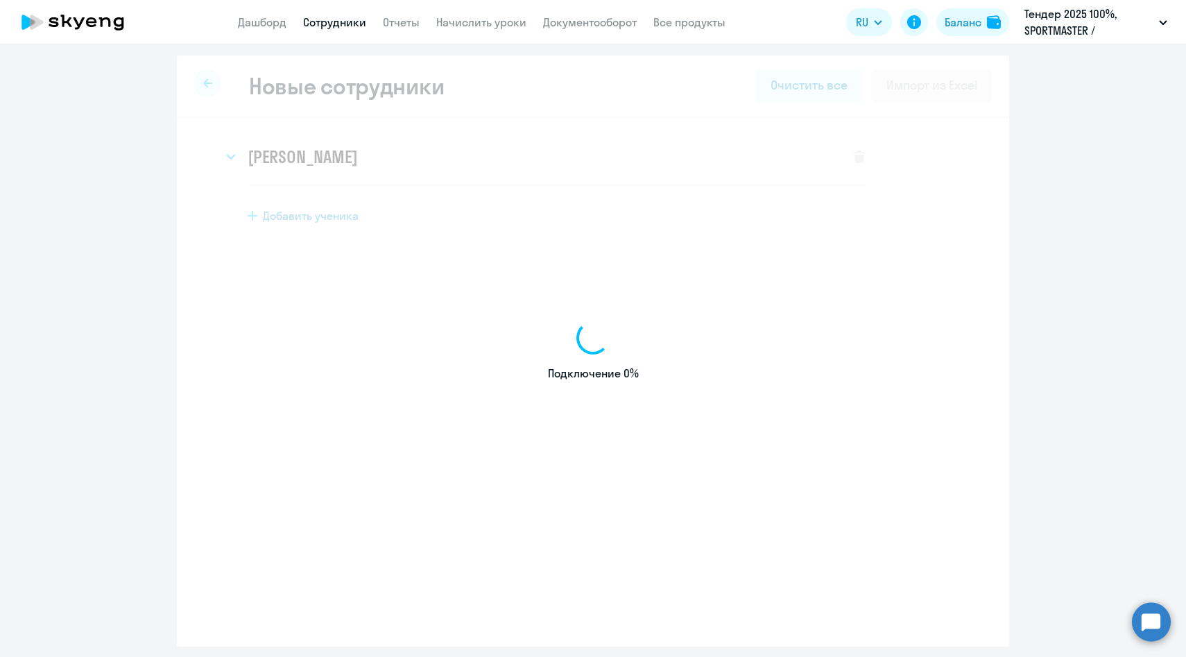
select select "english_adult_native_speaker"
select select "3"
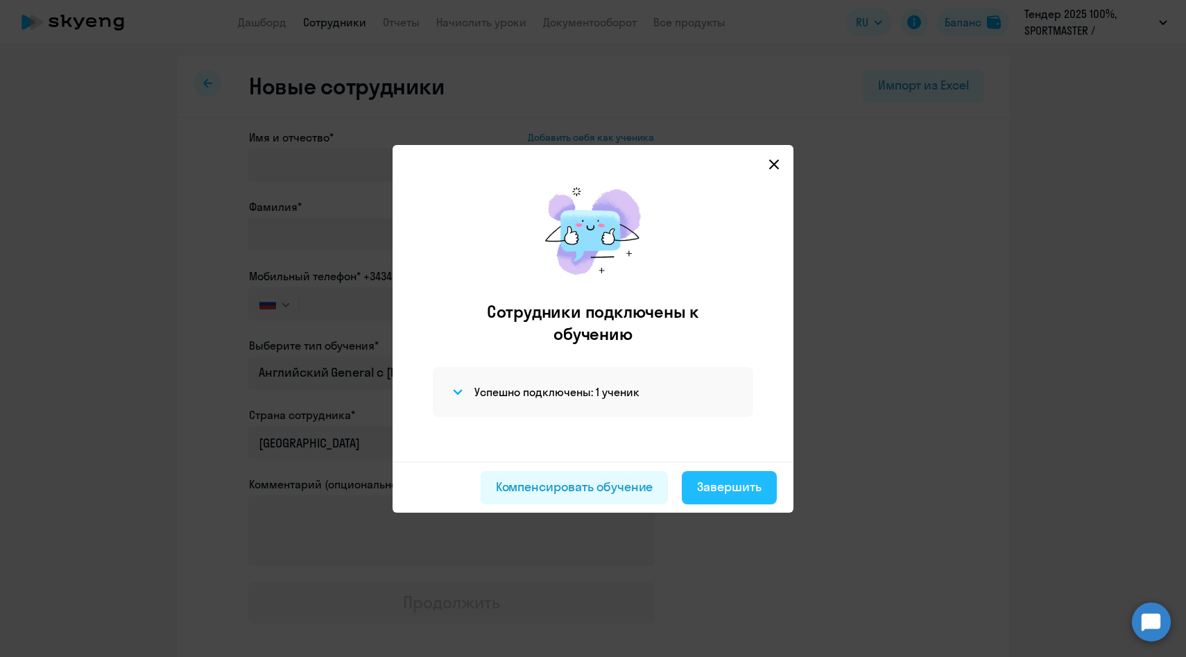
click at [700, 485] on div "Завершить" at bounding box center [729, 487] width 64 height 18
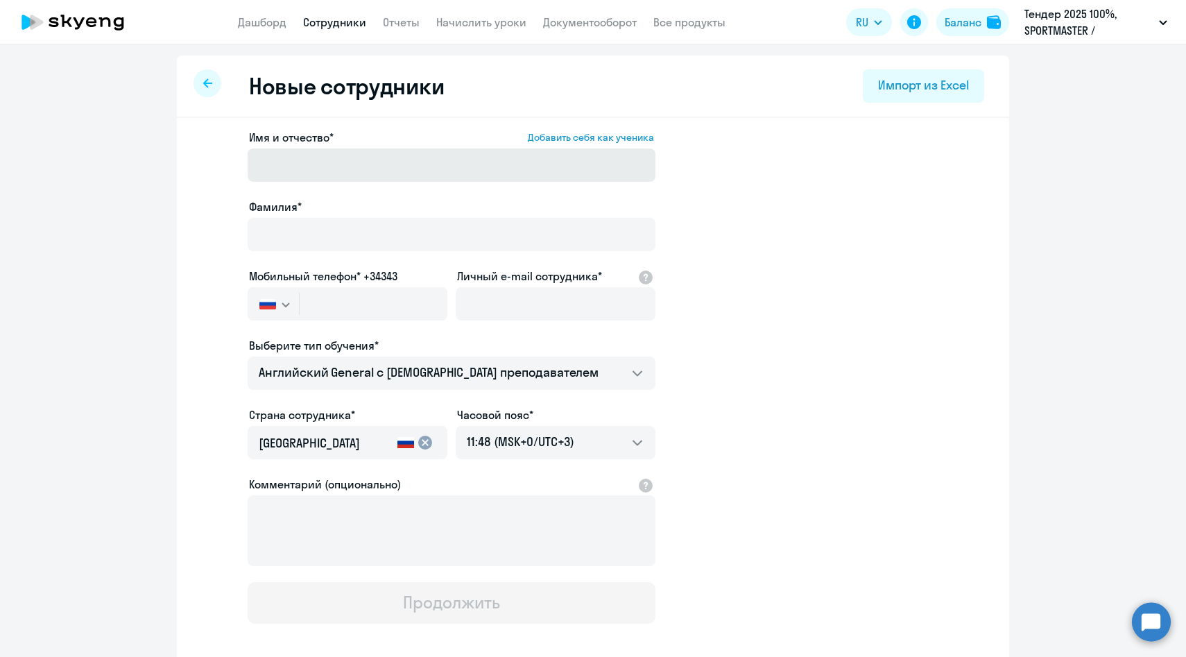
select select "30"
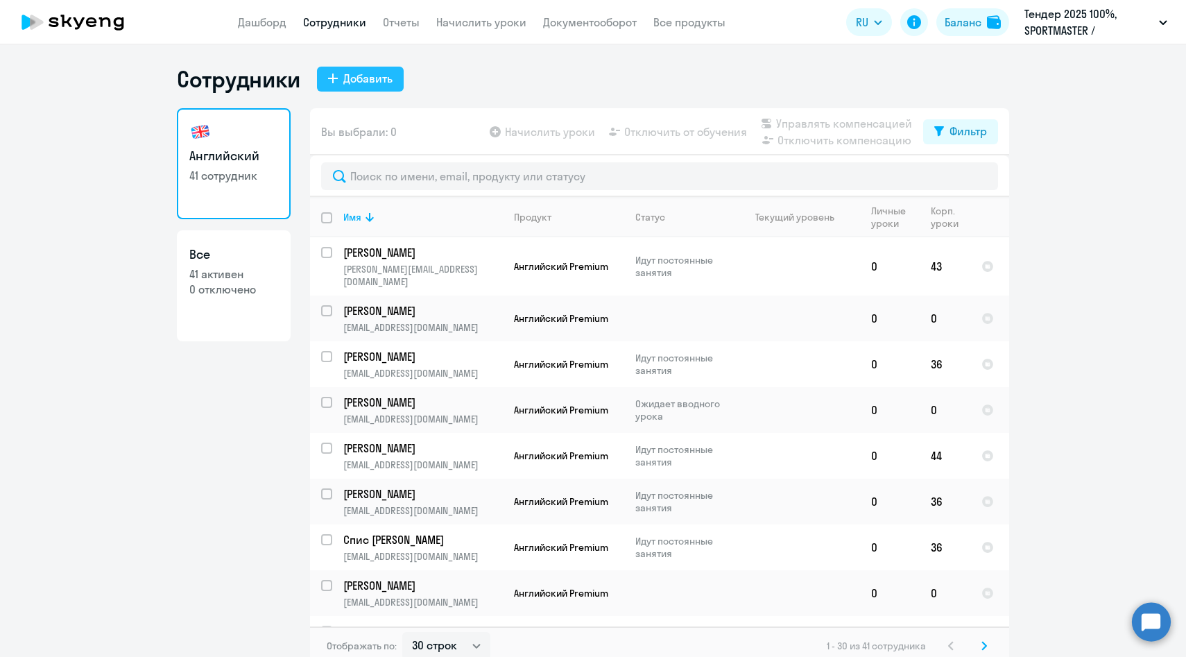
click at [345, 75] on div "Добавить" at bounding box center [367, 78] width 49 height 17
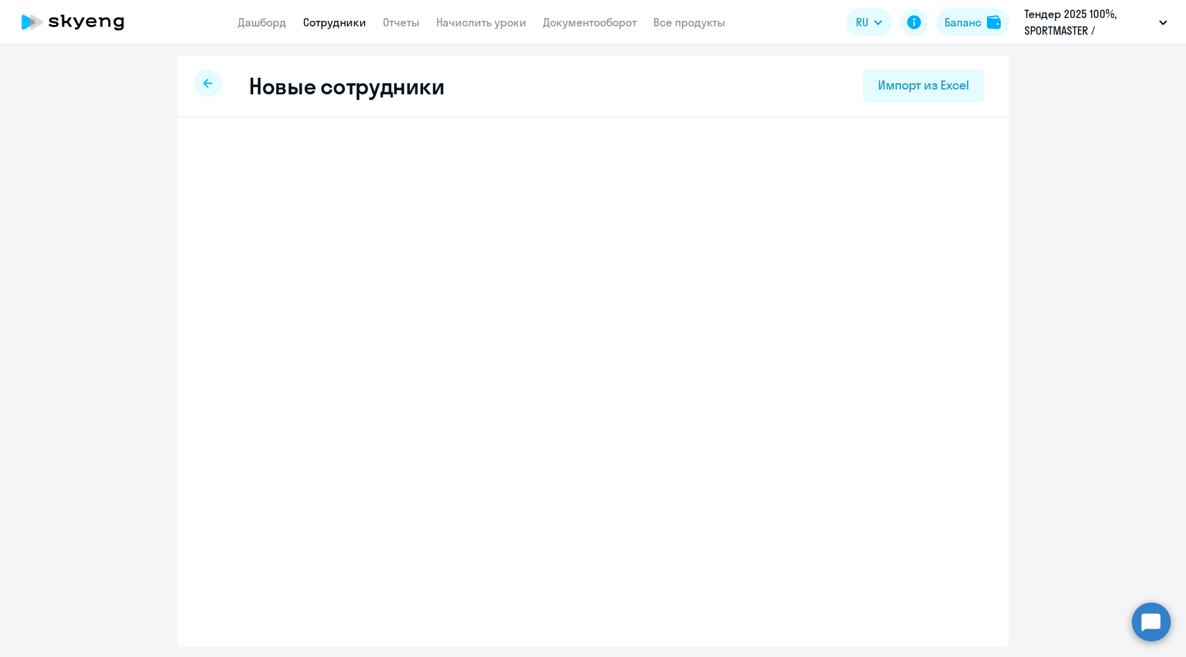
select select "english_adult_native_speaker"
select select "3"
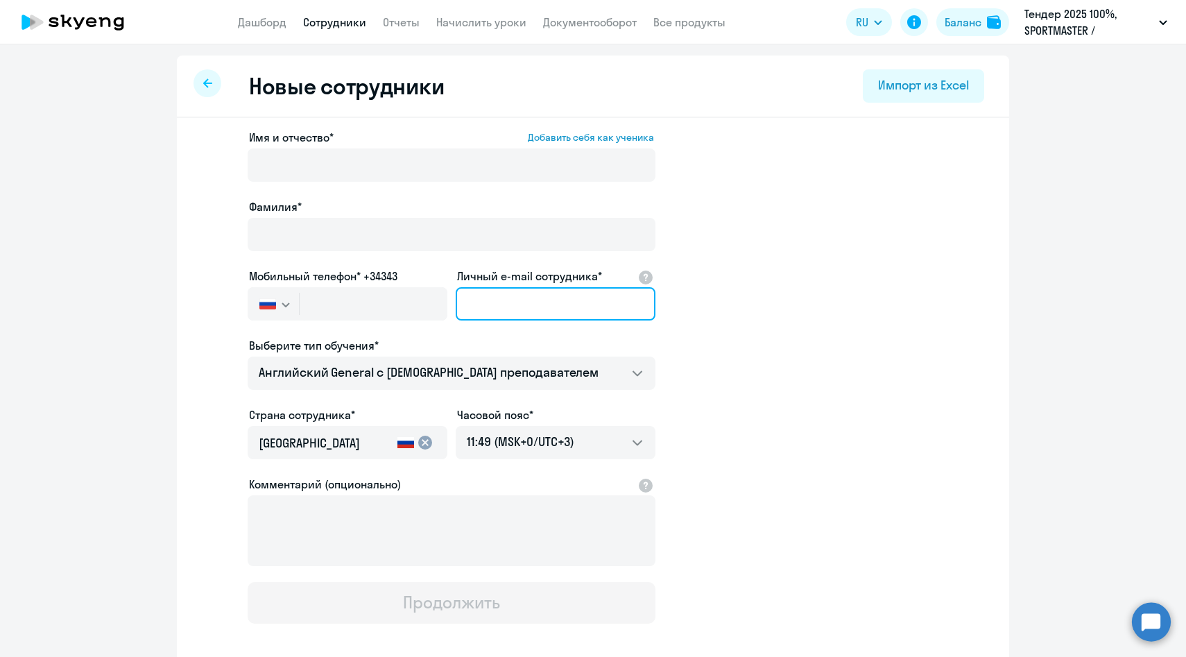
click at [494, 300] on input "Личный e-mail сотрудника*" at bounding box center [556, 303] width 200 height 33
paste input "ypakina@sportmaster.ru"
type input "ypakina@sportmaster.ru"
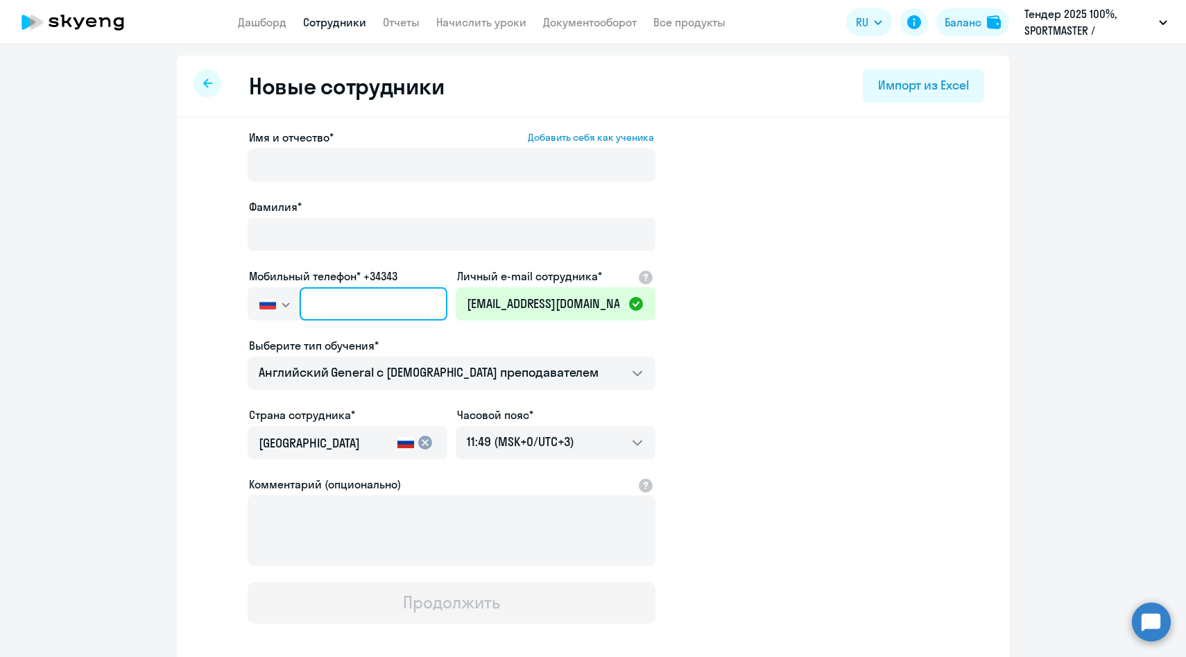
click at [335, 303] on input "text" at bounding box center [374, 303] width 148 height 33
paste input "+7 929 900-55-95"
type input "+7 929 900-55-95"
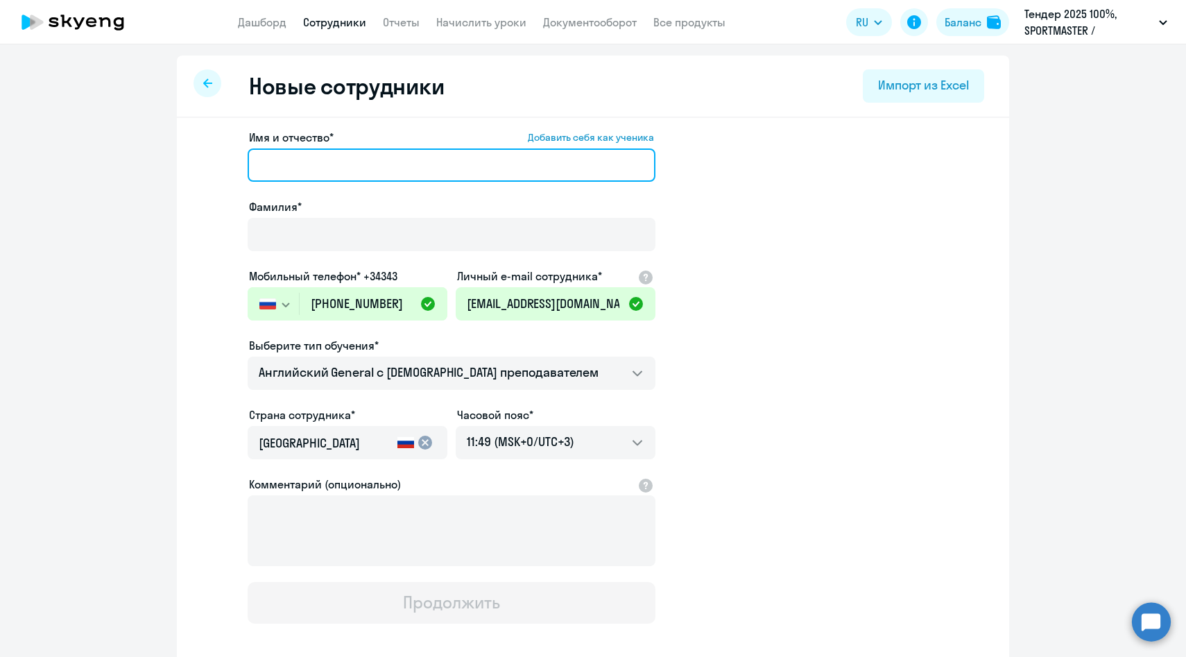
click at [315, 171] on input "Имя и отчество* Добавить себя как ученика" at bounding box center [452, 164] width 408 height 33
paste input "Пакина Юлия"
drag, startPoint x: 304, startPoint y: 164, endPoint x: 88, endPoint y: 160, distance: 216.4
click at [89, 160] on ng-component "Новые сотрудники Импорт из Excel Имя и отчество* Добавить себя как ученика Паки…" at bounding box center [593, 391] width 1186 height 672
type input "Юлия"
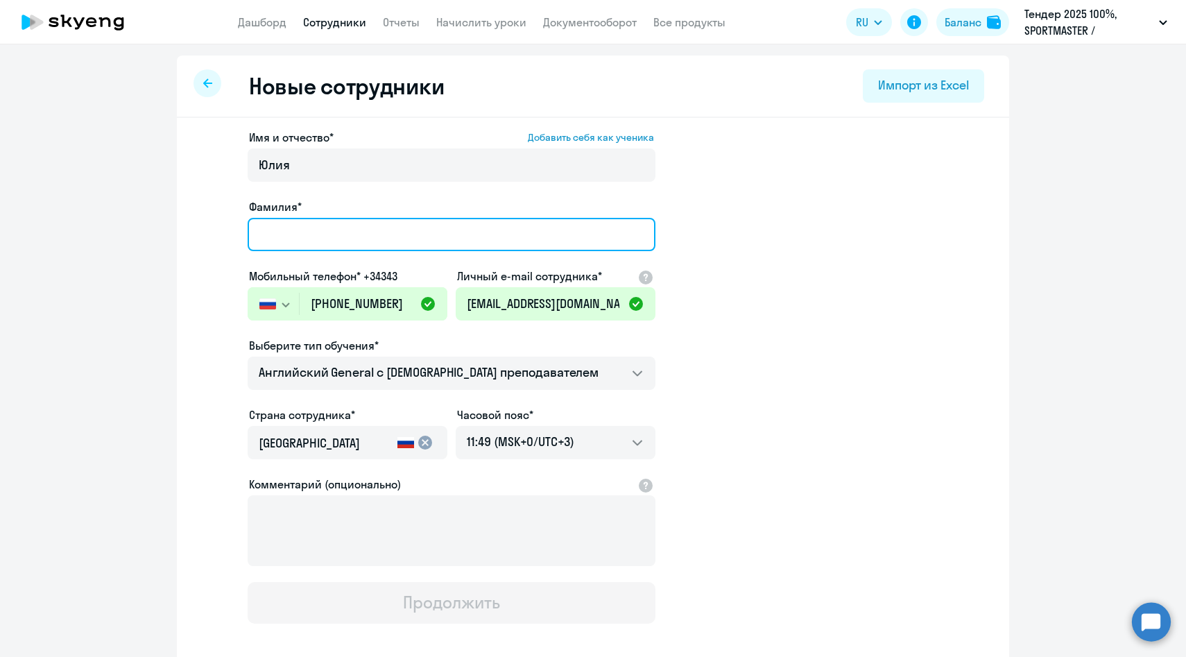
click at [332, 234] on input "Фамилия*" at bounding box center [452, 234] width 408 height 33
paste input "Пакина"
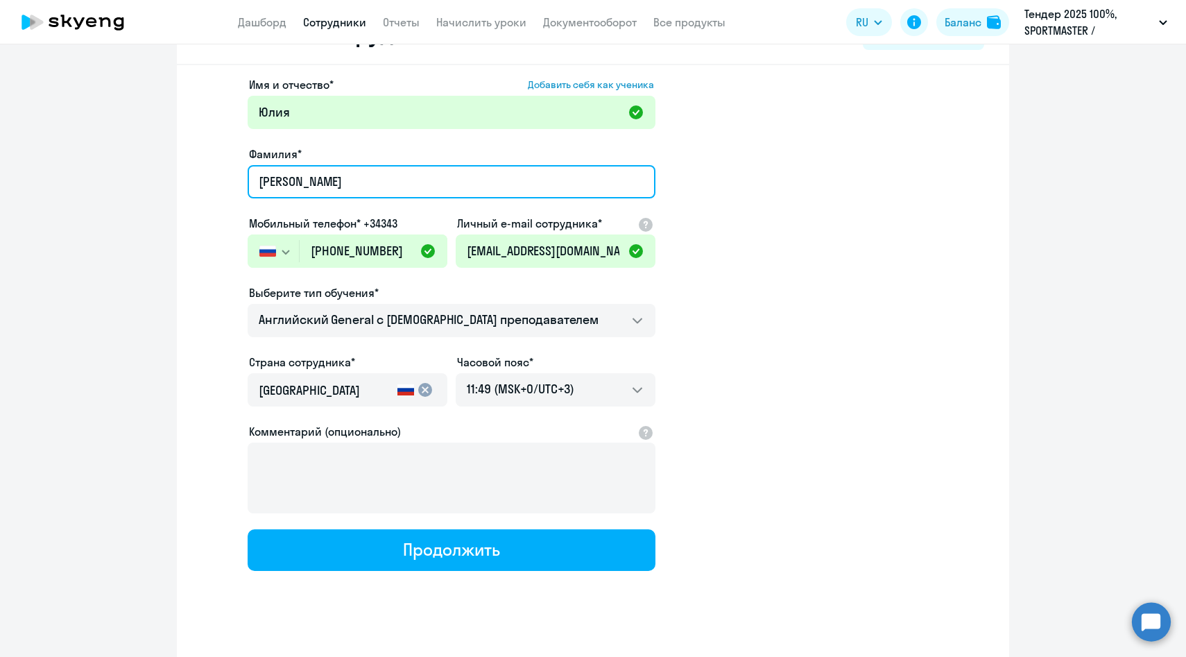
scroll to position [70, 0]
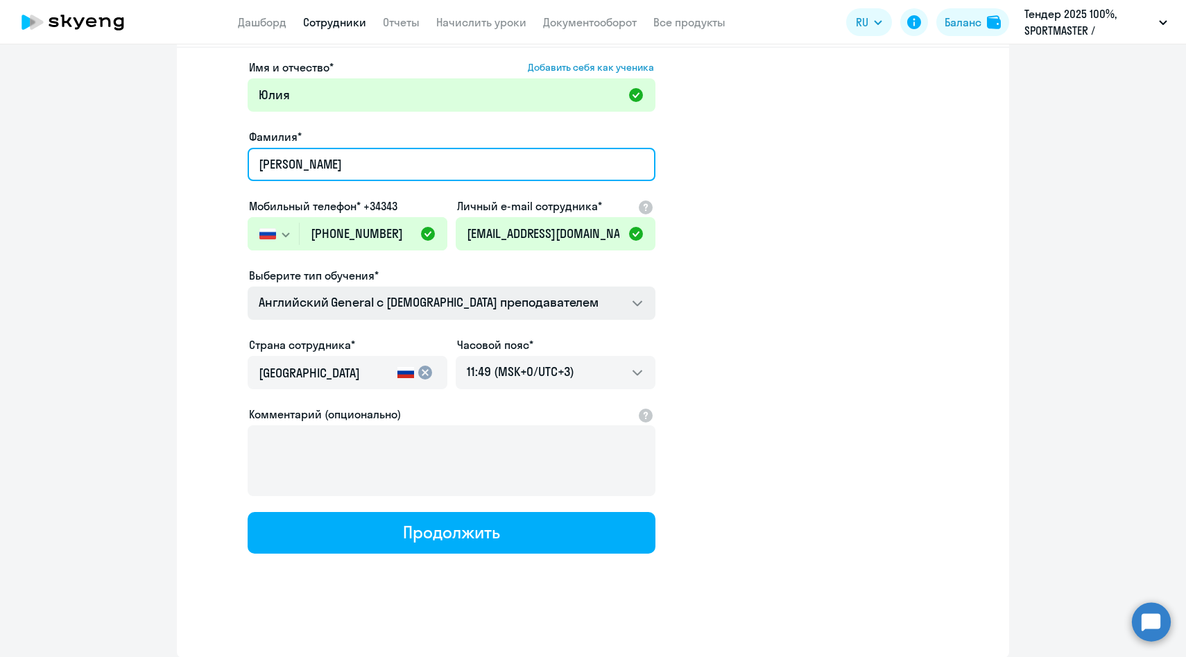
type input "Пакина"
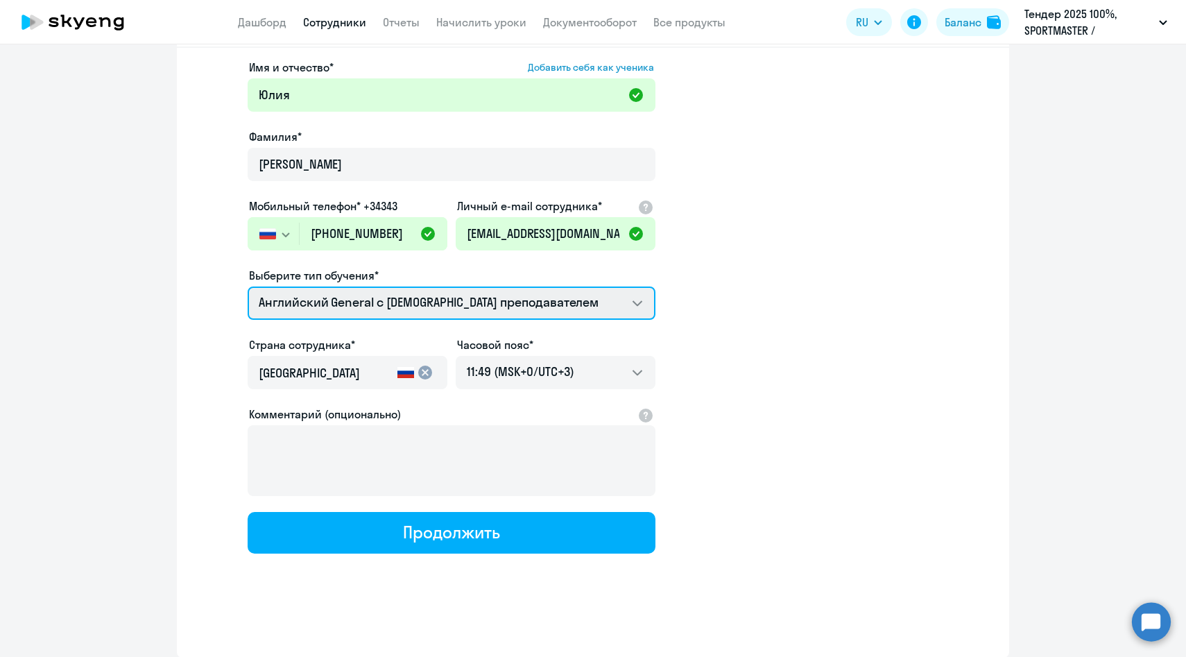
click at [332, 306] on select "Английский General с англоговорящим преподавателем Премиум английский с русског…" at bounding box center [452, 302] width 408 height 33
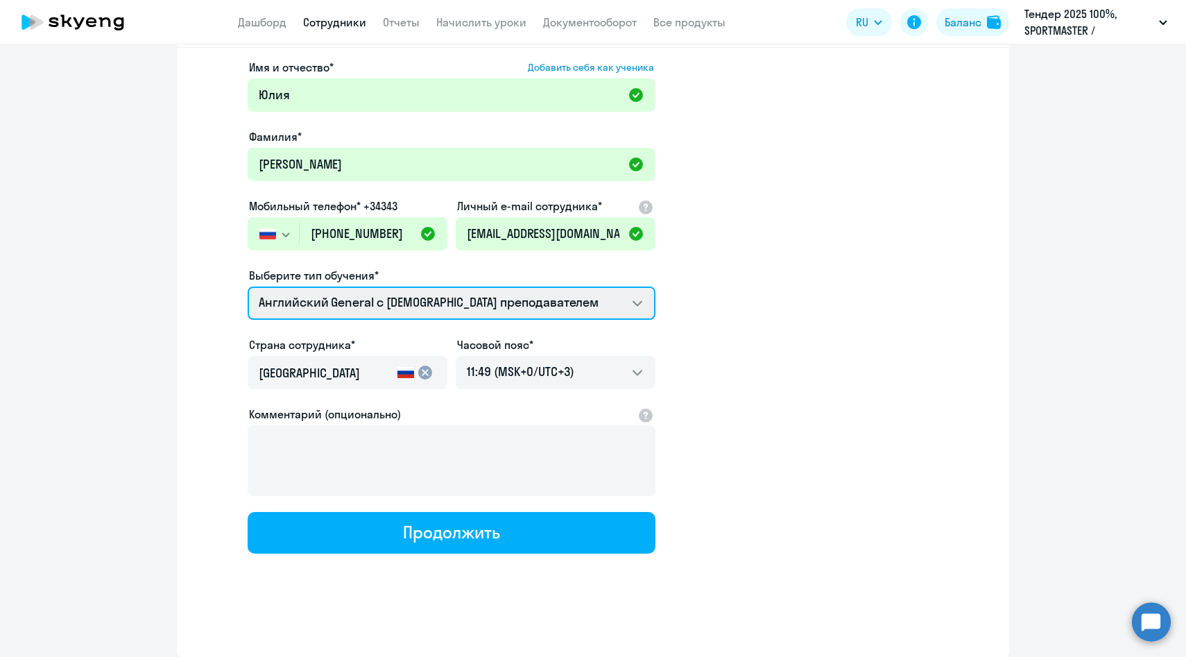
select select "english_adult_not_native_speaker_premium"
click at [248, 286] on select "Английский General с англоговорящим преподавателем Премиум английский с русског…" at bounding box center [452, 302] width 408 height 33
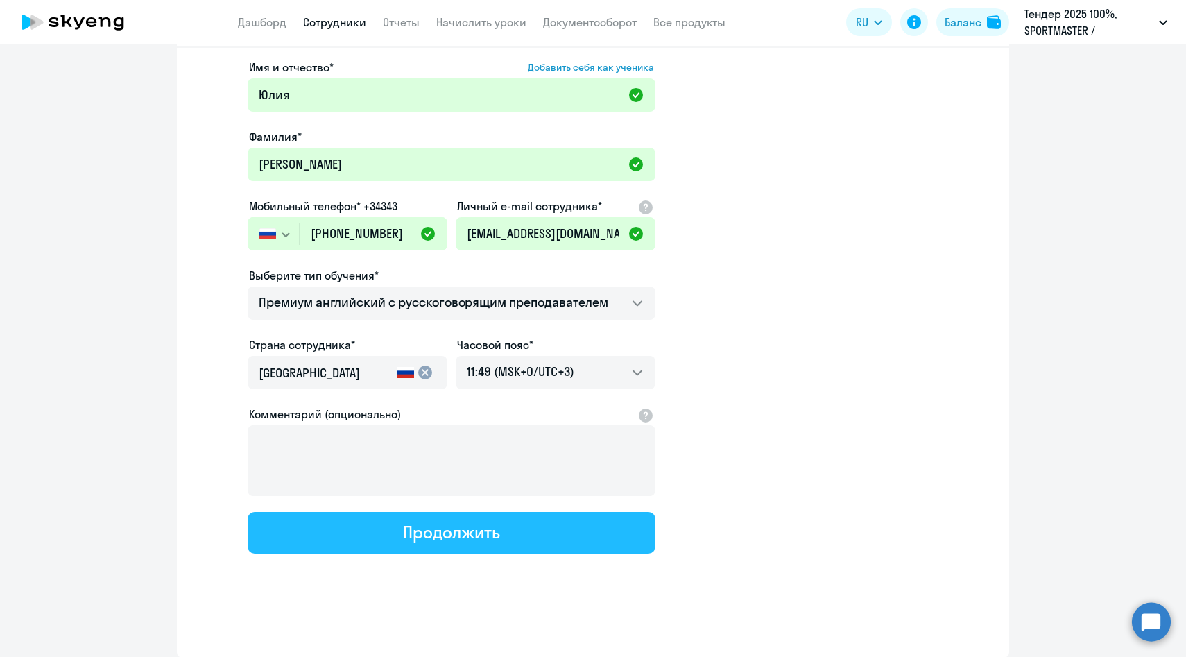
click at [352, 525] on button "Продолжить" at bounding box center [452, 533] width 408 height 42
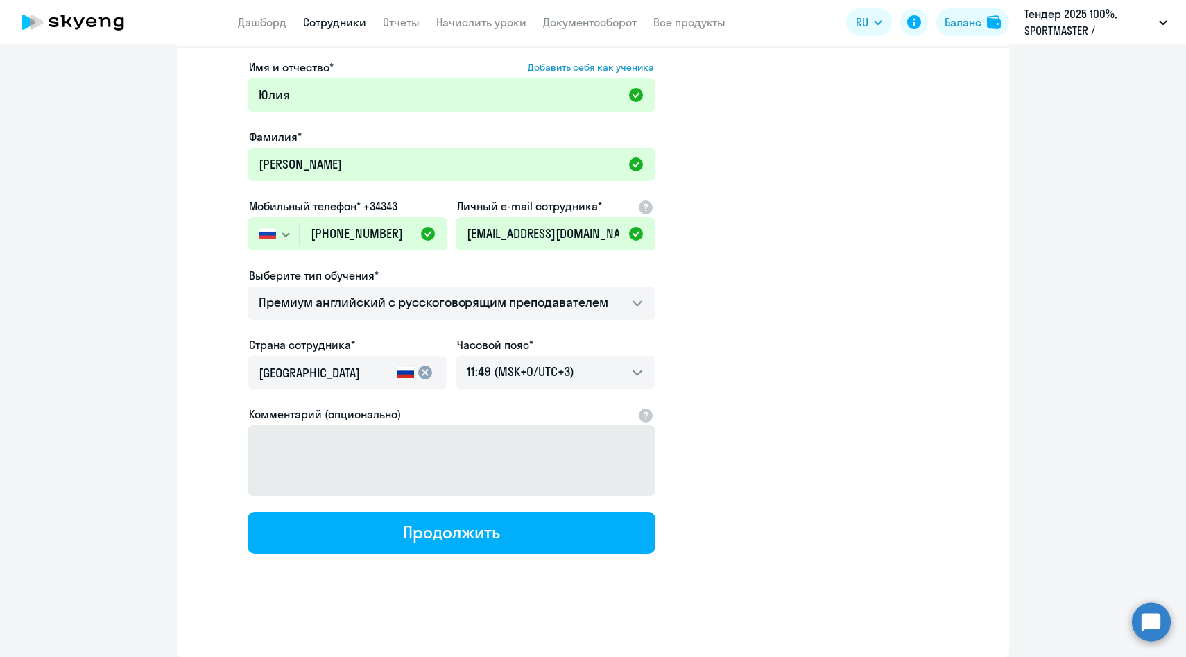
select select "english_adult_not_native_speaker_premium"
select select "3"
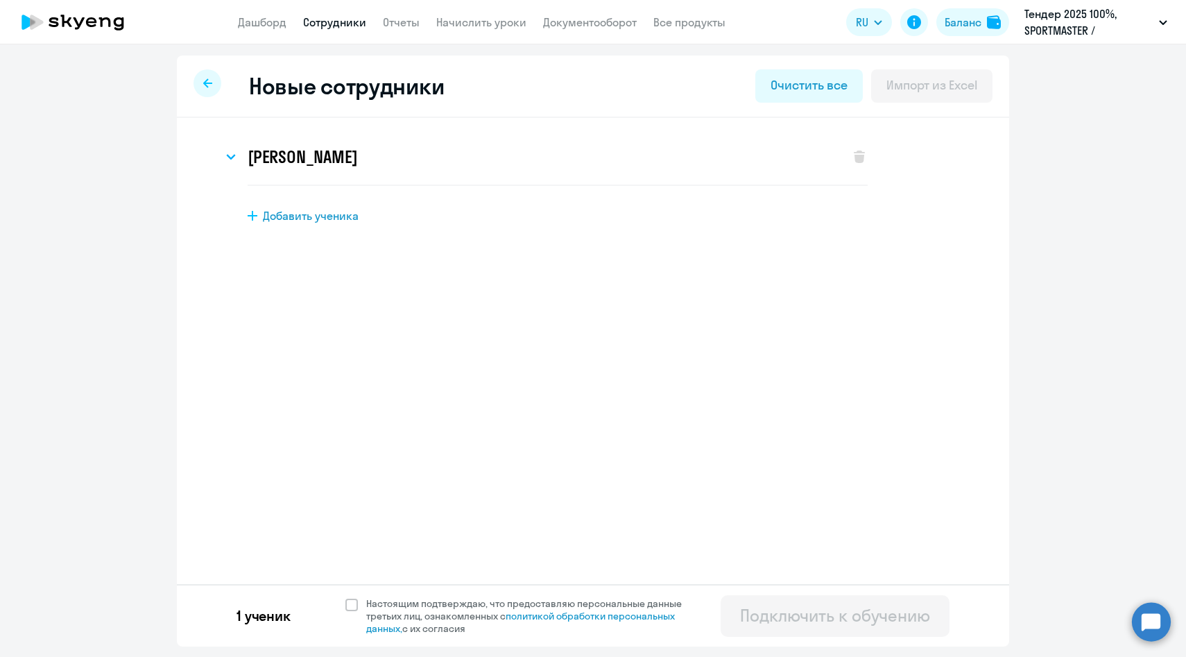
scroll to position [0, 0]
click at [435, 608] on span "Настоящим подтверждаю, что предоставляю персональные данные третьих лиц, ознако…" at bounding box center [532, 615] width 332 height 37
click at [345, 597] on input "Настоящим подтверждаю, что предоставляю персональные данные третьих лиц, ознако…" at bounding box center [345, 596] width 1 height 1
checkbox input "true"
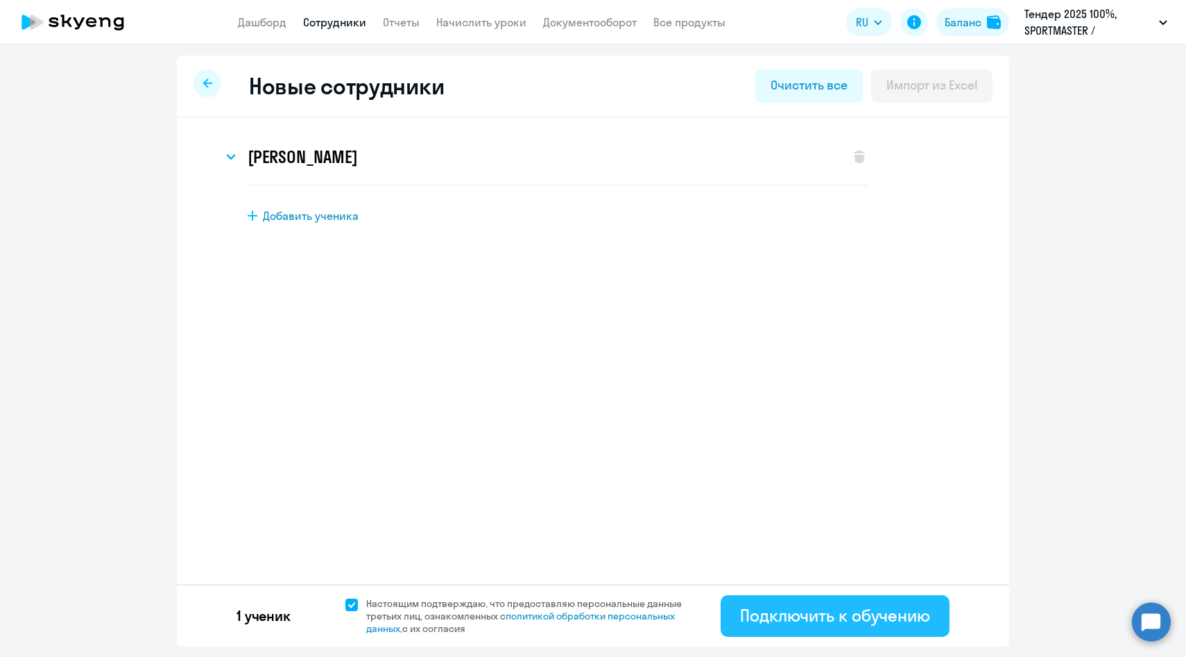
click at [794, 614] on div "Подключить к обучению" at bounding box center [835, 615] width 190 height 22
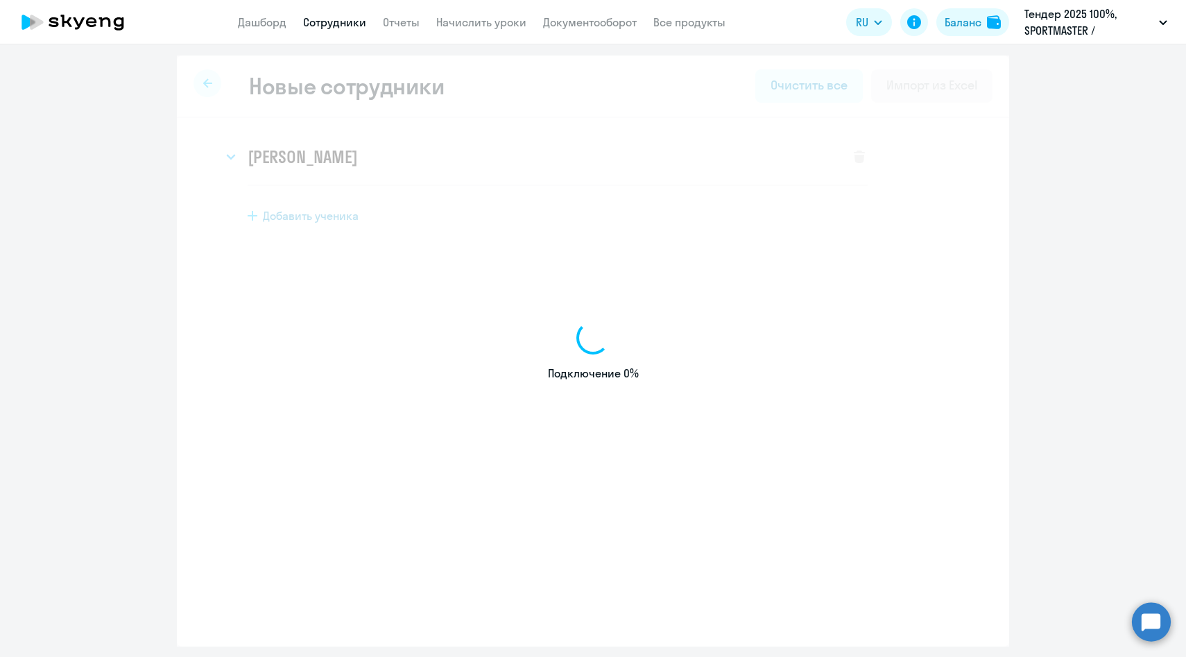
select select "english_adult_native_speaker"
select select "3"
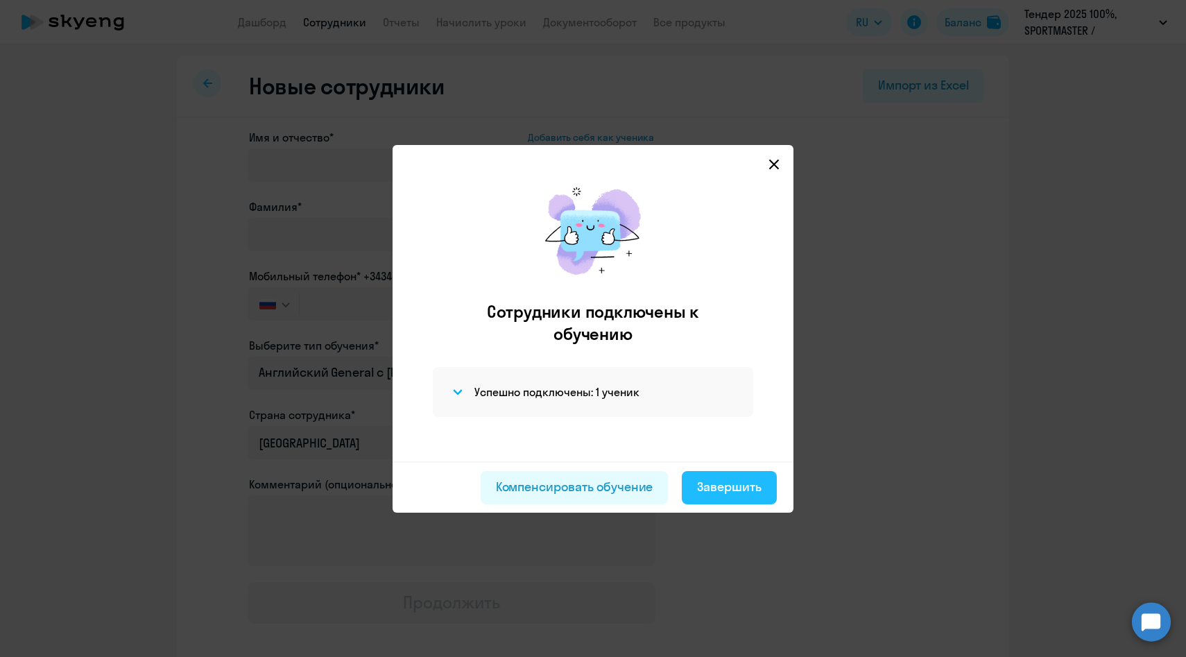
click at [742, 497] on button "Завершить" at bounding box center [729, 487] width 95 height 33
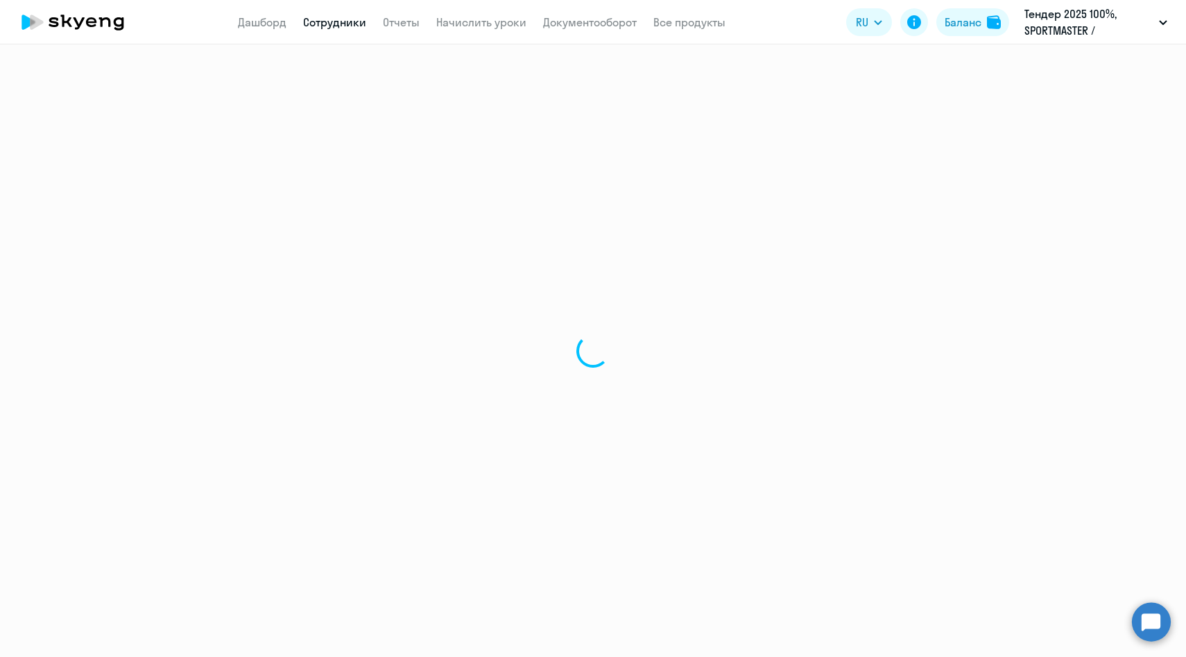
select select "30"
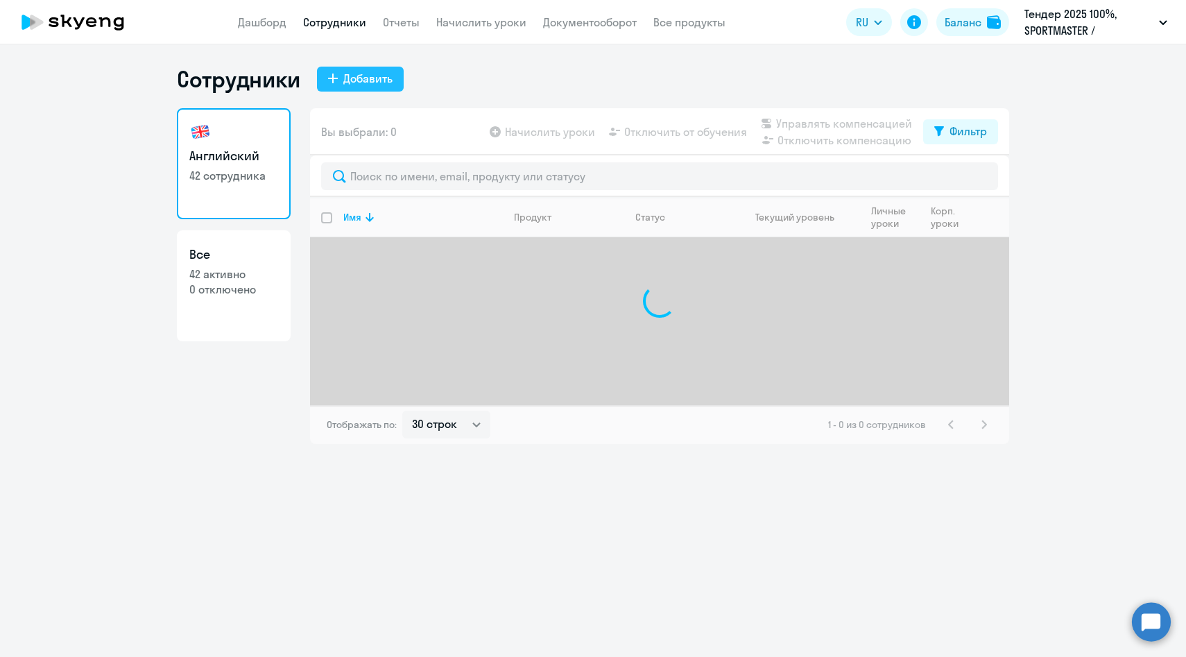
click at [360, 86] on div "Добавить" at bounding box center [367, 78] width 49 height 17
select select "english_adult_native_speaker"
select select "3"
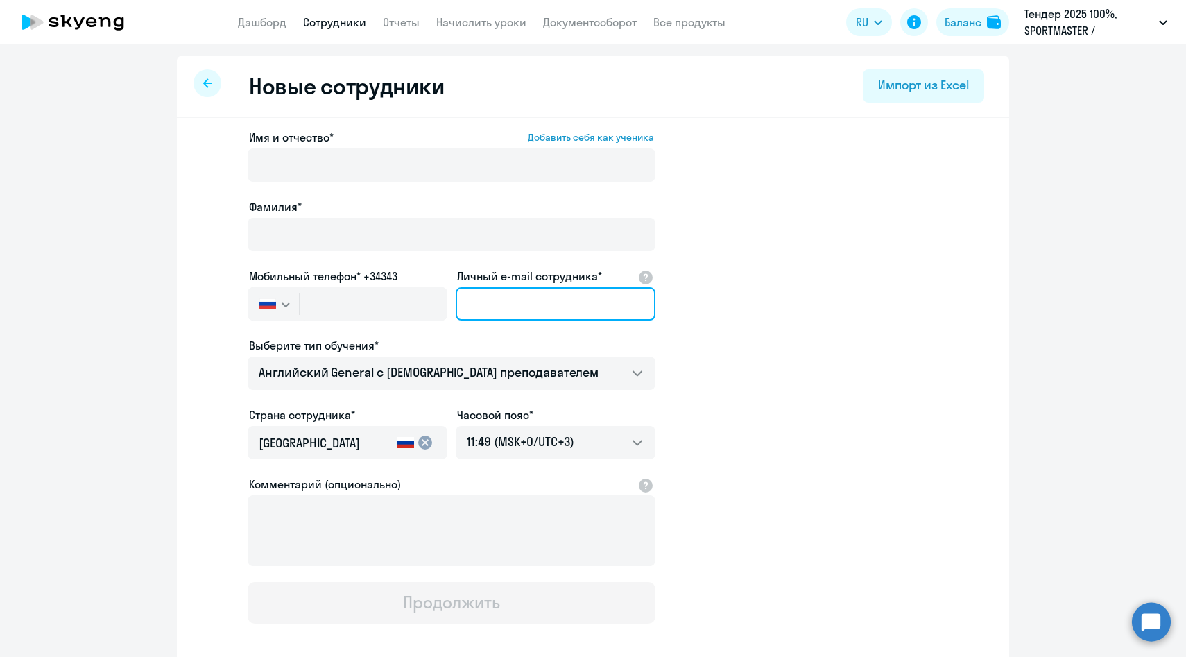
click at [472, 309] on input "Личный e-mail сотрудника*" at bounding box center [556, 303] width 200 height 33
paste input "earsentieva@sportmaster.ru"
type input "earsentieva@sportmaster.ru"
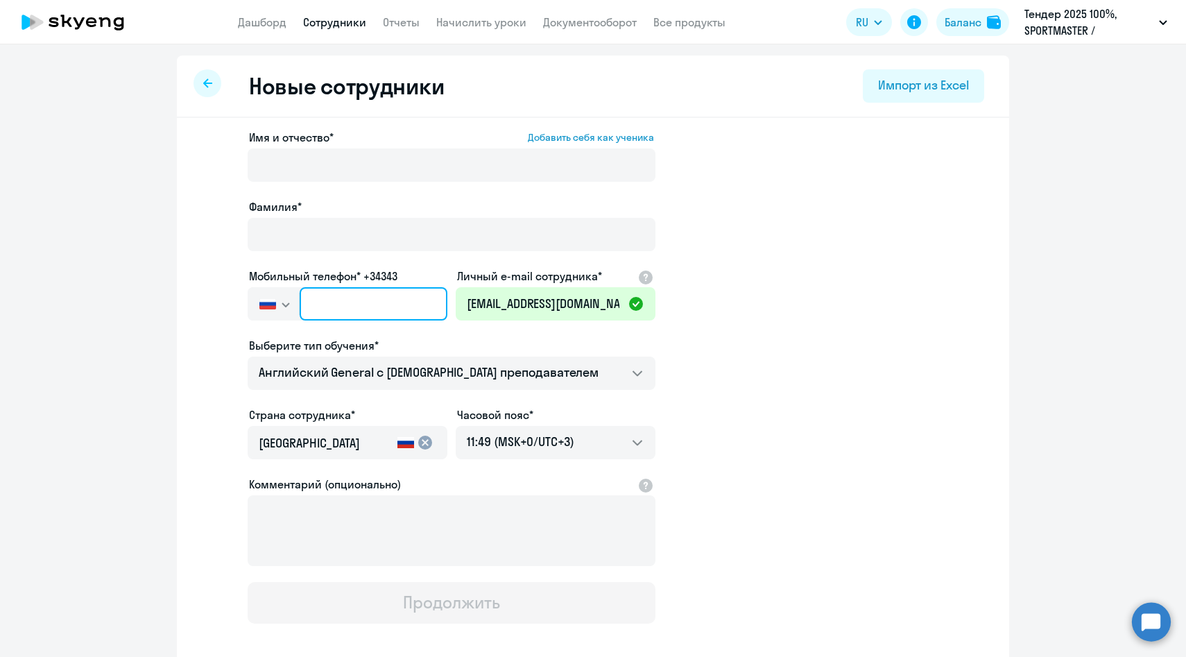
click at [377, 292] on input "text" at bounding box center [374, 303] width 148 height 33
paste input "+7 925 123-94-43"
type input "+7 925 123-94-43"
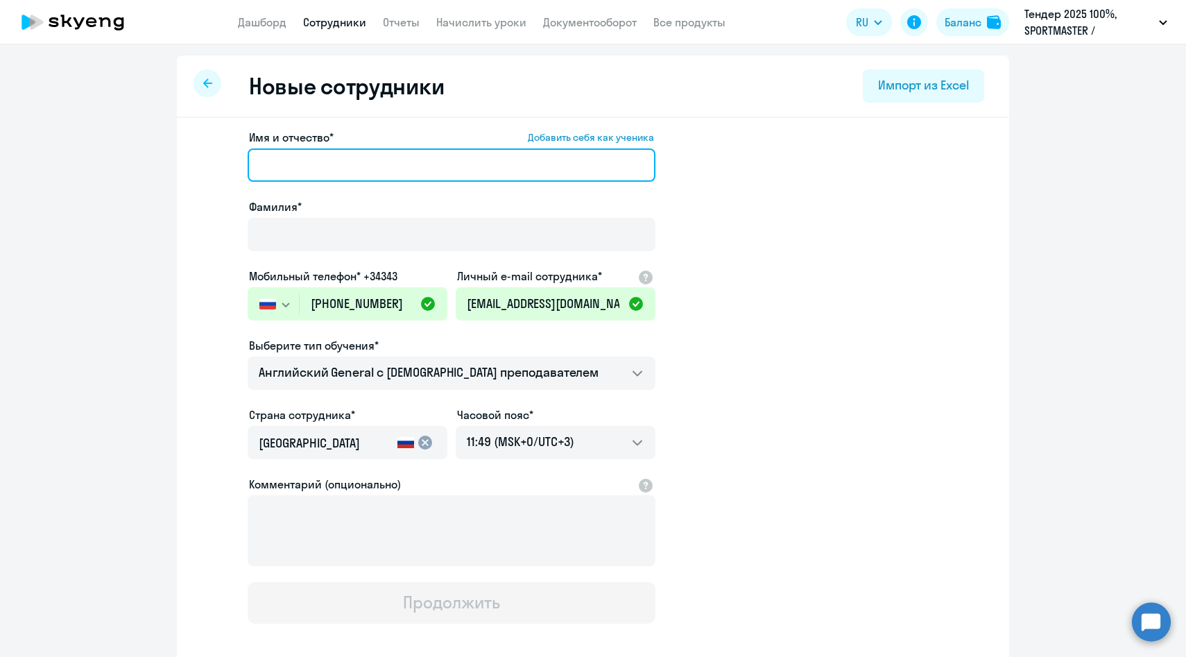
click at [324, 163] on input "Имя и отчество* Добавить себя как ученика" at bounding box center [452, 164] width 408 height 33
paste input "Арсентьева Екатерина"
drag, startPoint x: 329, startPoint y: 165, endPoint x: 150, endPoint y: 152, distance: 180.1
click at [154, 154] on ng-component "Новые сотрудники Импорт из Excel Имя и отчество* Добавить себя как ученика Арсе…" at bounding box center [593, 391] width 1186 height 672
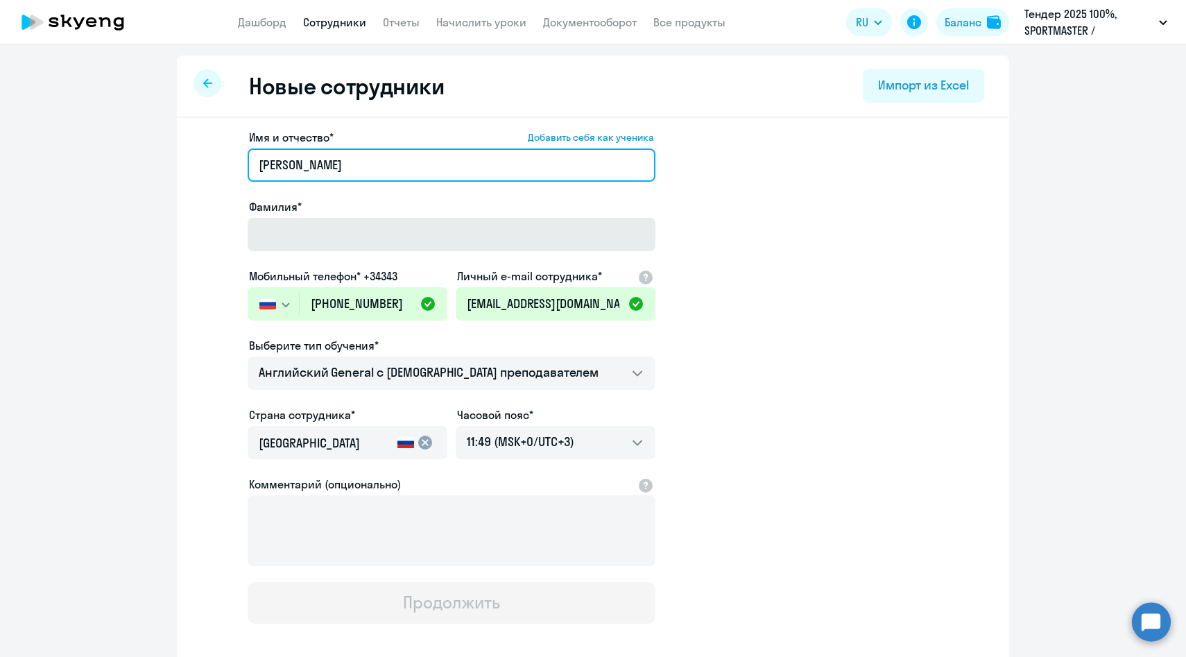
type input "Екатерина"
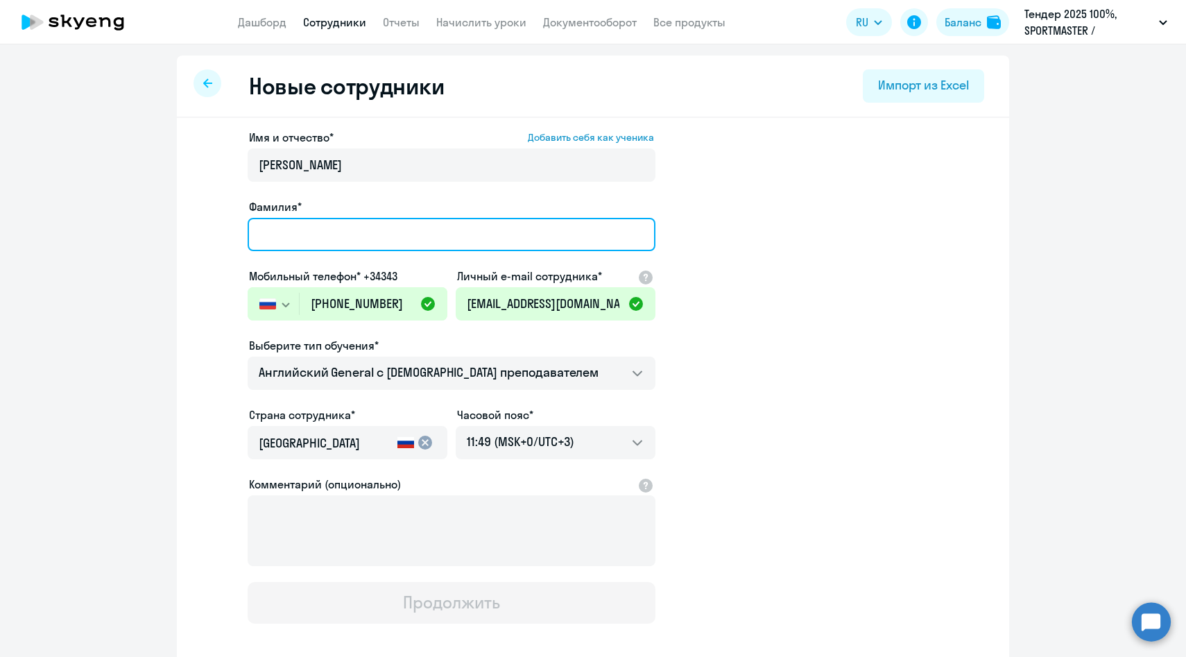
click at [316, 236] on input "Фамилия*" at bounding box center [452, 234] width 408 height 33
paste input "Арсентьева"
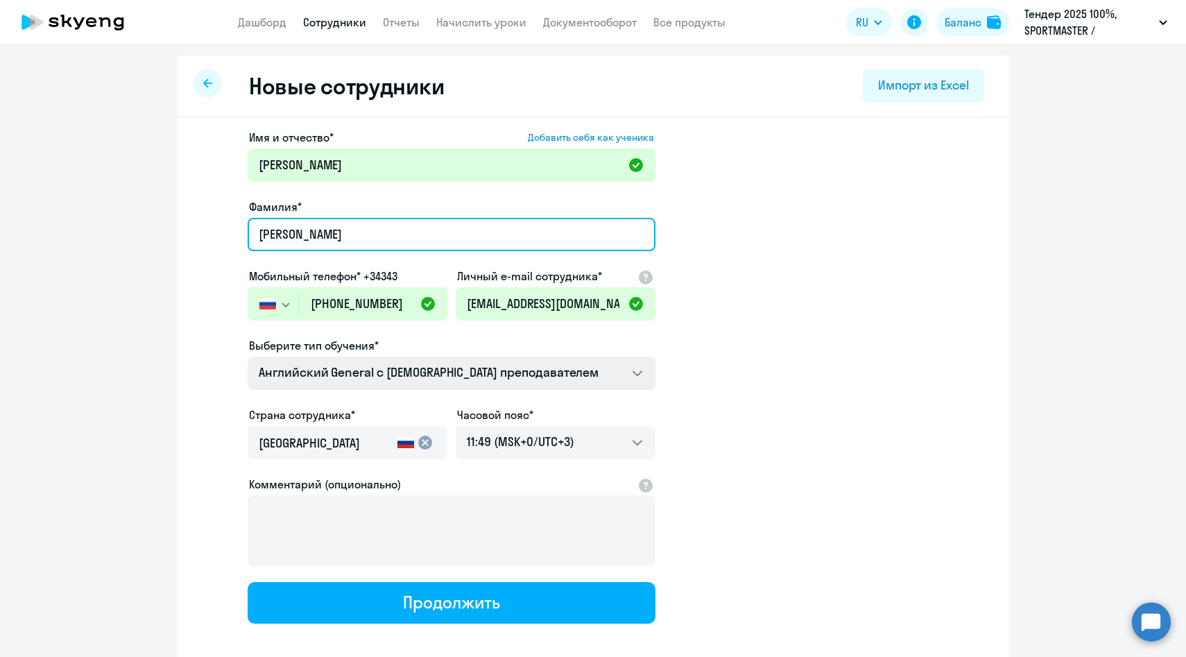
type input "Арсентьева"
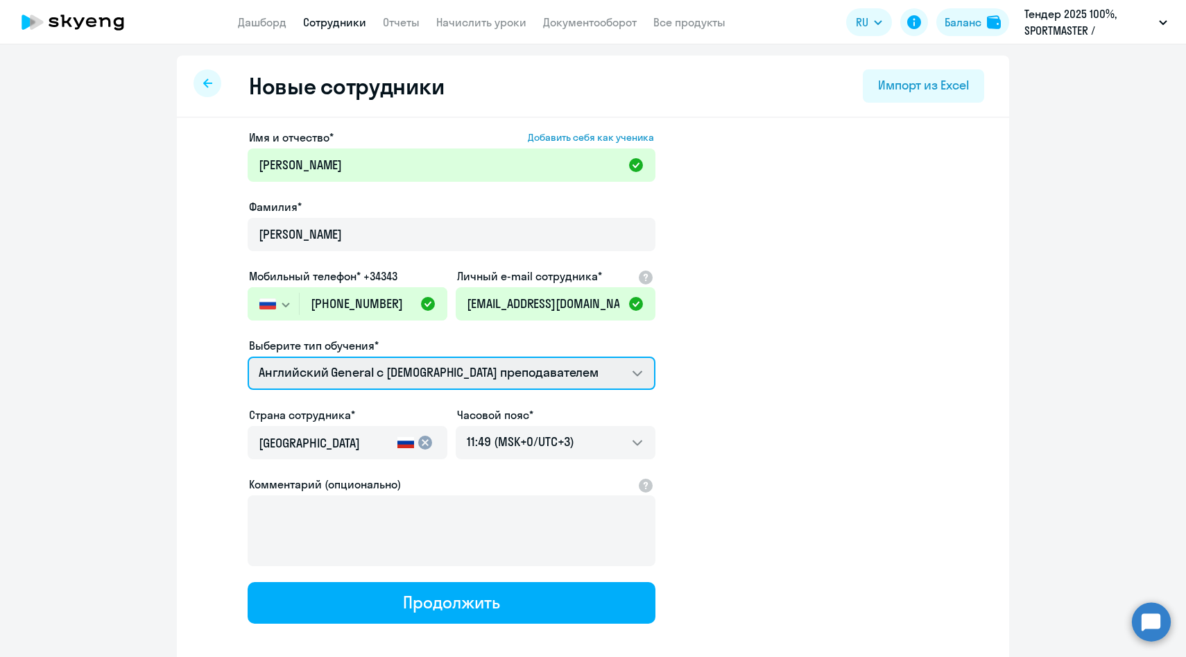
click at [296, 368] on select "Английский General с англоговорящим преподавателем Премиум английский с русског…" at bounding box center [452, 372] width 408 height 33
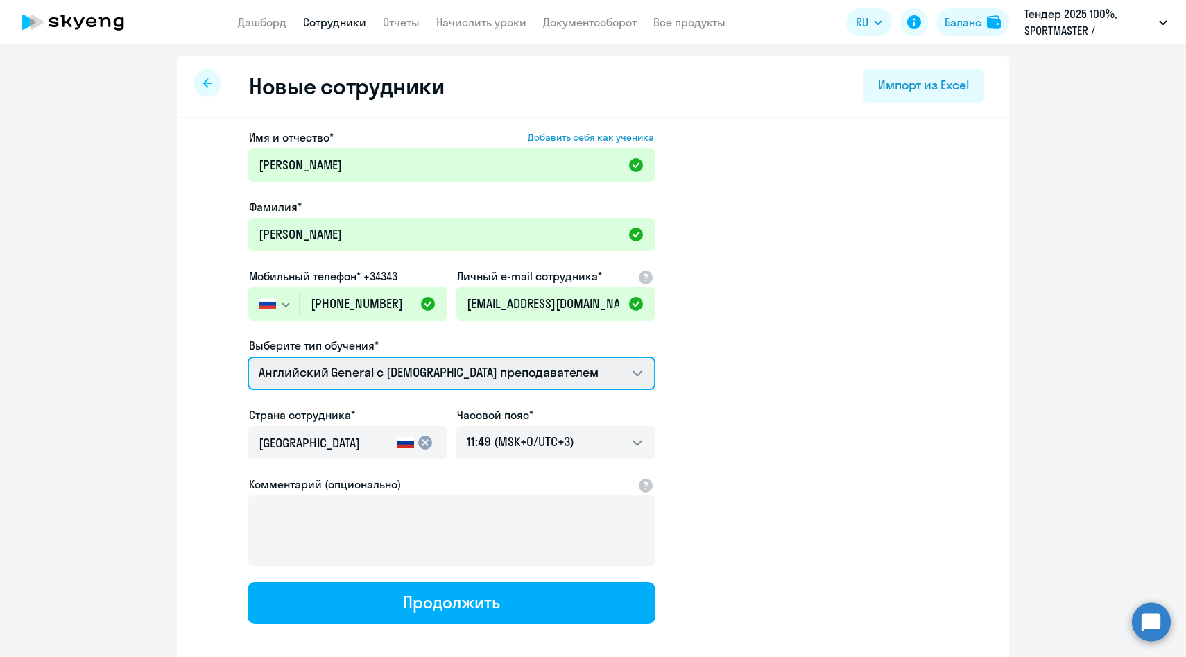
select select "english_adult_not_native_speaker_premium"
click at [248, 356] on select "Английский General с англоговорящим преподавателем Премиум английский с русског…" at bounding box center [452, 372] width 408 height 33
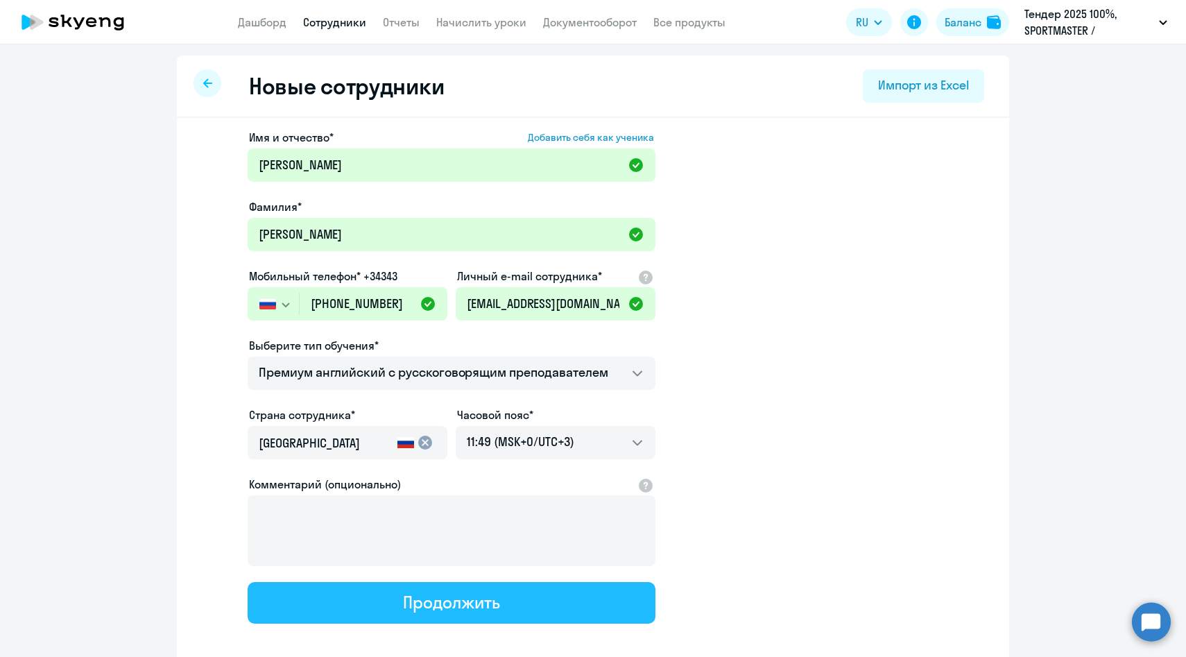
click at [308, 604] on button "Продолжить" at bounding box center [452, 603] width 408 height 42
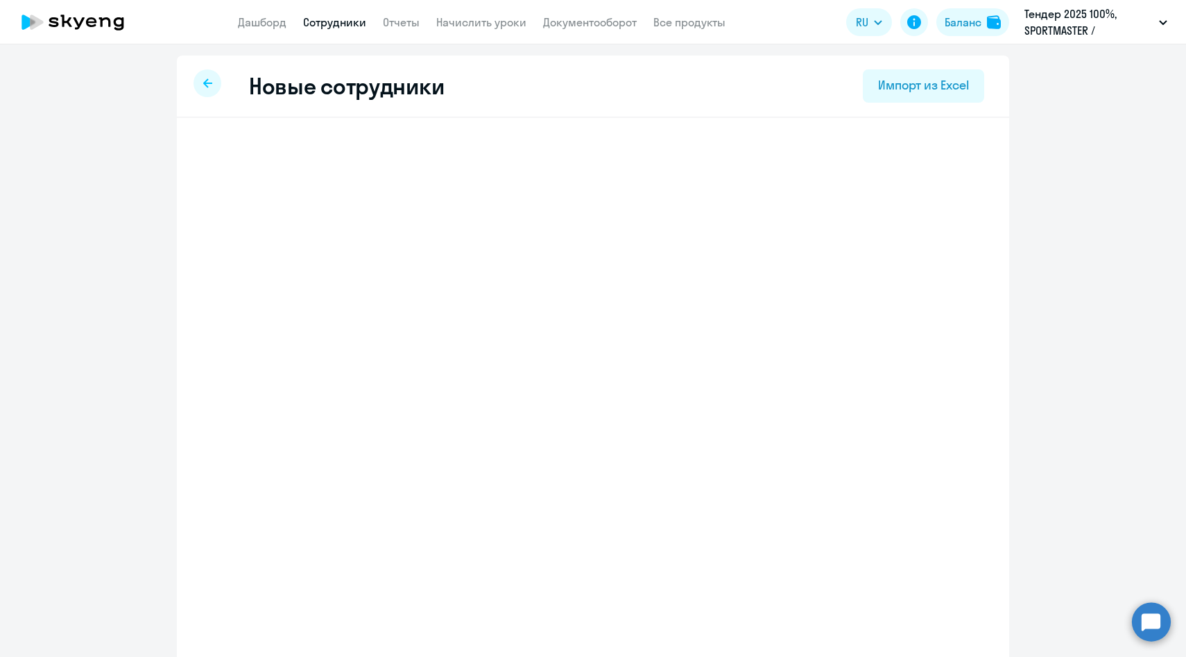
select select "english_adult_not_native_speaker_premium"
select select "3"
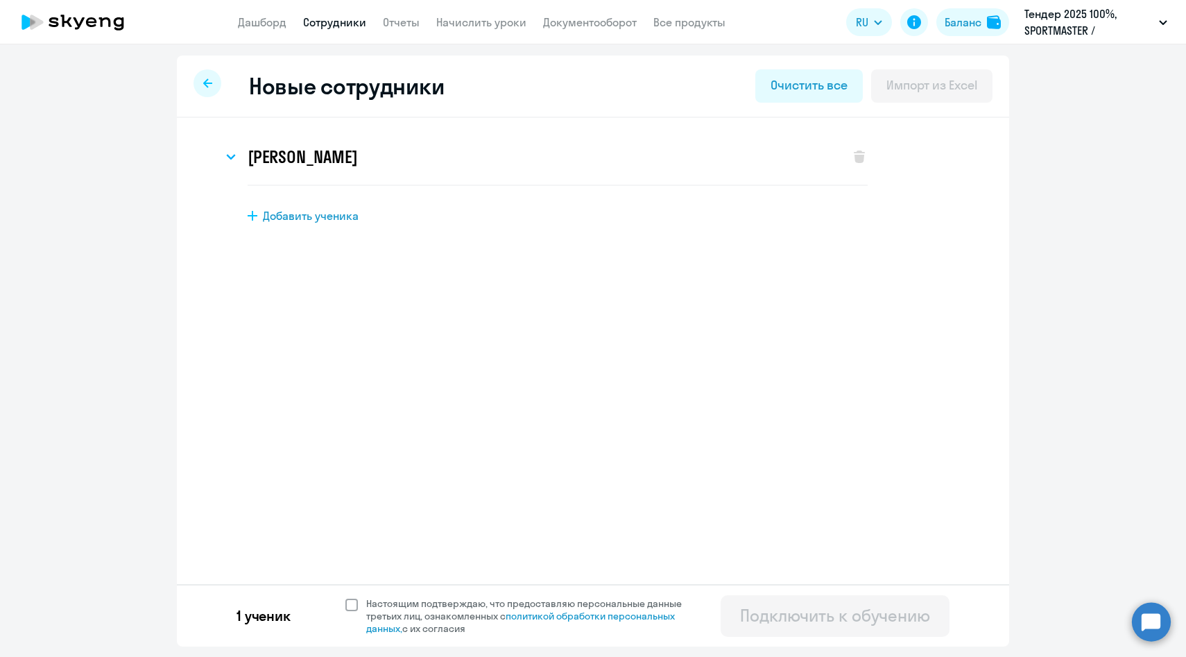
click at [354, 608] on span at bounding box center [351, 605] width 12 height 12
click at [345, 597] on input "Настоящим подтверждаю, что предоставляю персональные данные третьих лиц, ознако…" at bounding box center [345, 596] width 1 height 1
checkbox input "true"
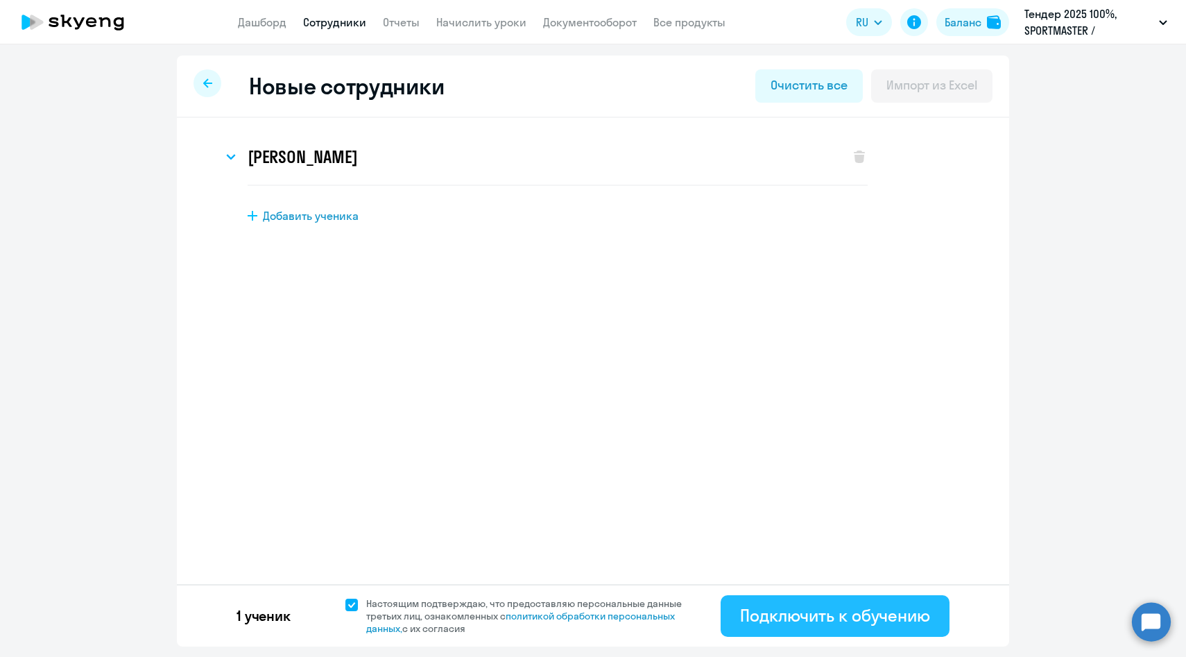
click at [781, 612] on div "Подключить к обучению" at bounding box center [835, 615] width 190 height 22
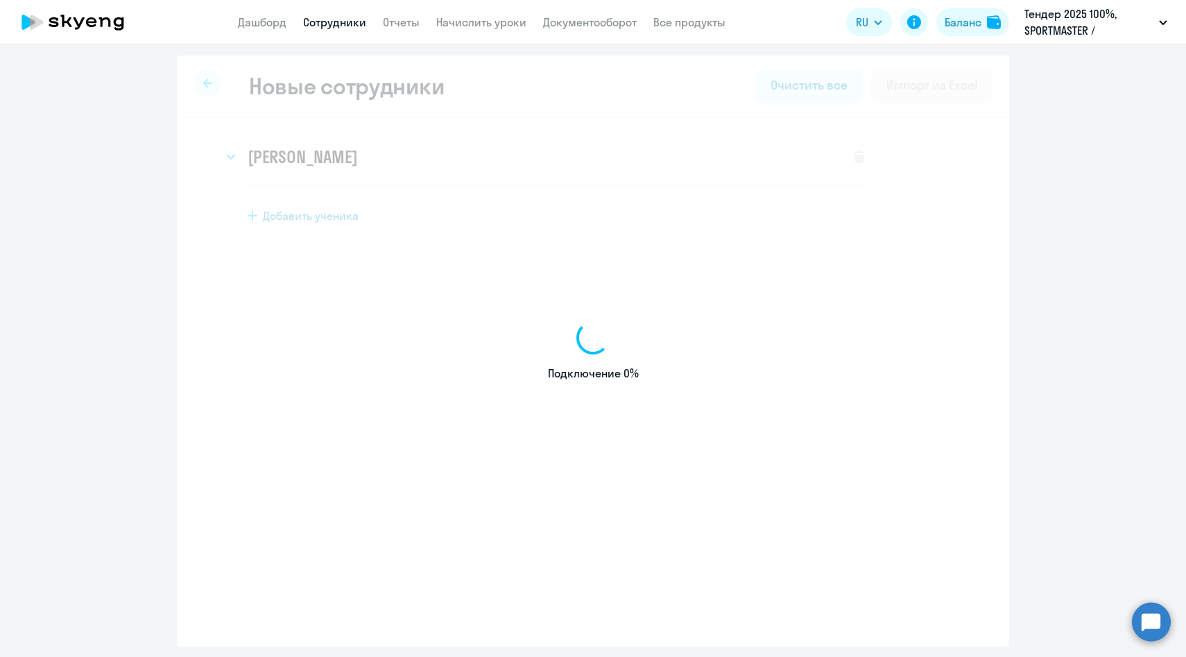
select select "english_adult_native_speaker"
select select "3"
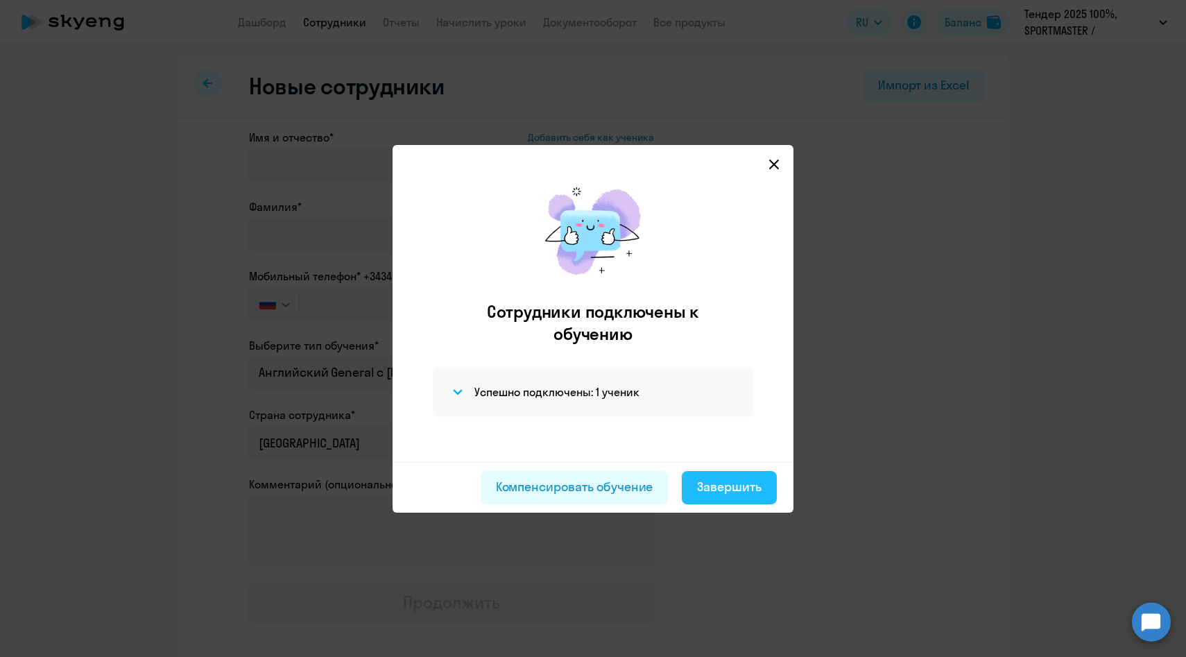
click at [739, 501] on button "Завершить" at bounding box center [729, 487] width 95 height 33
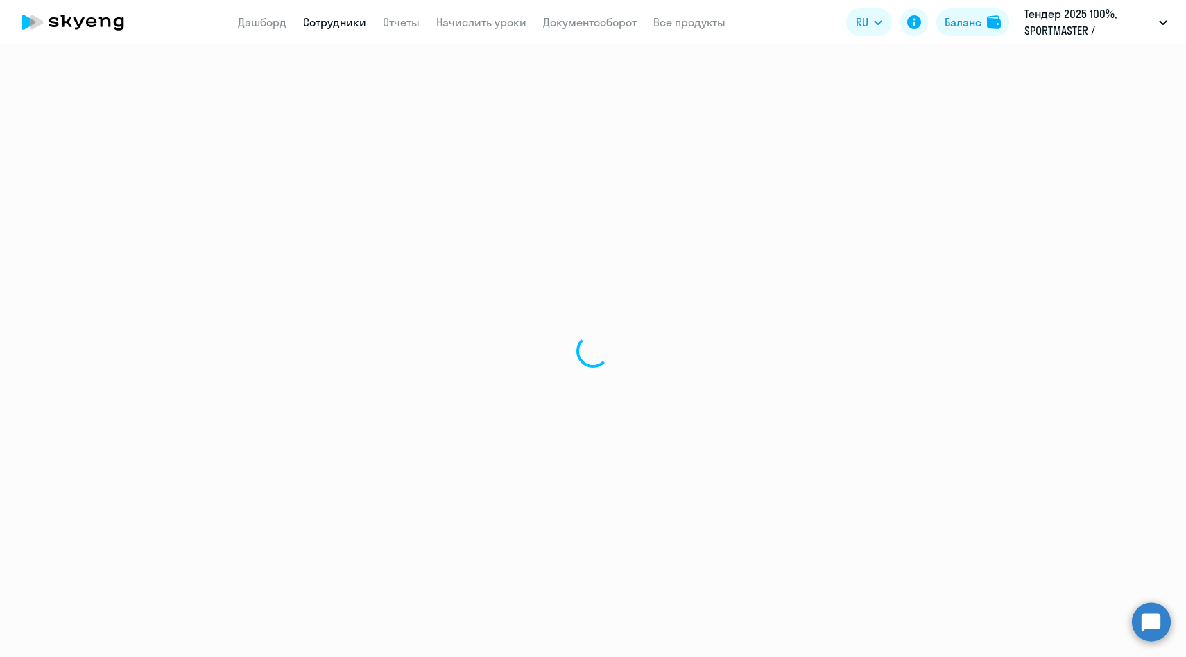
select select "30"
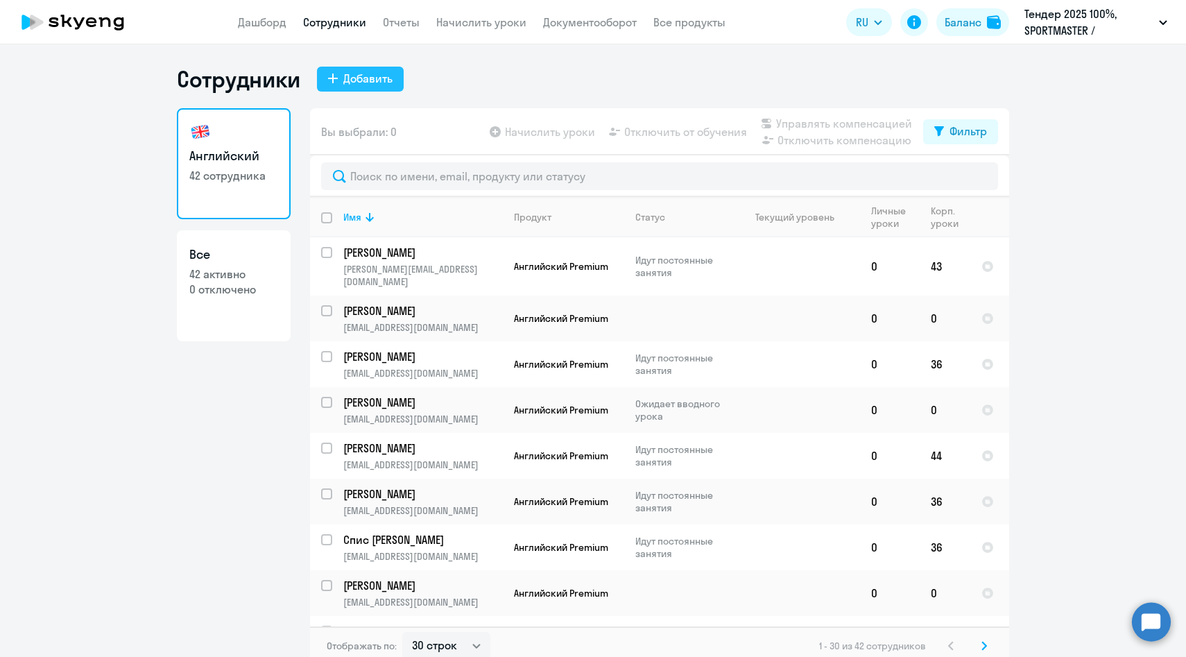
click at [358, 75] on div "Добавить" at bounding box center [367, 78] width 49 height 17
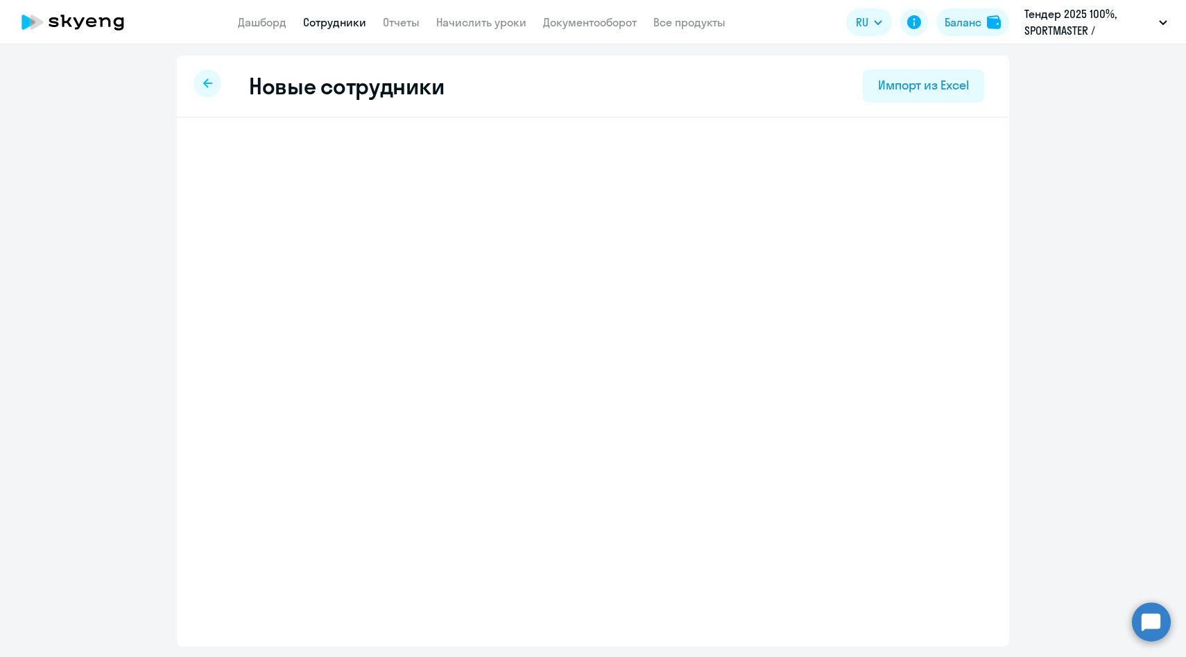
select select "english_adult_native_speaker"
select select "3"
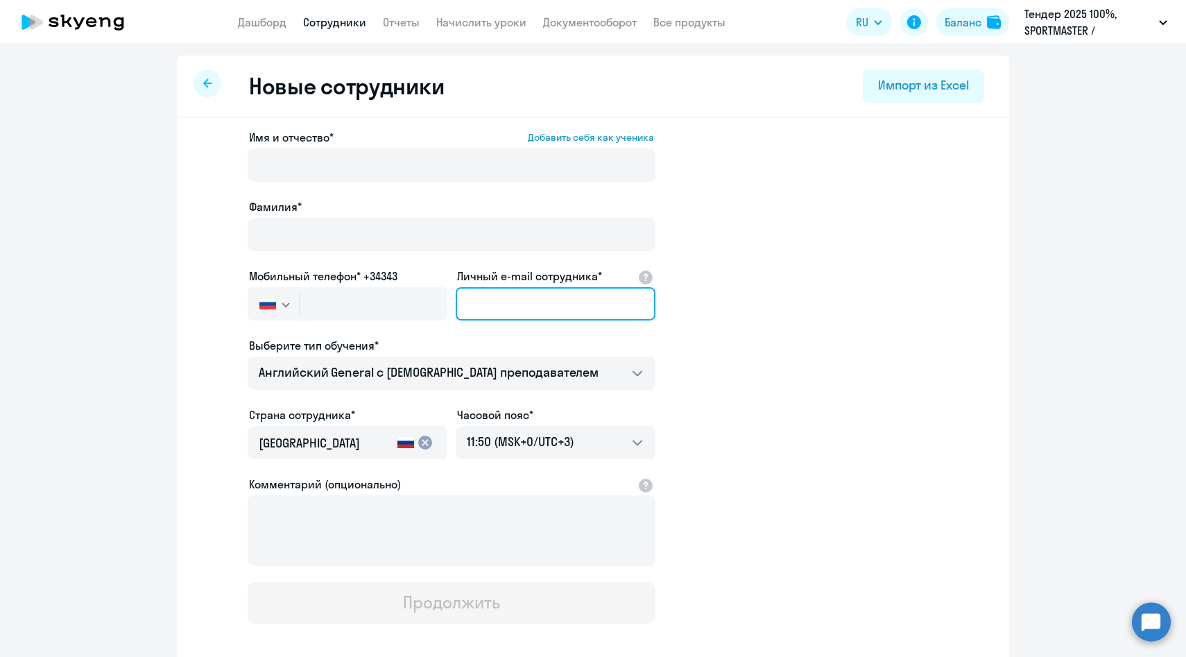
click at [522, 313] on input "Личный e-mail сотрудника*" at bounding box center [556, 303] width 200 height 33
paste input "OZakharova@sportmaster.ru"
type input "OZakharova@sportmaster.ru"
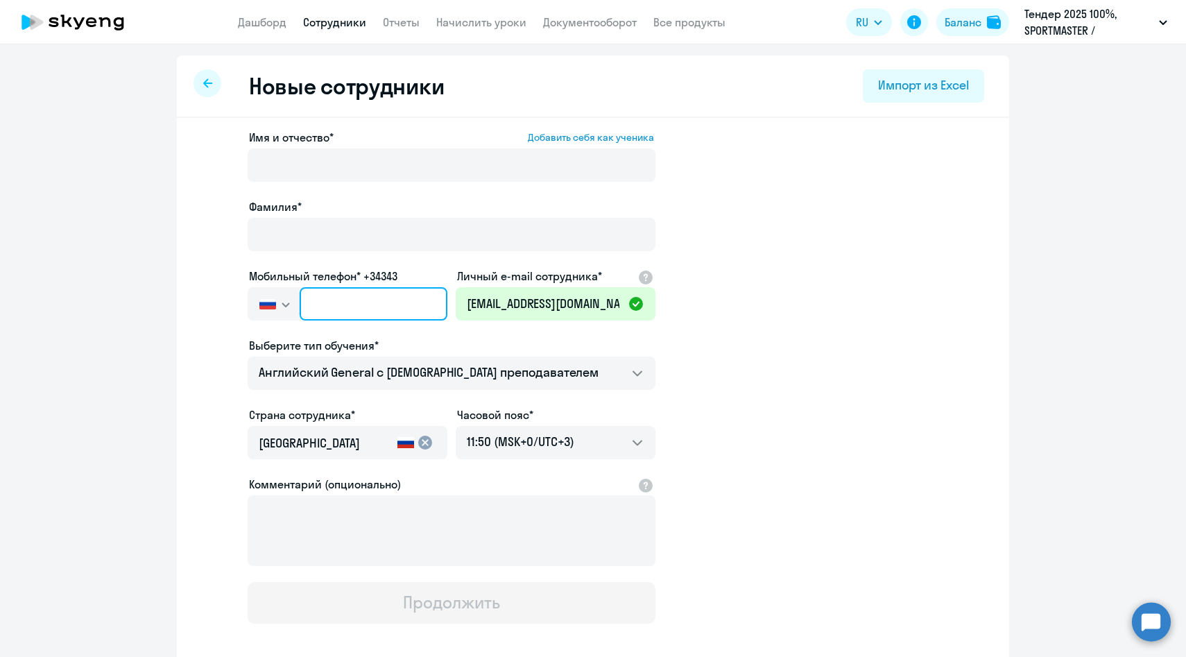
click at [351, 307] on input "text" at bounding box center [374, 303] width 148 height 33
paste input "+7 917 516-13-21"
type input "+7 917 516-13-21"
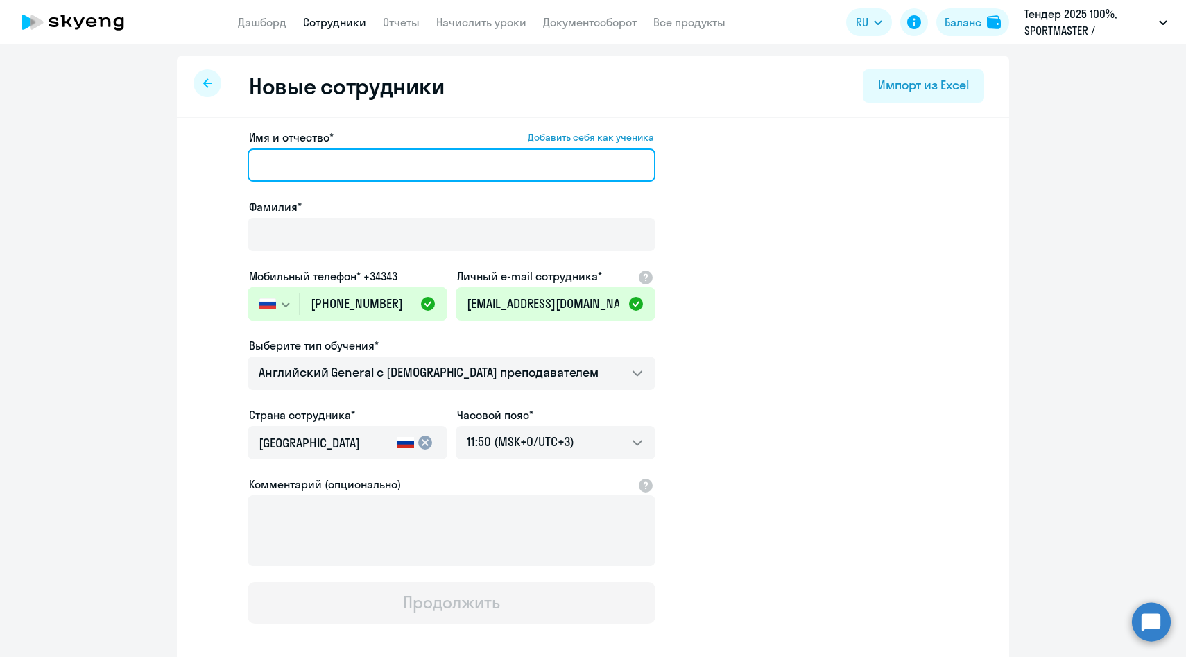
click at [308, 160] on input "Имя и отчество* Добавить себя как ученика" at bounding box center [452, 164] width 408 height 33
paste input "Захарова Ольга"
drag, startPoint x: 317, startPoint y: 163, endPoint x: 96, endPoint y: 125, distance: 223.8
click at [98, 126] on ng-component "Новые сотрудники Импорт из Excel Имя и отчество* Добавить себя как ученика Заха…" at bounding box center [593, 391] width 1186 height 672
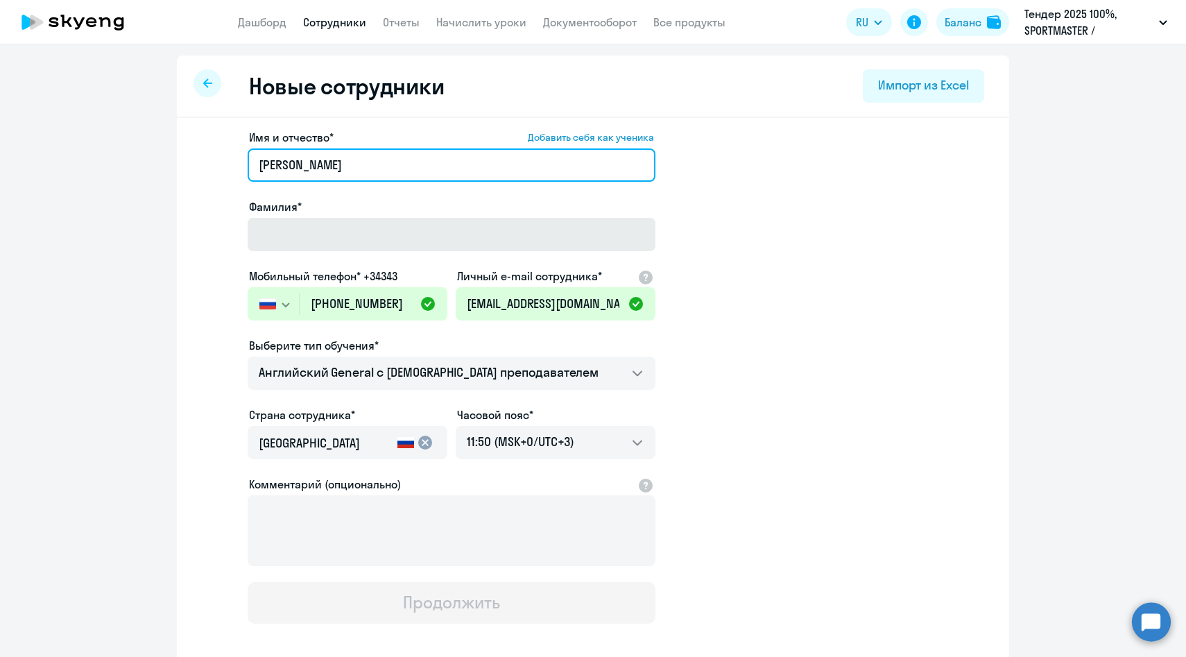
type input "Ольга"
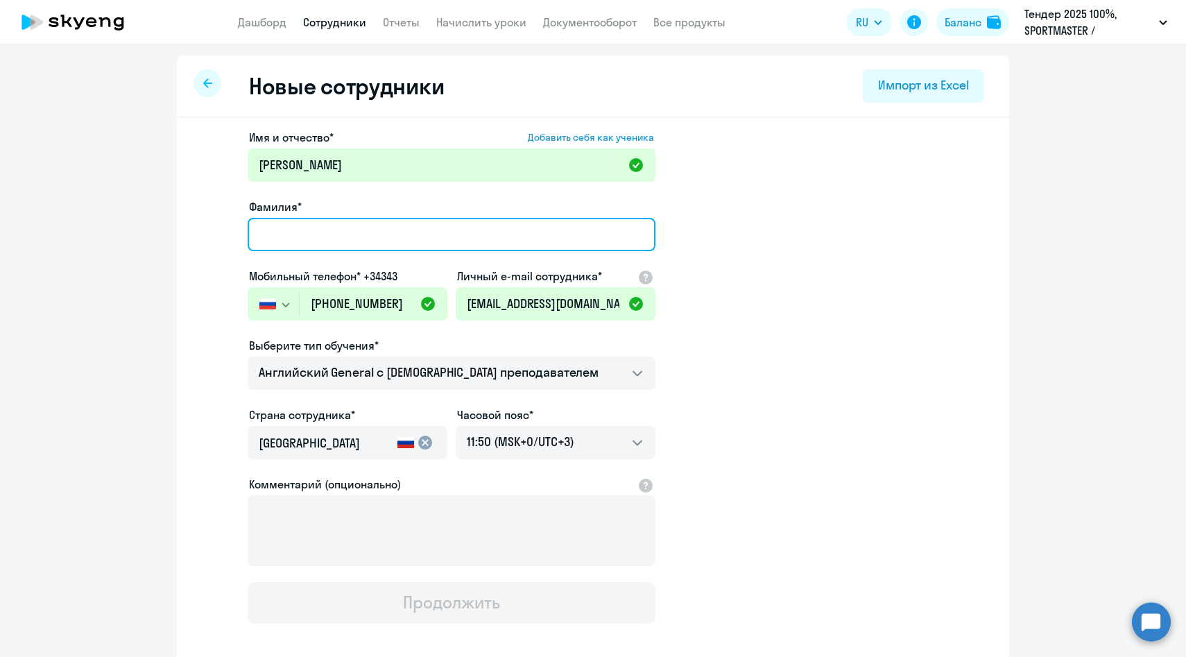
click at [312, 232] on input "Фамилия*" at bounding box center [452, 234] width 408 height 33
paste input "Захарова"
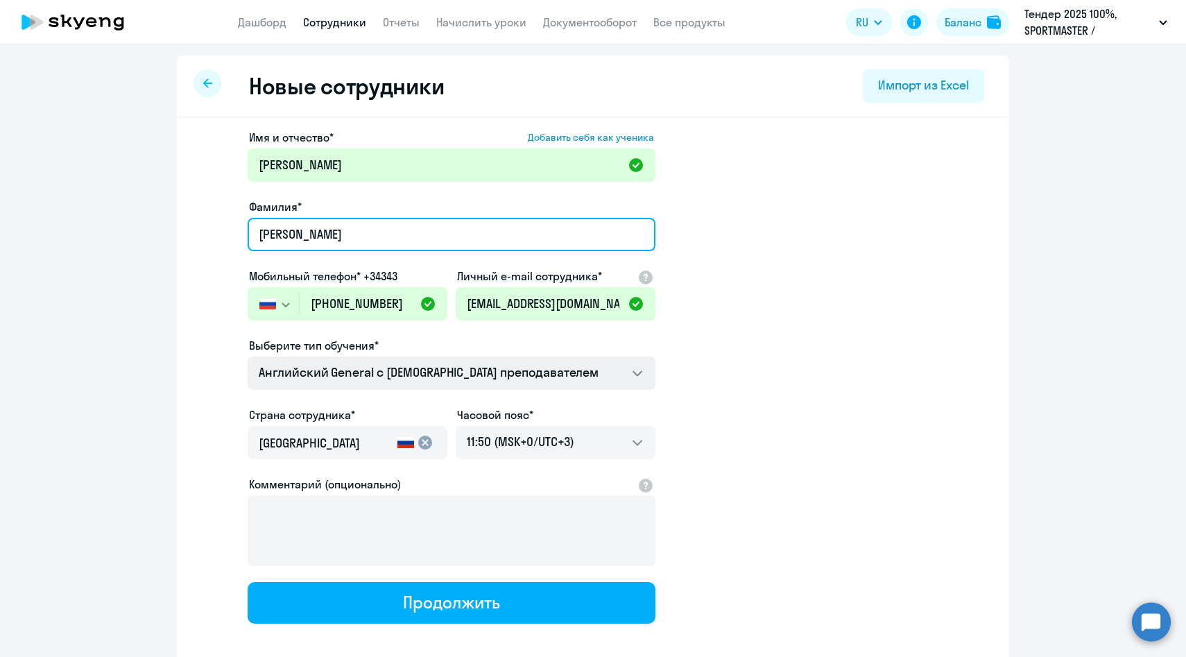
type input "Захарова"
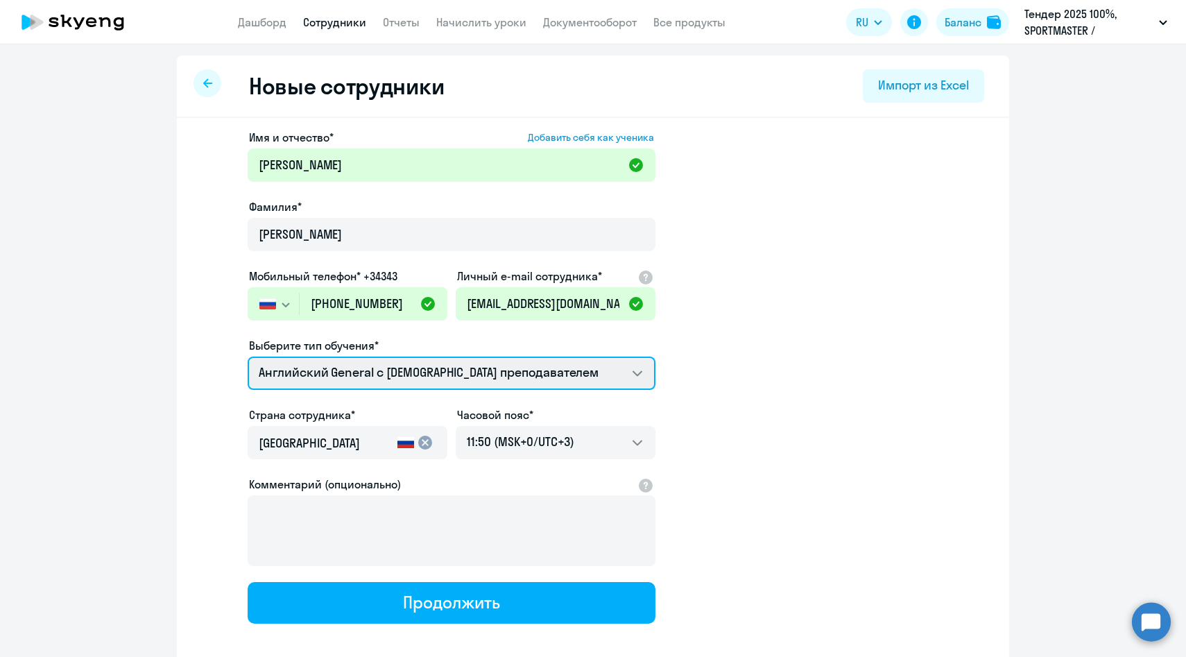
click at [305, 370] on select "Английский General с англоговорящим преподавателем Премиум английский с русског…" at bounding box center [452, 372] width 408 height 33
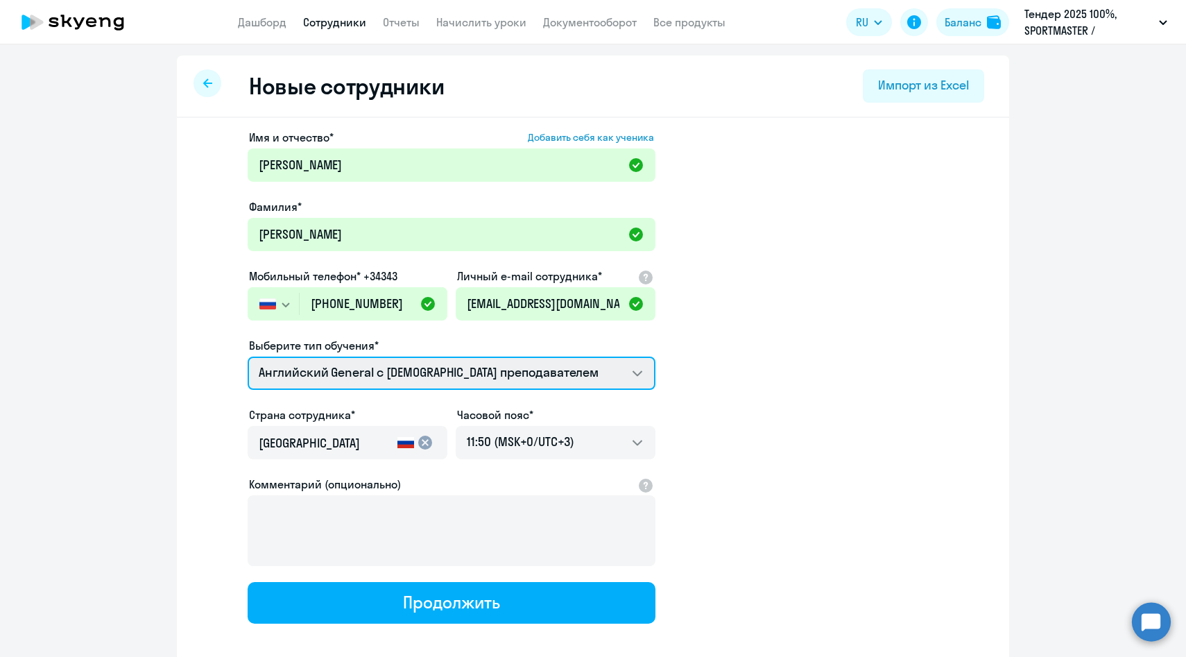
select select "english_adult_not_native_speaker_premium"
click at [248, 356] on select "Английский General с англоговорящим преподавателем Премиум английский с русског…" at bounding box center [452, 372] width 408 height 33
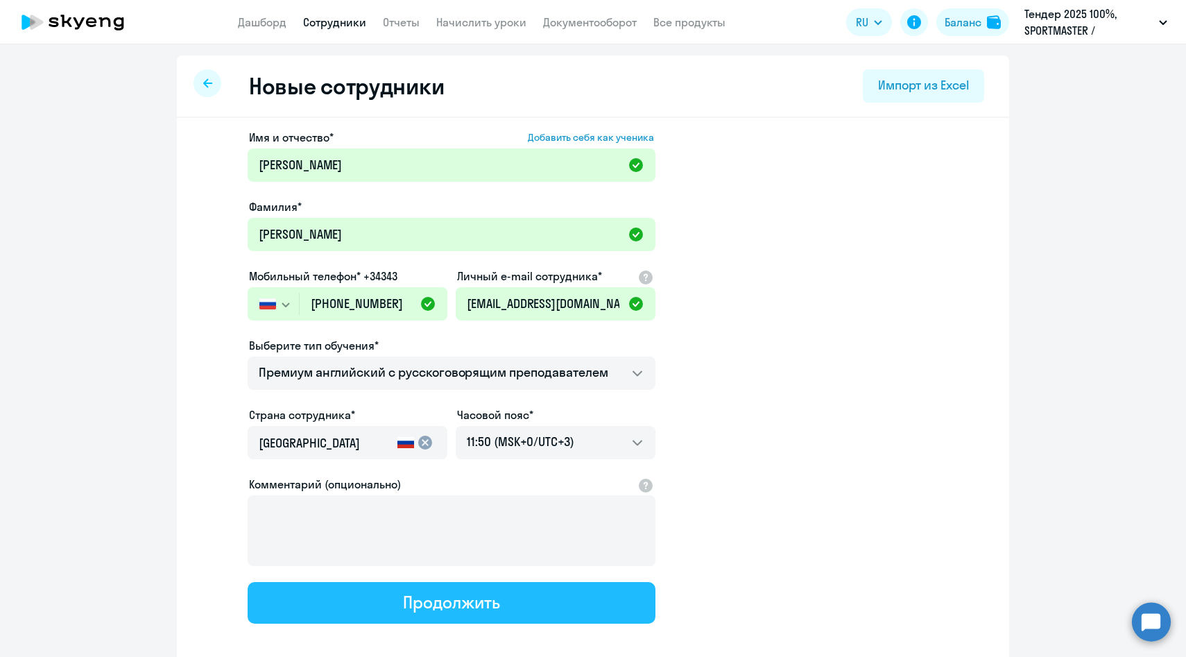
click at [380, 591] on button "Продолжить" at bounding box center [452, 603] width 408 height 42
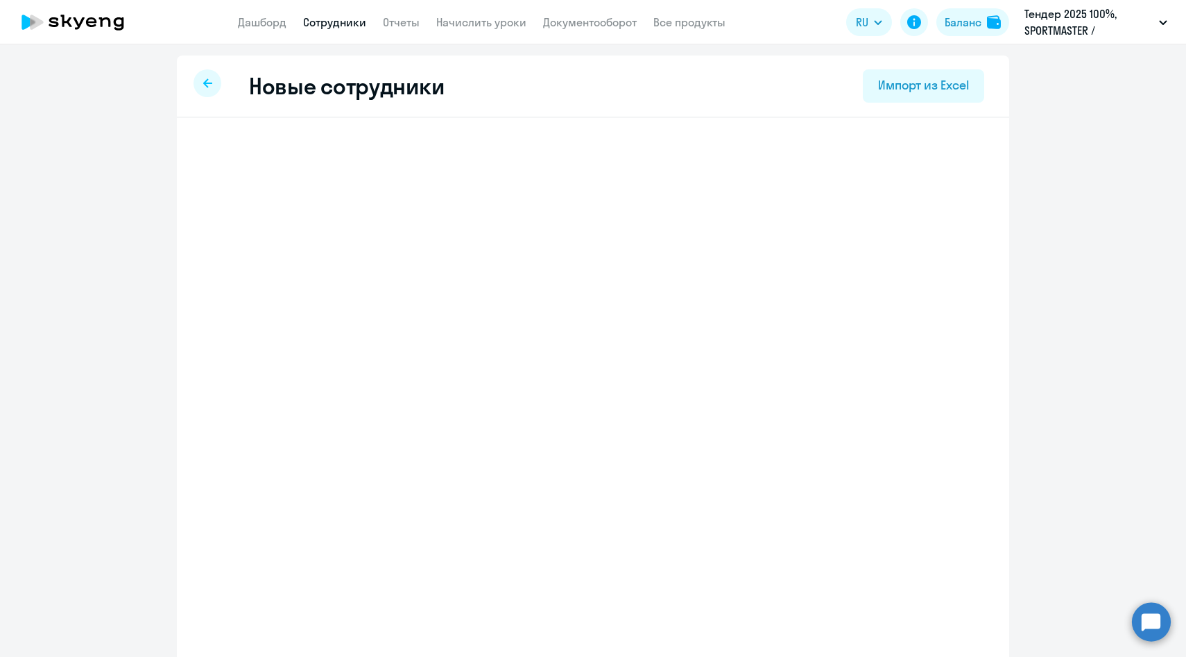
select select "english_adult_not_native_speaker_premium"
select select "3"
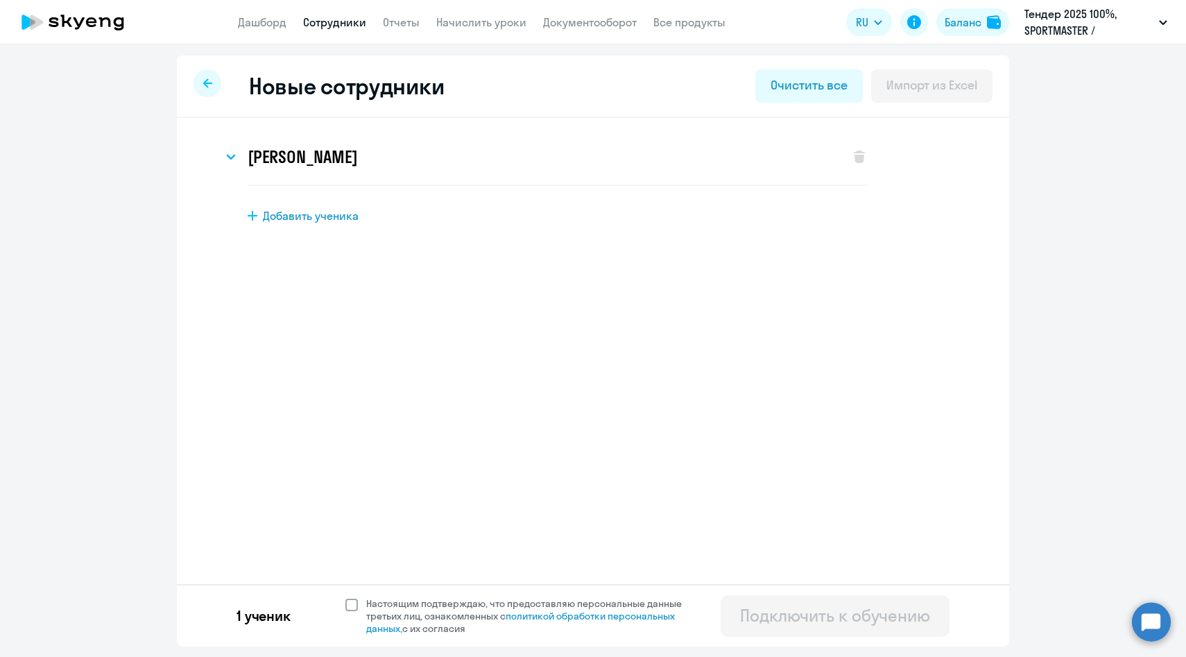
click at [386, 612] on span "Настоящим подтверждаю, что предоставляю персональные данные третьих лиц, ознако…" at bounding box center [532, 615] width 332 height 37
click at [345, 597] on input "Настоящим подтверждаю, что предоставляю персональные данные третьих лиц, ознако…" at bounding box center [345, 596] width 1 height 1
checkbox input "true"
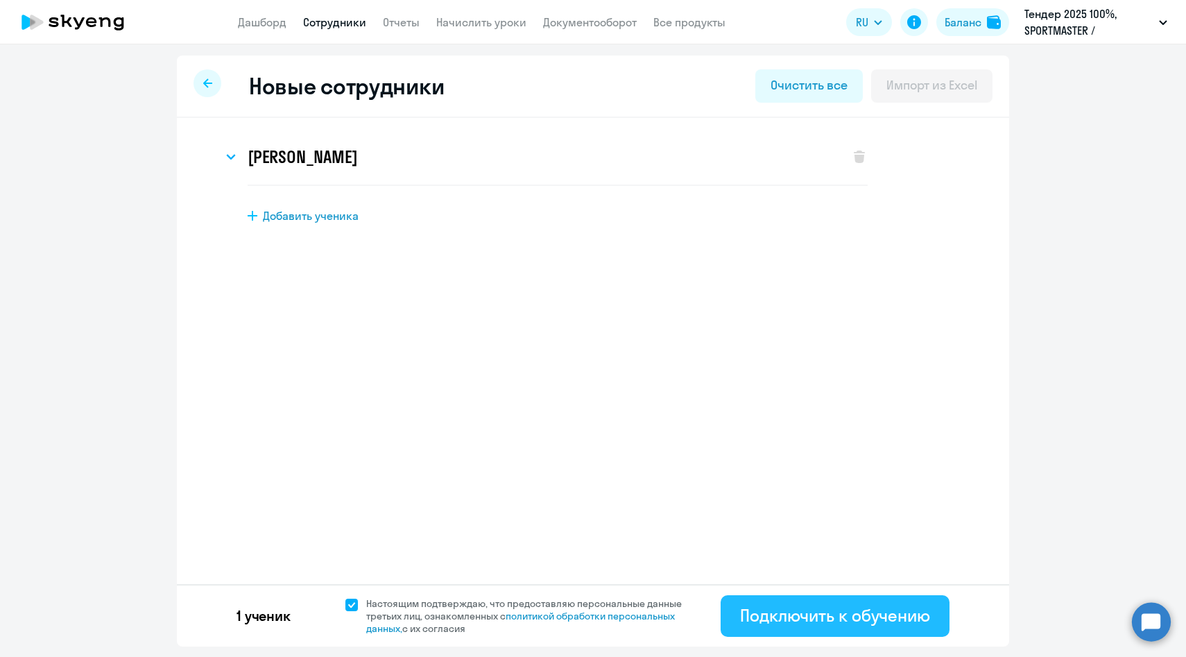
click at [752, 612] on div "Подключить к обучению" at bounding box center [835, 615] width 190 height 22
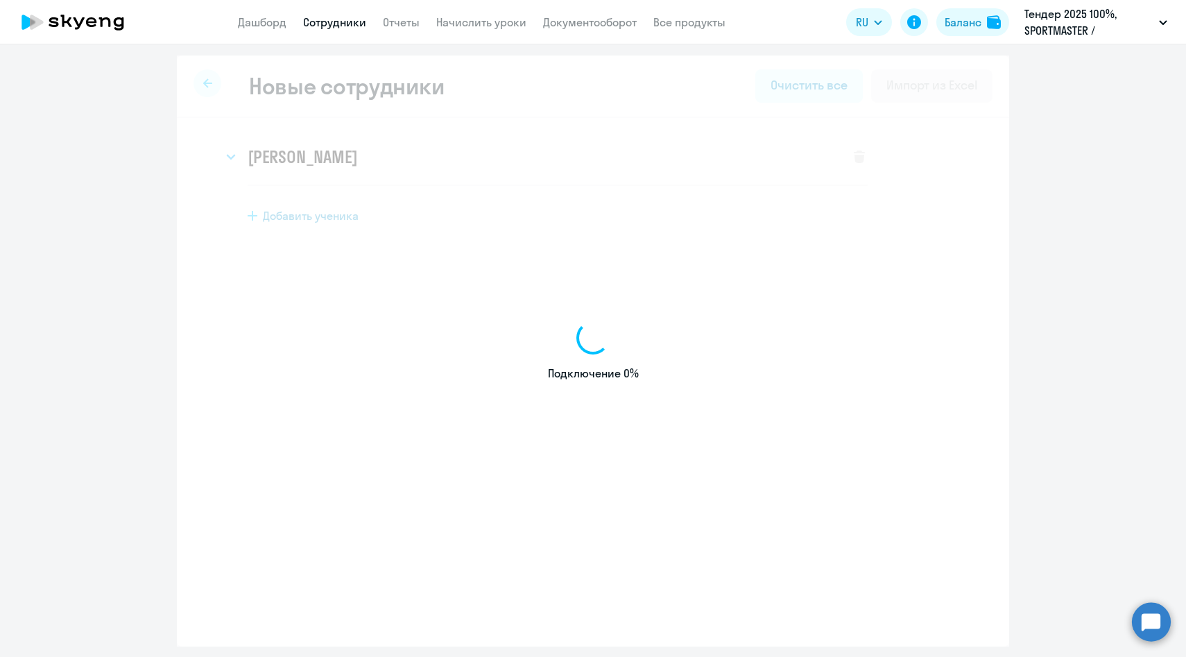
select select "english_adult_native_speaker"
select select "3"
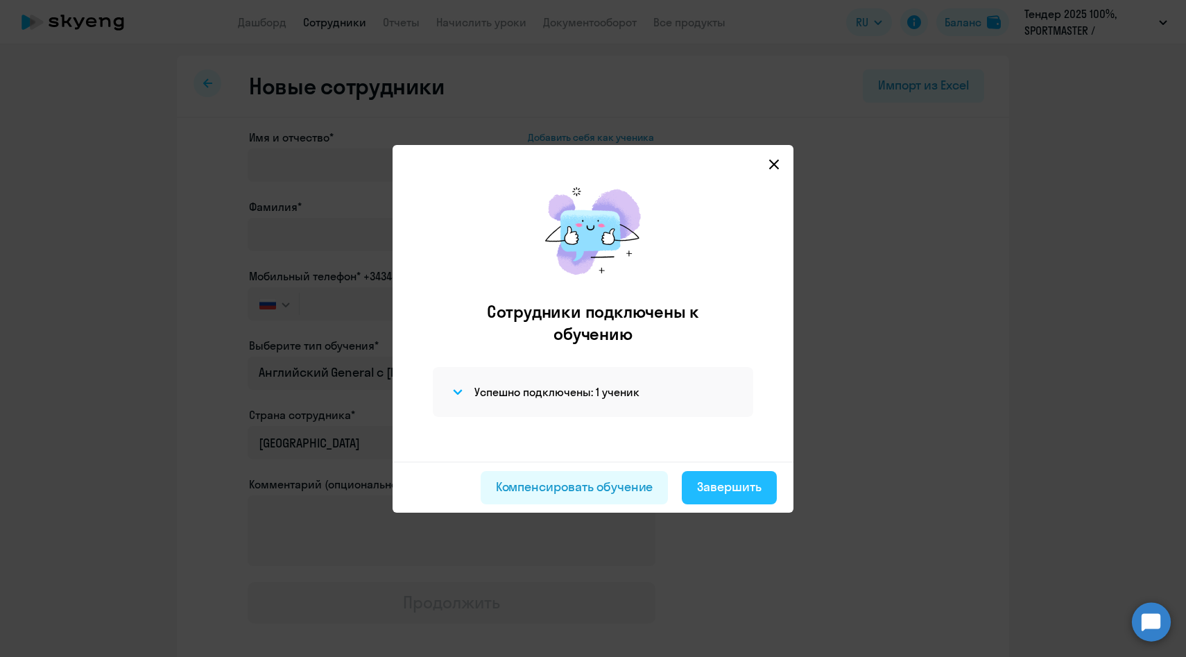
click at [721, 485] on div "Завершить" at bounding box center [729, 487] width 64 height 18
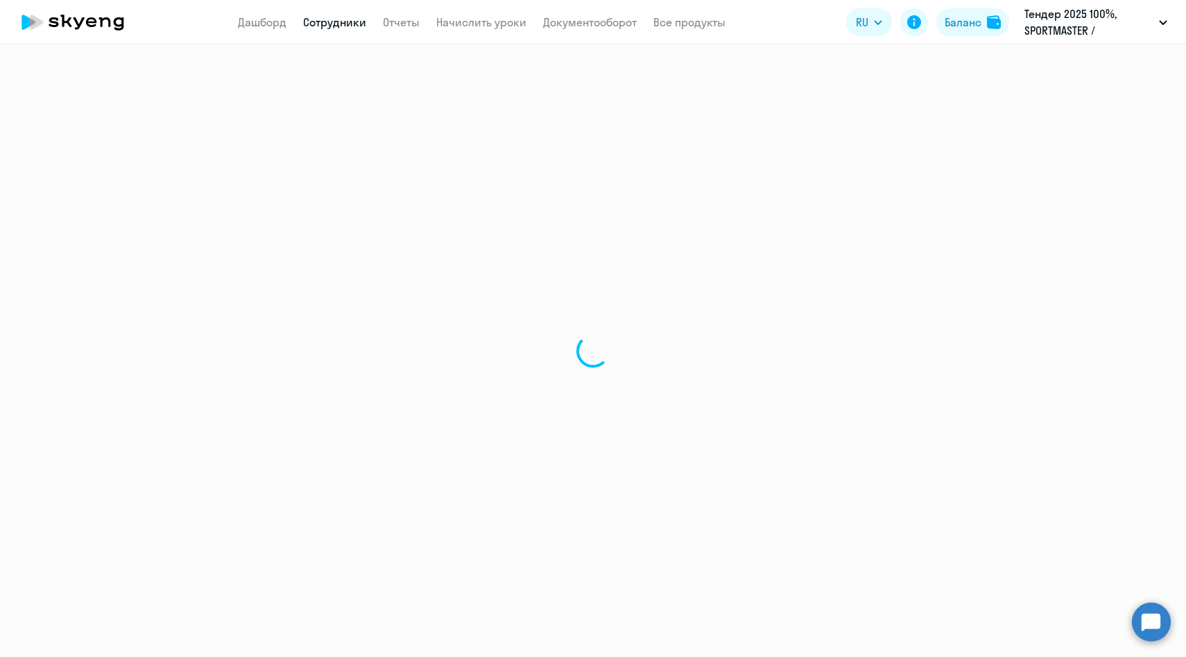
select select "30"
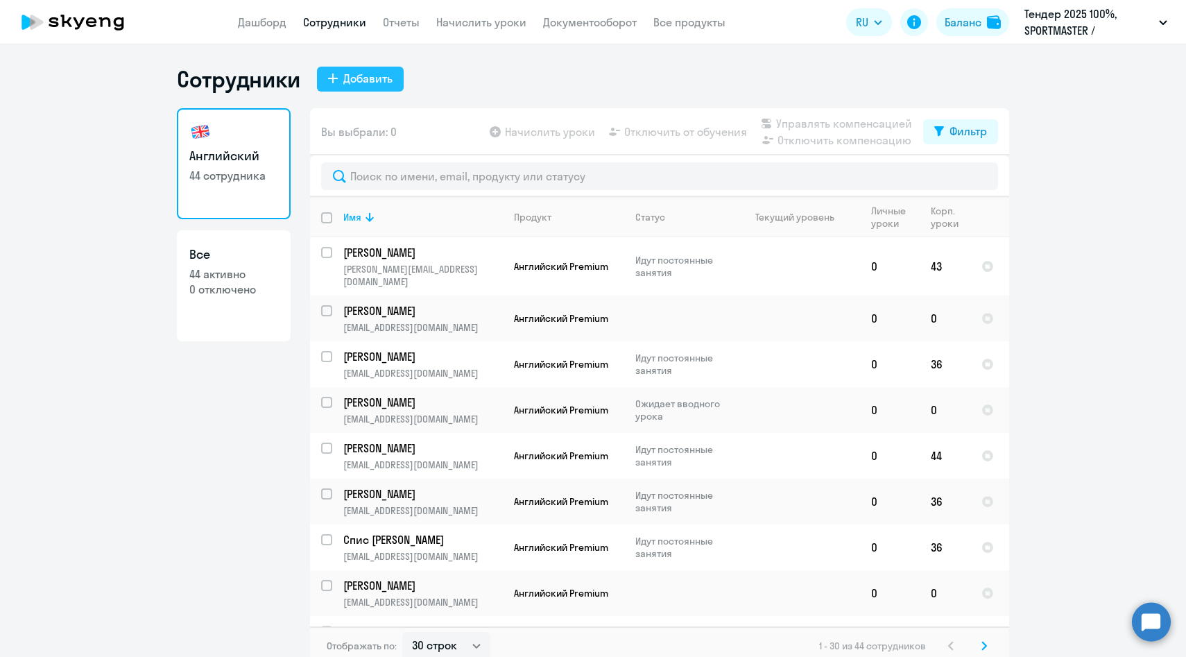
click at [343, 77] on div "Добавить" at bounding box center [367, 78] width 49 height 17
select select "english_adult_native_speaker"
select select "3"
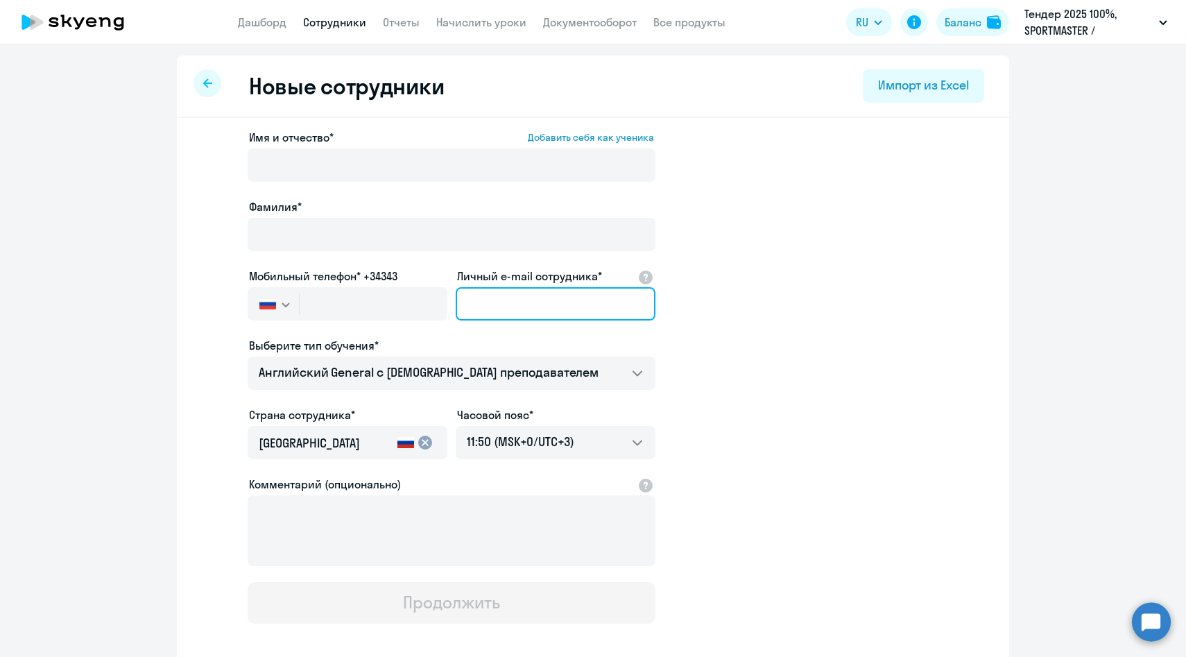
click at [526, 304] on input "Личный e-mail сотрудника*" at bounding box center [556, 303] width 200 height 33
paste input "DPushkareva@sportmaster.ru"
type input "DPushkareva@sportmaster.ru"
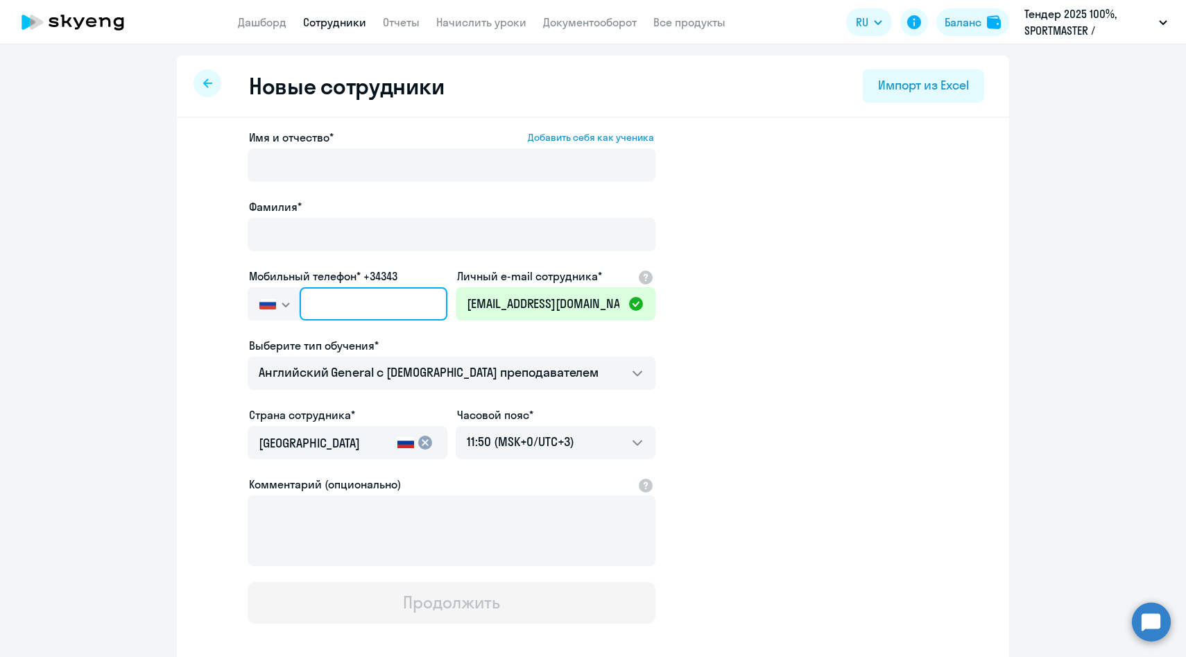
click at [322, 302] on input "text" at bounding box center [374, 303] width 148 height 33
paste input "+7 915 303-96-80"
type input "+7 915 303-96-80"
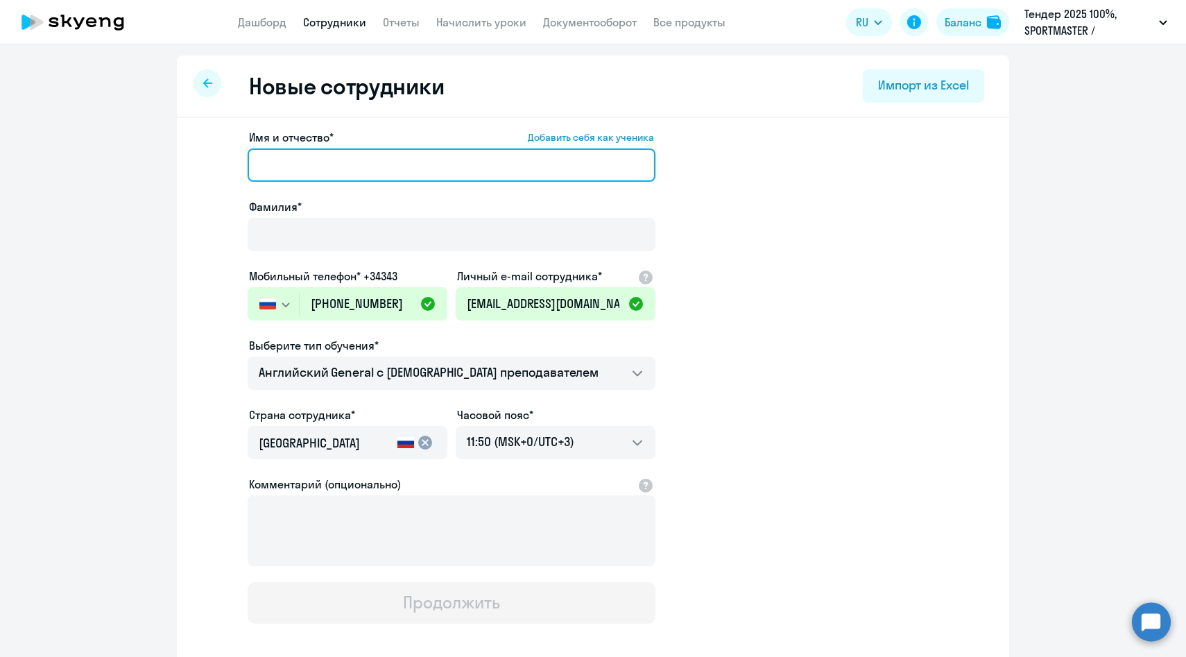
click at [339, 159] on input "Имя и отчество* Добавить себя как ученика" at bounding box center [452, 164] width 408 height 33
paste input "Пушкарева Дарья"
drag, startPoint x: 330, startPoint y: 165, endPoint x: 170, endPoint y: 141, distance: 162.0
click at [171, 141] on ng-component "Новые сотрудники Импорт из Excel Имя и отчество* Добавить себя как ученика Пушк…" at bounding box center [593, 391] width 1186 height 672
type input "Дарья"
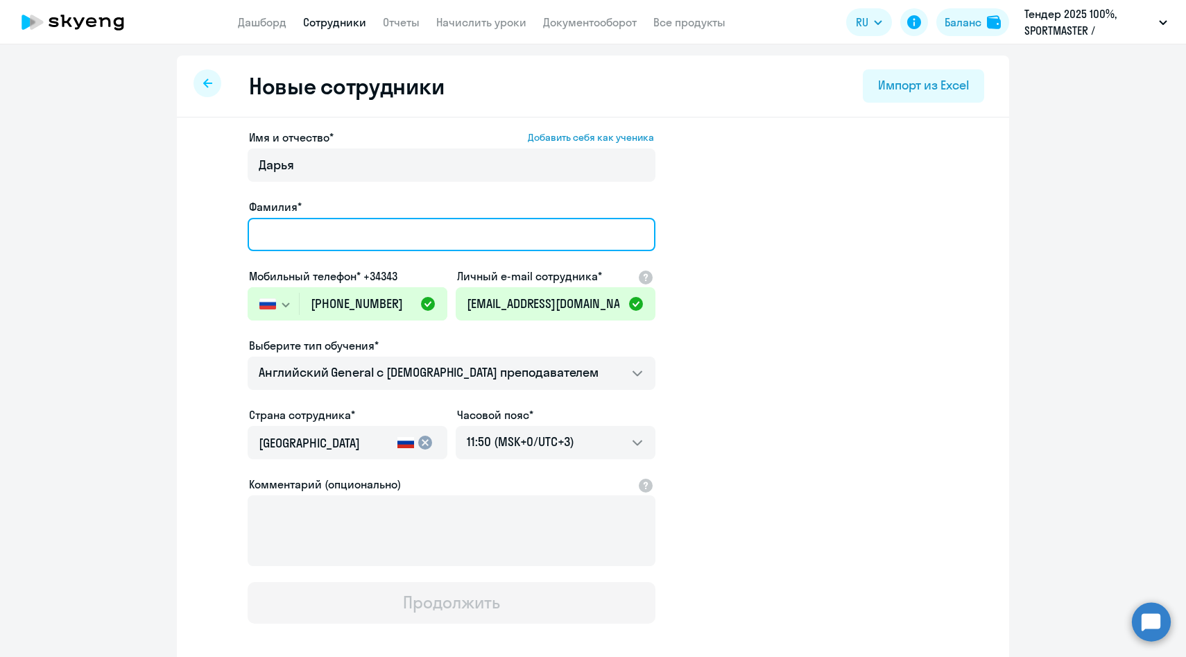
click at [268, 224] on input "Фамилия*" at bounding box center [452, 234] width 408 height 33
paste input "Пушкарева"
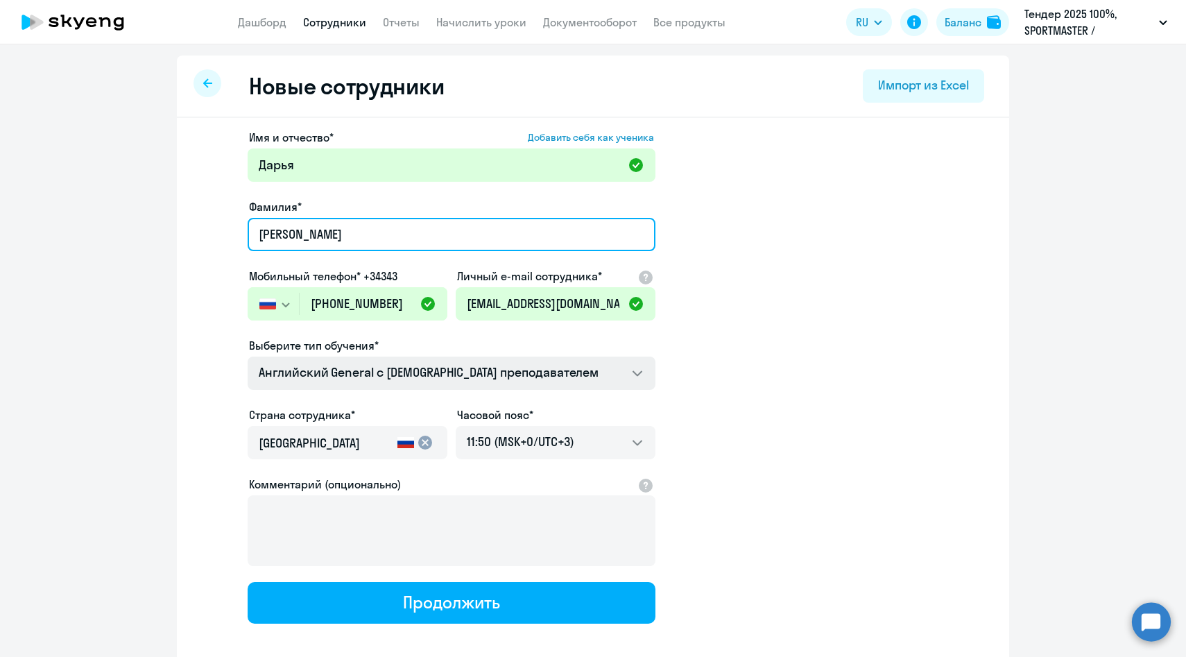
type input "Пушкарева"
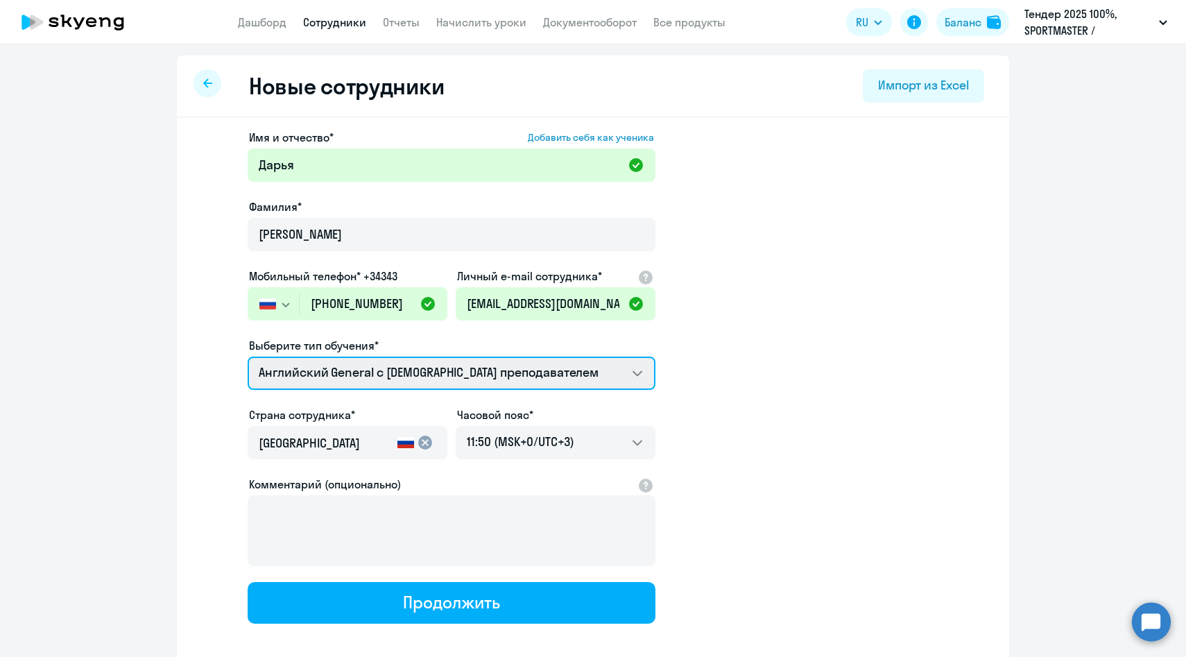
click at [338, 378] on select "Английский General с англоговорящим преподавателем Премиум английский с русског…" at bounding box center [452, 372] width 408 height 33
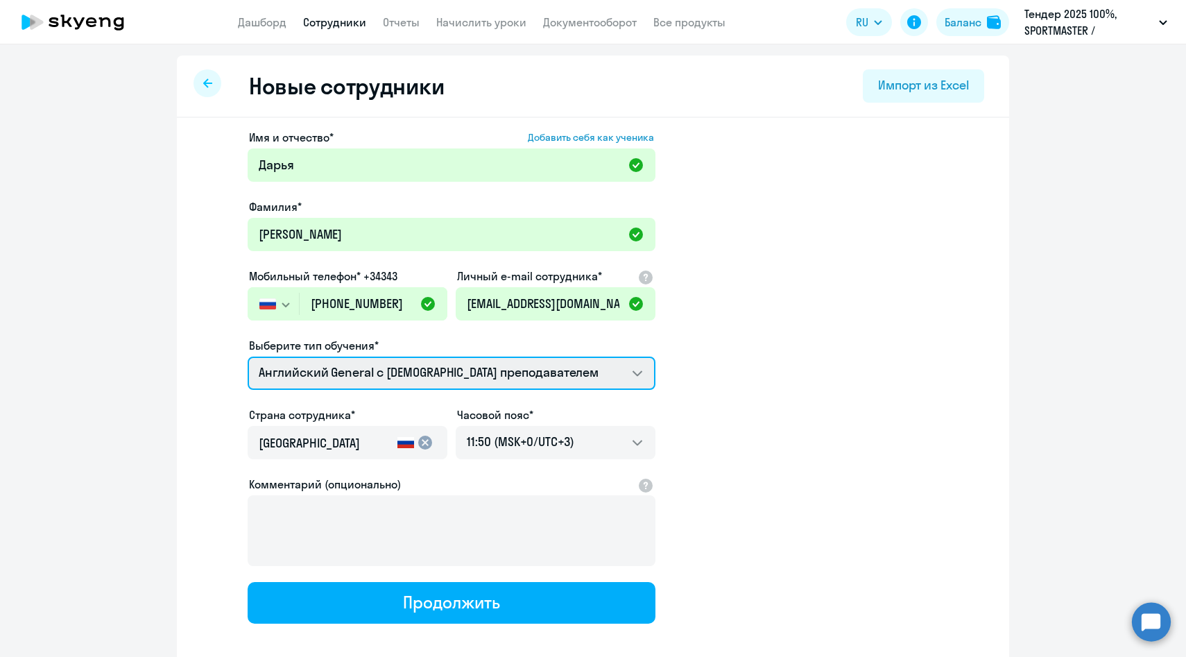
select select "english_adult_not_native_speaker_premium"
click at [248, 356] on select "Английский General с англоговорящим преподавателем Премиум английский с русског…" at bounding box center [452, 372] width 408 height 33
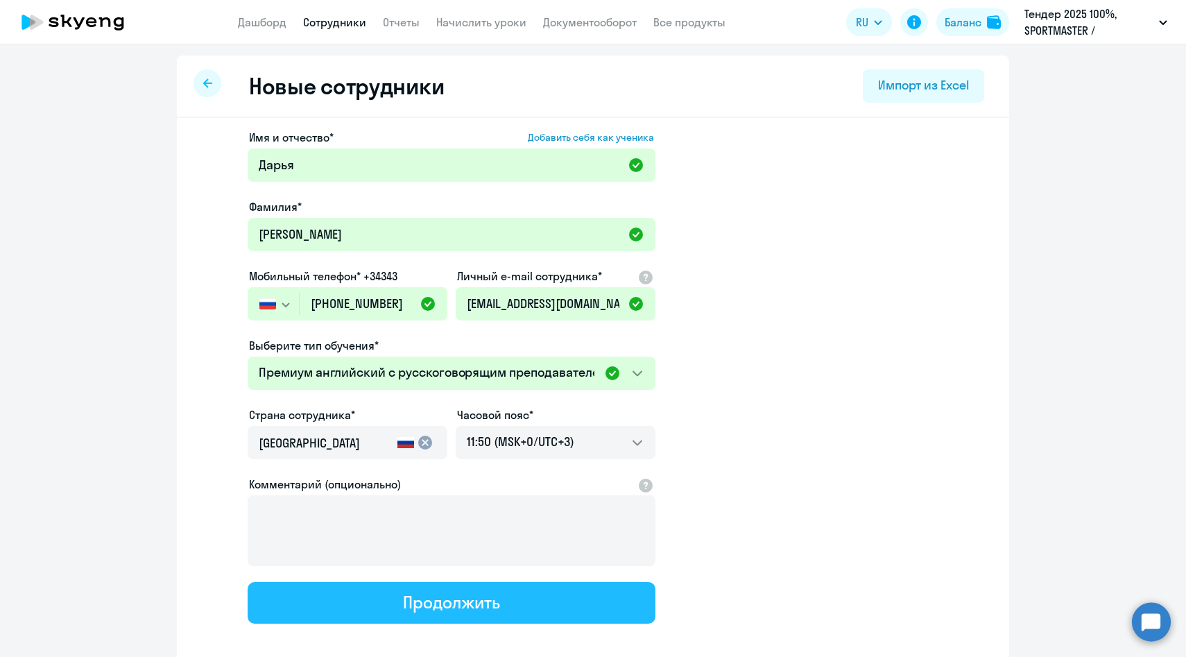
click at [345, 587] on button "Продолжить" at bounding box center [452, 603] width 408 height 42
select select "english_adult_not_native_speaker_premium"
select select "3"
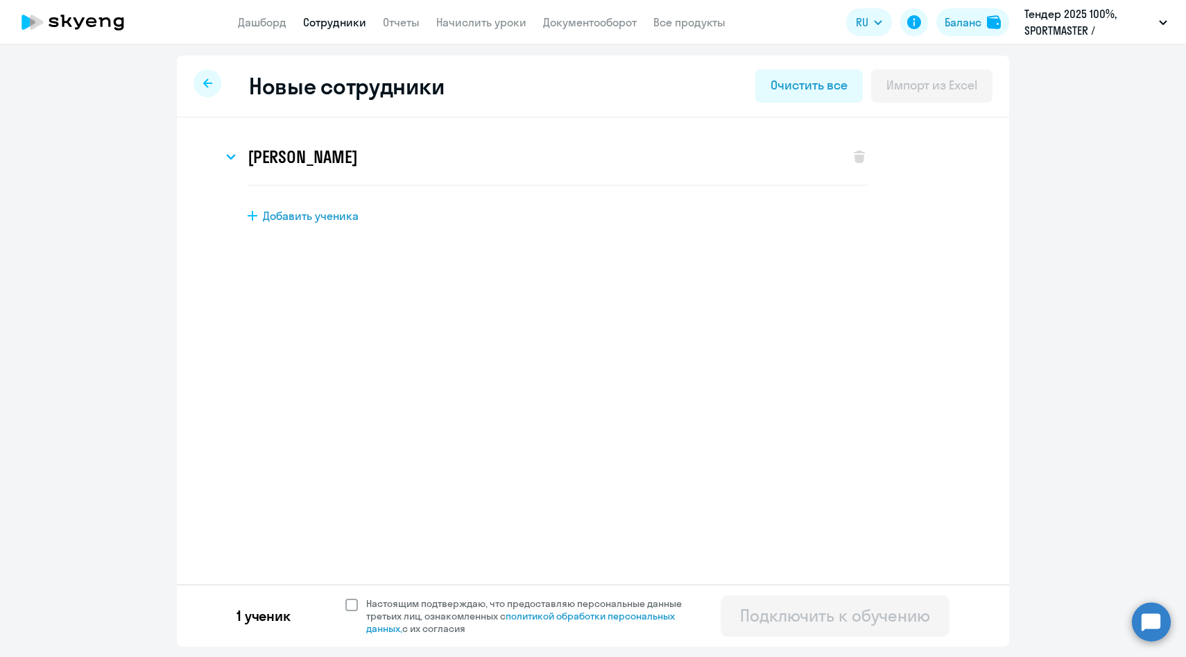
click at [375, 598] on span "Настоящим подтверждаю, что предоставляю персональные данные третьих лиц, ознако…" at bounding box center [532, 615] width 332 height 37
click at [345, 597] on input "Настоящим подтверждаю, что предоставляю персональные данные третьих лиц, ознако…" at bounding box center [345, 596] width 1 height 1
checkbox input "true"
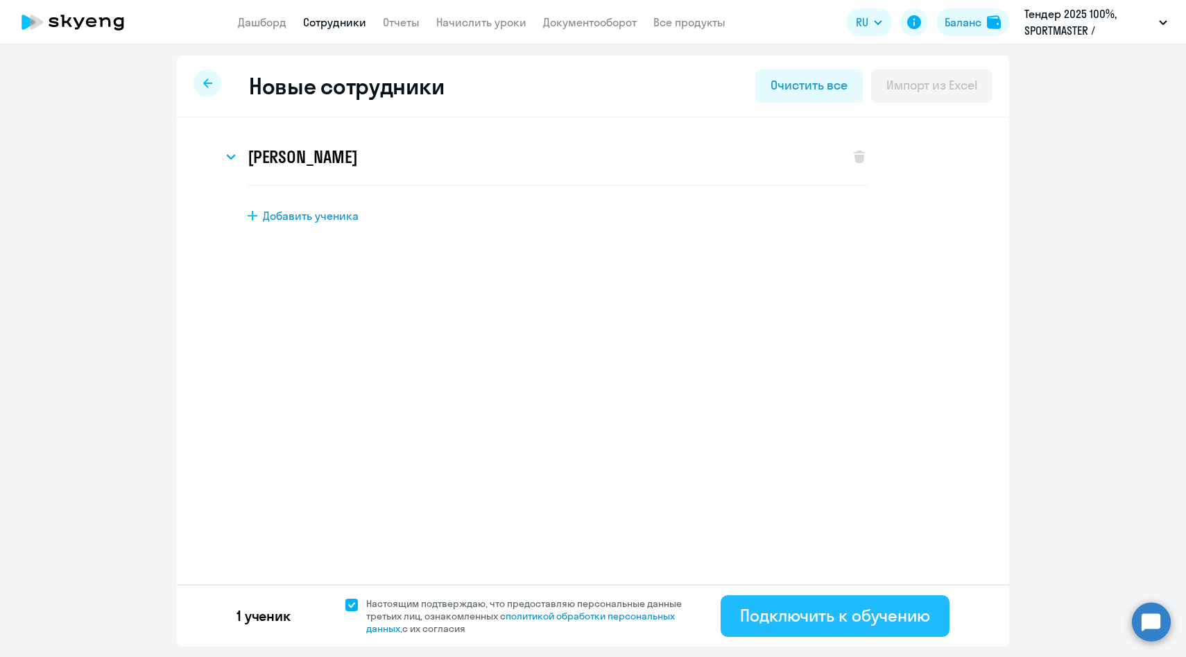
click at [730, 626] on button "Подключить к обучению" at bounding box center [835, 616] width 229 height 42
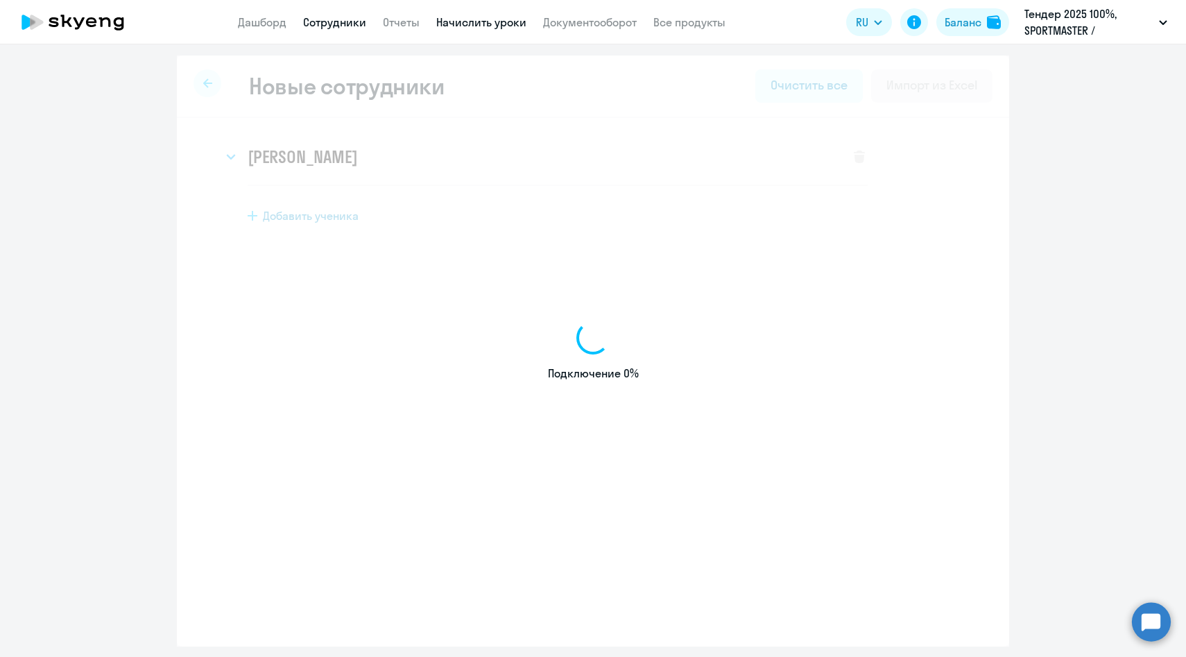
select select "english_adult_native_speaker"
select select "3"
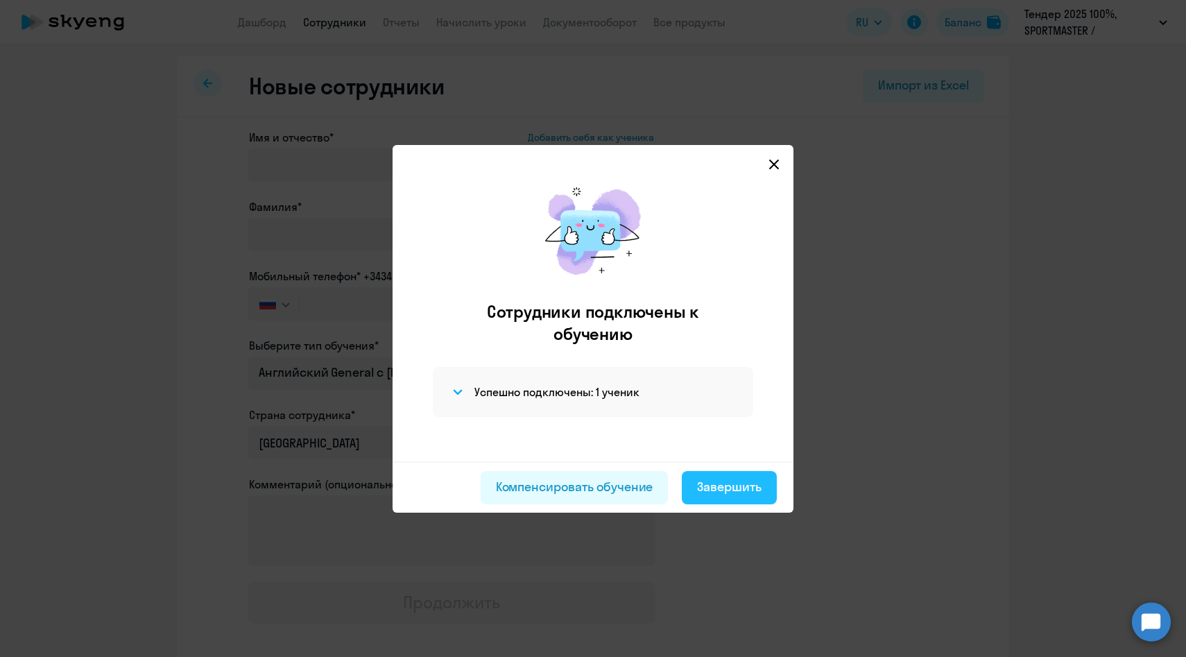
click at [719, 479] on div "Завершить" at bounding box center [729, 487] width 64 height 18
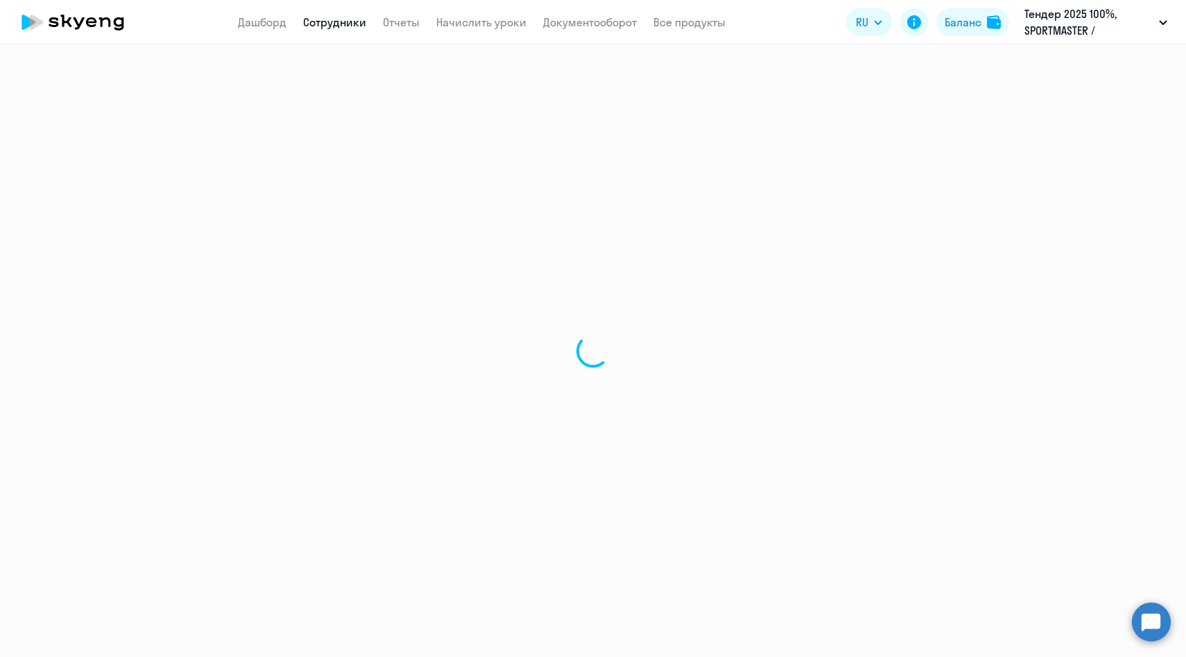
select select "30"
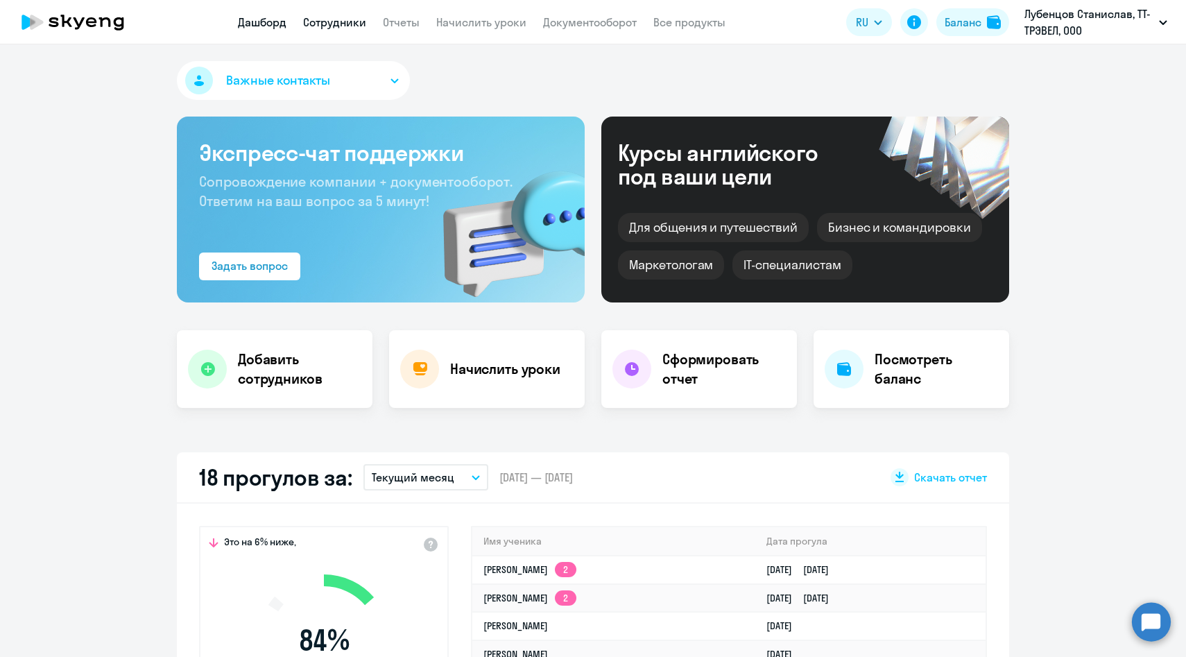
click at [342, 20] on link "Сотрудники" at bounding box center [334, 22] width 63 height 14
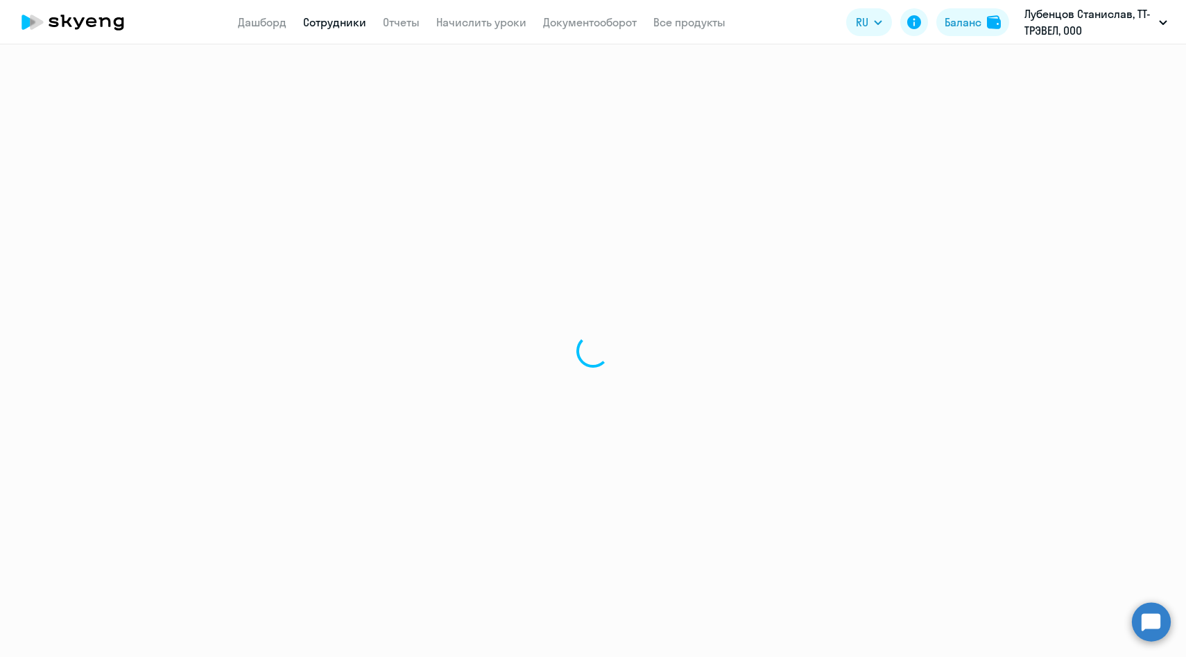
select select "30"
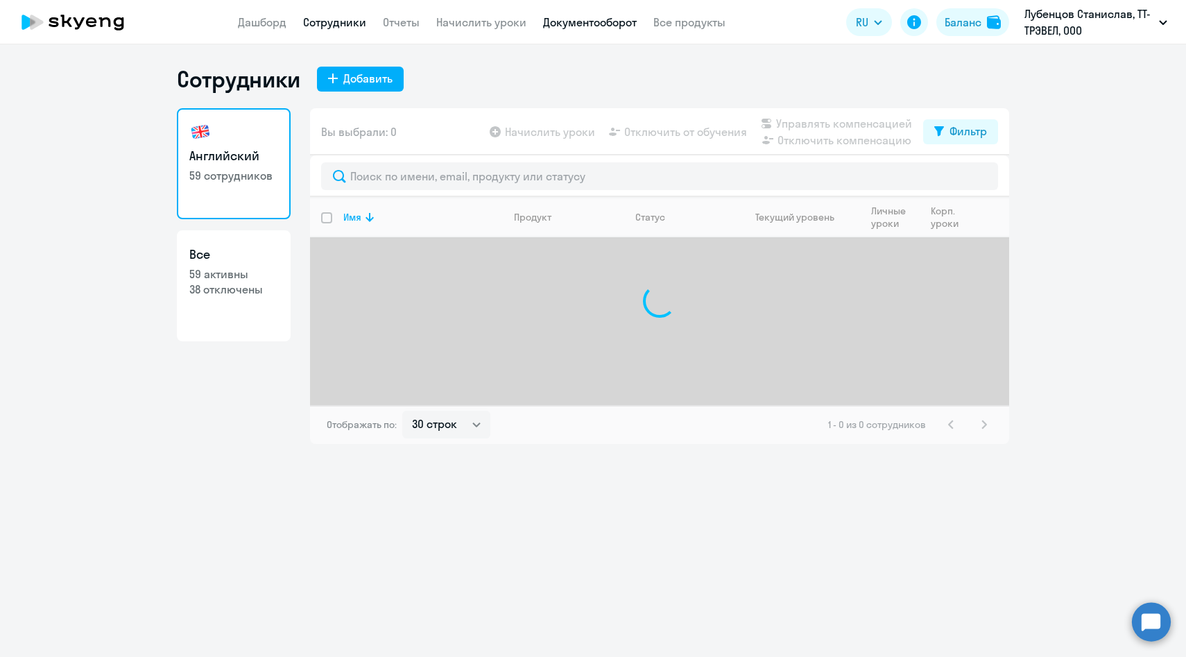
click at [575, 21] on link "Документооборот" at bounding box center [590, 22] width 94 height 14
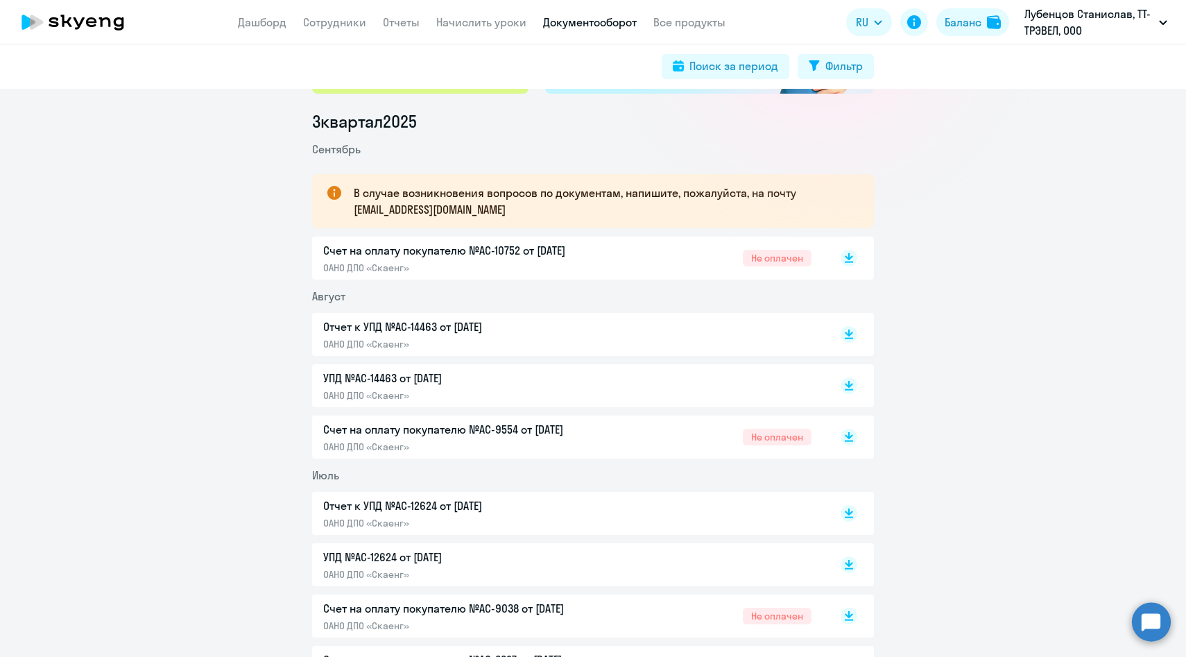
scroll to position [287, 0]
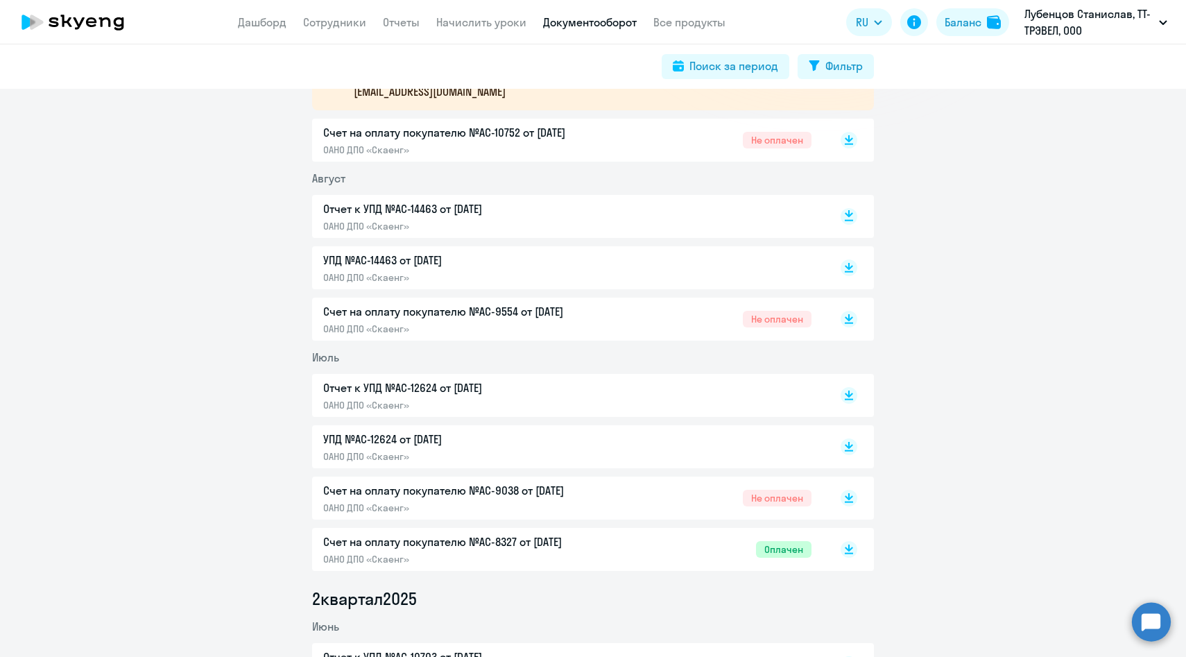
click at [856, 211] on icon at bounding box center [849, 216] width 17 height 17
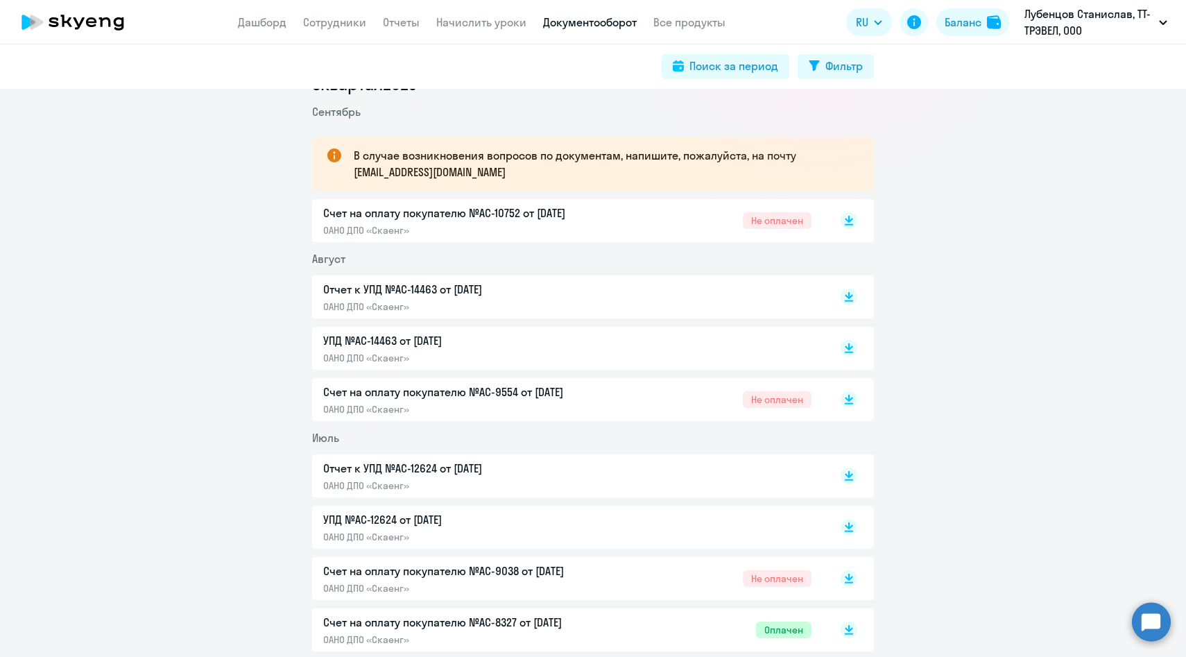
scroll to position [169, 0]
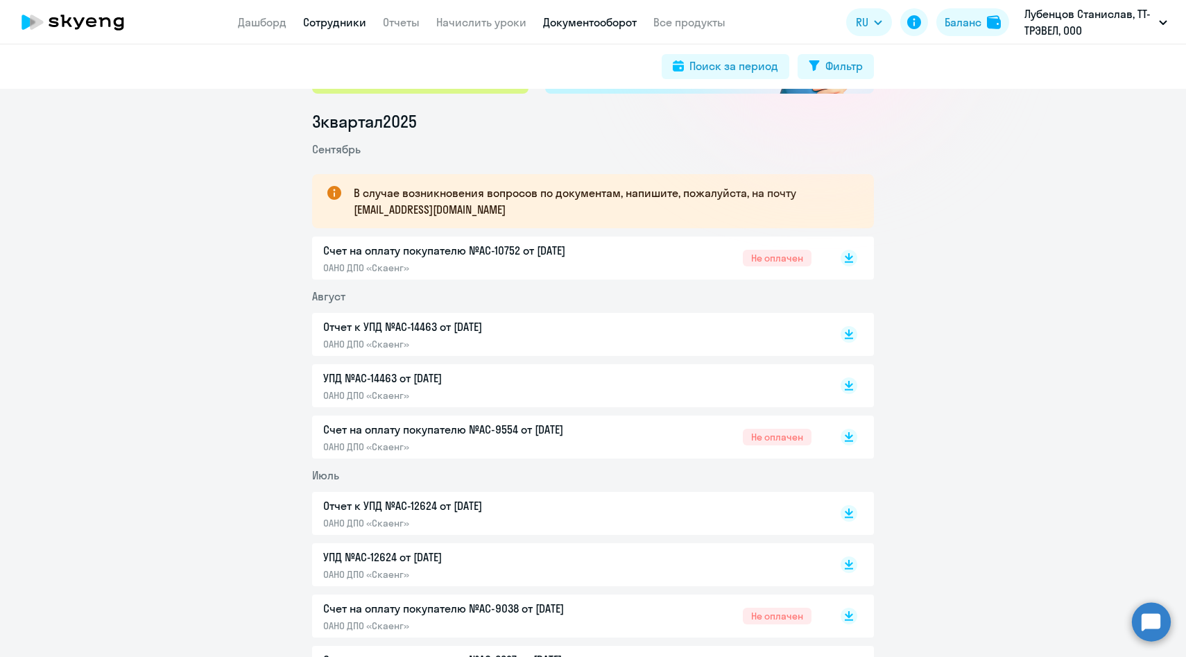
click at [345, 25] on link "Сотрудники" at bounding box center [334, 22] width 63 height 14
select select "30"
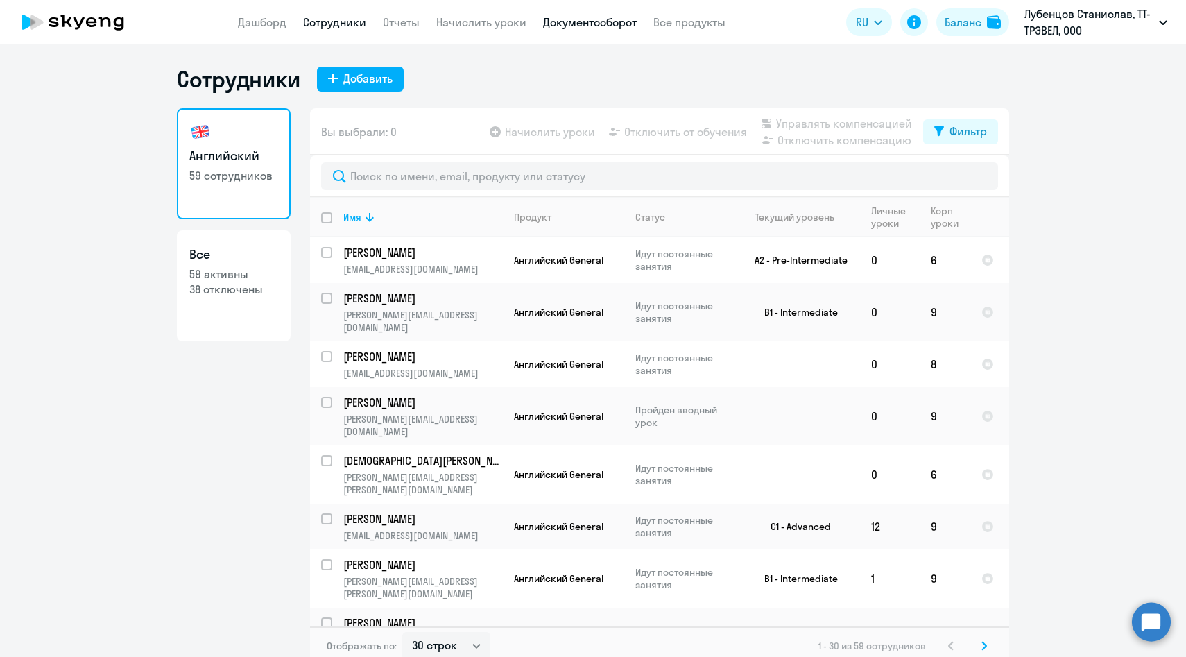
click at [569, 22] on link "Документооборот" at bounding box center [590, 22] width 94 height 14
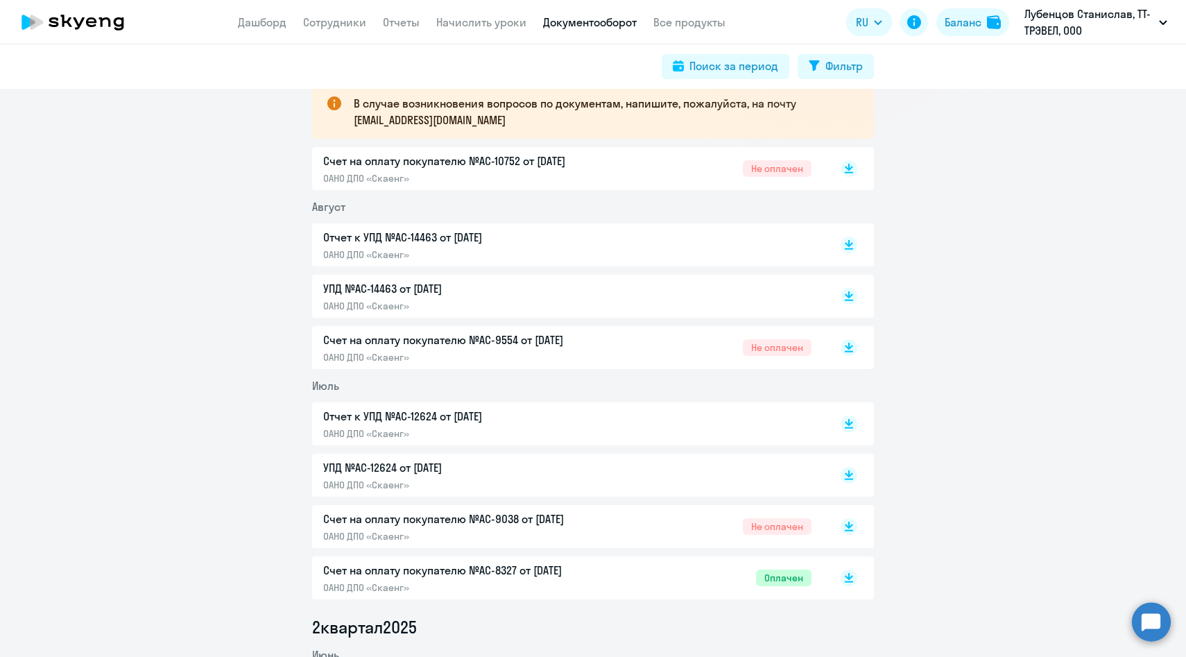
scroll to position [260, 0]
click at [847, 349] on rect at bounding box center [849, 346] width 17 height 17
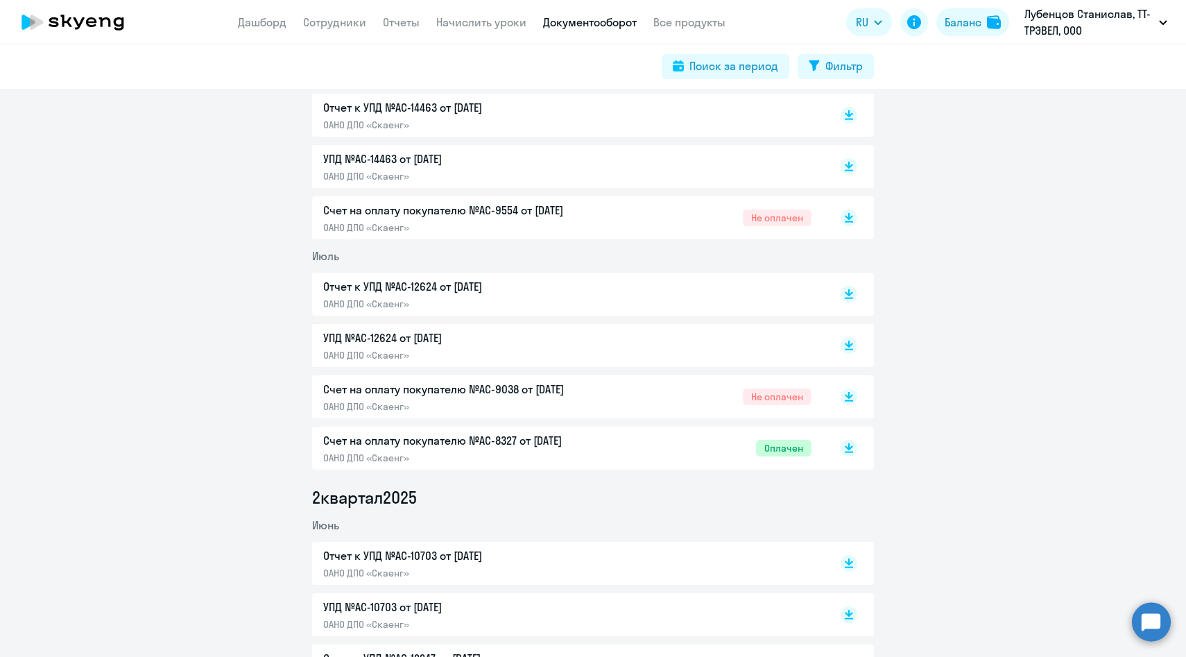
scroll to position [422, 0]
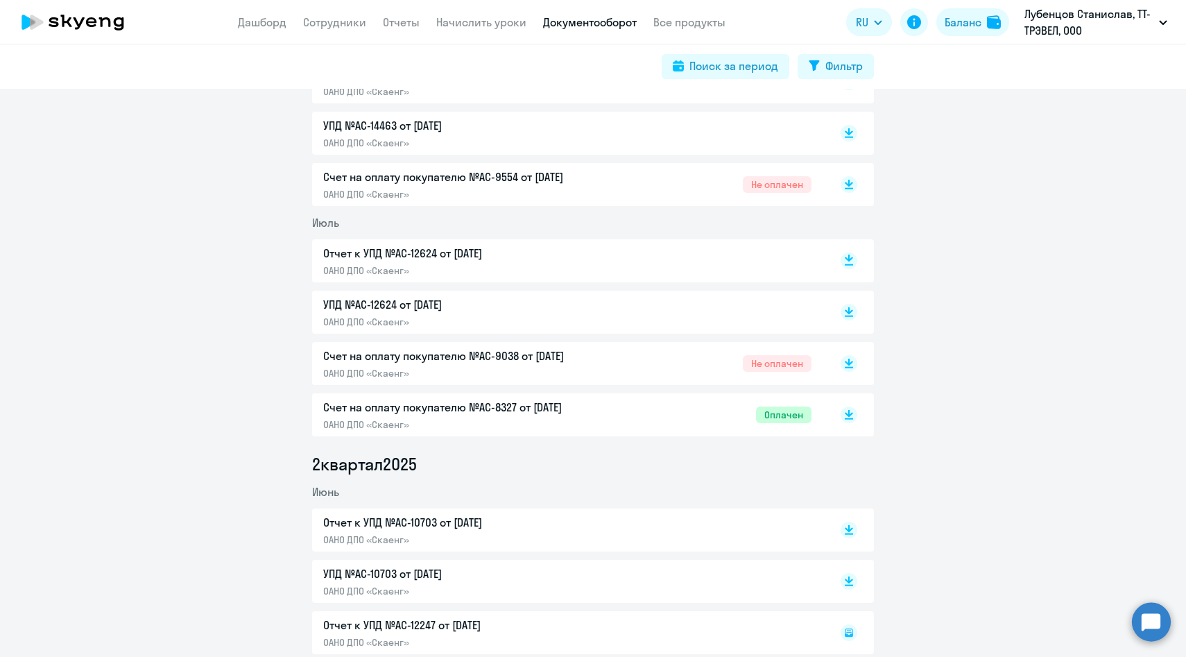
click at [853, 260] on rect at bounding box center [849, 260] width 17 height 17
click at [851, 415] on rect at bounding box center [849, 414] width 17 height 17
click at [845, 261] on rect at bounding box center [849, 260] width 17 height 17
click at [850, 311] on icon at bounding box center [849, 309] width 8 height 7
click at [850, 413] on icon at bounding box center [849, 411] width 8 height 7
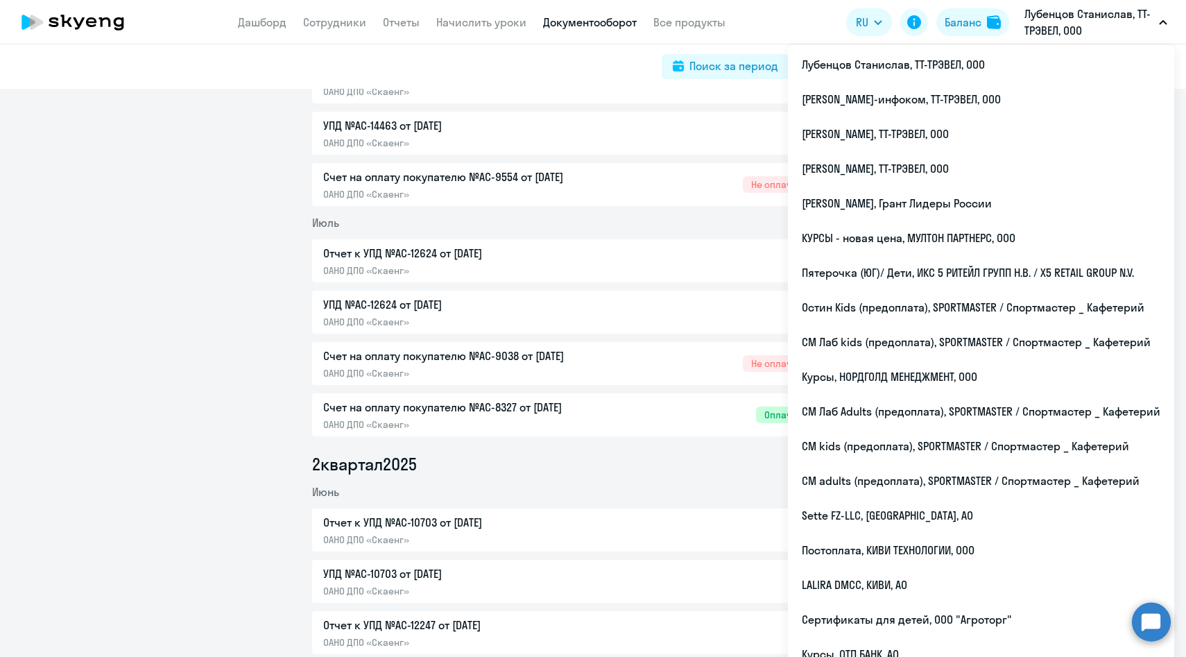
click at [617, 225] on li "Июль" at bounding box center [593, 222] width 562 height 17
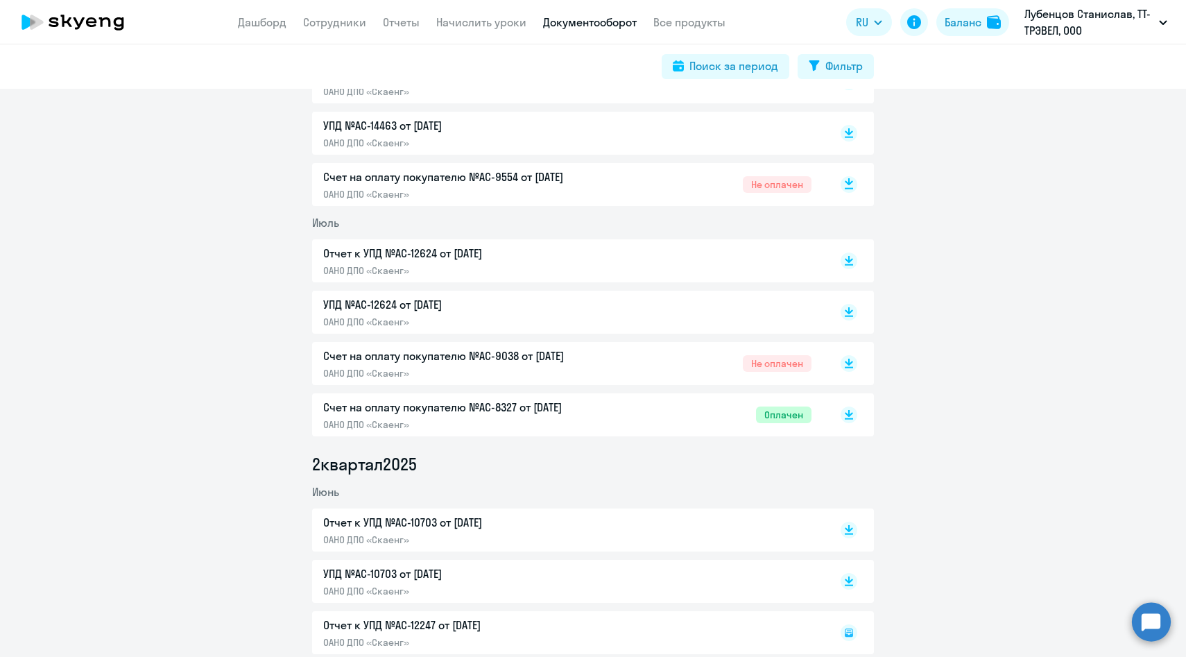
click at [848, 184] on icon at bounding box center [849, 181] width 8 height 7
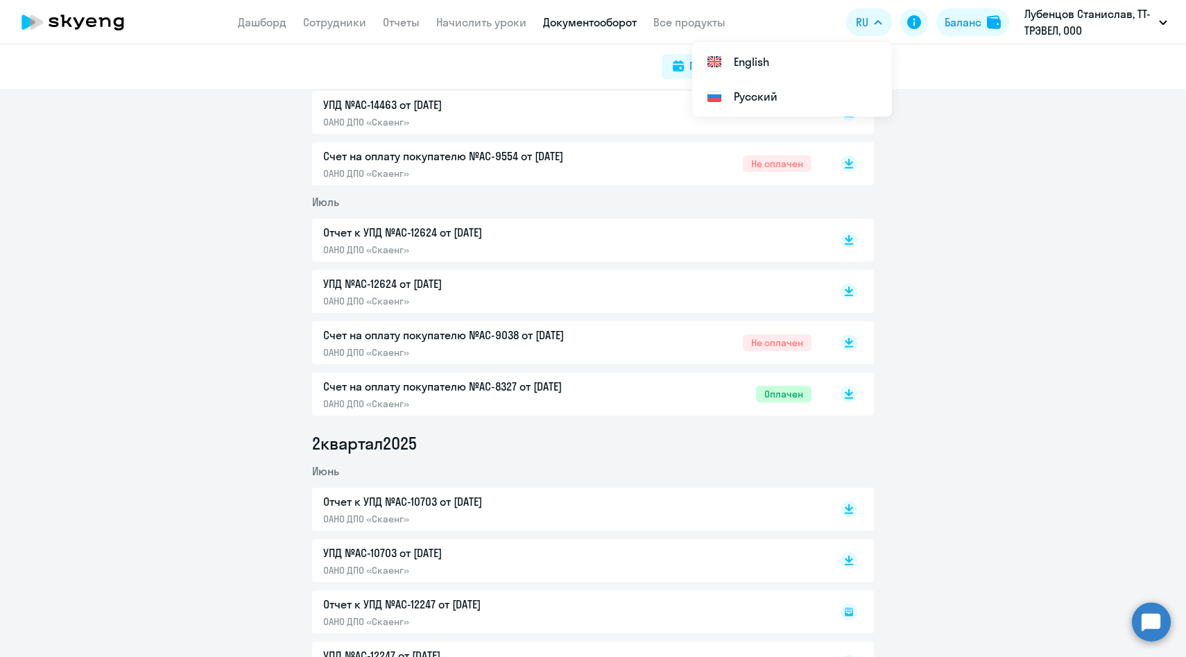
scroll to position [445, 0]
drag, startPoint x: 312, startPoint y: 200, endPoint x: 377, endPoint y: 200, distance: 65.2
click at [377, 200] on li "Июль" at bounding box center [593, 199] width 562 height 17
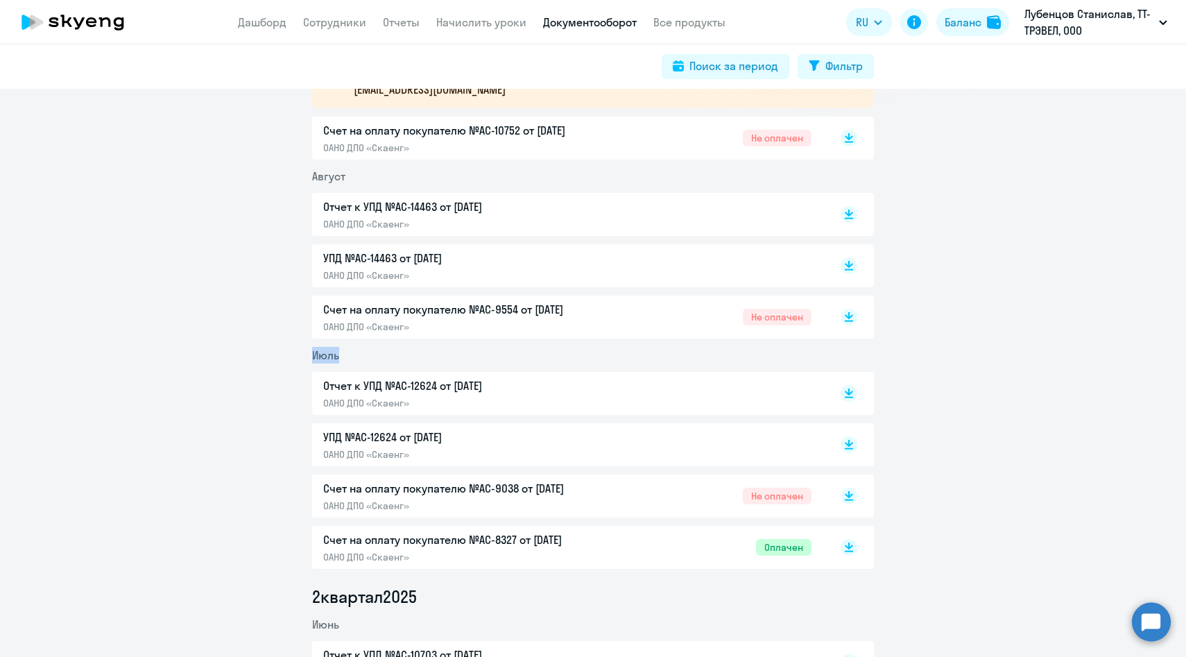
scroll to position [313, 0]
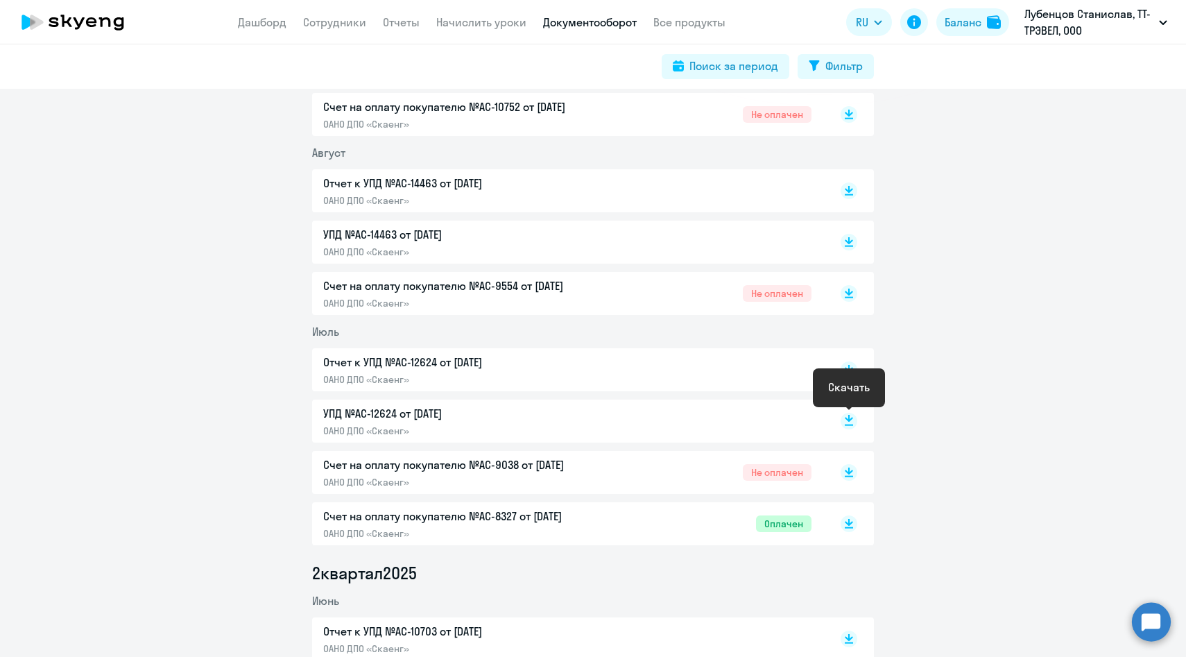
click at [849, 422] on rect at bounding box center [849, 421] width 17 height 17
click at [848, 365] on rect at bounding box center [849, 369] width 17 height 17
click at [851, 291] on icon at bounding box center [849, 290] width 8 height 7
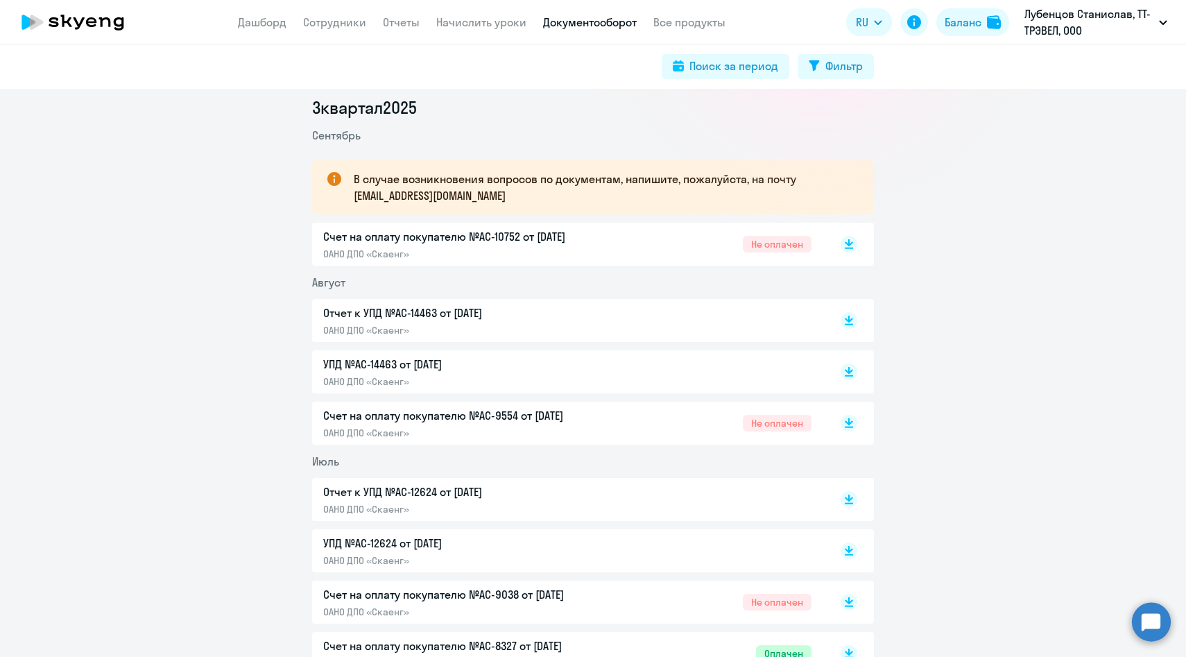
scroll to position [182, 0]
click at [848, 370] on icon at bounding box center [849, 369] width 8 height 7
click at [850, 316] on rect at bounding box center [849, 321] width 17 height 17
click at [849, 250] on rect at bounding box center [849, 244] width 17 height 17
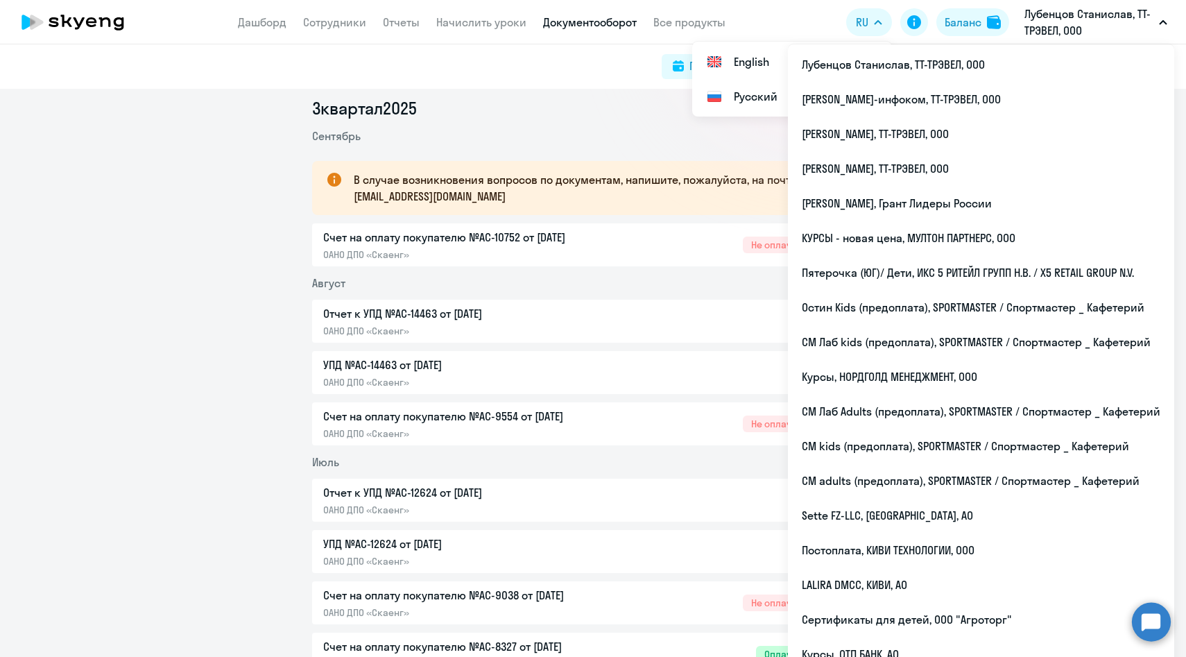
click at [807, 21] on app-header "Дашборд Сотрудники Отчеты Начислить уроки Документооборот Все продукты Дашборд …" at bounding box center [593, 22] width 1186 height 44
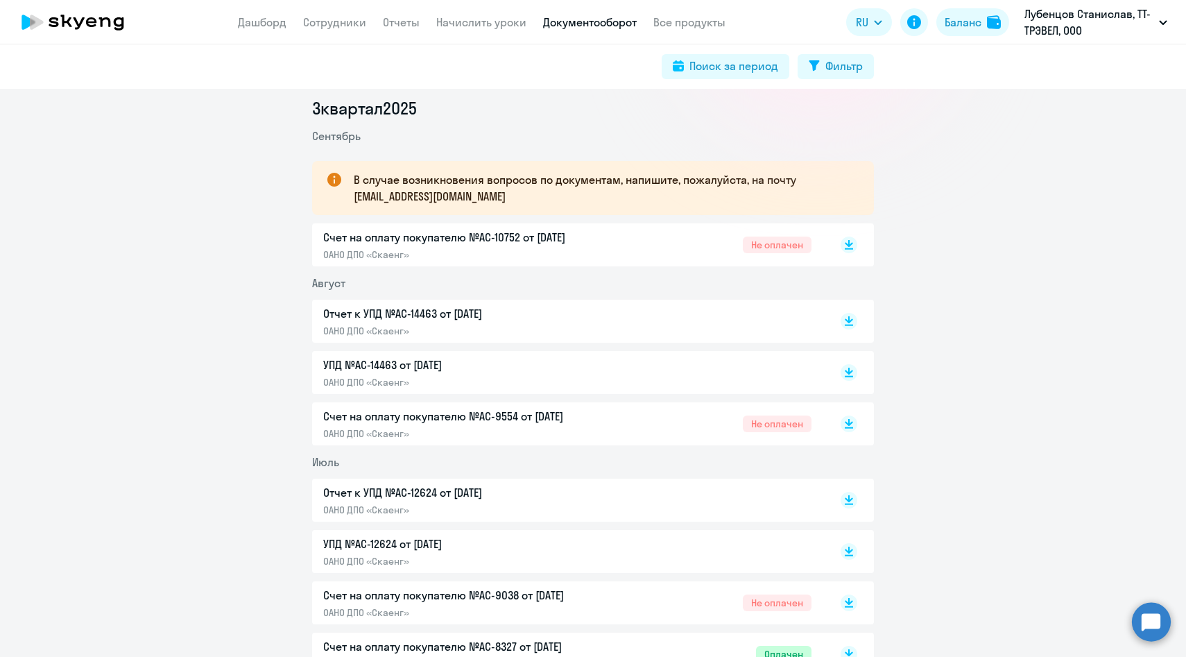
click at [712, 115] on li "3 квартал 2025" at bounding box center [593, 108] width 562 height 22
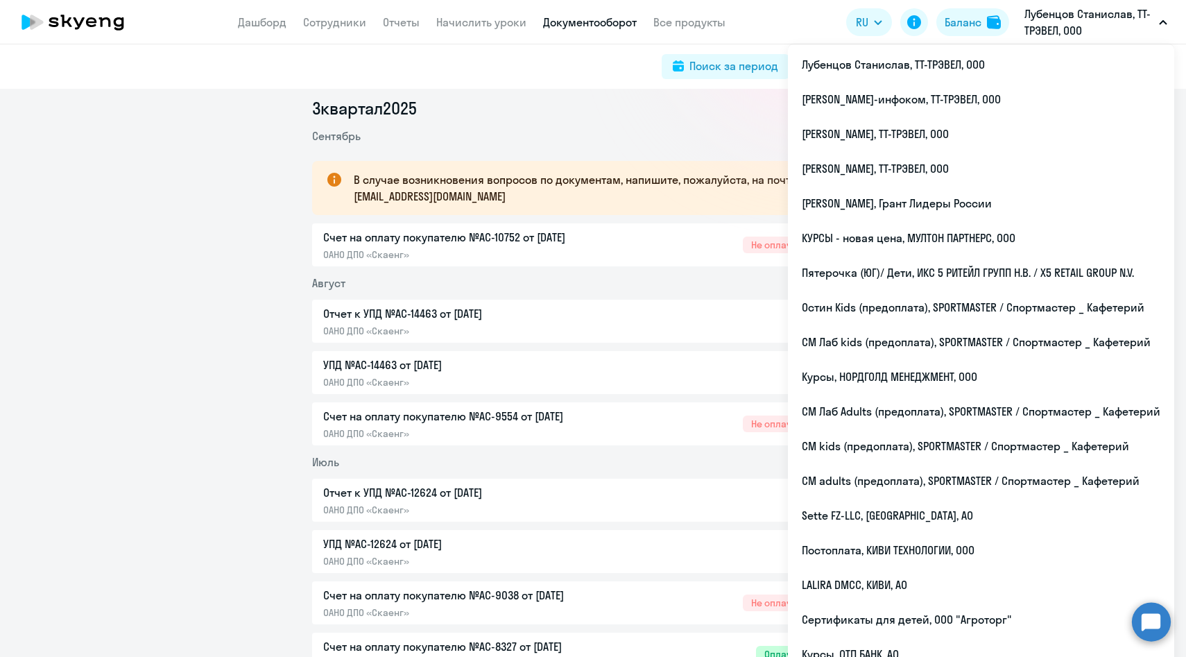
click at [640, 137] on li "Сентябрь" at bounding box center [593, 136] width 562 height 17
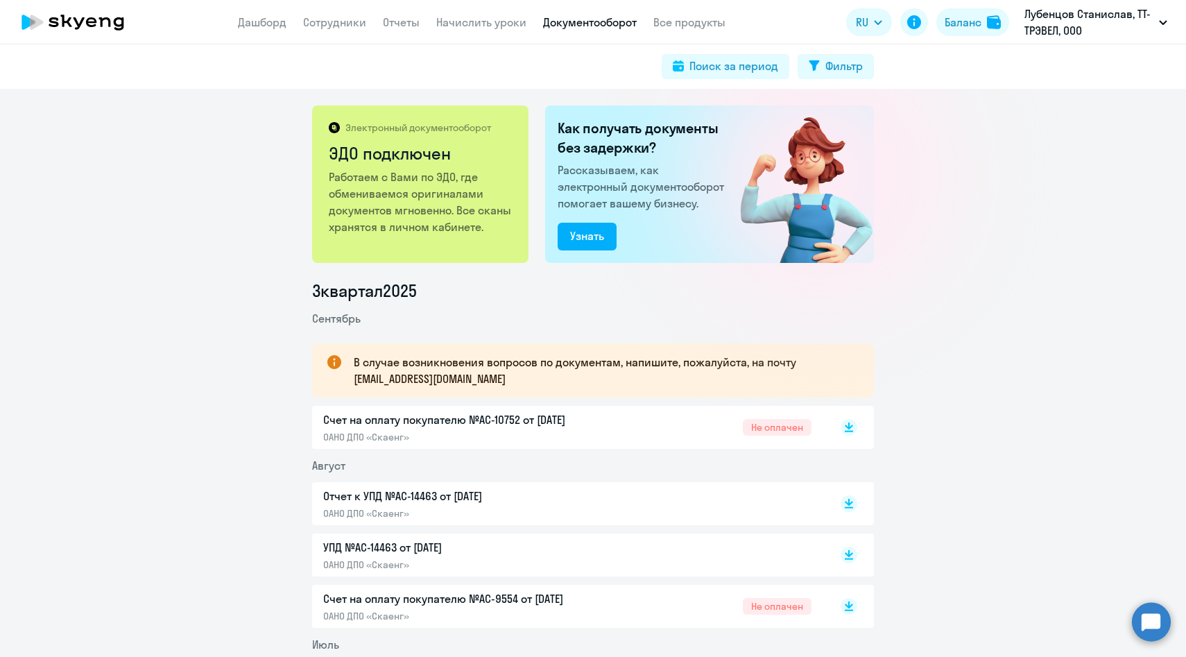
click at [685, 293] on li "3 квартал 2025" at bounding box center [593, 290] width 562 height 22
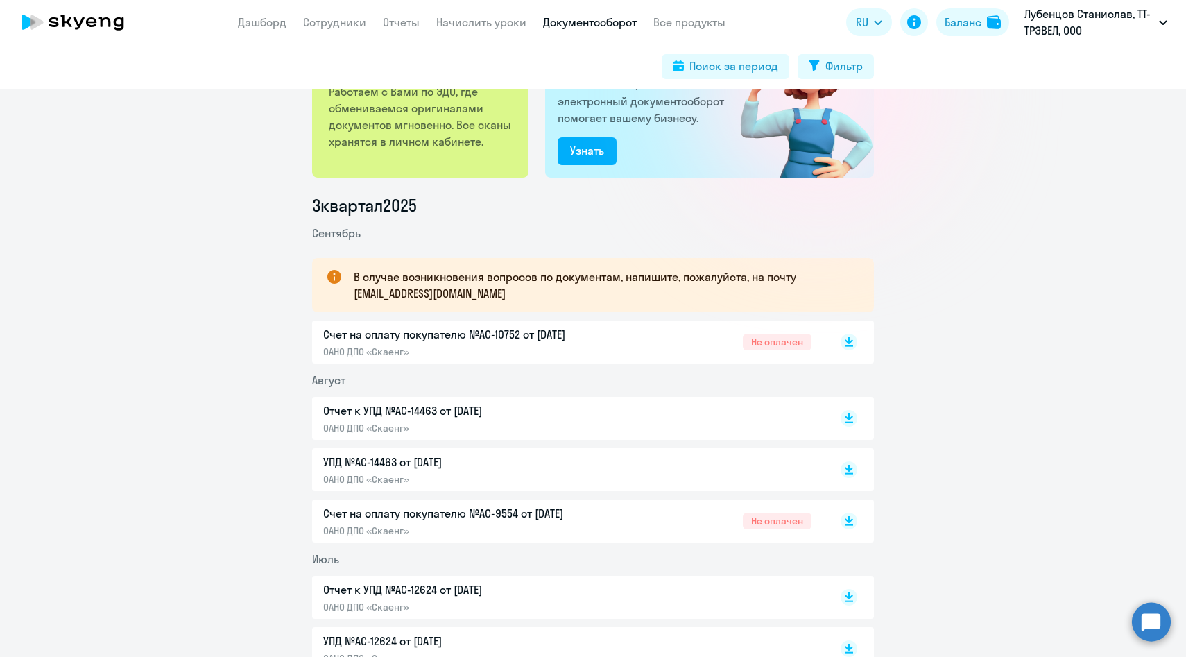
scroll to position [158, 0]
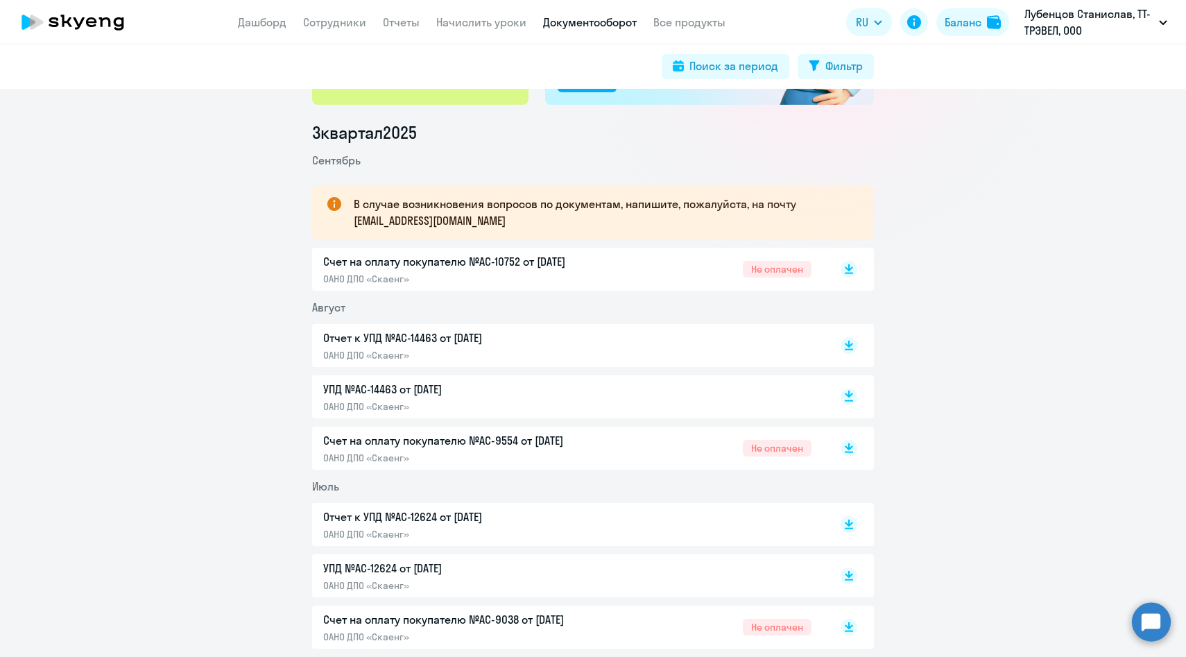
click at [849, 397] on rect at bounding box center [849, 396] width 17 height 17
click at [850, 342] on rect at bounding box center [849, 345] width 17 height 17
click at [850, 268] on icon at bounding box center [849, 266] width 8 height 7
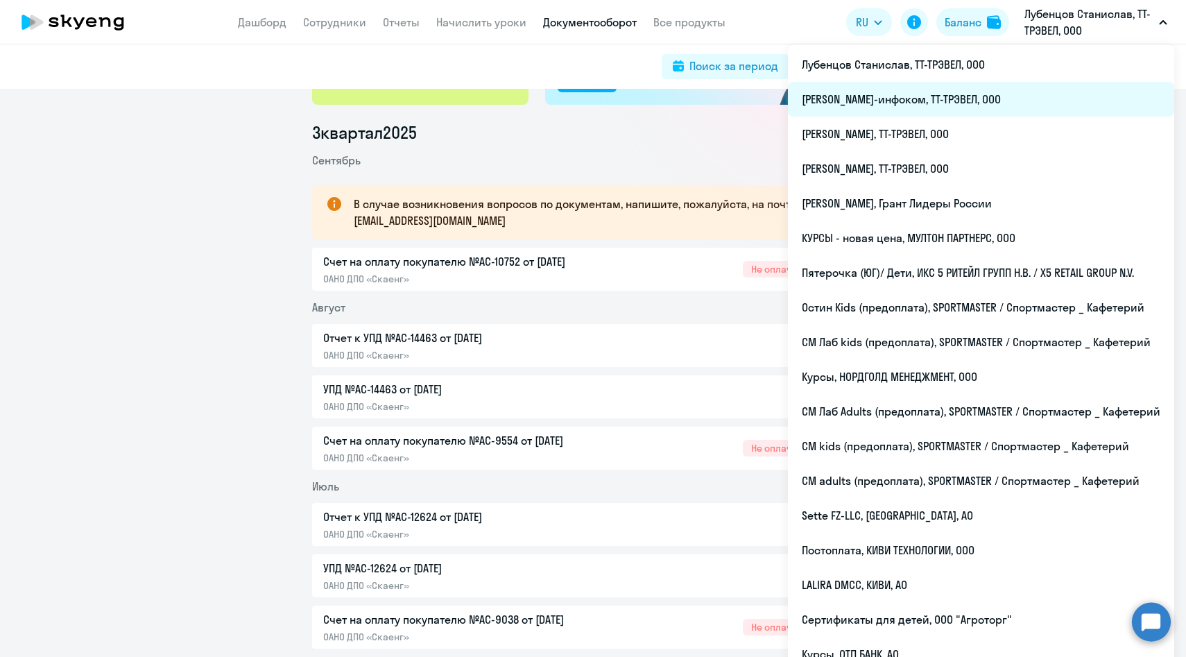
click at [1099, 110] on li "Смирнов Александр Северсталь-инфоком, ТТ-ТРЭВЕЛ, ООО" at bounding box center [981, 99] width 386 height 35
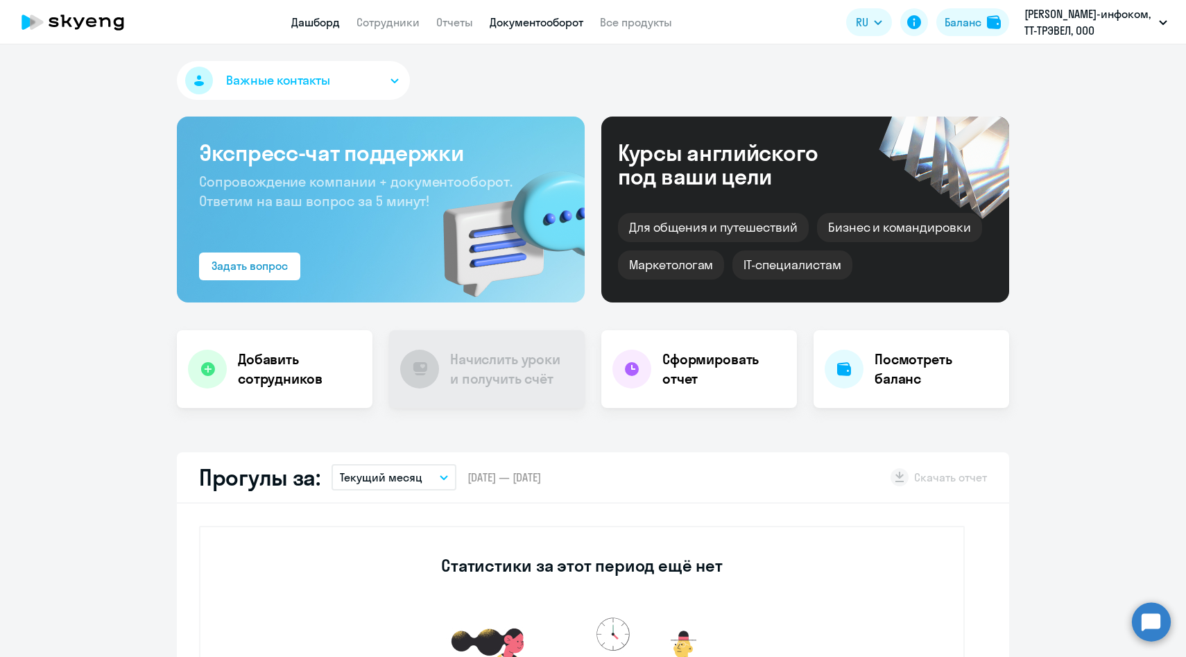
click at [543, 21] on link "Документооборот" at bounding box center [537, 22] width 94 height 14
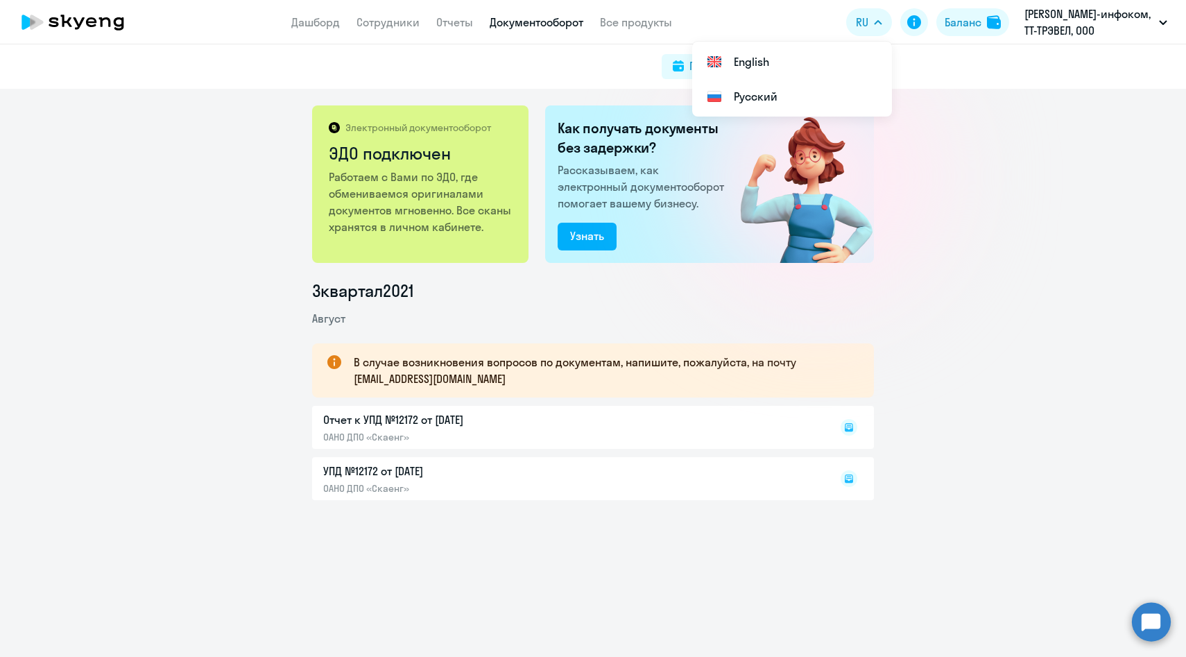
click at [532, 19] on link "Документооборот" at bounding box center [537, 22] width 94 height 14
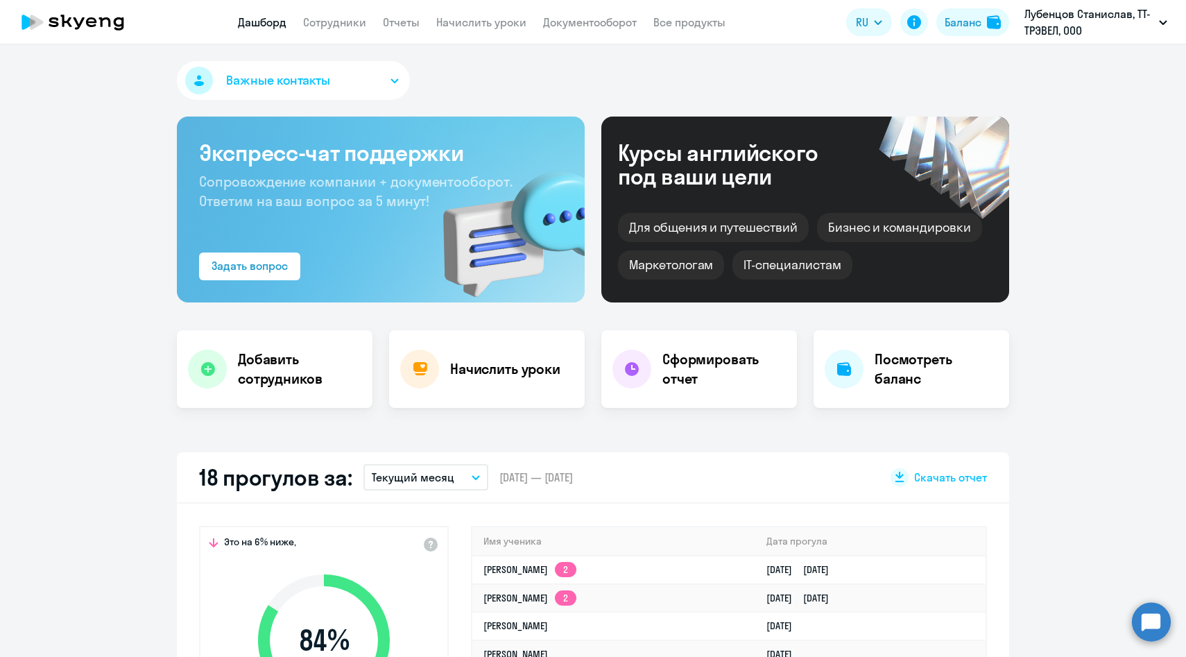
click at [555, 29] on app-menu-item-link "Документооборот" at bounding box center [590, 22] width 94 height 17
click at [560, 24] on link "Документооборот" at bounding box center [590, 22] width 94 height 14
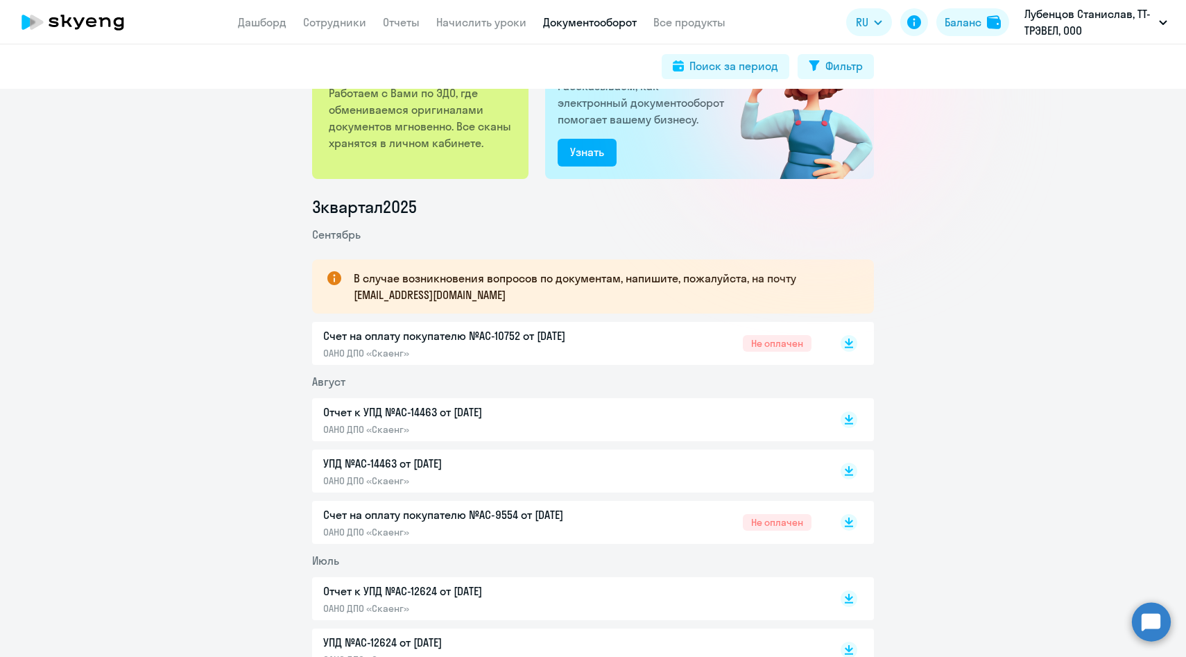
scroll to position [87, 0]
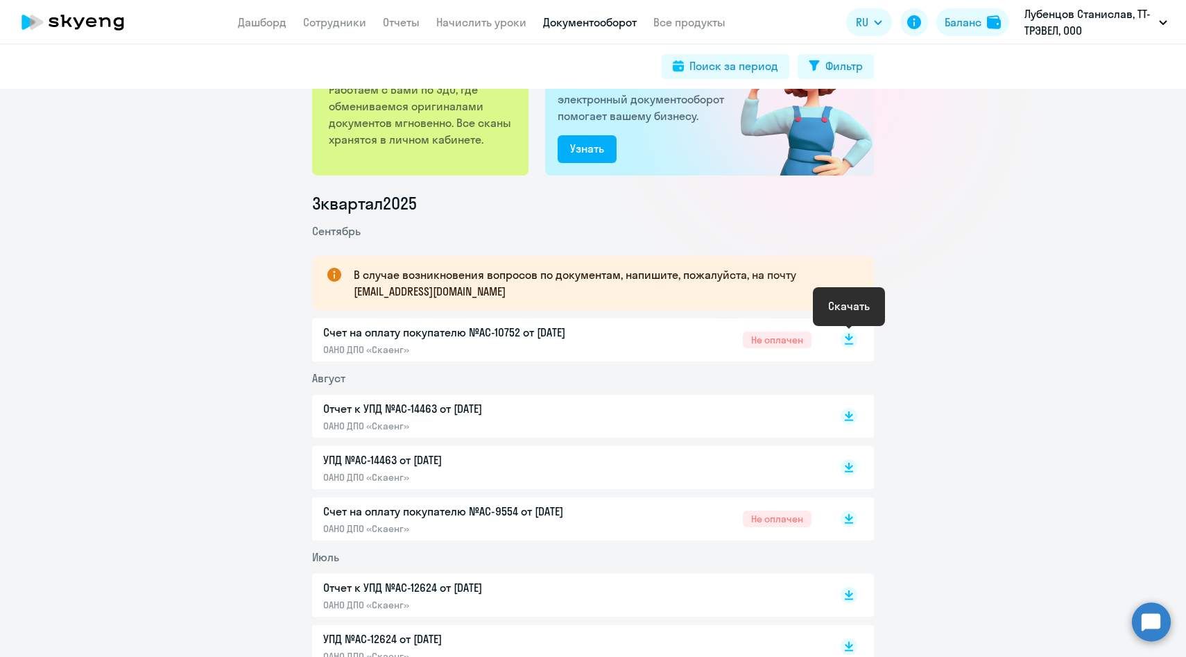
click at [848, 340] on icon at bounding box center [849, 340] width 17 height 17
click at [400, 21] on link "Отчеты" at bounding box center [401, 22] width 37 height 14
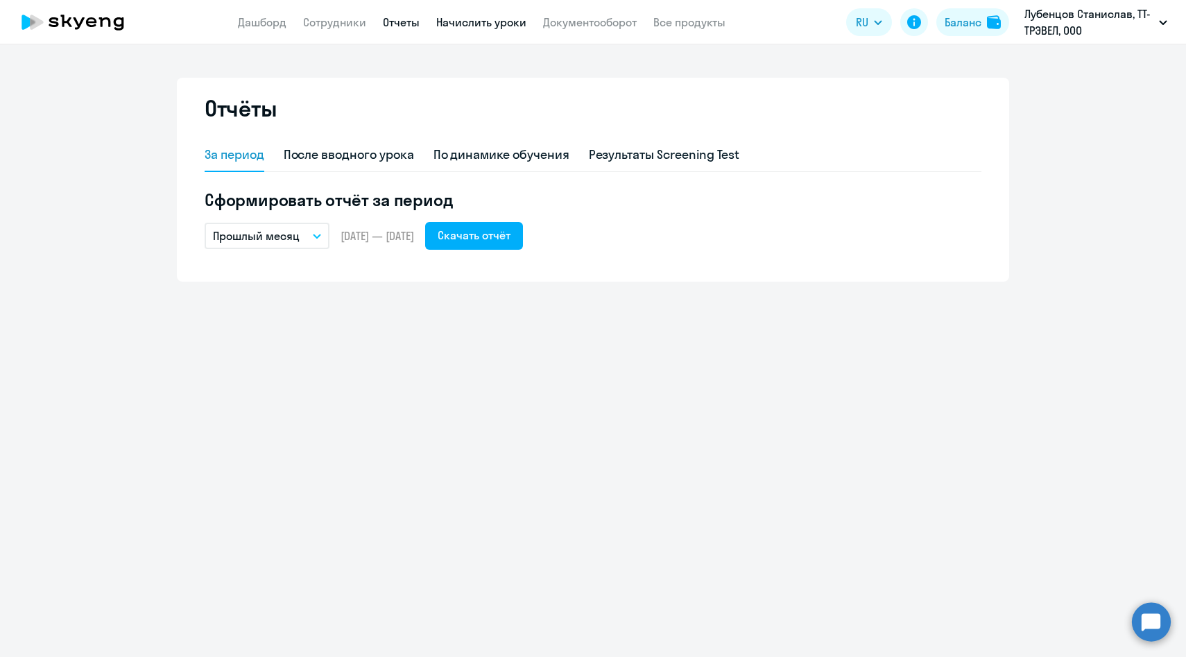
click at [470, 27] on link "Начислить уроки" at bounding box center [481, 22] width 90 height 14
